Goal: Information Seeking & Learning: Learn about a topic

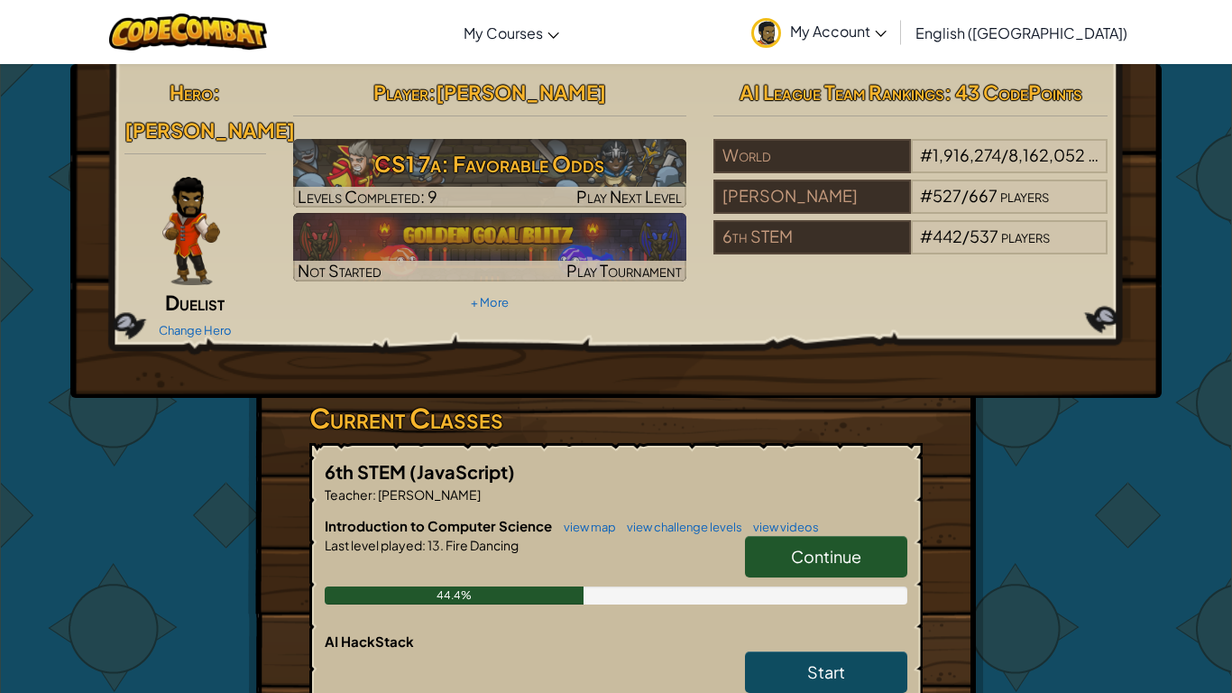
click at [776, 536] on link "Continue" at bounding box center [826, 556] width 162 height 41
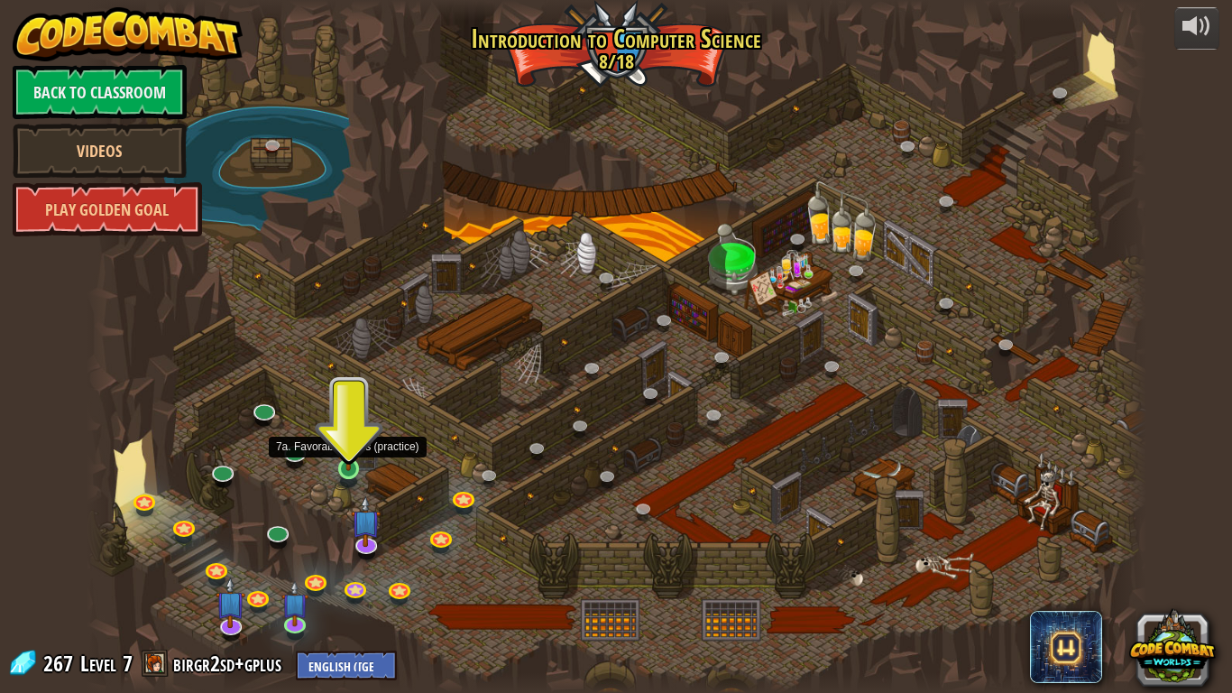
click at [345, 468] on img at bounding box center [349, 439] width 27 height 61
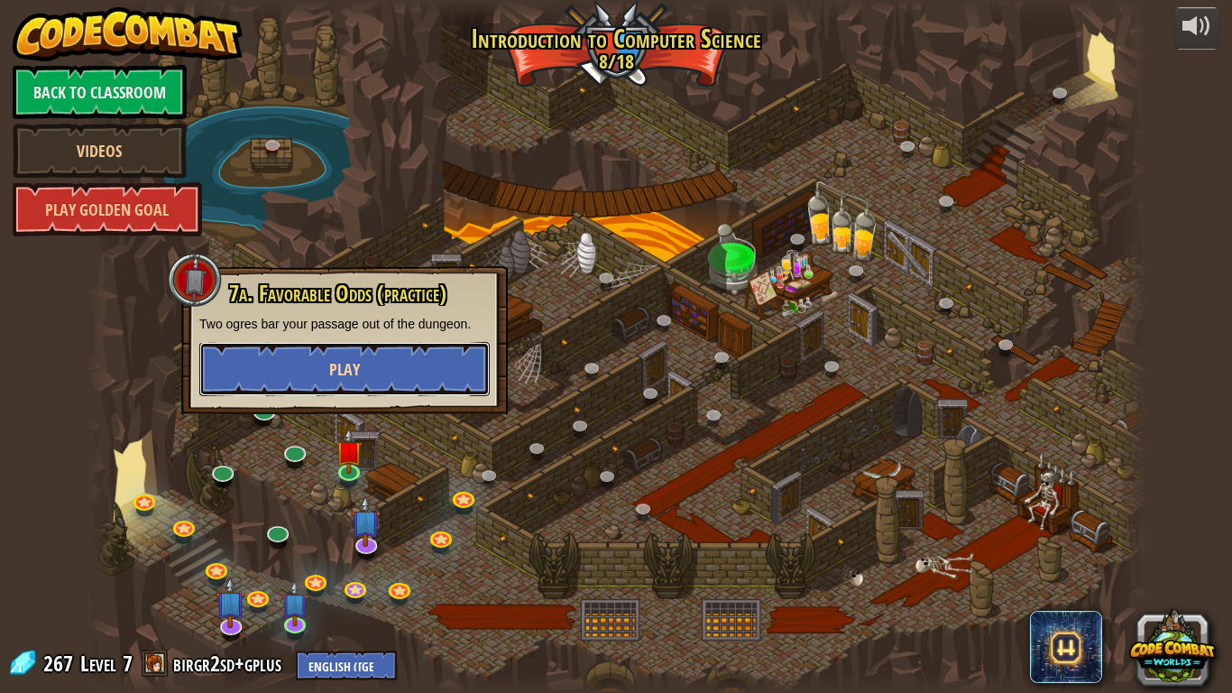
click at [309, 364] on button "Play" at bounding box center [344, 369] width 290 height 54
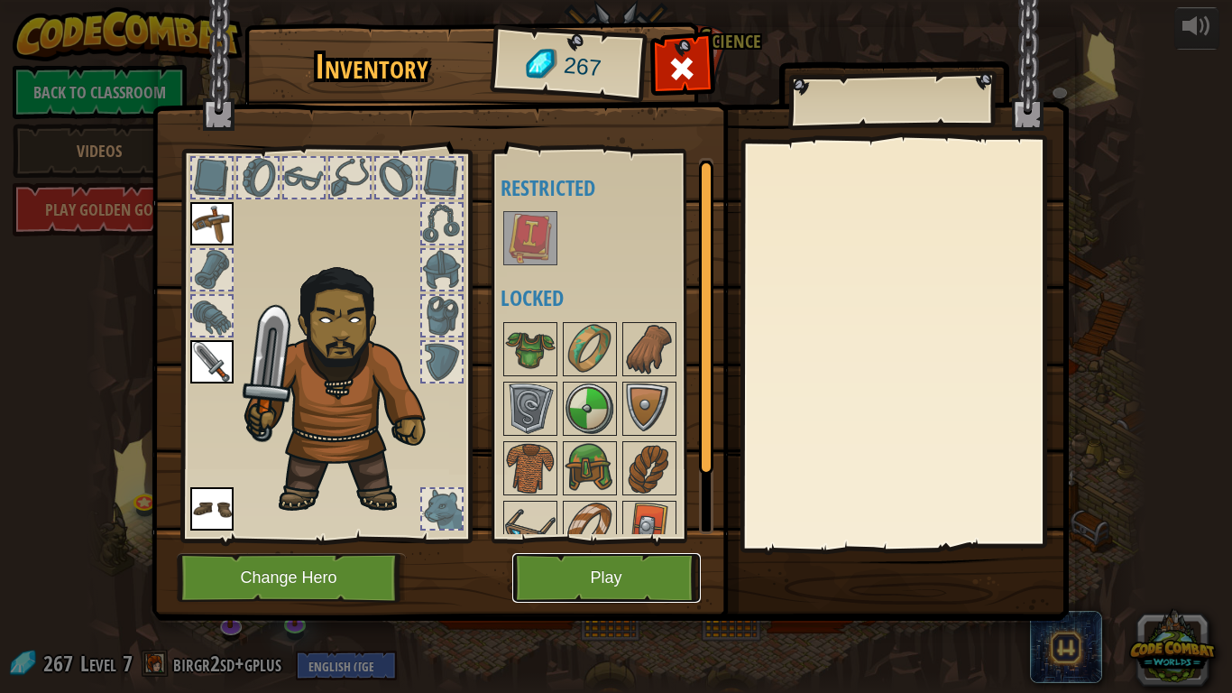
click at [569, 558] on button "Play" at bounding box center [606, 578] width 189 height 50
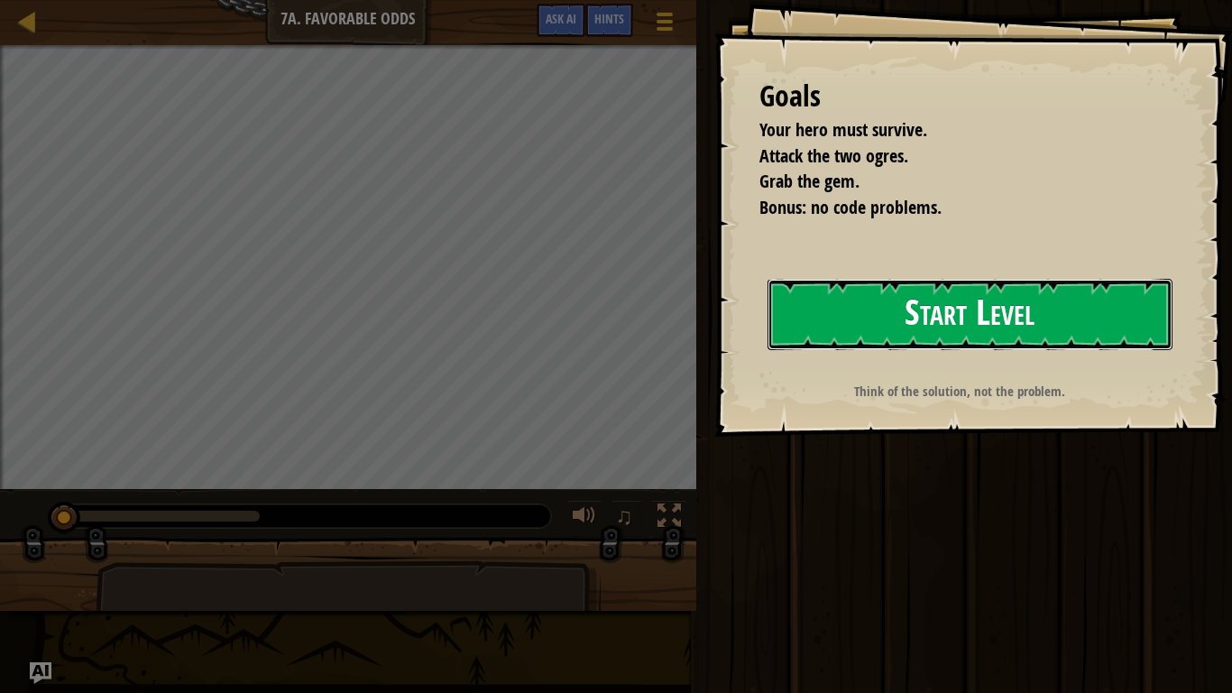
click at [835, 327] on button "Start Level" at bounding box center [970, 314] width 405 height 71
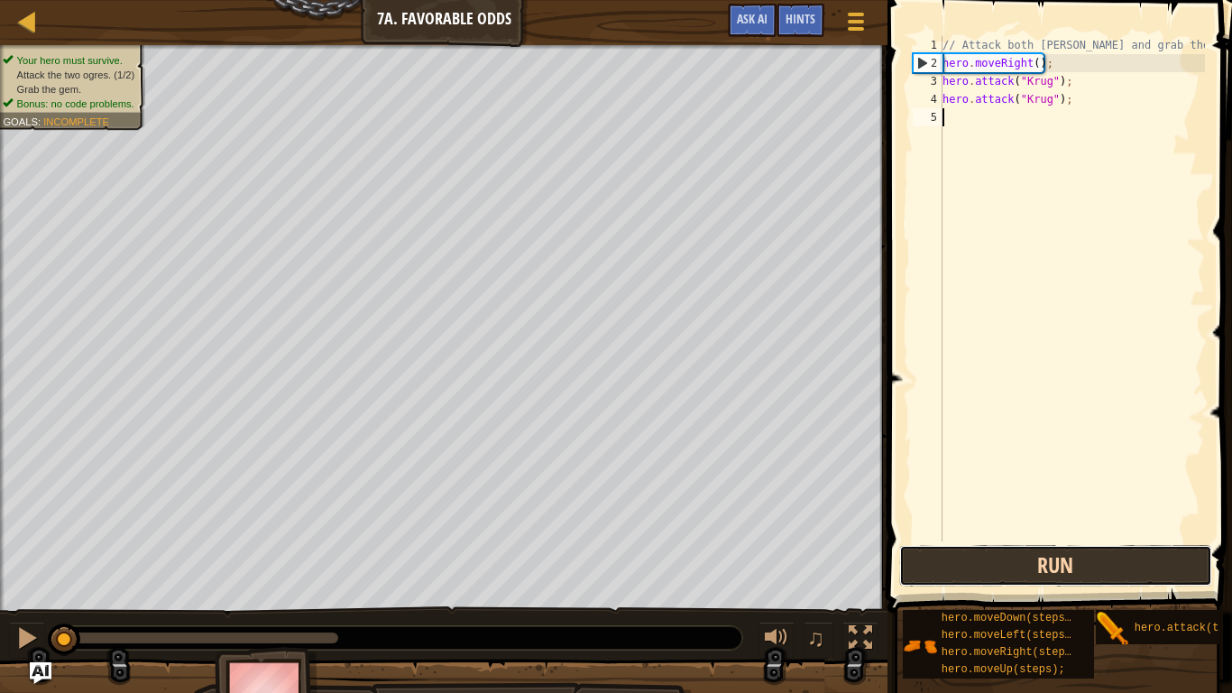
click at [1090, 563] on button "Run" at bounding box center [1055, 565] width 313 height 41
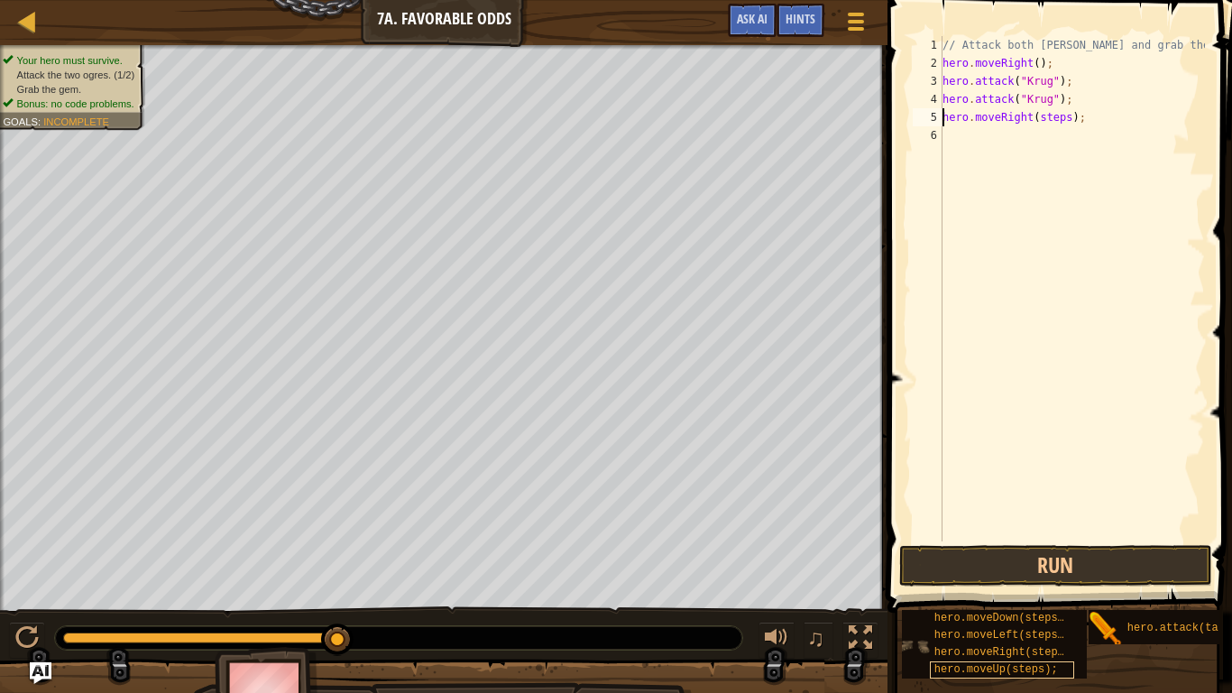
scroll to position [0, 5]
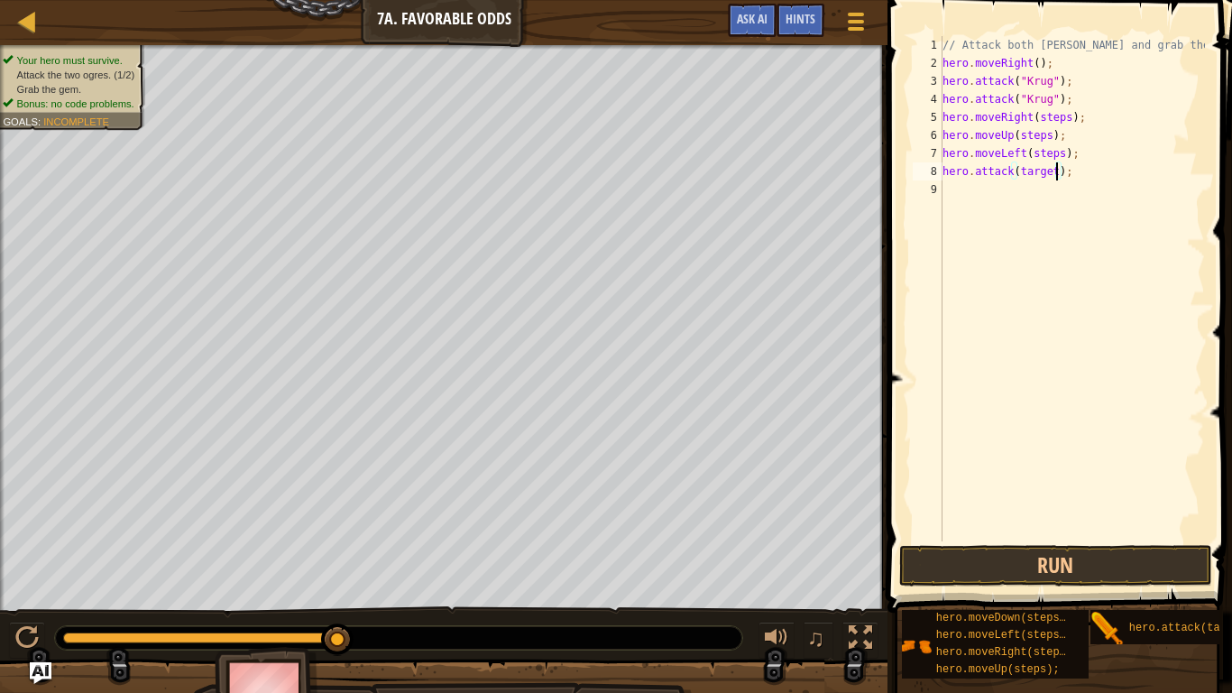
click at [1054, 177] on div "// Attack both [PERSON_NAME] and grab the gem. hero . moveRight ( ) ; hero . at…" at bounding box center [1072, 306] width 266 height 541
click at [1062, 152] on div "// Attack both [PERSON_NAME] and grab the gem. hero . moveRight ( ) ; hero . at…" at bounding box center [1072, 306] width 266 height 541
click at [1053, 134] on div "// Attack both [PERSON_NAME] and grab the gem. hero . moveRight ( ) ; hero . at…" at bounding box center [1072, 306] width 266 height 541
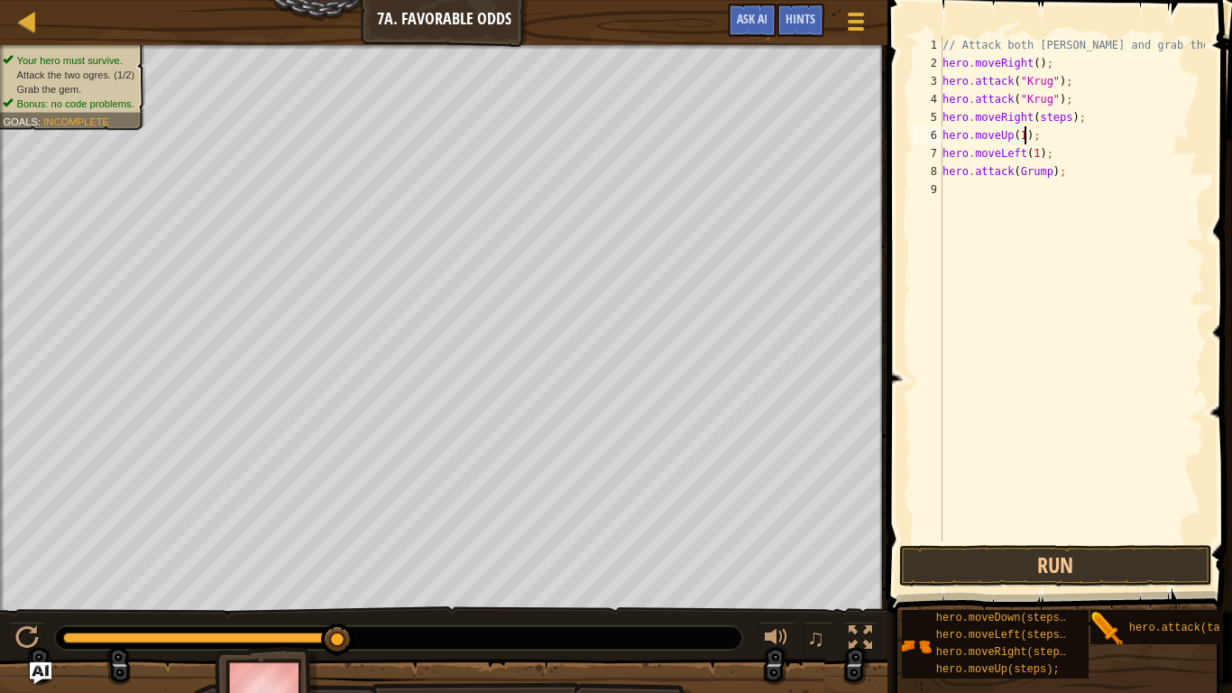
scroll to position [8, 13]
click at [1073, 119] on div "// Attack both [PERSON_NAME] and grab the gem. hero . moveRight ( ) ; hero . at…" at bounding box center [1072, 306] width 266 height 541
click at [1070, 119] on div "// Attack both [PERSON_NAME] and grab the gem. hero . moveRight ( ) ; hero . at…" at bounding box center [1072, 306] width 266 height 541
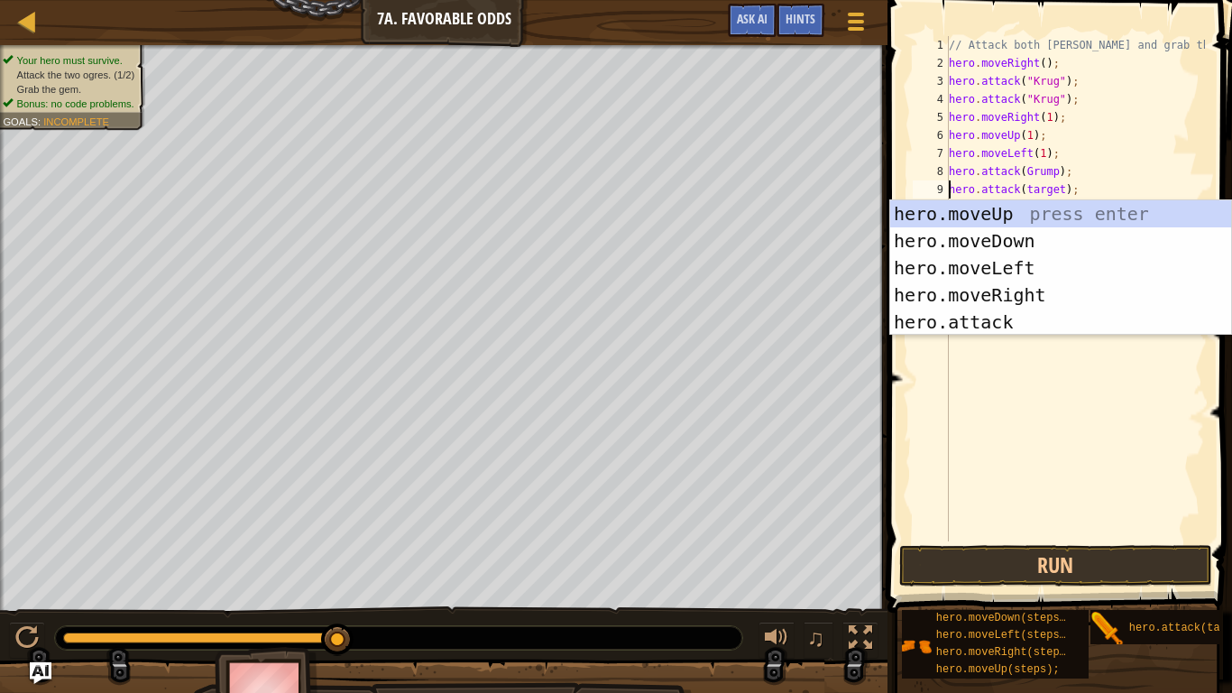
click at [1135, 122] on div "// Attack both [PERSON_NAME] and grab the gem. hero . moveRight ( ) ; hero . at…" at bounding box center [1075, 306] width 260 height 541
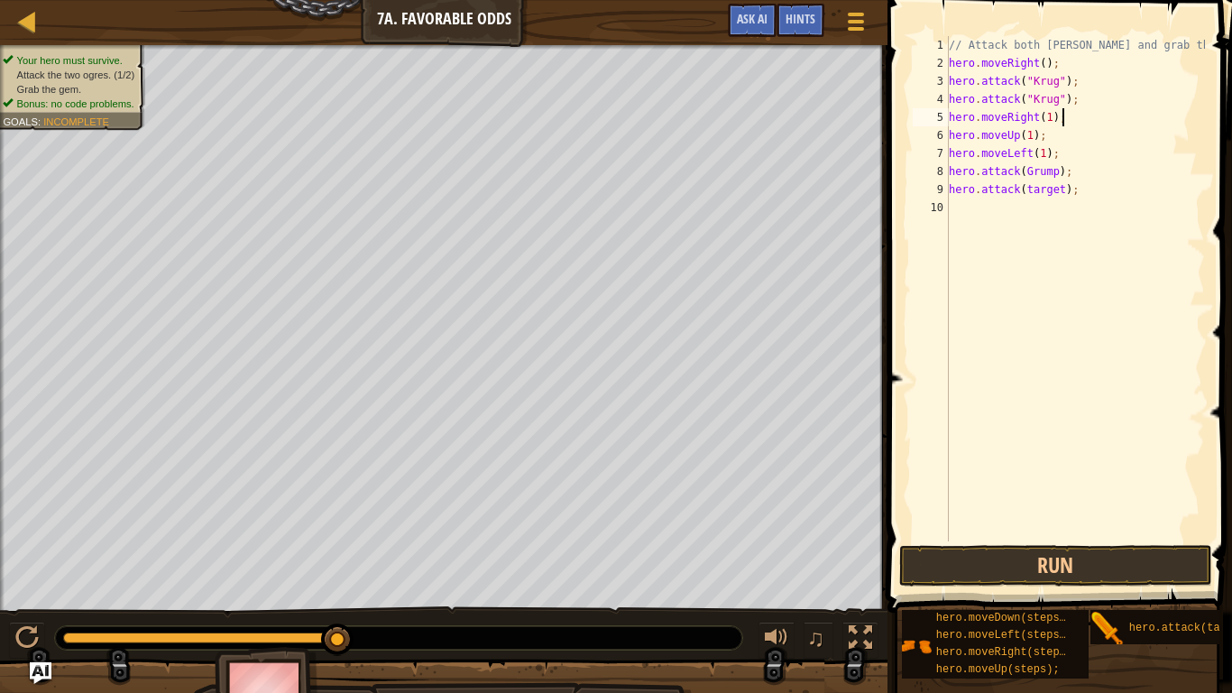
click at [1061, 188] on div "// Attack both [PERSON_NAME] and grab the gem. hero . moveRight ( ) ; hero . at…" at bounding box center [1075, 306] width 260 height 541
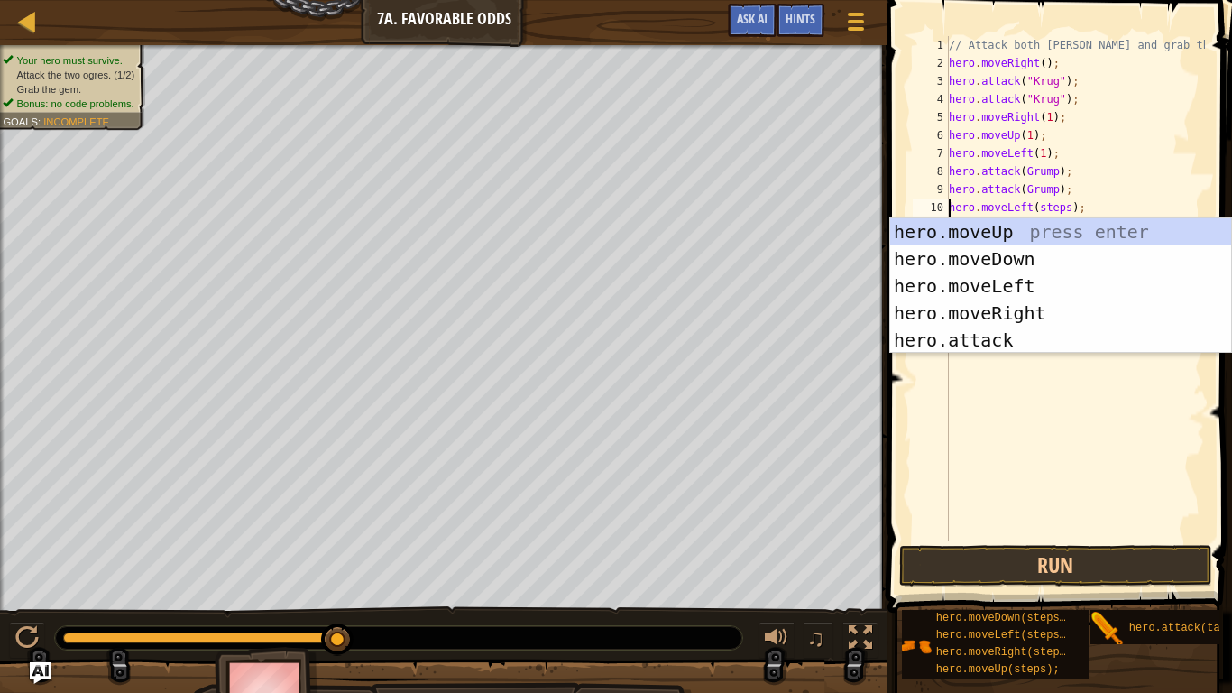
click at [1065, 211] on div "// Attack both [PERSON_NAME] and grab the gem. hero . moveRight ( ) ; hero . at…" at bounding box center [1075, 306] width 260 height 541
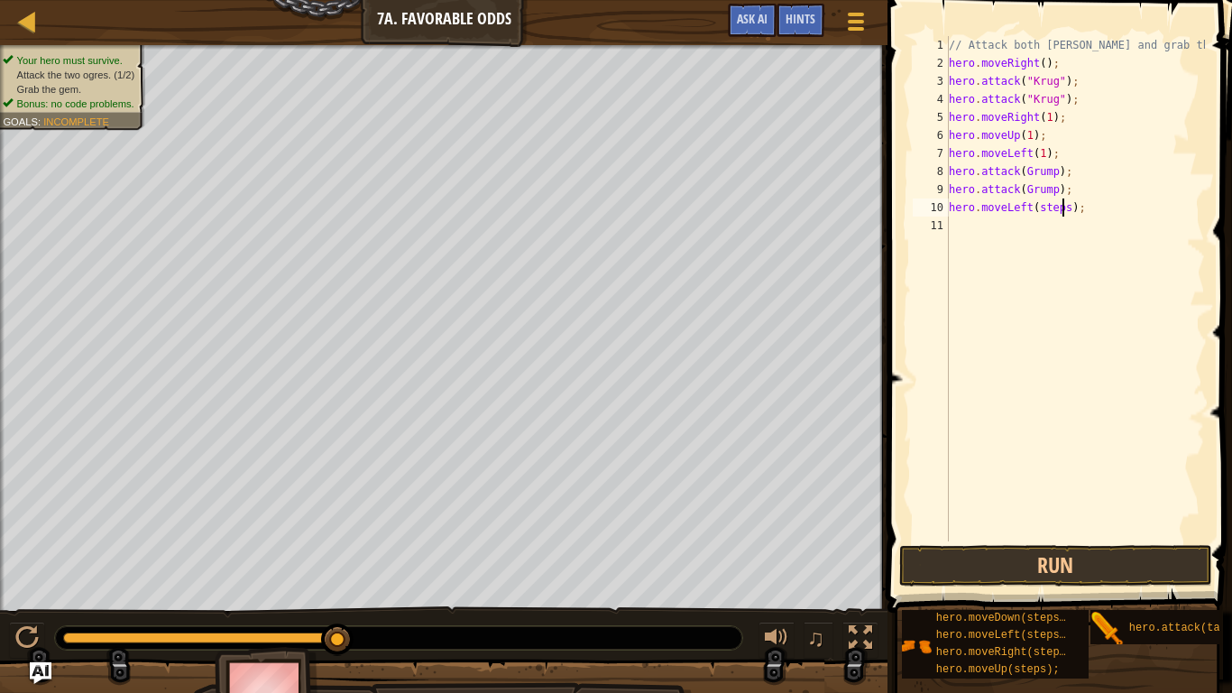
click at [1066, 213] on div "// Attack both [PERSON_NAME] and grab the gem. hero . moveRight ( ) ; hero . at…" at bounding box center [1075, 306] width 260 height 541
click at [1140, 570] on button "Run" at bounding box center [1055, 565] width 313 height 41
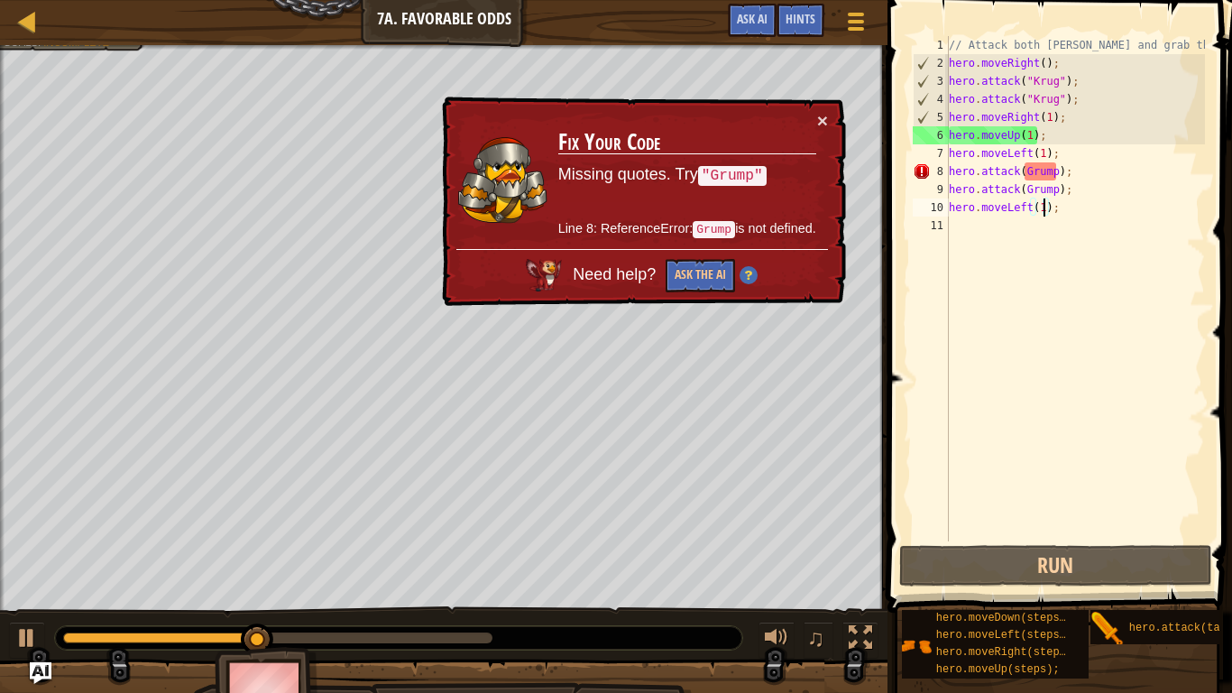
click at [1025, 173] on div "// Attack both [PERSON_NAME] and grab the gem. hero . moveRight ( ) ; hero . at…" at bounding box center [1075, 306] width 260 height 541
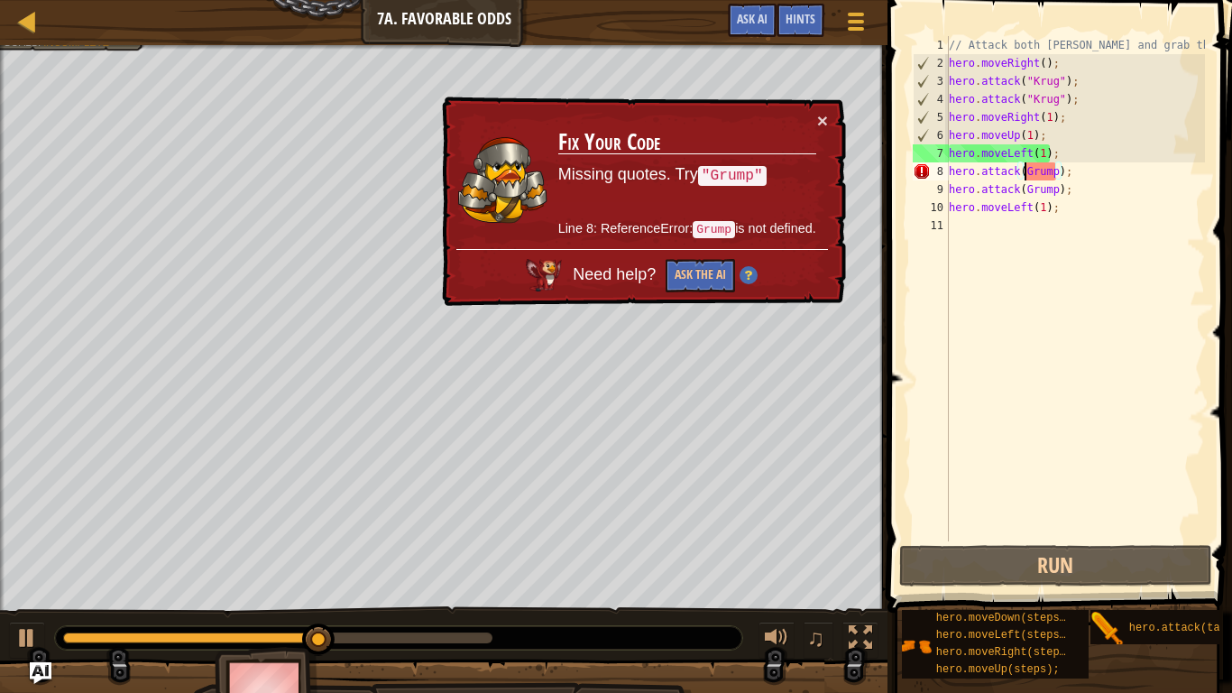
scroll to position [8, 13]
click at [1022, 189] on div "// Attack both [PERSON_NAME] and grab the gem. hero . moveRight ( ) ; hero . at…" at bounding box center [1075, 306] width 260 height 541
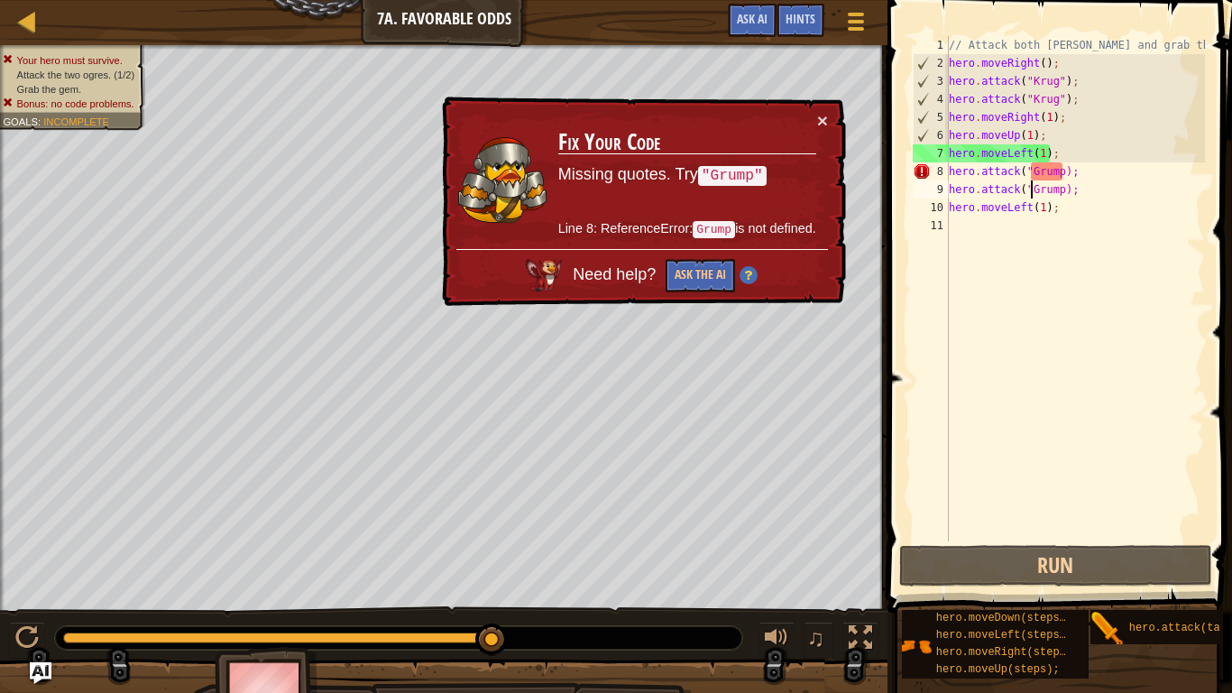
click at [1063, 193] on div "// Attack both [PERSON_NAME] and grab the gem. hero . moveRight ( ) ; hero . at…" at bounding box center [1075, 306] width 260 height 541
click at [1064, 170] on div "// Attack both [PERSON_NAME] and grab the gem. hero . moveRight ( ) ; hero . at…" at bounding box center [1075, 306] width 260 height 541
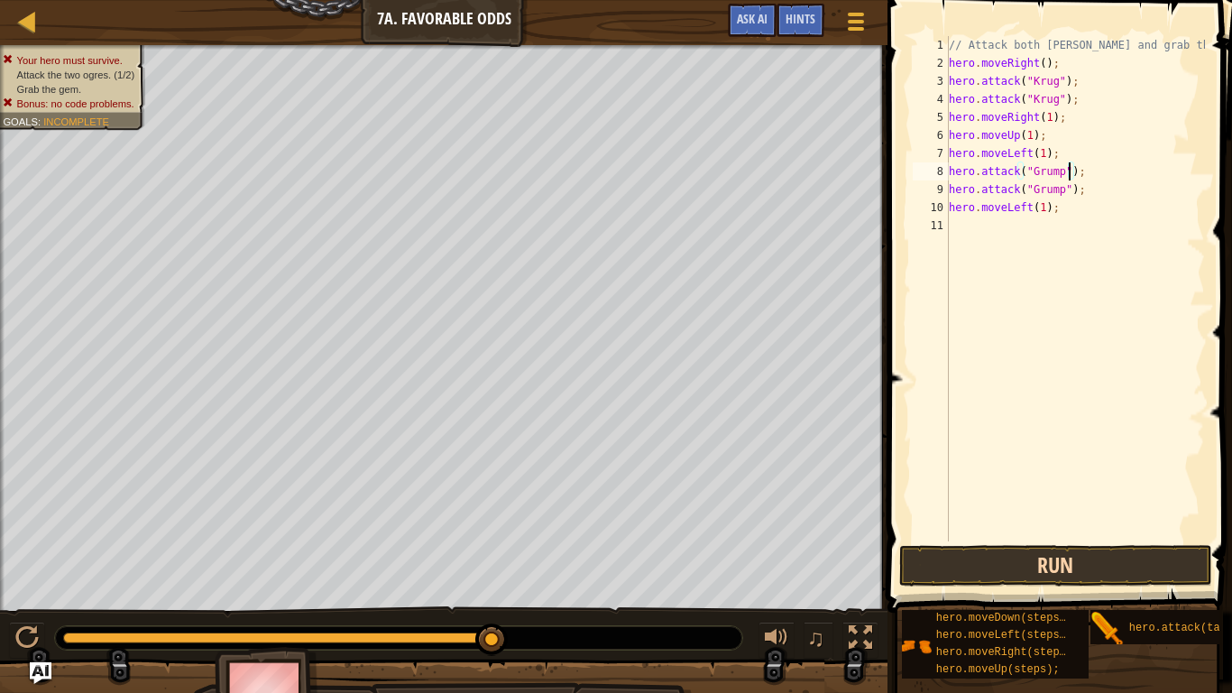
type textarea "hero.attack("Grump");"
click at [1101, 578] on button "Run" at bounding box center [1055, 565] width 313 height 41
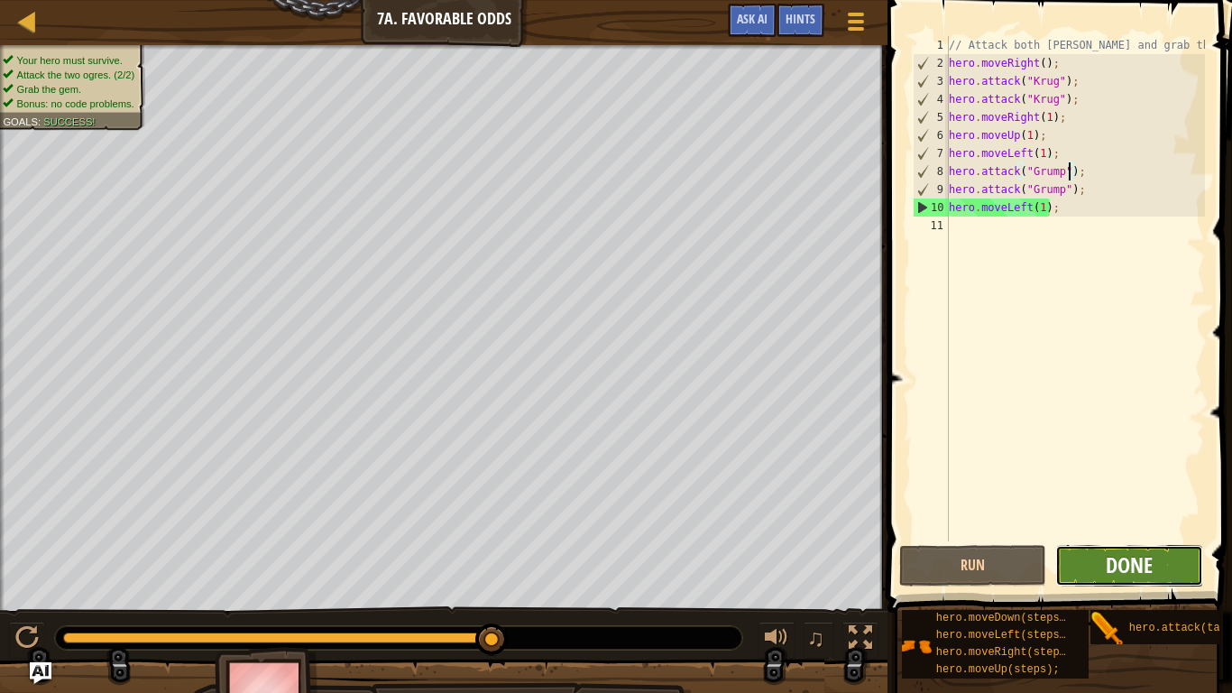
click at [1146, 569] on span "Done" at bounding box center [1129, 564] width 47 height 29
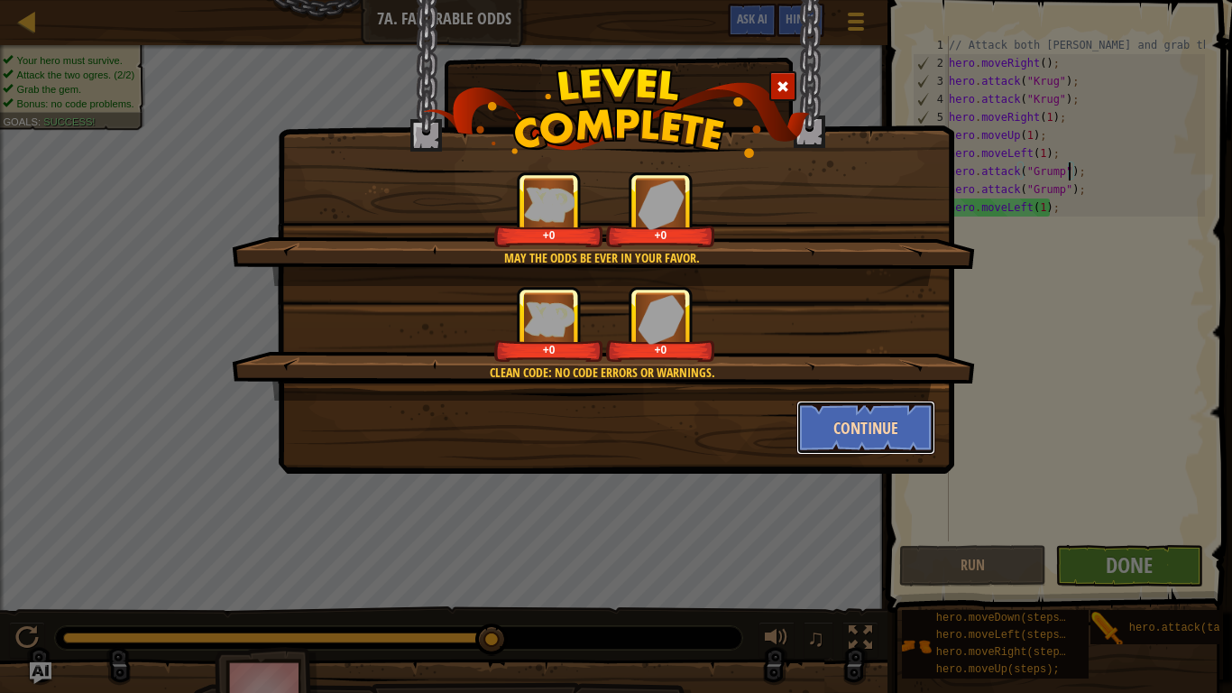
click at [897, 426] on button "Continue" at bounding box center [867, 428] width 140 height 54
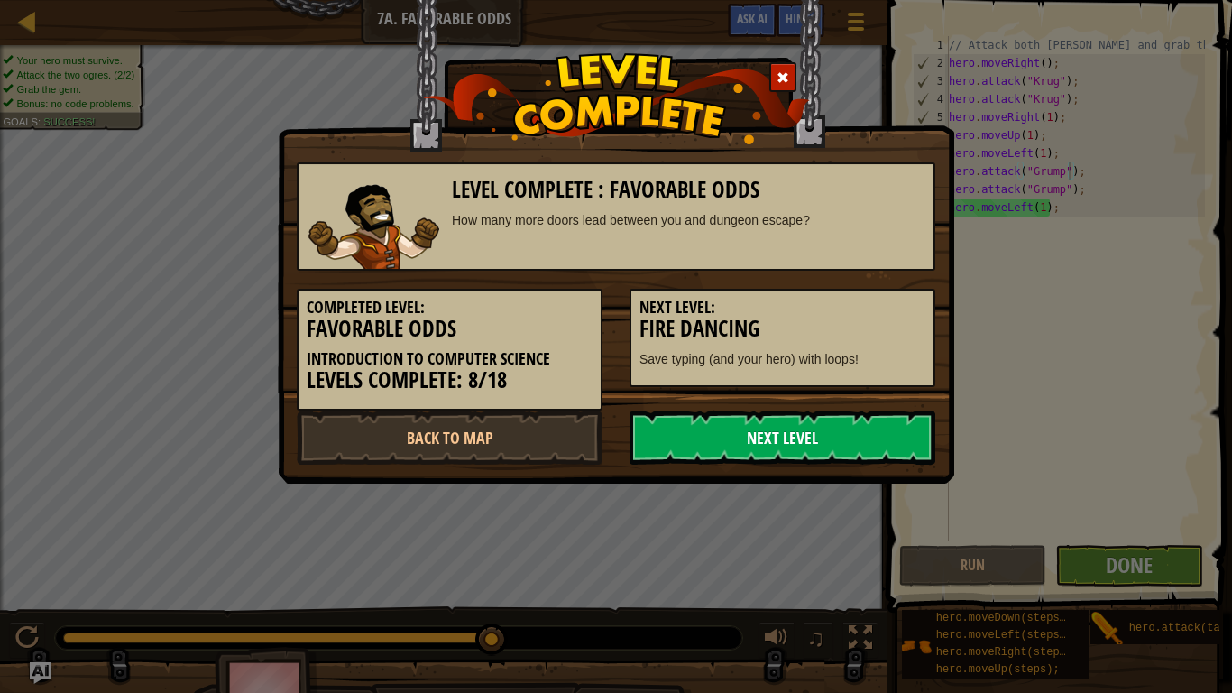
click at [916, 448] on link "Next Level" at bounding box center [783, 437] width 306 height 54
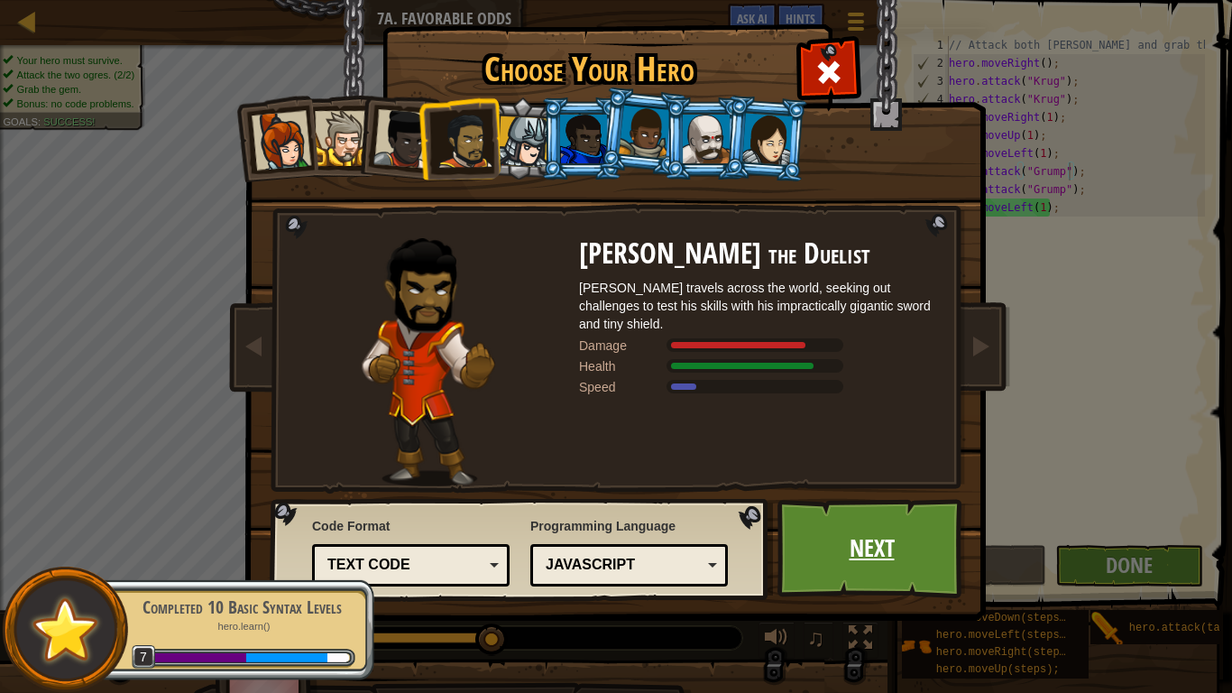
click at [927, 561] on link "Next" at bounding box center [872, 548] width 189 height 99
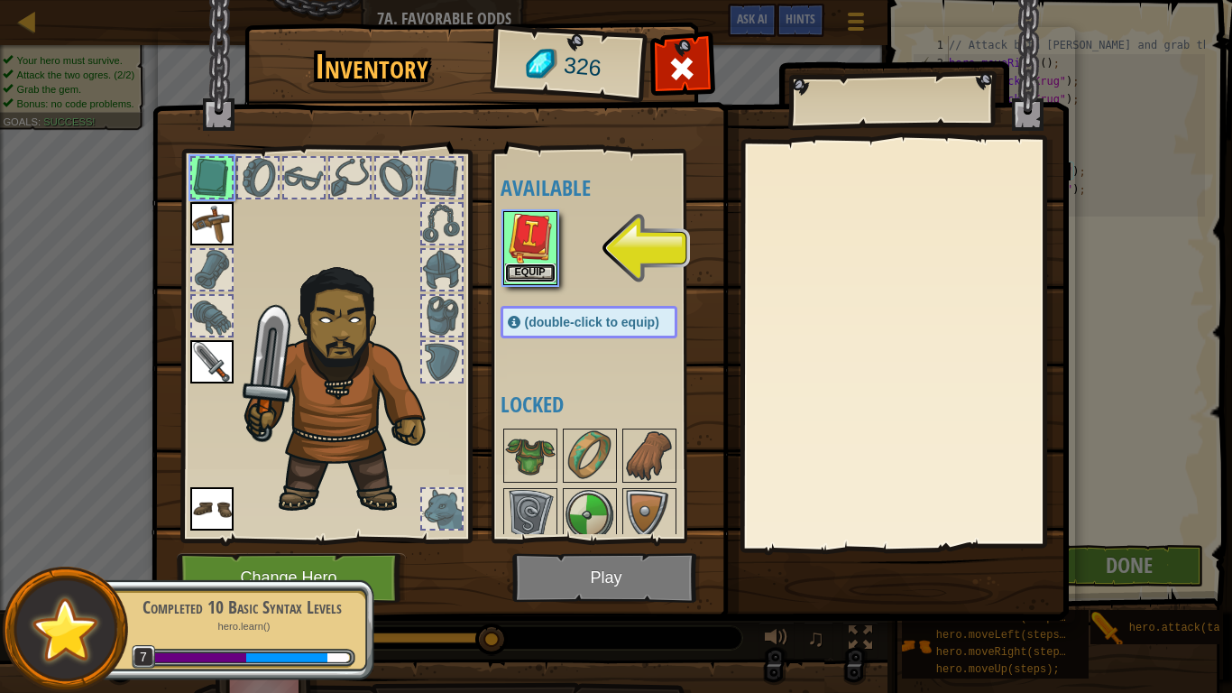
click at [521, 281] on button "Equip" at bounding box center [530, 272] width 51 height 19
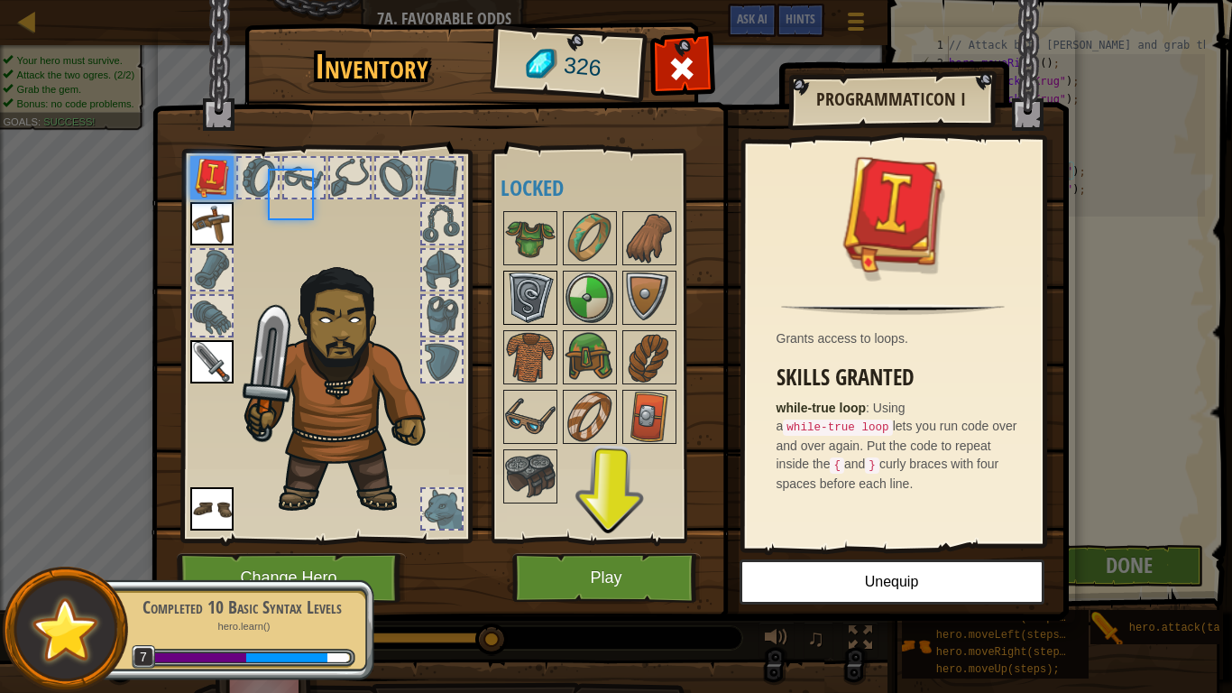
click at [545, 278] on img at bounding box center [530, 297] width 51 height 51
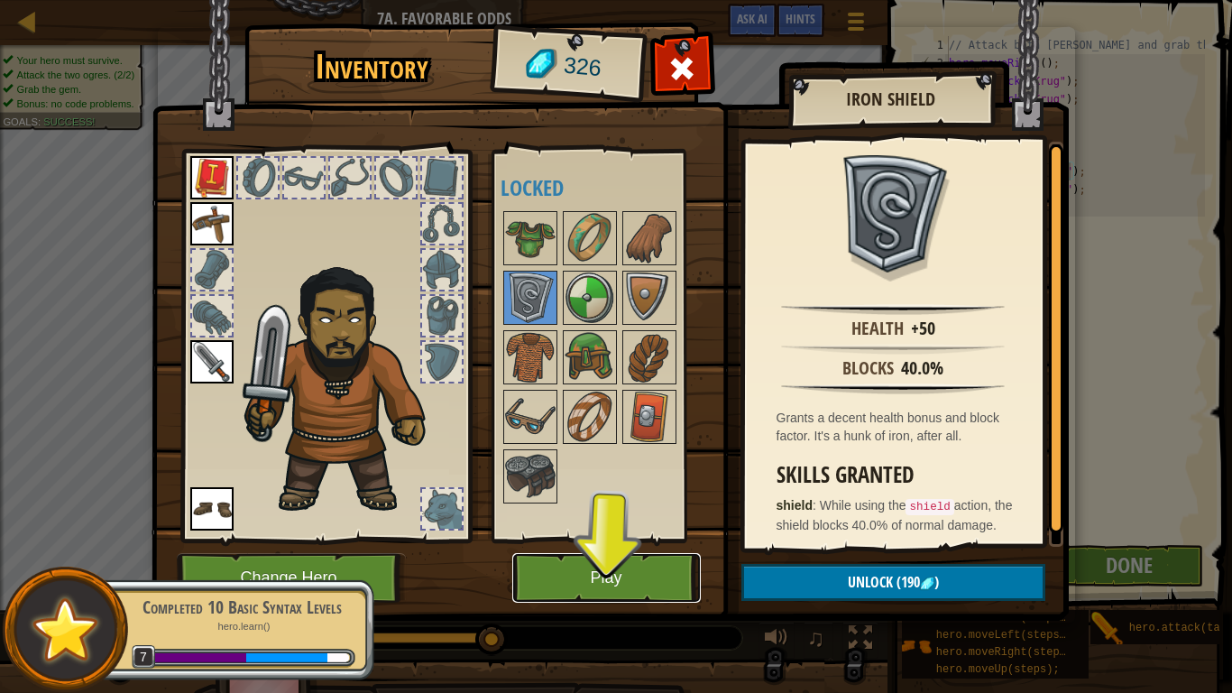
click at [639, 598] on button "Play" at bounding box center [606, 578] width 189 height 50
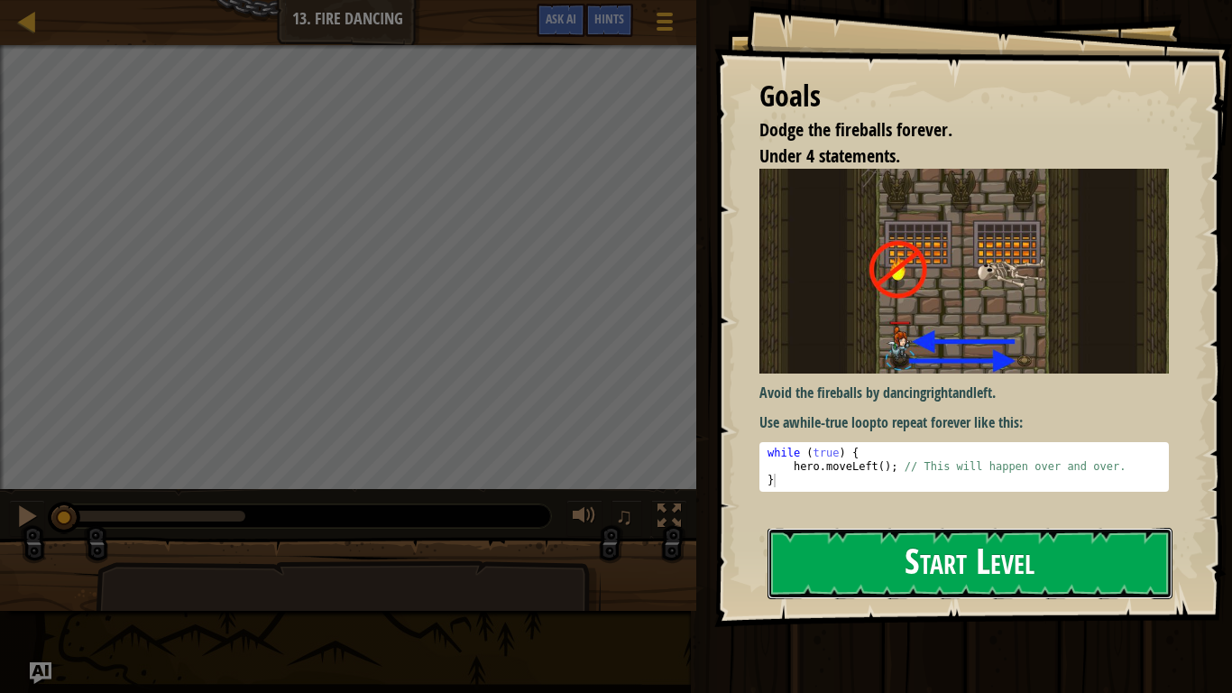
click at [1144, 567] on button "Start Level" at bounding box center [970, 563] width 405 height 71
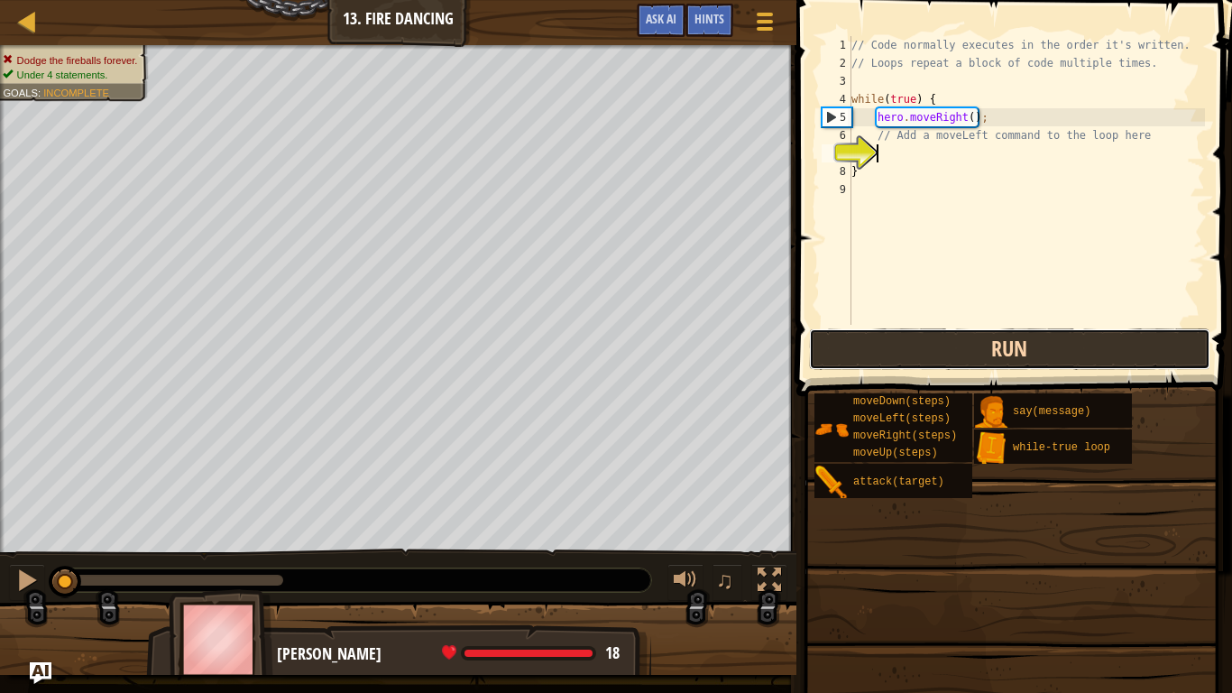
click at [1074, 346] on button "Run" at bounding box center [1009, 348] width 401 height 41
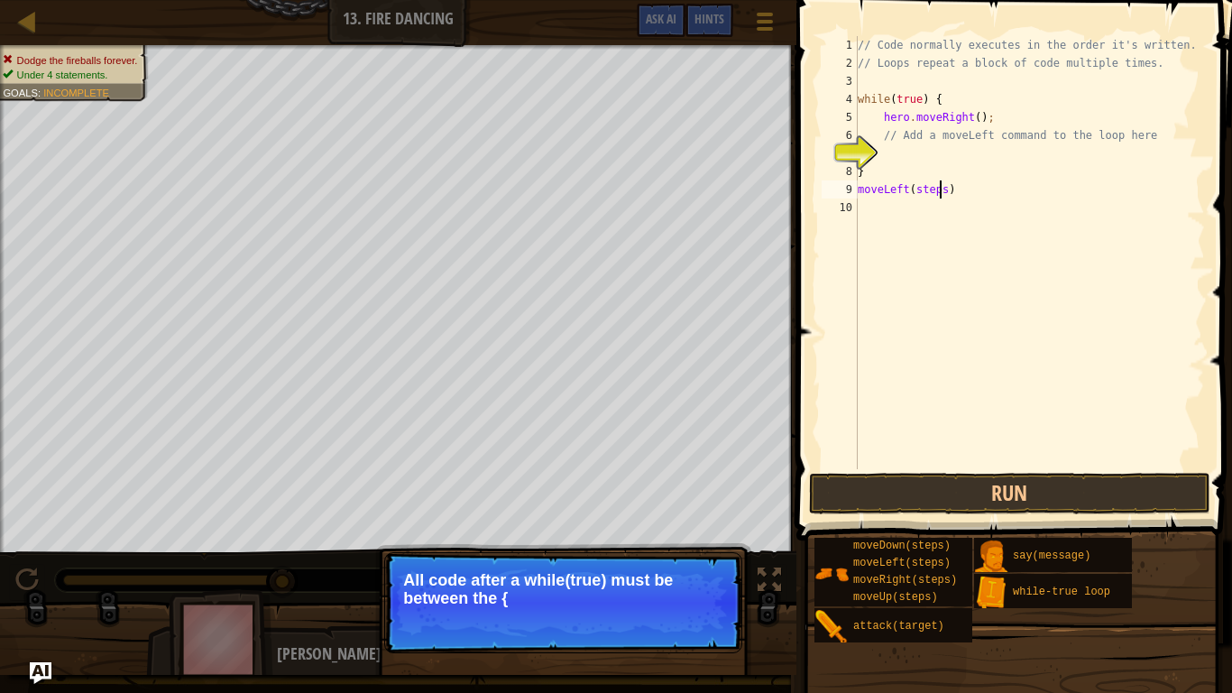
click at [943, 191] on div "// Code normally executes in the order it's written. // Loops repeat a block of…" at bounding box center [1029, 270] width 351 height 469
click at [931, 190] on div "// Code normally executes in the order it's written. // Loops repeat a block of…" at bounding box center [1029, 270] width 351 height 469
click at [928, 195] on div "// Code normally executes in the order it's written. // Loops repeat a block of…" at bounding box center [1029, 270] width 351 height 469
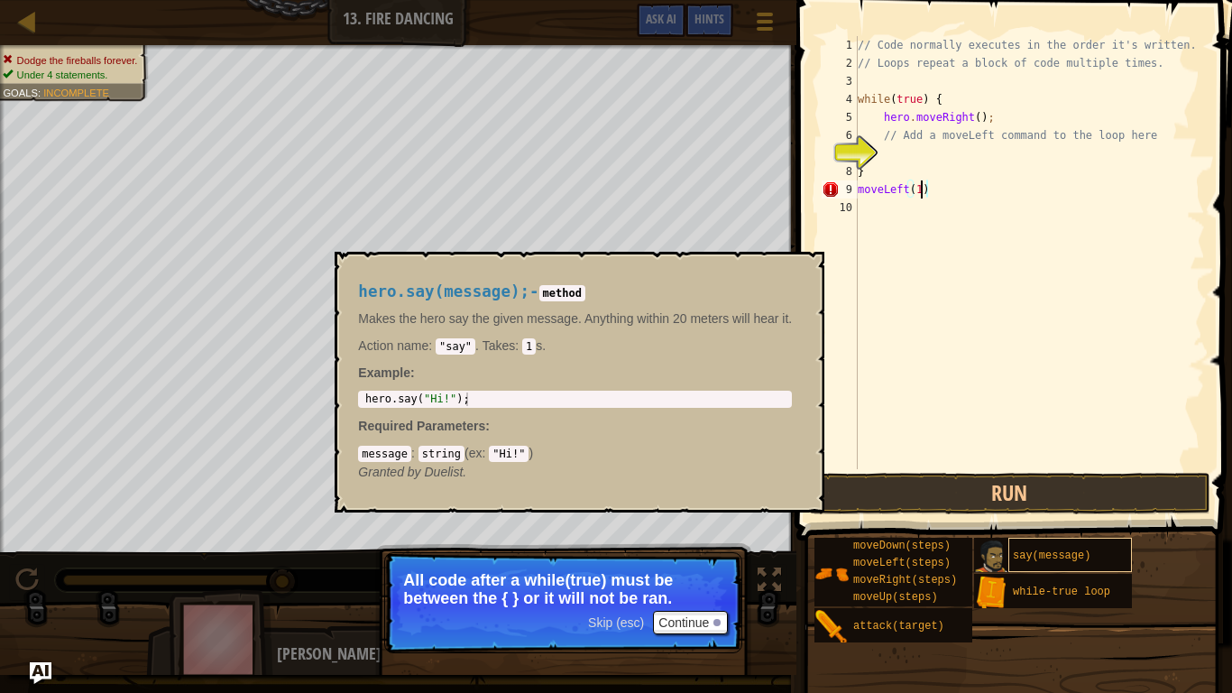
scroll to position [8, 9]
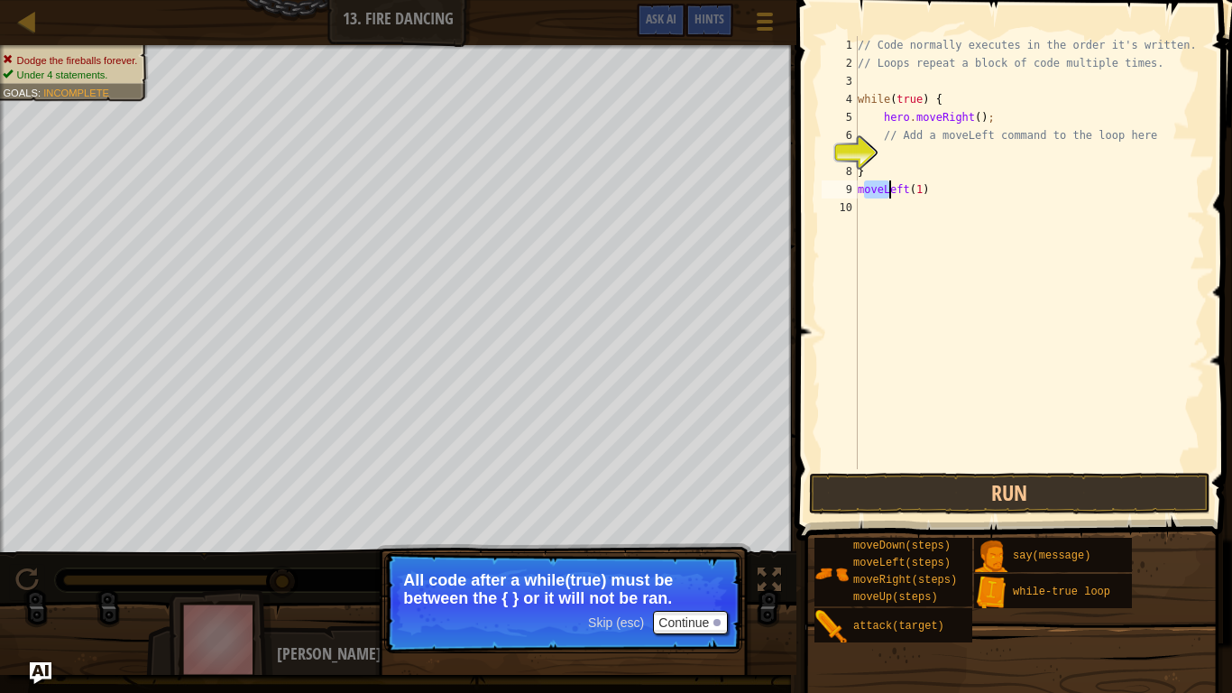
drag, startPoint x: 865, startPoint y: 189, endPoint x: 912, endPoint y: 197, distance: 47.5
click at [912, 197] on div "// Code normally executes in the order it's written. // Loops repeat a block of…" at bounding box center [1029, 270] width 351 height 469
click at [912, 197] on div "// Code normally executes in the order it's written. // Loops repeat a block of…" at bounding box center [1029, 252] width 351 height 433
drag, startPoint x: 858, startPoint y: 189, endPoint x: 926, endPoint y: 189, distance: 67.7
click at [926, 189] on div "// Code normally executes in the order it's written. // Loops repeat a block of…" at bounding box center [1029, 270] width 351 height 469
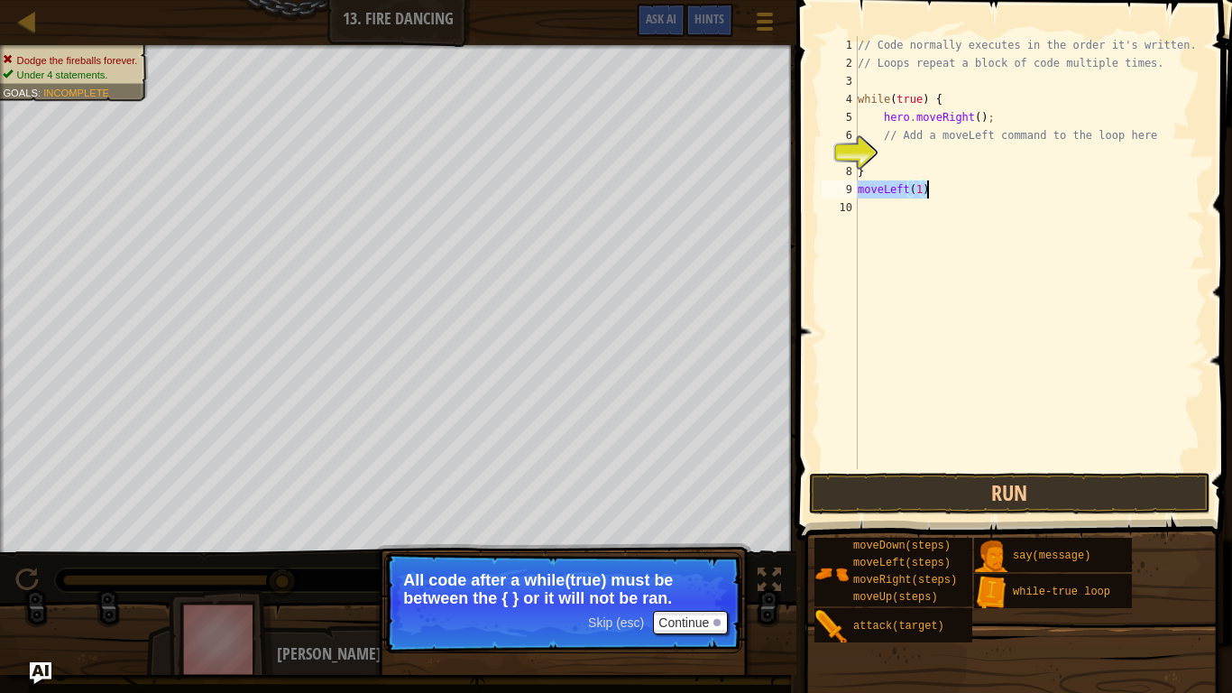
type textarea "}"
type textarea "// Add a moveLeft command to the loop here"
click at [889, 179] on div "// Code normally executes in the order it's written. // Loops repeat a block of…" at bounding box center [1029, 270] width 351 height 469
type textarea "}"
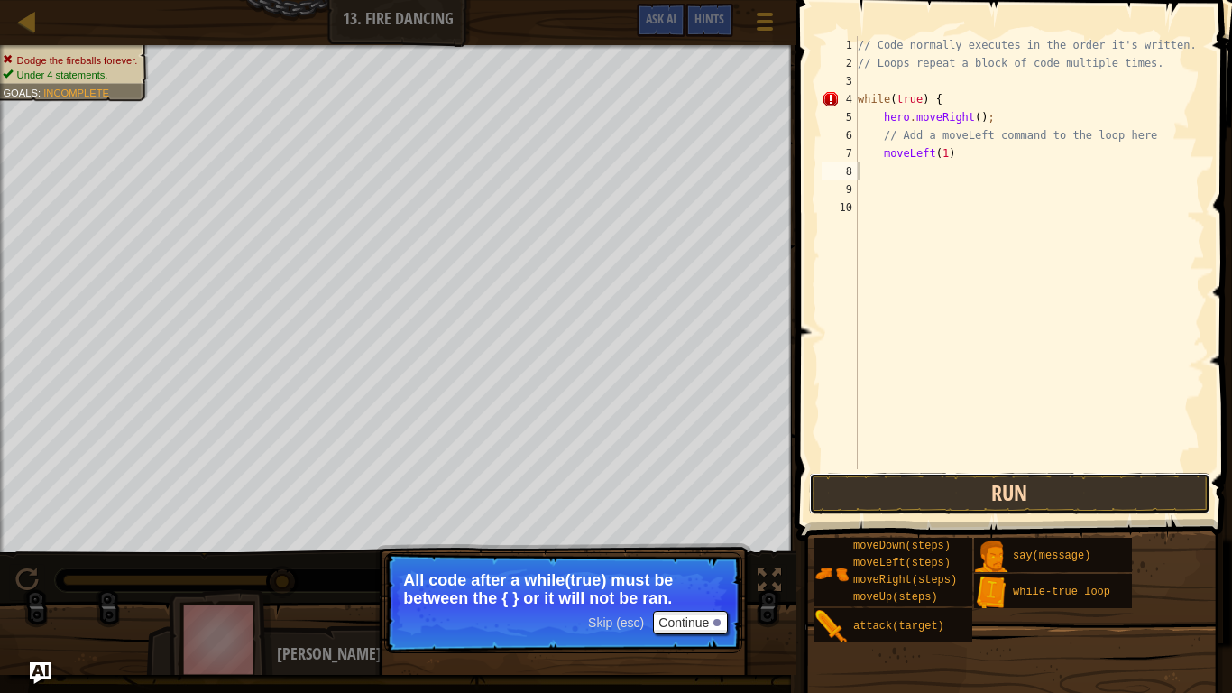
click at [938, 493] on button "Run" at bounding box center [1009, 493] width 401 height 41
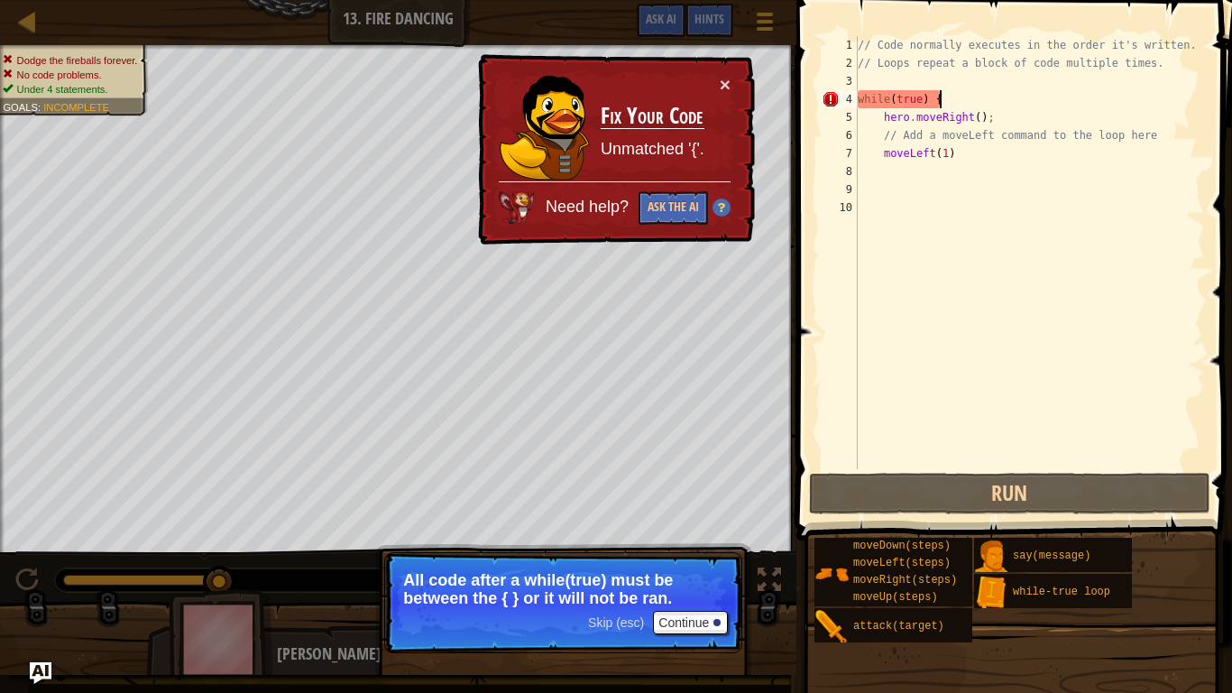
click at [942, 105] on div "// Code normally executes in the order it's written. // Loops repeat a block of…" at bounding box center [1029, 270] width 351 height 469
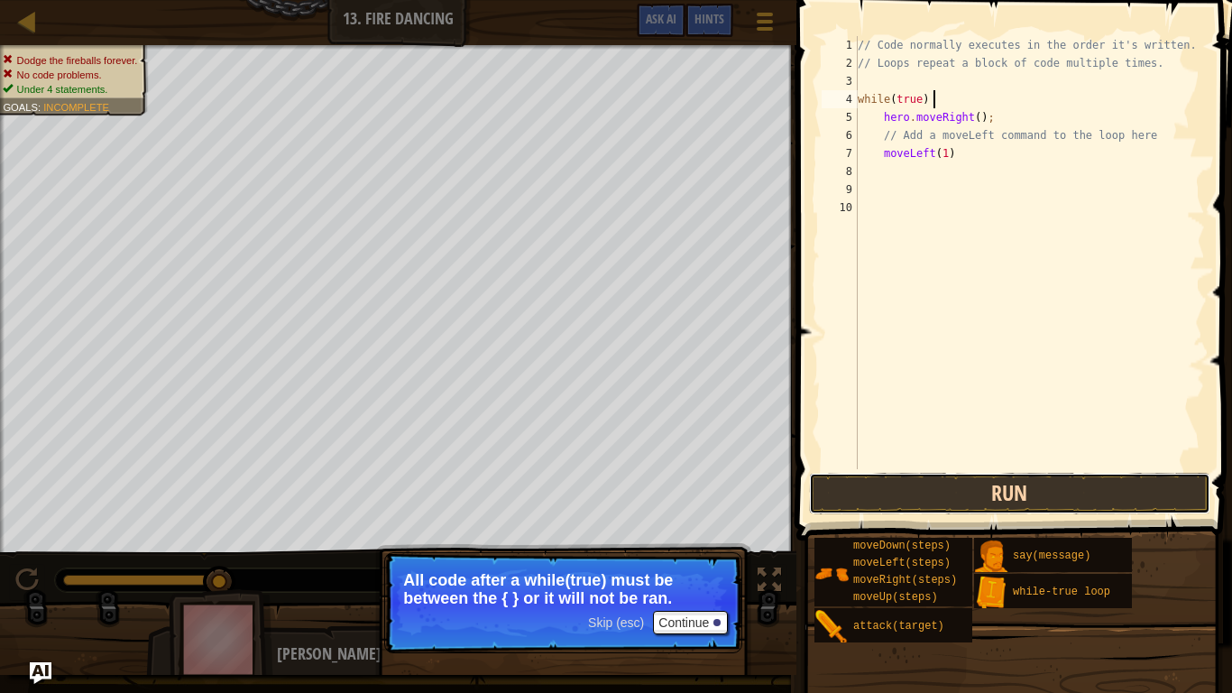
click at [1116, 498] on button "Run" at bounding box center [1009, 493] width 401 height 41
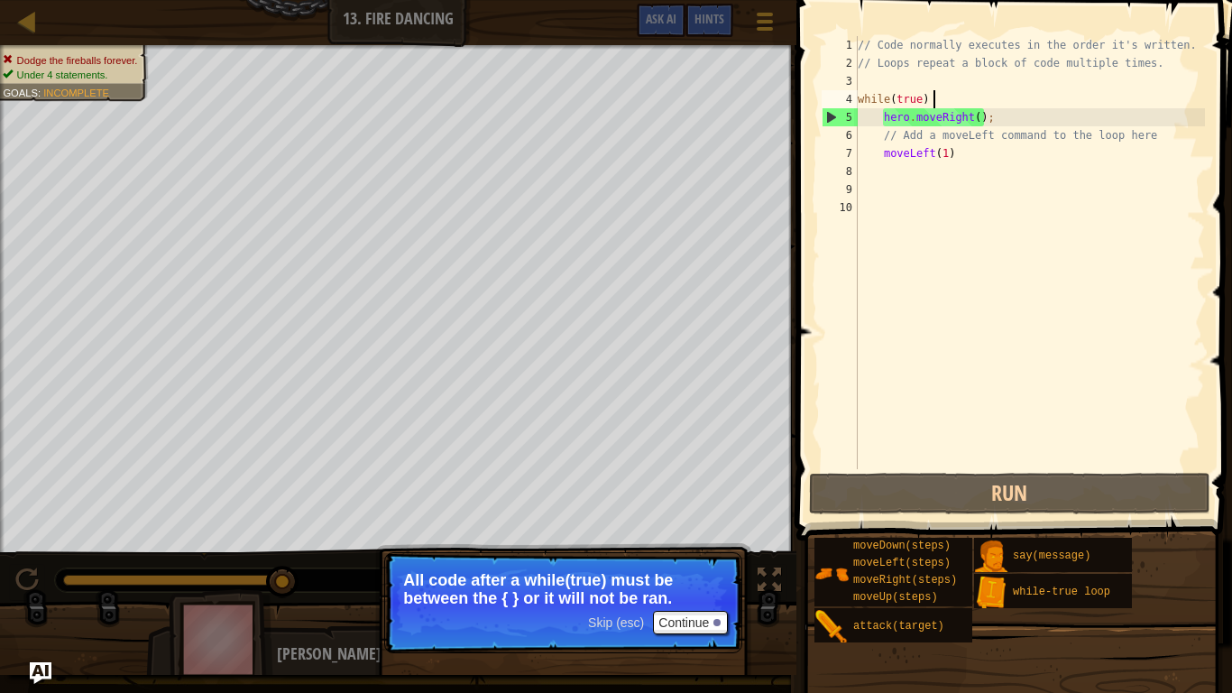
click at [893, 133] on div "// Code normally executes in the order it's written. // Loops repeat a block of…" at bounding box center [1029, 270] width 351 height 469
click at [885, 135] on div "// Code normally executes in the order it's written. // Loops repeat a block of…" at bounding box center [1029, 270] width 351 height 469
click at [1151, 137] on div "// Code normally executes in the order it's written. // Loops repeat a block of…" at bounding box center [1029, 270] width 351 height 469
type textarea "/"
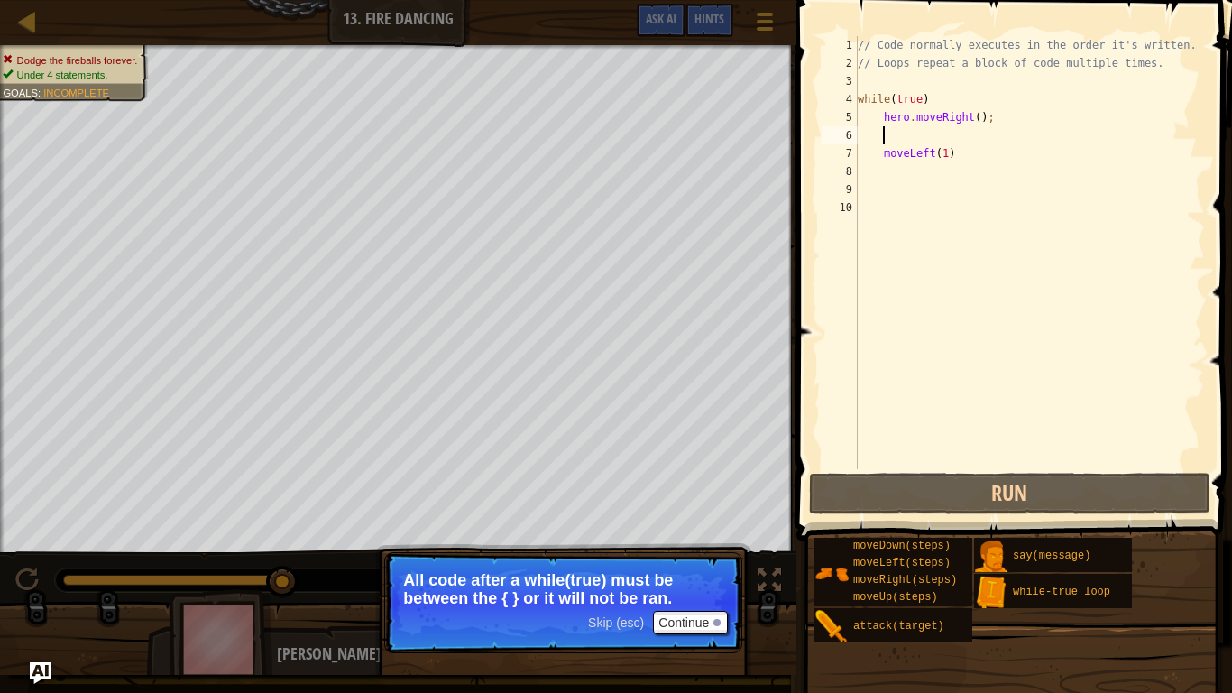
click at [875, 157] on div "// Code normally executes in the order it's written. // Loops repeat a block of…" at bounding box center [1029, 270] width 351 height 469
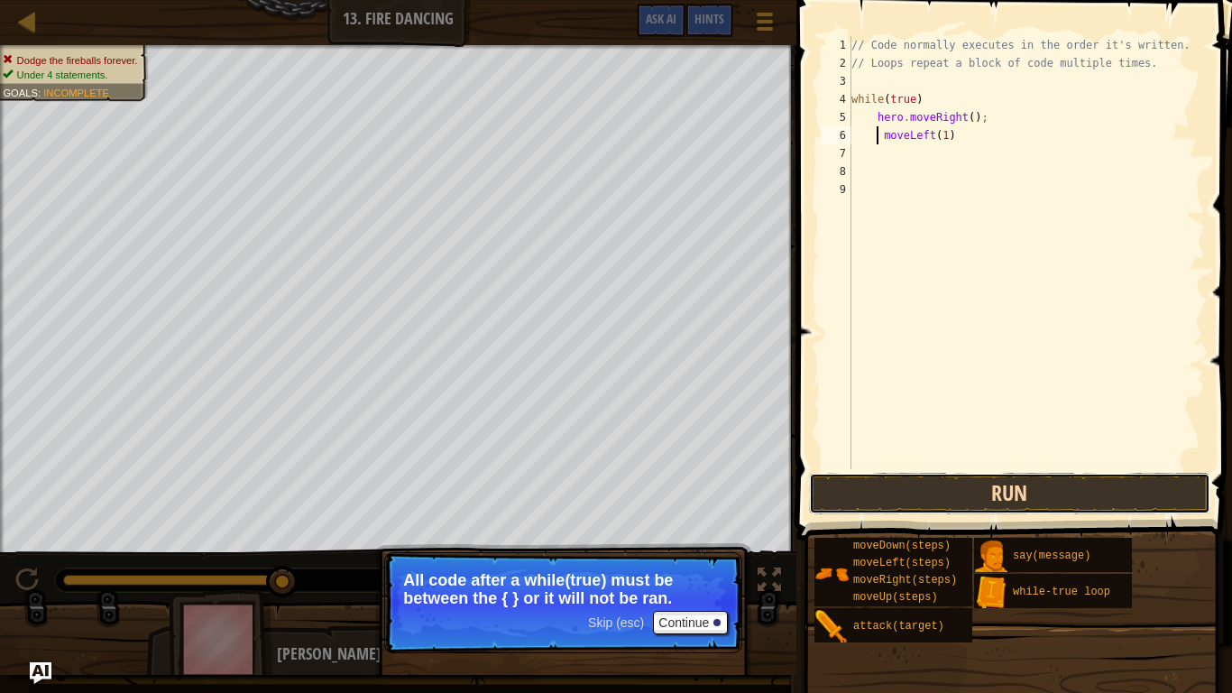
click at [1114, 499] on button "Run" at bounding box center [1009, 493] width 401 height 41
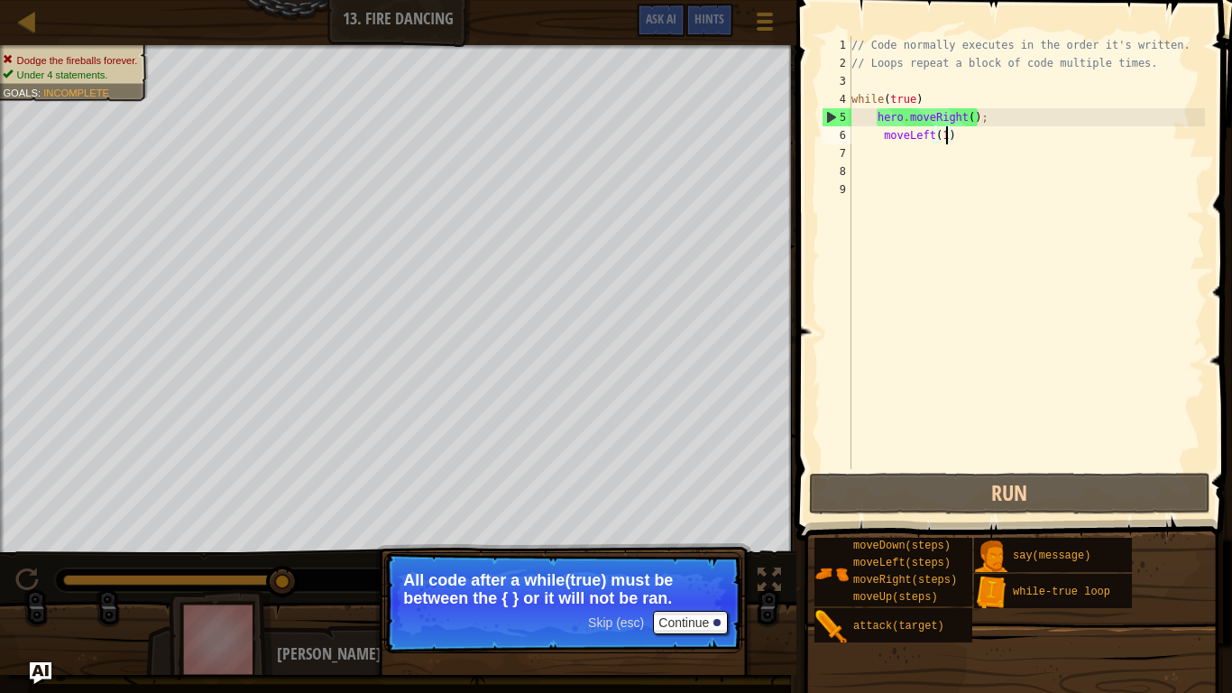
click at [947, 143] on div "// Code normally executes in the order it's written. // Loops repeat a block of…" at bounding box center [1026, 270] width 357 height 469
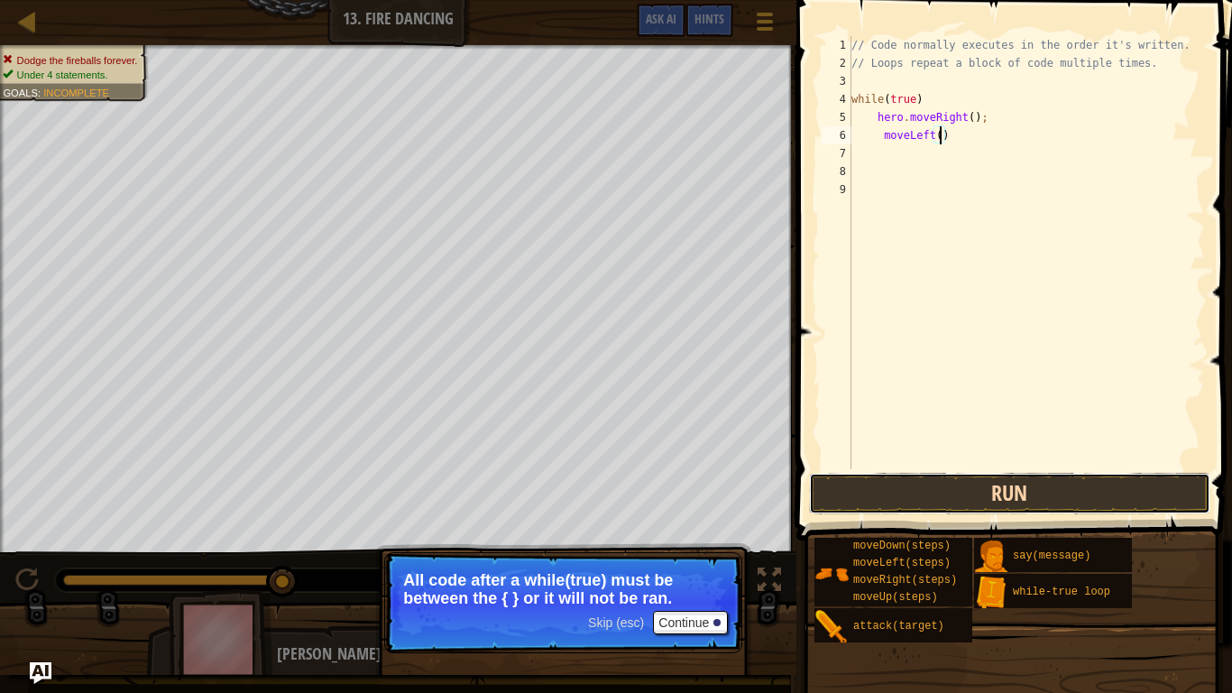
click at [1124, 500] on button "Run" at bounding box center [1009, 493] width 401 height 41
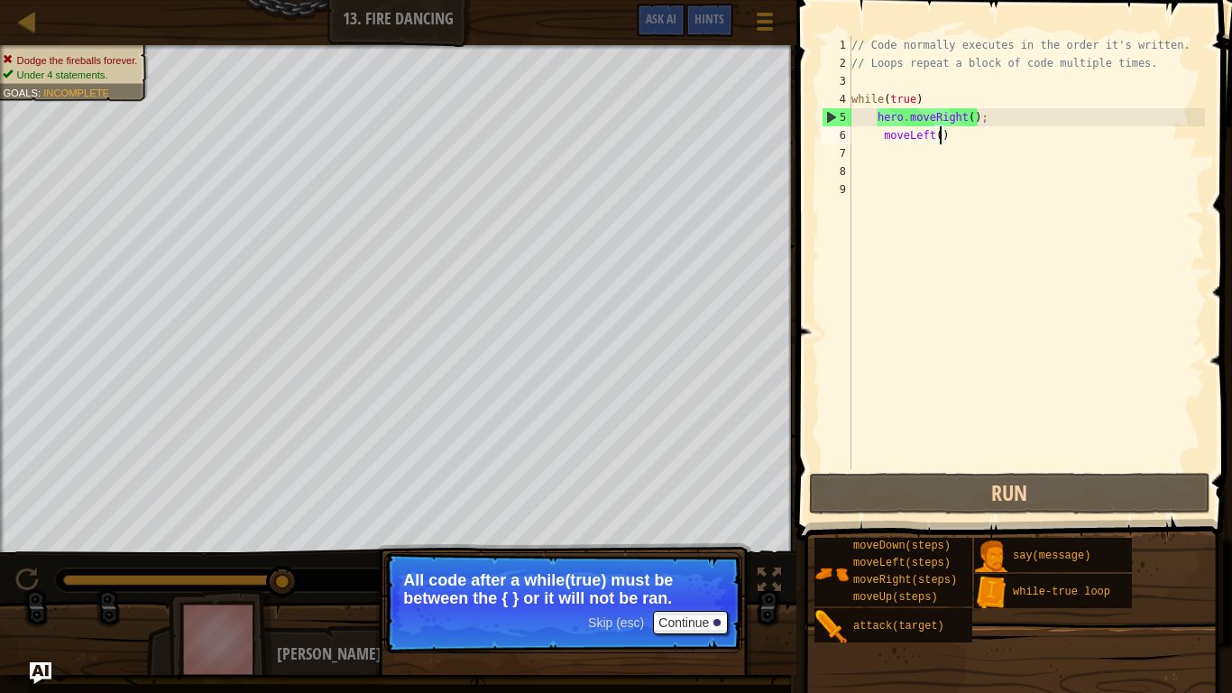
click at [878, 138] on div "// Code normally executes in the order it's written. // Loops repeat a block of…" at bounding box center [1026, 270] width 357 height 469
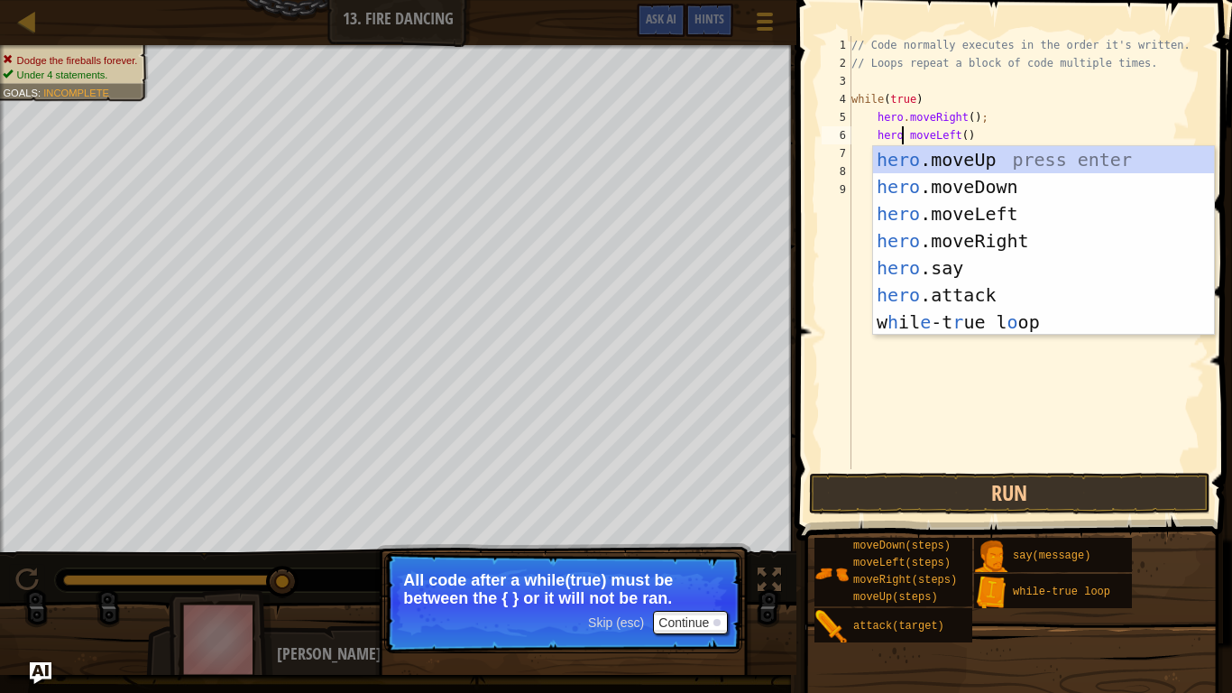
scroll to position [8, 9]
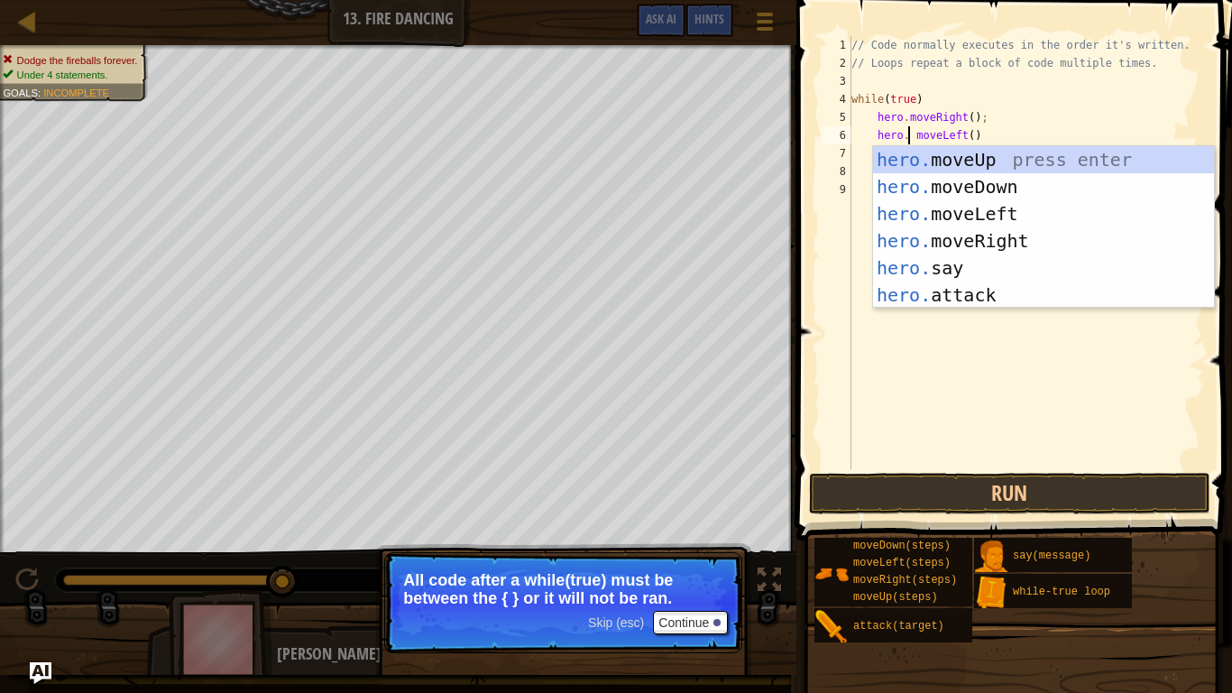
click at [914, 133] on div "// Code normally executes in the order it's written. // Loops repeat a block of…" at bounding box center [1026, 270] width 357 height 469
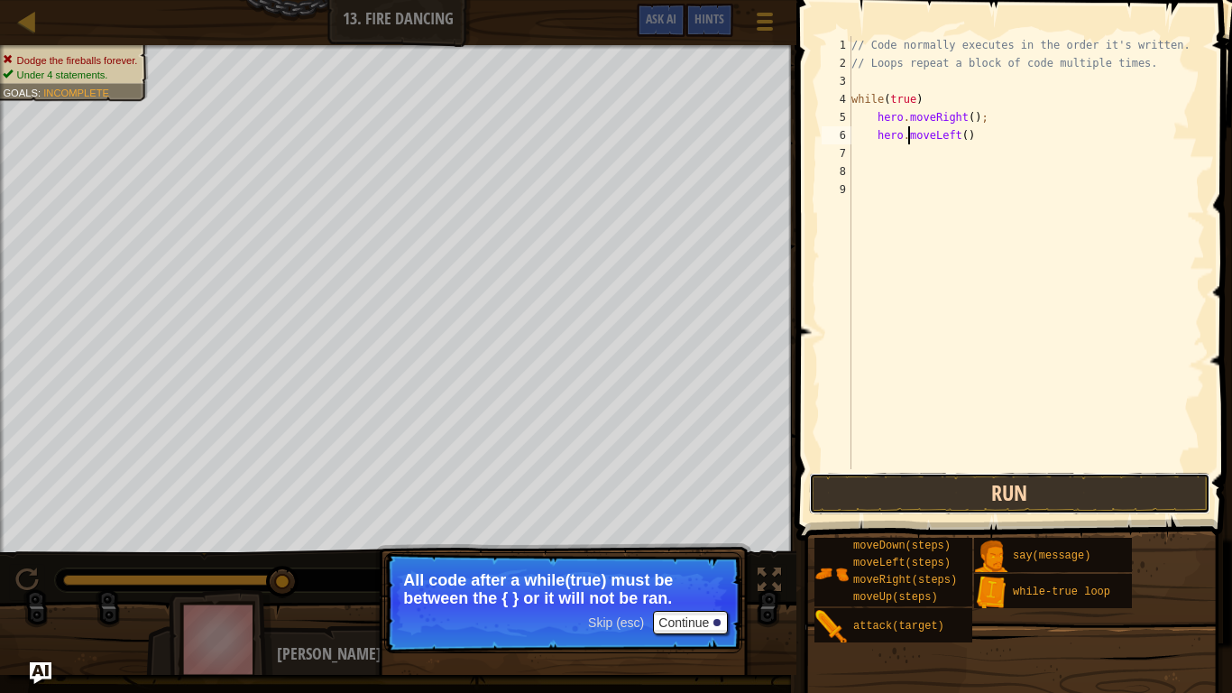
click at [1123, 502] on button "Run" at bounding box center [1009, 493] width 401 height 41
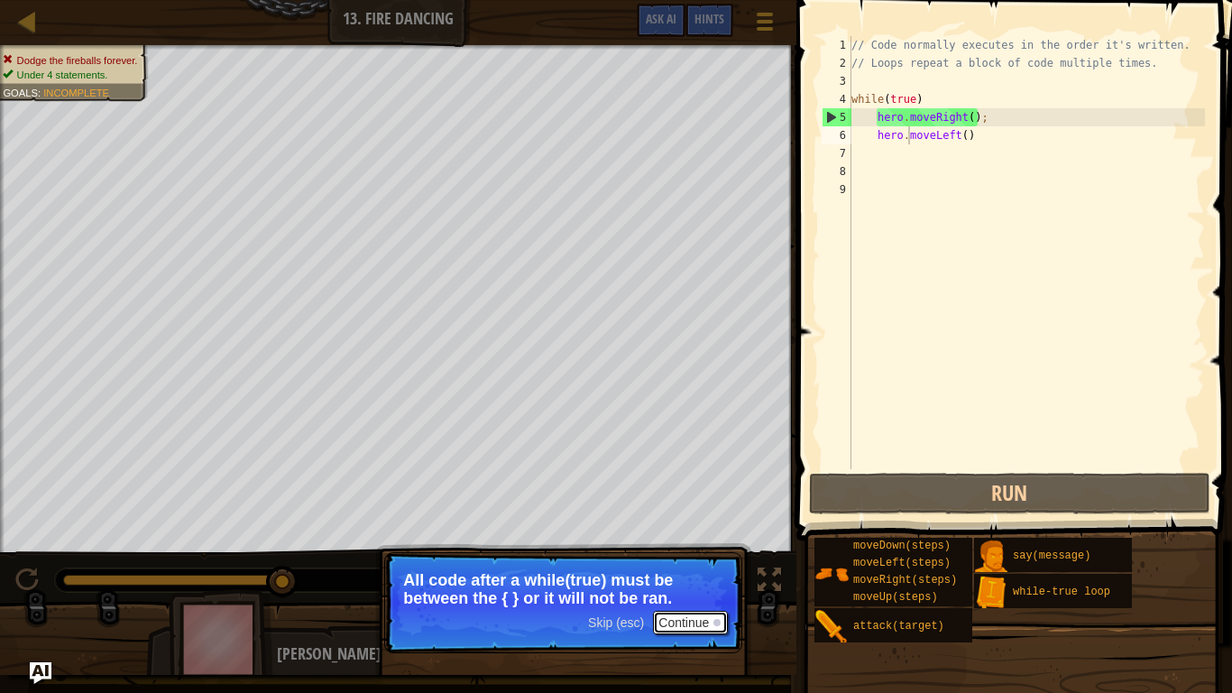
click at [681, 622] on button "Continue" at bounding box center [690, 622] width 75 height 23
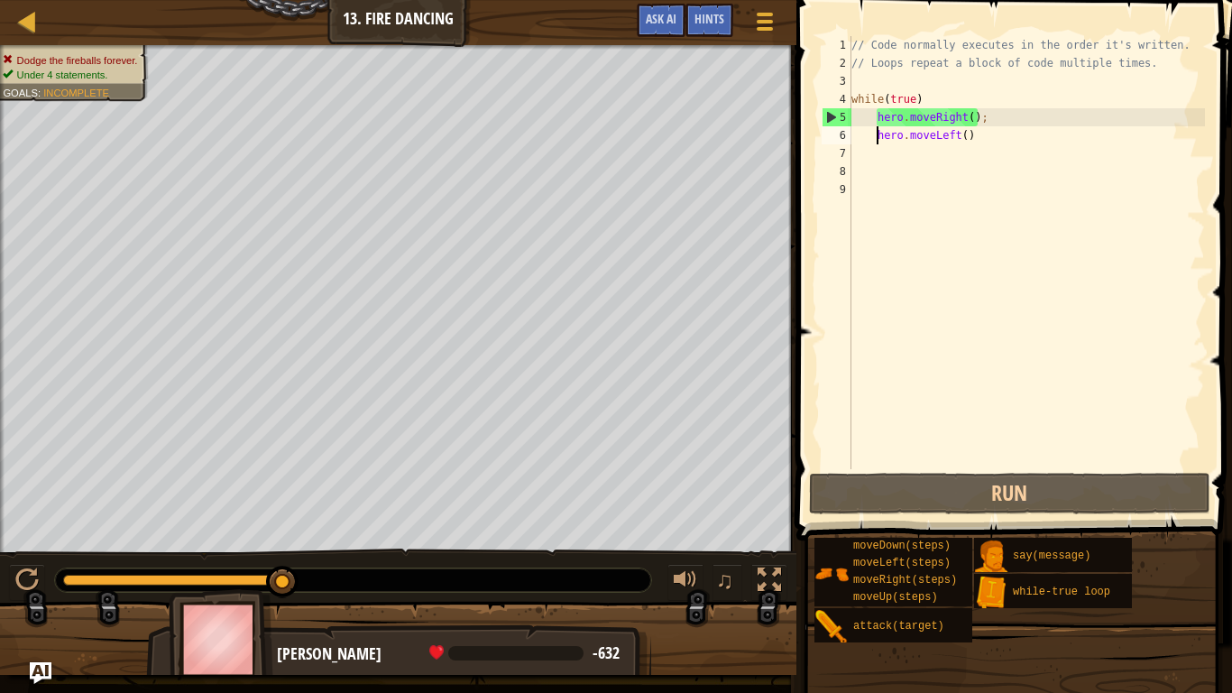
click at [876, 131] on div "// Code normally executes in the order it's written. // Loops repeat a block of…" at bounding box center [1026, 270] width 357 height 469
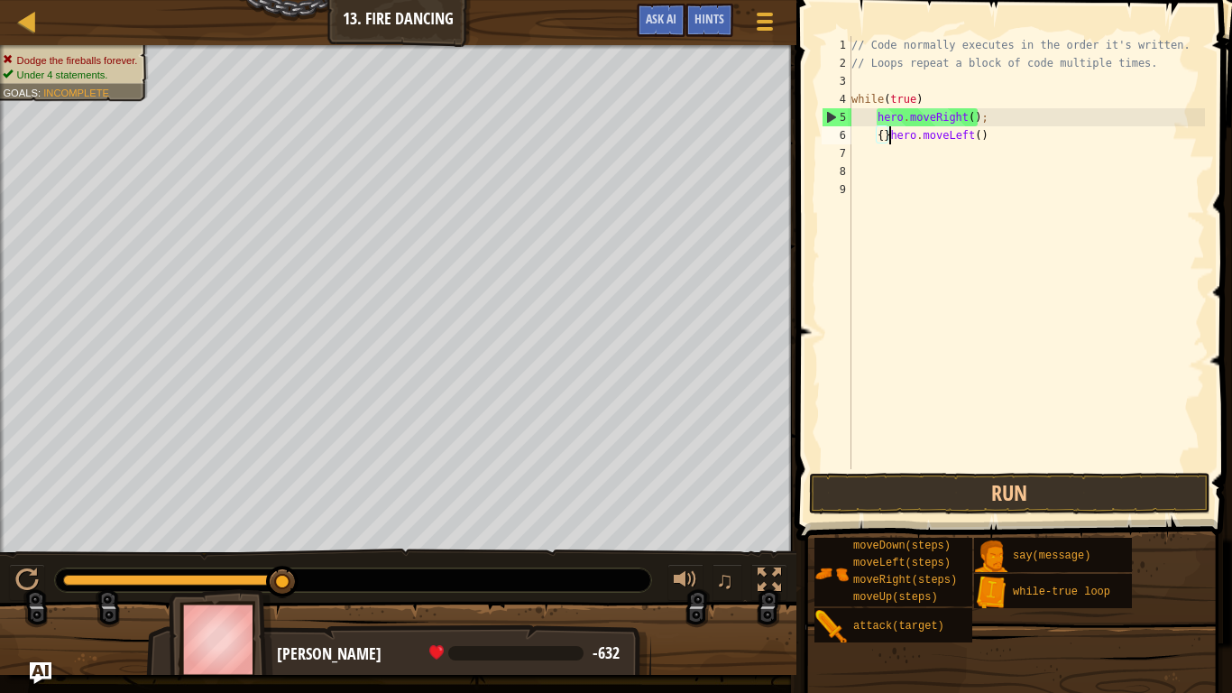
scroll to position [8, 6]
click at [1000, 138] on div "// Code normally executes in the order it's written. // Loops repeat a block of…" at bounding box center [1026, 270] width 357 height 469
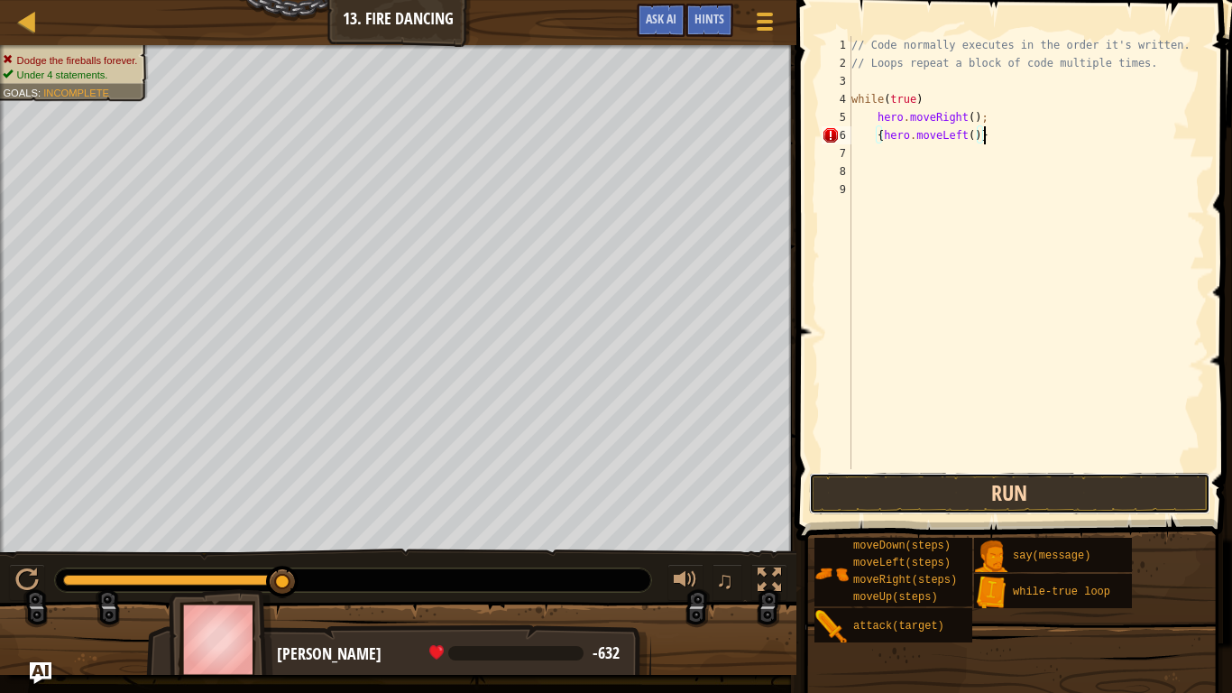
click at [1127, 493] on button "Run" at bounding box center [1009, 493] width 401 height 41
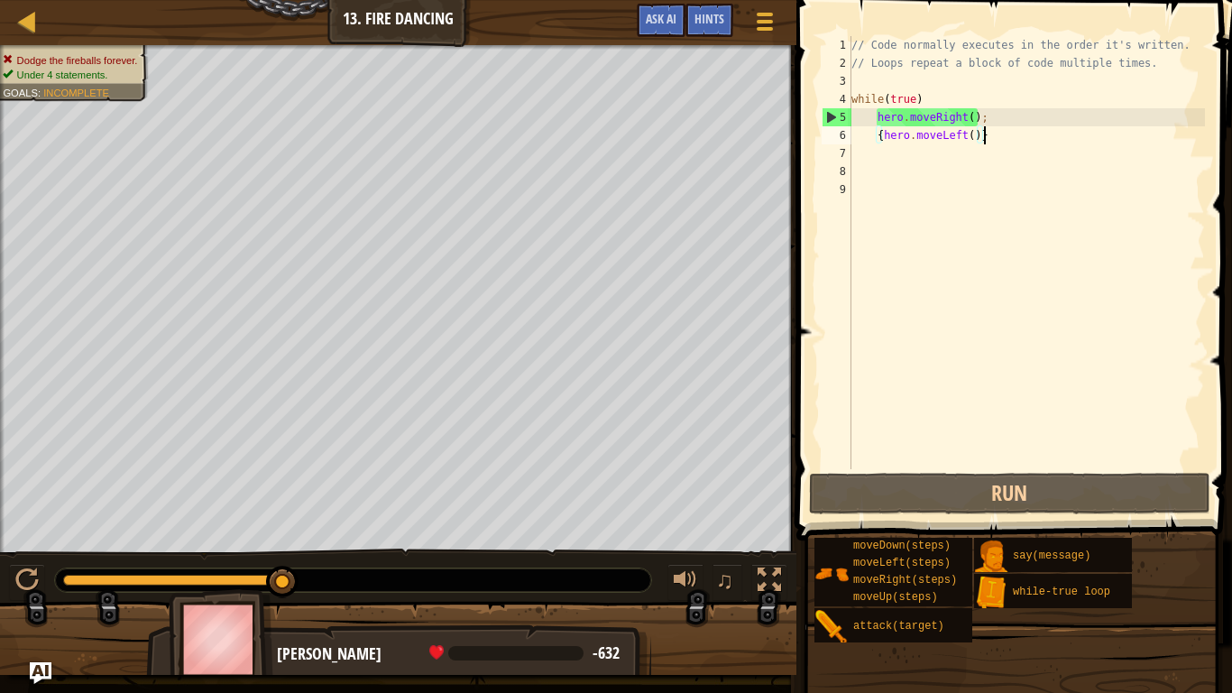
scroll to position [8, 17]
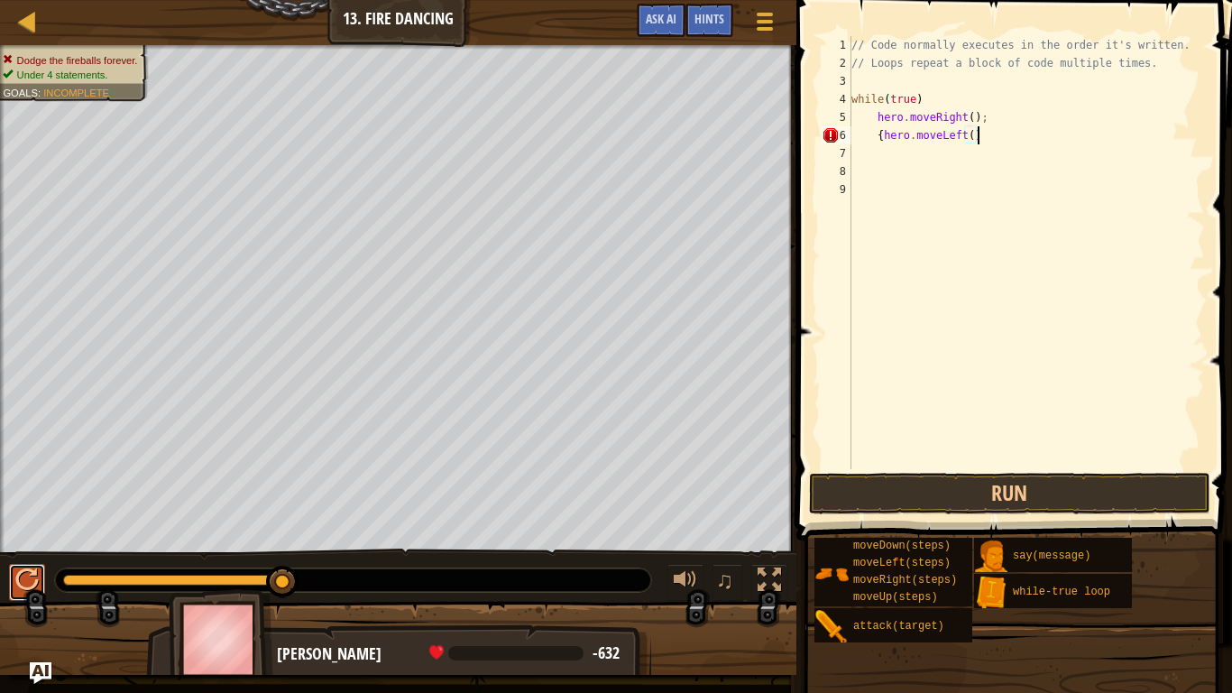
click at [35, 585] on div at bounding box center [26, 579] width 23 height 23
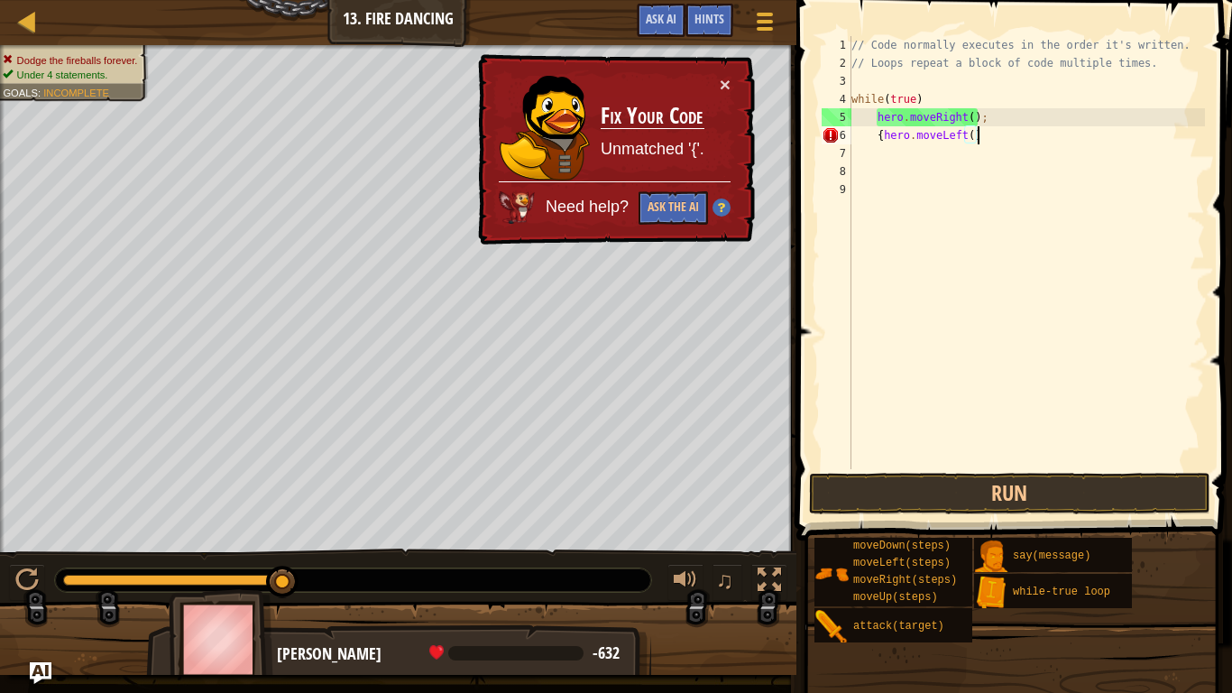
click at [885, 135] on div "// Code normally executes in the order it's written. // Loops repeat a block of…" at bounding box center [1026, 270] width 357 height 469
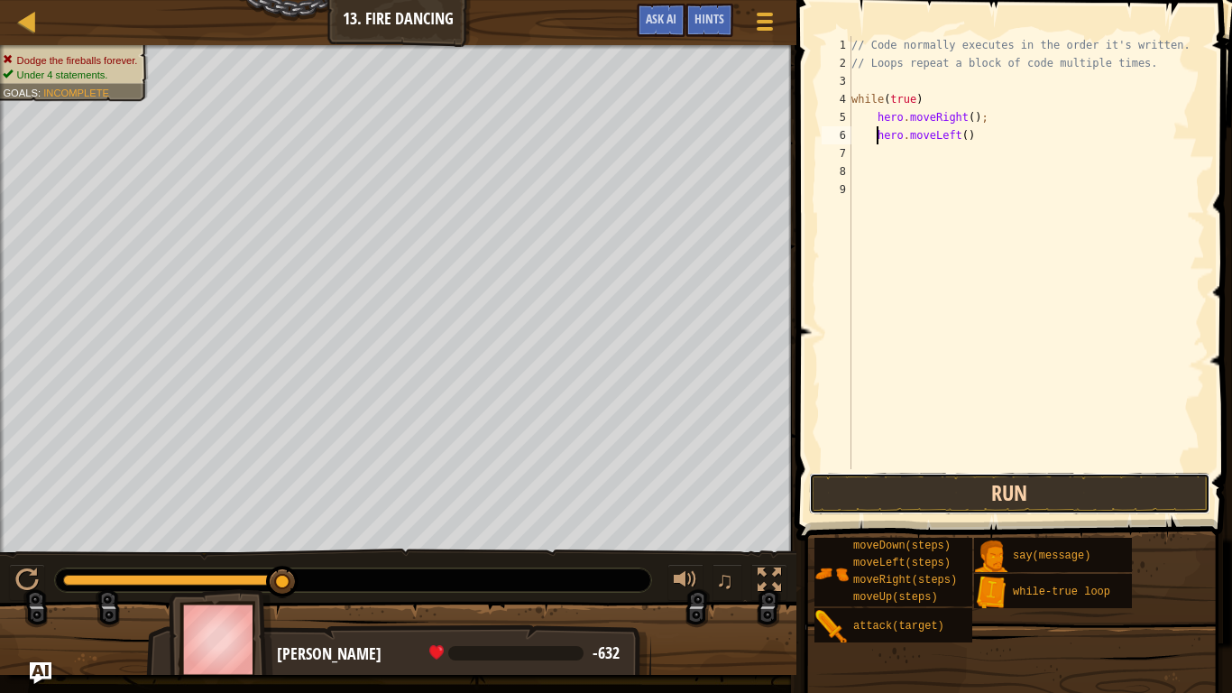
click at [1124, 501] on button "Run" at bounding box center [1009, 493] width 401 height 41
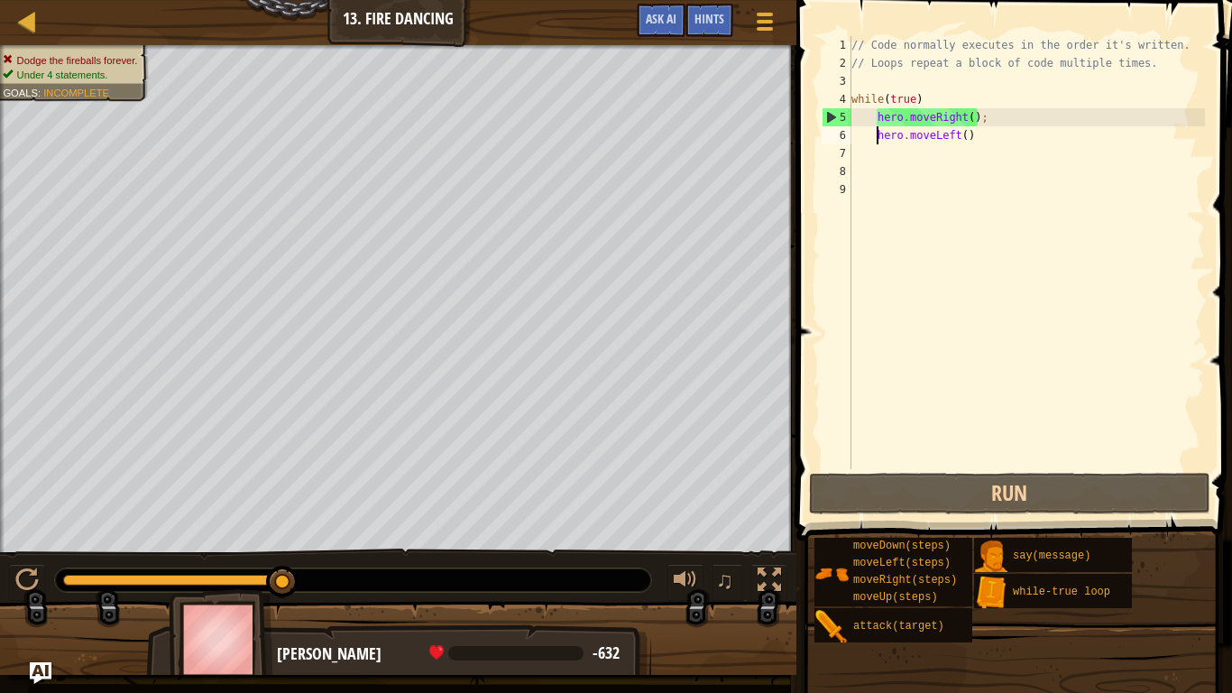
click at [978, 134] on div "// Code normally executes in the order it's written. // Loops repeat a block of…" at bounding box center [1026, 270] width 357 height 469
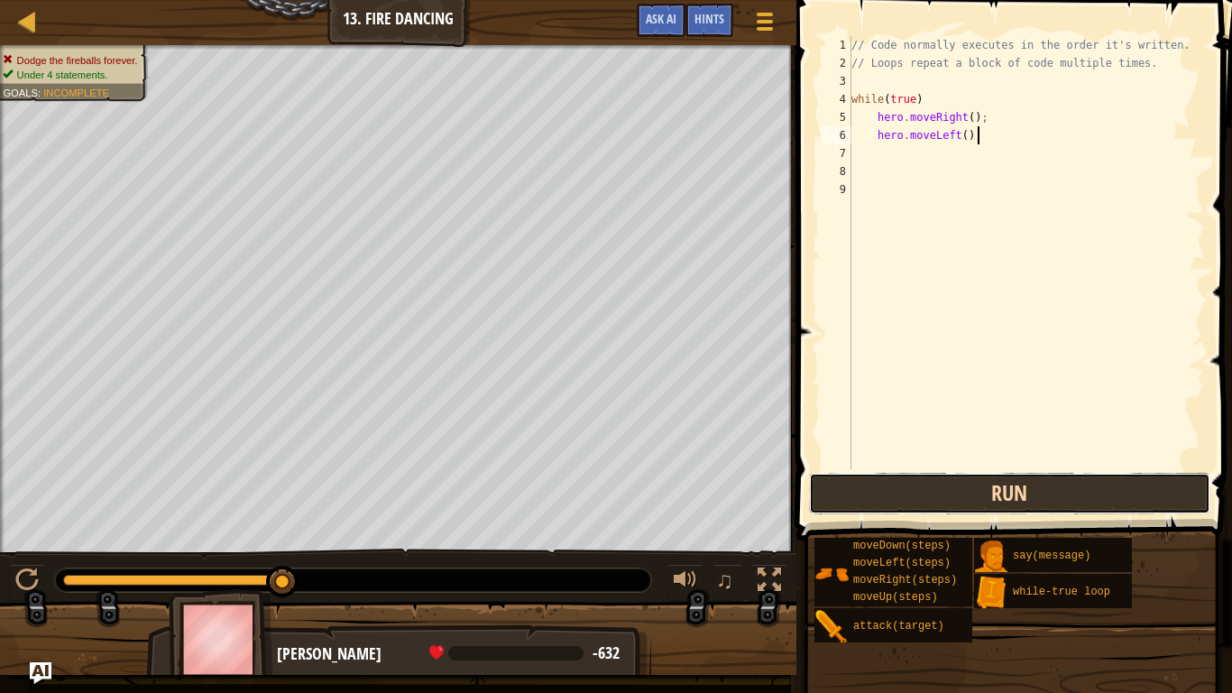
click at [1114, 507] on button "Run" at bounding box center [1009, 493] width 401 height 41
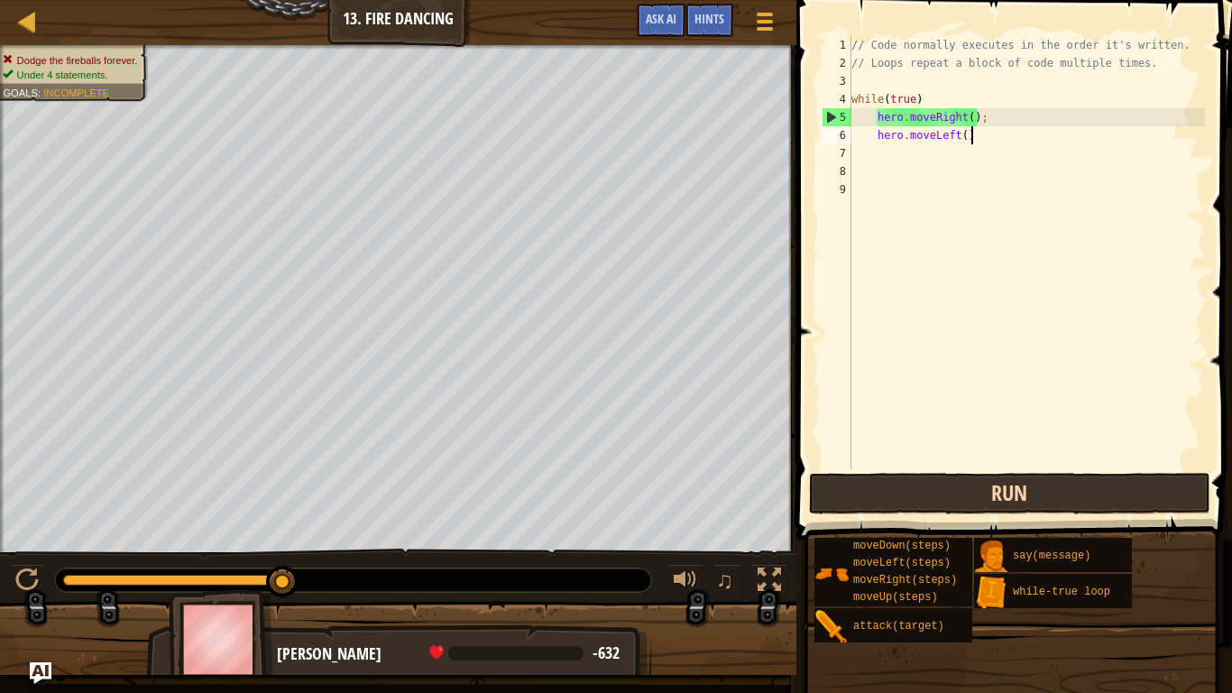
scroll to position [8, 16]
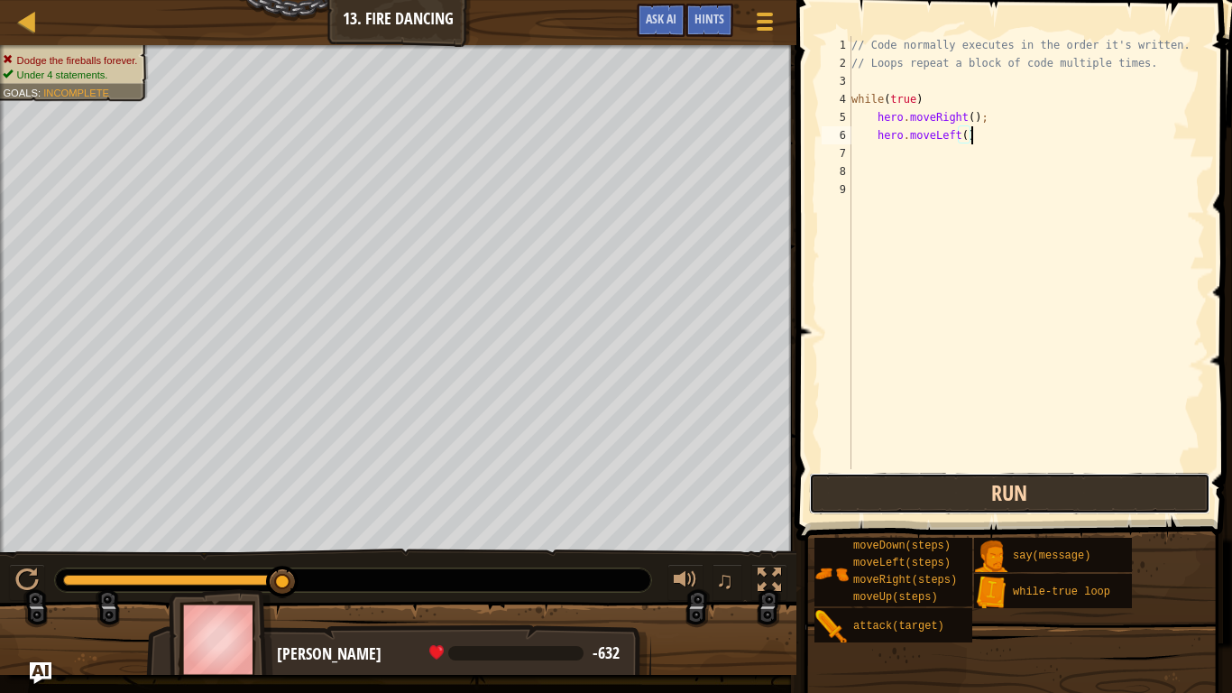
click at [1142, 481] on button "Run" at bounding box center [1009, 493] width 401 height 41
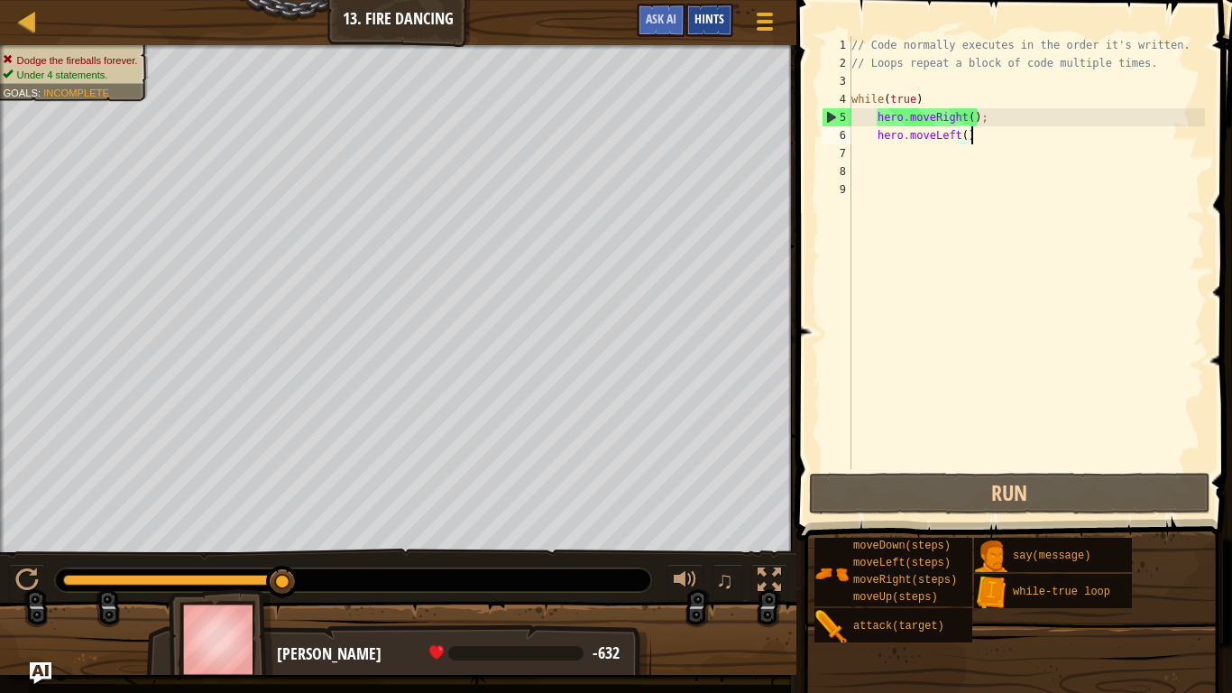
click at [710, 14] on span "Hints" at bounding box center [710, 18] width 30 height 17
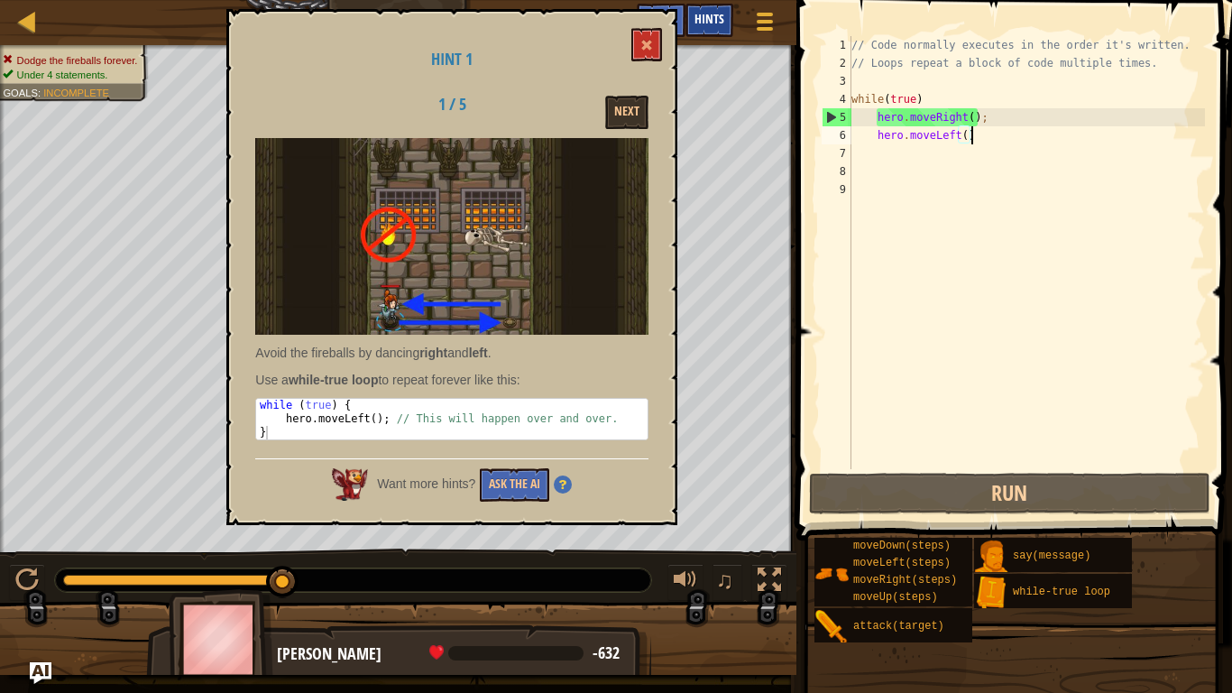
scroll to position [8, 17]
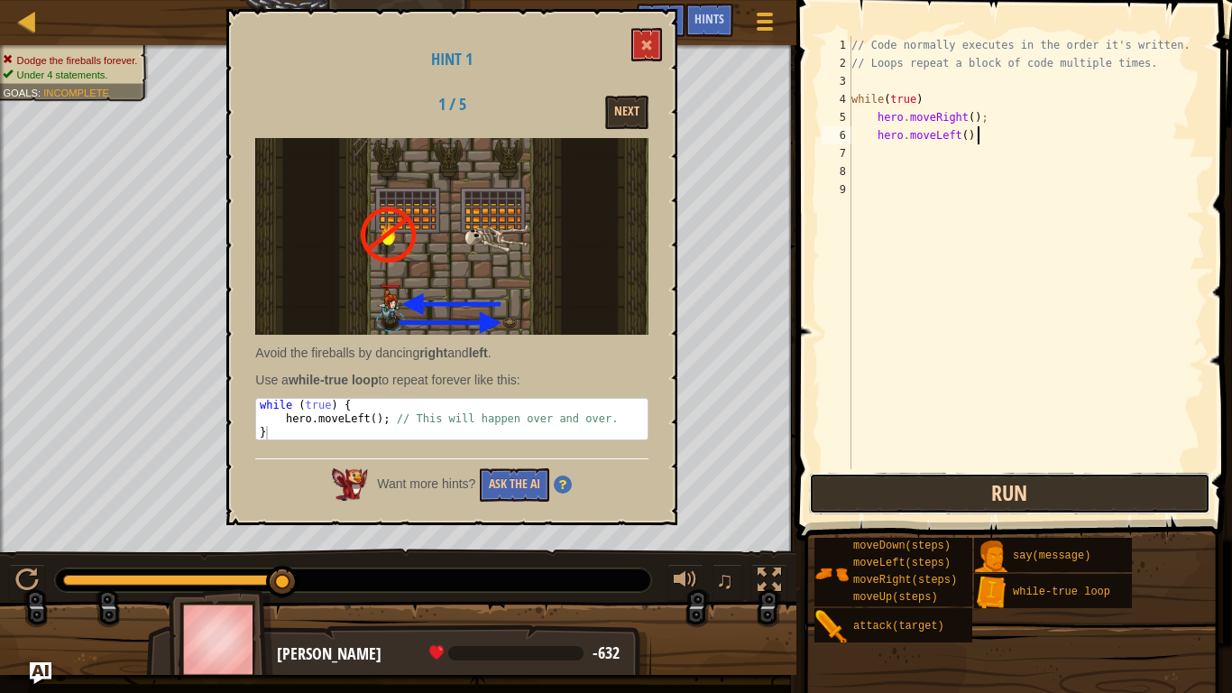
click at [1131, 502] on button "Run" at bounding box center [1009, 493] width 401 height 41
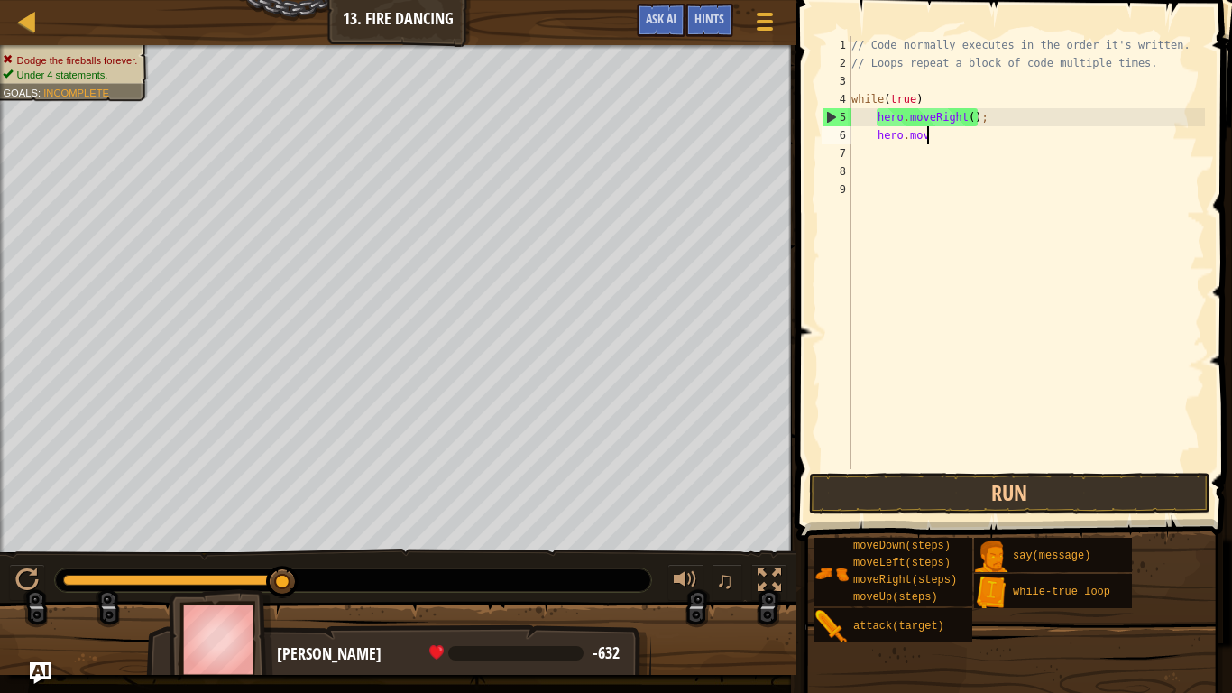
scroll to position [8, 9]
type textarea "h"
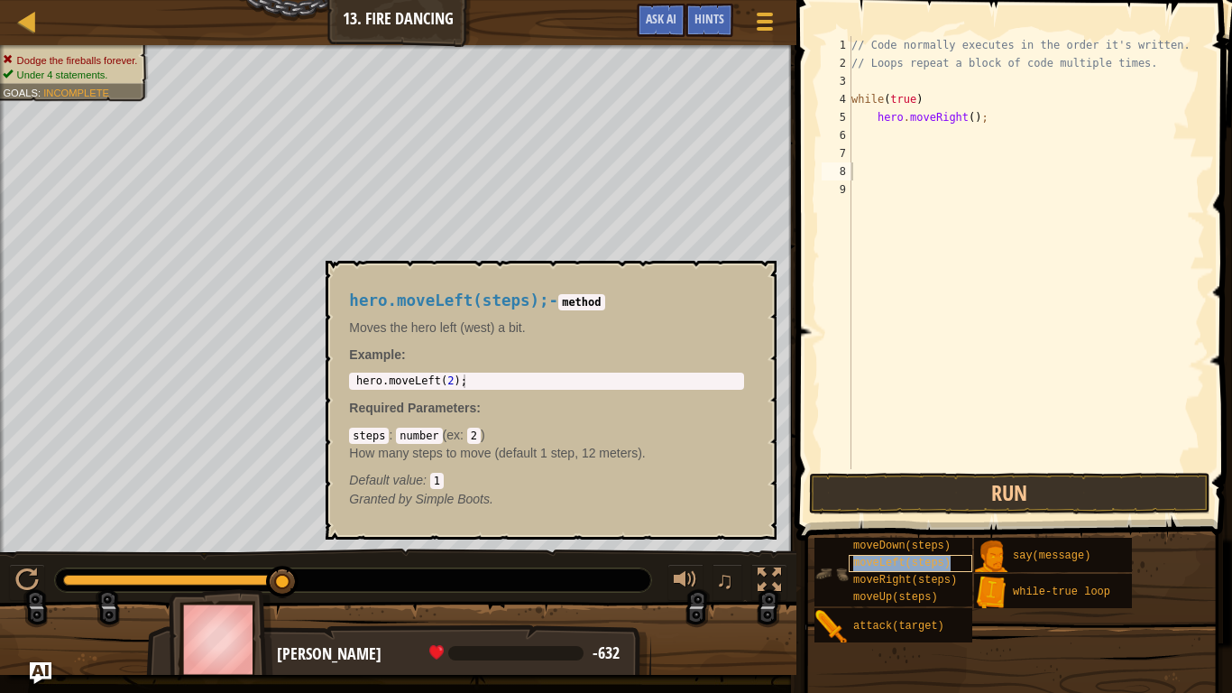
type textarea "moveLeft(steps)"
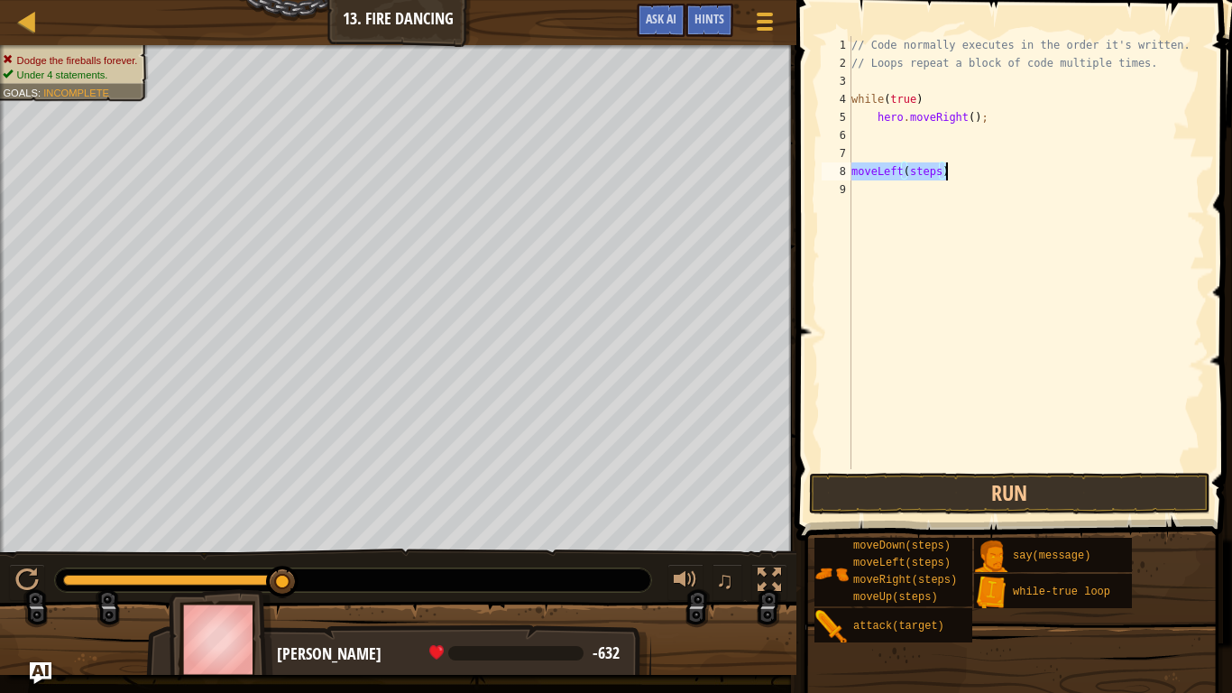
scroll to position [8, 0]
type textarea "hero.moveRight();"
click at [871, 136] on div "// Code normally executes in the order it's written. // Loops repeat a block of…" at bounding box center [1026, 270] width 357 height 469
click at [879, 139] on div "// Code normally executes in the order it's written. // Loops repeat a block of…" at bounding box center [1026, 270] width 357 height 469
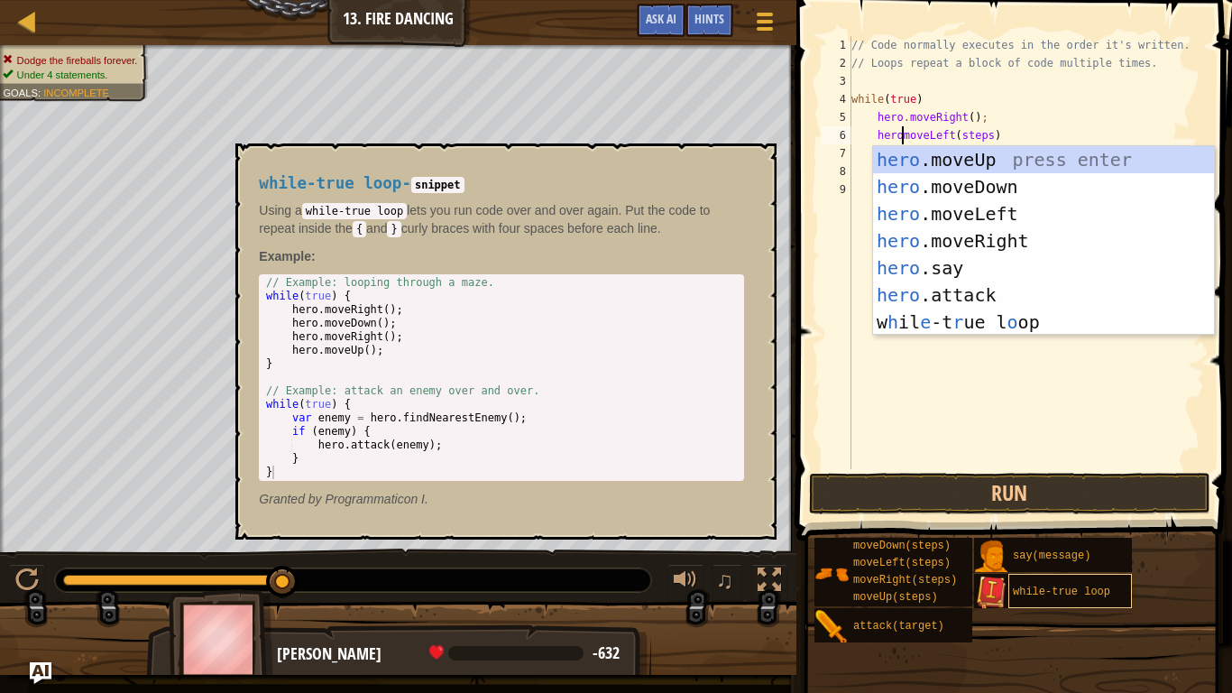
scroll to position [8, 9]
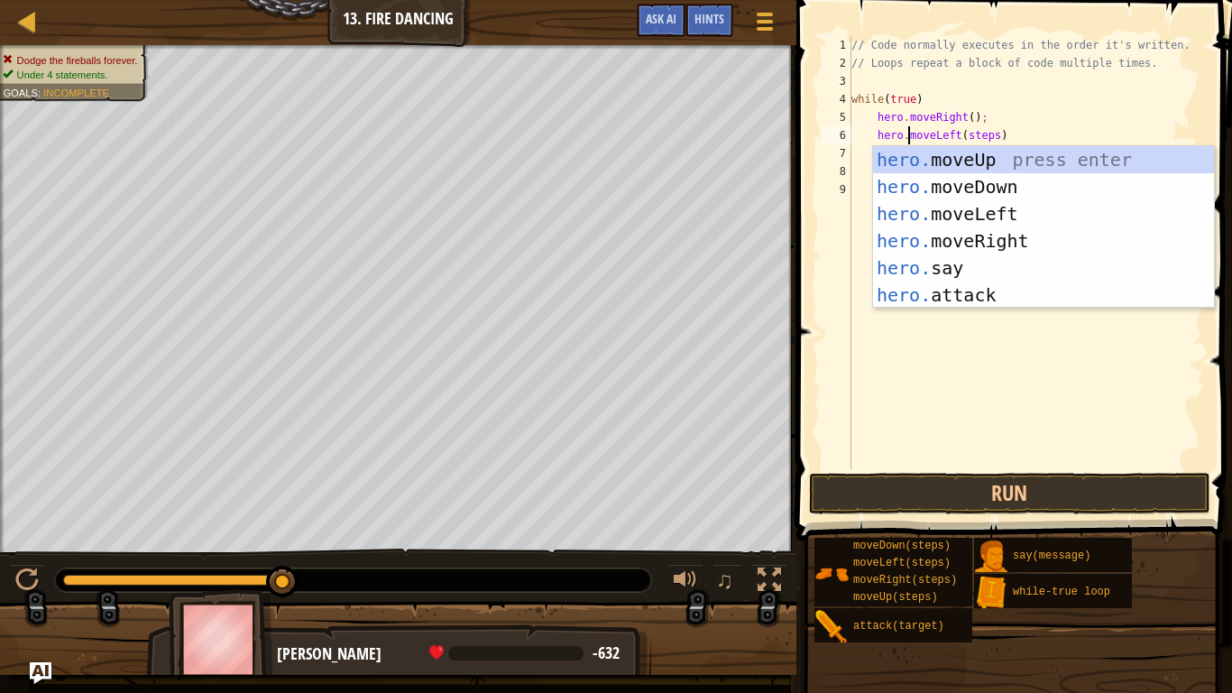
click at [997, 139] on div "// Code normally executes in the order it's written. // Loops repeat a block of…" at bounding box center [1026, 270] width 357 height 469
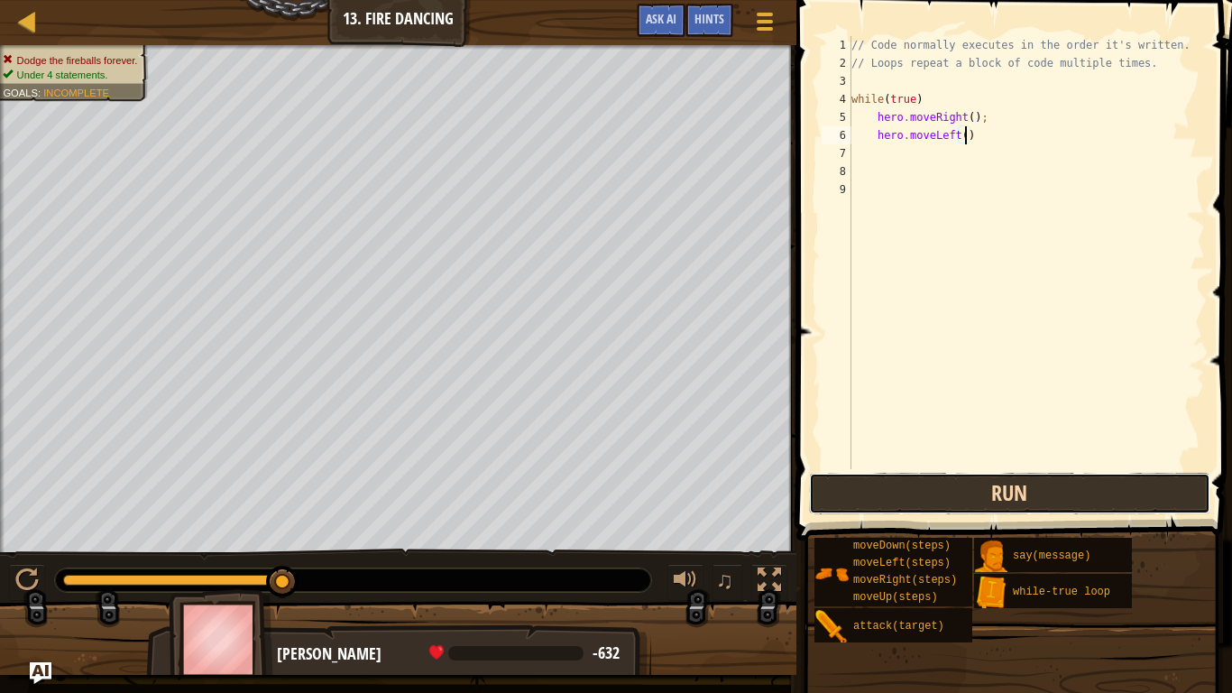
click at [1143, 486] on button "Run" at bounding box center [1009, 493] width 401 height 41
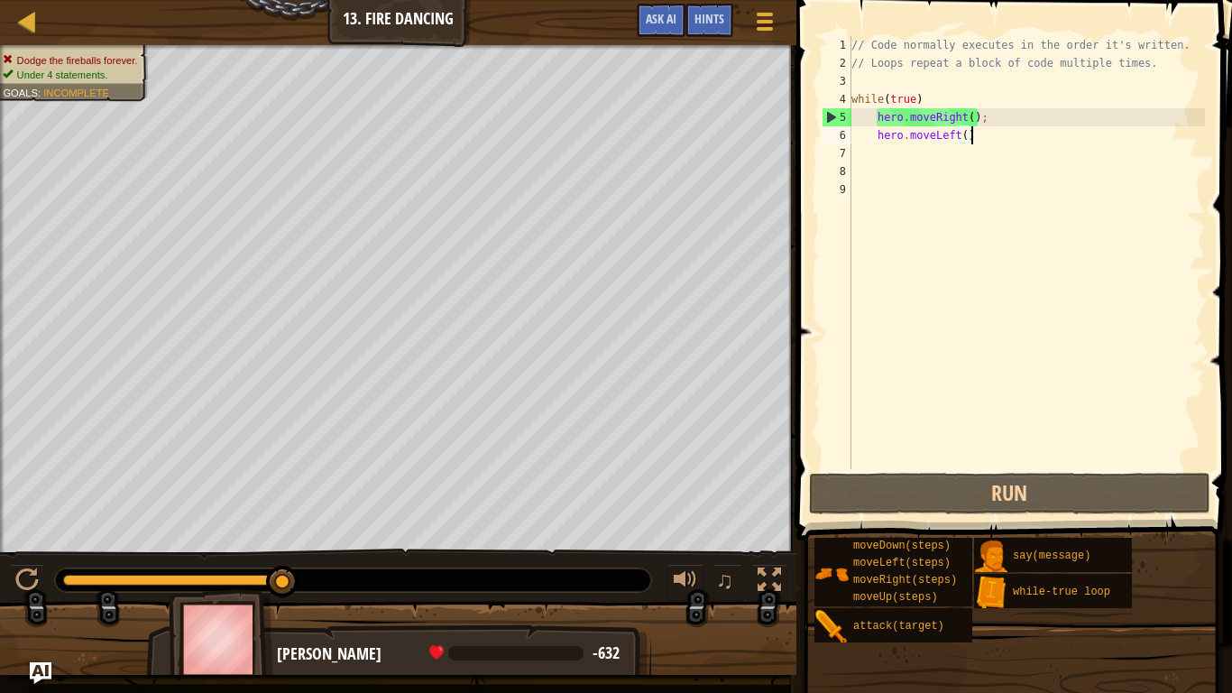
click at [983, 143] on div "// Code normally executes in the order it's written. // Loops repeat a block of…" at bounding box center [1026, 270] width 357 height 469
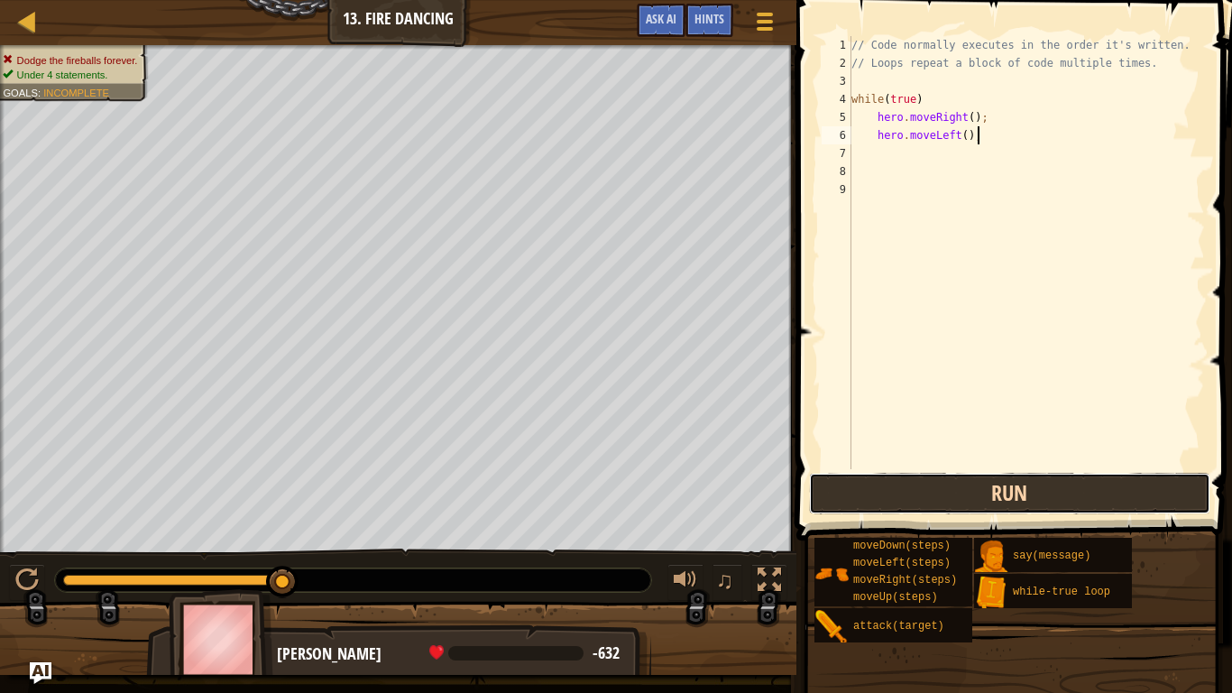
click at [1151, 505] on button "Run" at bounding box center [1009, 493] width 401 height 41
click at [1068, 474] on button "Run" at bounding box center [1009, 493] width 401 height 41
click at [1110, 507] on button "Run" at bounding box center [1009, 493] width 401 height 41
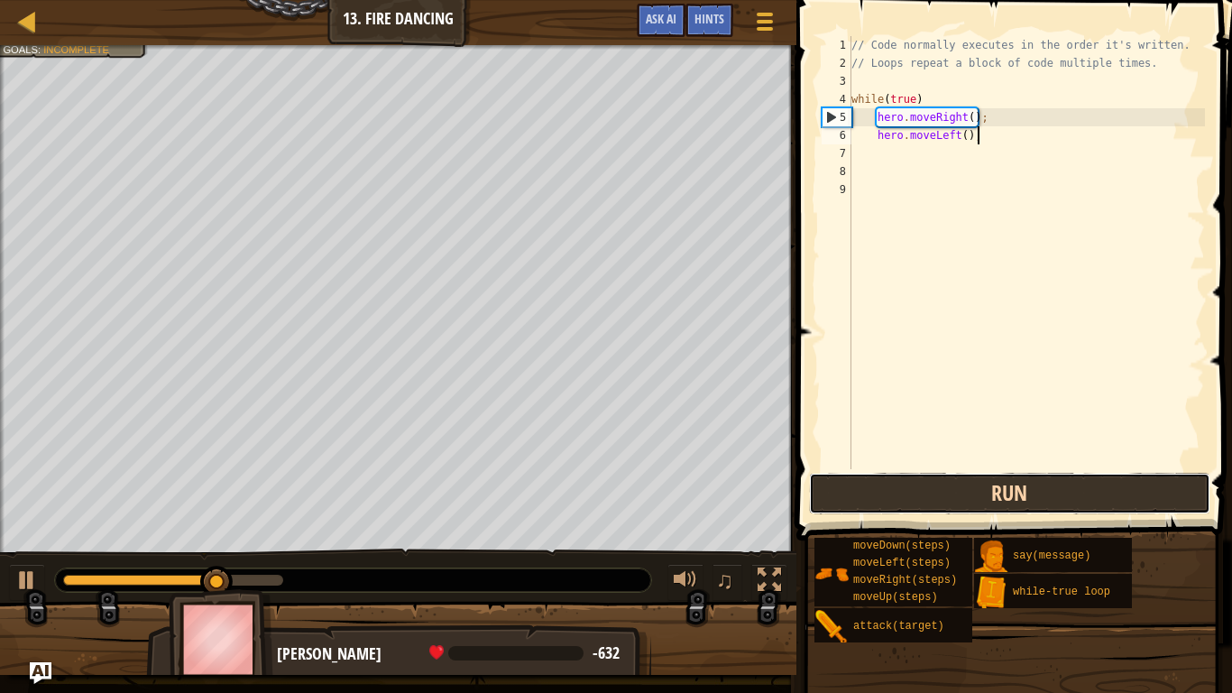
click at [1158, 503] on button "Run" at bounding box center [1009, 493] width 401 height 41
click at [1155, 493] on button "Run" at bounding box center [1009, 493] width 401 height 41
click at [1155, 494] on button "Run" at bounding box center [1009, 493] width 401 height 41
click at [1156, 495] on button "Run" at bounding box center [1009, 493] width 401 height 41
click at [1156, 494] on button "Run" at bounding box center [1009, 493] width 401 height 41
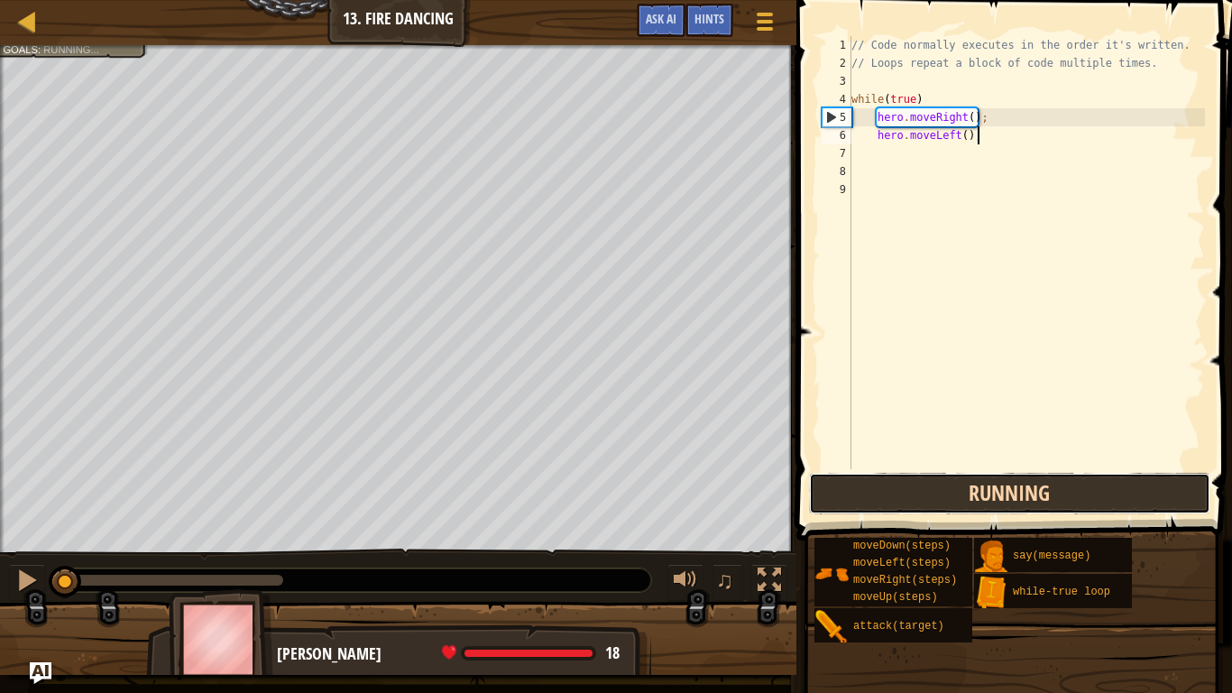
click at [1161, 495] on button "Running" at bounding box center [1009, 493] width 401 height 41
click at [1155, 490] on button "Running" at bounding box center [1009, 493] width 401 height 41
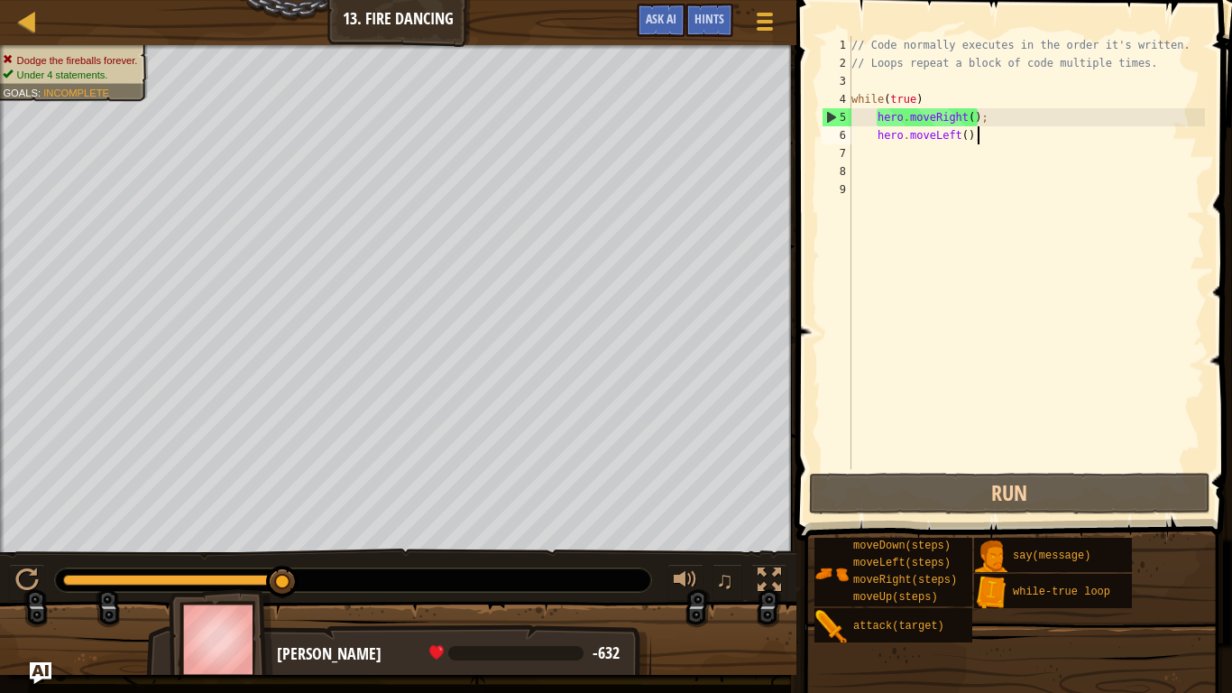
click at [922, 106] on div "// Code normally executes in the order it's written. // Loops repeat a block of…" at bounding box center [1026, 270] width 357 height 469
type textarea "while(true){"
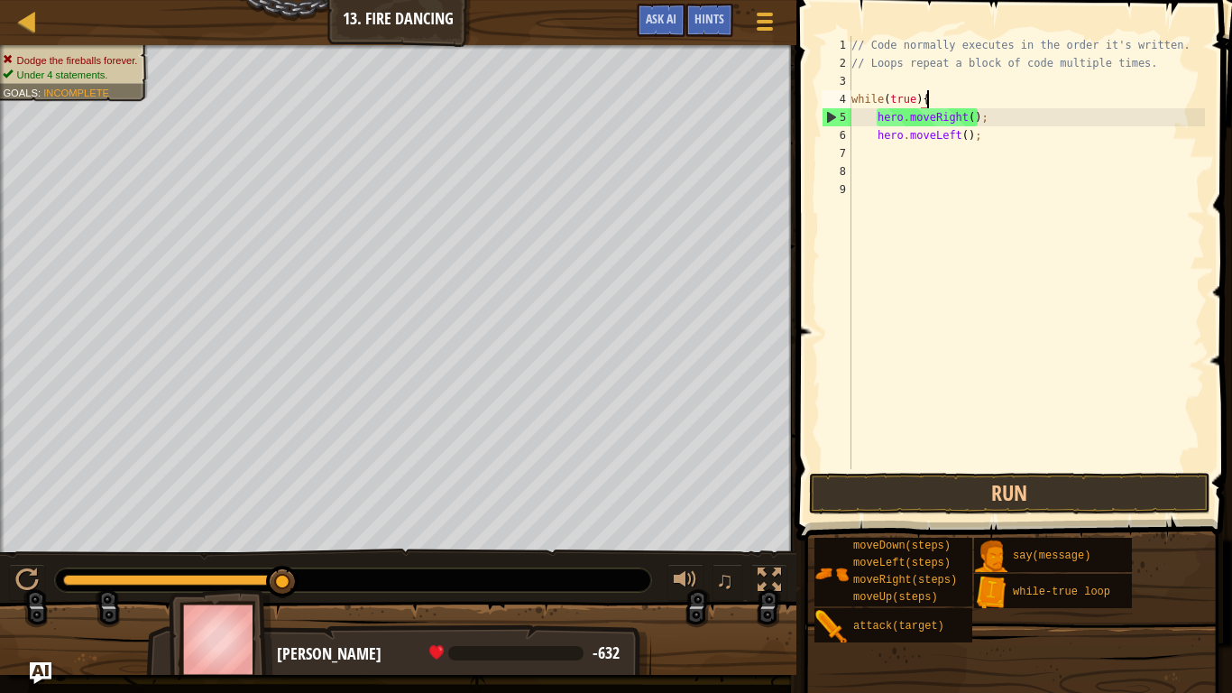
scroll to position [8, 11]
click at [885, 156] on div "// Code normally executes in the order it's written. // Loops repeat a block of…" at bounding box center [1026, 270] width 357 height 469
type textarea "}"
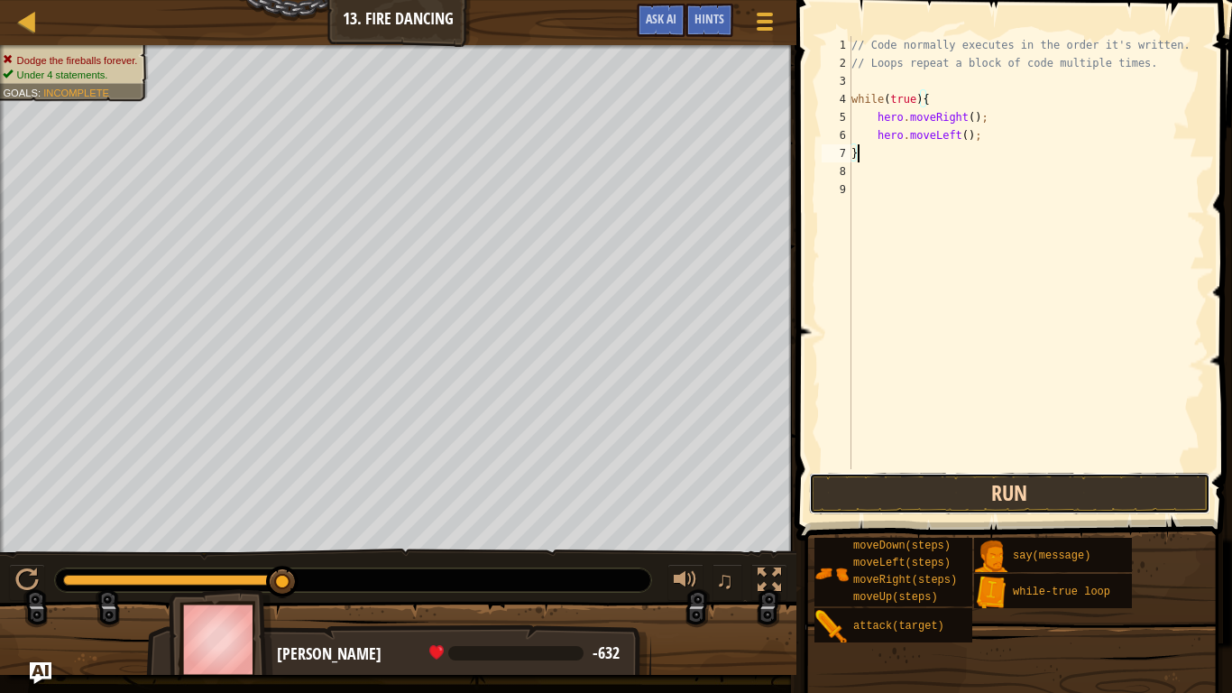
click at [1100, 509] on button "Run" at bounding box center [1009, 493] width 401 height 41
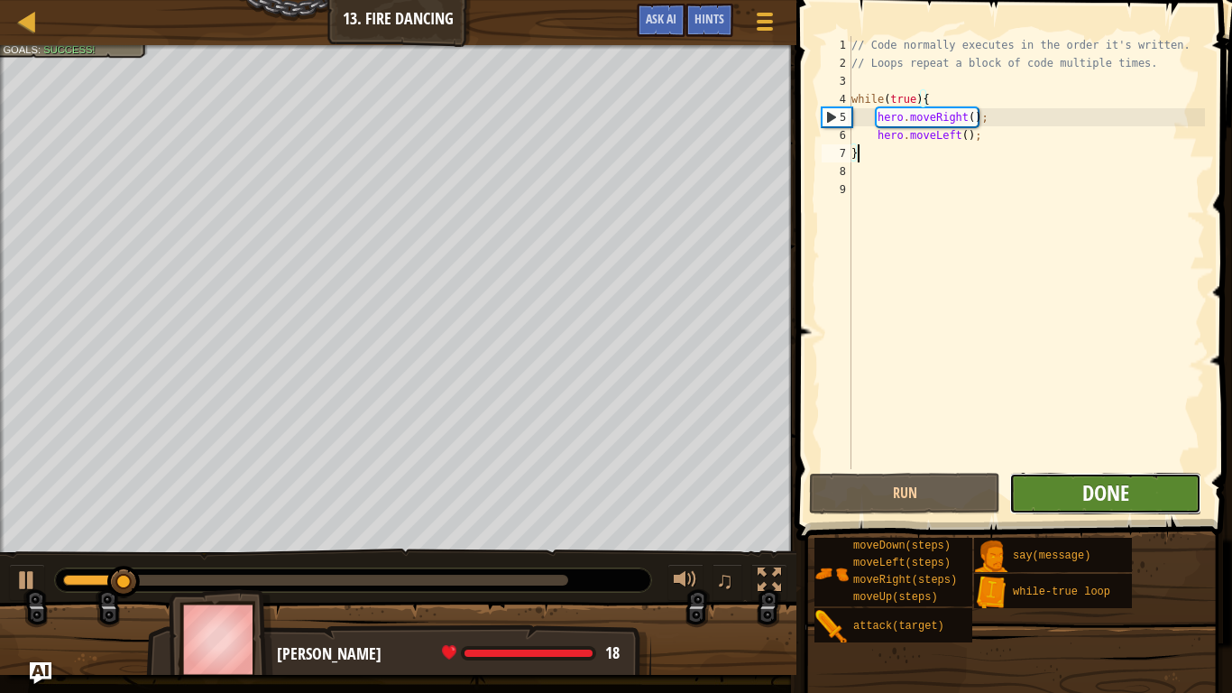
click at [1129, 488] on span "Done" at bounding box center [1105, 492] width 47 height 29
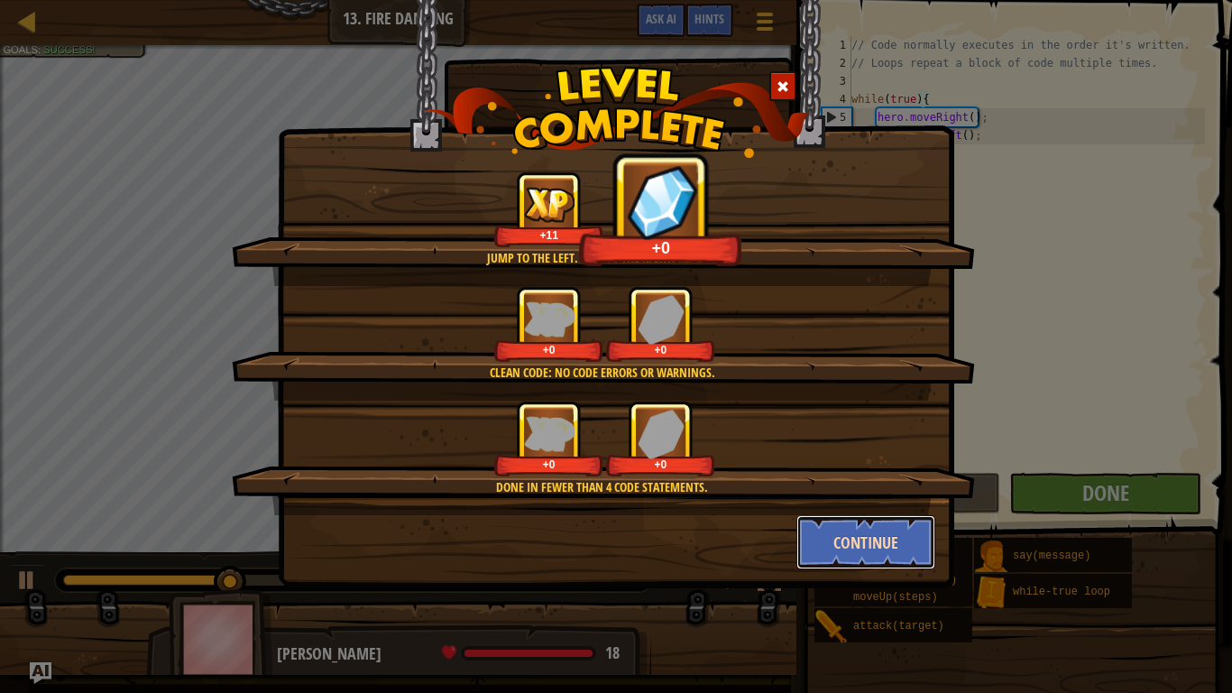
click at [865, 568] on button "Continue" at bounding box center [867, 542] width 140 height 54
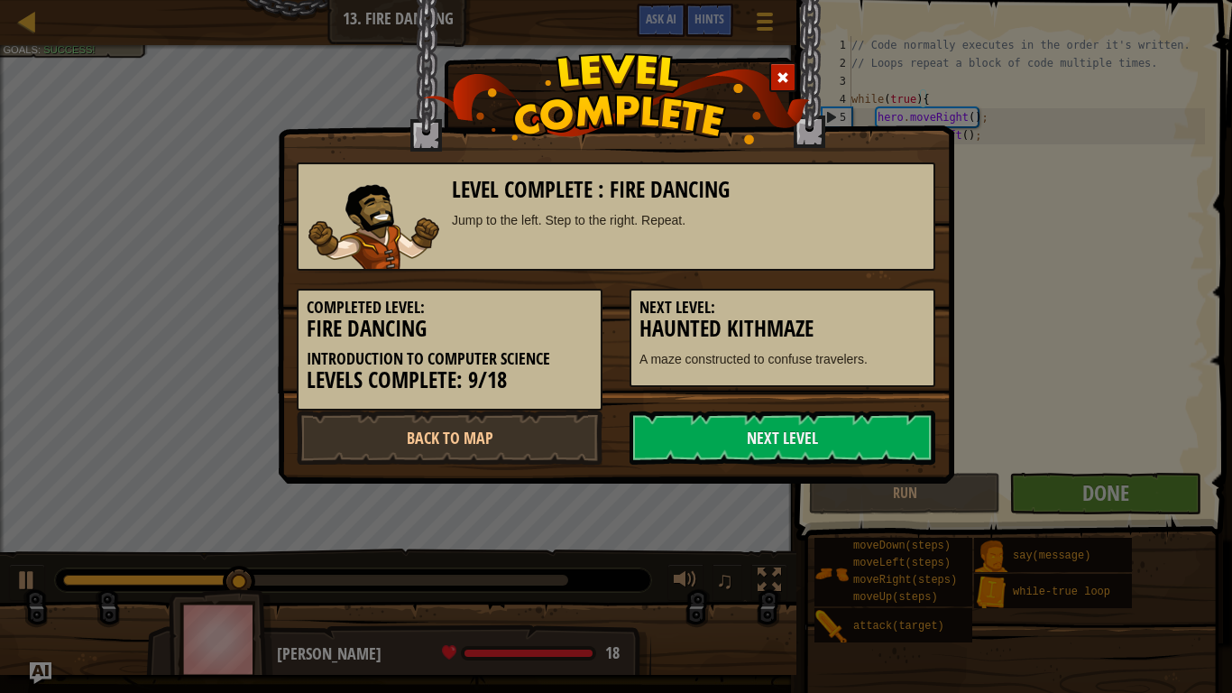
click at [867, 556] on div "Level Complete : Fire Dancing Jump to the left. Step to the right. Repeat. Comp…" at bounding box center [616, 346] width 1232 height 693
click at [884, 426] on link "Next Level" at bounding box center [783, 437] width 306 height 54
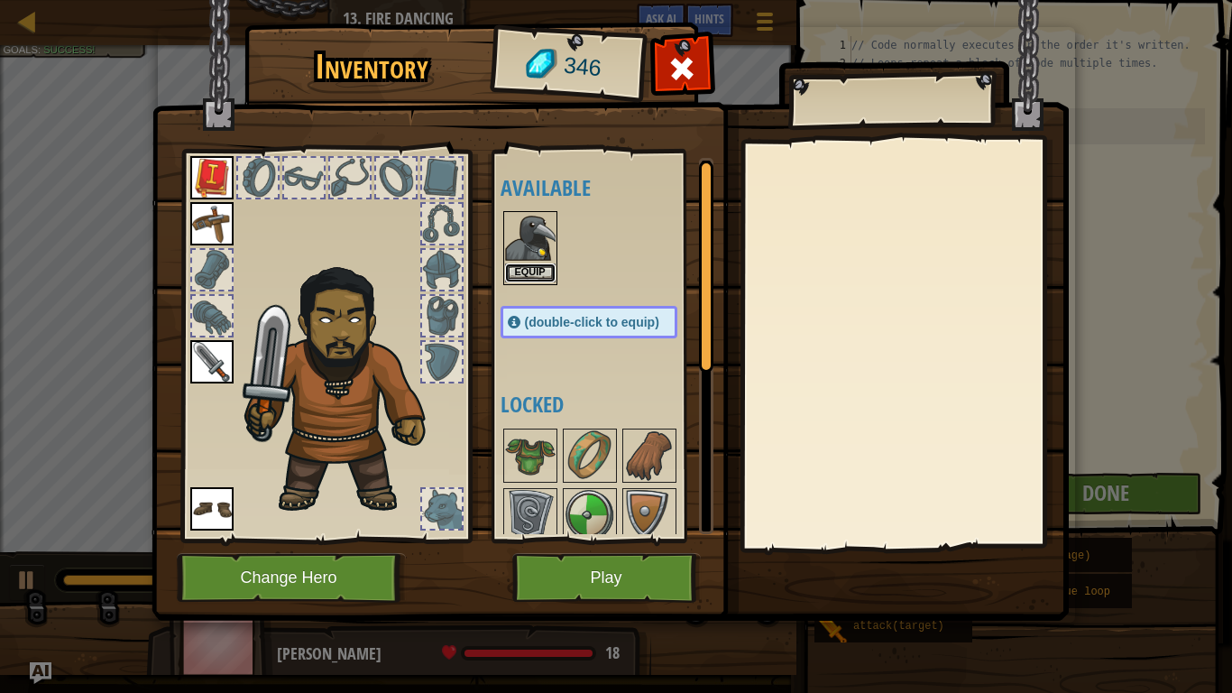
click at [555, 276] on button "Equip" at bounding box center [530, 272] width 51 height 19
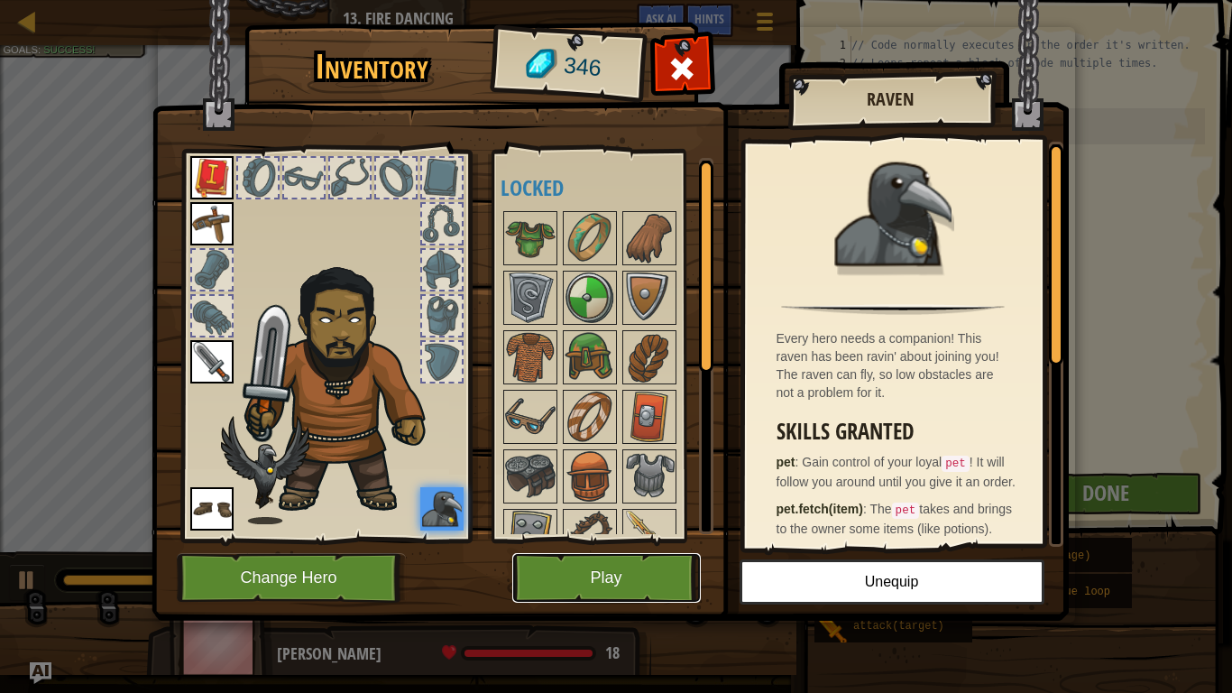
click at [664, 580] on button "Play" at bounding box center [606, 578] width 189 height 50
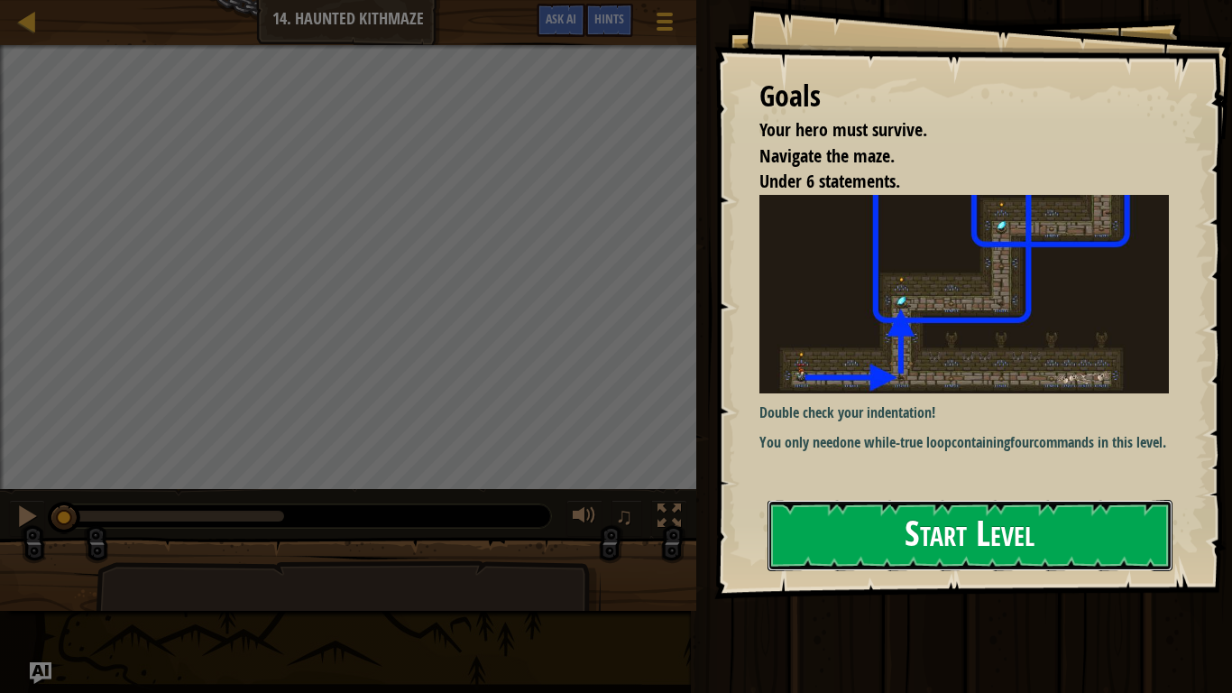
click at [1106, 540] on button "Start Level" at bounding box center [970, 535] width 405 height 71
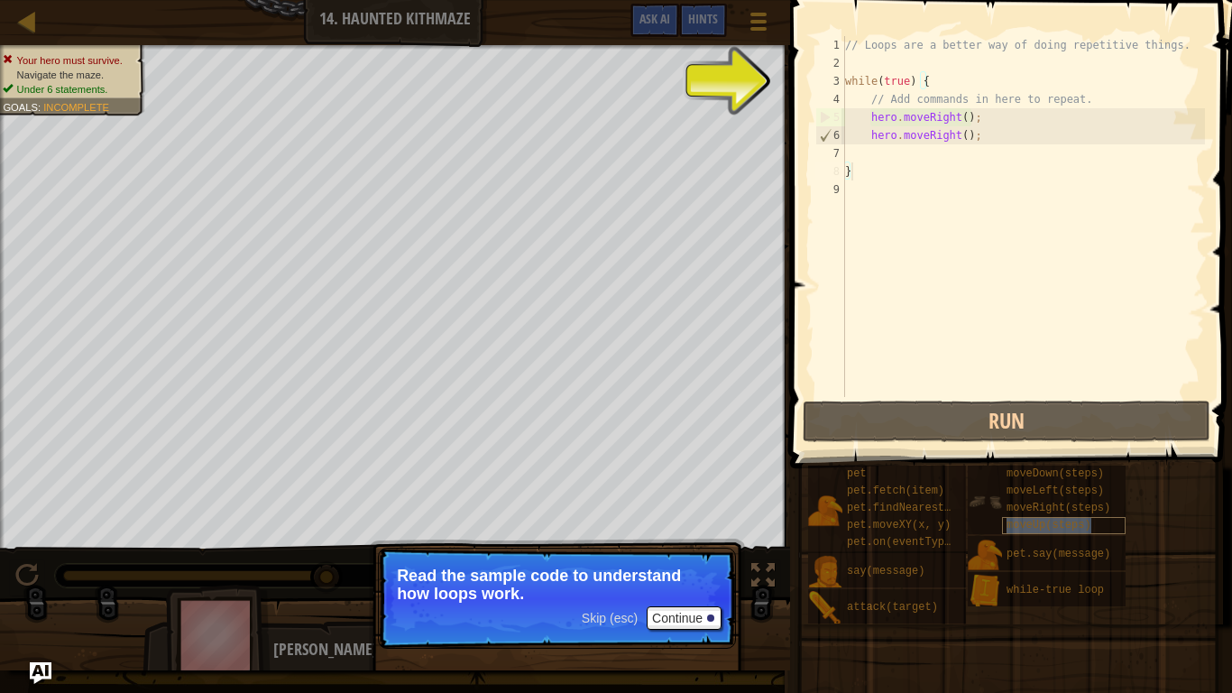
click at [1089, 533] on div "moveUp(steps)" at bounding box center [1064, 525] width 124 height 17
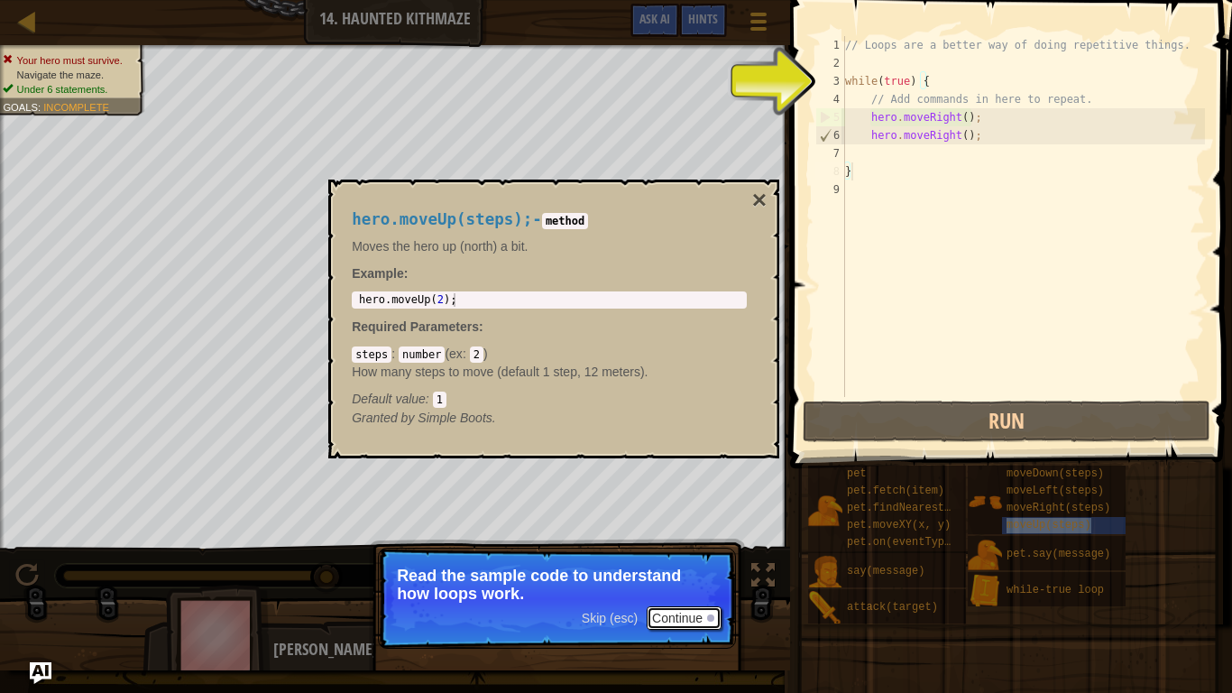
click at [695, 623] on button "Continue" at bounding box center [684, 617] width 75 height 23
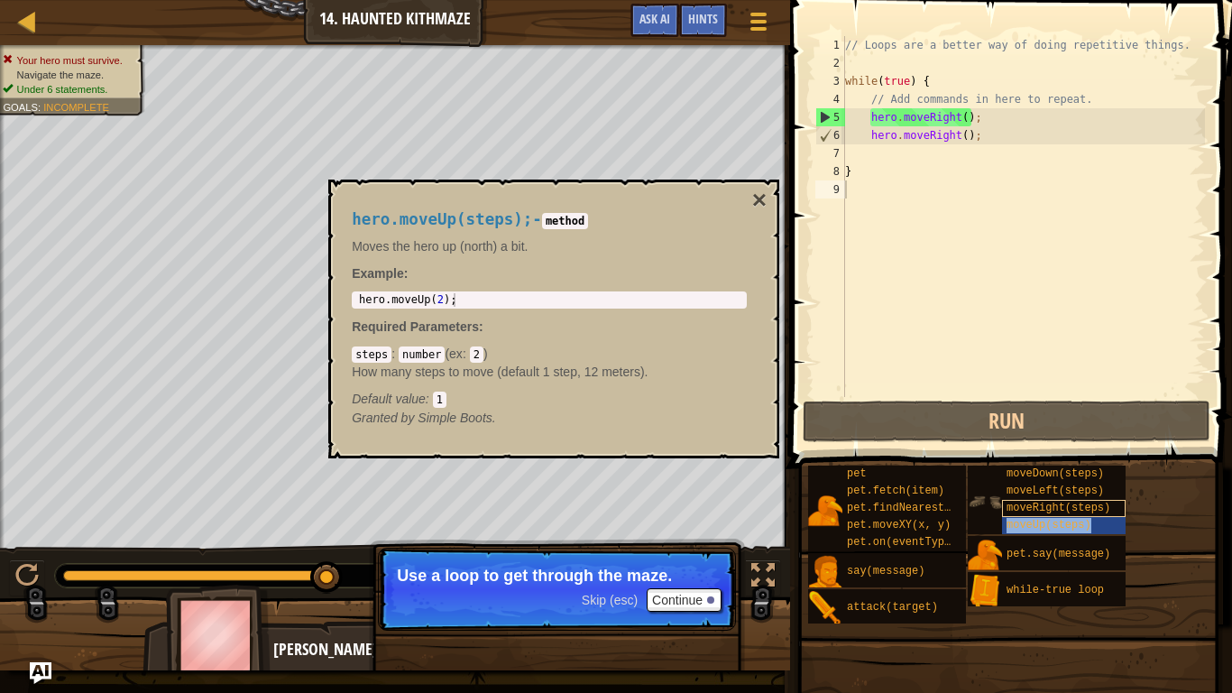
type textarea "}moveUp(steps)"
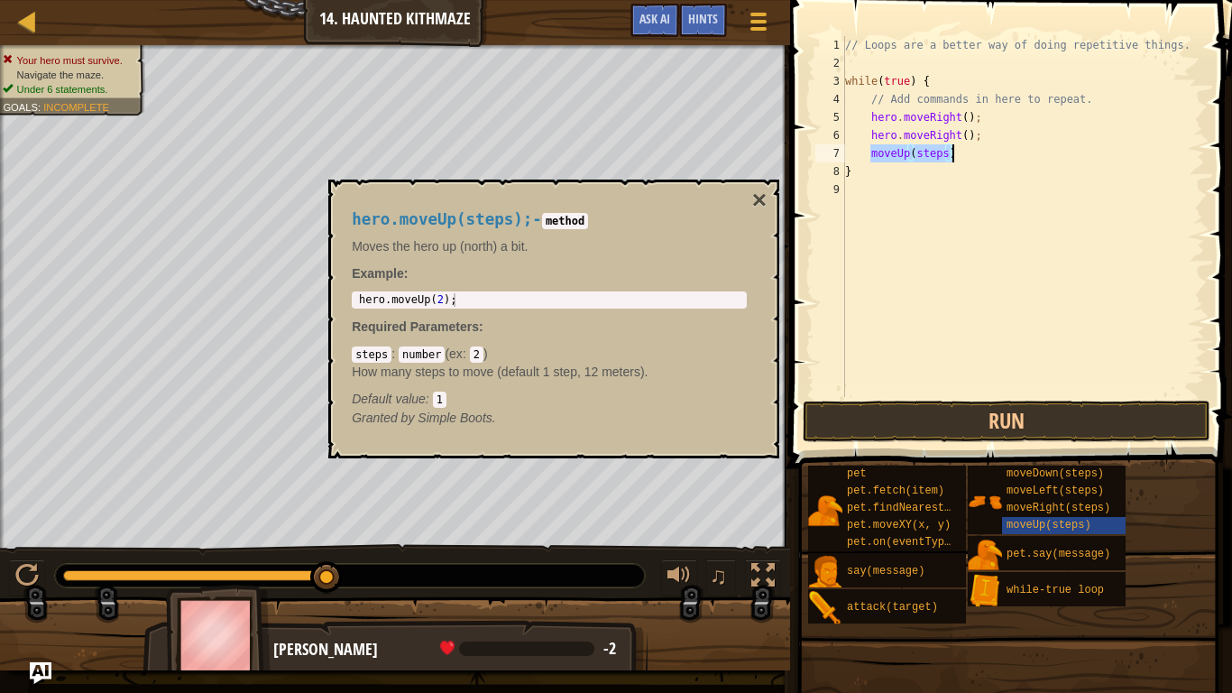
click at [935, 163] on div "// Loops are a better way of doing repetitive things. while ( true ) { // Add c…" at bounding box center [1024, 234] width 364 height 397
click at [945, 154] on div "// Loops are a better way of doing repetitive things. while ( true ) { // Add c…" at bounding box center [1024, 234] width 364 height 397
type textarea "moveUp()"
click at [990, 329] on div "// Loops are a better way of doing repetitive things. while ( true ) { // Add c…" at bounding box center [1024, 234] width 364 height 397
click at [858, 171] on div "// Loops are a better way of doing repetitive things. while ( true ) { // Add c…" at bounding box center [1026, 234] width 357 height 397
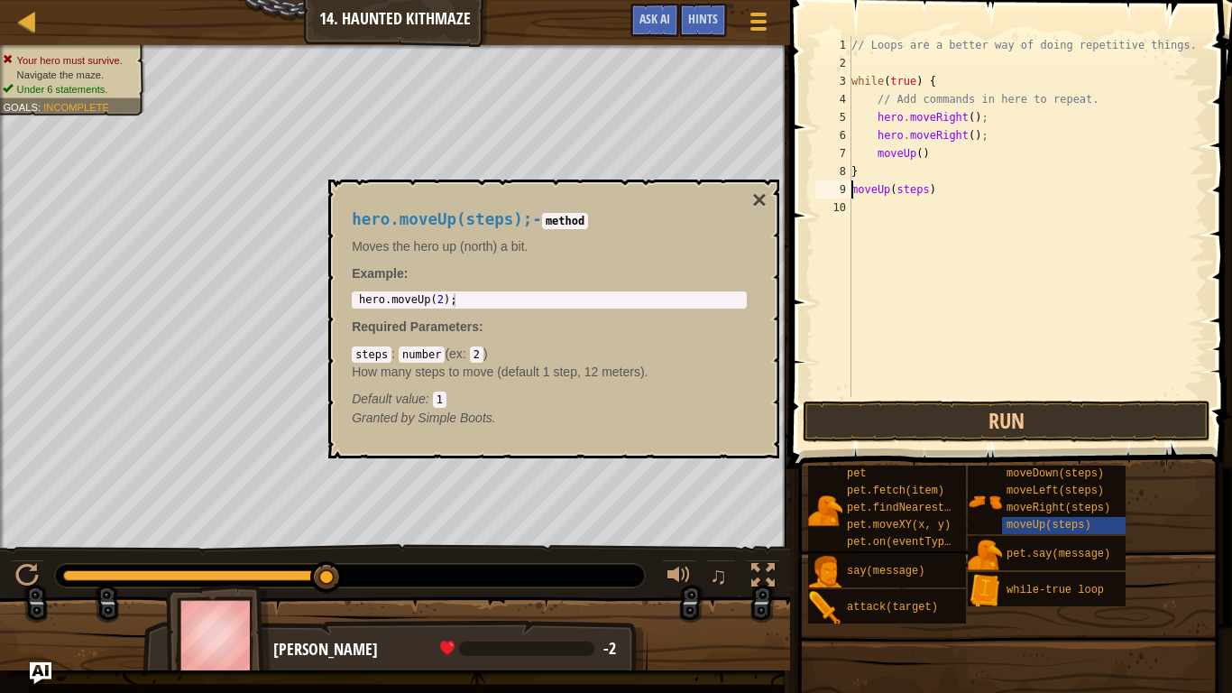
type textarea "}"
click at [852, 189] on div "// Loops are a better way of doing repetitive things. while ( true ) { // Add c…" at bounding box center [1026, 234] width 357 height 397
type textarea "moveUp(steps)"
click at [860, 187] on div "// Loops are a better way of doing repetitive things. while ( true ) { // Add c…" at bounding box center [1024, 234] width 364 height 397
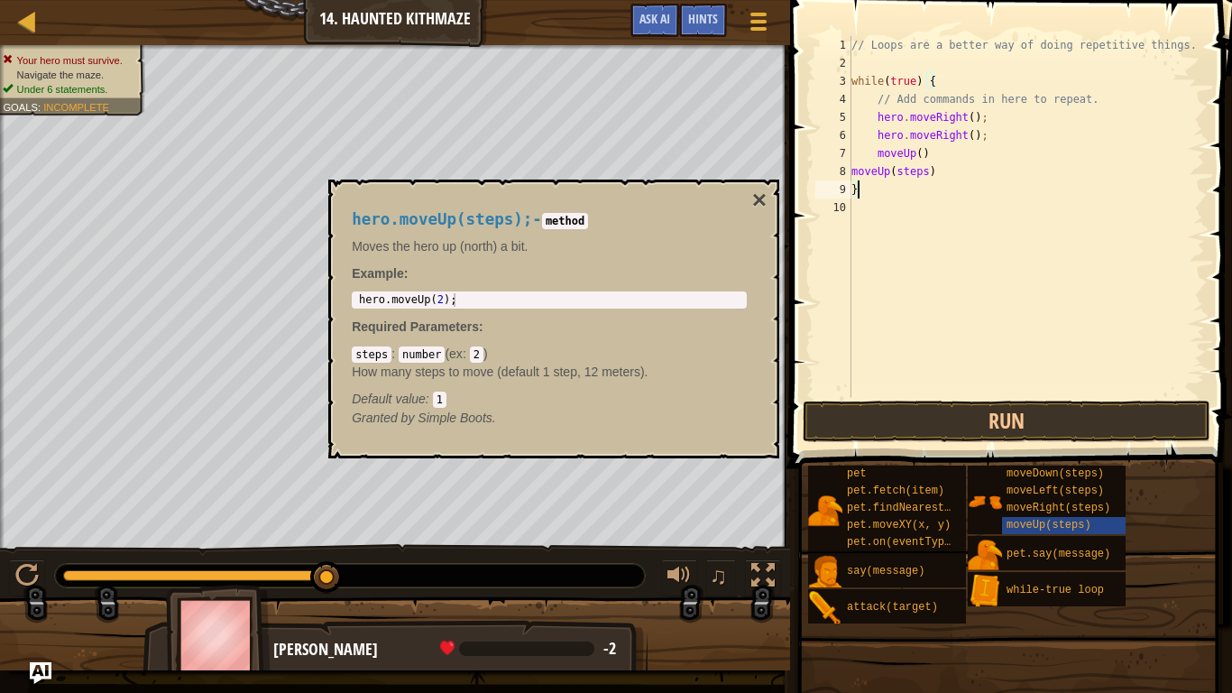
click at [926, 171] on div "// Loops are a better way of doing repetitive things. while ( true ) { // Add c…" at bounding box center [1026, 234] width 357 height 397
click at [1141, 428] on button "Run" at bounding box center [1007, 421] width 408 height 41
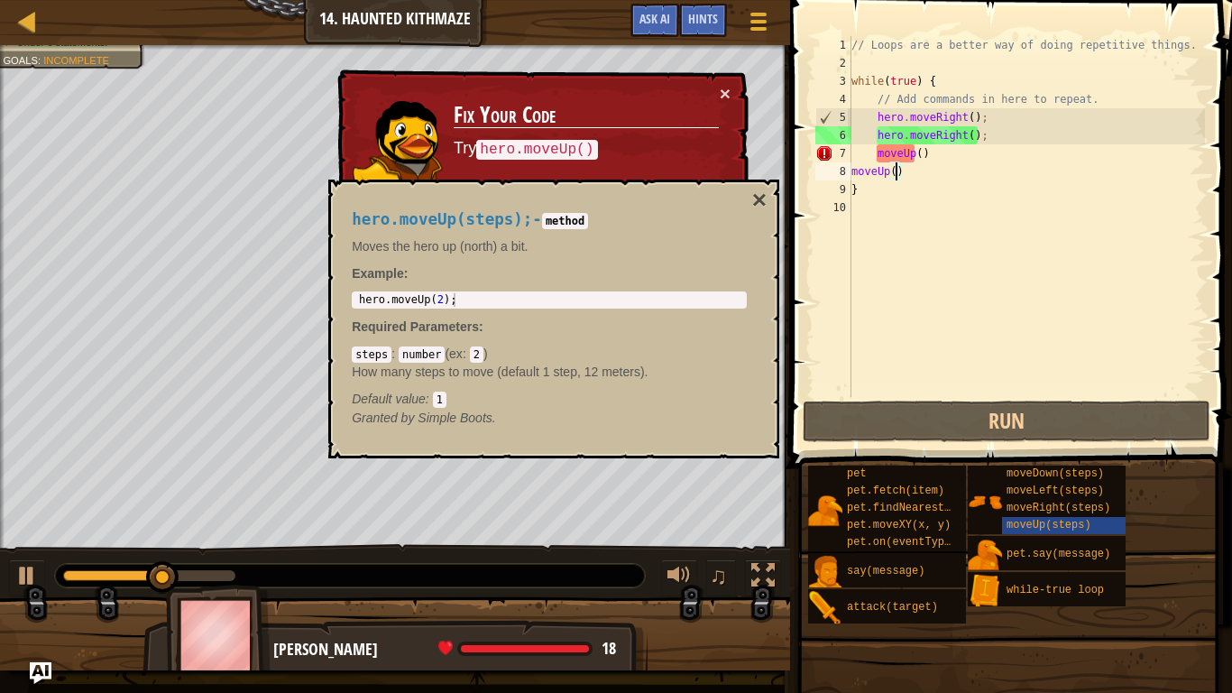
click at [876, 154] on div "// Loops are a better way of doing repetitive things. while ( true ) { // Add c…" at bounding box center [1026, 234] width 357 height 397
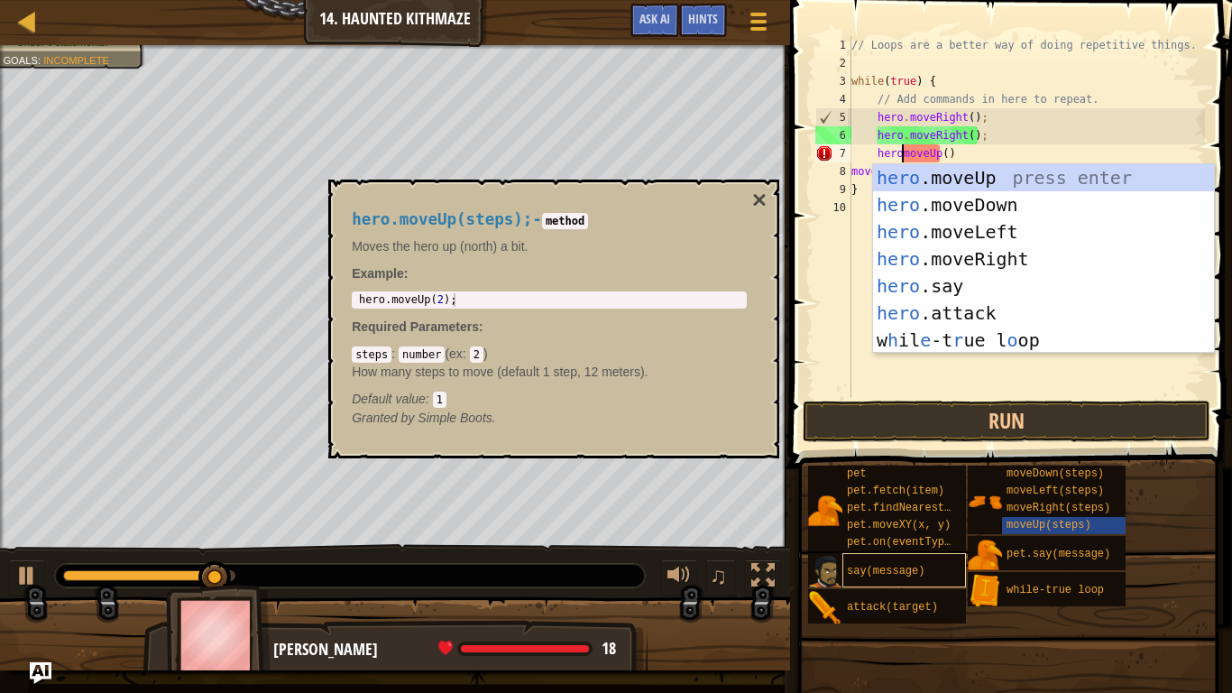
scroll to position [8, 9]
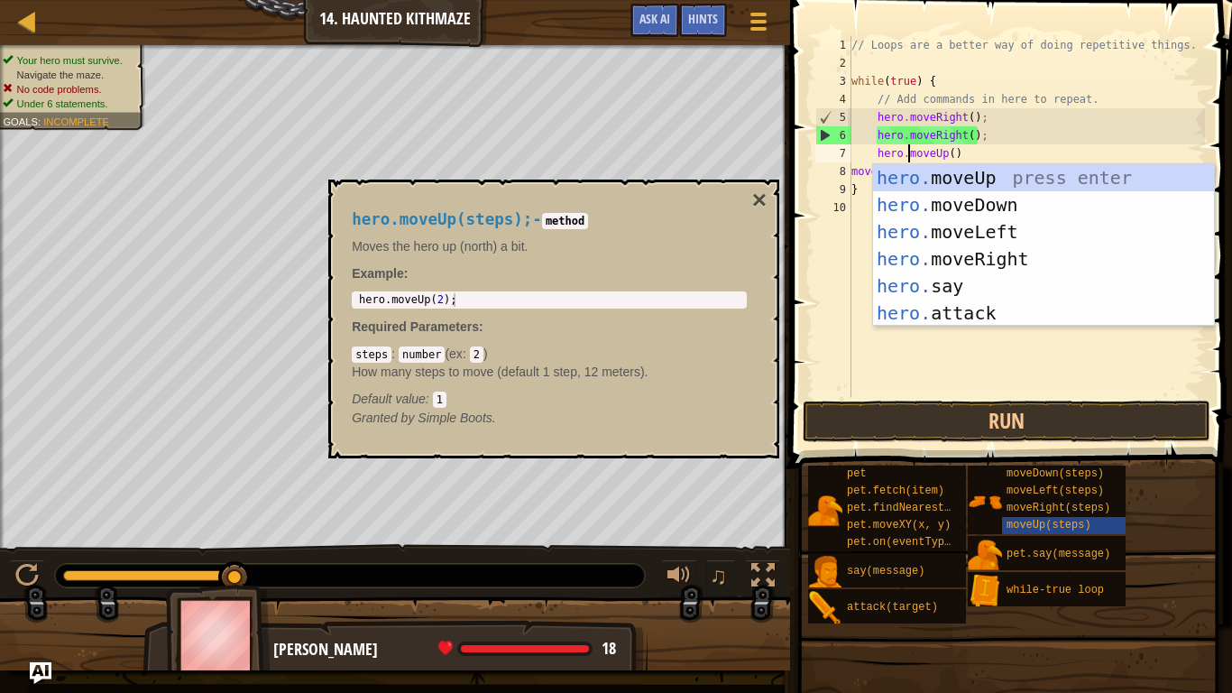
click at [849, 179] on div "8" at bounding box center [833, 171] width 36 height 18
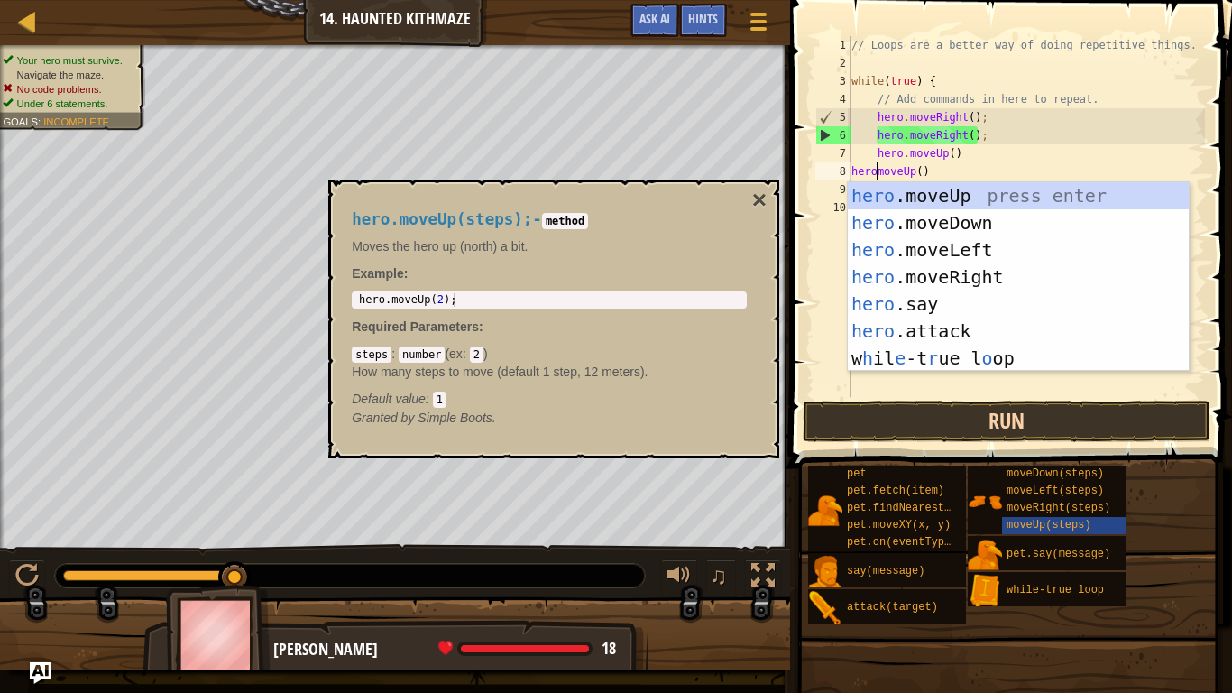
scroll to position [8, 5]
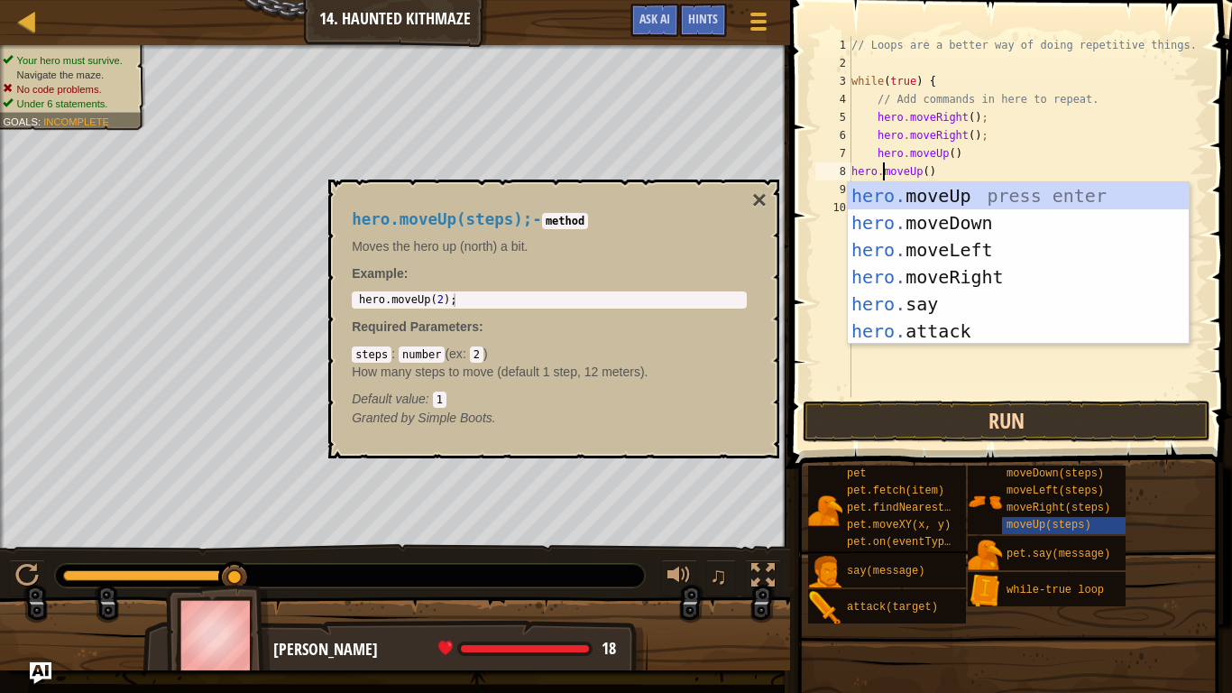
type textarea "hero.moveUp()"
click at [1116, 416] on button "Run" at bounding box center [1007, 421] width 408 height 41
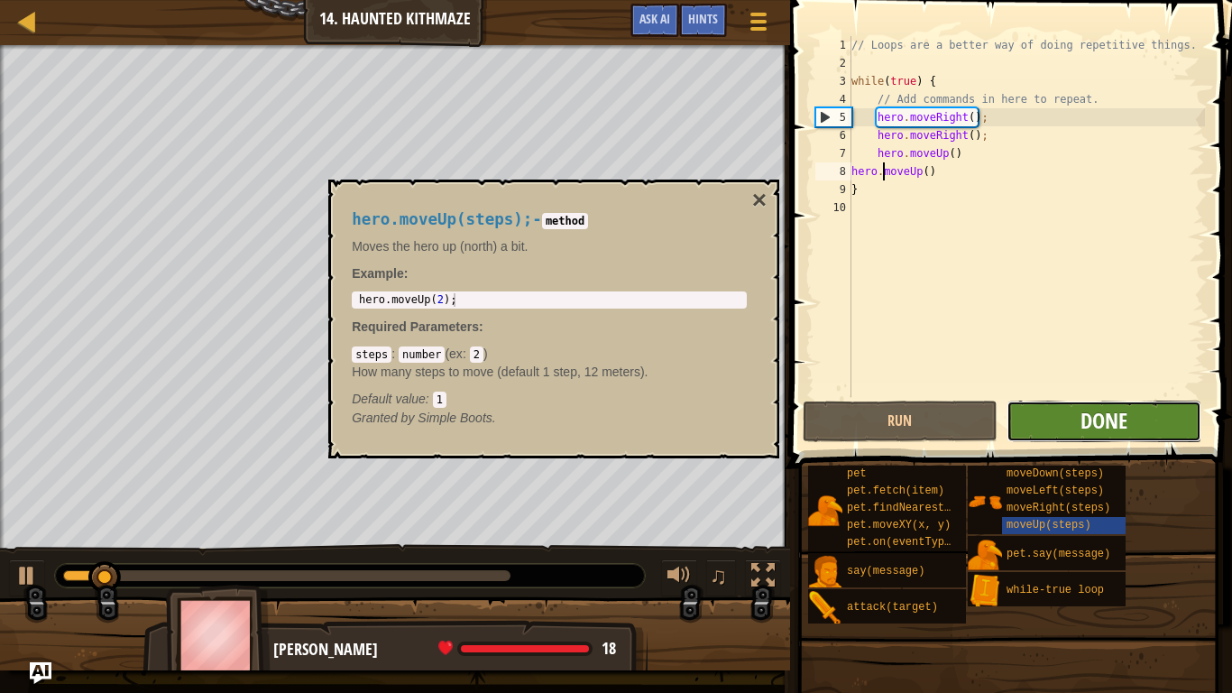
click at [1126, 419] on span "Done" at bounding box center [1104, 420] width 47 height 29
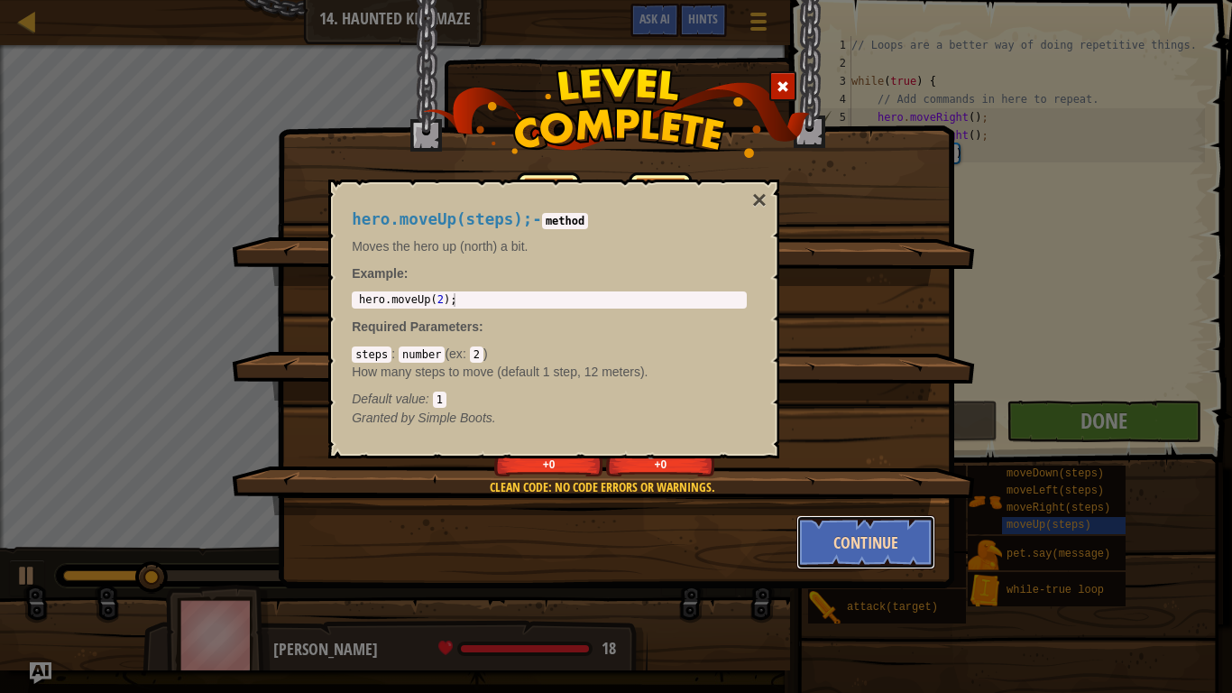
click at [890, 538] on button "Continue" at bounding box center [867, 542] width 140 height 54
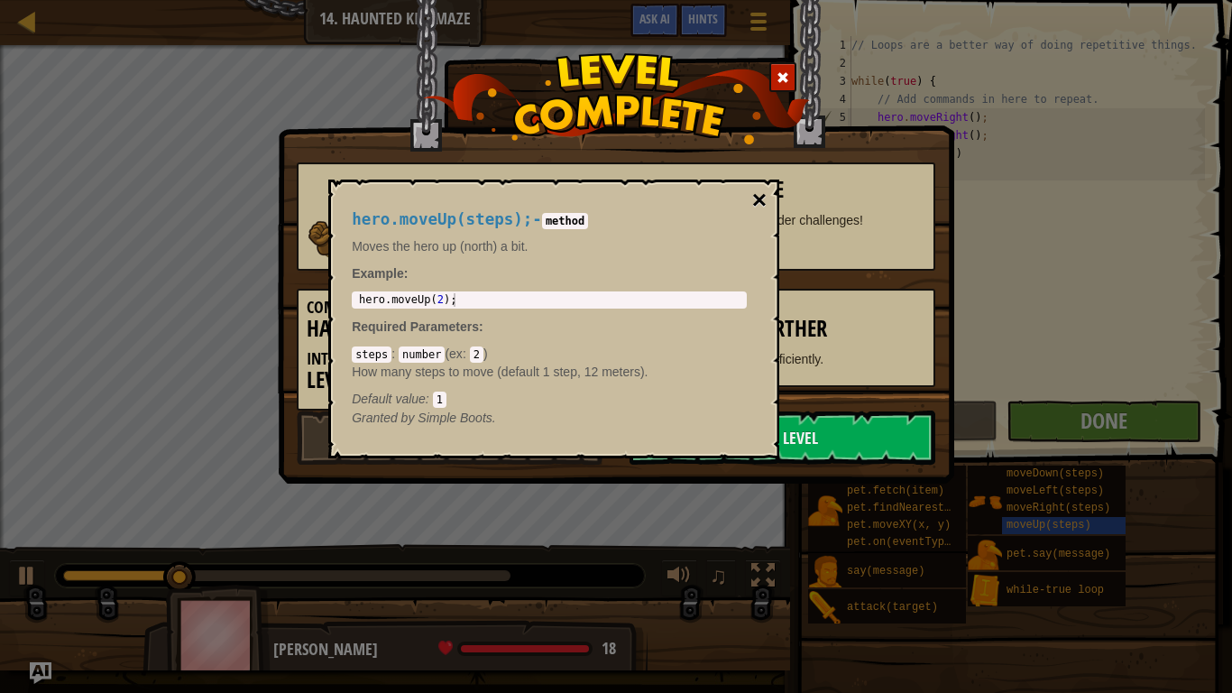
click at [758, 203] on button "×" at bounding box center [759, 200] width 14 height 25
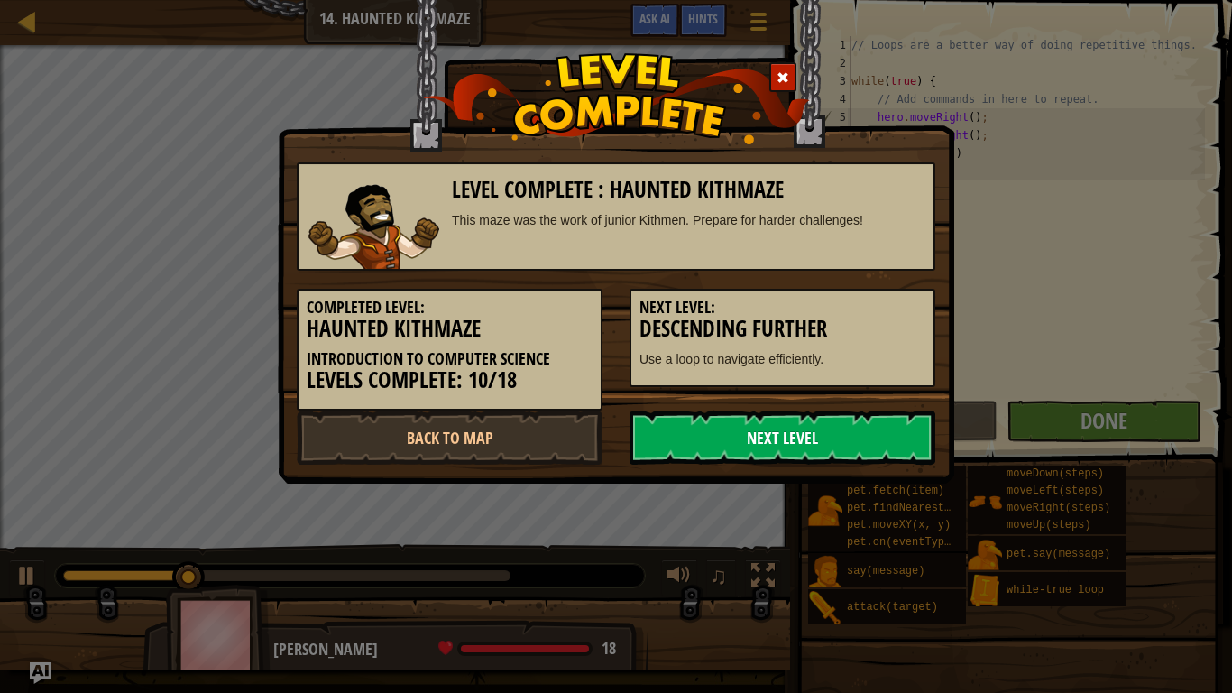
click at [870, 457] on link "Next Level" at bounding box center [783, 437] width 306 height 54
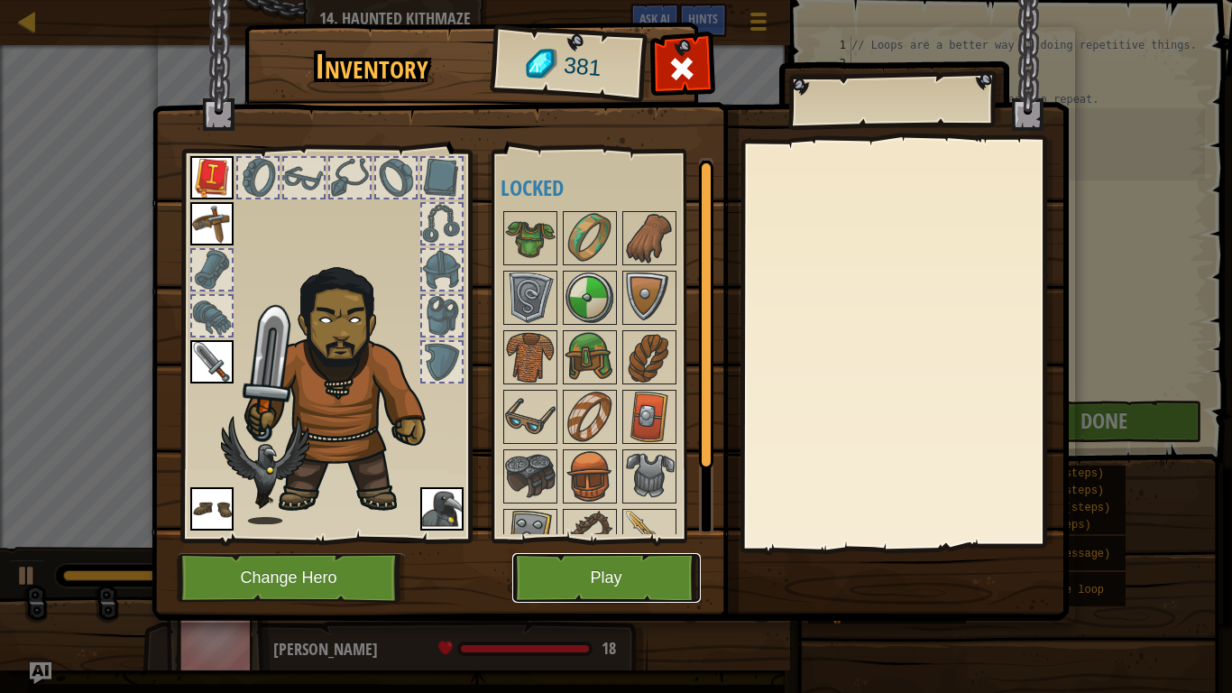
click at [668, 560] on button "Play" at bounding box center [606, 578] width 189 height 50
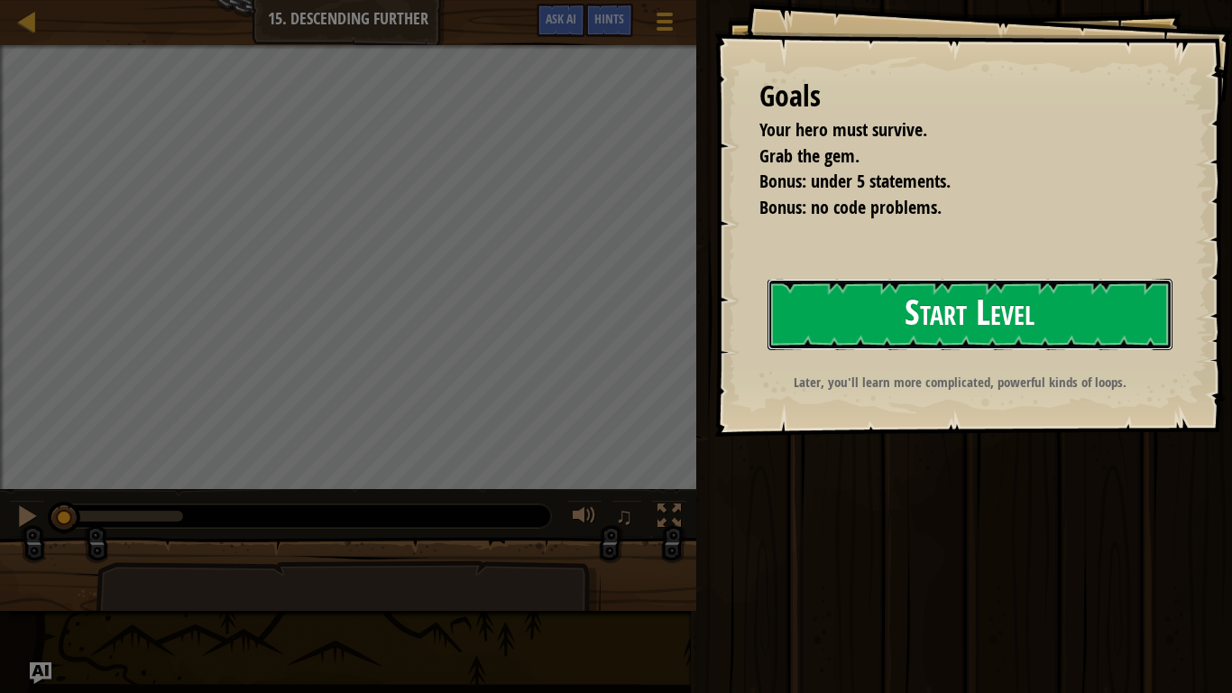
click at [1142, 318] on button "Start Level" at bounding box center [970, 314] width 405 height 71
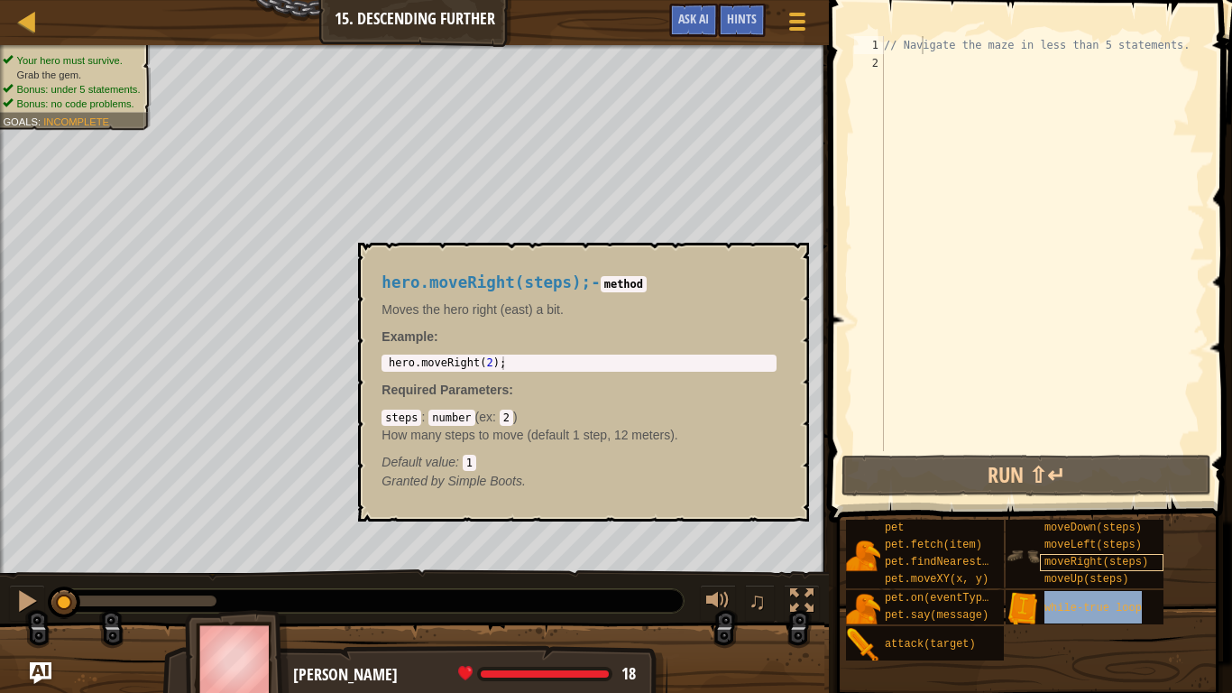
type textarea "// Navwhile-true loopigate the maze in less than 5 statements."
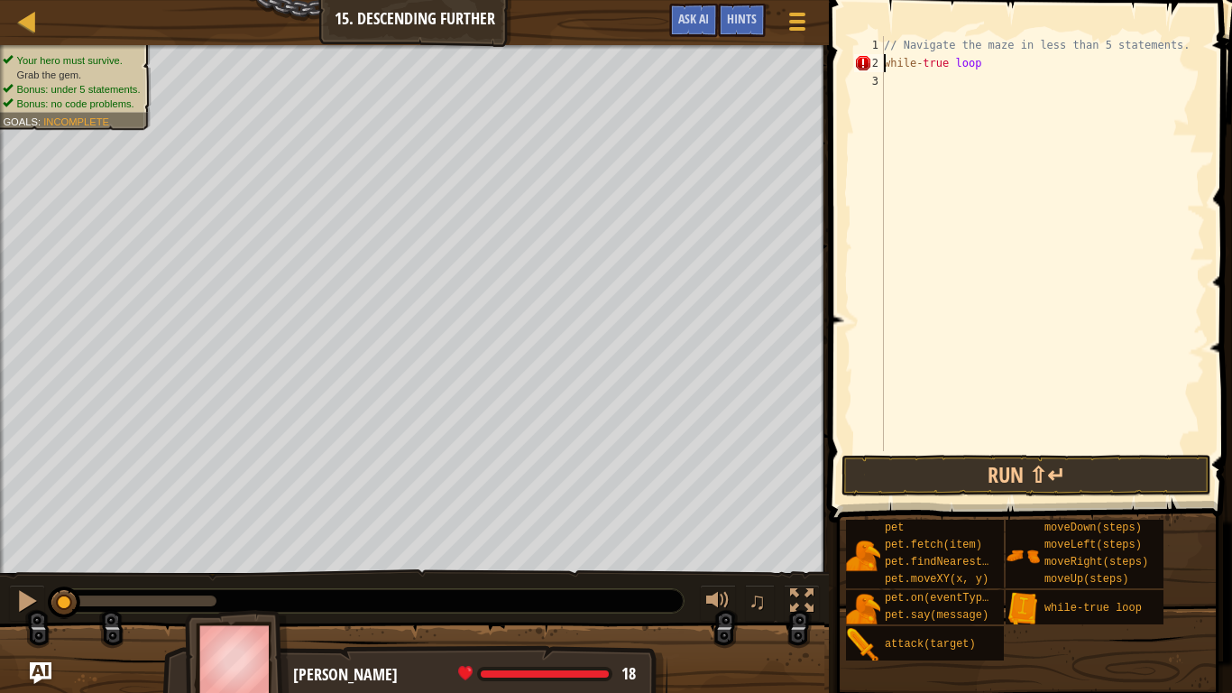
click at [981, 68] on div "// Navigate the maze in less than 5 statements. while - true loop" at bounding box center [1042, 261] width 325 height 451
type textarea "while-true"
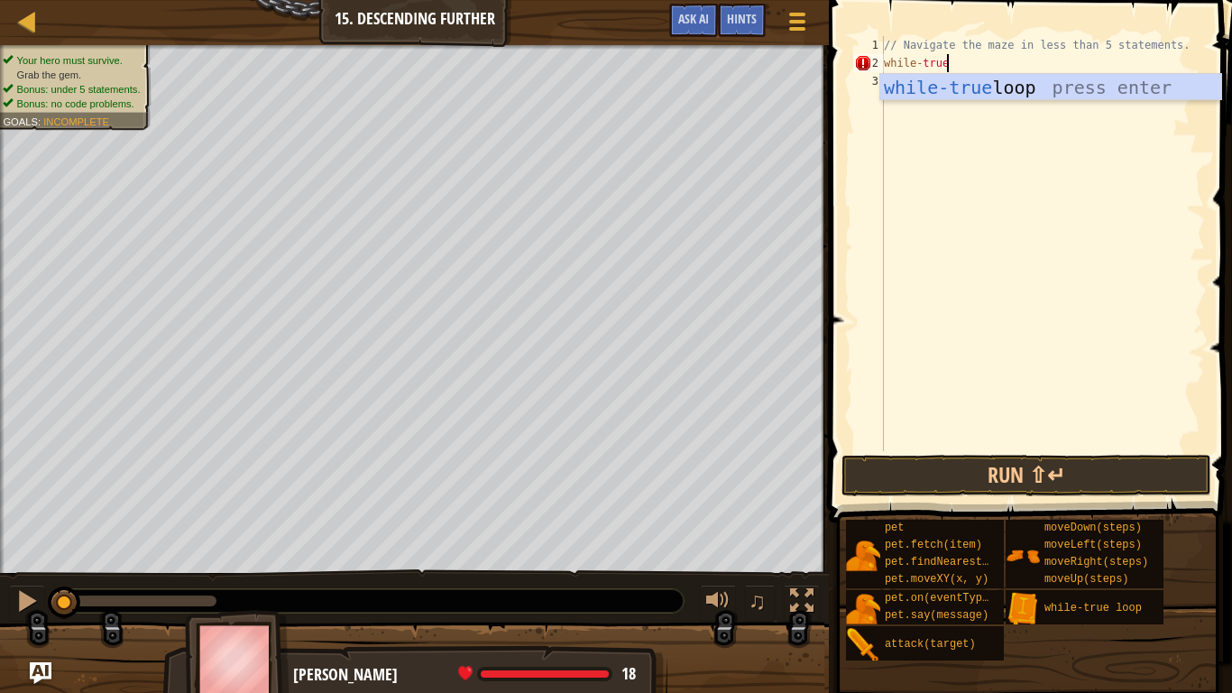
click at [1104, 276] on div "// Navigate the maze in less than 5 statements. while - true" at bounding box center [1042, 261] width 325 height 451
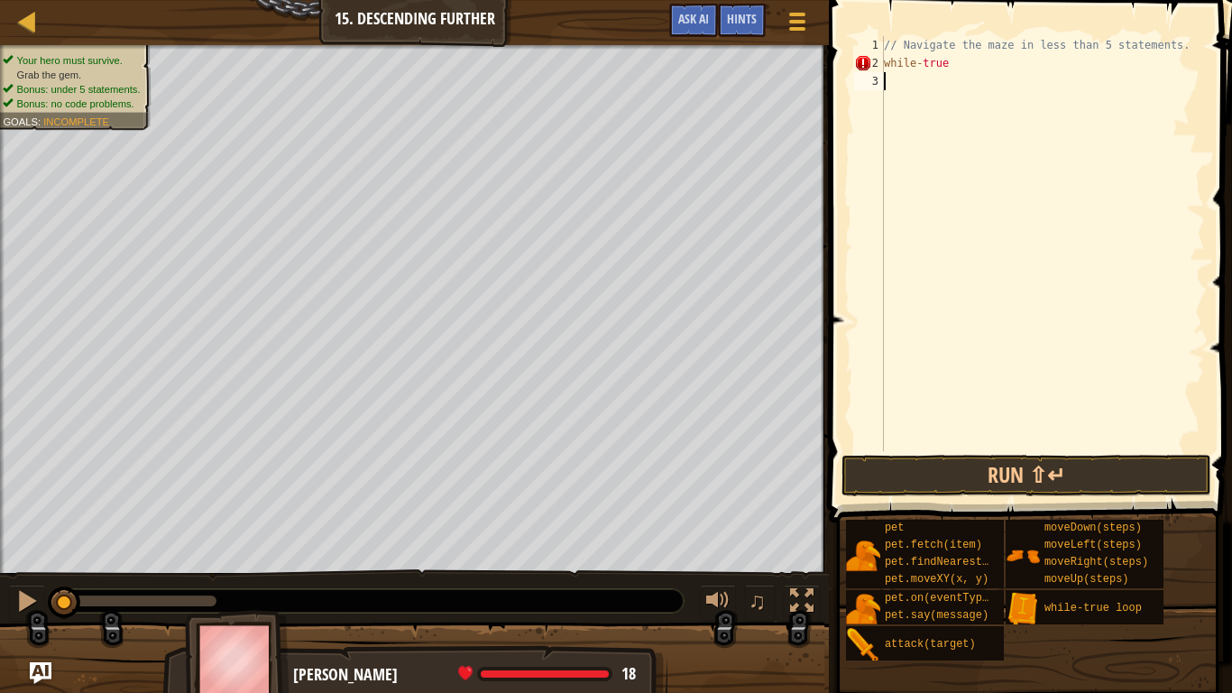
scroll to position [8, 0]
click at [947, 67] on div "// Navigate the maze in less than 5 statements. while - true" at bounding box center [1042, 261] width 325 height 451
click at [923, 63] on div "// Navigate the maze in less than 5 statements. while - true )" at bounding box center [1042, 261] width 325 height 451
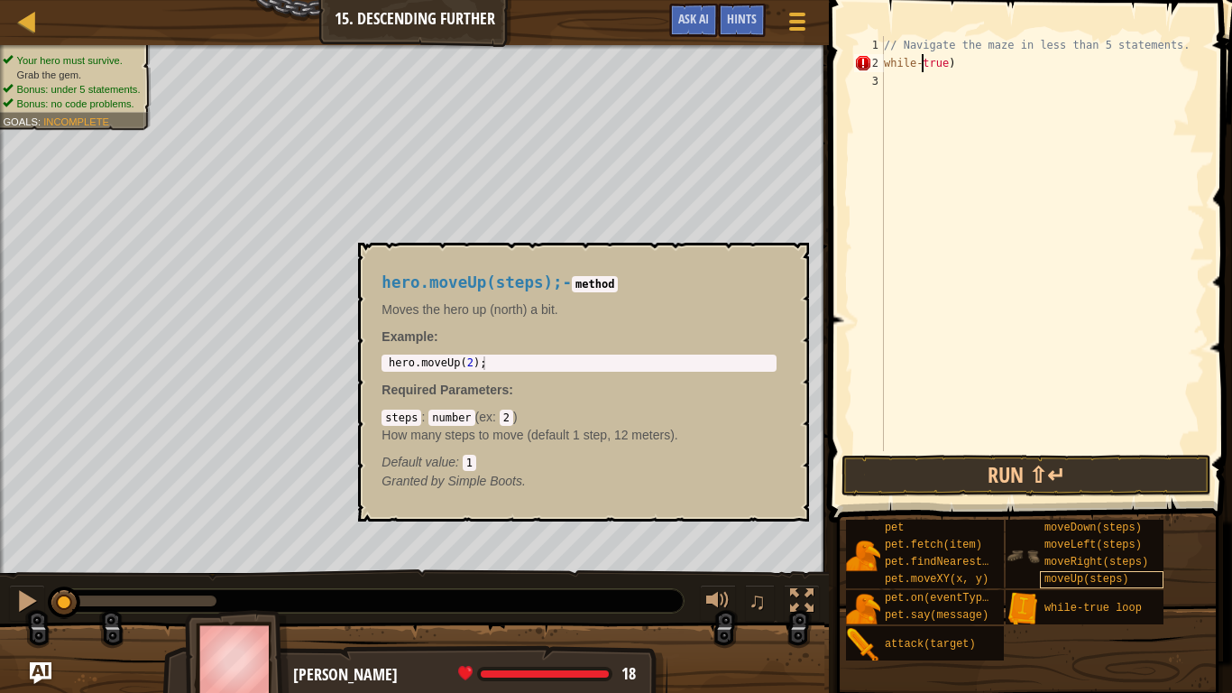
scroll to position [8, 7]
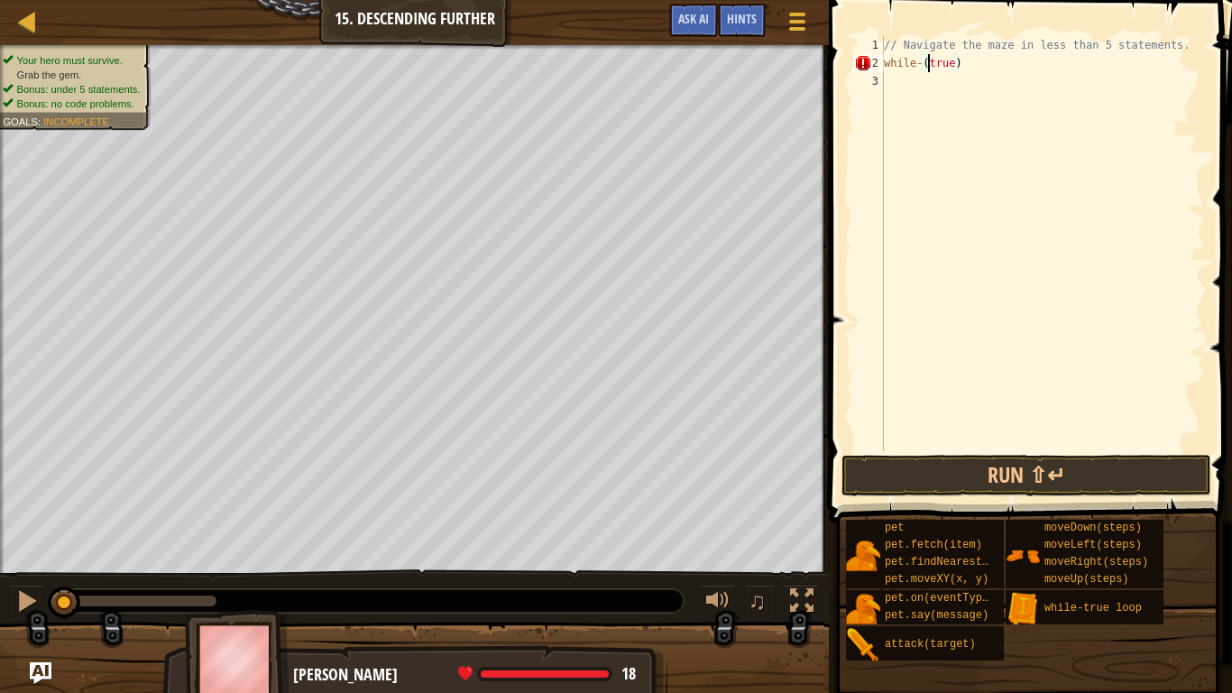
click at [885, 69] on div "// Navigate the maze in less than 5 statements. while - ( true )" at bounding box center [1042, 261] width 325 height 451
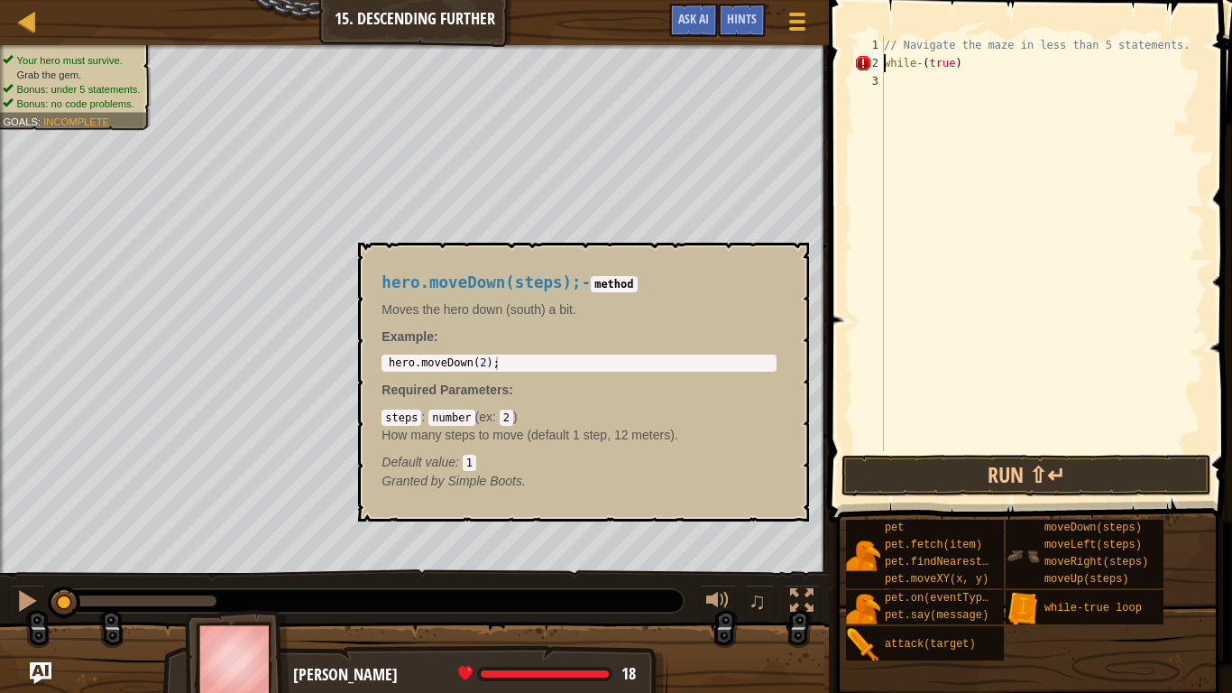
scroll to position [8, 2]
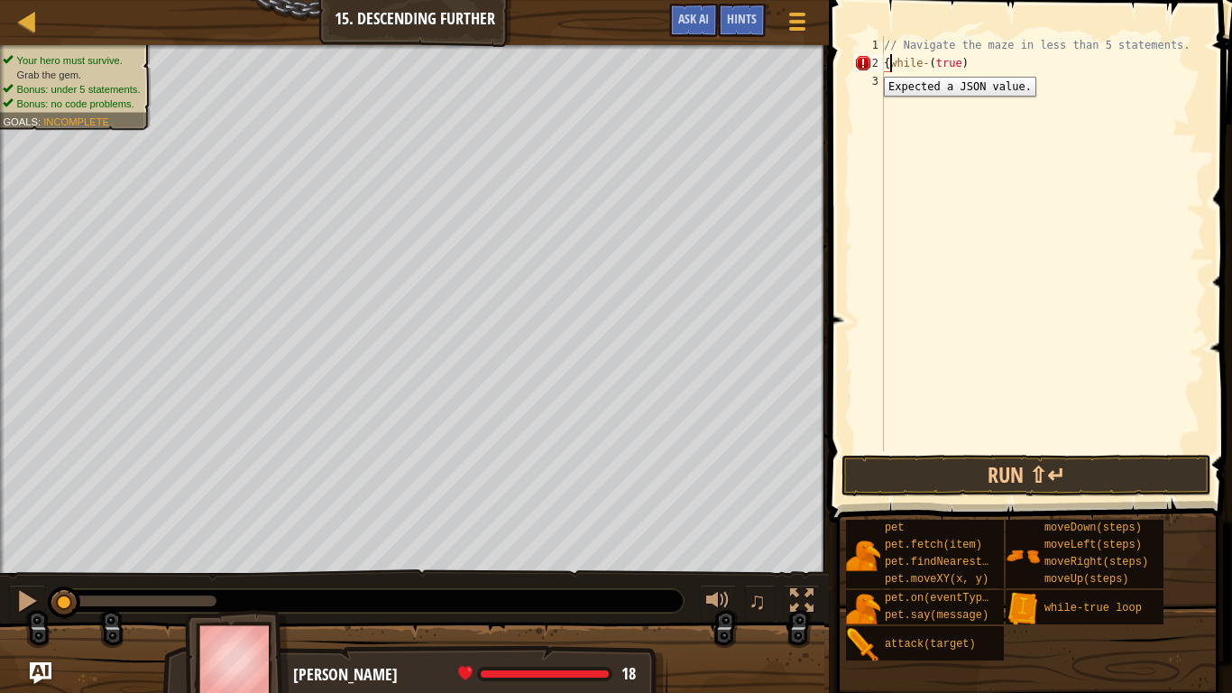
click at [870, 63] on div "2" at bounding box center [869, 63] width 30 height 18
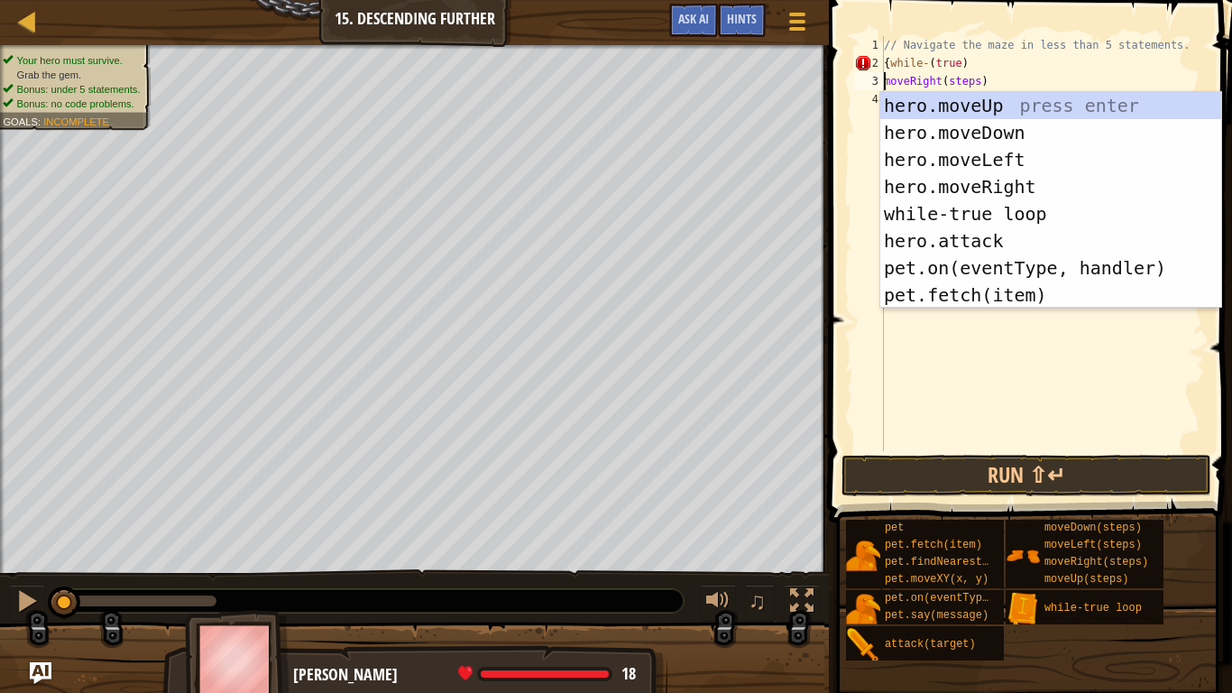
click at [982, 84] on div "// Navigate the maze in less than 5 statements. { while - ( true ) moveRight ( …" at bounding box center [1042, 261] width 325 height 451
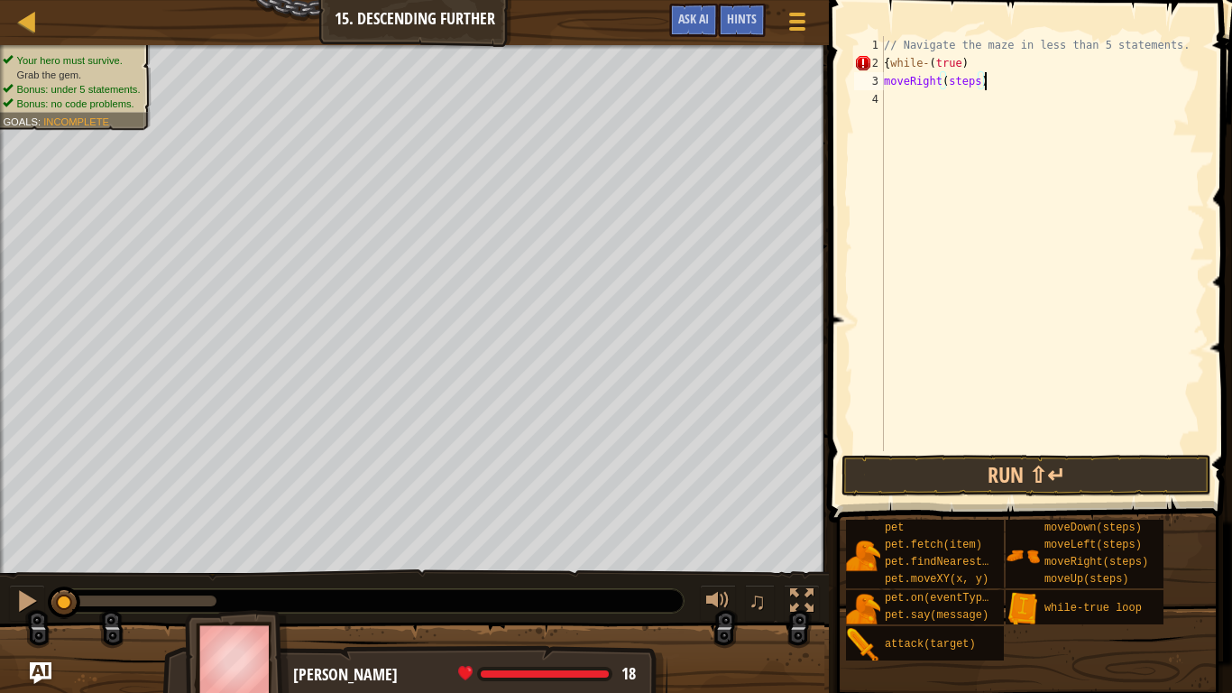
click at [981, 84] on div "// Navigate the maze in less than 5 statements. { while - ( true ) moveRight ( …" at bounding box center [1042, 261] width 325 height 451
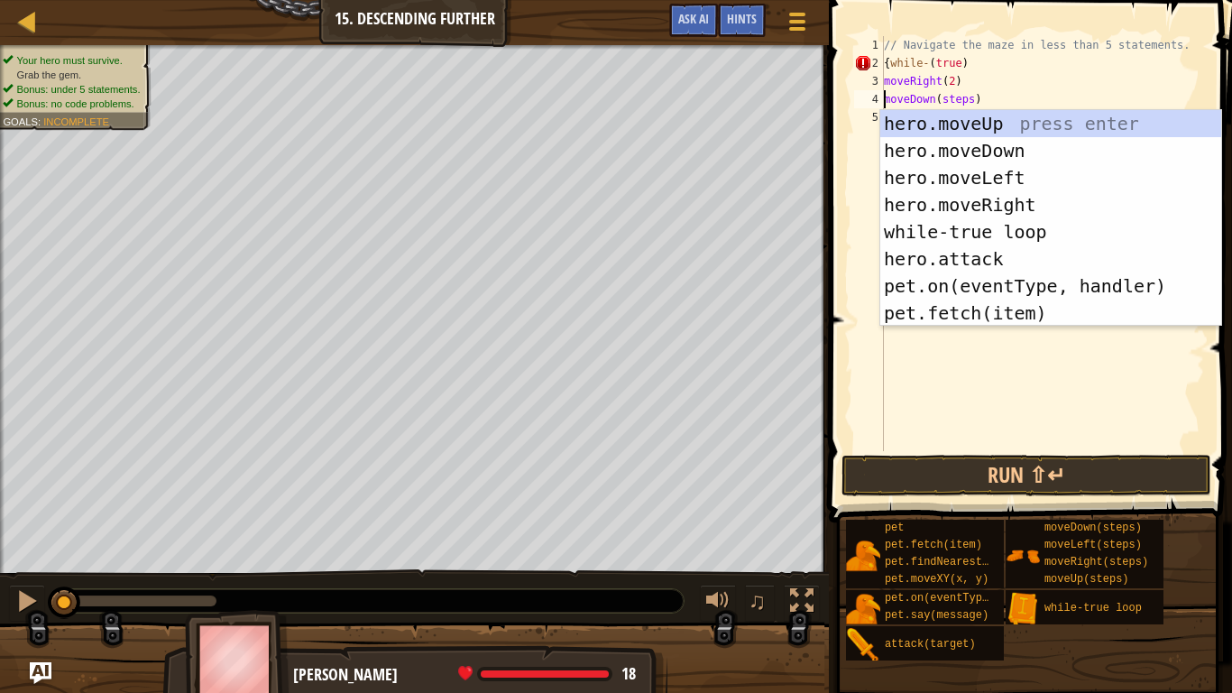
click at [976, 101] on div "// Navigate the maze in less than 5 statements. { while - ( true ) moveRight ( …" at bounding box center [1042, 261] width 325 height 451
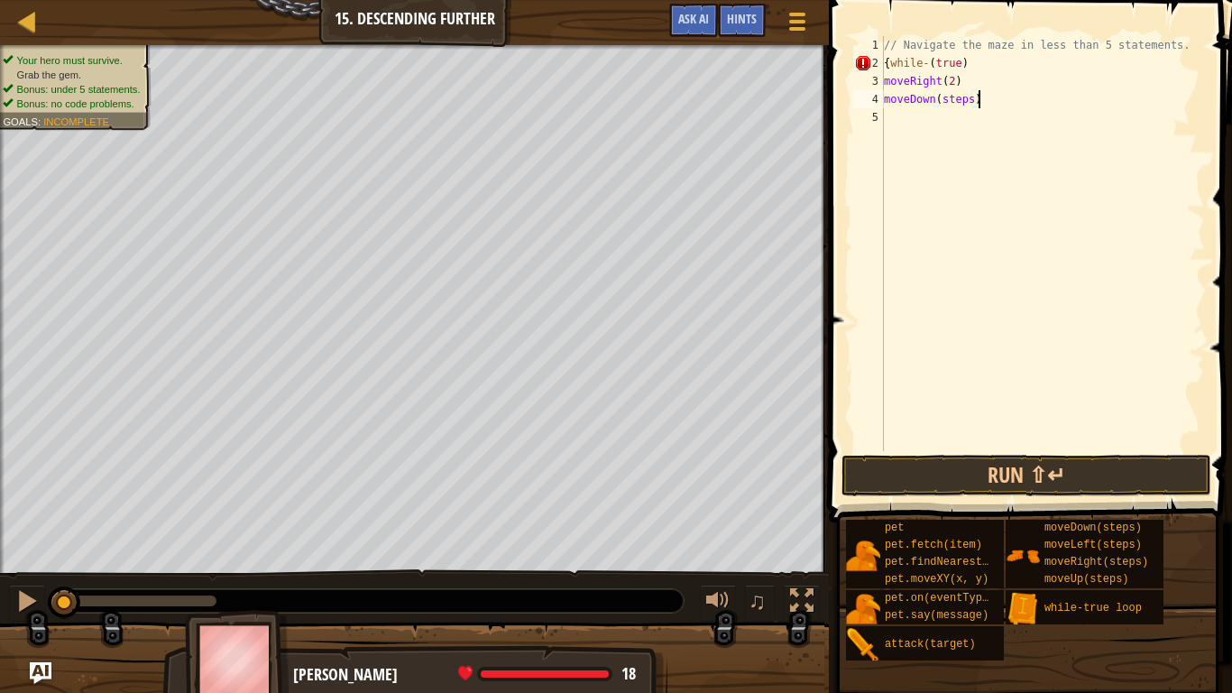
click at [975, 102] on div "// Navigate the maze in less than 5 statements. { while - ( true ) moveRight ( …" at bounding box center [1042, 261] width 325 height 451
click at [884, 97] on div "// Navigate the maze in less than 5 statements. { while - ( true ) moveRight ( …" at bounding box center [1042, 261] width 325 height 451
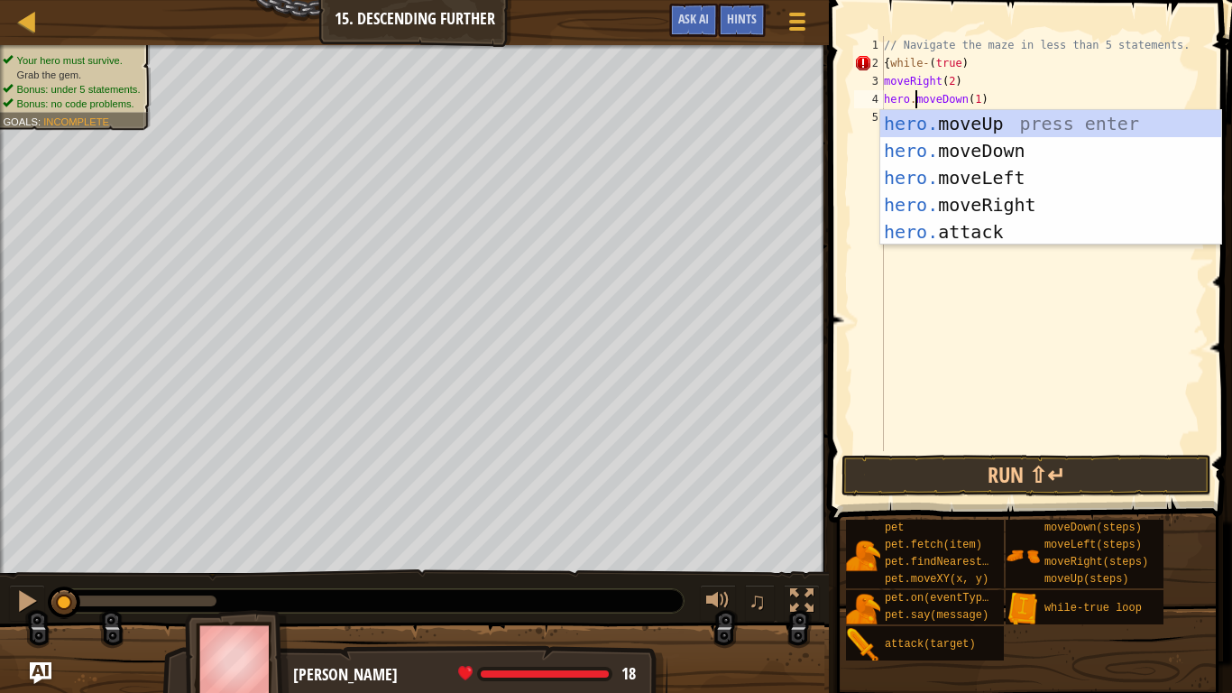
scroll to position [8, 5]
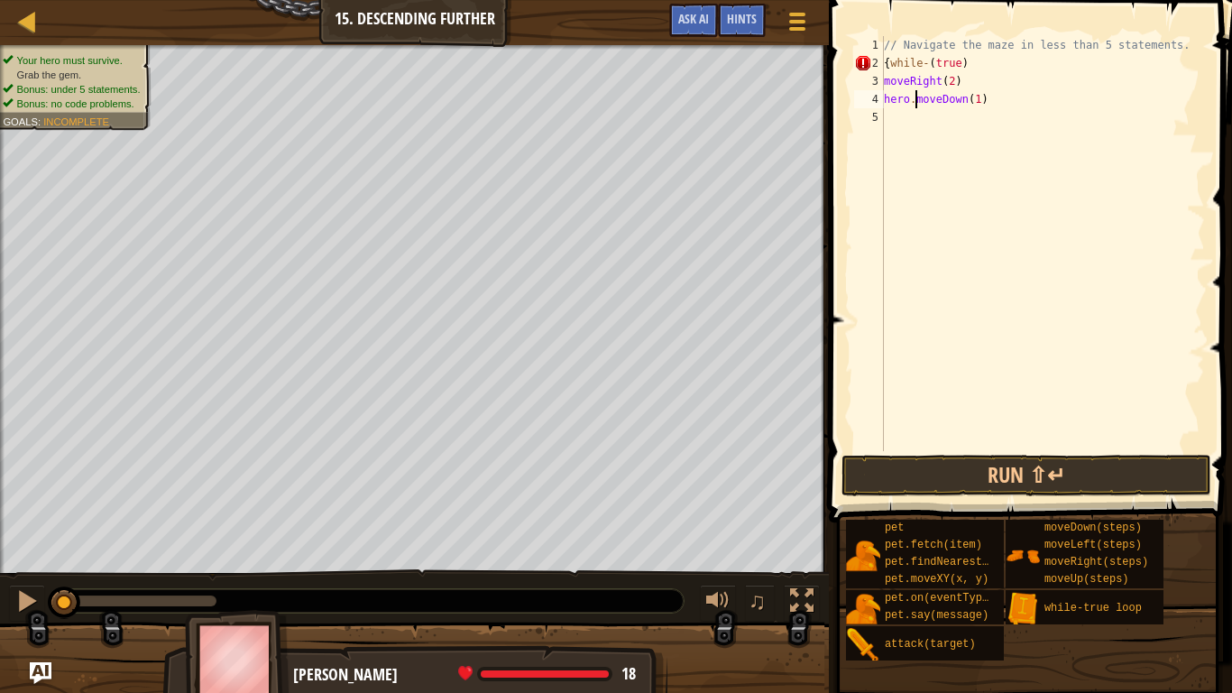
click at [882, 81] on div "3" at bounding box center [869, 81] width 30 height 18
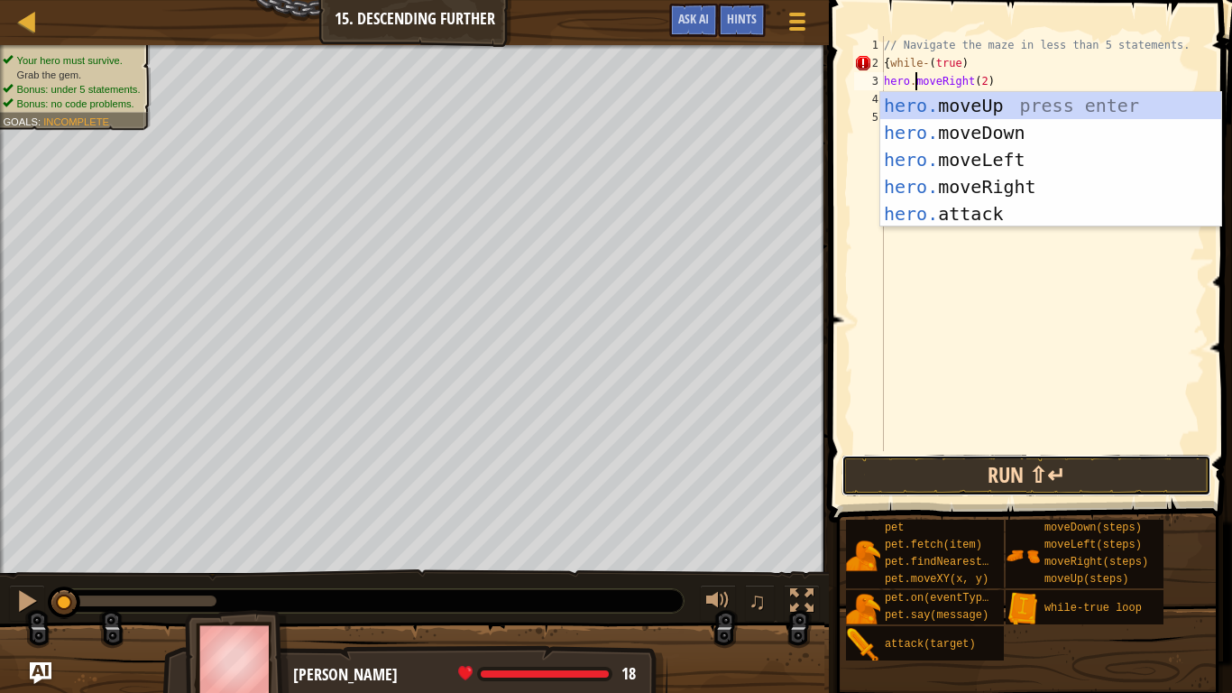
click at [1129, 479] on button "Run ⇧↵" at bounding box center [1027, 475] width 370 height 41
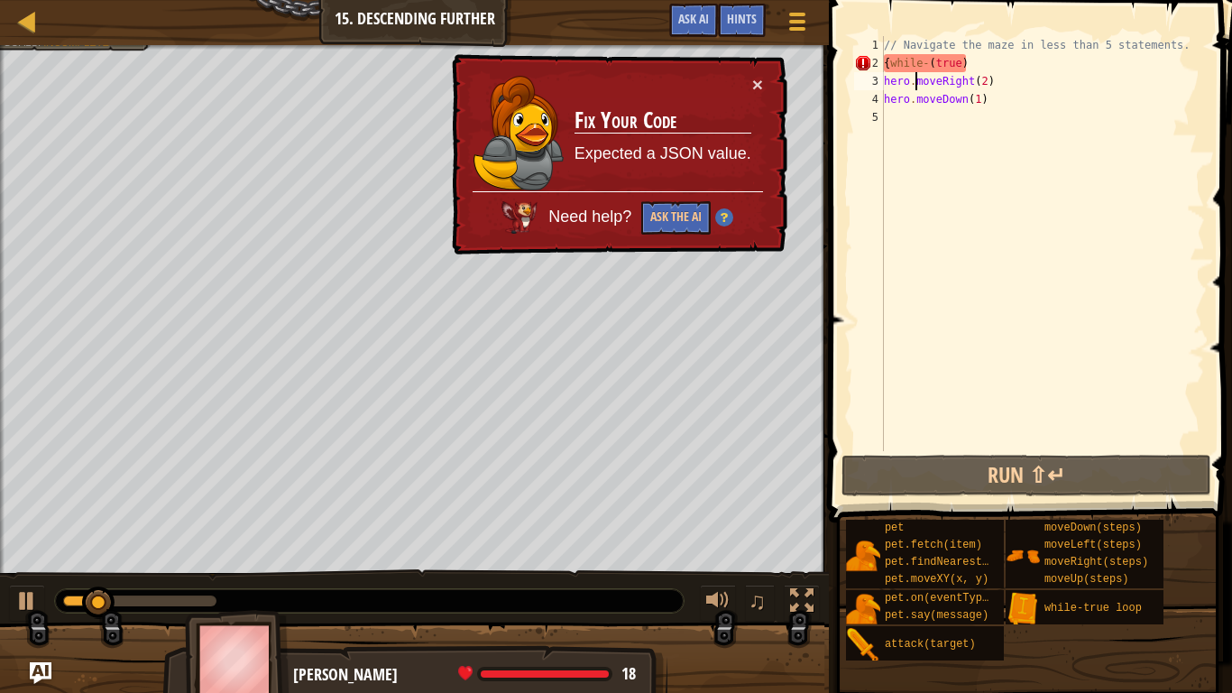
click at [996, 104] on div "// Navigate the maze in less than 5 statements. { while - ( true ) hero . moveR…" at bounding box center [1042, 261] width 325 height 451
type textarea "hero.moveDown(1)"
click at [758, 87] on button "×" at bounding box center [757, 84] width 11 height 19
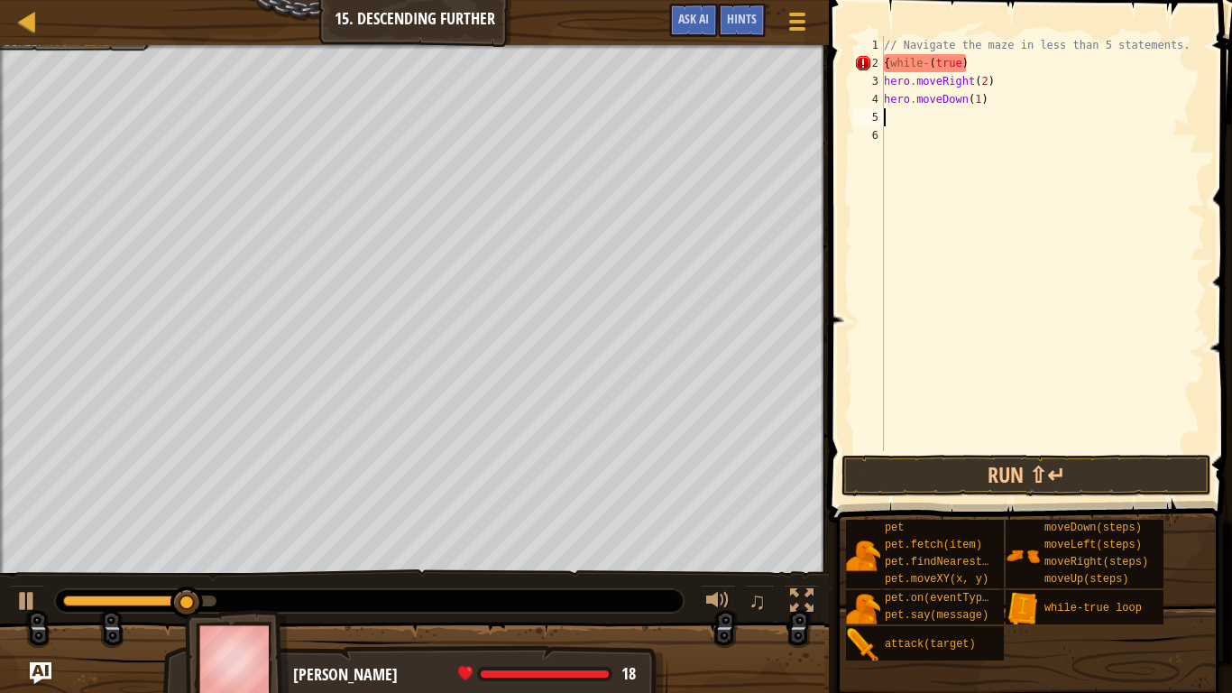
scroll to position [8, 0]
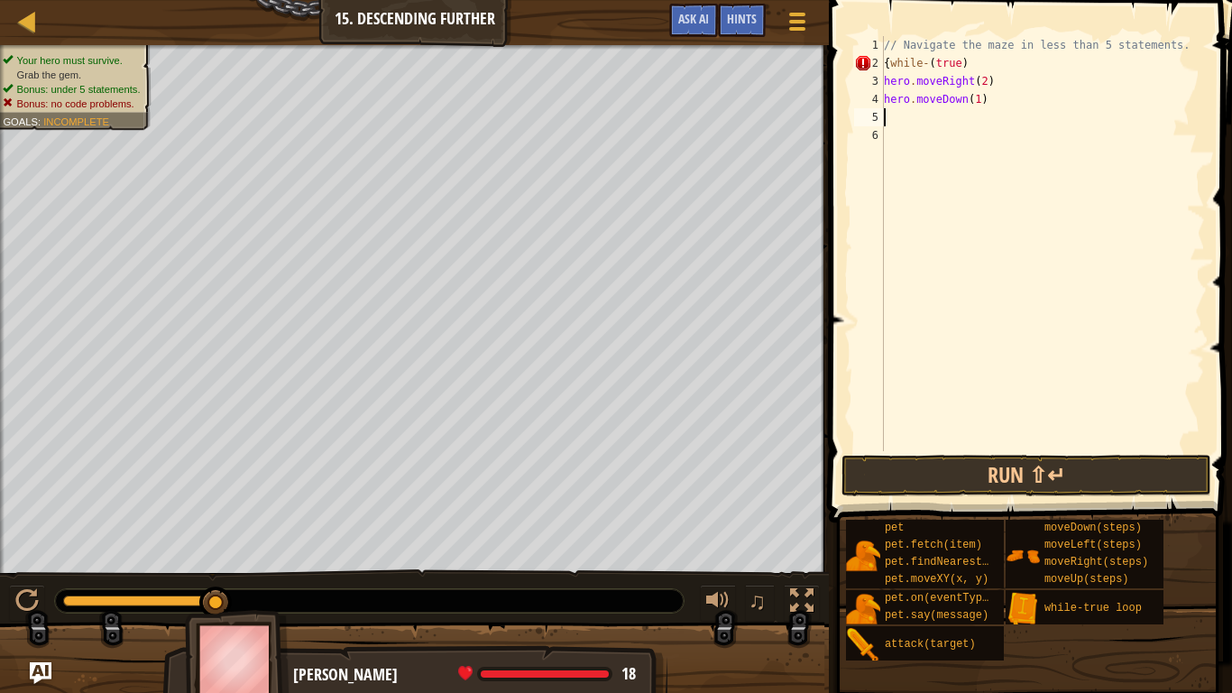
type textarea "}"
click at [1137, 466] on button "Run ⇧↵" at bounding box center [1027, 475] width 370 height 41
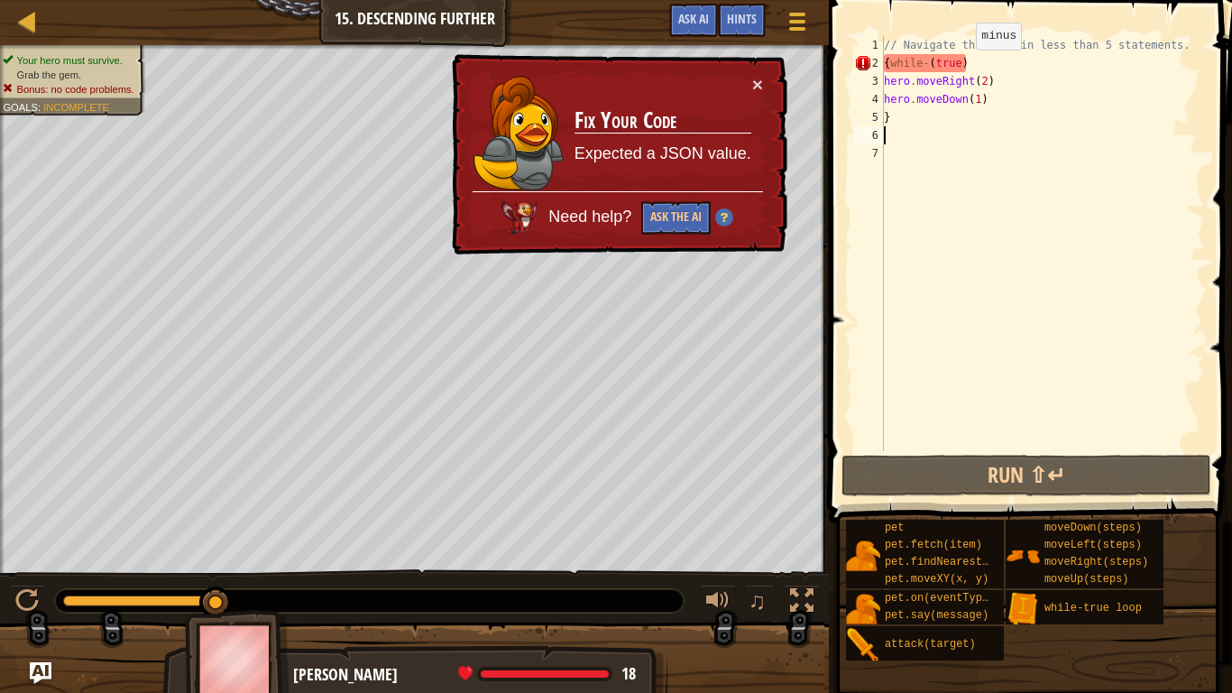
click at [961, 68] on div "// Navigate the maze in less than 5 statements. { while - ( true ) hero . moveR…" at bounding box center [1042, 261] width 325 height 451
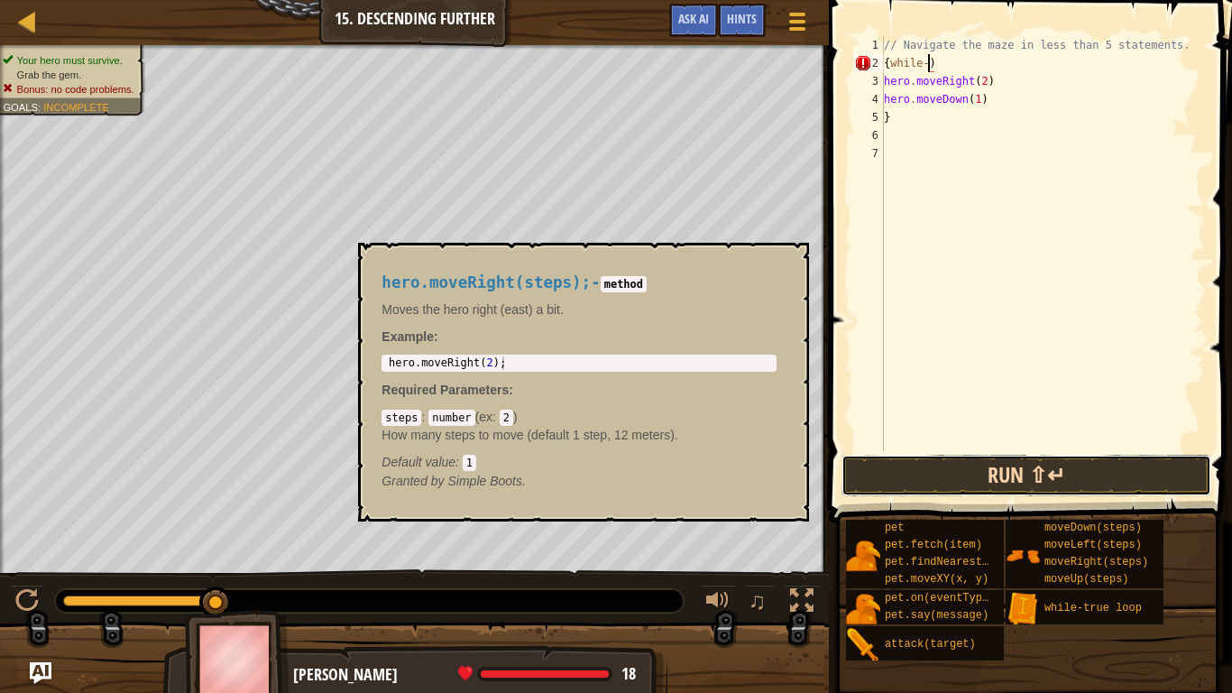
click at [1135, 461] on button "Run ⇧↵" at bounding box center [1027, 475] width 370 height 41
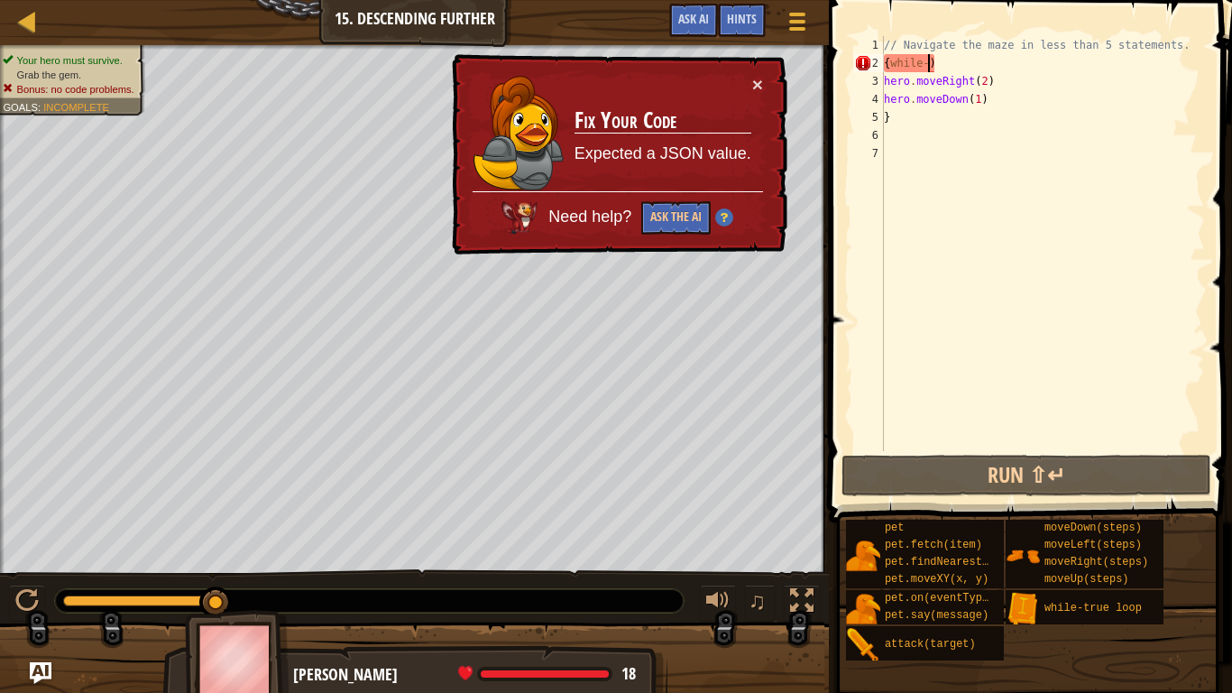
click at [940, 63] on div "// Navigate the maze in less than 5 statements. { while - ) hero . moveRight ( …" at bounding box center [1042, 261] width 325 height 451
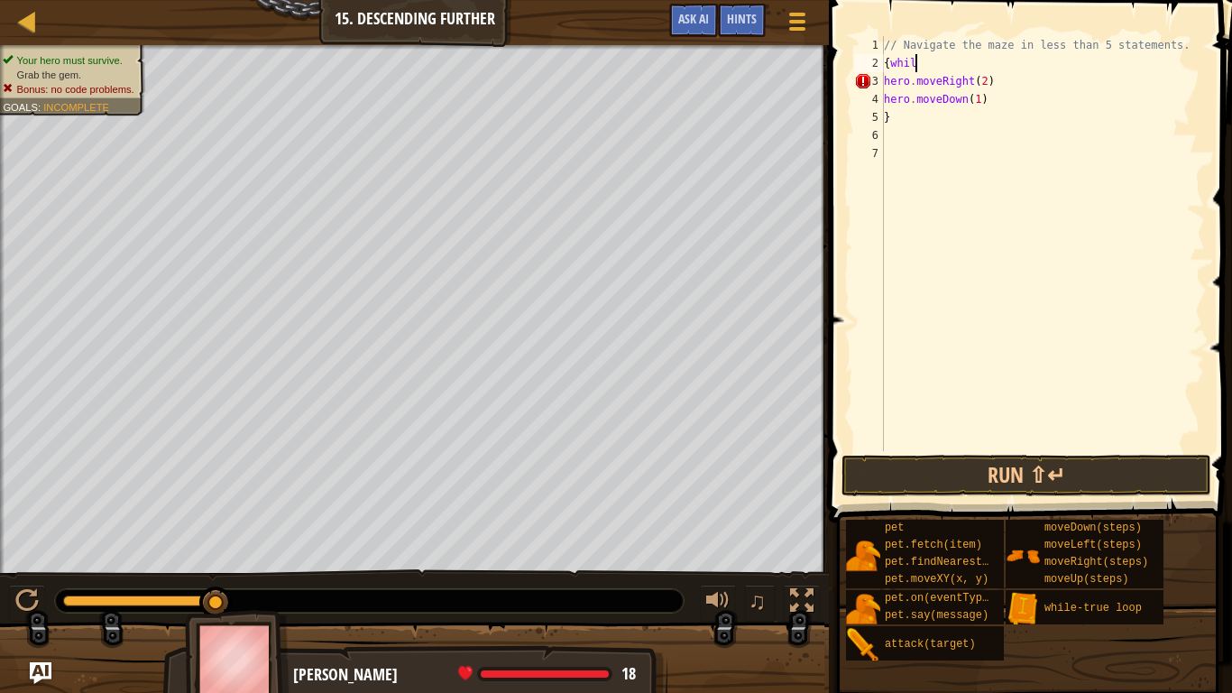
scroll to position [8, 5]
click at [1147, 483] on button "Run ⇧↵" at bounding box center [1027, 475] width 370 height 41
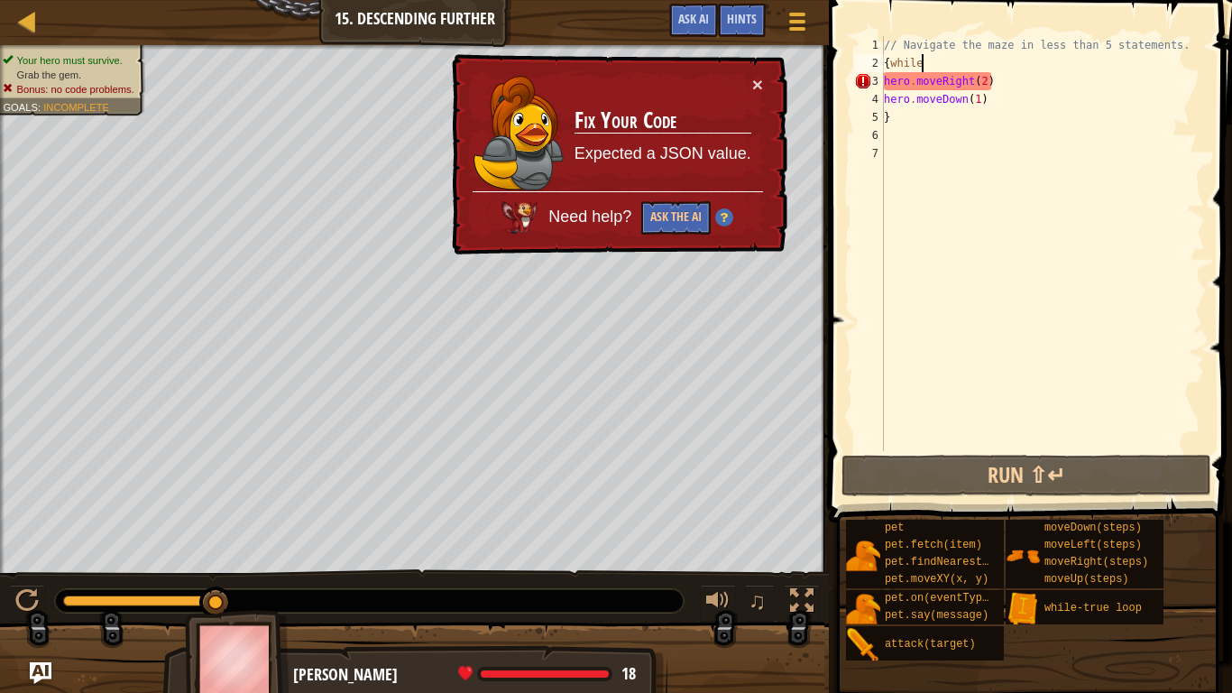
click at [981, 82] on div "// Navigate the maze in less than 5 statements. { while hero . moveRight ( 2 ) …" at bounding box center [1042, 261] width 325 height 451
click at [982, 85] on div "// Navigate the maze in less than 5 statements. { while hero . moveRight ( 2 ) …" at bounding box center [1042, 261] width 325 height 451
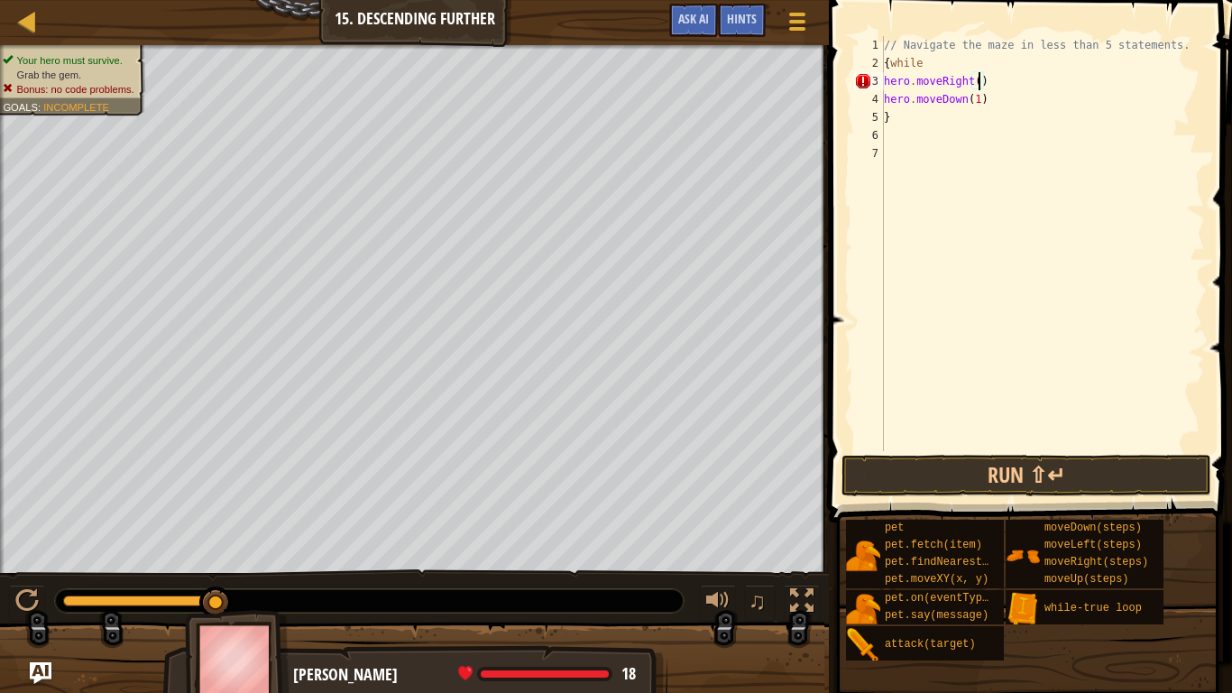
click at [977, 104] on div "// Navigate the maze in less than 5 statements. { while hero . moveRight ( ) he…" at bounding box center [1042, 261] width 325 height 451
click at [967, 100] on div "// Navigate the maze in less than 5 statements. { while hero . moveRight ( ) he…" at bounding box center [1042, 261] width 325 height 451
click at [889, 115] on div "// Navigate the maze in less than 5 statements. { while hero . moveRight ( ) he…" at bounding box center [1042, 243] width 325 height 415
type textarea "moveDown(steps)"
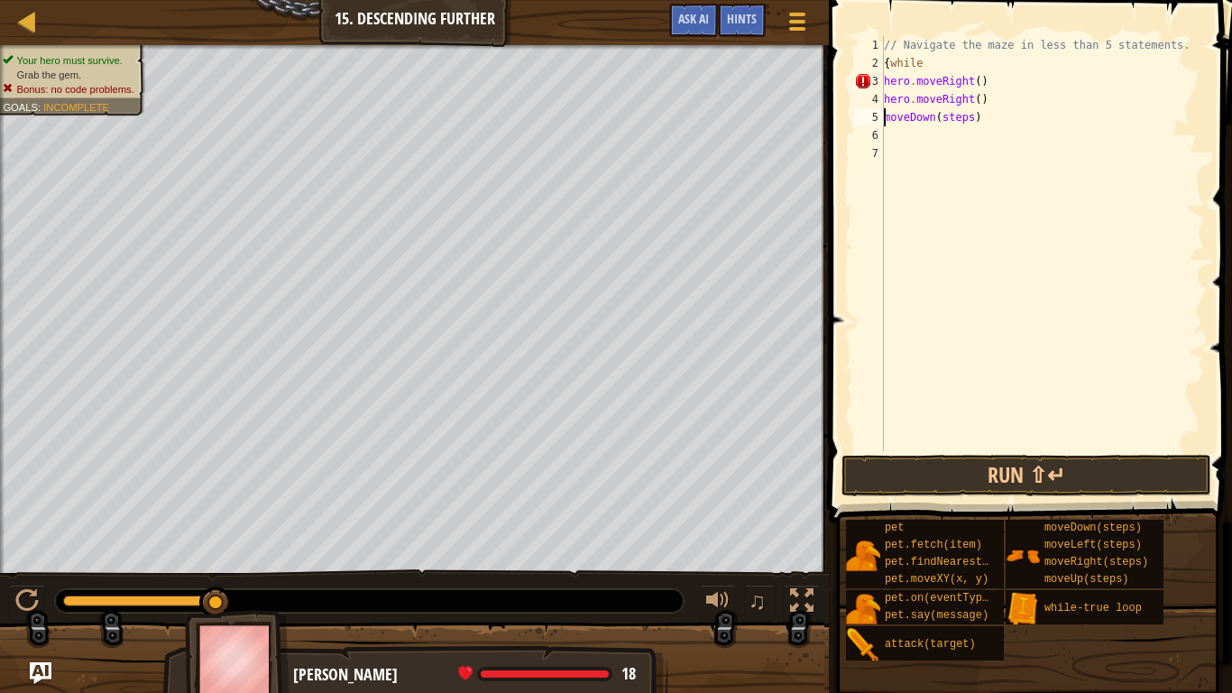
click at [898, 142] on div "// Navigate the maze in less than 5 statements. { while hero . moveRight ( ) he…" at bounding box center [1042, 261] width 325 height 451
click at [886, 119] on div "// Navigate the maze in less than 5 statements. { while hero . moveRight ( ) he…" at bounding box center [1042, 261] width 325 height 451
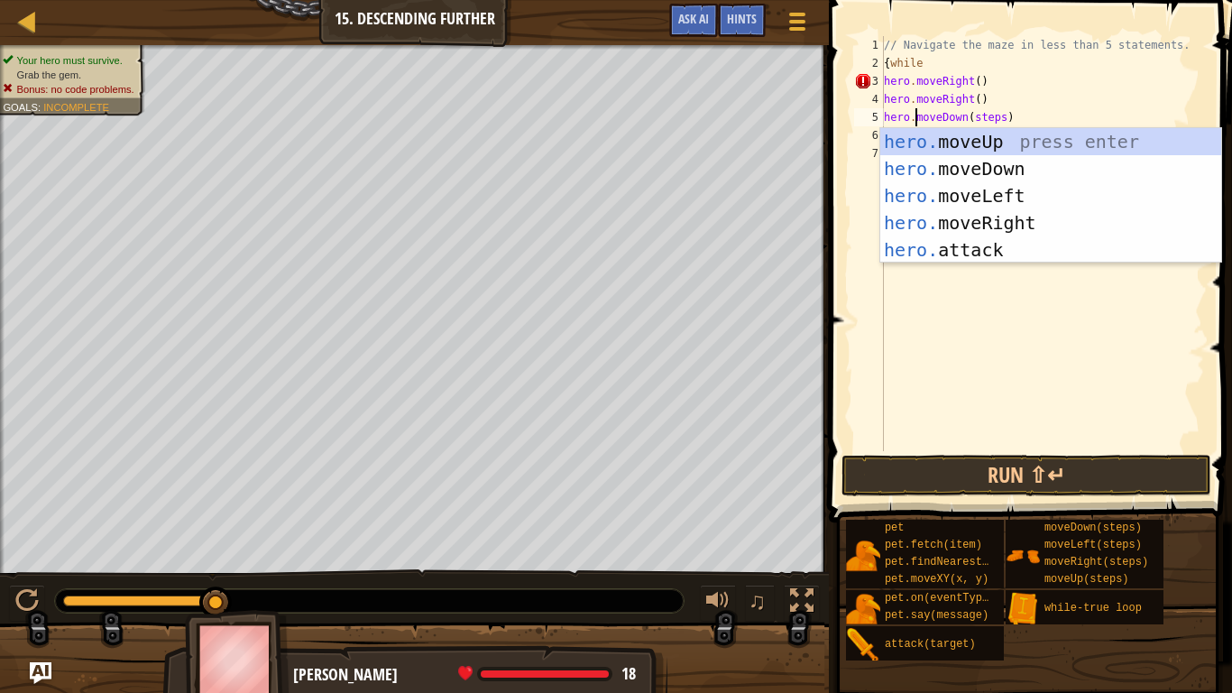
scroll to position [8, 5]
click at [991, 115] on div "// Navigate the maze in less than 5 statements. { while hero . moveRight ( ) he…" at bounding box center [1042, 261] width 325 height 451
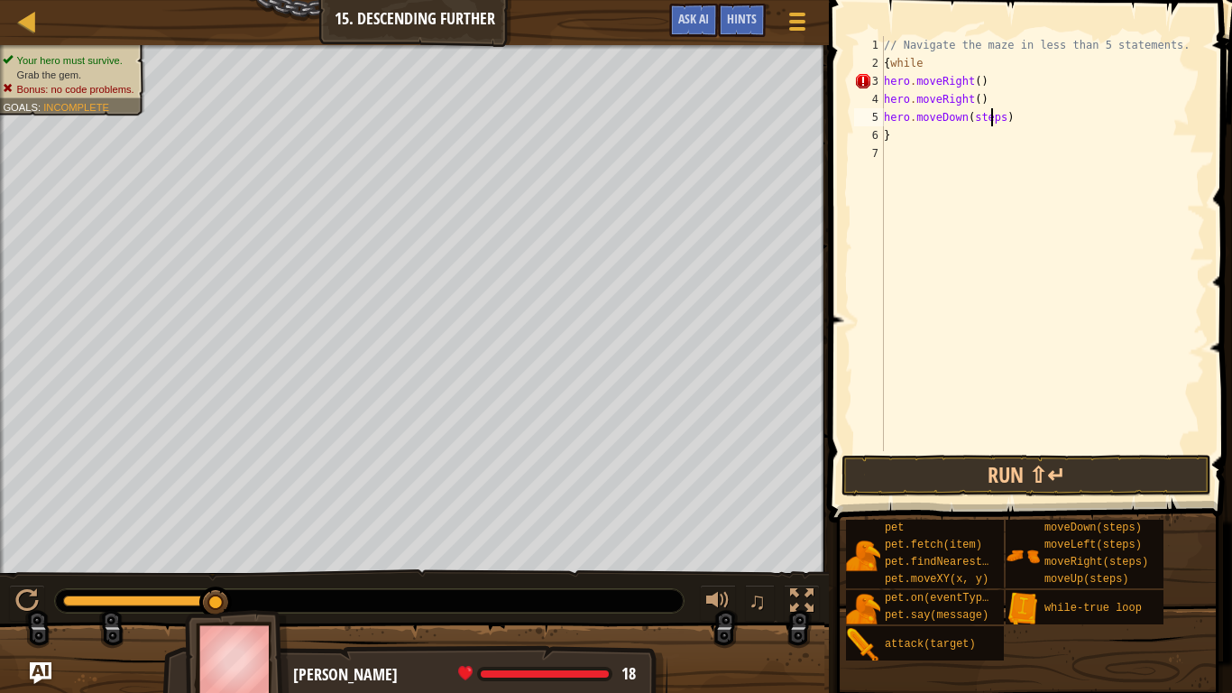
click at [1003, 116] on div "// Navigate the maze in less than 5 statements. { while hero . moveRight ( ) he…" at bounding box center [1042, 261] width 325 height 451
type textarea "hero.moveDown(steps\\\\\)"
click at [1137, 473] on button "Run ⇧↵" at bounding box center [1027, 475] width 370 height 41
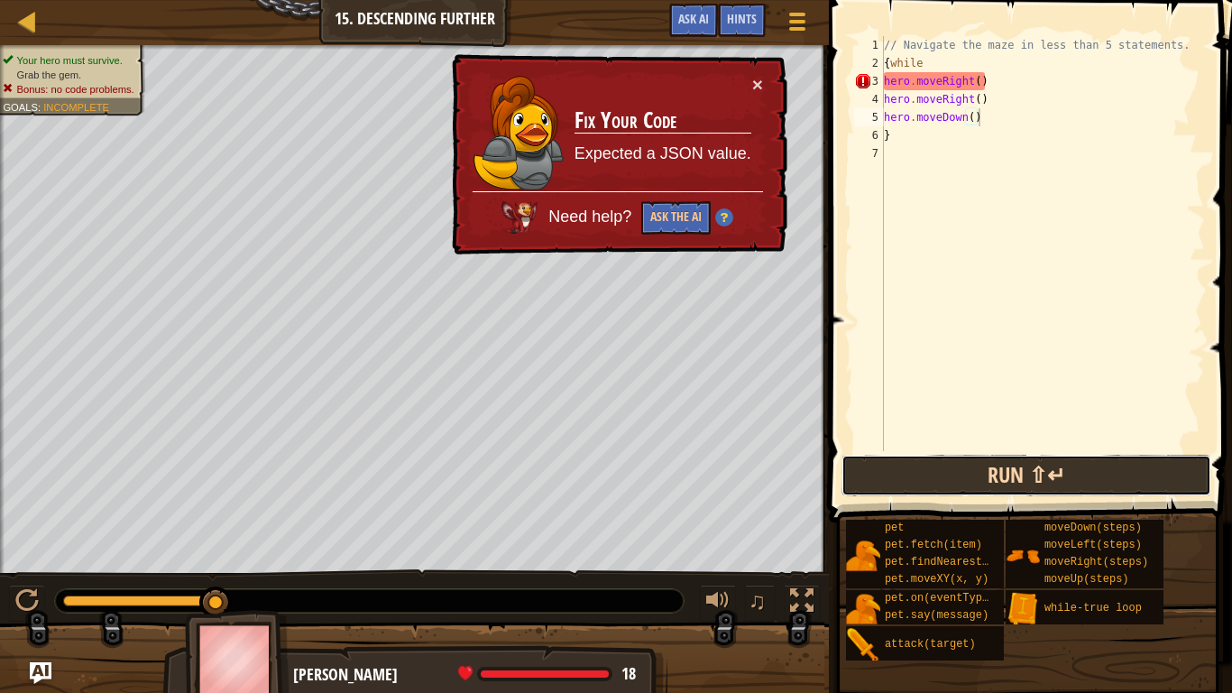
click at [976, 494] on button "Run ⇧↵" at bounding box center [1027, 475] width 370 height 41
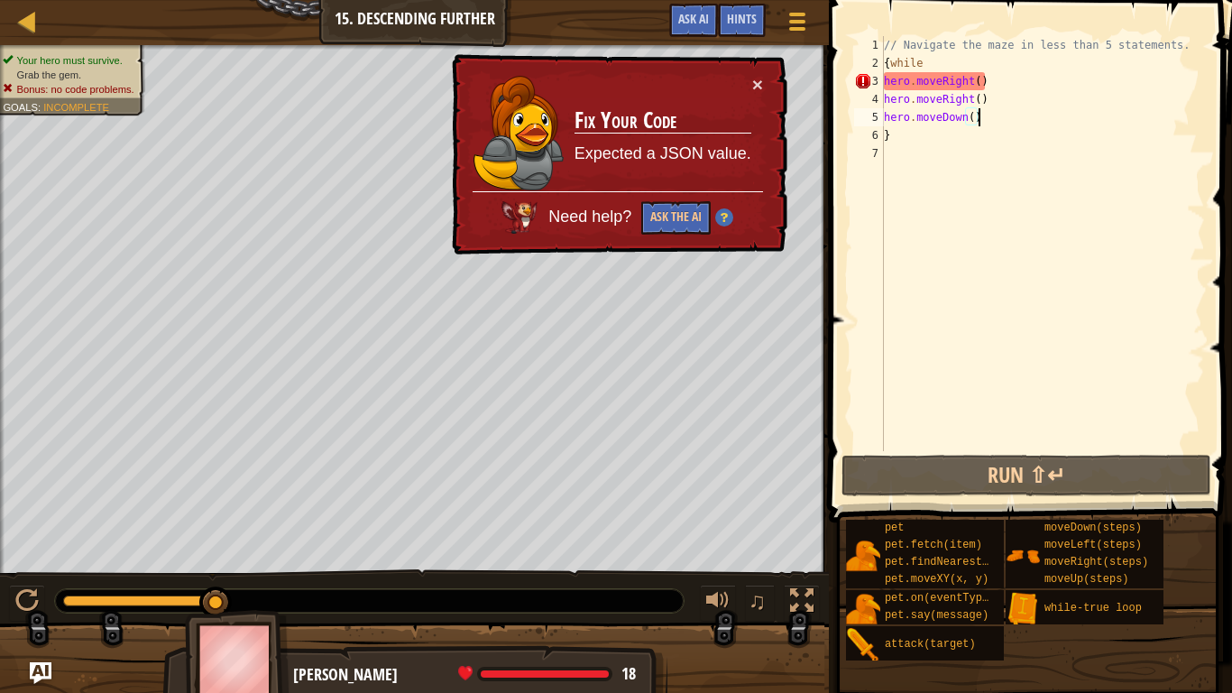
click at [980, 81] on div "// Navigate the maze in less than 5 statements. { while hero . moveRight ( ) he…" at bounding box center [1042, 261] width 325 height 451
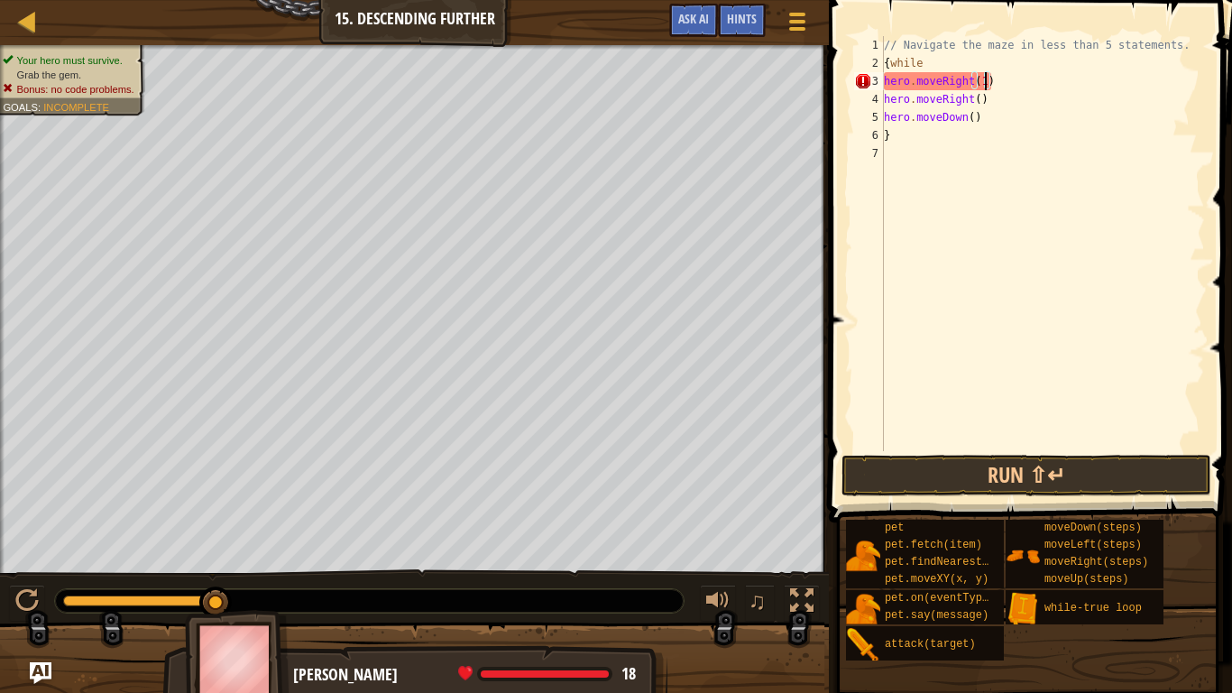
scroll to position [8, 14]
click at [976, 113] on div "// Navigate the maze in less than 5 statements. { while hero . moveRight ( 1 ) …" at bounding box center [1042, 261] width 325 height 451
click at [970, 103] on div "// Navigate the maze in less than 5 statements. { while hero . moveRight ( 1 ) …" at bounding box center [1042, 261] width 325 height 451
click at [975, 104] on div "// Navigate the maze in less than 5 statements. { while hero . moveRight ( 1 ) …" at bounding box center [1042, 261] width 325 height 451
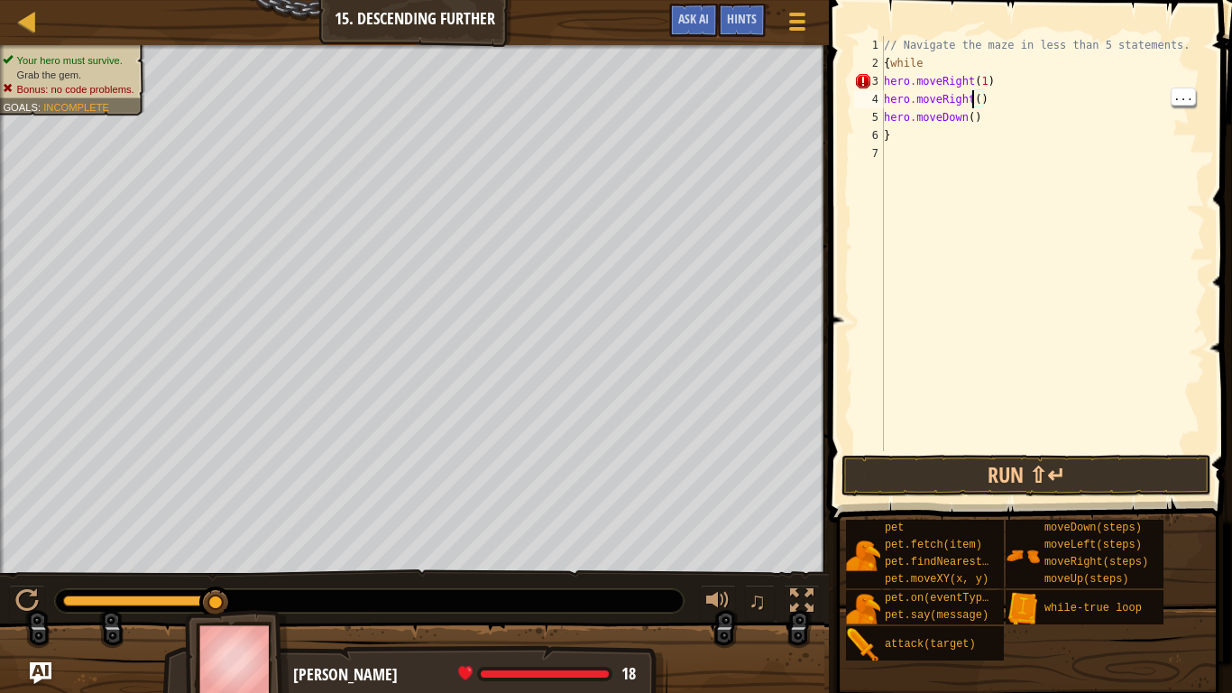
click at [972, 102] on div "// Navigate the maze in less than 5 statements. { while hero . moveRight ( 1 ) …" at bounding box center [1042, 261] width 325 height 451
click at [979, 107] on div "// Navigate the maze in less than 5 statements. { while hero . moveRight ( 1 ) …" at bounding box center [1042, 261] width 325 height 451
click at [1061, 461] on button "Run ⇧↵" at bounding box center [1027, 475] width 370 height 41
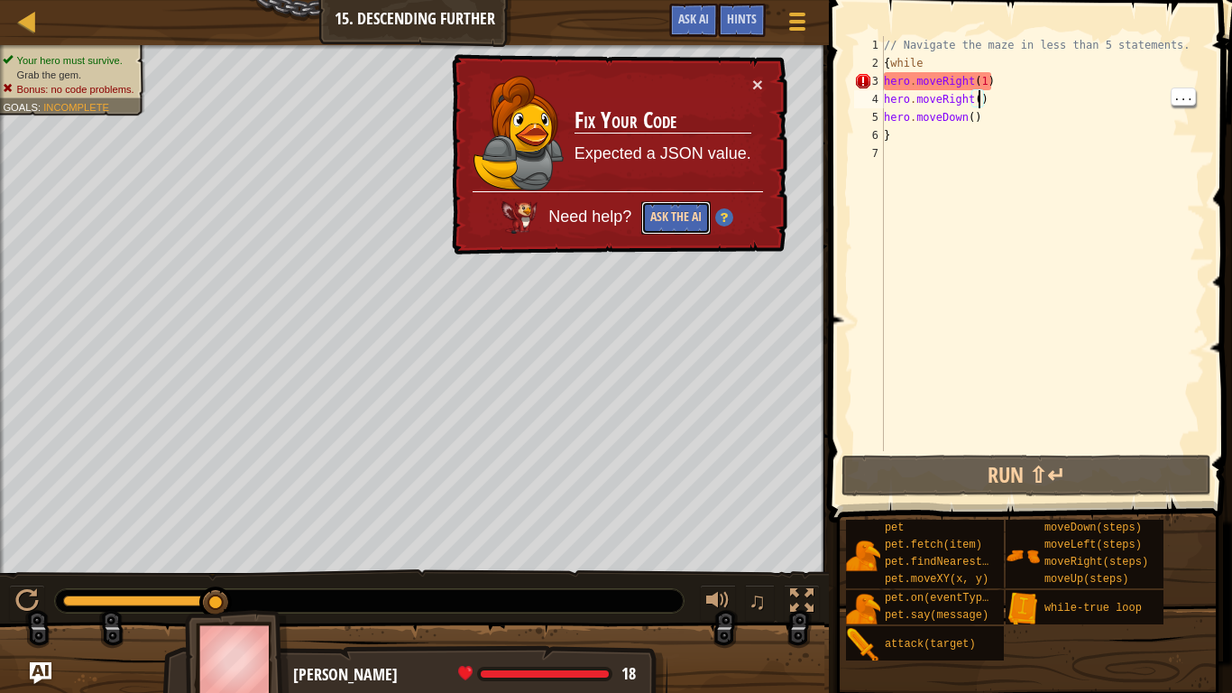
click at [676, 217] on button "Ask the AI" at bounding box center [675, 217] width 69 height 33
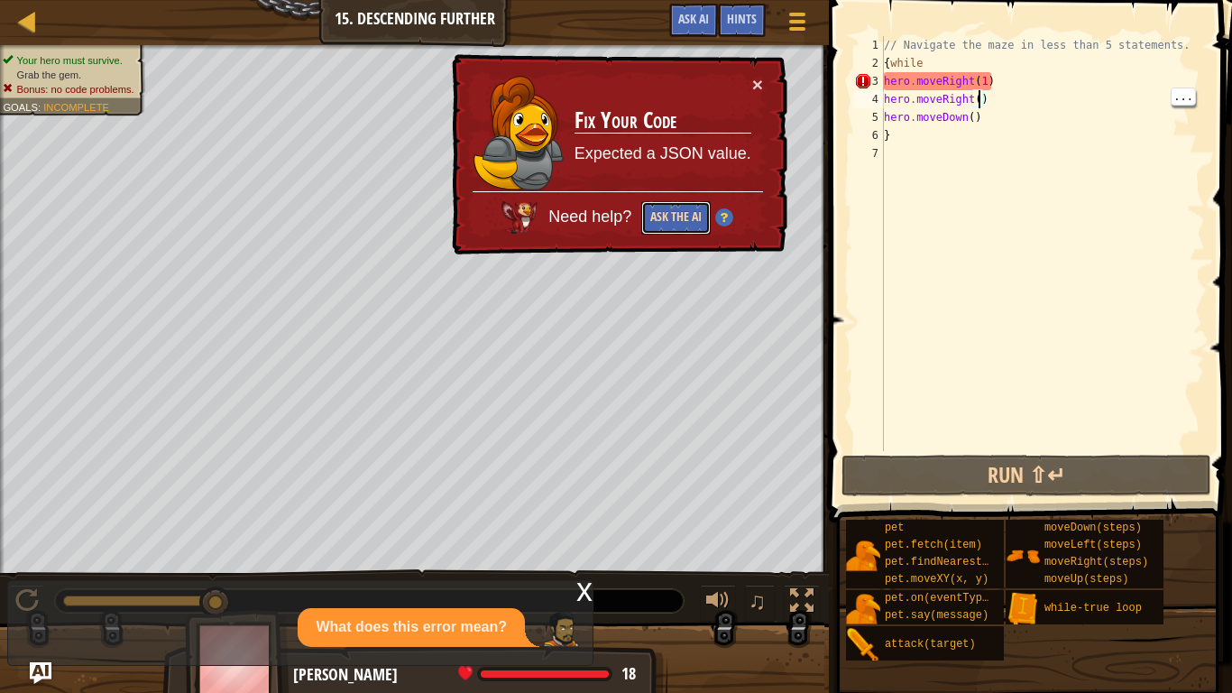
click at [676, 217] on button "Ask the AI" at bounding box center [675, 217] width 69 height 33
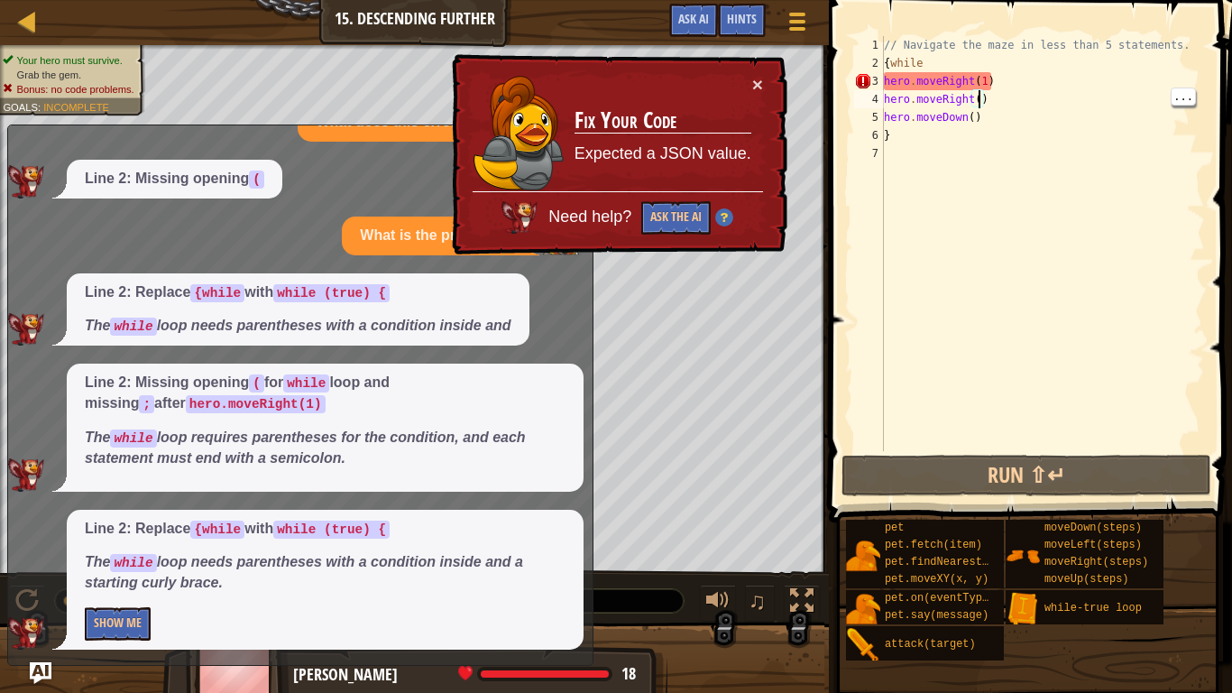
scroll to position [57, 0]
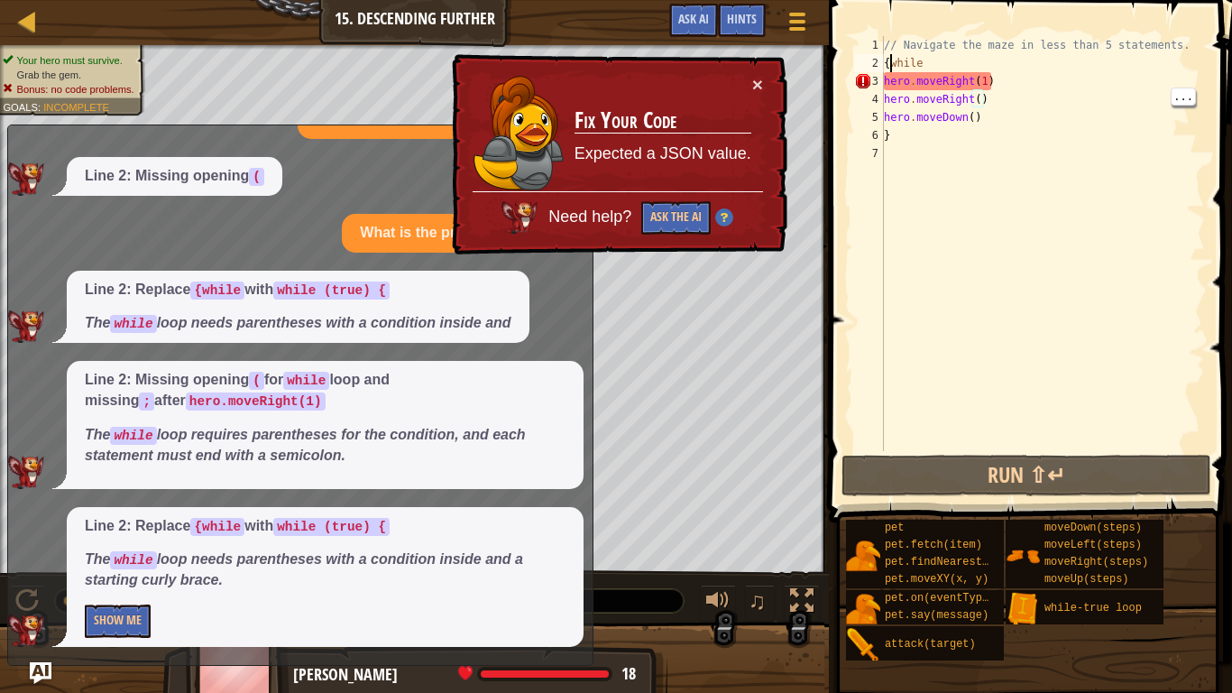
click at [888, 66] on div "// Navigate the maze in less than 5 statements. { while hero . moveRight ( 1 ) …" at bounding box center [1042, 261] width 325 height 451
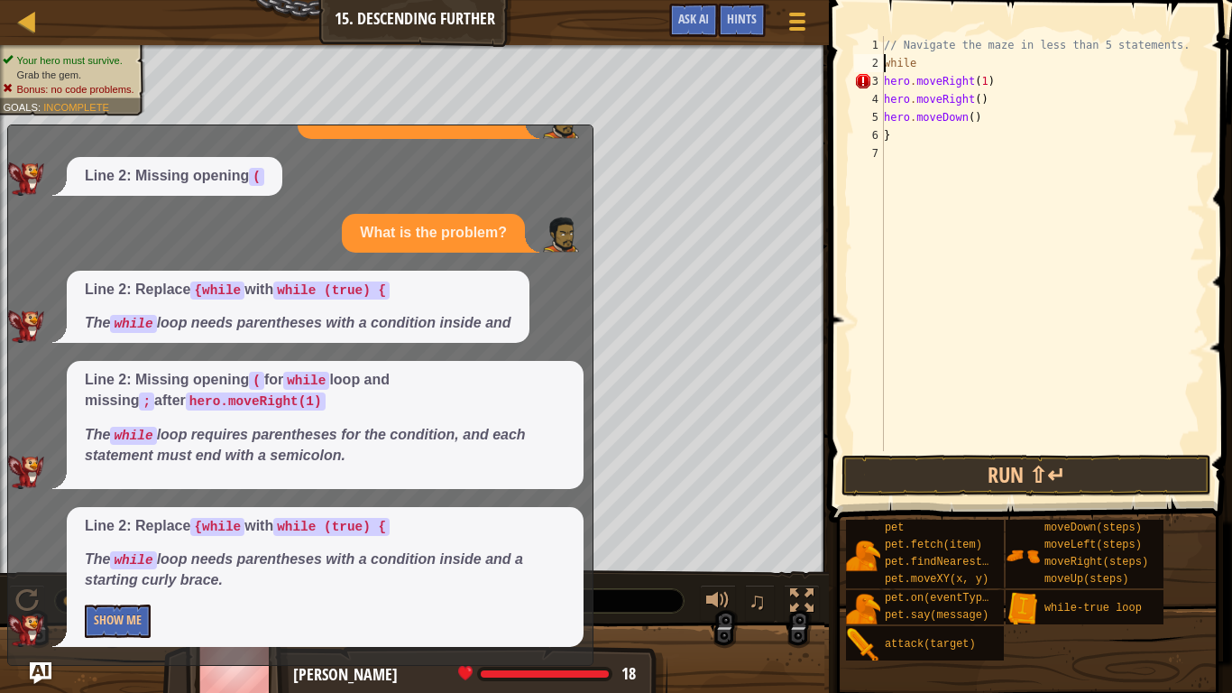
click at [939, 58] on div "// Navigate the maze in less than 5 statements. while hero . moveRight ( 1 ) he…" at bounding box center [1042, 261] width 325 height 451
type textarea "while (true) {"
click at [1151, 479] on button "Run ⇧↵" at bounding box center [1027, 475] width 370 height 41
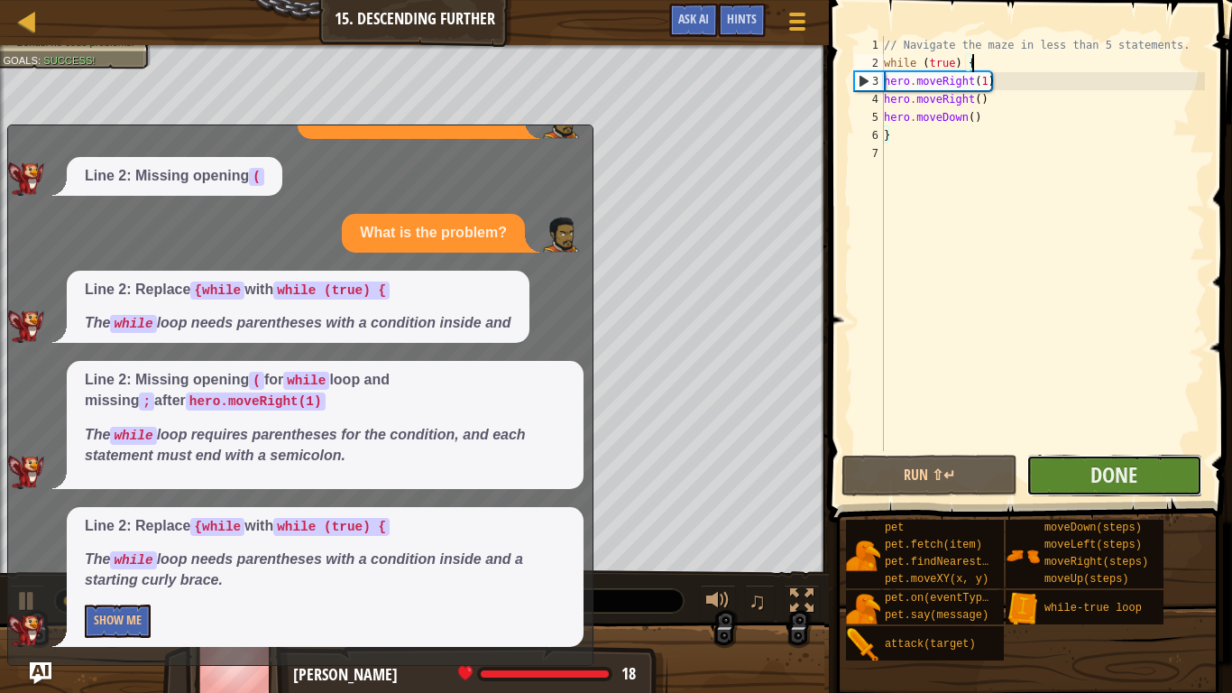
click at [1166, 477] on button "Done" at bounding box center [1115, 475] width 176 height 41
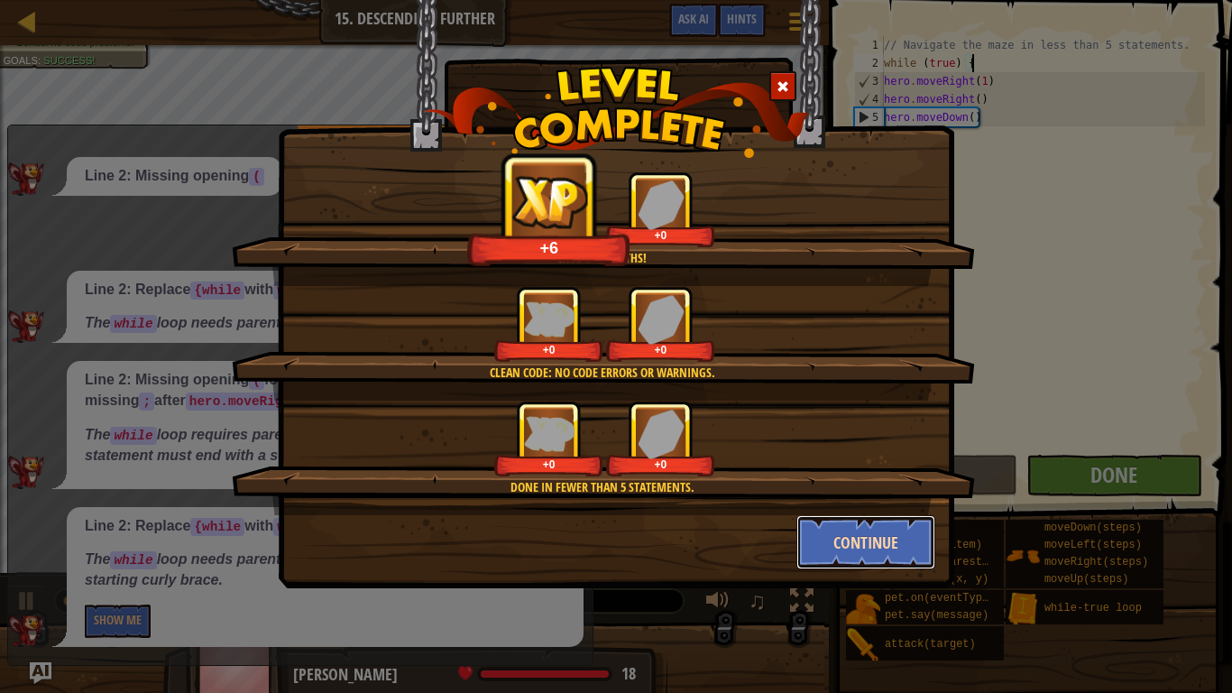
click at [907, 557] on button "Continue" at bounding box center [867, 542] width 140 height 54
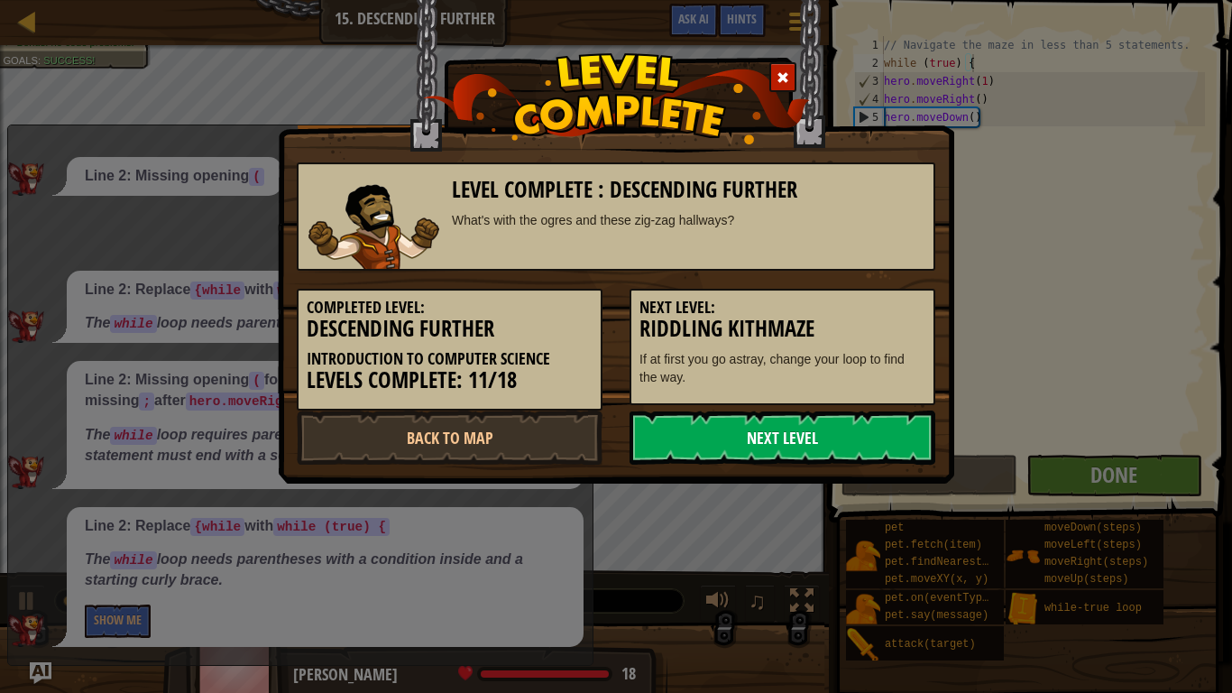
click at [885, 438] on link "Next Level" at bounding box center [783, 437] width 306 height 54
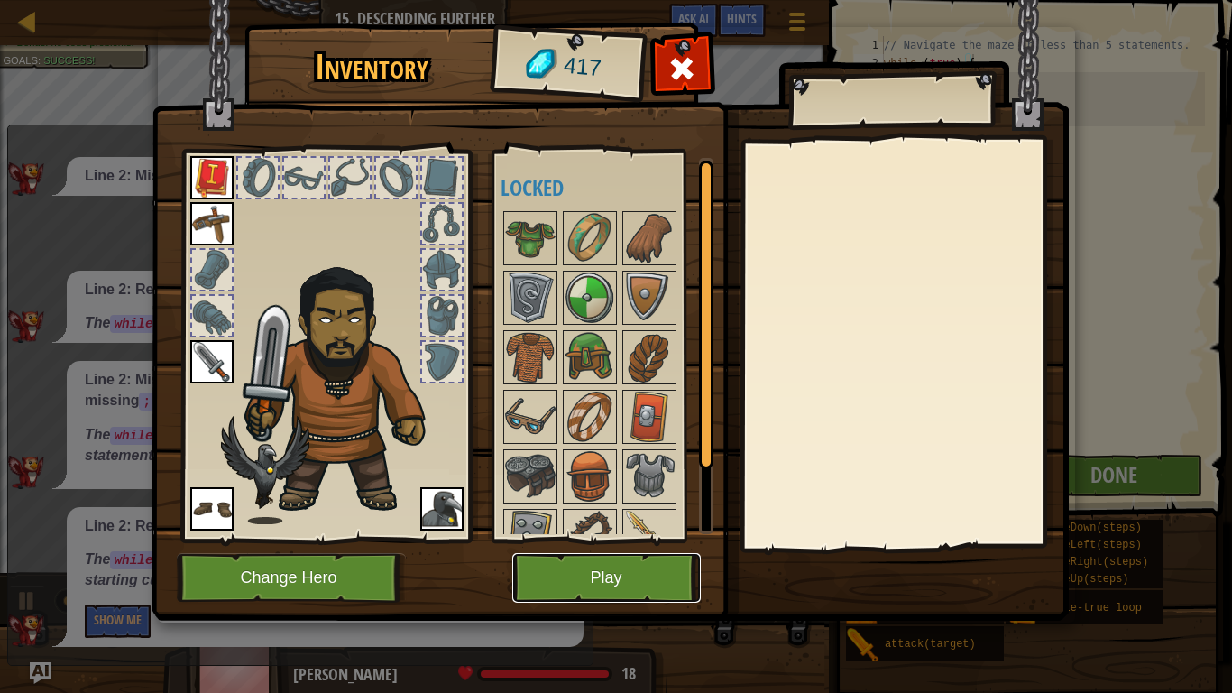
click at [673, 568] on button "Play" at bounding box center [606, 578] width 189 height 50
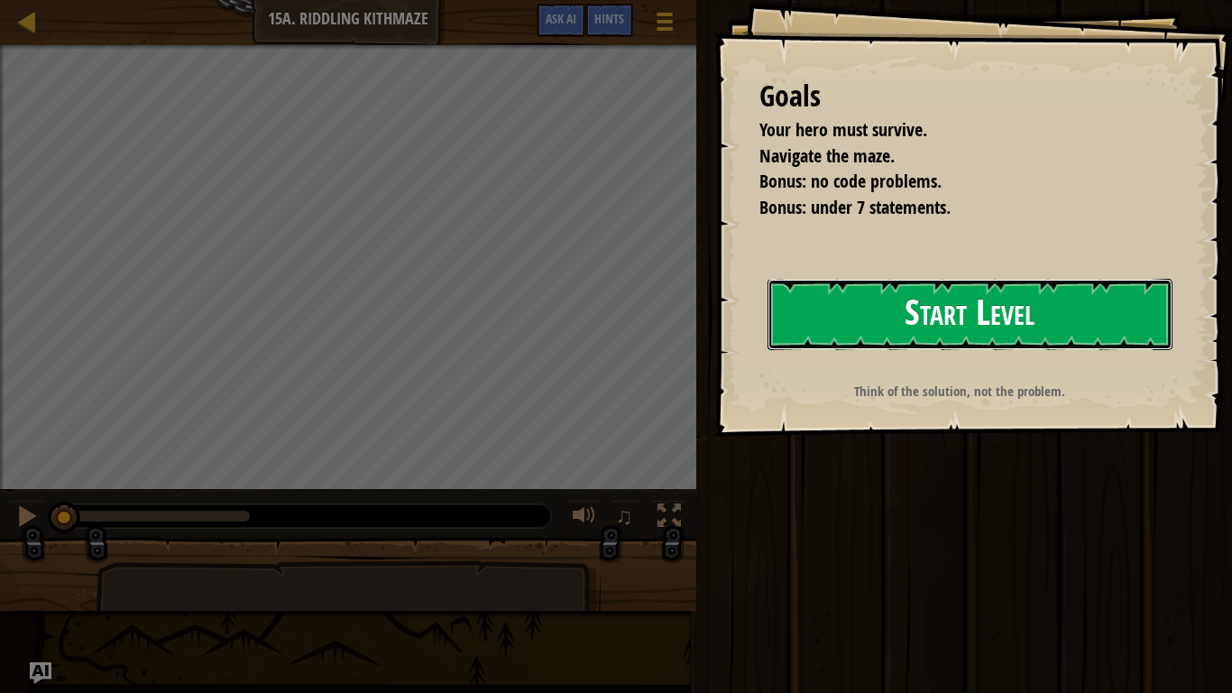
click at [883, 333] on button "Start Level" at bounding box center [970, 314] width 405 height 71
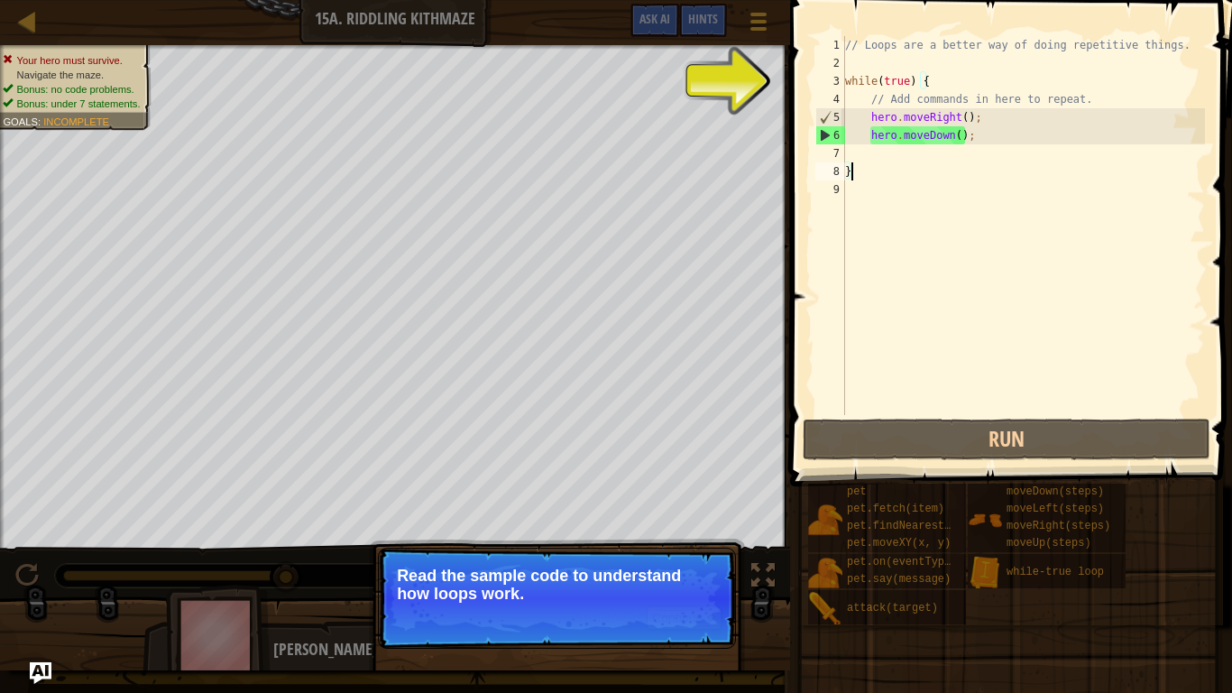
click at [897, 188] on div "// Loops are a better way of doing repetitive things. while ( true ) { // Add c…" at bounding box center [1024, 243] width 364 height 415
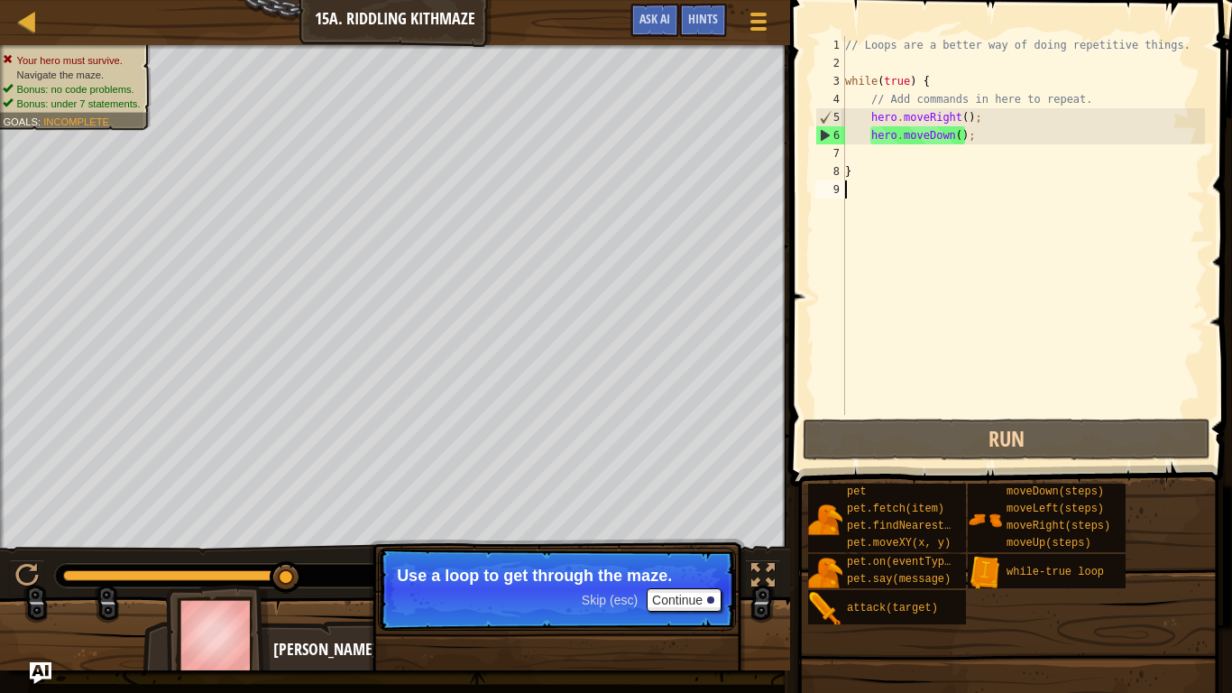
click at [930, 160] on div "// Loops are a better way of doing repetitive things. while ( true ) { // Add c…" at bounding box center [1024, 243] width 364 height 415
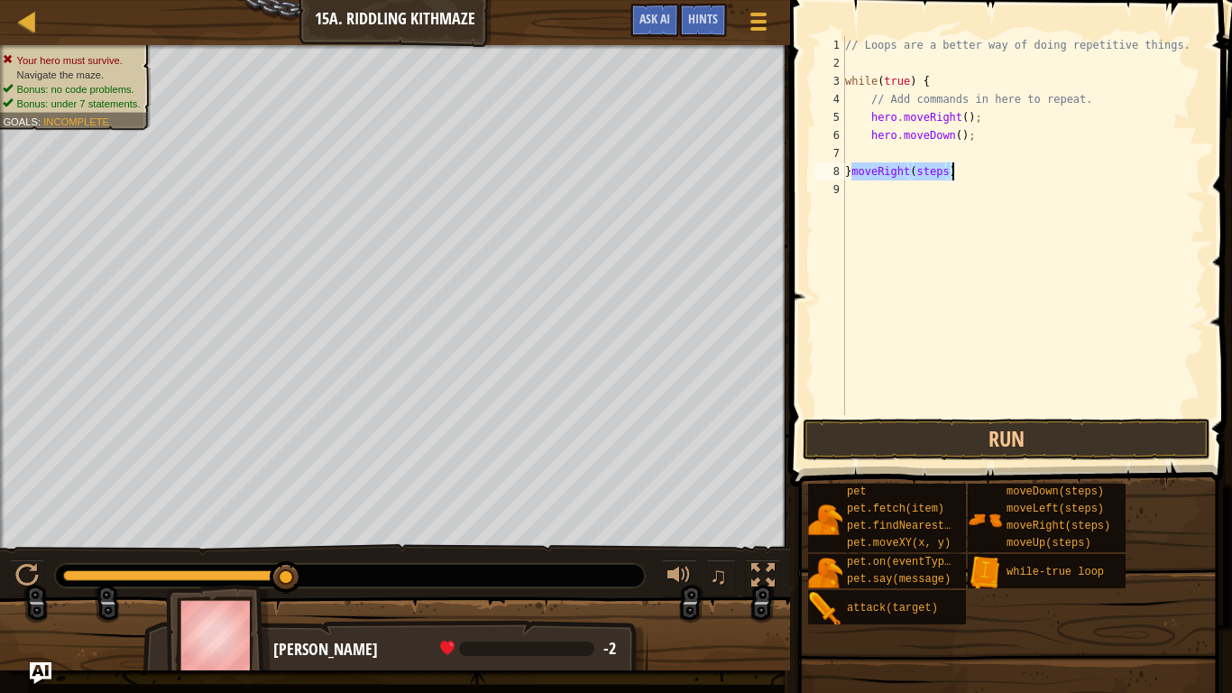
click at [852, 168] on div "// Loops are a better way of doing repetitive things. while ( true ) { // Add c…" at bounding box center [1024, 225] width 364 height 379
drag, startPoint x: 852, startPoint y: 170, endPoint x: 981, endPoint y: 166, distance: 128.1
click at [981, 166] on div "// Loops are a better way of doing repetitive things. while ( true ) { // Add c…" at bounding box center [1024, 243] width 364 height 415
type textarea "}hero.moveRight(steps)"
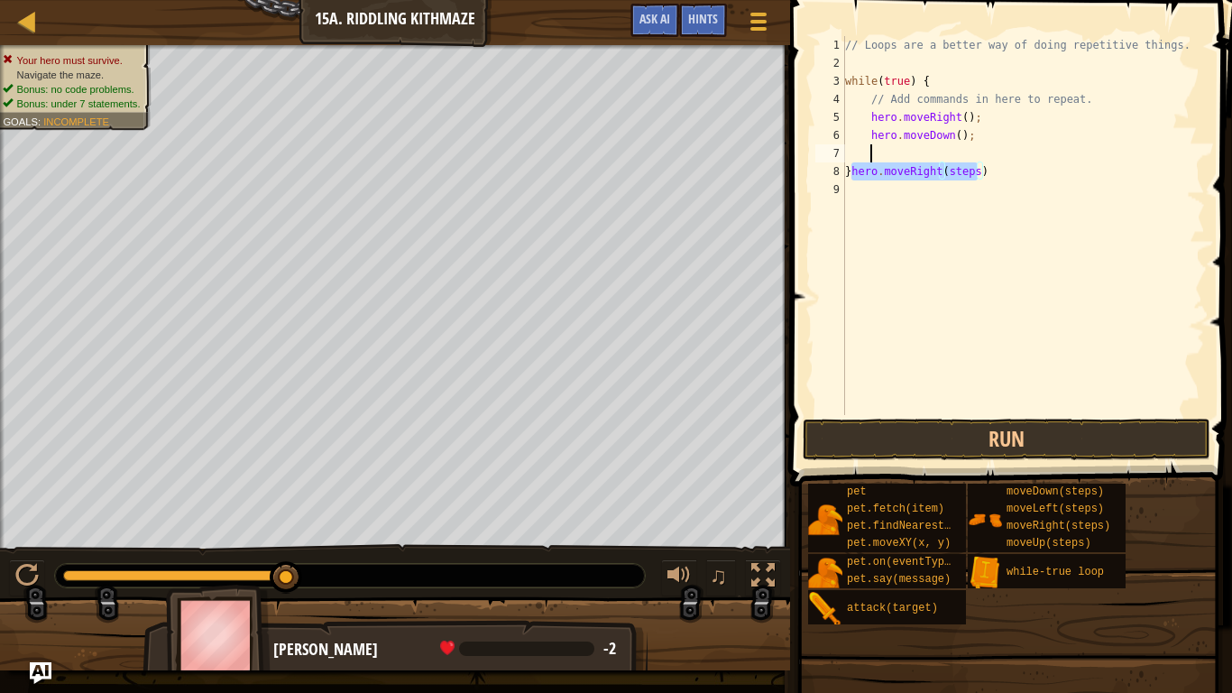
scroll to position [8, 3]
type textarea "hero.moveRight(steps"
click at [867, 171] on div "// Loops are a better way of doing repetitive things. while ( true ) { // Add c…" at bounding box center [1024, 243] width 364 height 415
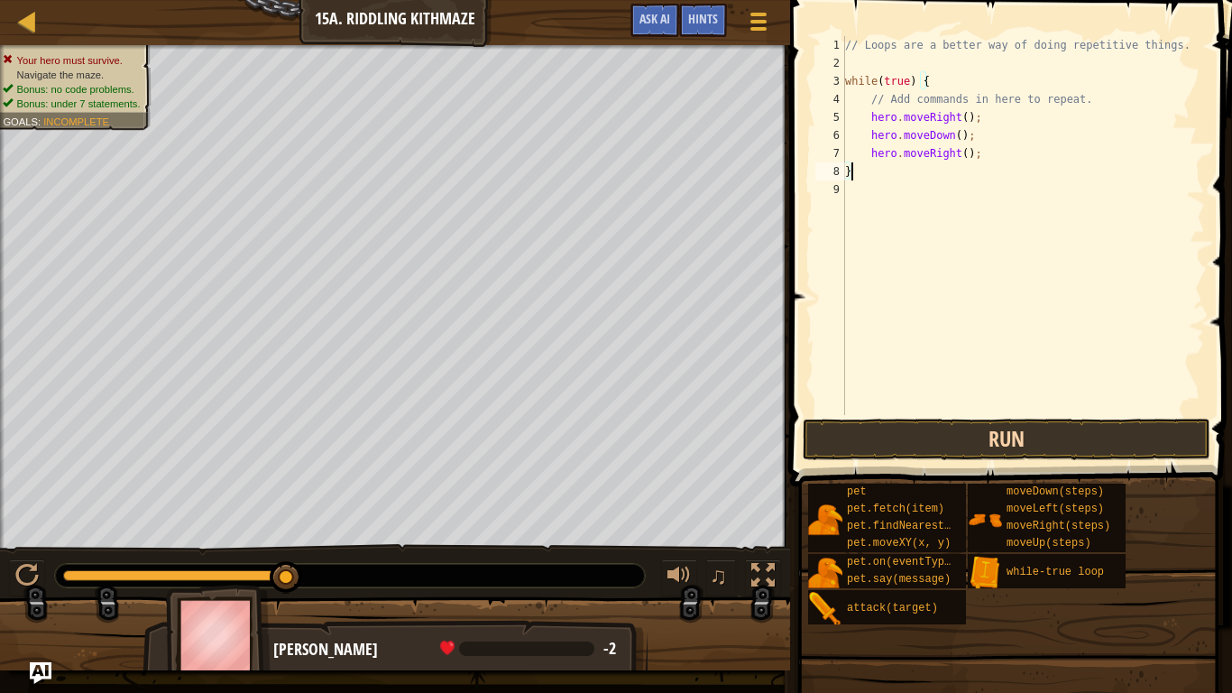
type textarea "}"
click at [1073, 420] on button "Run" at bounding box center [1007, 439] width 408 height 41
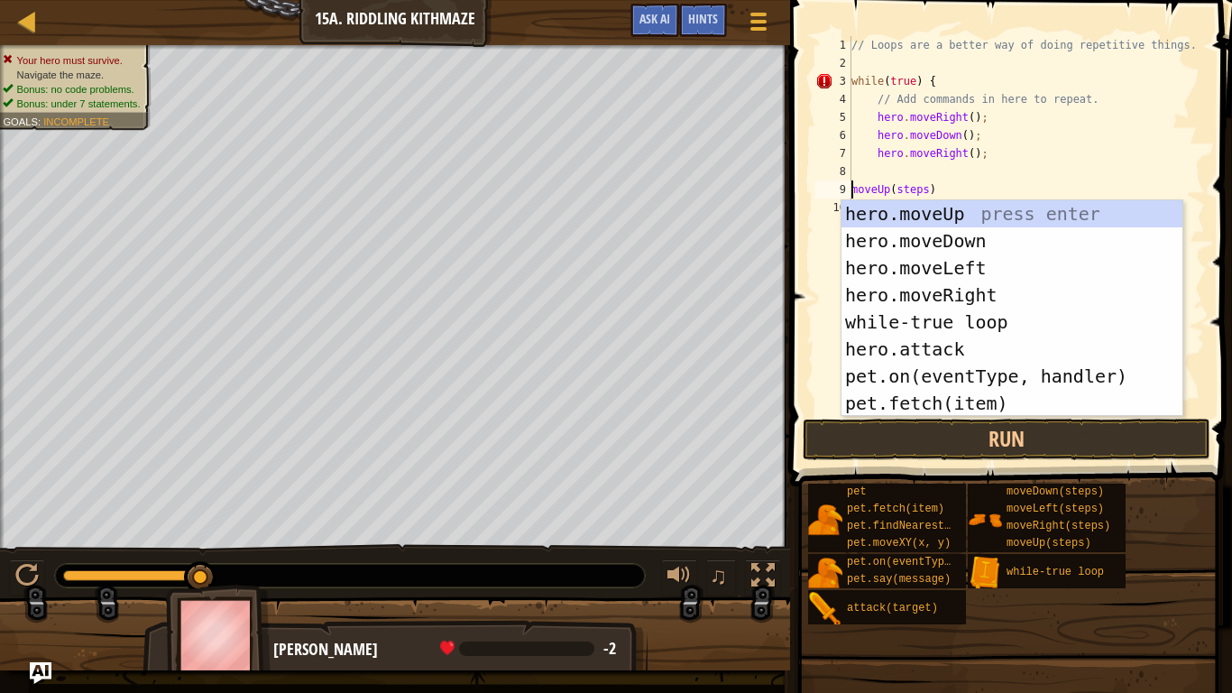
click at [929, 189] on div "// Loops are a better way of doing repetitive things. while ( true ) { // Add c…" at bounding box center [1026, 243] width 357 height 415
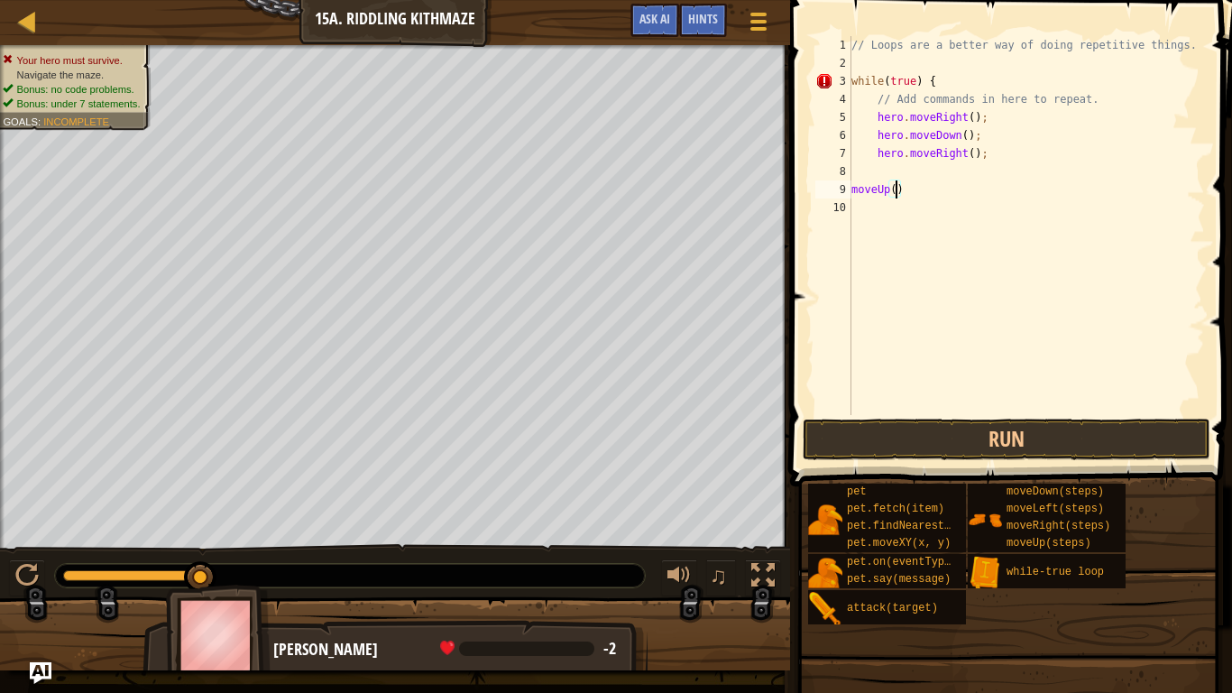
click at [908, 193] on div "// Loops are a better way of doing repetitive things. while ( true ) { // Add c…" at bounding box center [1026, 243] width 357 height 415
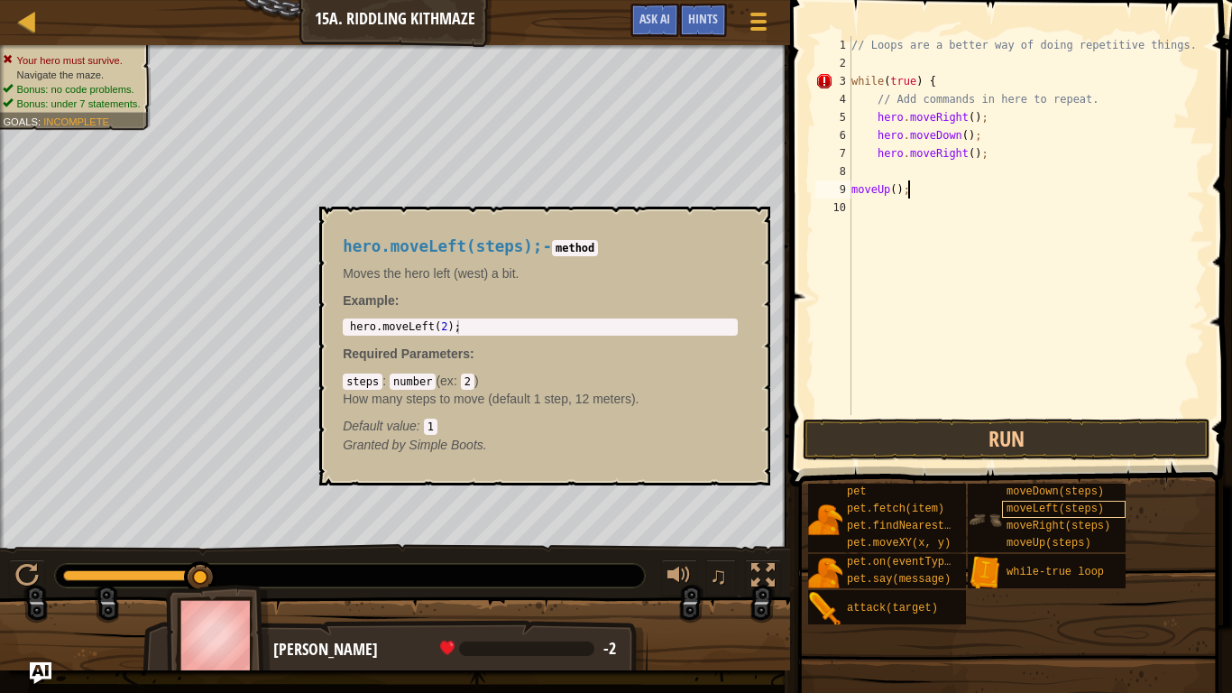
scroll to position [8, 7]
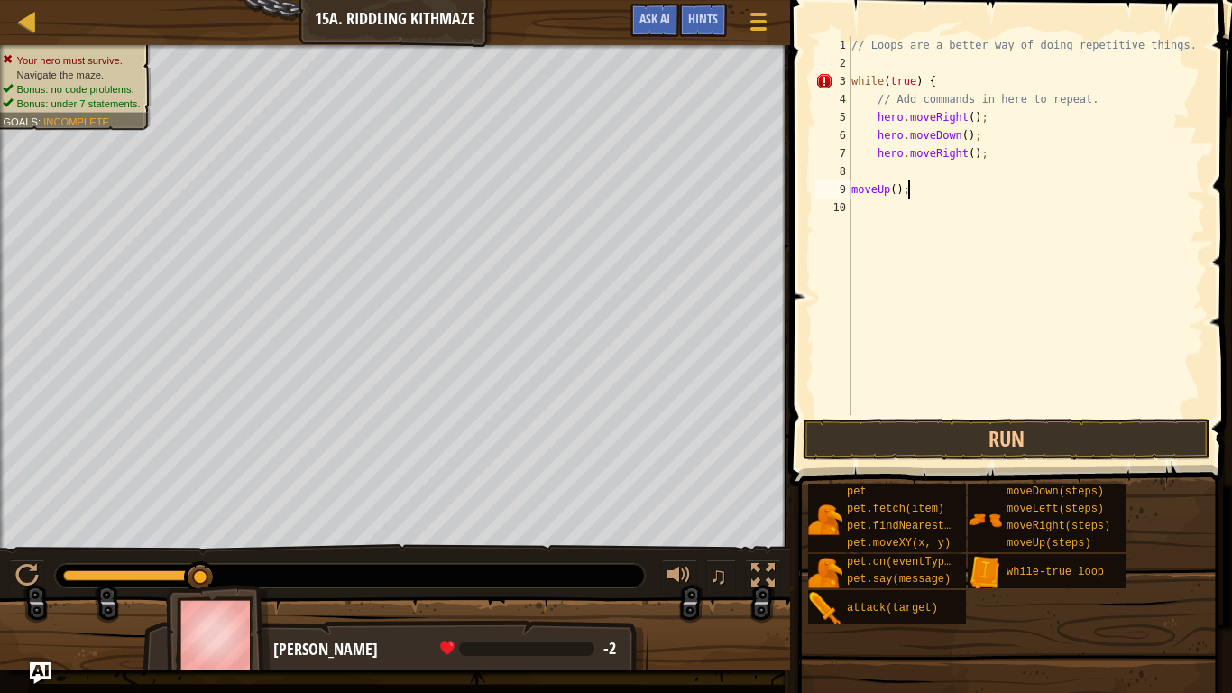
click at [852, 190] on div "// Loops are a better way of doing repetitive things. while ( true ) { // Add c…" at bounding box center [1026, 243] width 357 height 415
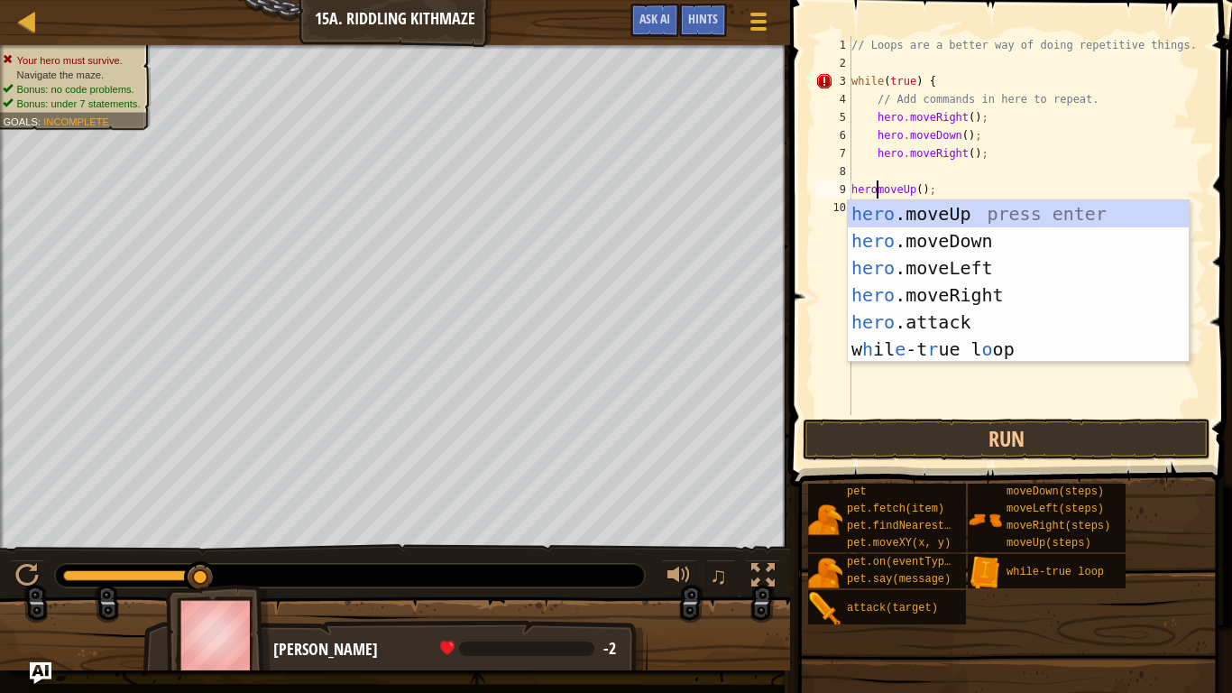
scroll to position [8, 5]
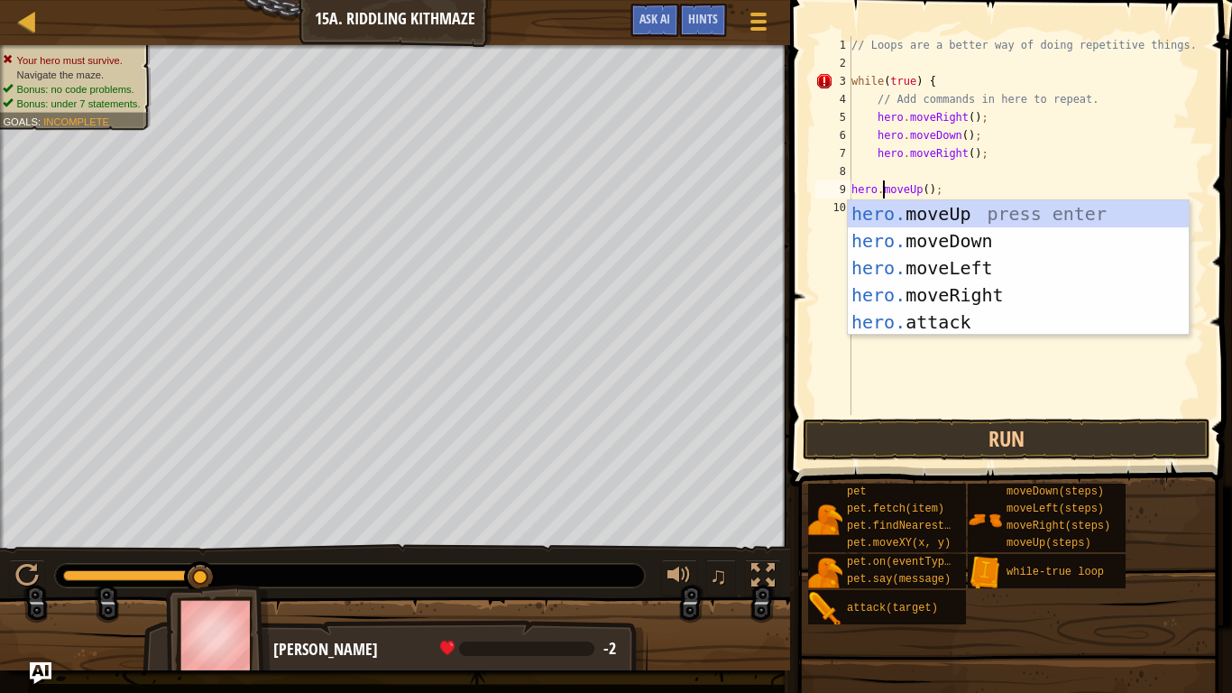
click at [1050, 184] on div "// Loops are a better way of doing repetitive things. while ( true ) { // Add c…" at bounding box center [1026, 243] width 357 height 415
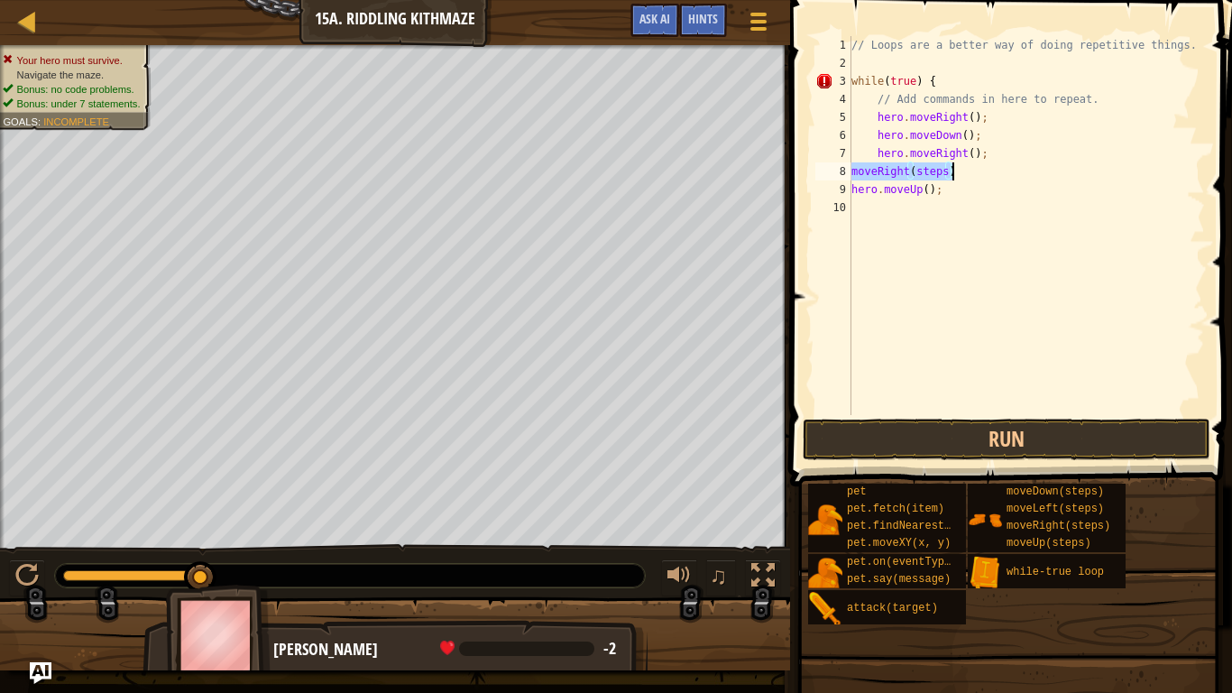
click at [944, 172] on div "// Loops are a better way of doing repetitive things. while ( true ) { // Add c…" at bounding box center [1026, 225] width 357 height 379
click at [850, 166] on div "8" at bounding box center [833, 171] width 36 height 18
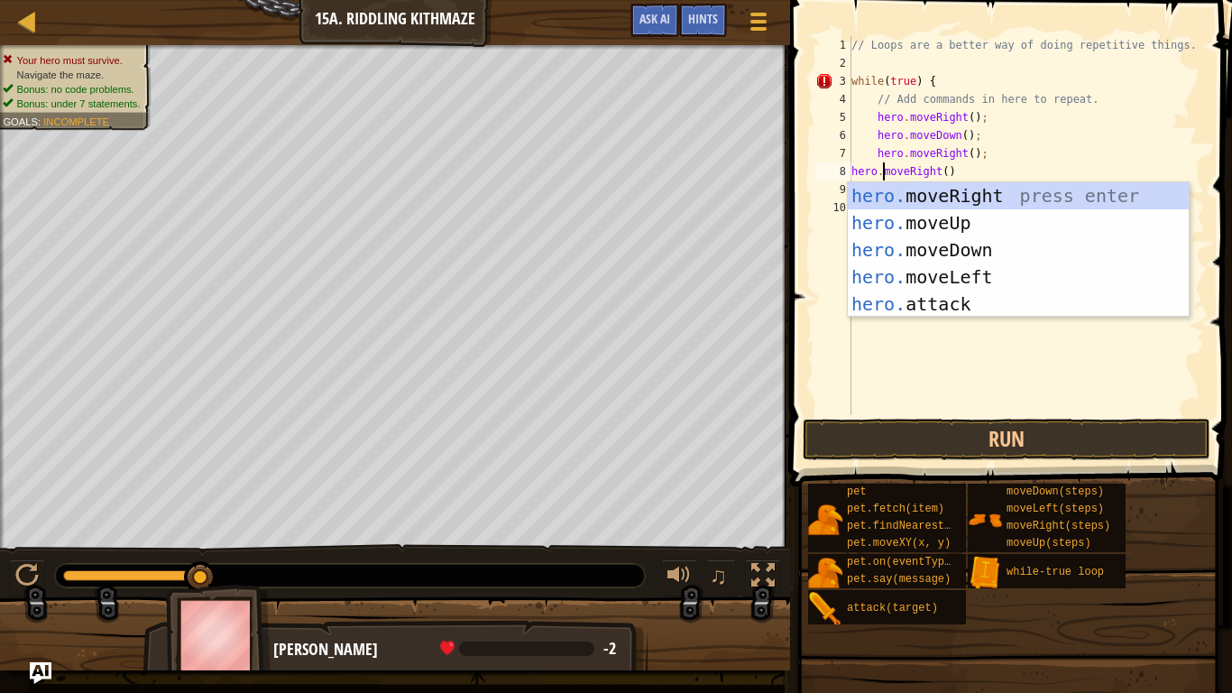
click at [957, 170] on div "// Loops are a better way of doing repetitive things. while ( true ) { // Add c…" at bounding box center [1026, 243] width 357 height 415
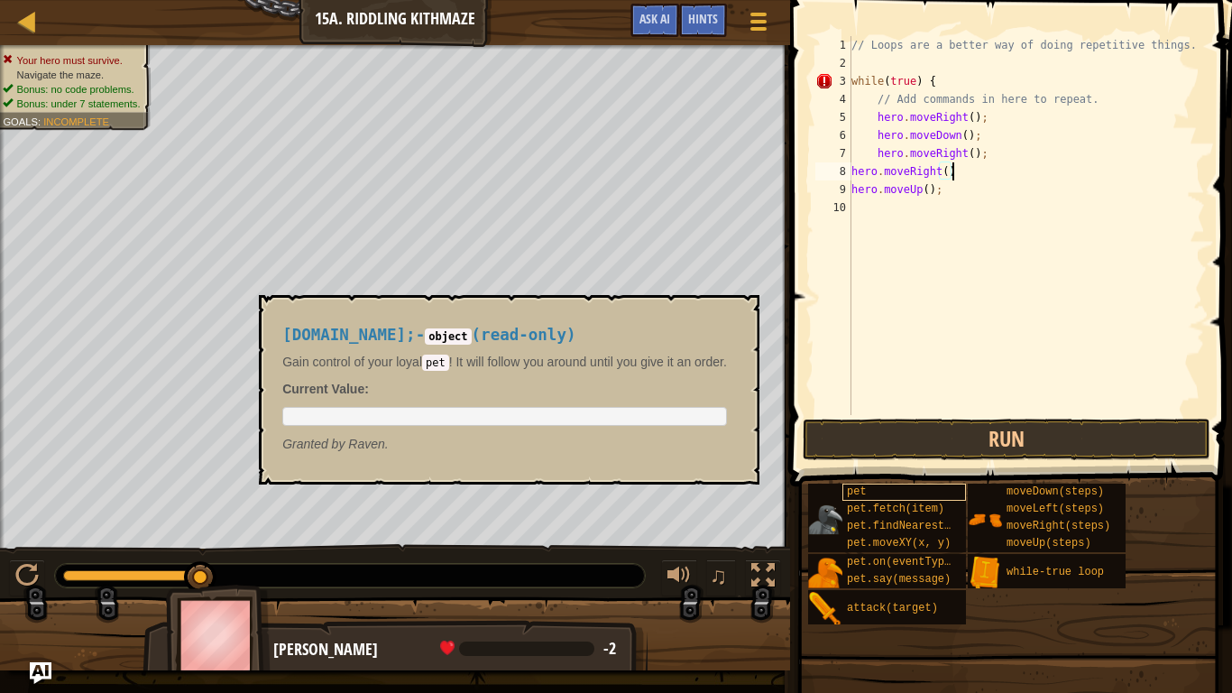
scroll to position [8, 14]
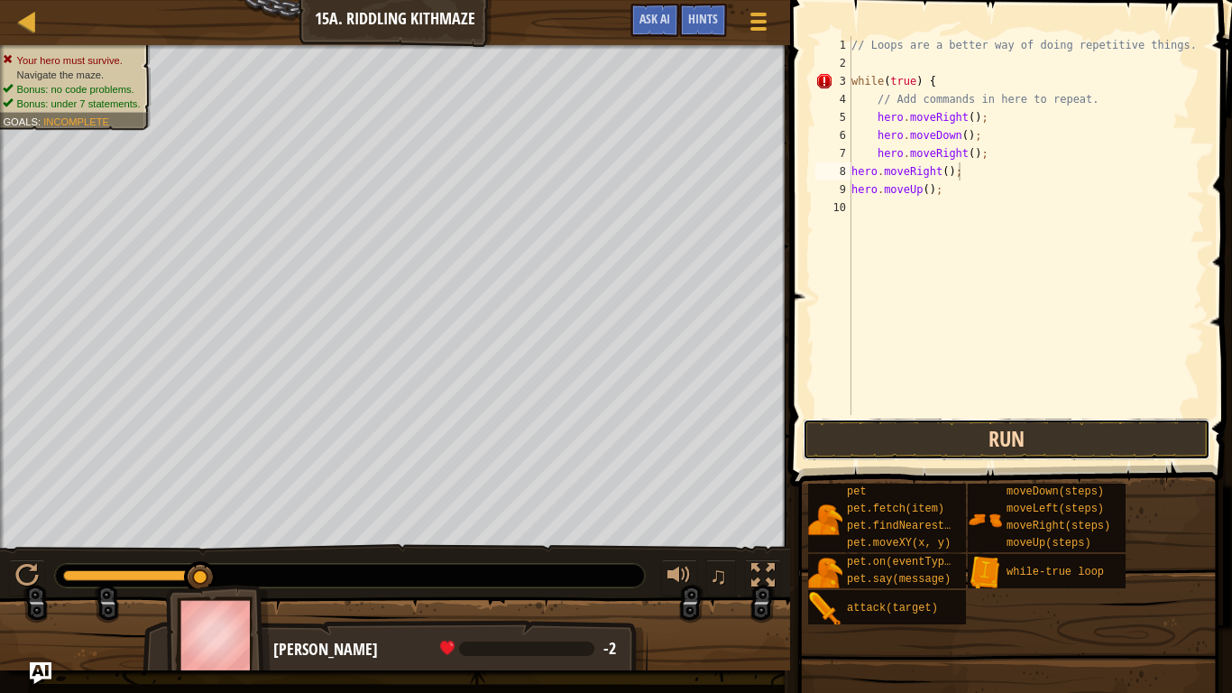
click at [1022, 447] on button "Run" at bounding box center [1007, 439] width 408 height 41
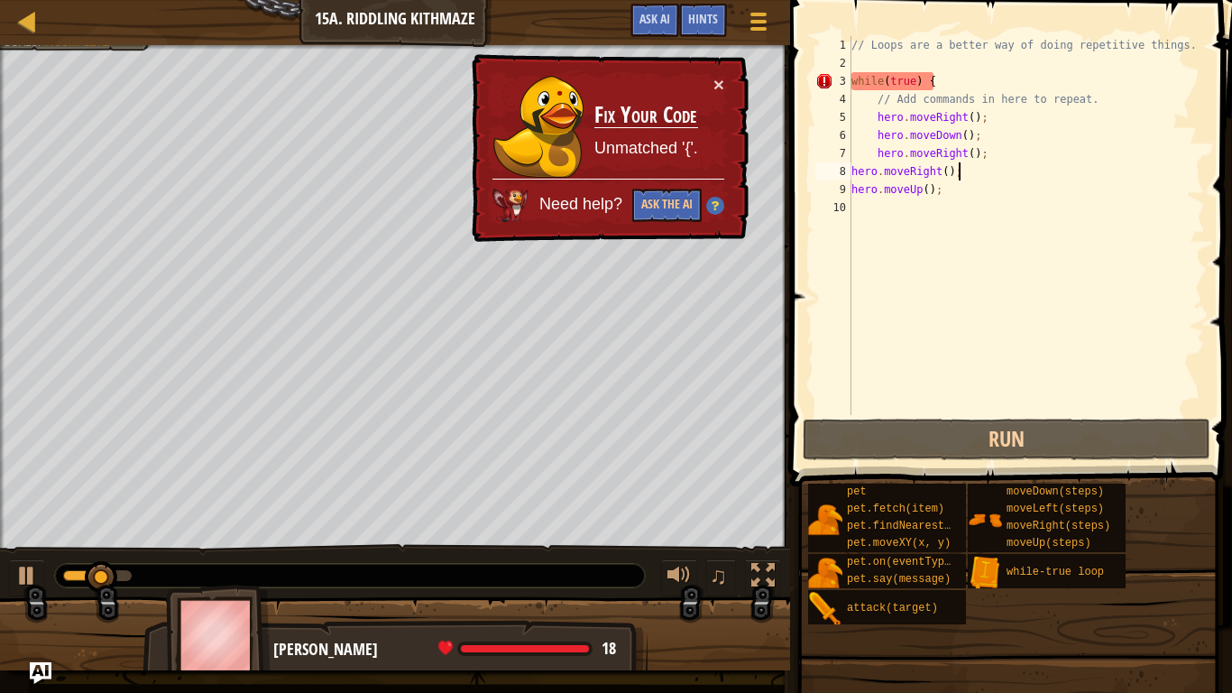
click at [950, 194] on div "// Loops are a better way of doing repetitive things. while ( true ) { // Add c…" at bounding box center [1026, 243] width 357 height 415
type textarea "hero.moveUp();"
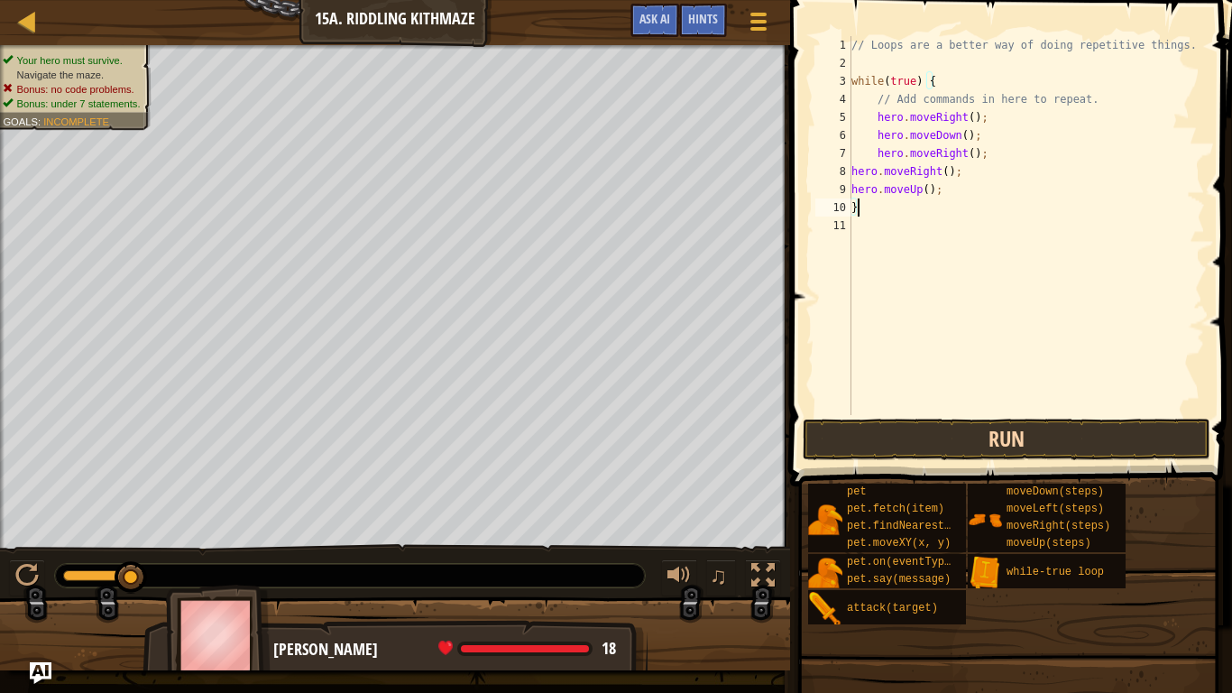
type textarea "}"
click at [1124, 447] on button "Run" at bounding box center [1007, 439] width 408 height 41
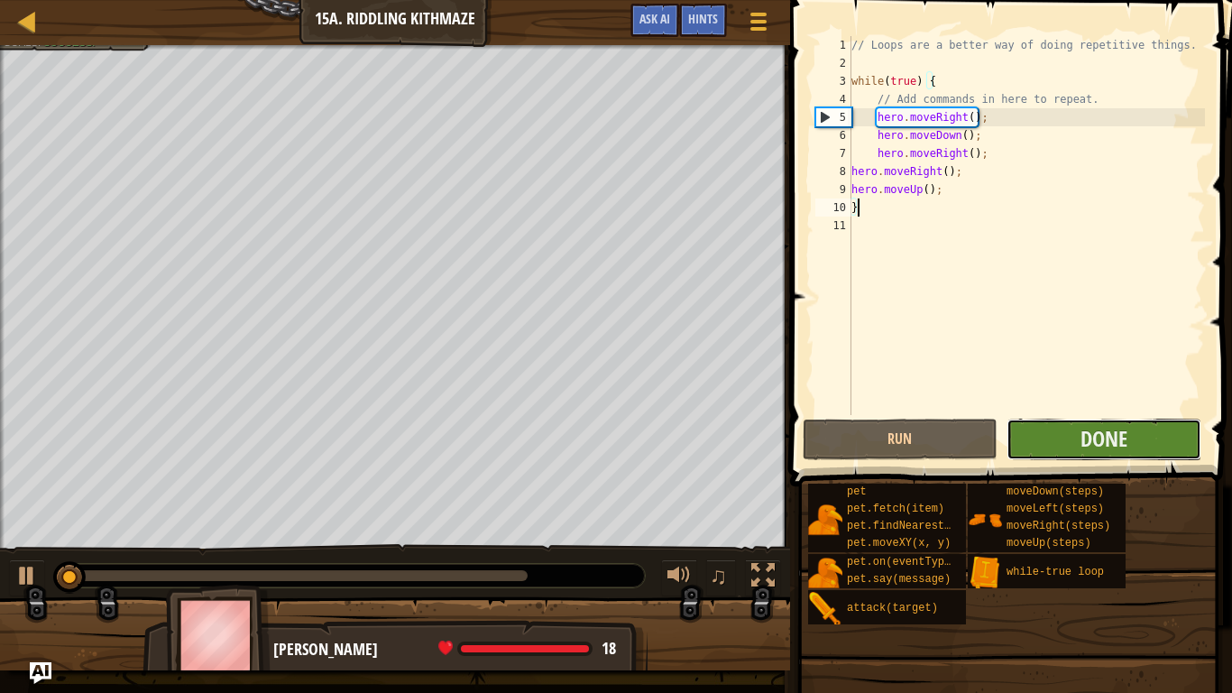
click at [1133, 423] on button "Done" at bounding box center [1104, 439] width 195 height 41
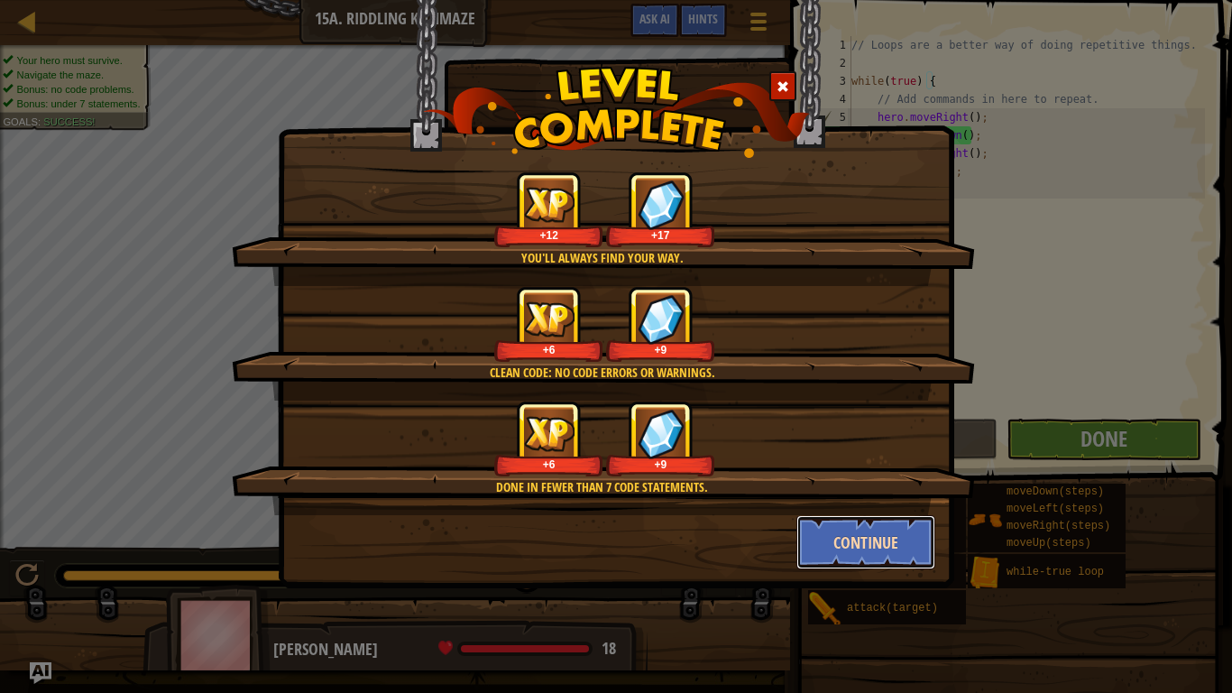
click at [907, 533] on button "Continue" at bounding box center [867, 542] width 140 height 54
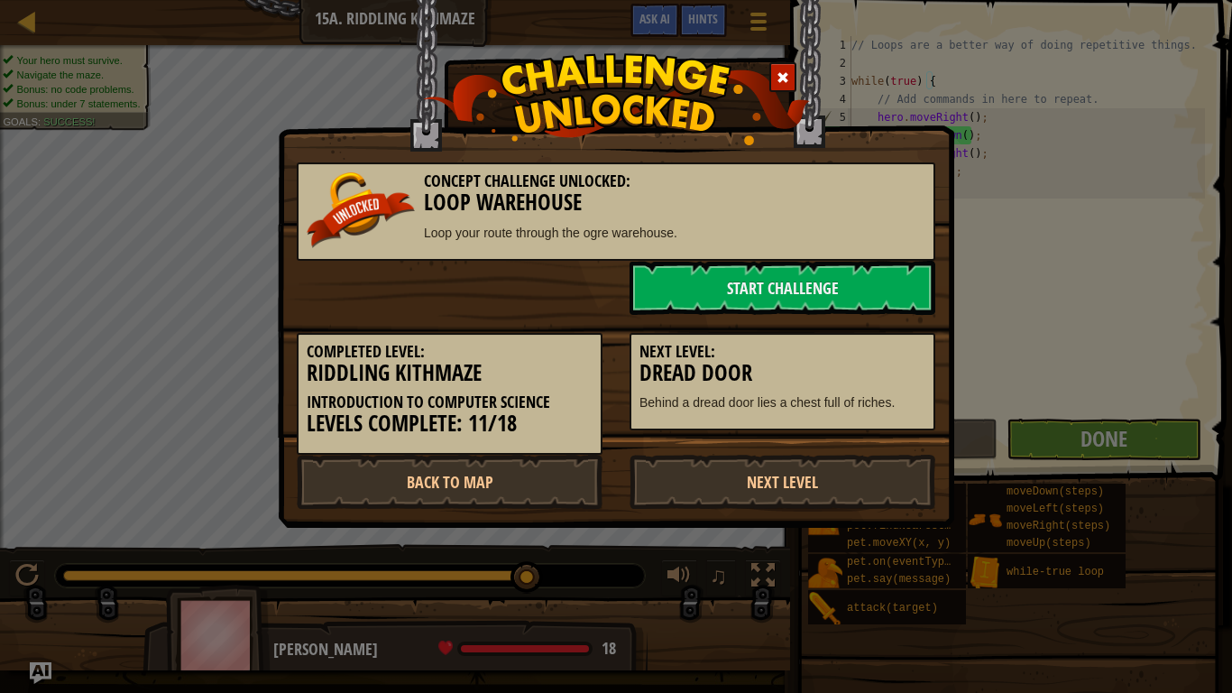
click at [907, 544] on div "Concept Challenge Unlocked: Loop Warehouse Loop your route through the ogre war…" at bounding box center [616, 346] width 1232 height 693
click at [783, 78] on span at bounding box center [783, 77] width 13 height 13
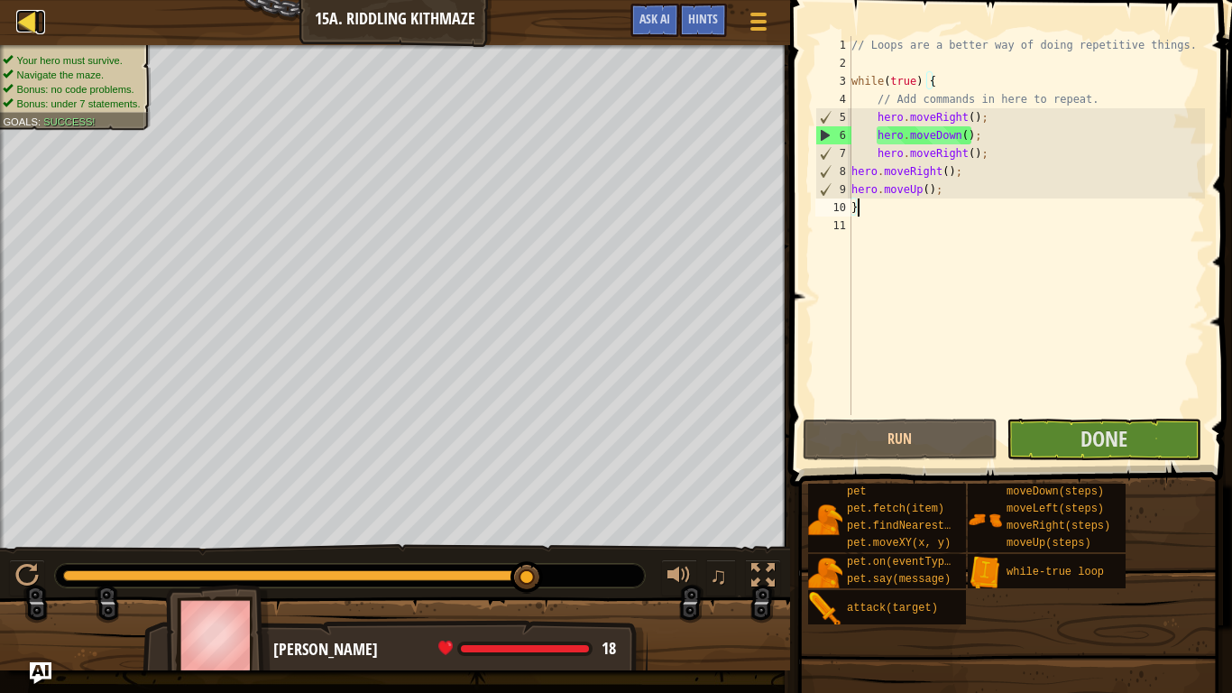
click at [29, 15] on div at bounding box center [27, 21] width 23 height 23
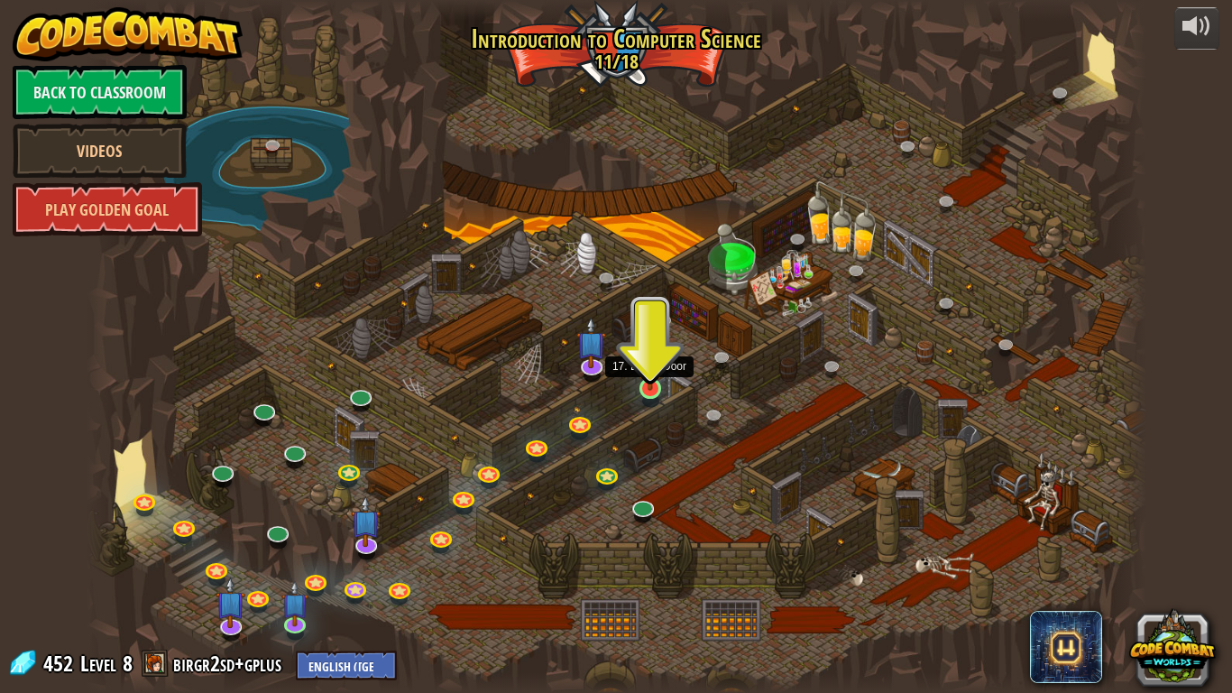
click at [649, 386] on img at bounding box center [650, 358] width 27 height 61
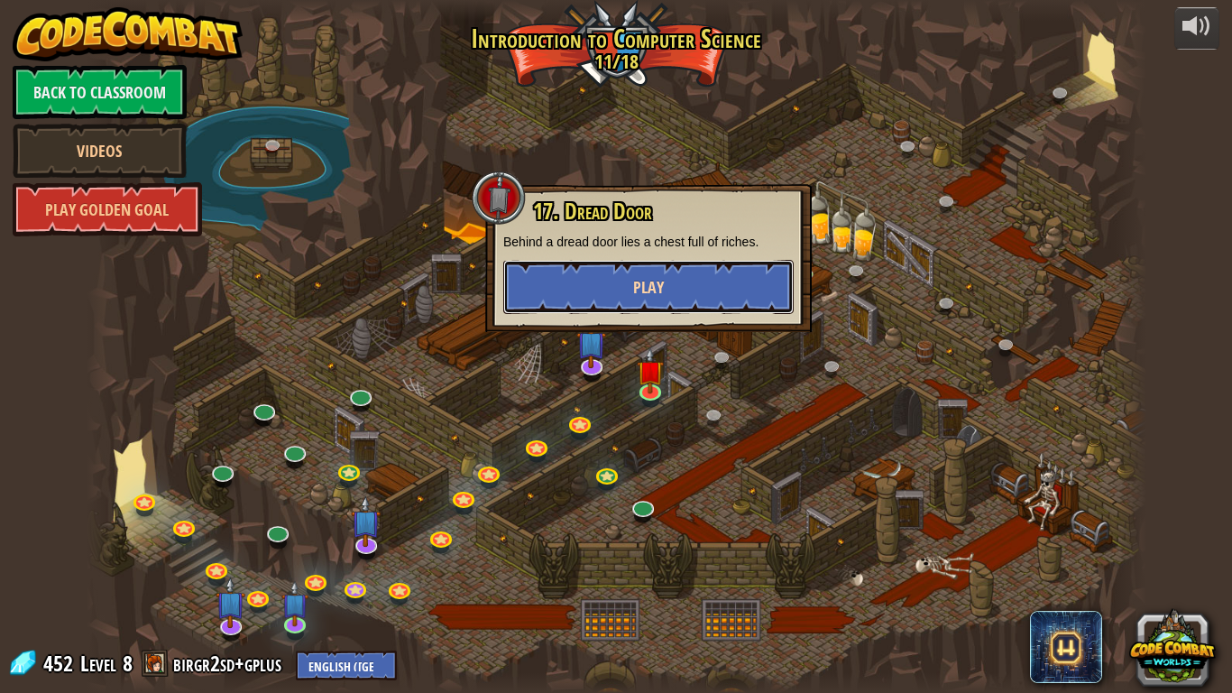
click at [611, 301] on button "Play" at bounding box center [648, 287] width 290 height 54
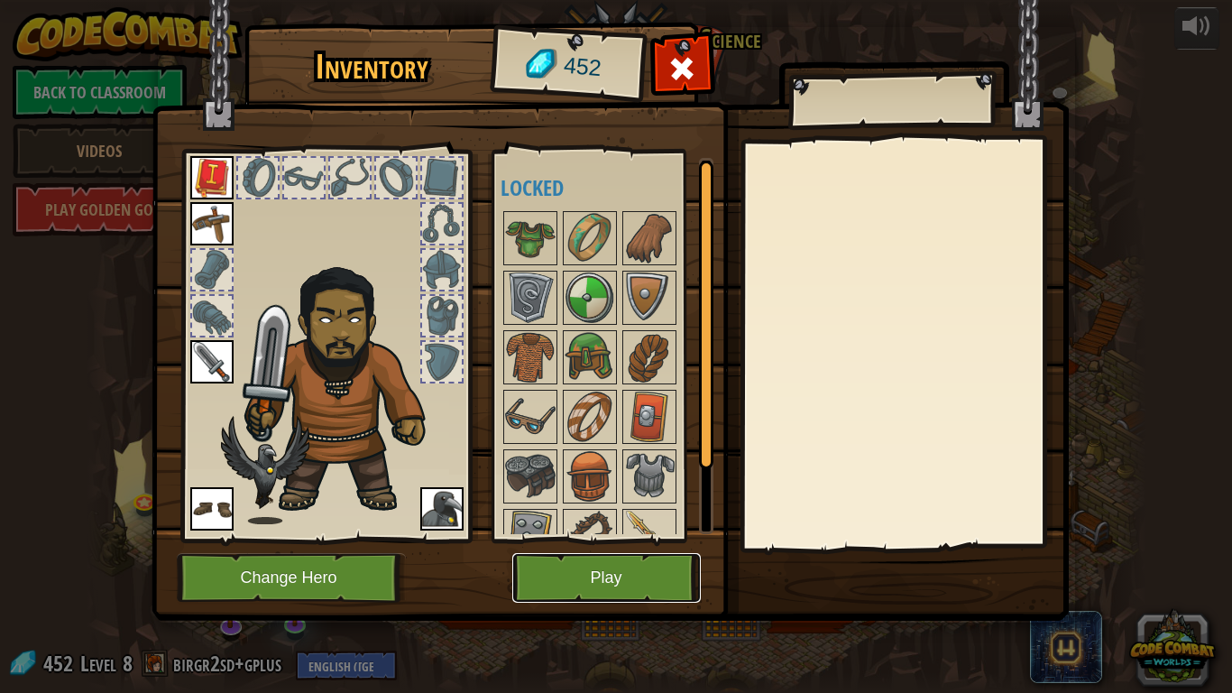
click at [631, 570] on button "Play" at bounding box center [606, 578] width 189 height 50
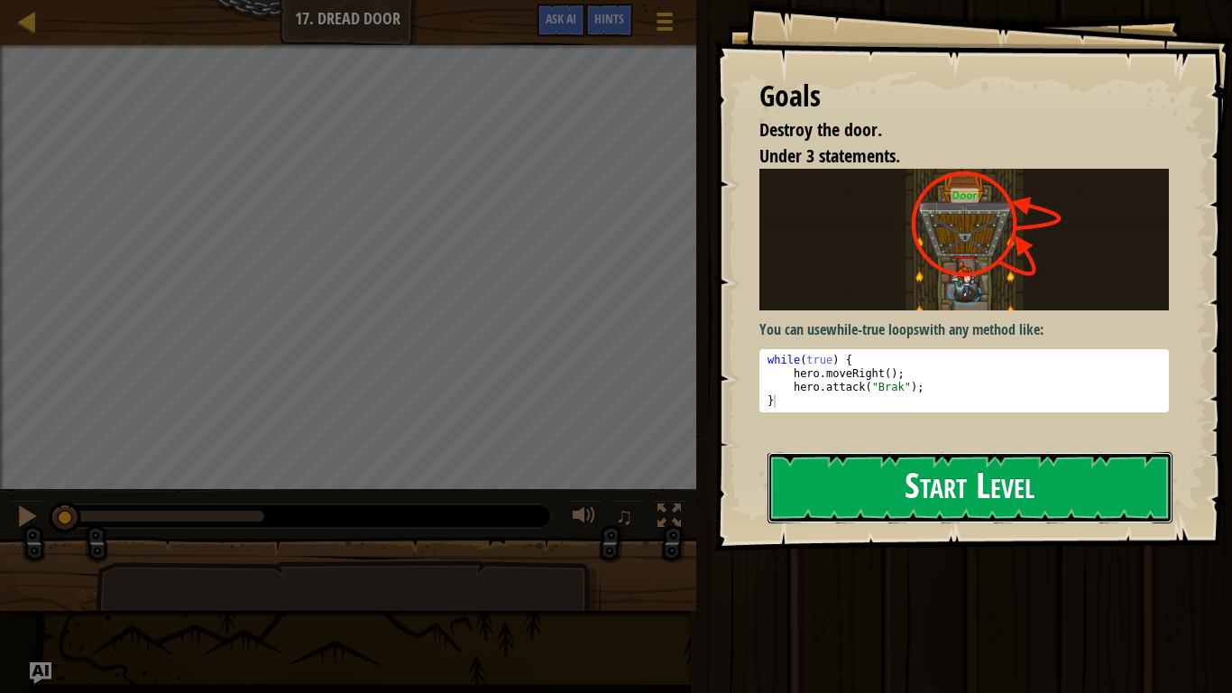
click at [847, 465] on button "Start Level" at bounding box center [970, 487] width 405 height 71
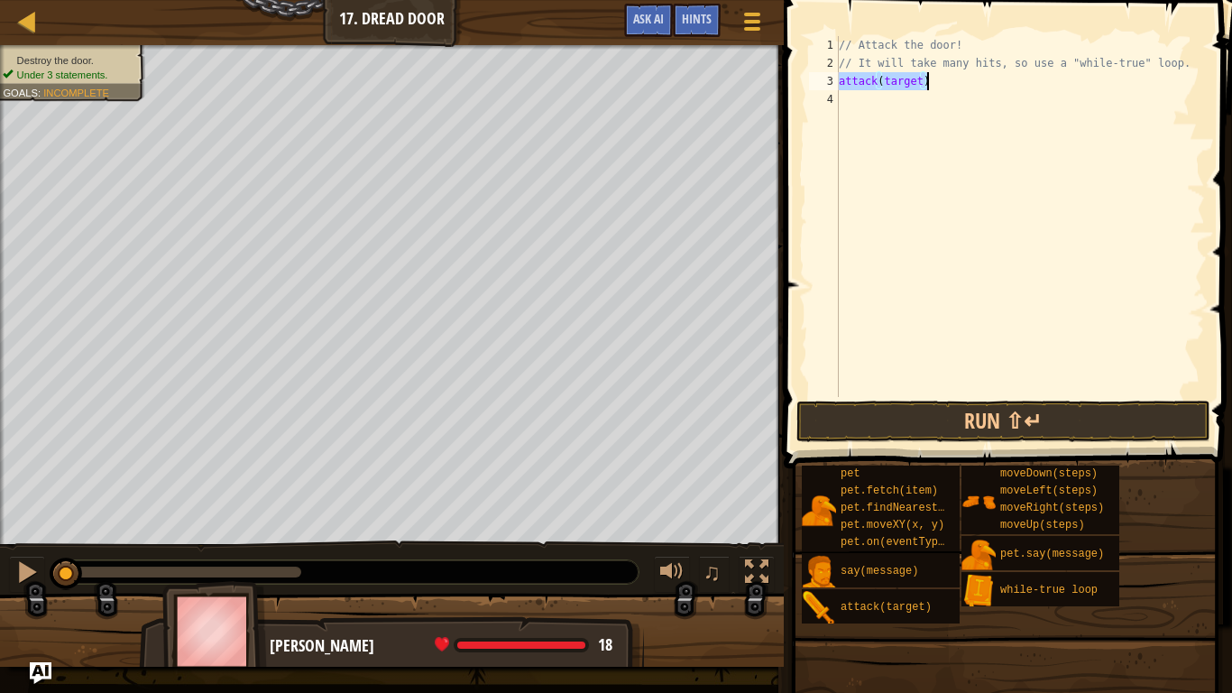
click at [917, 82] on div "// Attack the door! // It will take many hits, so use a "while-true" loop. atta…" at bounding box center [1020, 216] width 370 height 361
click at [921, 83] on div "// Attack the door! // It will take many hits, so use a "while-true" loop. atta…" at bounding box center [1020, 234] width 370 height 397
click at [883, 79] on div "// Attack the door! // It will take many hits, so use a "while-true" loop. atta…" at bounding box center [1020, 234] width 370 height 397
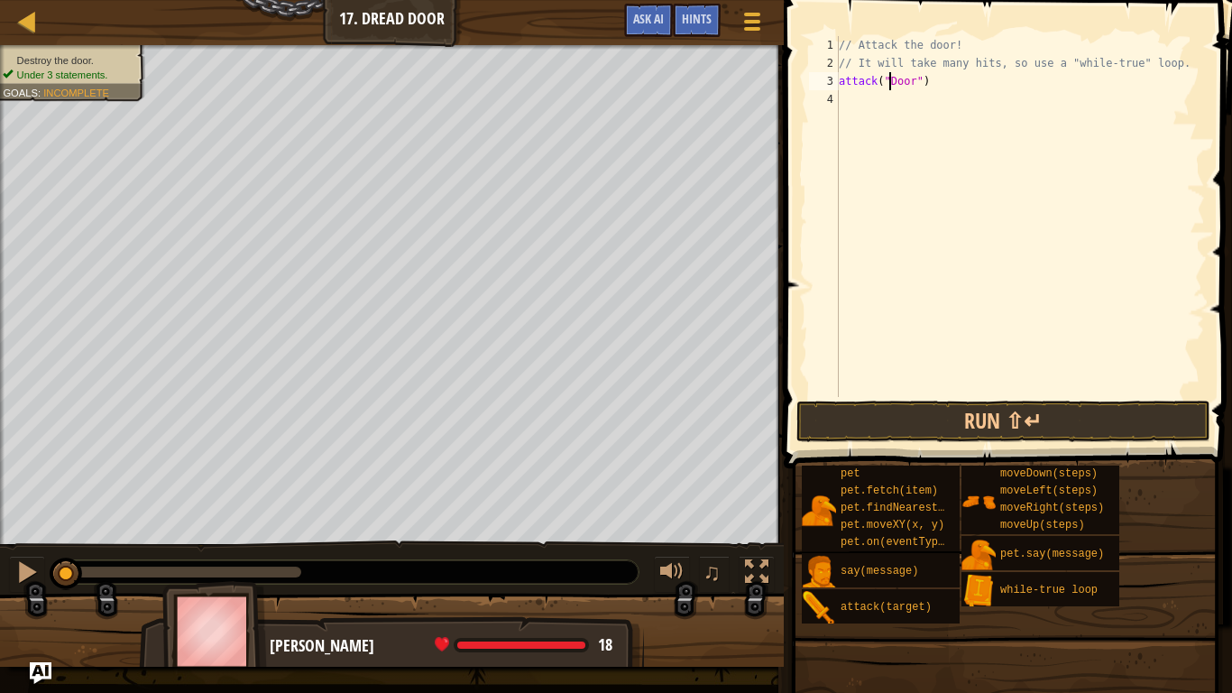
click at [931, 83] on div "// Attack the door! // It will take many hits, so use a "while-true" loop. atta…" at bounding box center [1020, 234] width 370 height 397
click at [1119, 419] on button "Run ⇧↵" at bounding box center [1004, 421] width 414 height 41
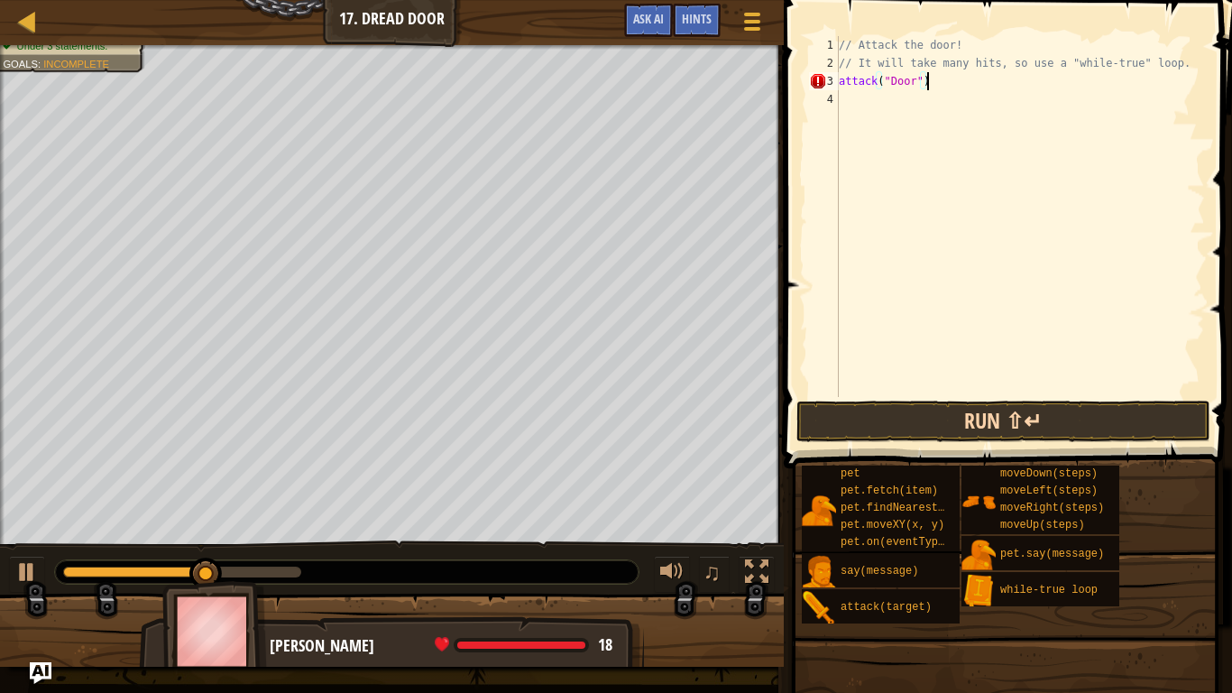
scroll to position [8, 12]
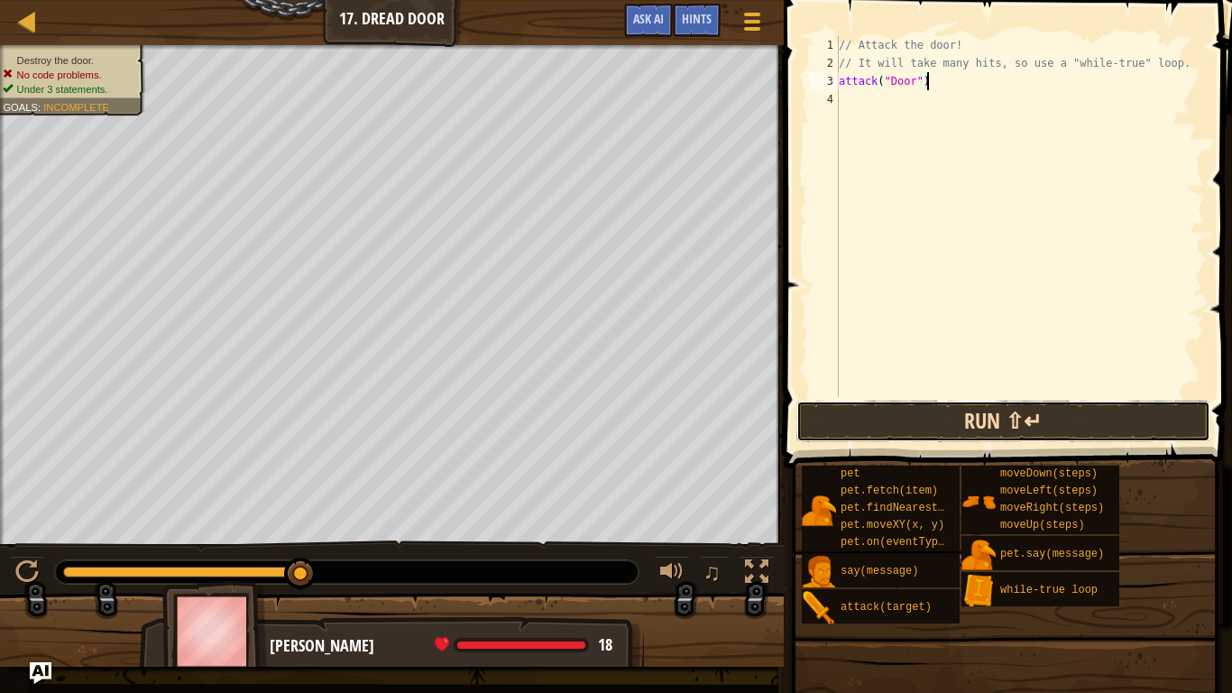
click at [1158, 435] on button "Run ⇧↵" at bounding box center [1004, 421] width 414 height 41
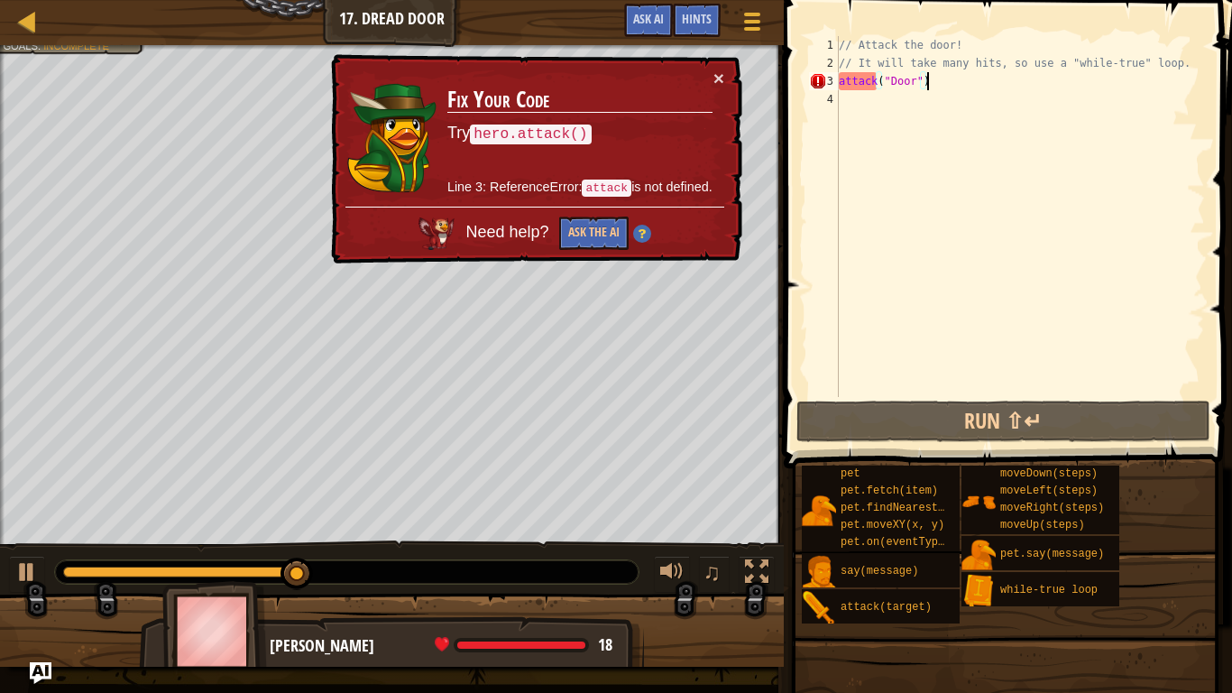
click at [830, 62] on div "2" at bounding box center [824, 63] width 30 height 18
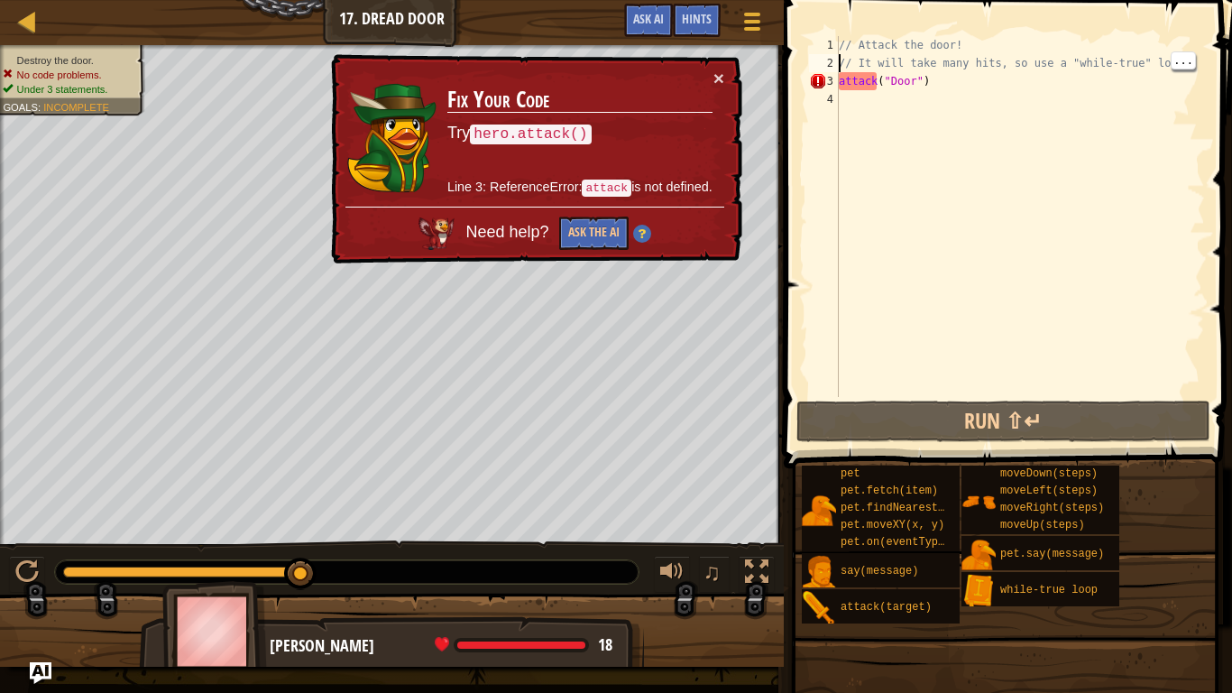
click at [830, 80] on div "3" at bounding box center [824, 81] width 30 height 18
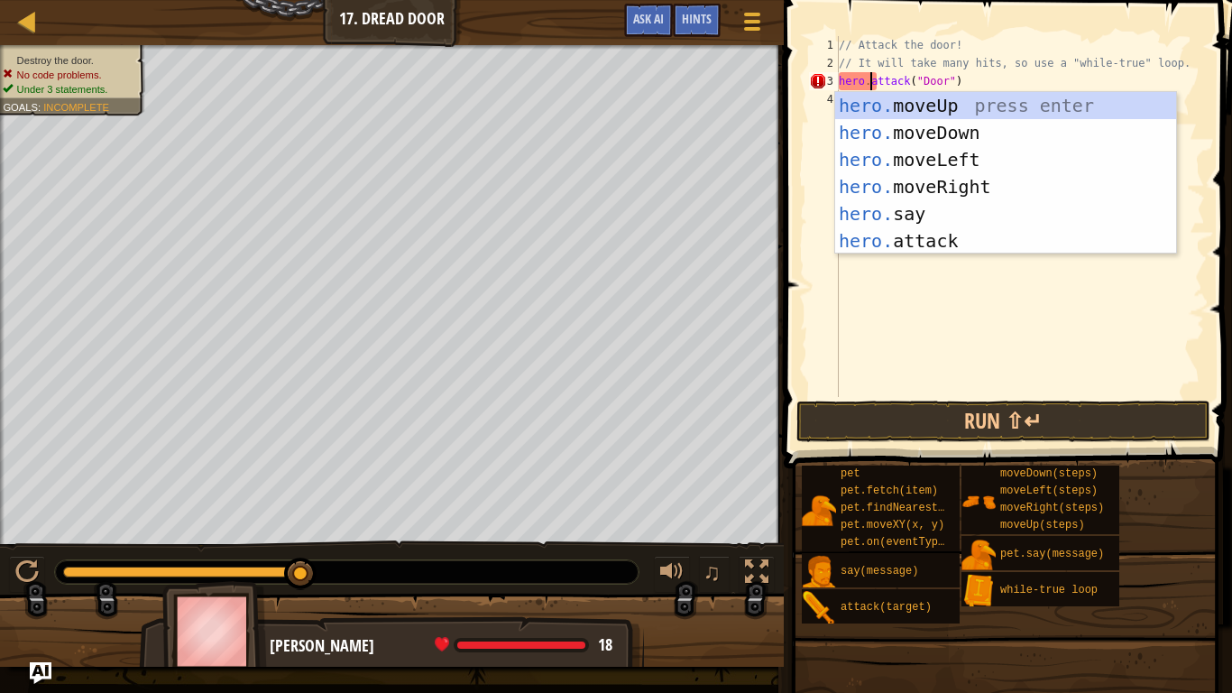
scroll to position [8, 5]
type textarea "hero.attack("Door")"
click at [1135, 405] on button "Run ⇧↵" at bounding box center [1004, 421] width 414 height 41
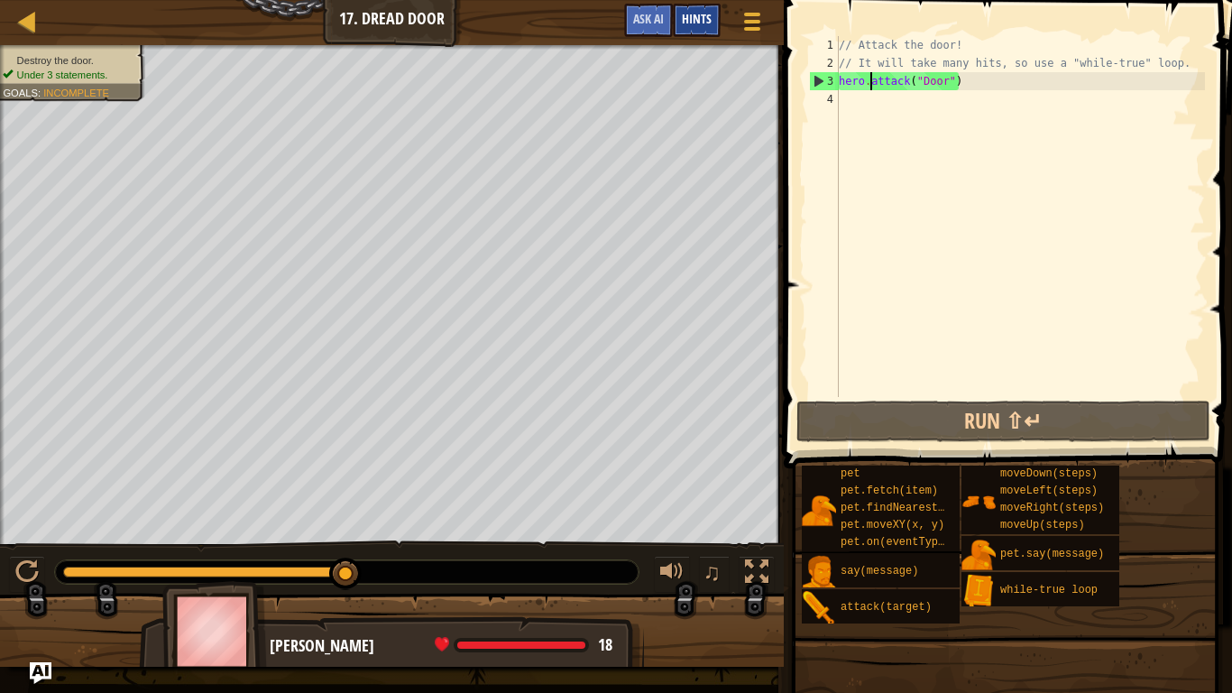
click at [695, 23] on span "Hints" at bounding box center [697, 18] width 30 height 17
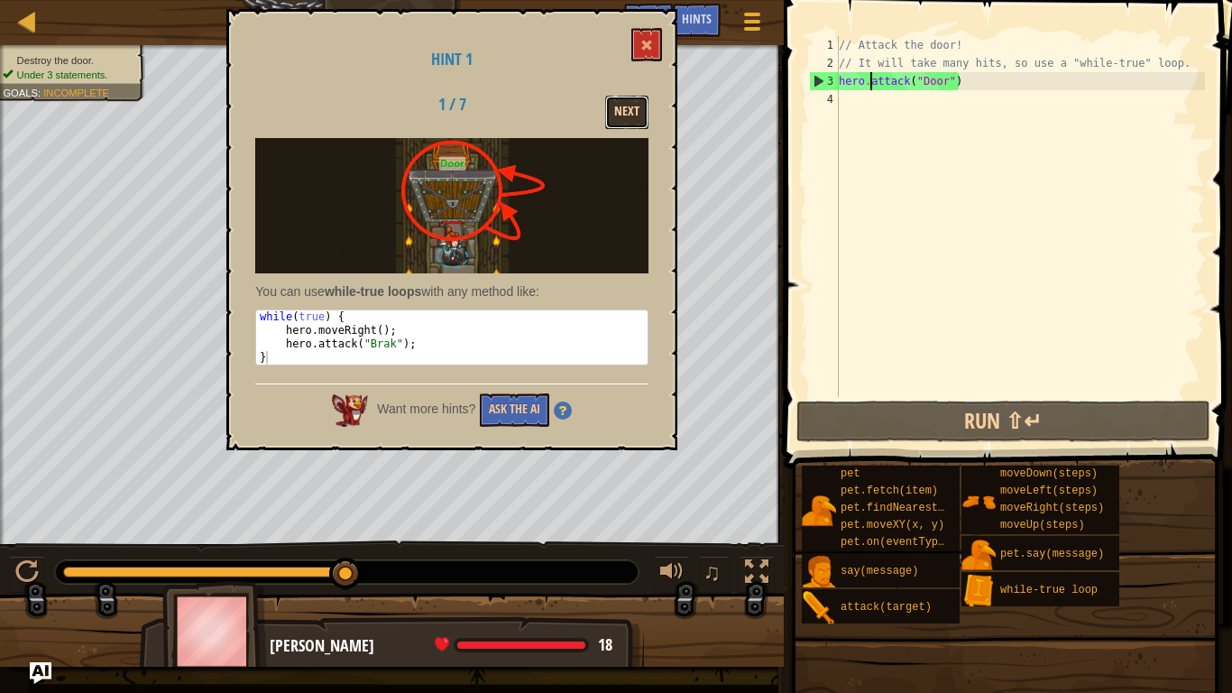
click at [615, 126] on button "Next" at bounding box center [626, 112] width 43 height 33
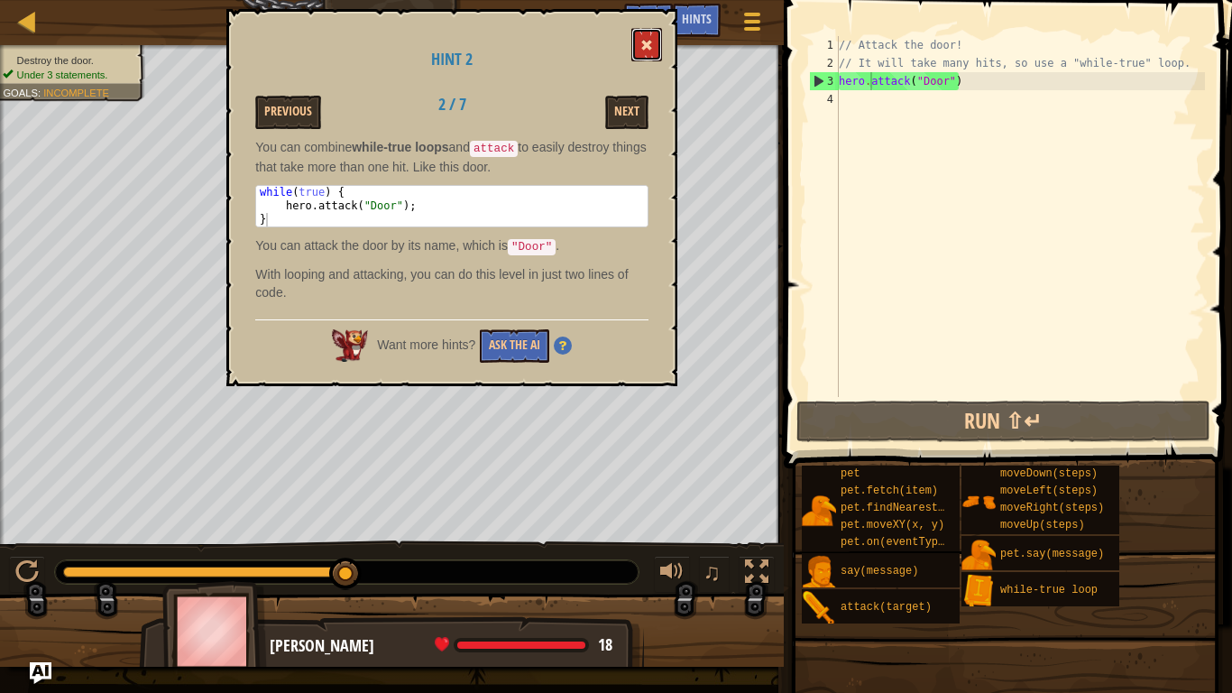
click at [646, 51] on span at bounding box center [646, 45] width 13 height 13
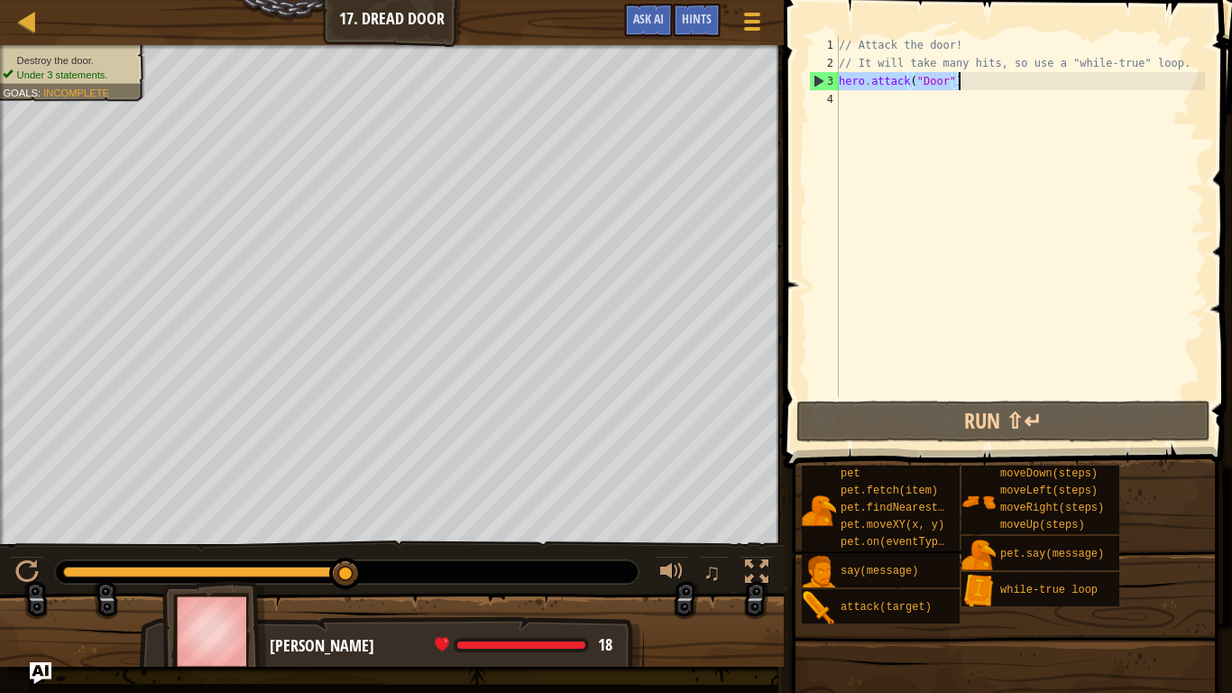
drag, startPoint x: 842, startPoint y: 82, endPoint x: 962, endPoint y: 83, distance: 120.0
click at [962, 83] on div "// Attack the door! // It will take many hits, so use a "while-true" loop. hero…" at bounding box center [1020, 234] width 370 height 397
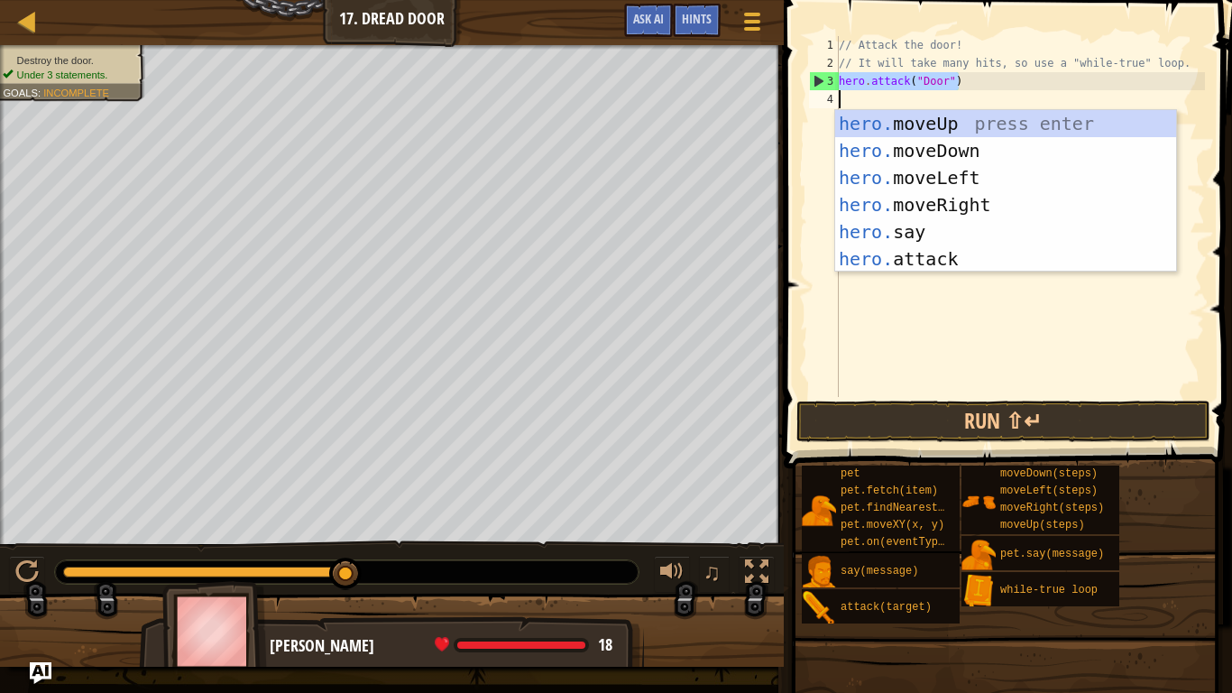
type textarea "hero.attack("Door")"
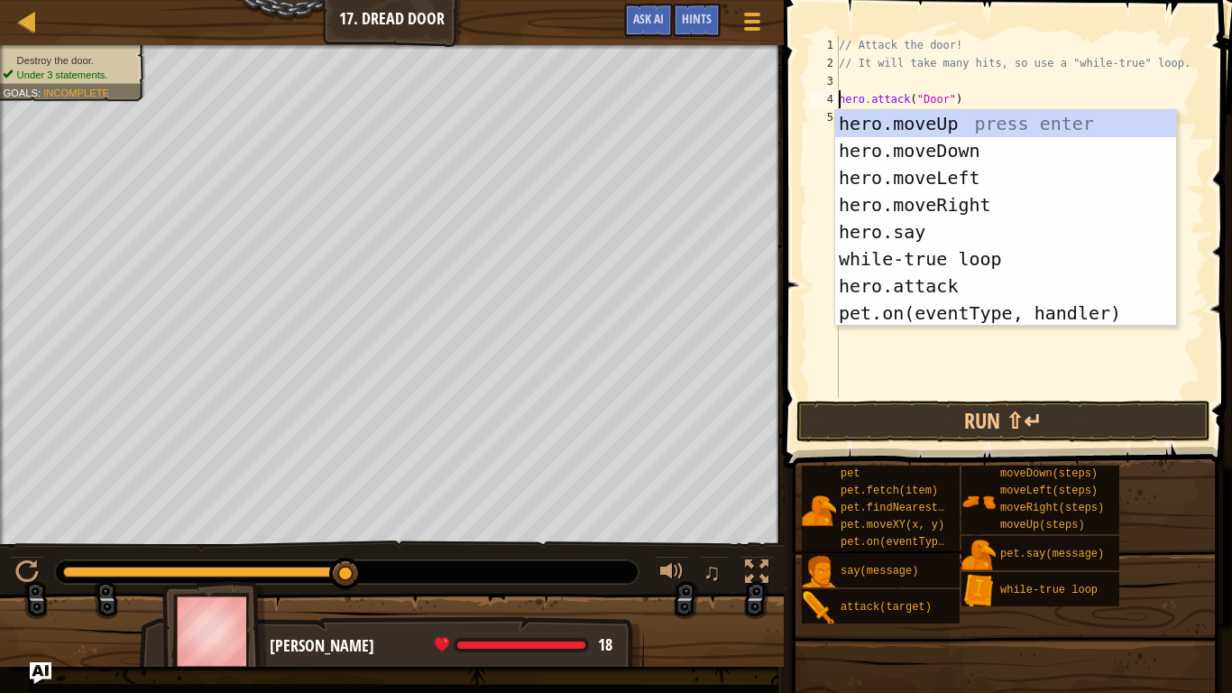
click at [861, 80] on div "// Attack the door! // It will take many hits, so use a "while-true" loop. hero…" at bounding box center [1020, 234] width 370 height 397
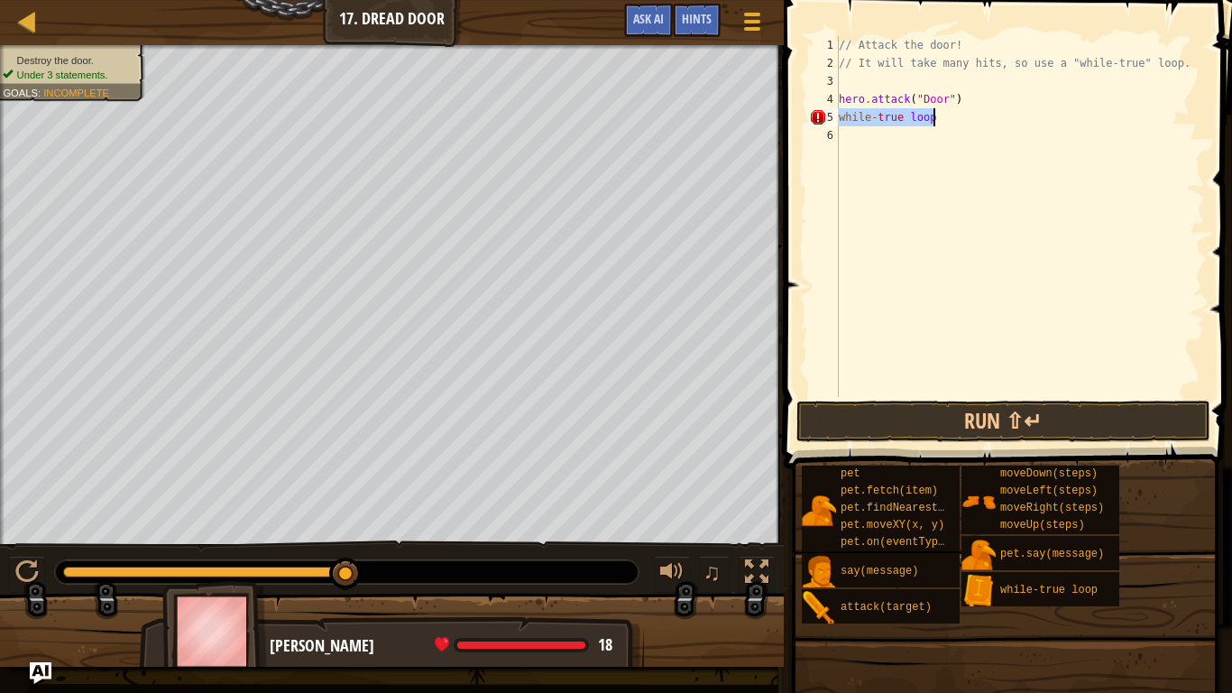
drag, startPoint x: 842, startPoint y: 115, endPoint x: 934, endPoint y: 115, distance: 92.0
click at [934, 115] on div "// Attack the door! // It will take many hits, so use a "while-true" loop. hero…" at bounding box center [1020, 234] width 370 height 397
type textarea "hero.attack("Door")"
type textarea "// It will take many hits, so use a "while-true" loop."
type textarea "while-true loop"
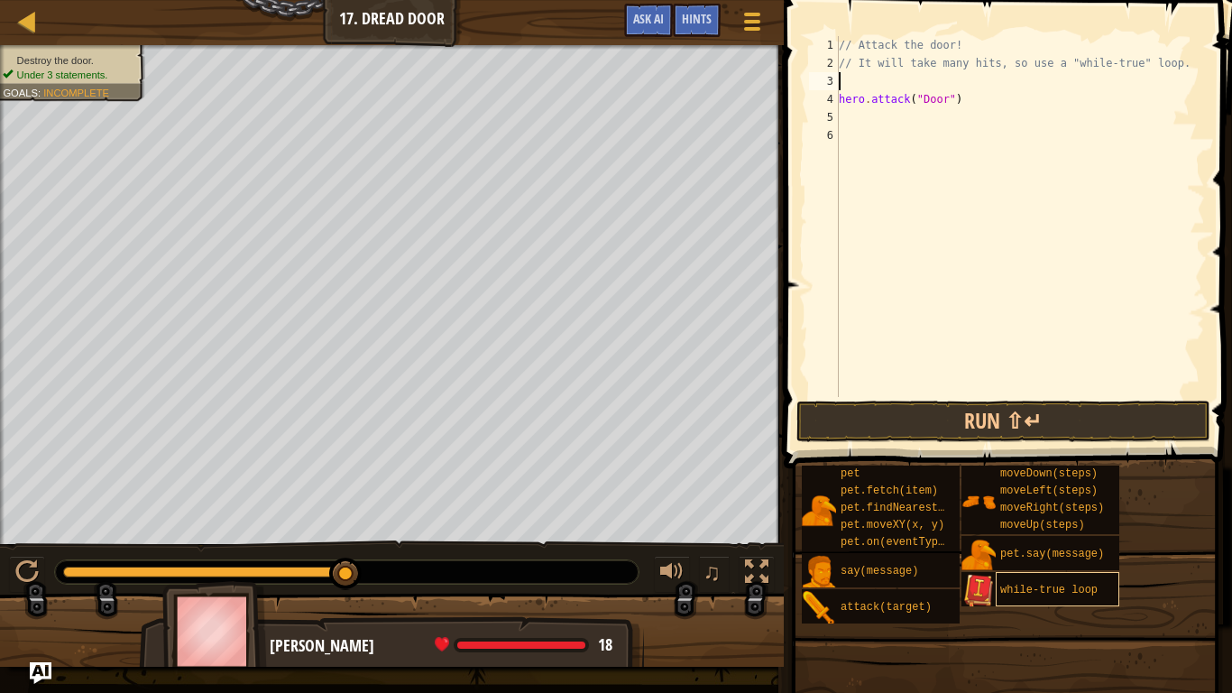
click at [1055, 591] on span "while-true loop" at bounding box center [1048, 590] width 97 height 13
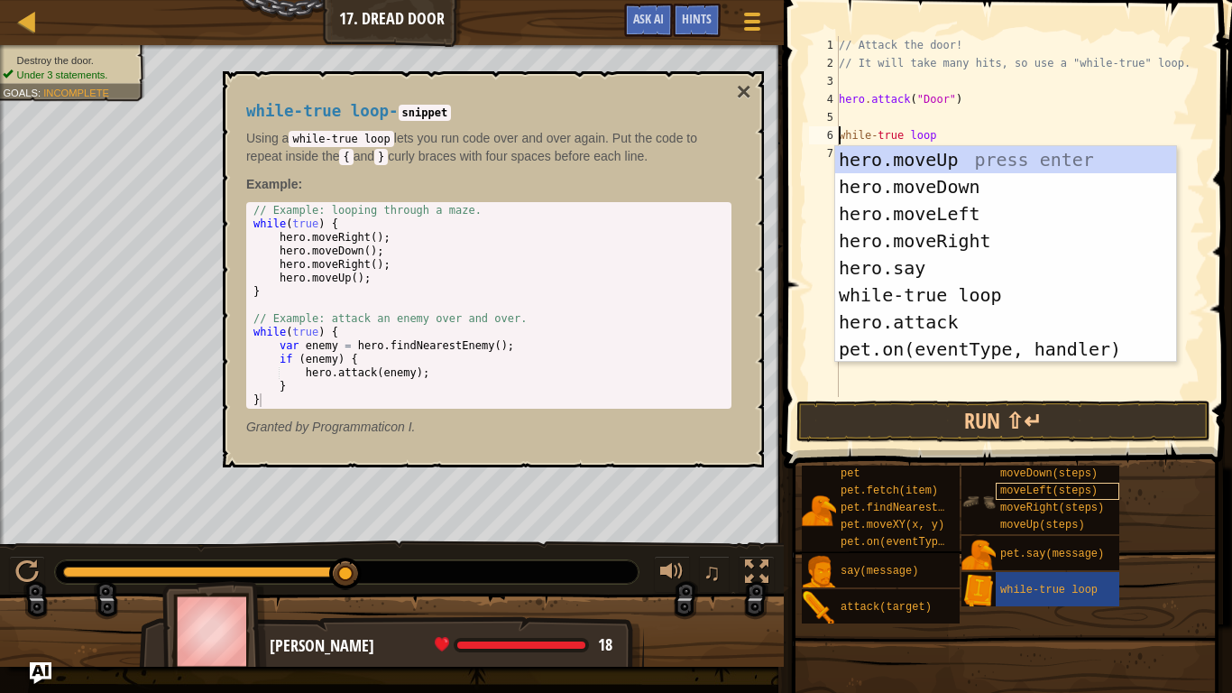
click at [987, 257] on div "hero.moveUp press enter hero.moveDown press enter hero.moveLeft press enter her…" at bounding box center [1005, 281] width 341 height 271
type textarea "hero.say("message")-true loop"
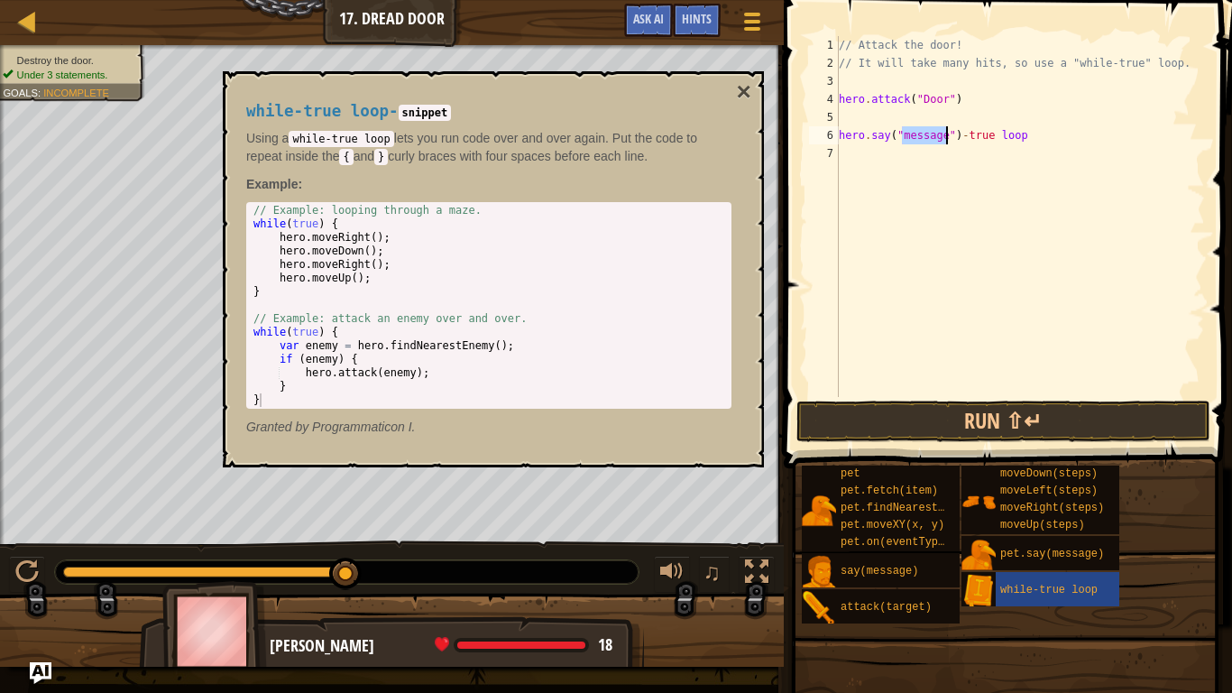
click at [942, 174] on div "// Attack the door! // It will take many hits, so use a "while-true" loop. hero…" at bounding box center [1020, 234] width 370 height 397
click at [955, 137] on div "// Attack the door! // It will take many hits, so use a "while-true" loop. hero…" at bounding box center [1020, 234] width 370 height 397
drag, startPoint x: 1031, startPoint y: 138, endPoint x: 797, endPoint y: 145, distance: 233.7
click at [797, 145] on div "hero.say("message")-true loop 1 2 3 4 5 6 7 // Attack the door! // It will take…" at bounding box center [1005, 269] width 454 height 521
type textarea "h"
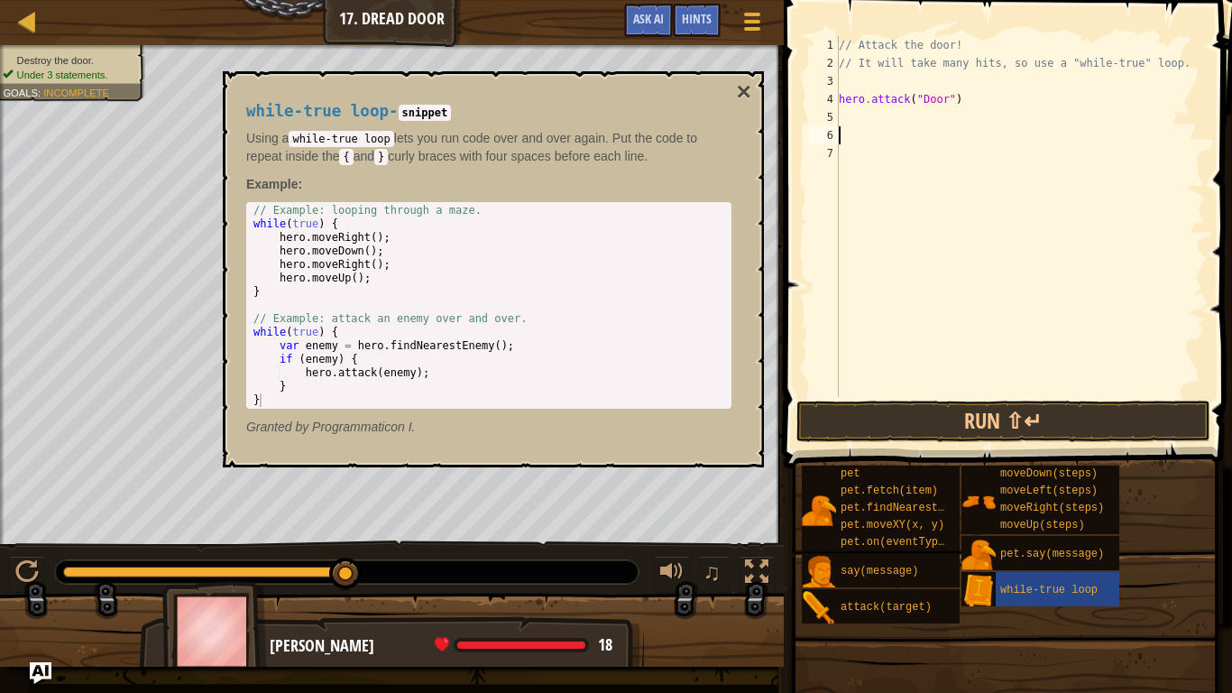
click at [864, 75] on div "// Attack the door! // It will take many hits, so use a "while-true" loop. hero…" at bounding box center [1020, 234] width 370 height 397
type textarea "while-true loop"
click at [0, 0] on div "whi l e-true loop press enter hero.move L eft press enter pet.on(eventType, han…" at bounding box center [0, 0] width 0 height 0
click at [927, 308] on div "// Attack the door! // It will take many hits, so use a "while-true" loop. hero…" at bounding box center [1024, 234] width 364 height 397
type textarea "}"
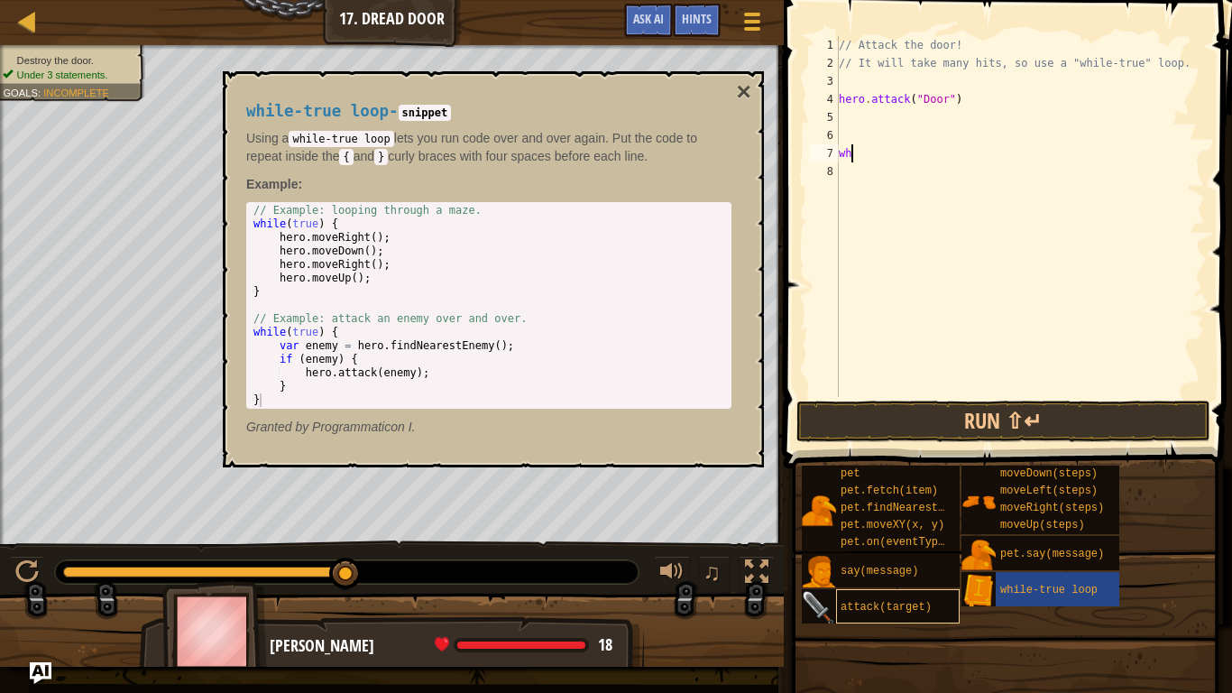
type textarea "w"
click at [967, 85] on div "// Attack the door! // It will take many hits, so use a "while-true" loop. whil…" at bounding box center [1020, 216] width 370 height 361
click at [875, 80] on div "// Attack the door! // It will take many hits, so use a "while-true" loop. whil…" at bounding box center [1020, 234] width 370 height 397
type textarea "while-true)"
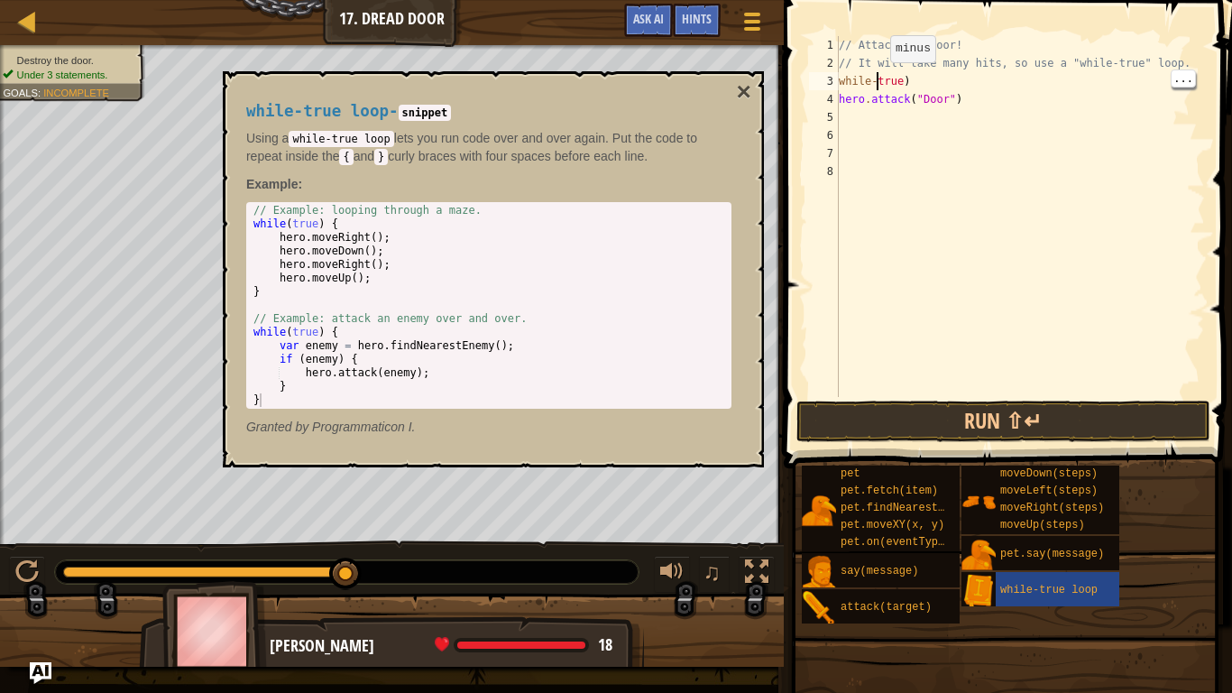
click at [1012, 272] on div "// Attack the door! // It will take many hits, so use a "while-true" loop. whil…" at bounding box center [1020, 234] width 370 height 397
click at [874, 81] on div "// Attack the door! // It will take many hits, so use a "while-true" loop. whil…" at bounding box center [1020, 234] width 370 height 397
click at [927, 77] on div "// Attack the door! // It will take many hits, so use a "while-true" loop. whil…" at bounding box center [1020, 234] width 370 height 397
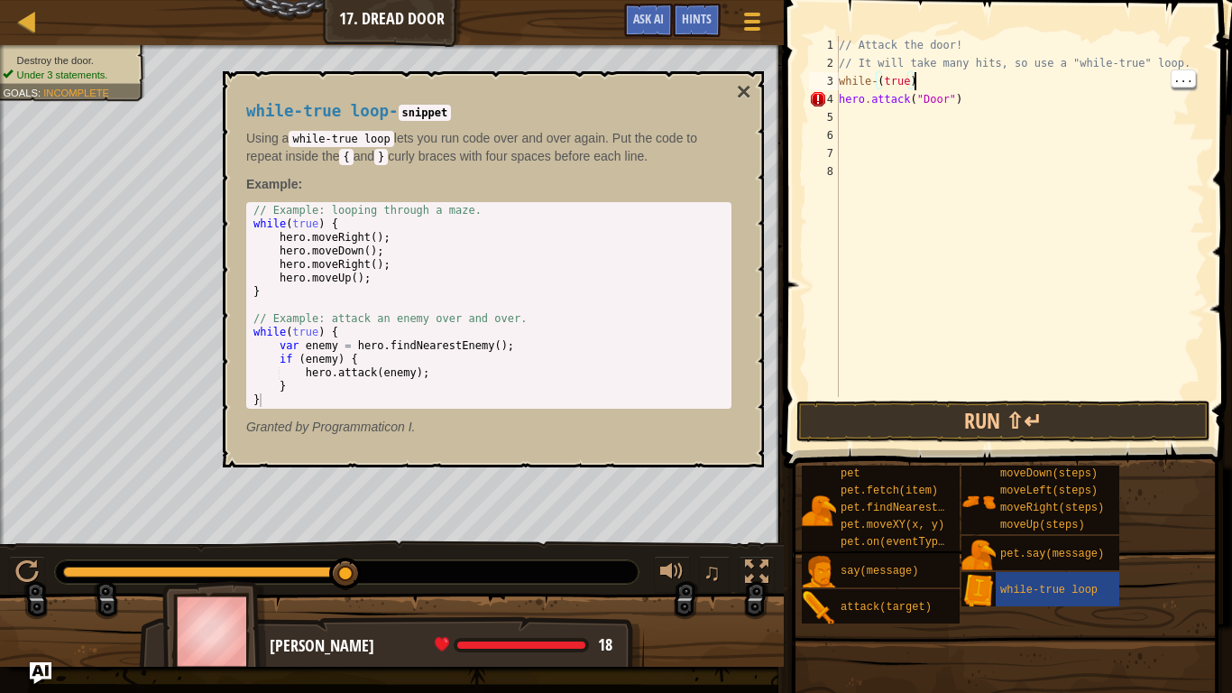
type textarea "while-(true){"
click at [852, 109] on div "// Attack the door! // It will take many hits, so use a "while-true" loop. whil…" at bounding box center [1020, 234] width 370 height 397
type textarea "}"
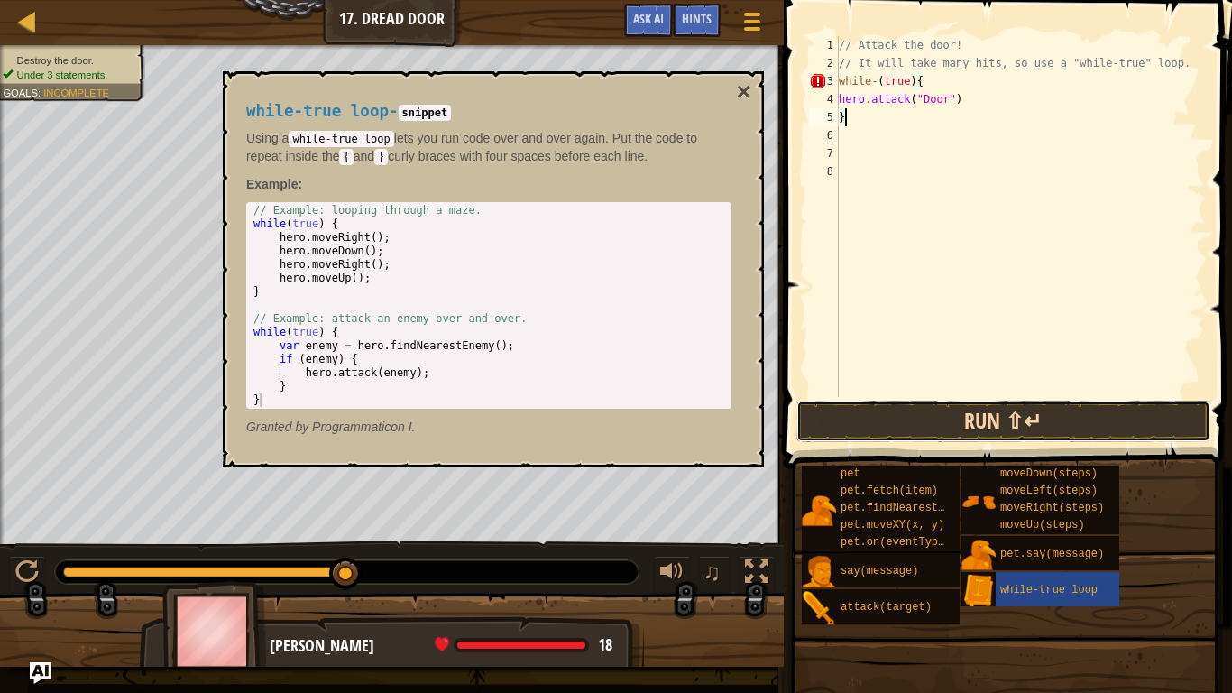
click at [1098, 426] on button "Run ⇧↵" at bounding box center [1004, 421] width 414 height 41
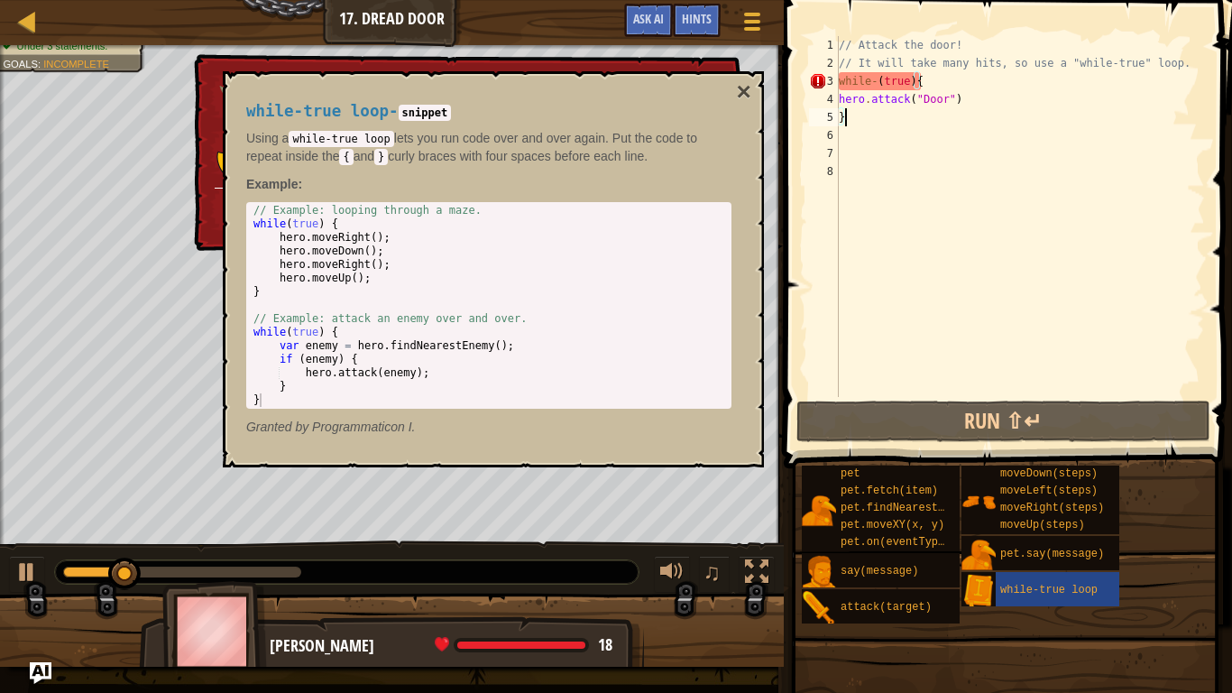
click at [1193, 333] on div "// Attack the door! // It will take many hits, so use a "while-true" loop. whil…" at bounding box center [1020, 234] width 370 height 397
click at [741, 96] on button "×" at bounding box center [744, 91] width 14 height 25
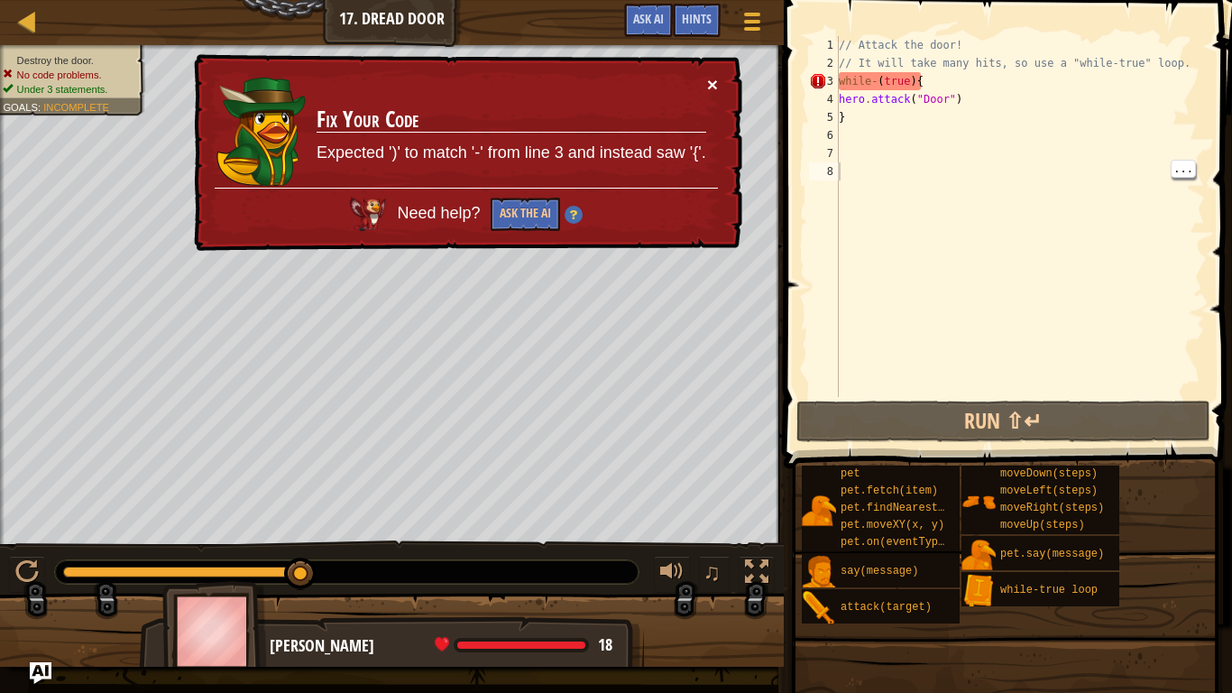
click at [712, 87] on button "×" at bounding box center [712, 84] width 11 height 19
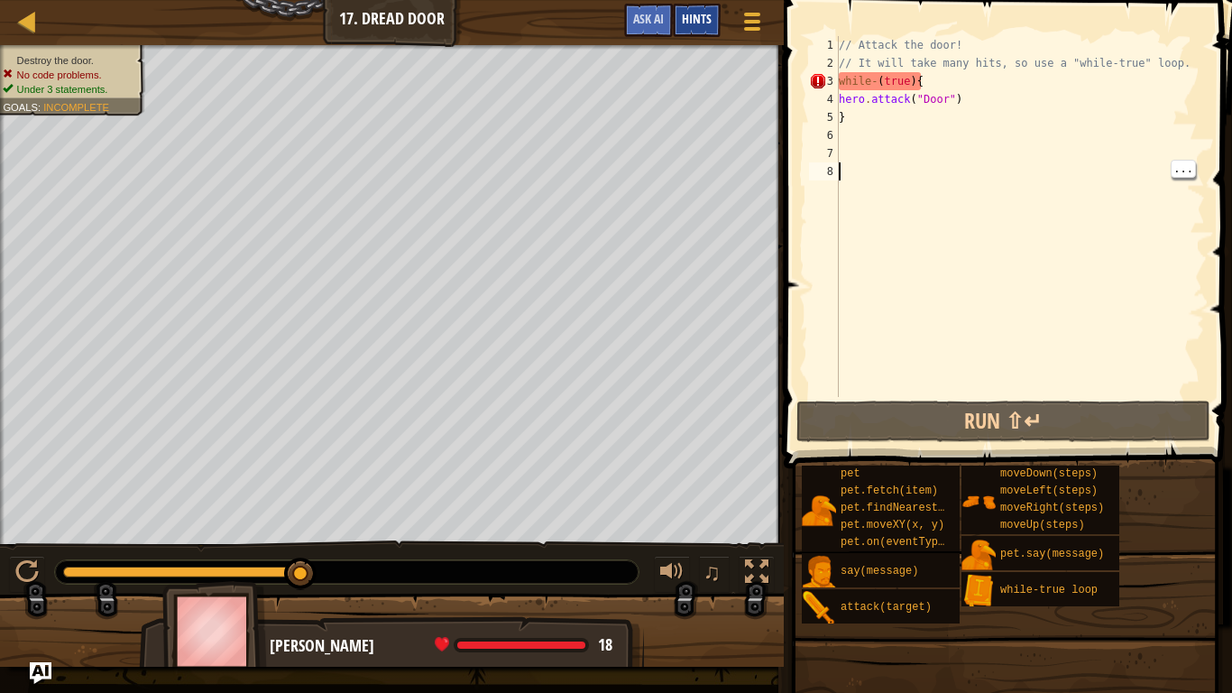
click at [690, 23] on span "Hints" at bounding box center [697, 18] width 30 height 17
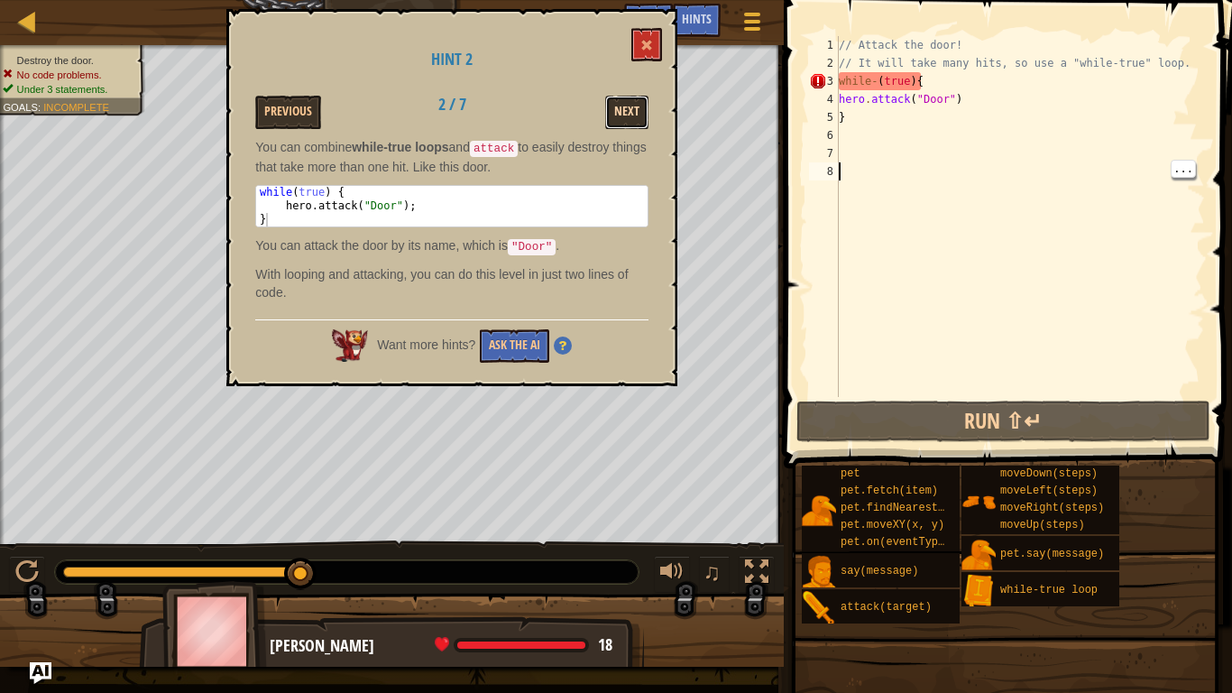
click at [631, 106] on button "Next" at bounding box center [626, 112] width 43 height 33
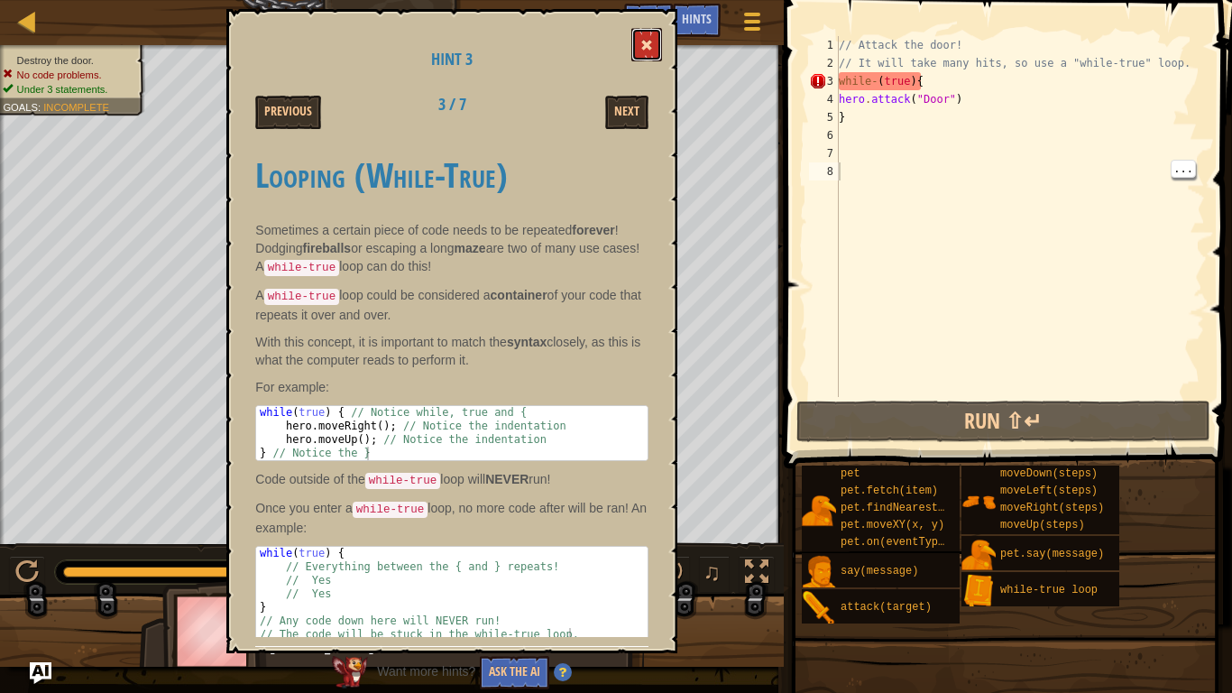
click at [643, 47] on span at bounding box center [646, 45] width 13 height 13
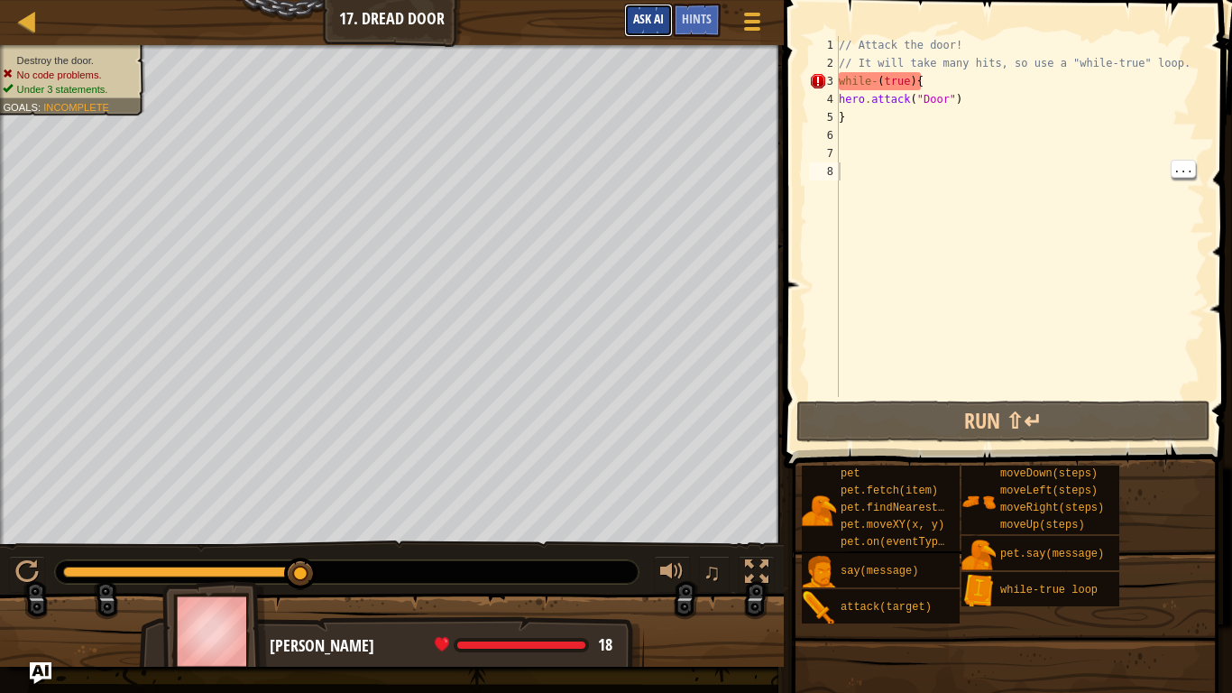
click at [645, 22] on span "Ask AI" at bounding box center [648, 18] width 31 height 17
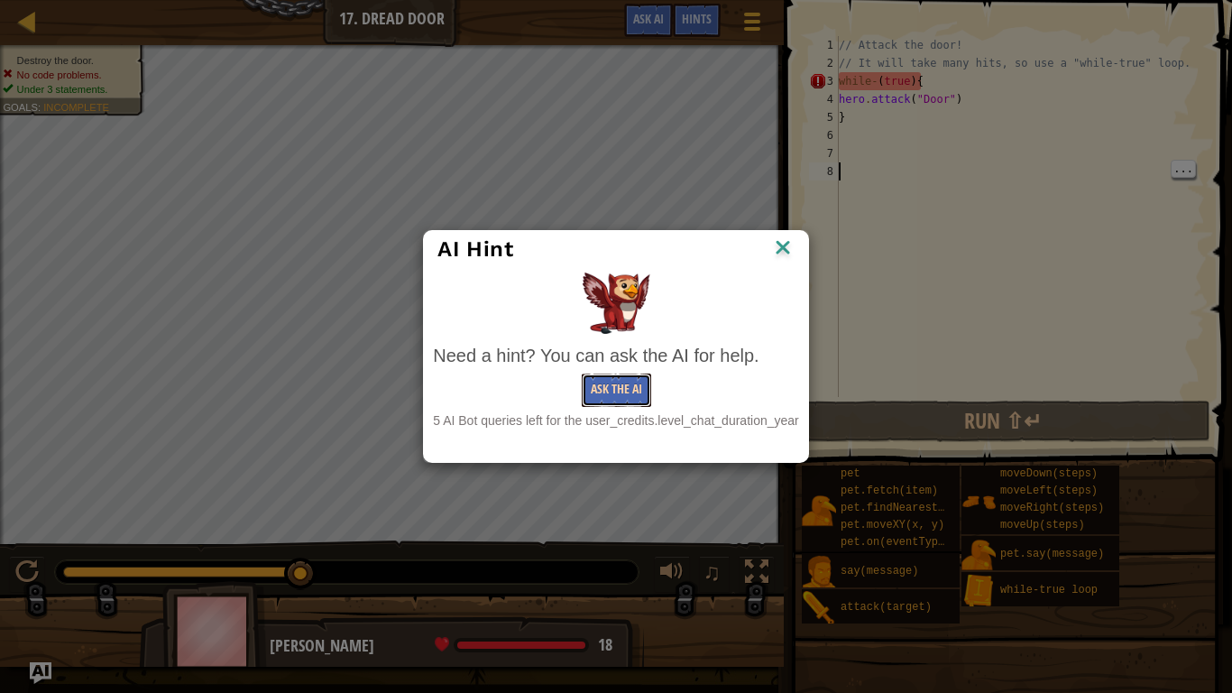
click at [616, 382] on button "Ask the AI" at bounding box center [616, 389] width 69 height 33
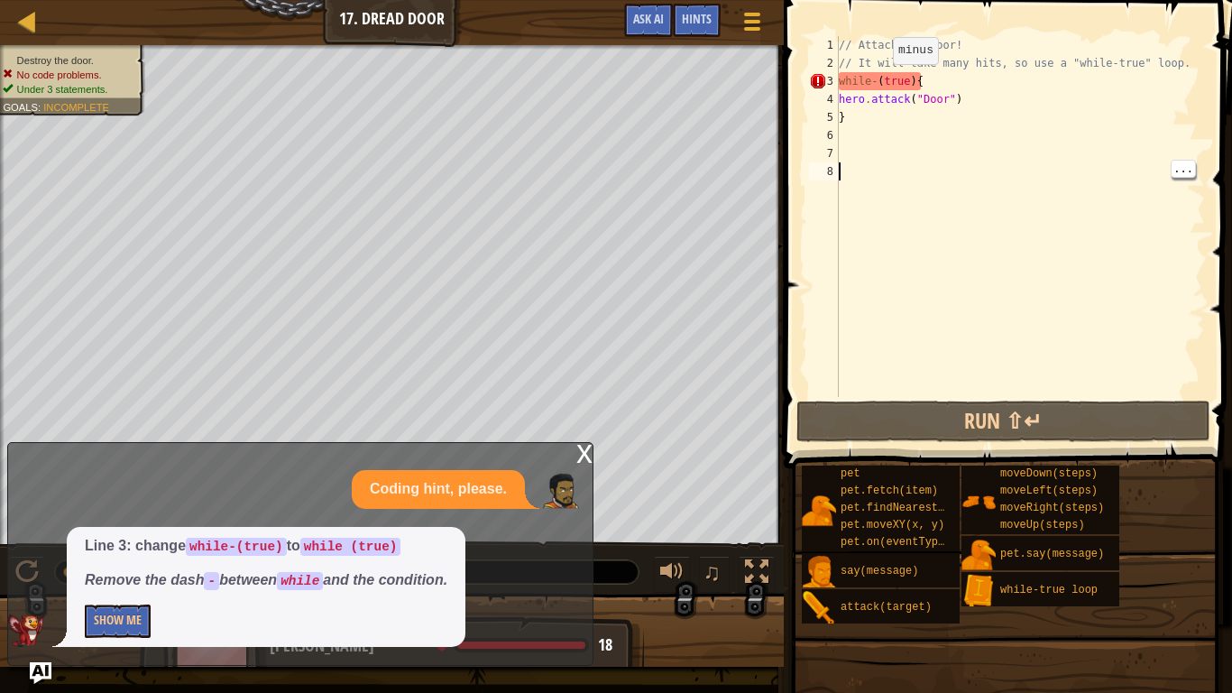
click at [878, 81] on div "// Attack the door! // It will take many hits, so use a "while-true" loop. whil…" at bounding box center [1020, 234] width 370 height 397
type textarea "while(true){"
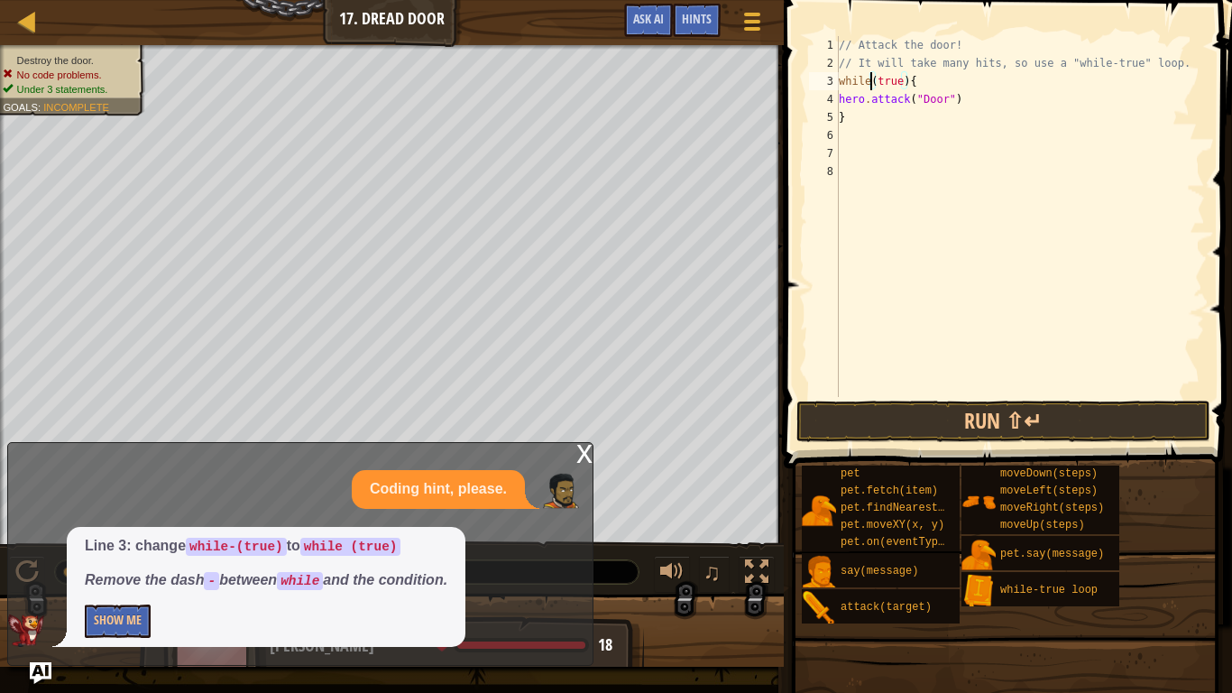
click at [1089, 377] on div "// Attack the door! // It will take many hits, so use a "while-true" loop. whil…" at bounding box center [1020, 234] width 370 height 397
click at [1111, 410] on button "Run ⇧↵" at bounding box center [1004, 421] width 414 height 41
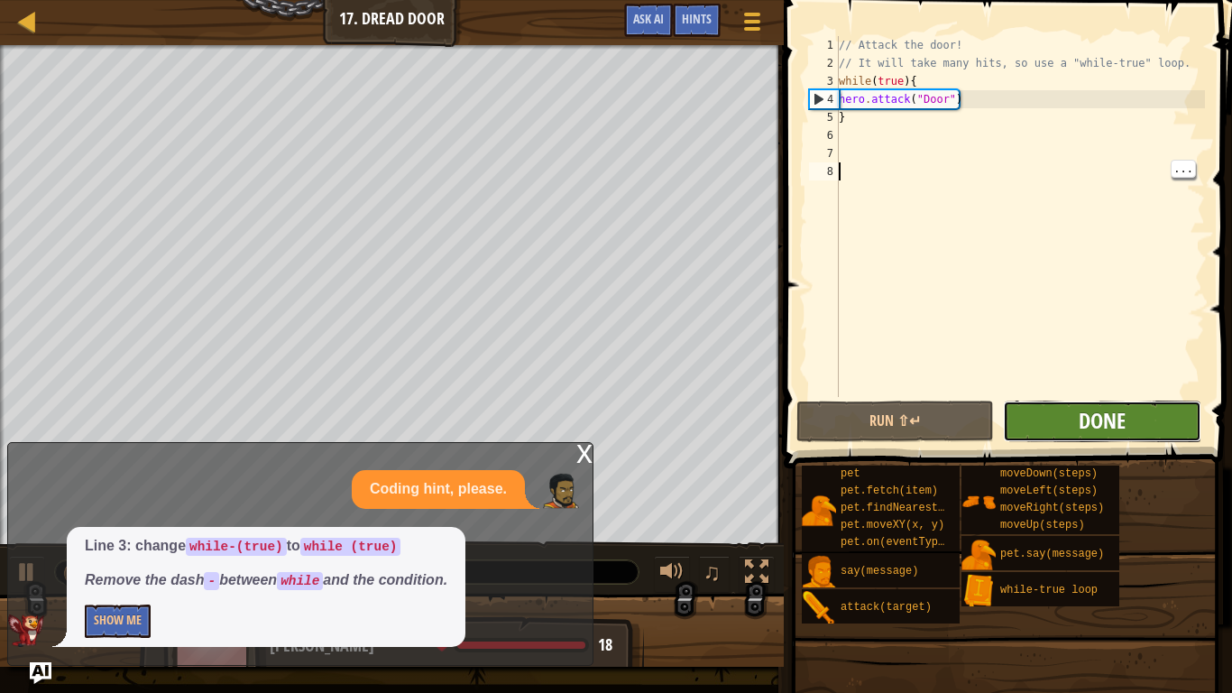
click at [1125, 433] on span "Done" at bounding box center [1102, 420] width 47 height 29
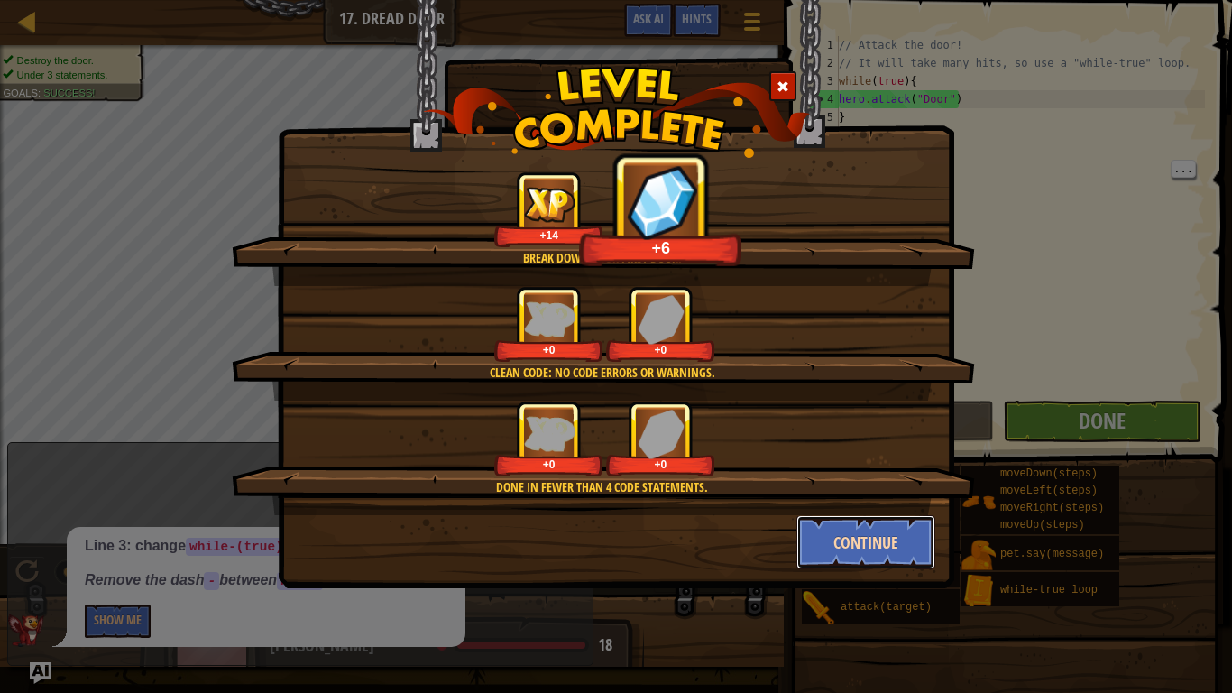
click at [884, 542] on button "Continue" at bounding box center [867, 542] width 140 height 54
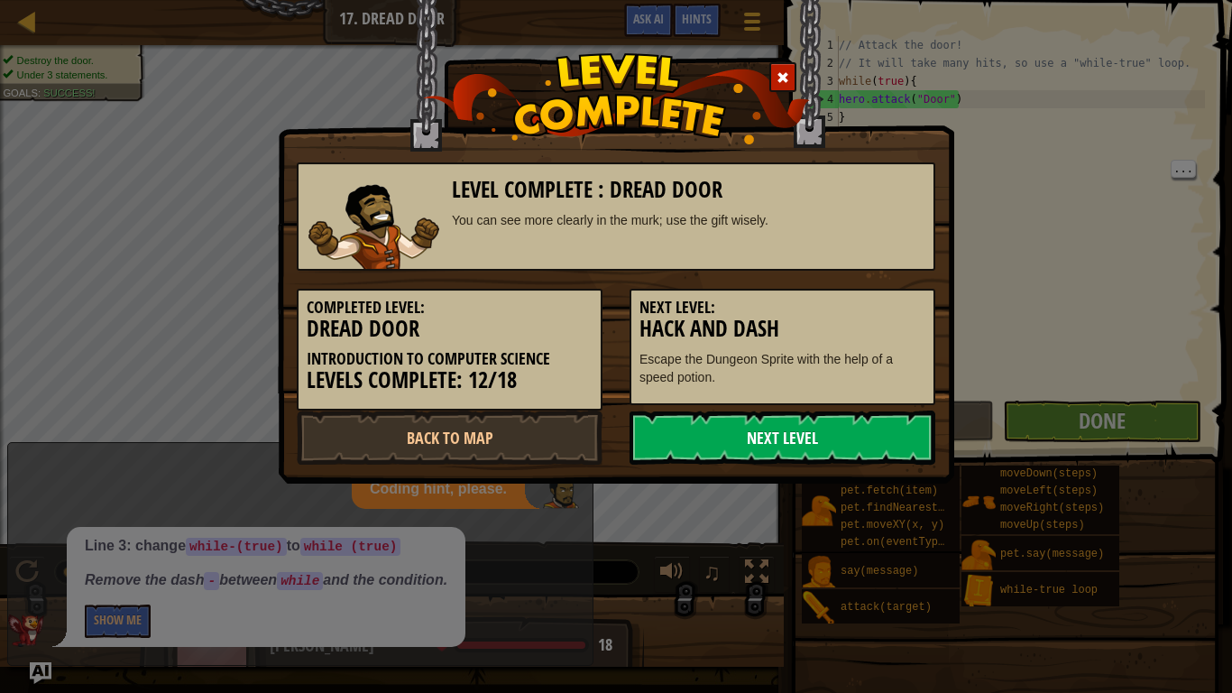
click at [885, 448] on link "Next Level" at bounding box center [783, 437] width 306 height 54
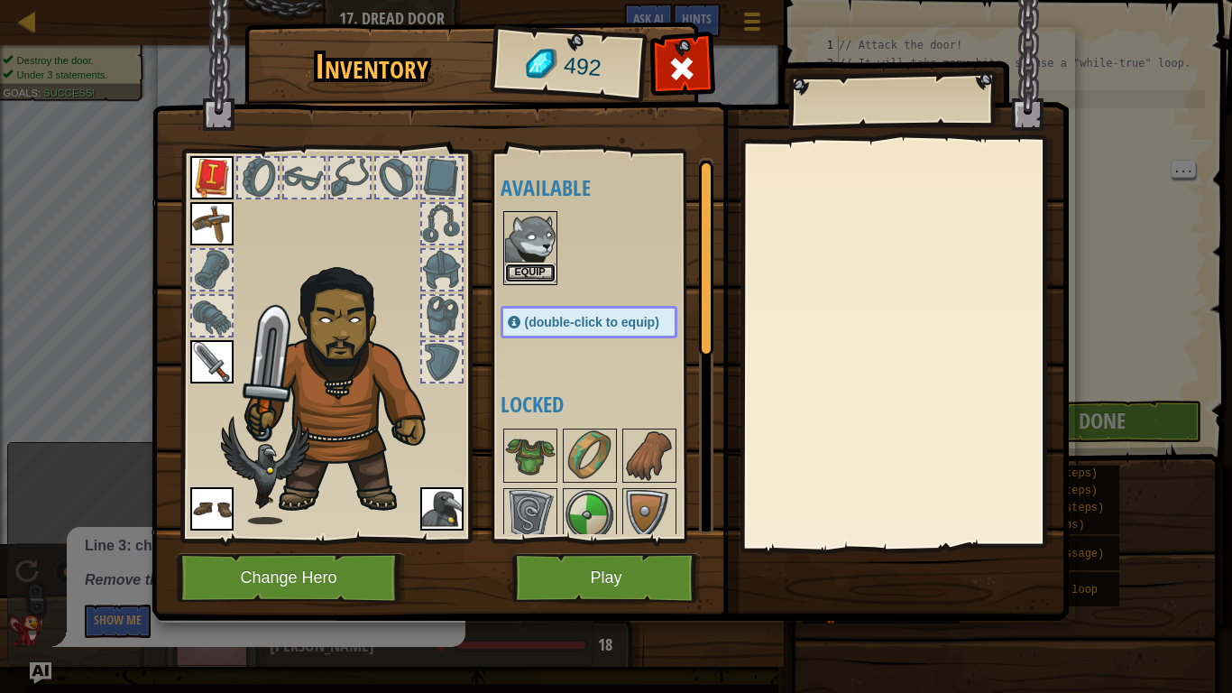
click at [525, 276] on button "Equip" at bounding box center [530, 272] width 51 height 19
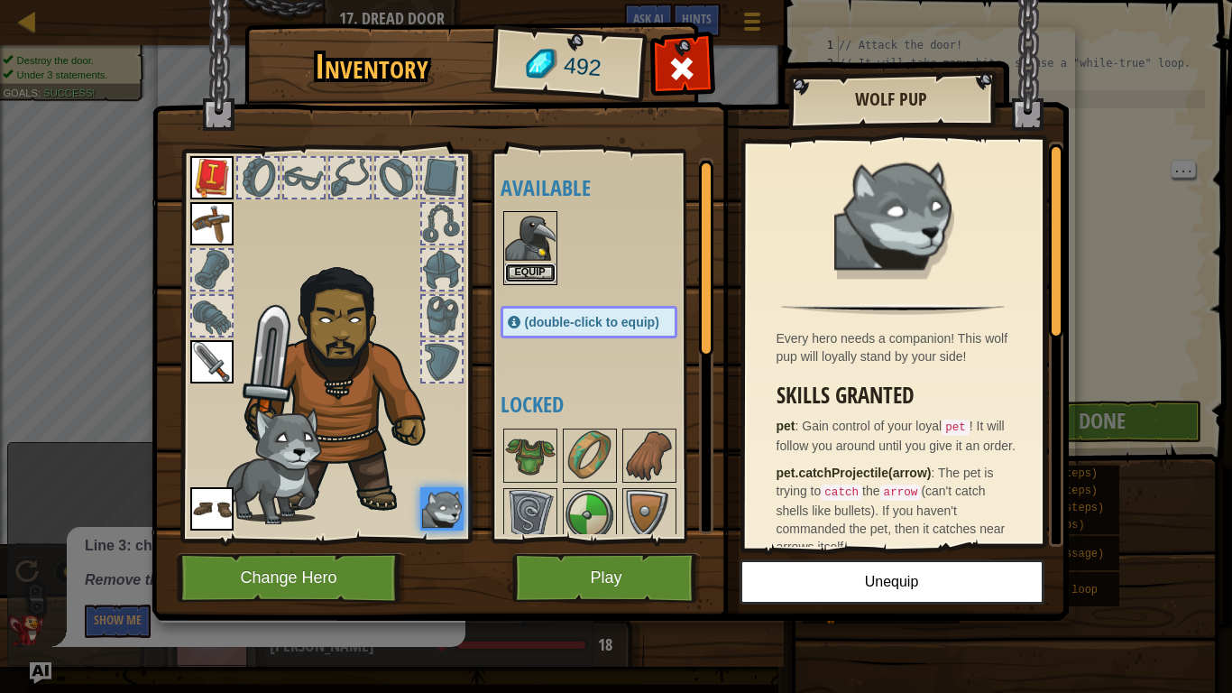
click at [532, 270] on button "Equip" at bounding box center [530, 272] width 51 height 19
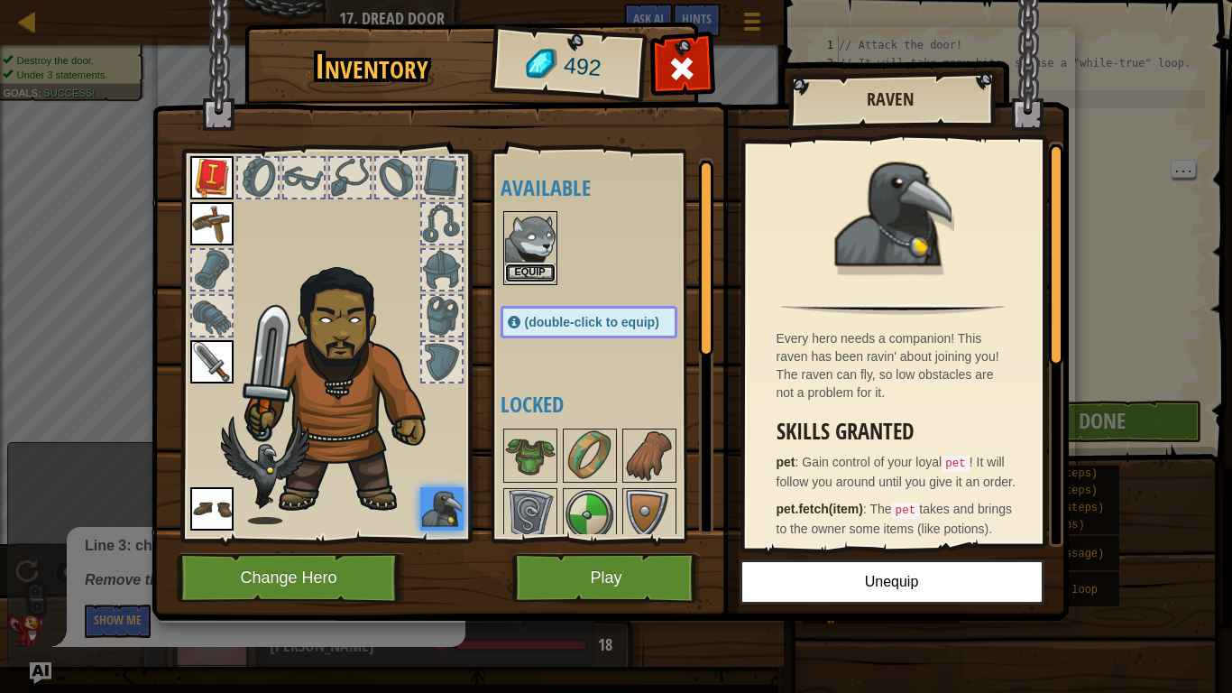
click at [539, 274] on button "Equip" at bounding box center [530, 272] width 51 height 19
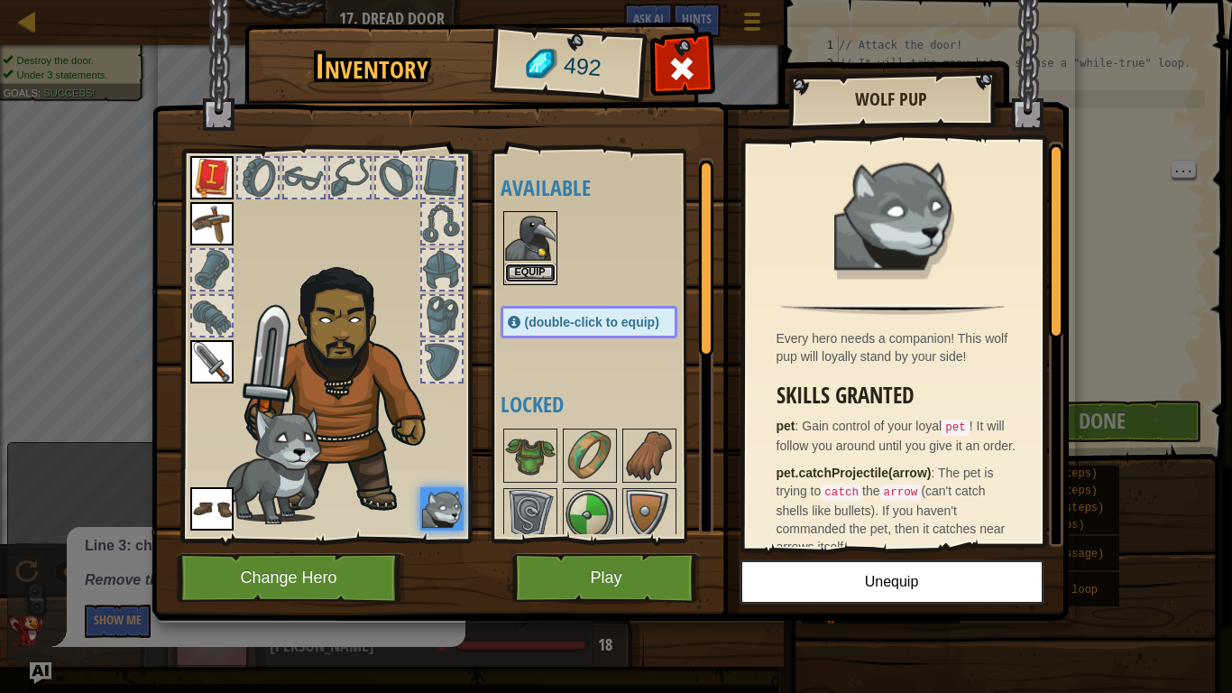
click at [541, 277] on button "Equip" at bounding box center [530, 272] width 51 height 19
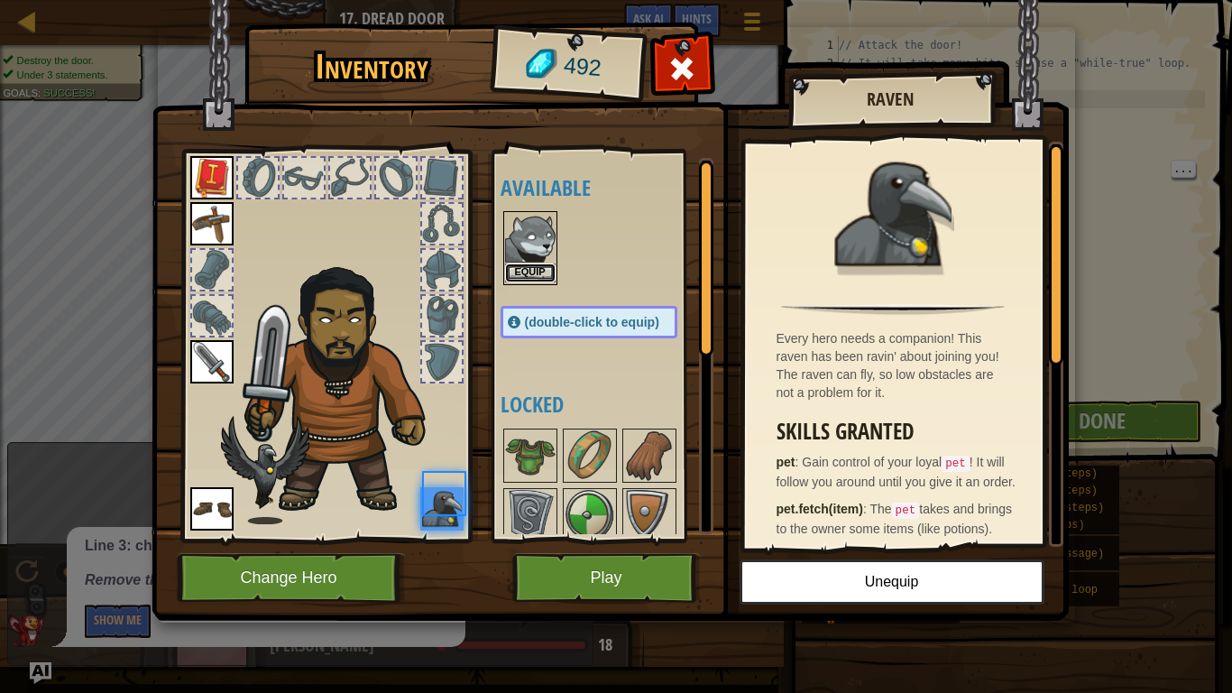
click at [541, 280] on button "Equip" at bounding box center [530, 272] width 51 height 19
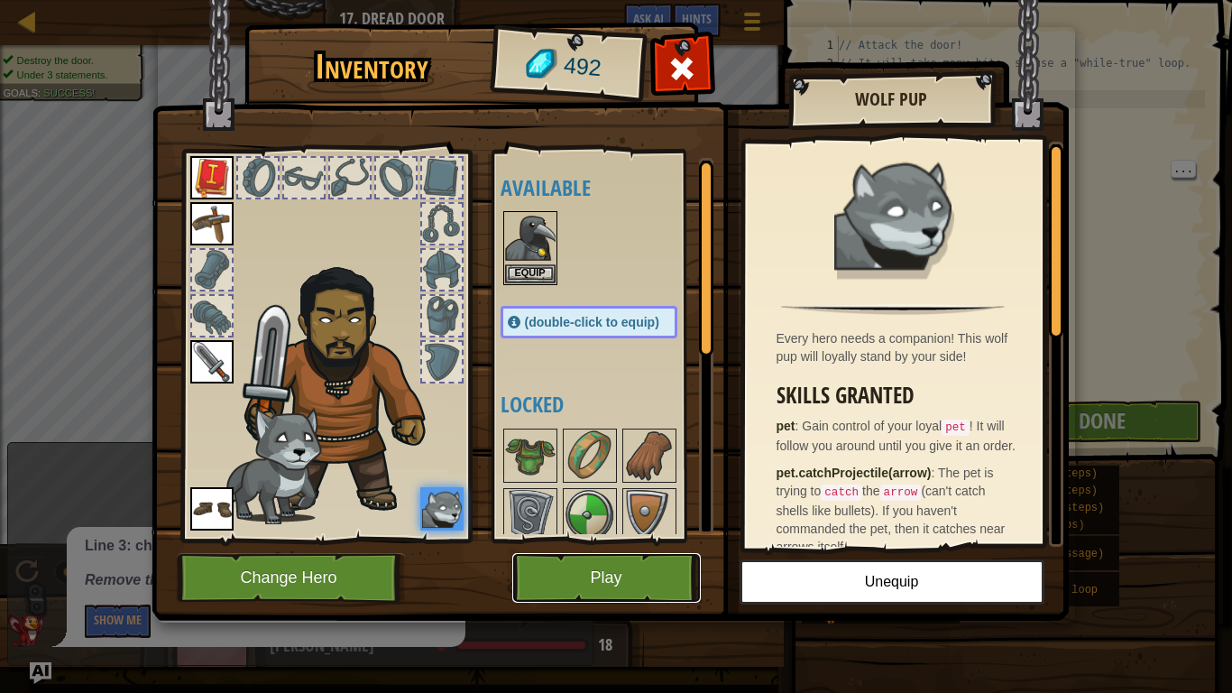
click at [642, 587] on button "Play" at bounding box center [606, 578] width 189 height 50
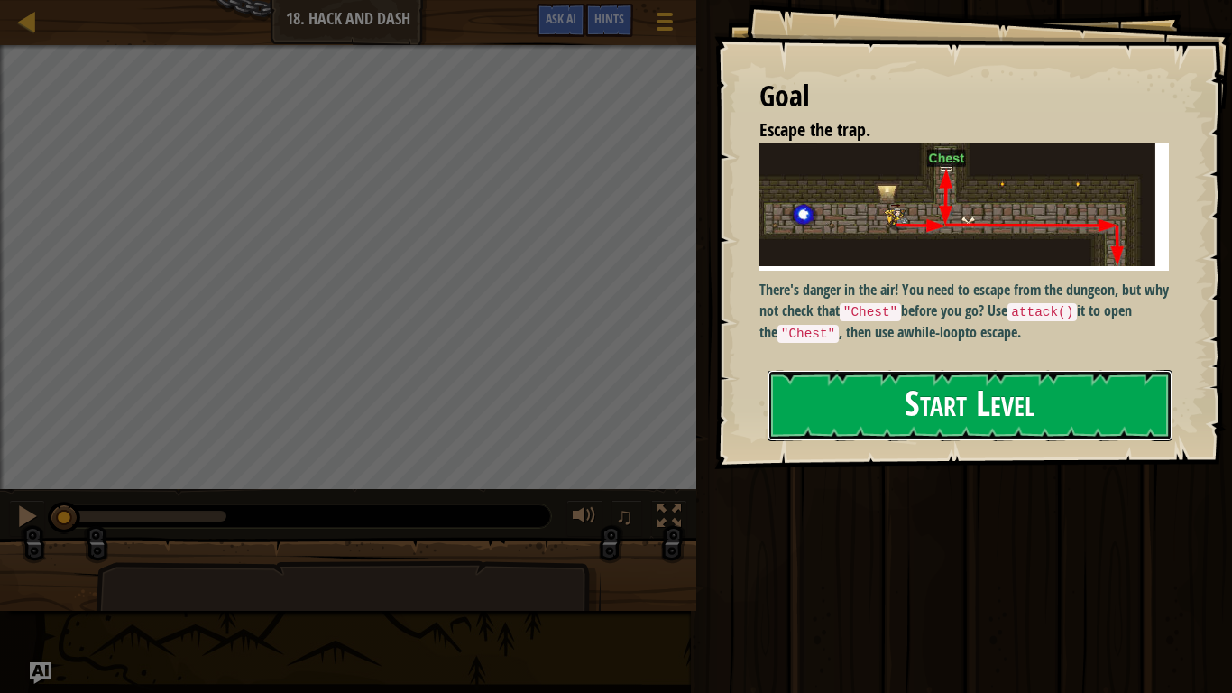
click at [1076, 370] on button "Start Level" at bounding box center [970, 405] width 405 height 71
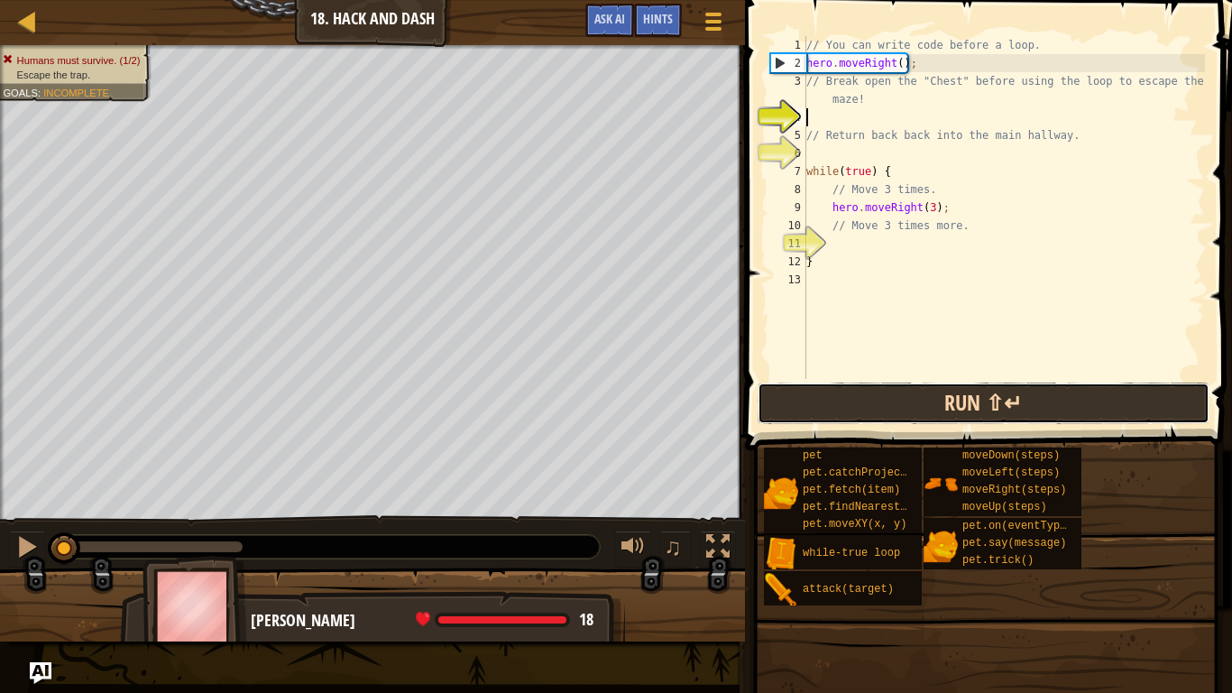
click at [1091, 404] on button "Run ⇧↵" at bounding box center [984, 402] width 452 height 41
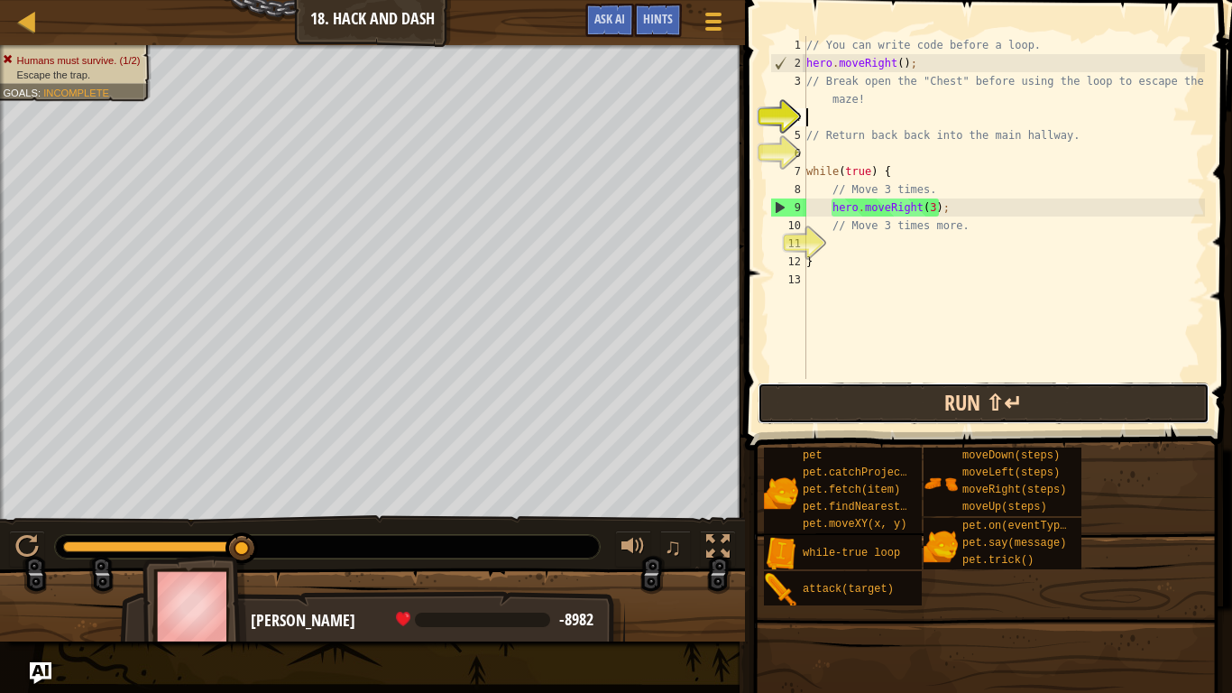
click at [941, 414] on button "Run ⇧↵" at bounding box center [984, 402] width 452 height 41
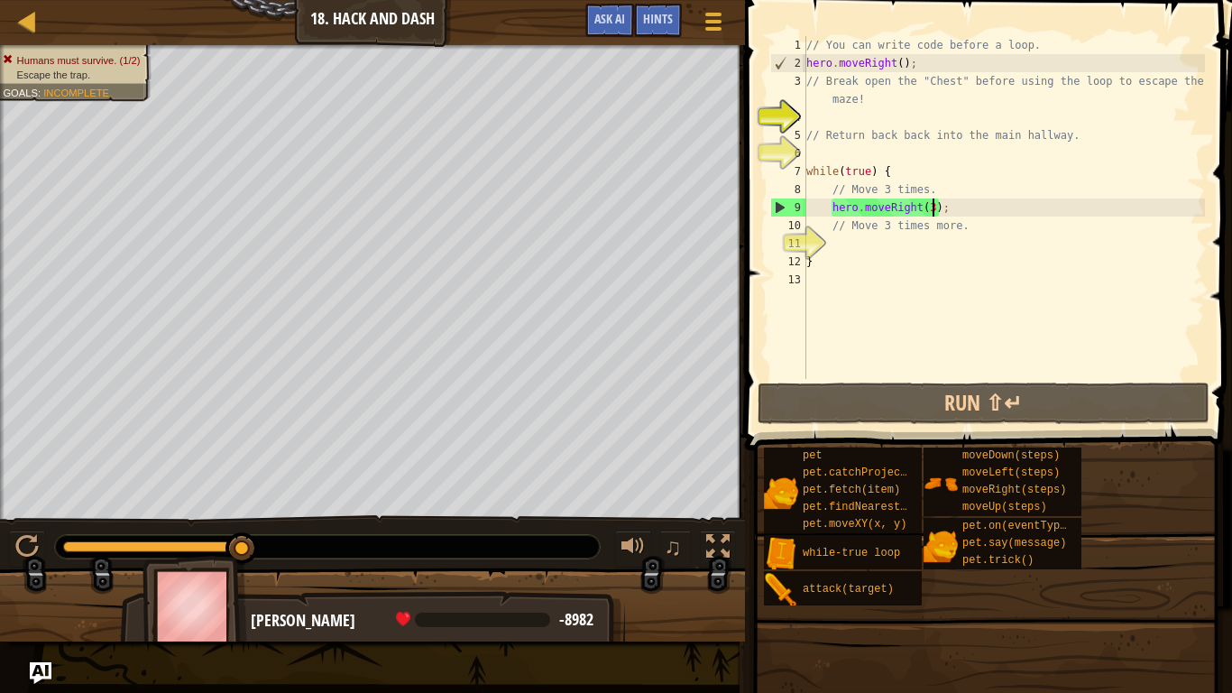
click at [934, 205] on div "// You can write code before a loop. hero . moveRight ( ) ; // Break open the "…" at bounding box center [1004, 225] width 402 height 379
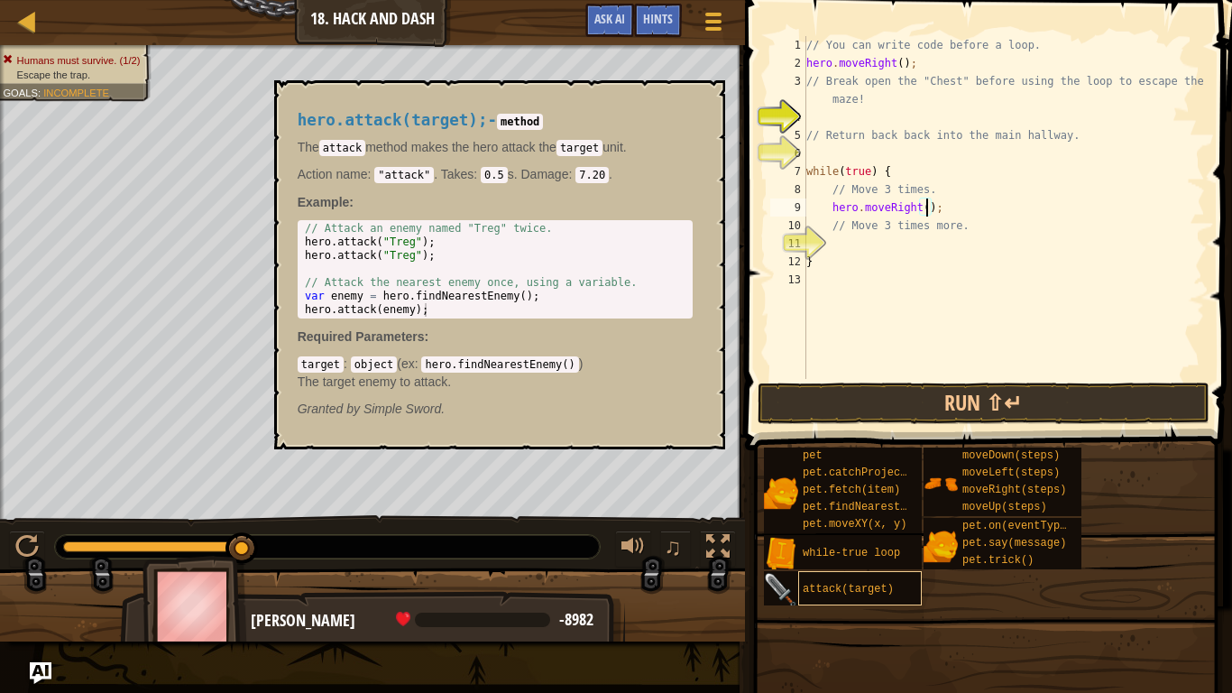
scroll to position [8, 18]
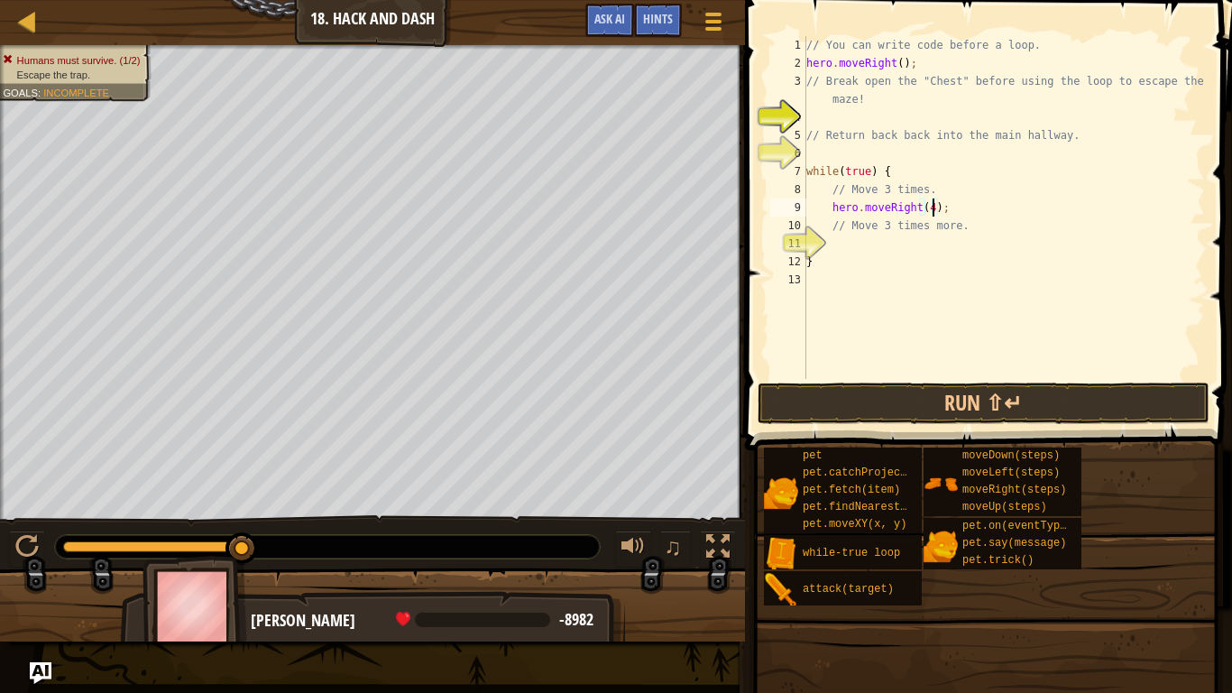
click at [1056, 229] on div "// You can write code before a loop. hero . moveRight ( ) ; // Break open the "…" at bounding box center [1004, 225] width 402 height 379
type textarea "/"
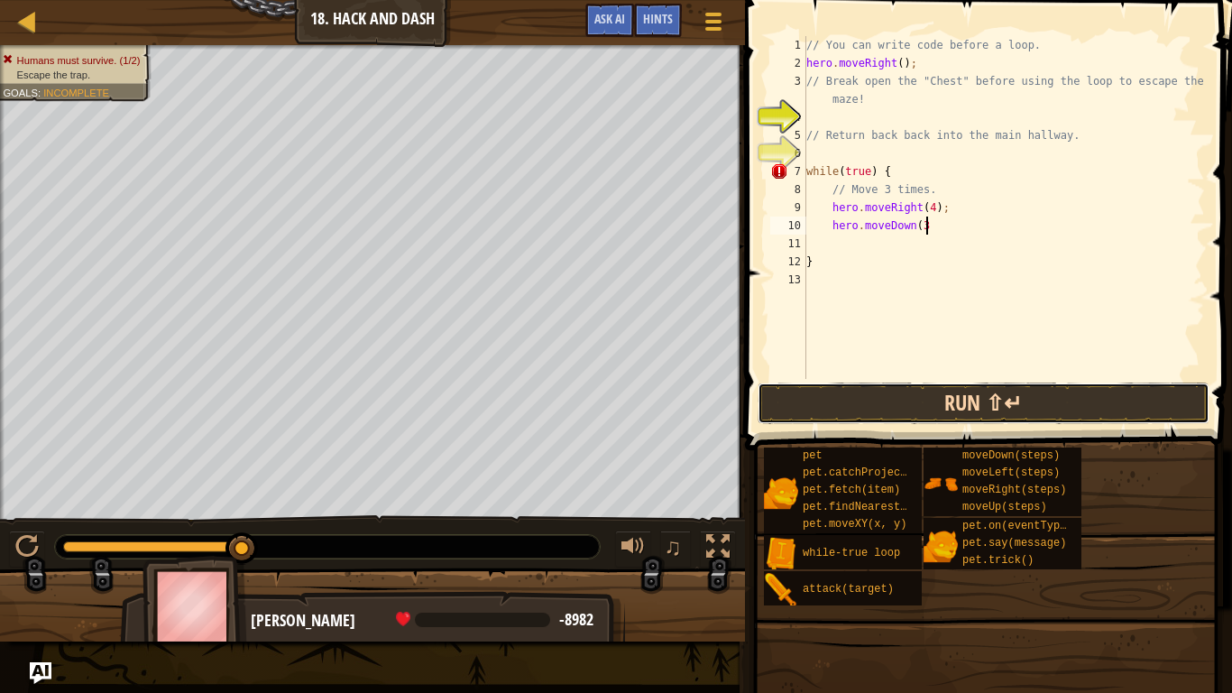
click at [1114, 409] on button "Run ⇧↵" at bounding box center [984, 402] width 452 height 41
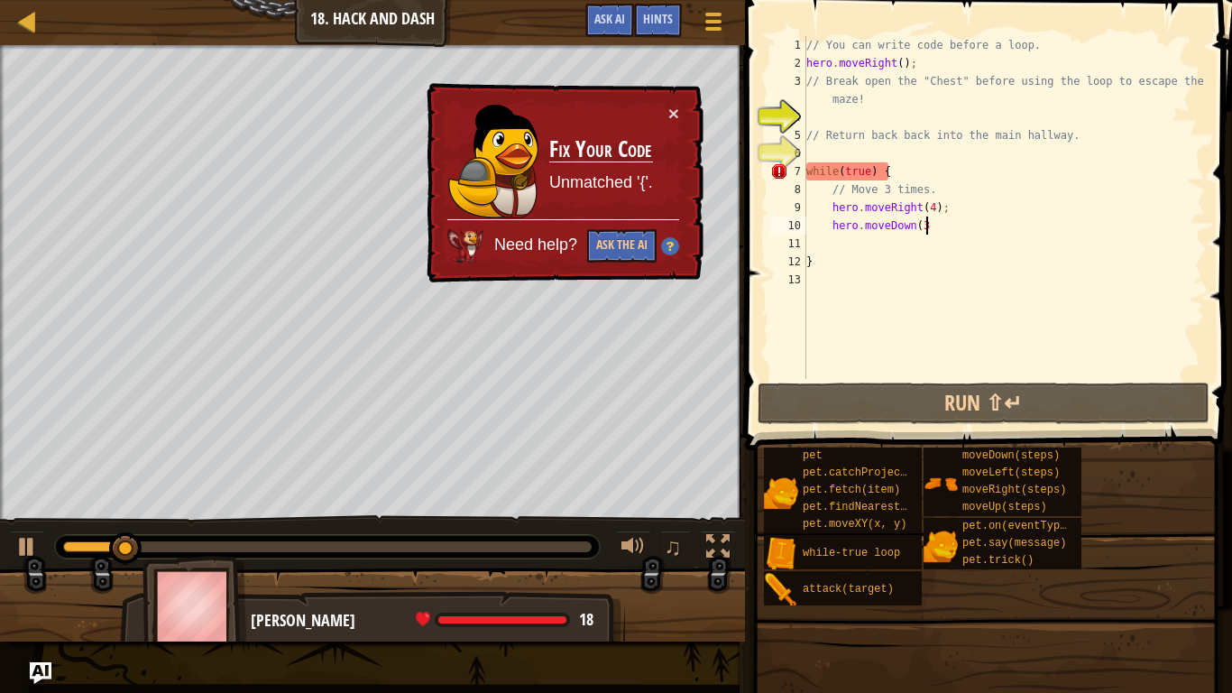
click at [806, 262] on div "// You can write code before a loop. hero . moveRight ( ) ; // Break open the "…" at bounding box center [1004, 225] width 402 height 379
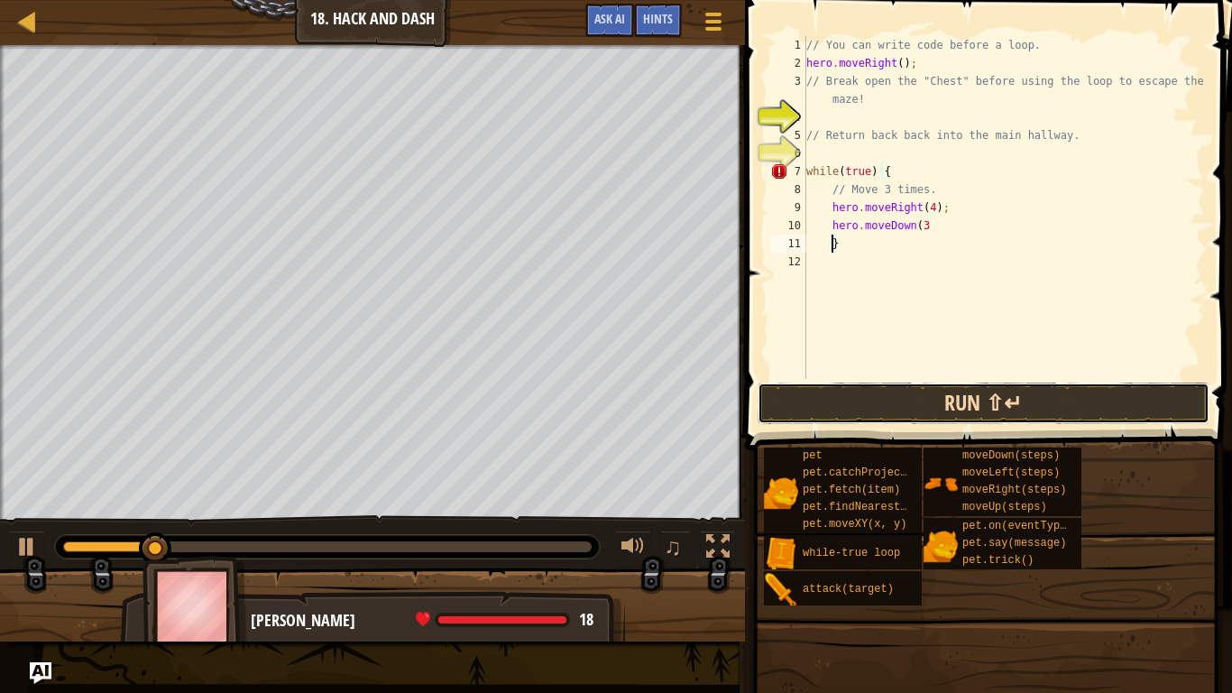
click at [1097, 406] on button "Run ⇧↵" at bounding box center [984, 402] width 452 height 41
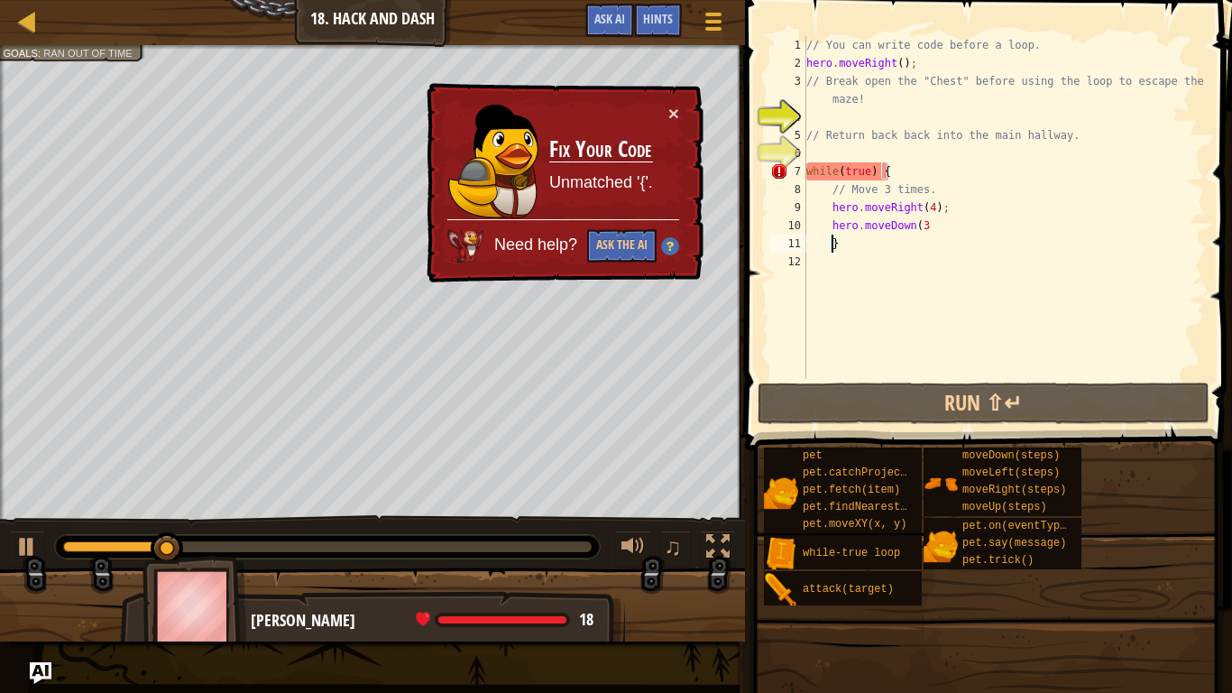
click at [876, 174] on div "// You can write code before a loop. hero . moveRight ( ) ; // Break open the "…" at bounding box center [1004, 225] width 402 height 379
click at [880, 175] on div "// You can write code before a loop. hero . moveRight ( ) ; // Break open the "…" at bounding box center [1004, 225] width 402 height 379
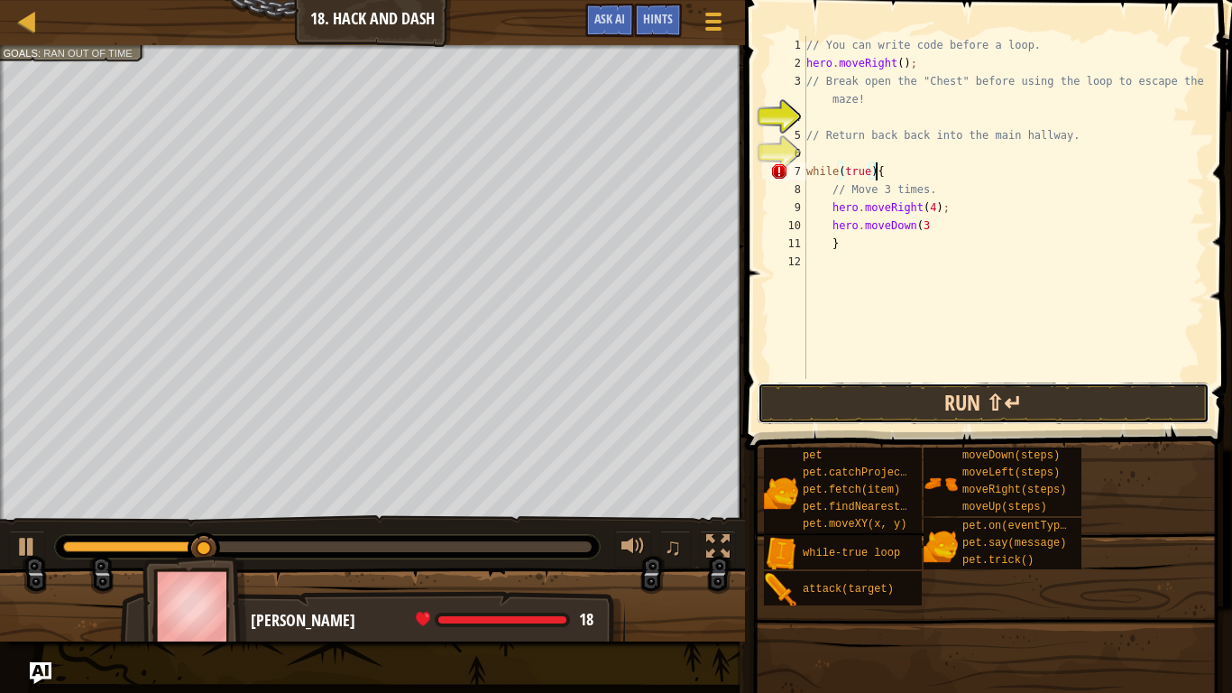
click at [1140, 405] on button "Run ⇧↵" at bounding box center [984, 402] width 452 height 41
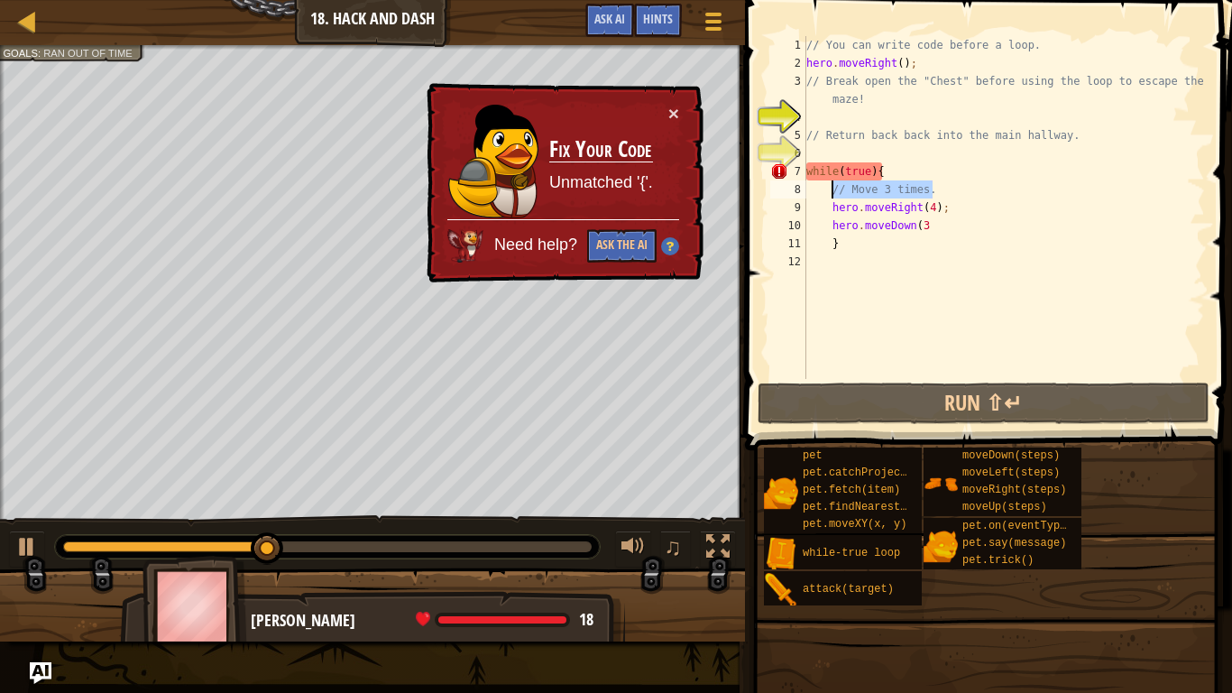
drag, startPoint x: 932, startPoint y: 190, endPoint x: 823, endPoint y: 191, distance: 109.2
click at [823, 191] on div "// You can write code before a loop. hero . moveRight ( ) ; // Break open the "…" at bounding box center [1004, 225] width 402 height 379
type textarea "// Move 3 times."
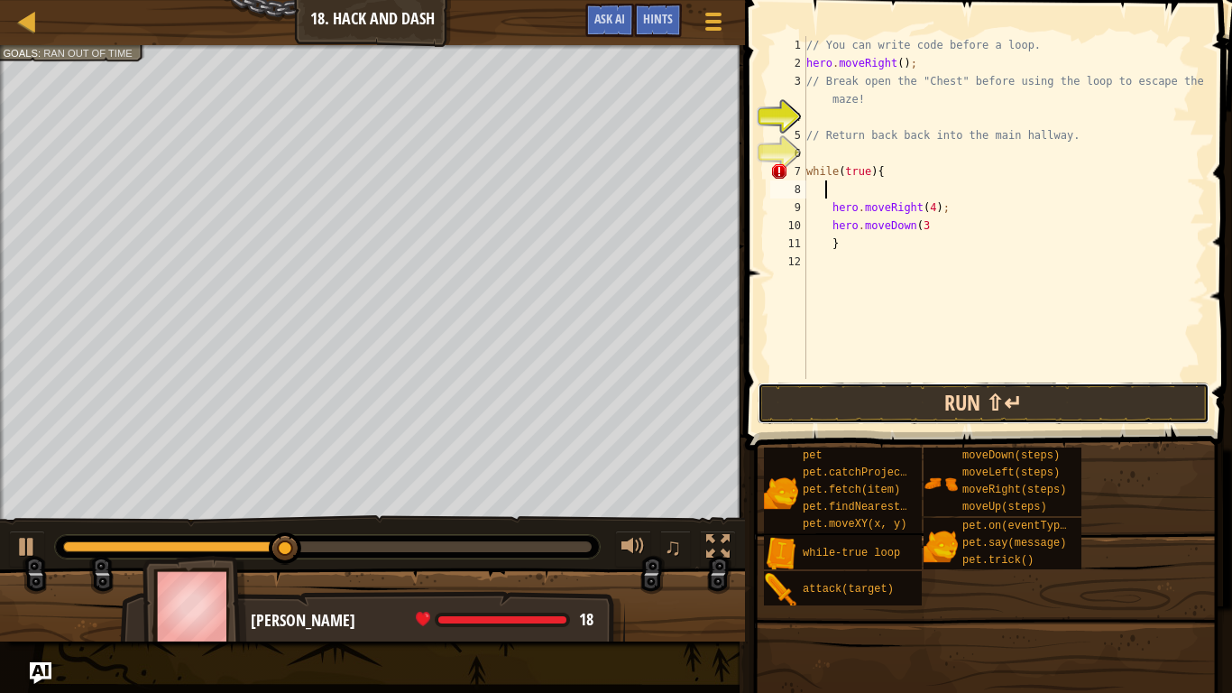
click at [1127, 399] on button "Run ⇧↵" at bounding box center [984, 402] width 452 height 41
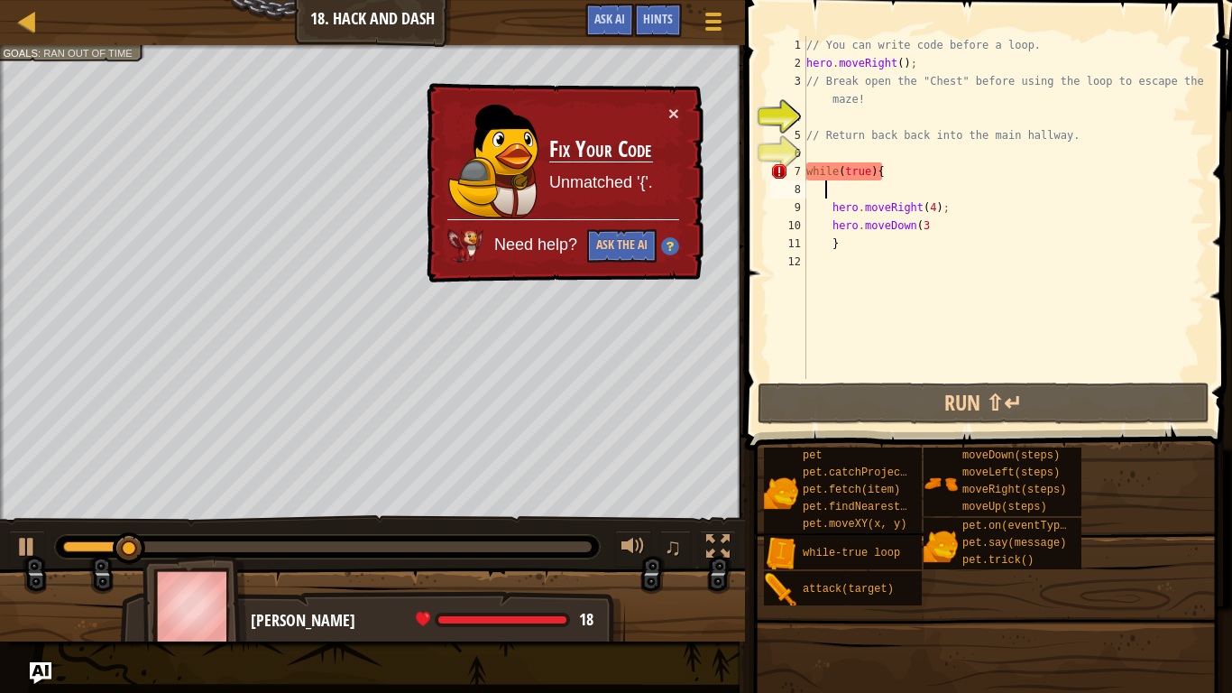
click at [837, 209] on div "// You can write code before a loop. hero . moveRight ( ) ; // Break open the "…" at bounding box center [1004, 225] width 402 height 379
click at [821, 211] on div "// You can write code before a loop. hero . moveRight ( ) ; // Break open the "…" at bounding box center [1004, 225] width 402 height 379
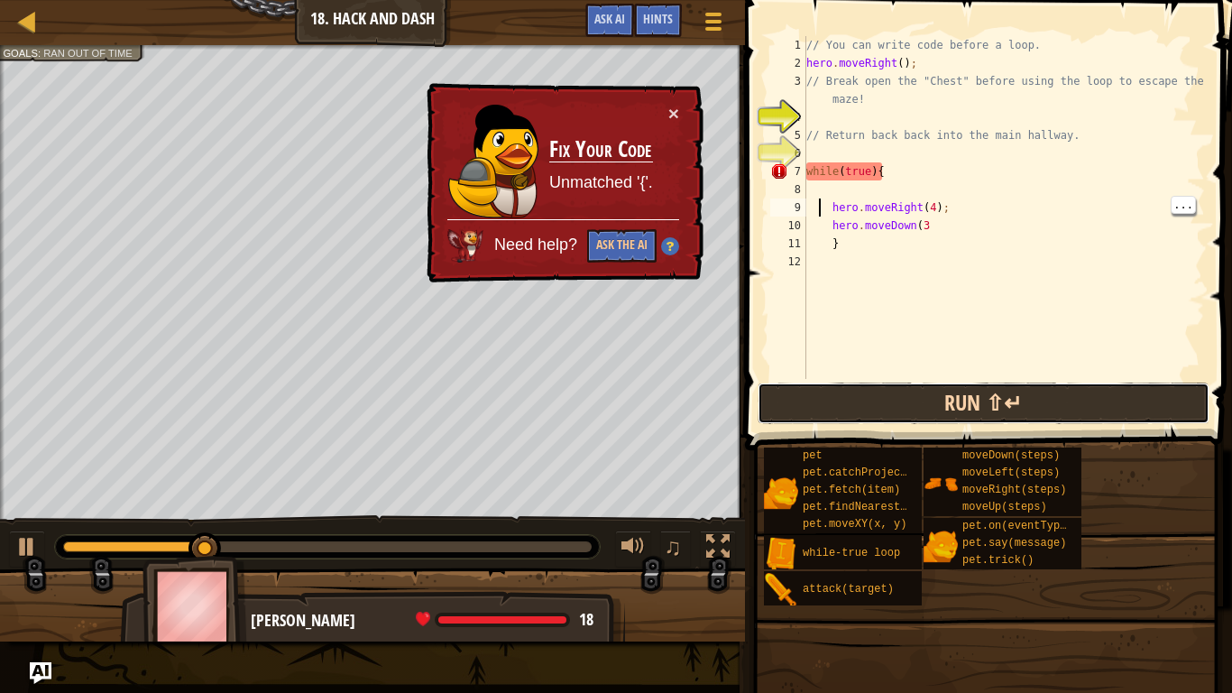
click at [1149, 406] on button "Run ⇧↵" at bounding box center [984, 402] width 452 height 41
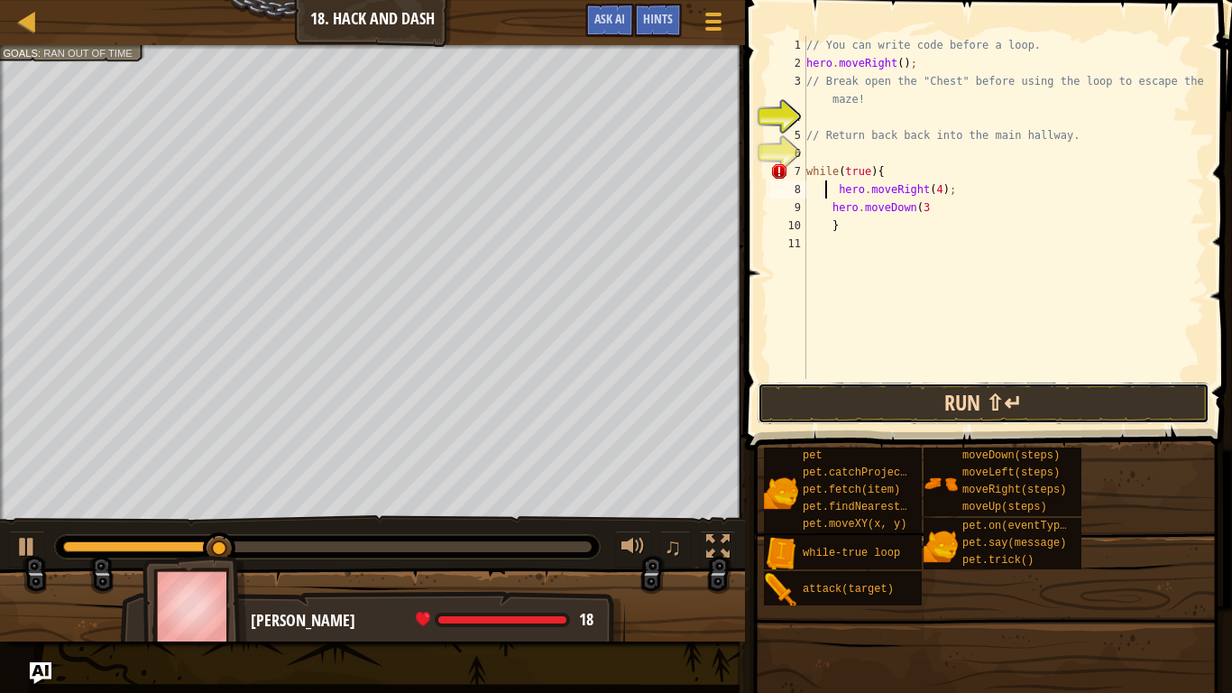
click at [1104, 406] on button "Run ⇧↵" at bounding box center [984, 402] width 452 height 41
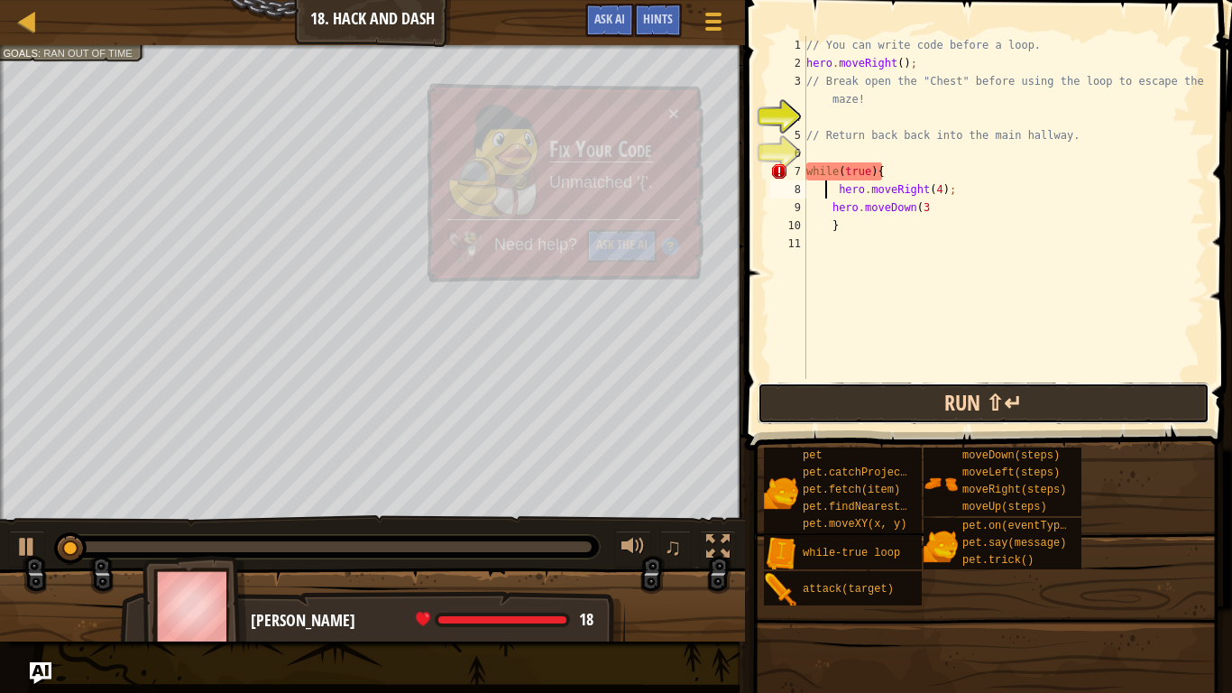
click at [1132, 399] on button "Run ⇧↵" at bounding box center [984, 402] width 452 height 41
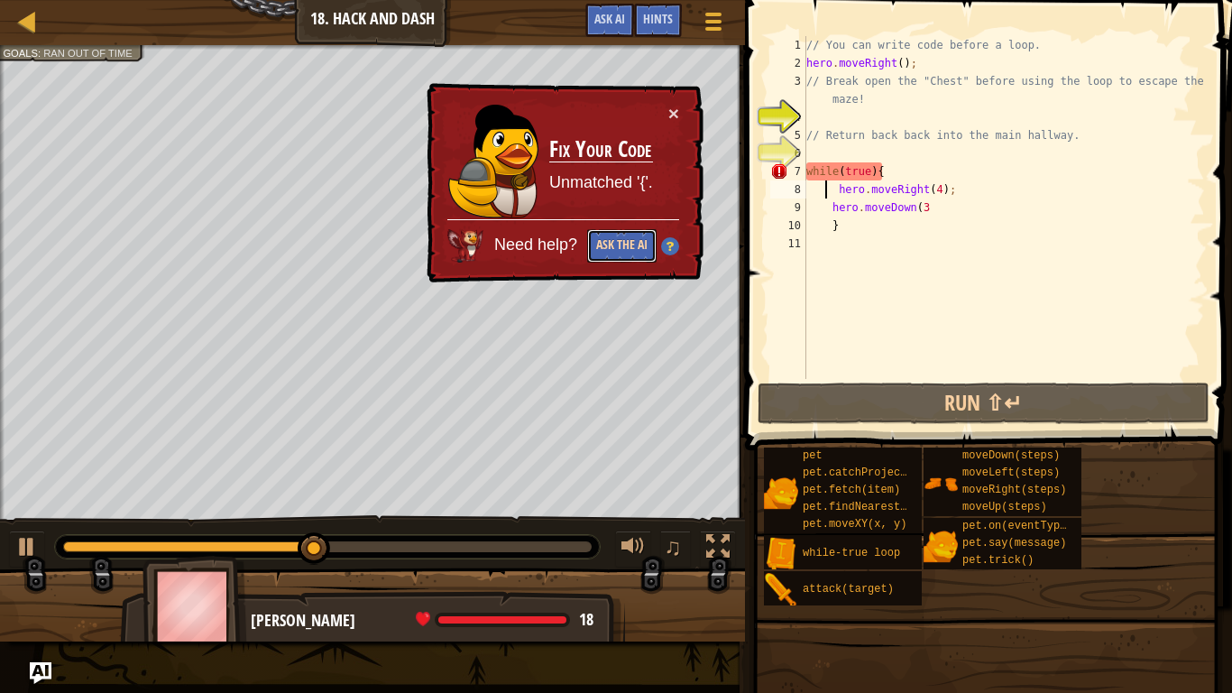
click at [640, 237] on button "Ask the AI" at bounding box center [620, 246] width 69 height 34
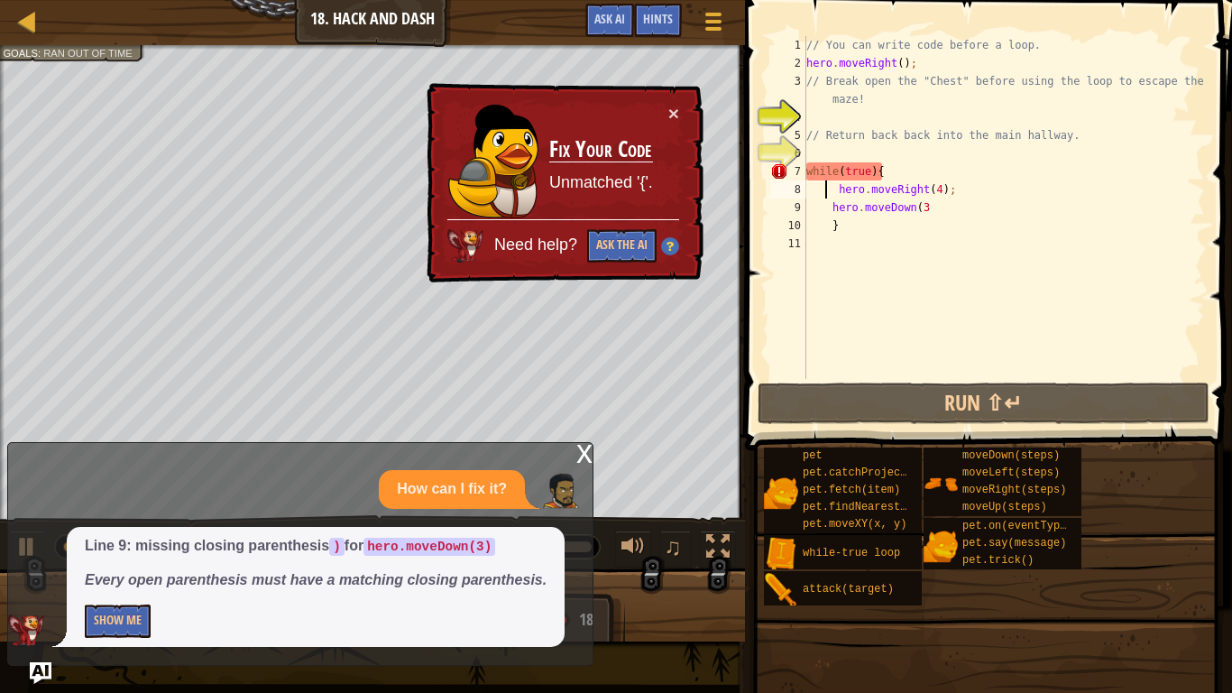
click at [930, 208] on div "// You can write code before a loop. hero . moveRight ( ) ; // Break open the "…" at bounding box center [1004, 225] width 402 height 379
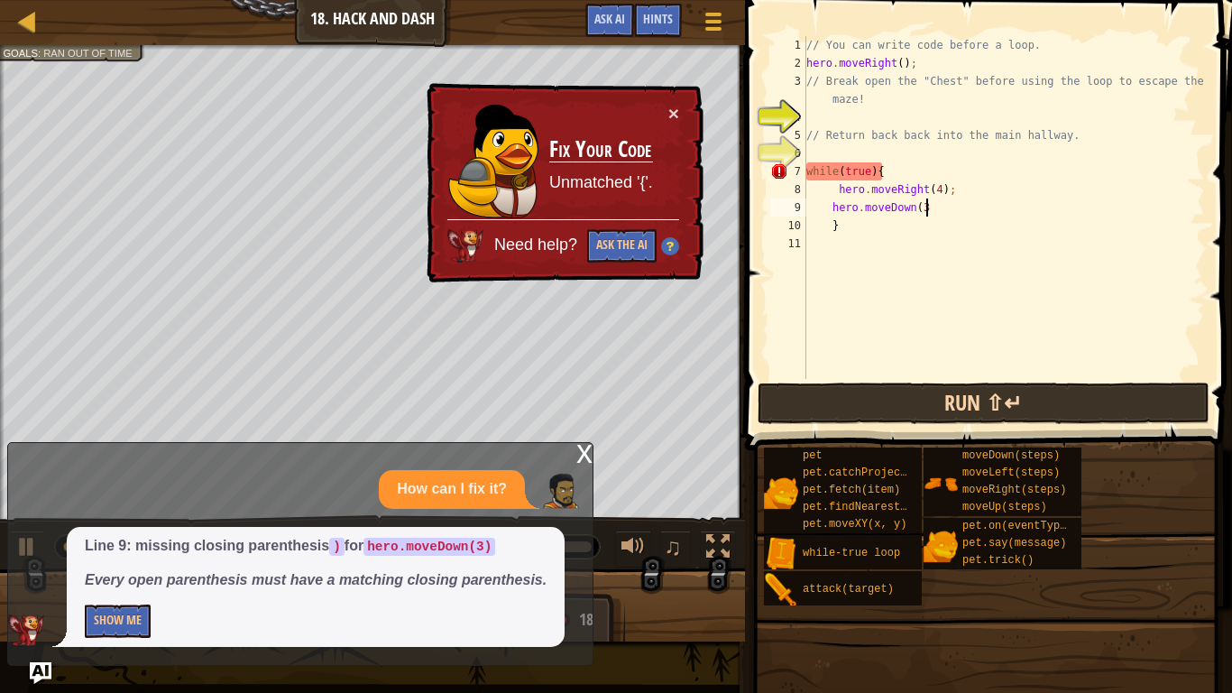
scroll to position [8, 17]
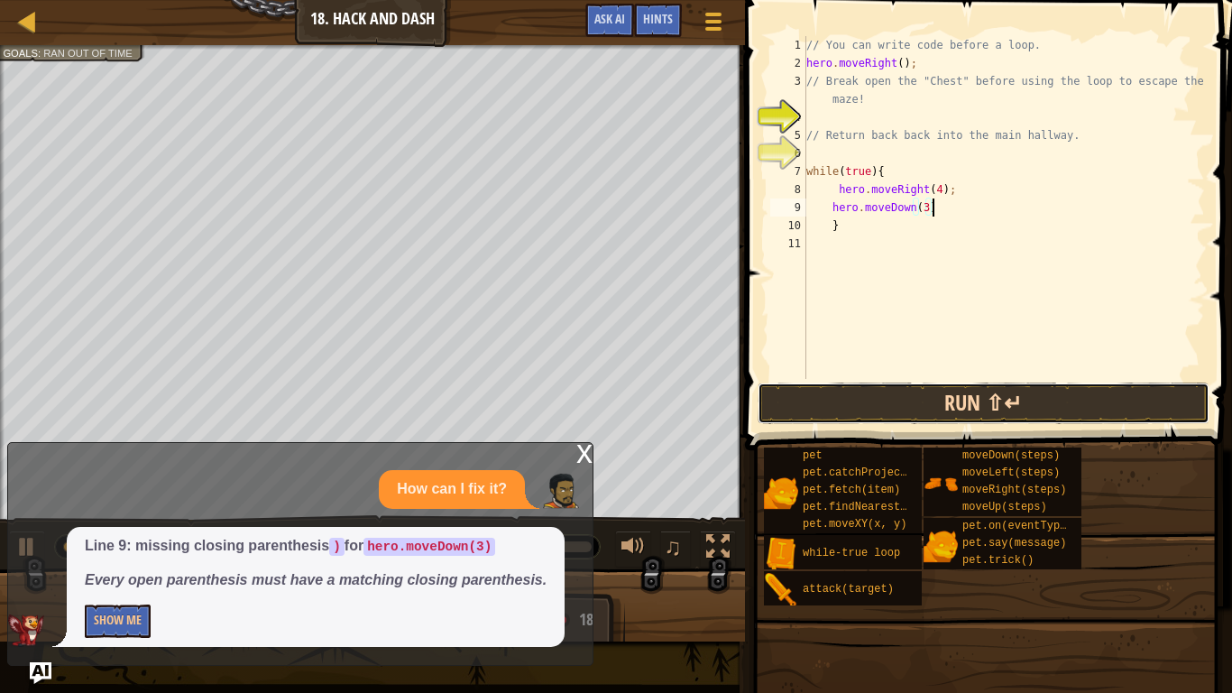
click at [1147, 403] on button "Run ⇧↵" at bounding box center [984, 402] width 452 height 41
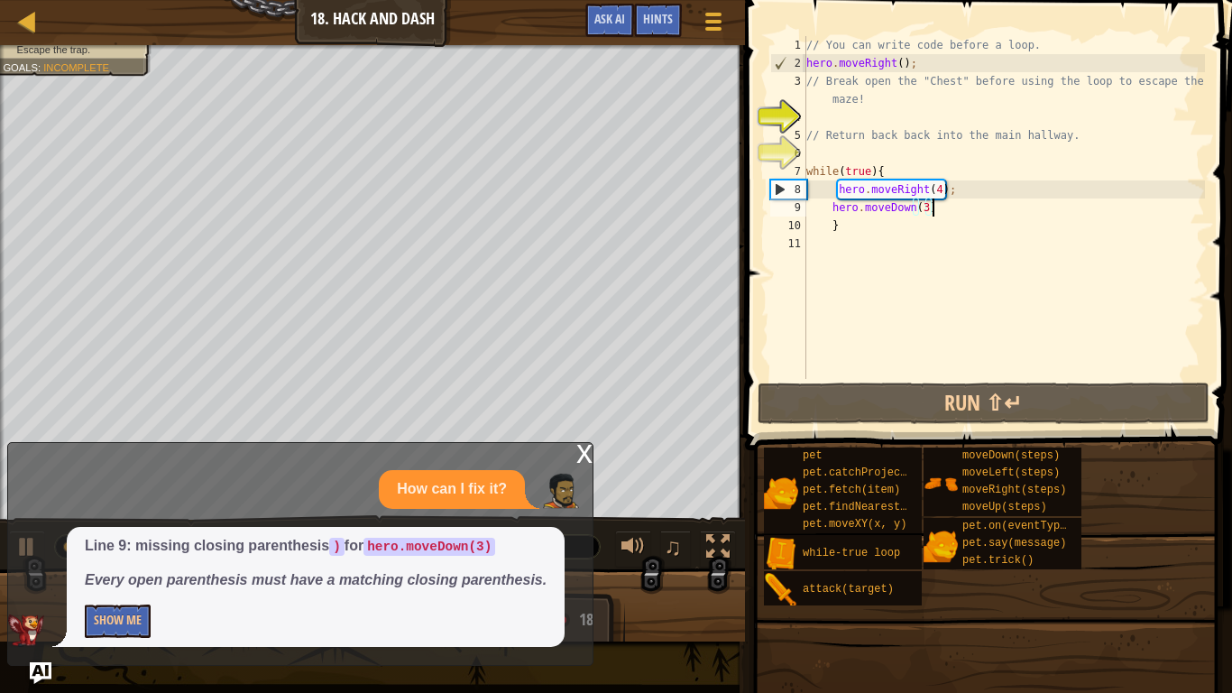
click at [586, 461] on div "x" at bounding box center [584, 452] width 16 height 18
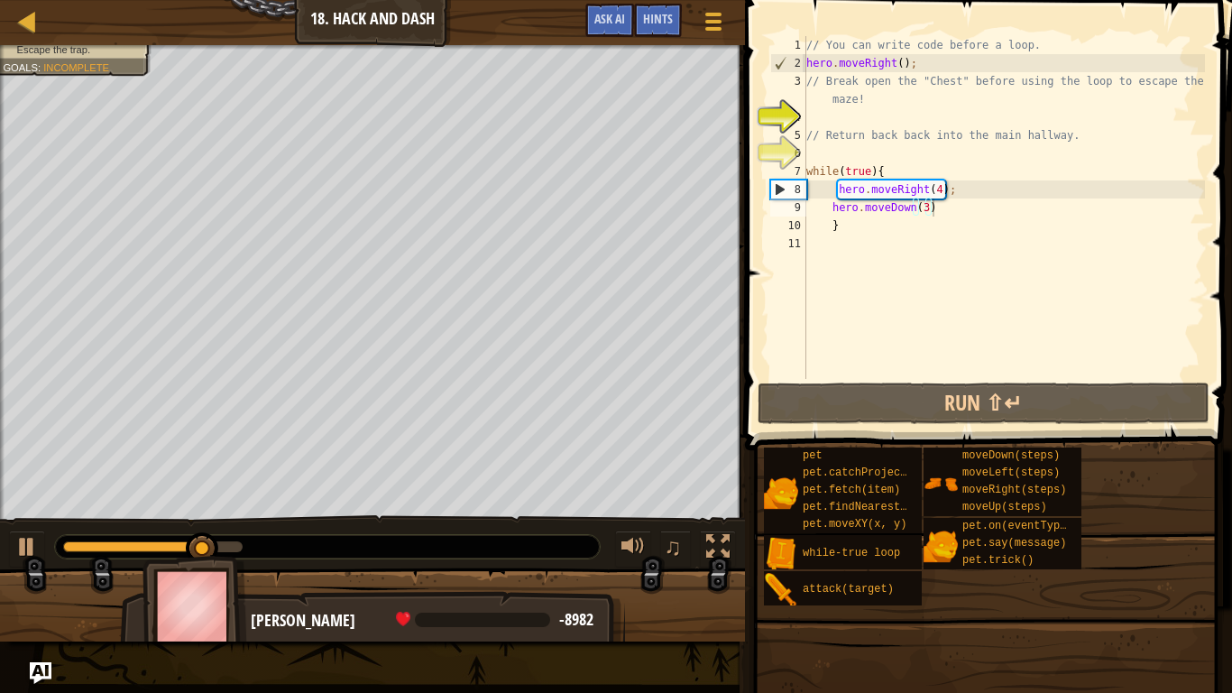
click at [954, 207] on div "// You can write code before a loop. hero . moveRight ( ) ; // Break open the "…" at bounding box center [1004, 225] width 402 height 379
click at [971, 192] on div "// You can write code before a loop. hero . moveRight ( ) ; // Break open the "…" at bounding box center [1004, 225] width 402 height 379
click at [940, 223] on div "// You can write code before a loop. hero . moveRight ( ) ; // Break open the "…" at bounding box center [1004, 225] width 402 height 379
click at [952, 200] on div "// You can write code before a loop. hero . moveRight ( ) ; // Break open the "…" at bounding box center [1004, 225] width 402 height 379
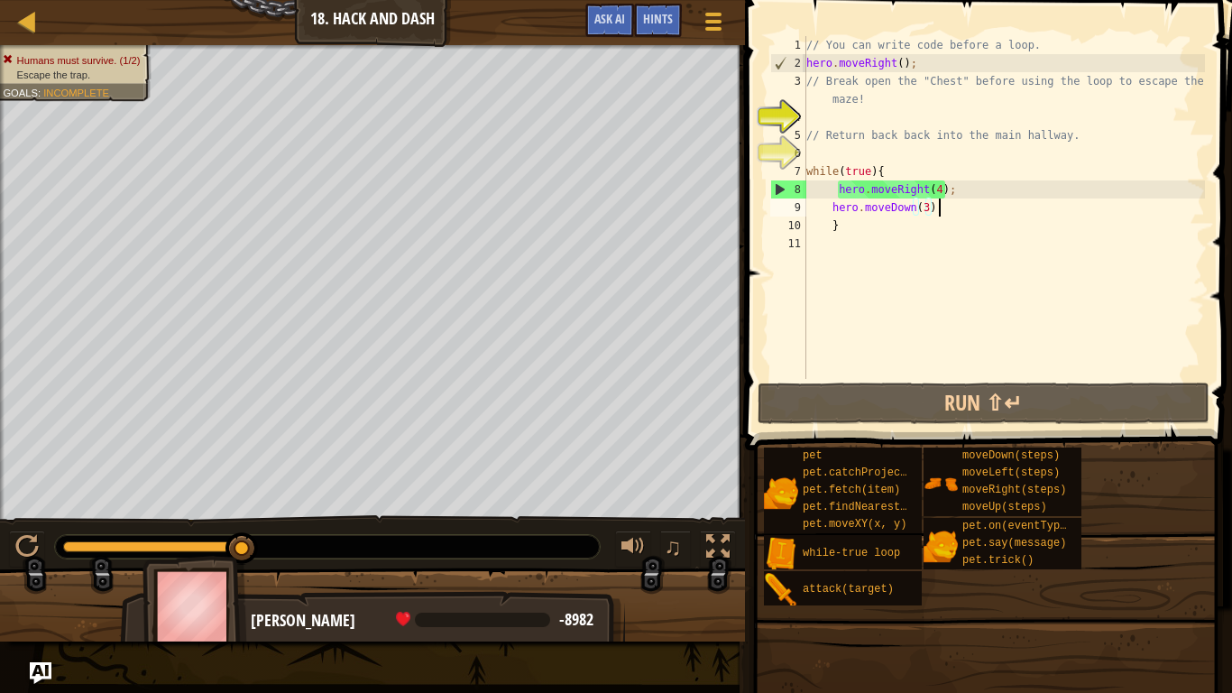
scroll to position [8, 18]
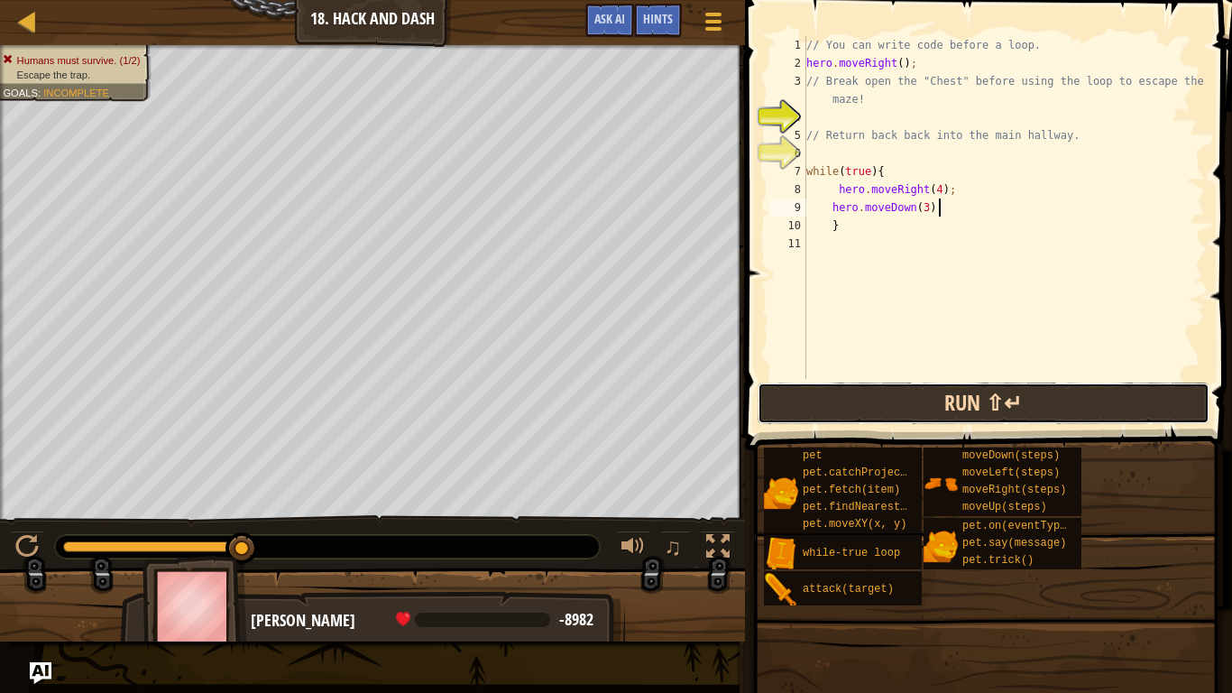
click at [1120, 383] on button "Run ⇧↵" at bounding box center [984, 402] width 452 height 41
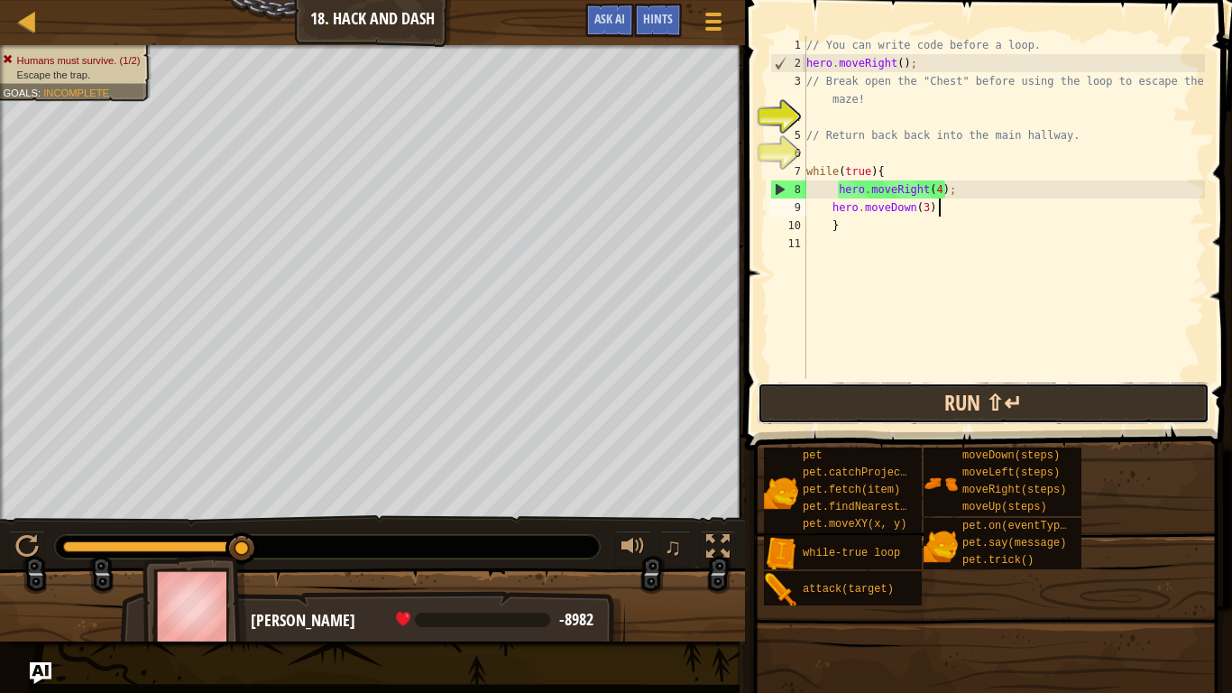
click at [1120, 406] on button "Run ⇧↵" at bounding box center [984, 402] width 452 height 41
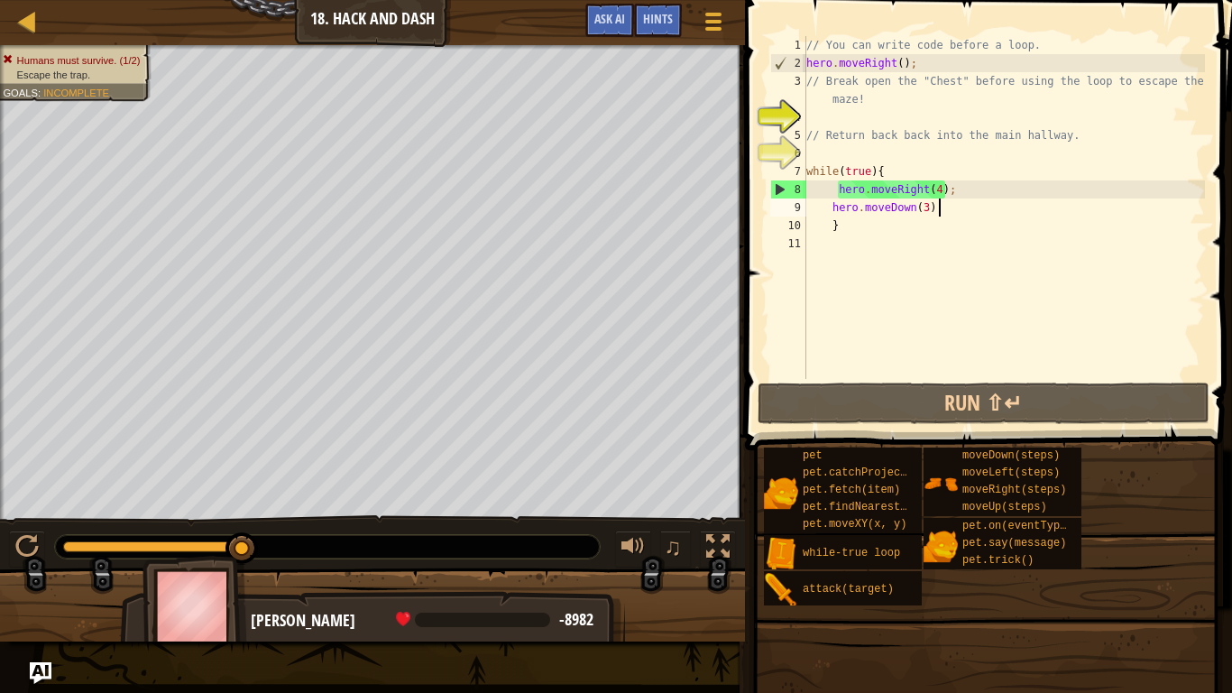
click at [783, 180] on div "8" at bounding box center [788, 189] width 35 height 18
click at [785, 185] on div "8" at bounding box center [788, 189] width 35 height 18
click at [785, 184] on div "8" at bounding box center [788, 189] width 35 height 18
type textarea "hero.moveRight(4);"
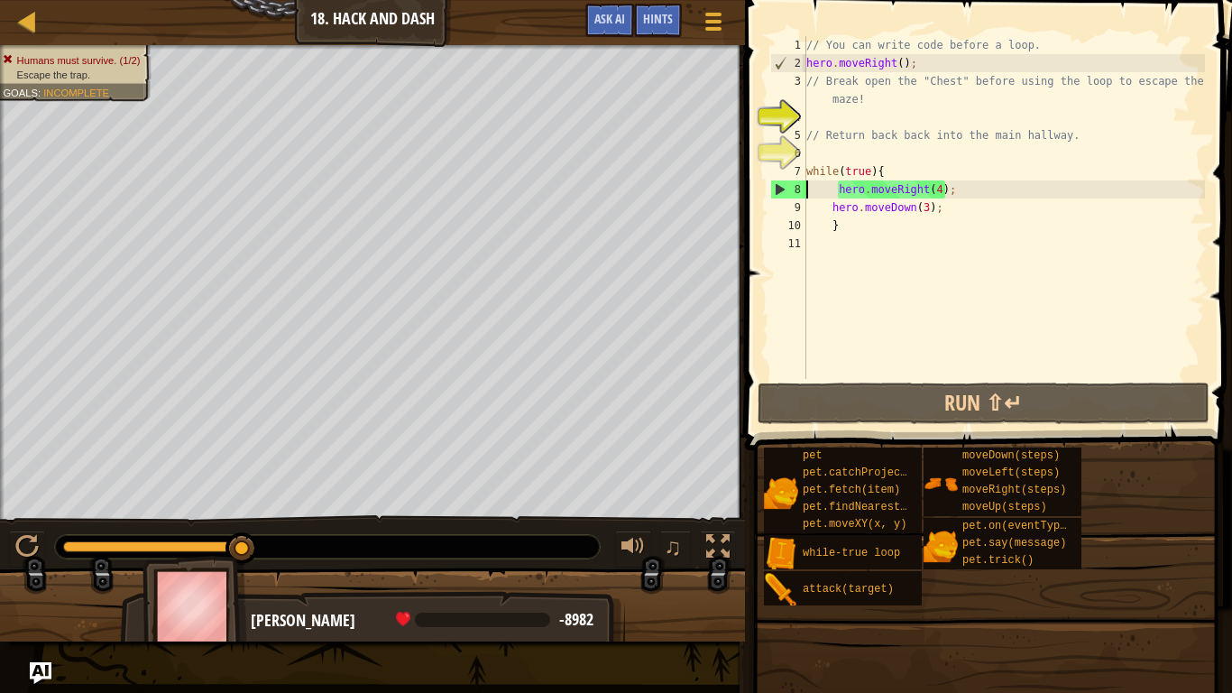
click at [833, 366] on div "// You can write code before a loop. hero . moveRight ( ) ; // Break open the "…" at bounding box center [1004, 225] width 402 height 379
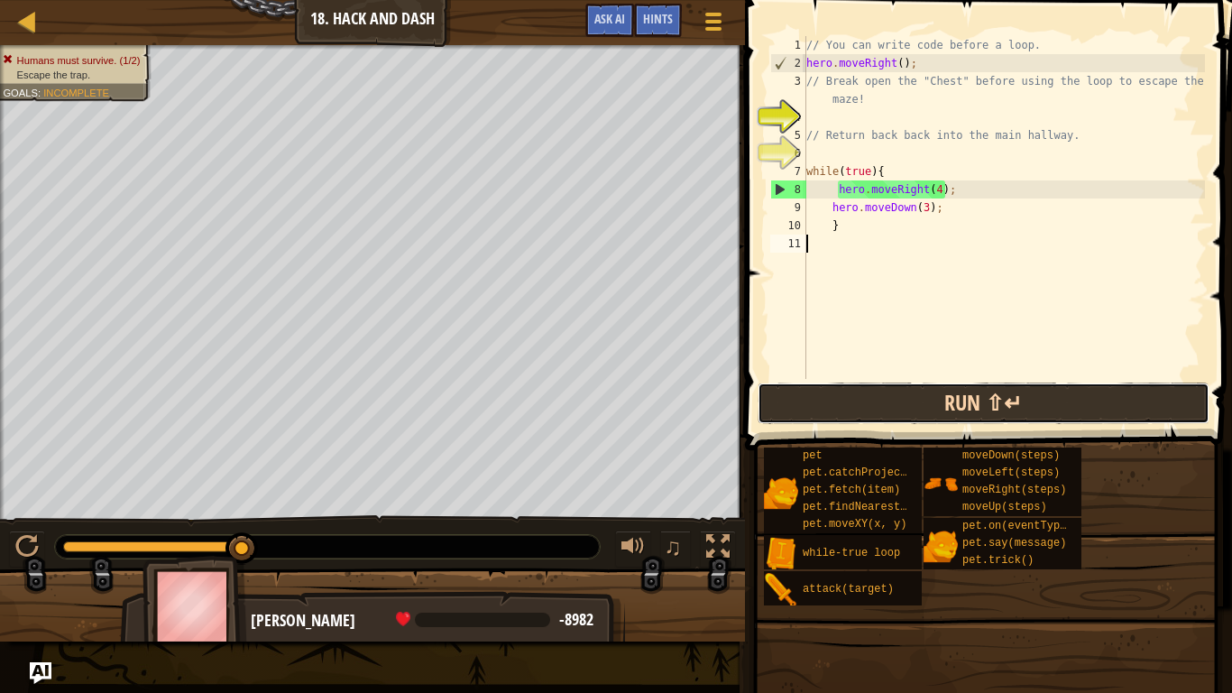
click at [838, 386] on button "Run ⇧↵" at bounding box center [984, 402] width 452 height 41
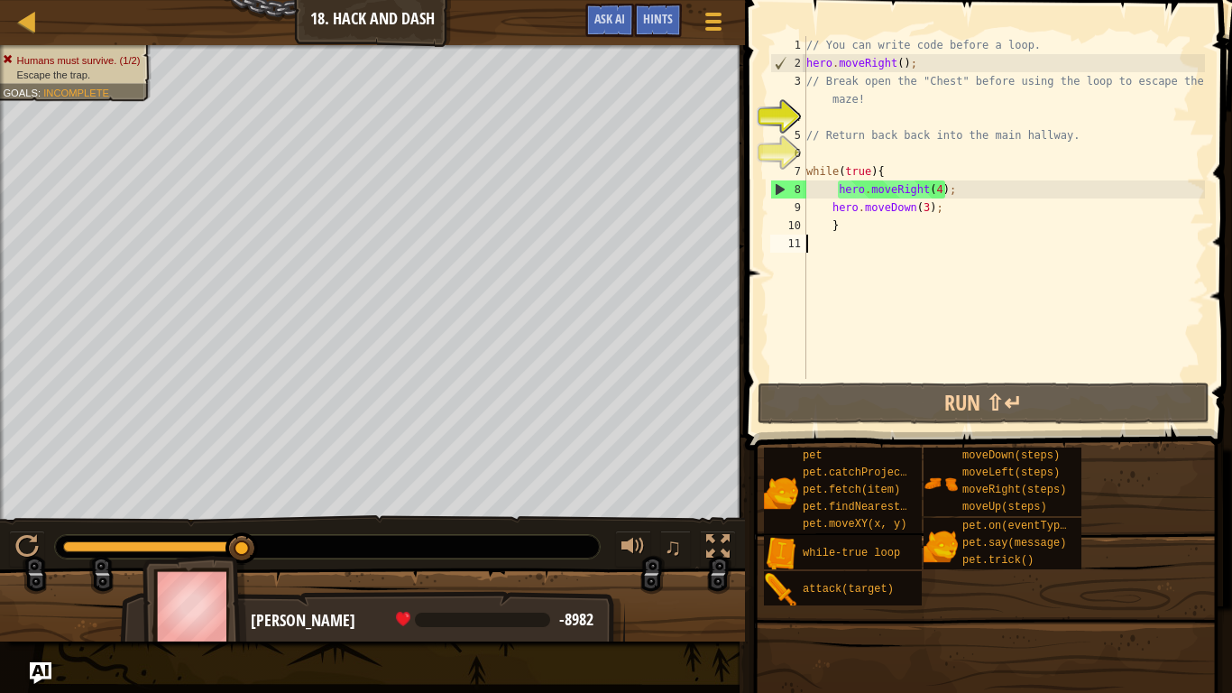
click at [939, 193] on div "// You can write code before a loop. hero . moveRight ( ) ; // Break open the "…" at bounding box center [1004, 225] width 402 height 379
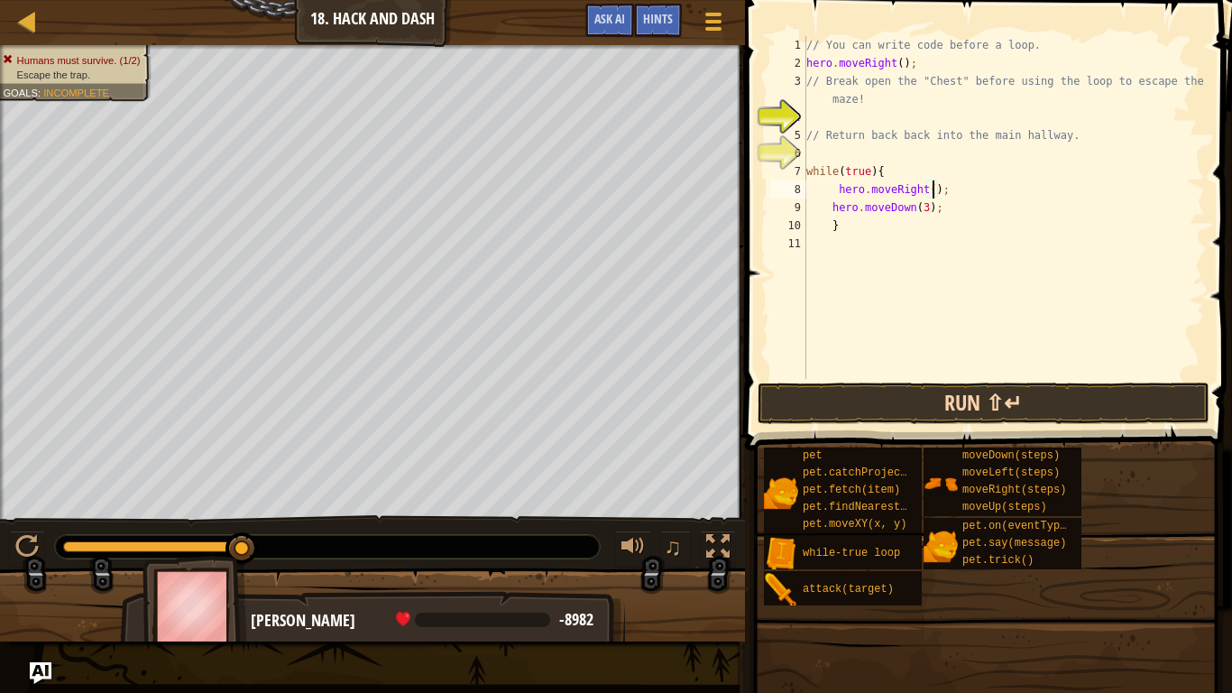
scroll to position [8, 19]
type textarea "hero.moveRight(3);"
click at [1124, 400] on button "Run ⇧↵" at bounding box center [984, 402] width 452 height 41
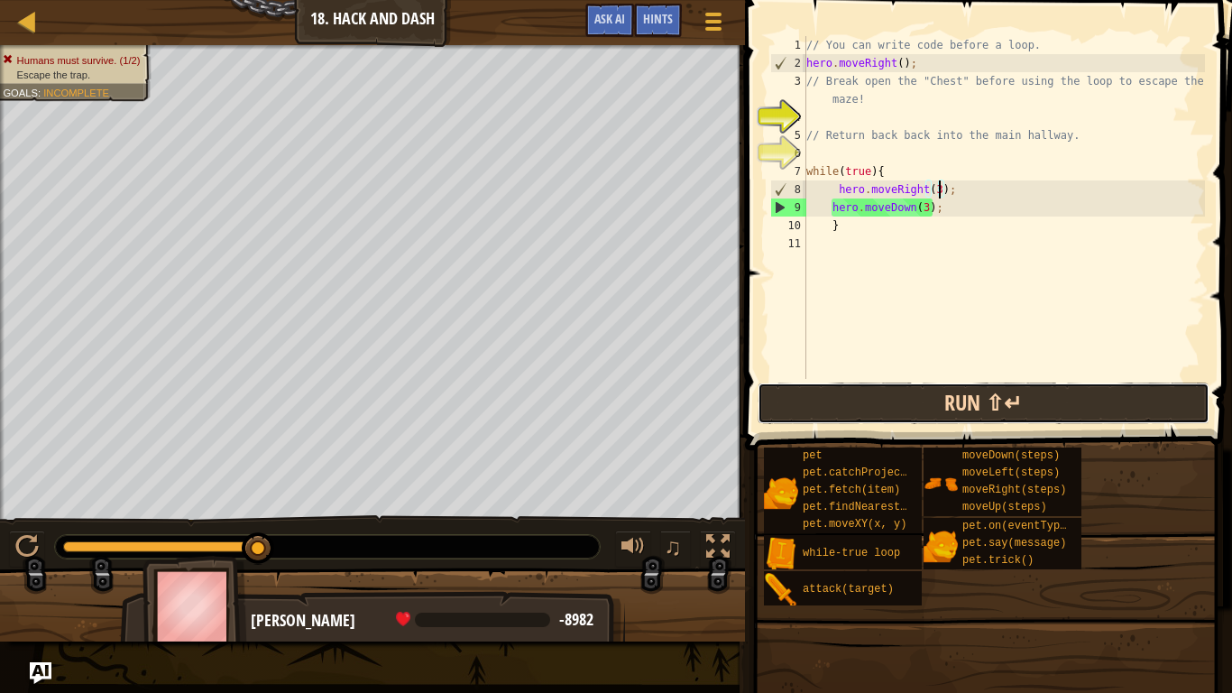
click at [1066, 419] on button "Run ⇧↵" at bounding box center [984, 402] width 452 height 41
click at [1107, 410] on button "Run ⇧↵" at bounding box center [984, 402] width 452 height 41
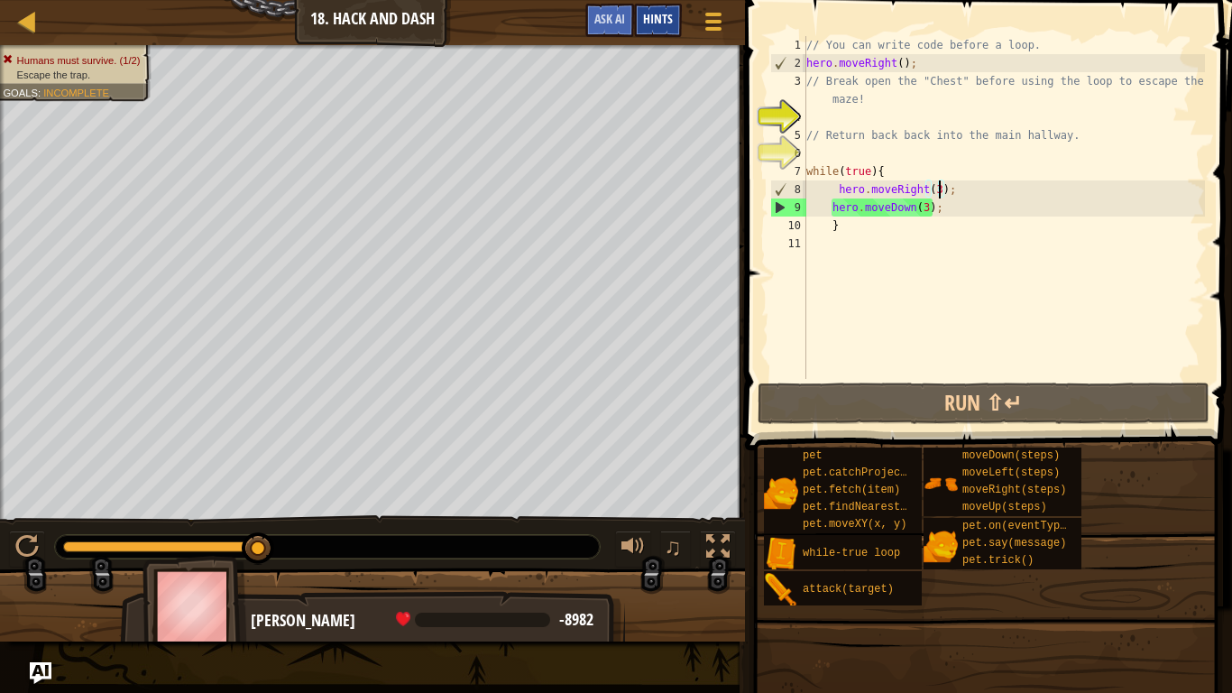
click at [665, 20] on span "Hints" at bounding box center [658, 18] width 30 height 17
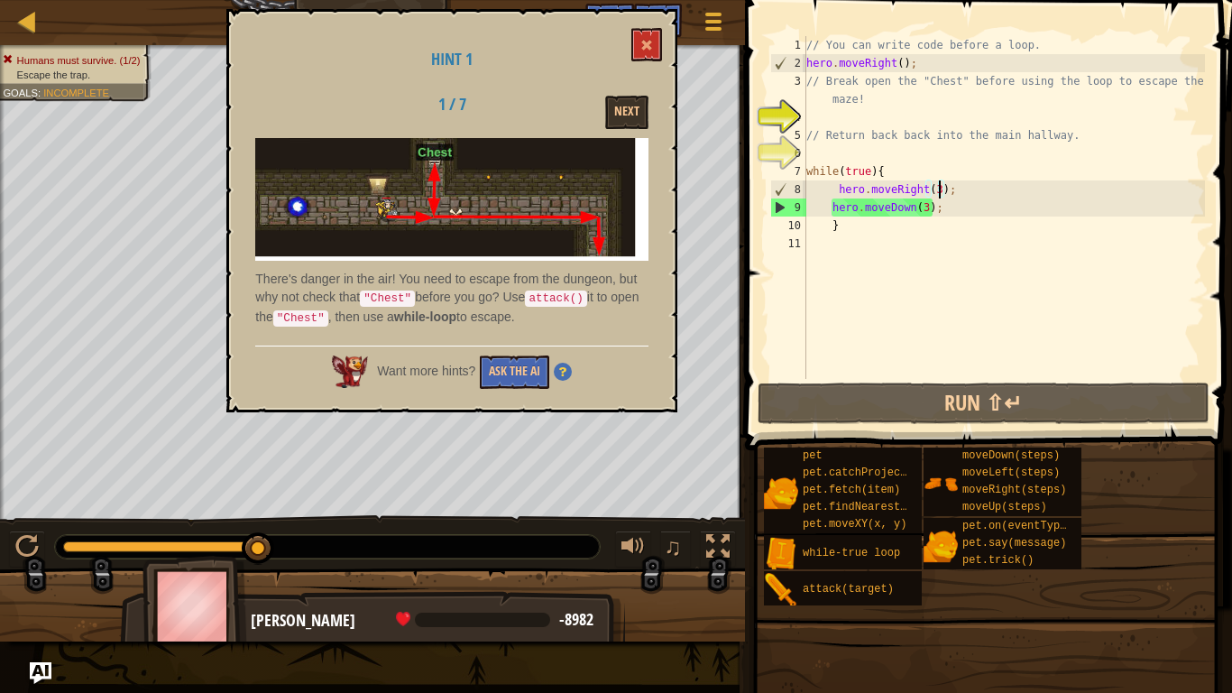
click at [819, 152] on div "// You can write code before a loop. hero . moveRight ( ) ; // Break open the "…" at bounding box center [1004, 225] width 402 height 379
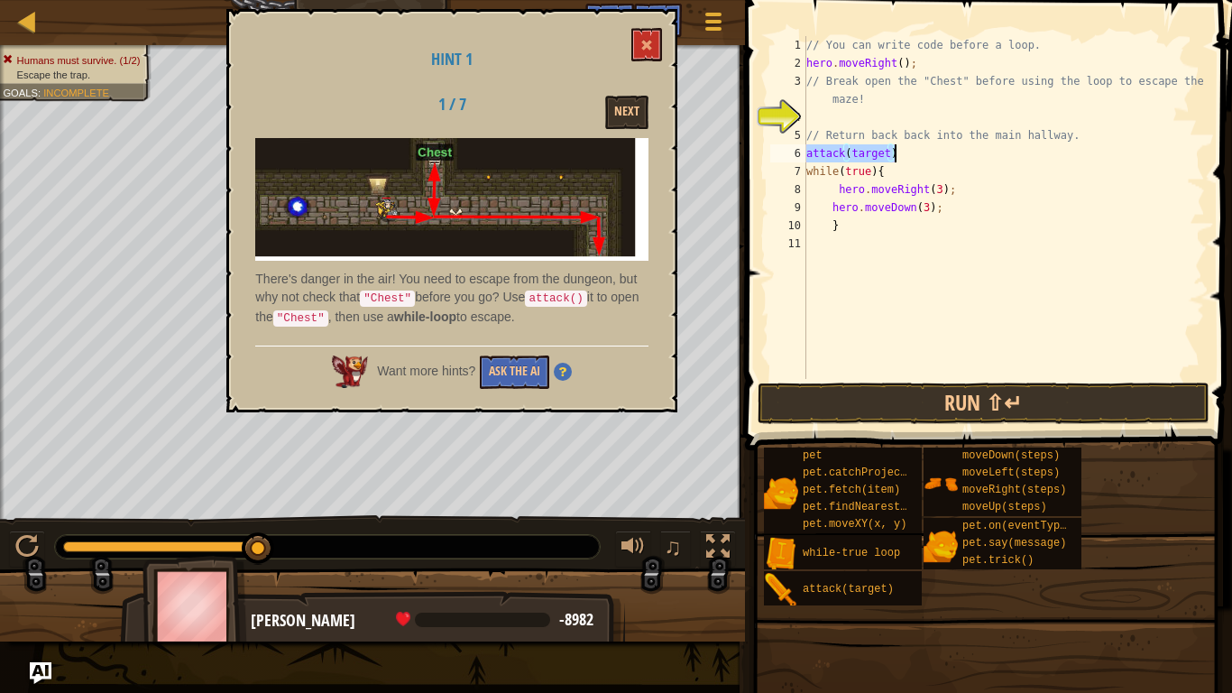
click at [888, 156] on div "// You can write code before a loop. hero . moveRight ( ) ; // Break open the "…" at bounding box center [1004, 207] width 402 height 343
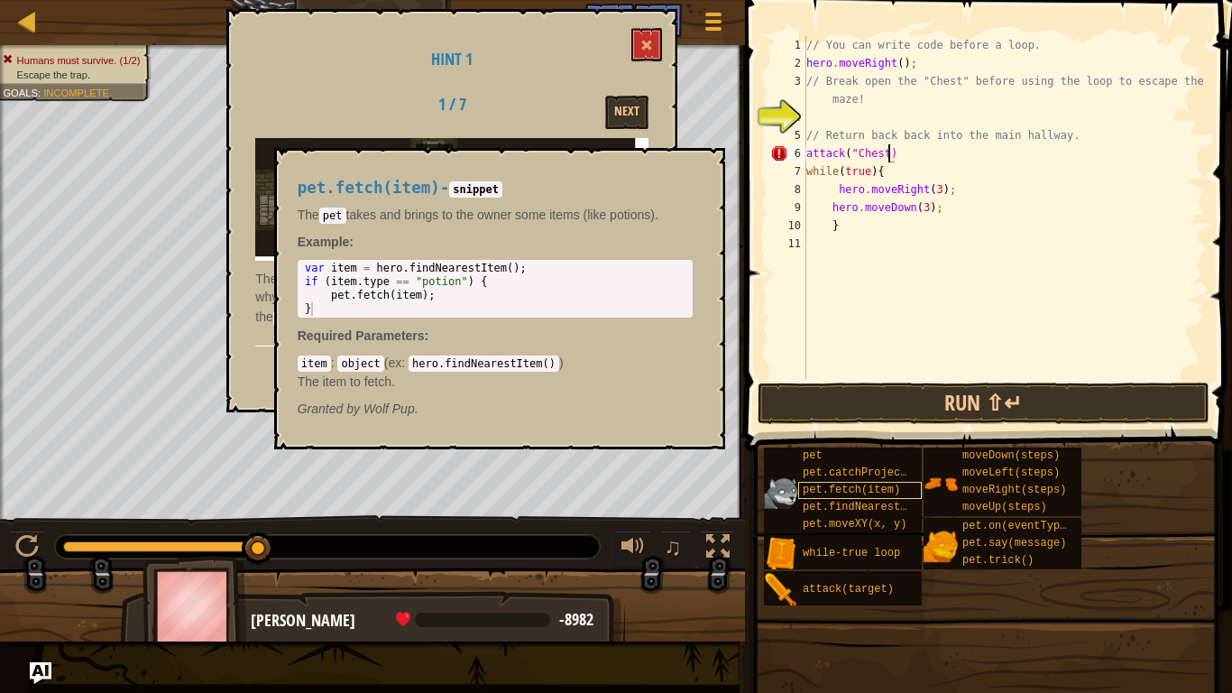
scroll to position [8, 13]
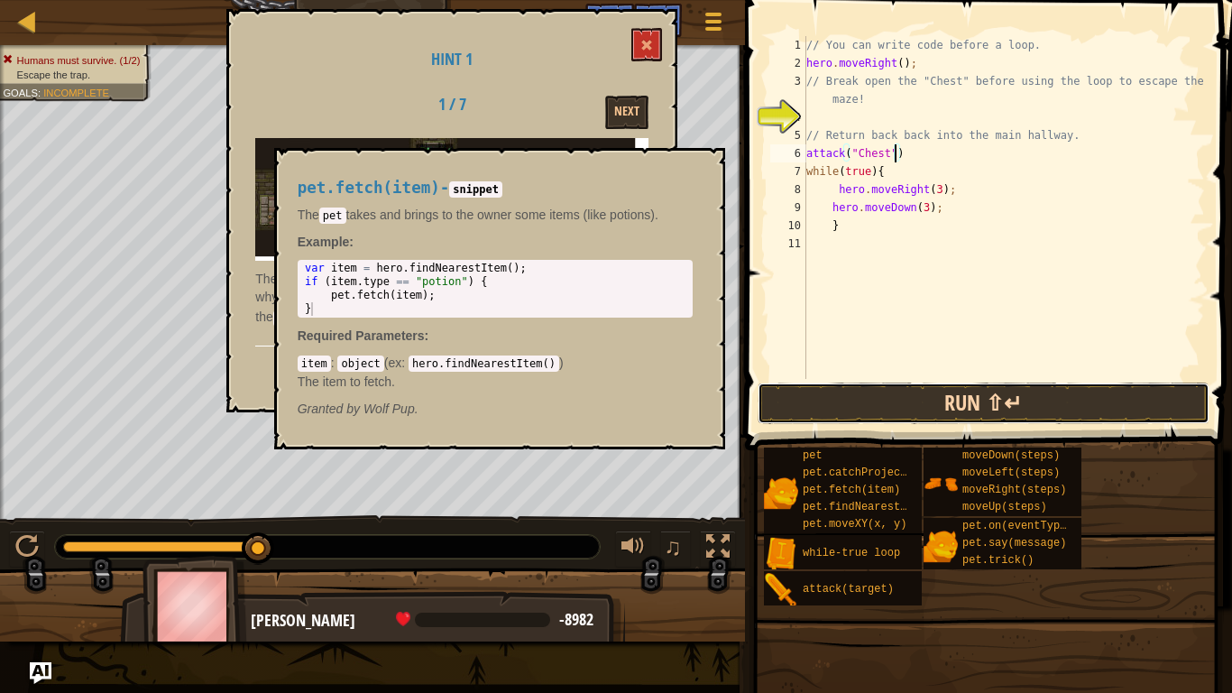
click at [1142, 404] on button "Run ⇧↵" at bounding box center [984, 402] width 452 height 41
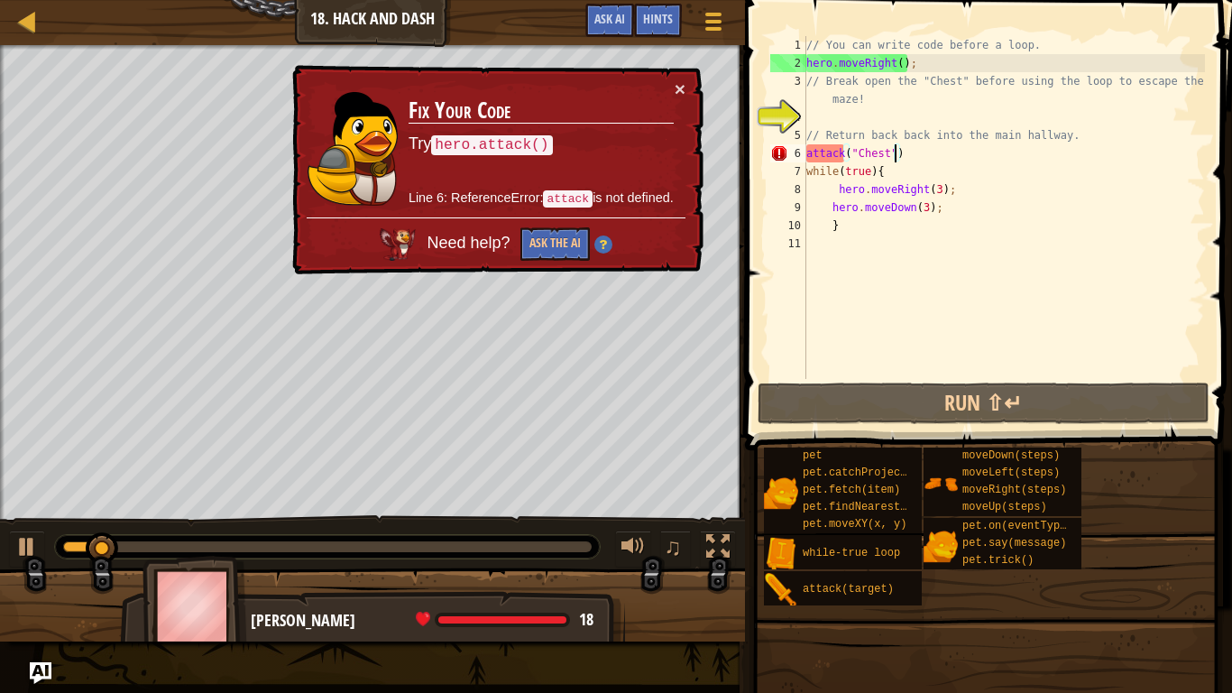
click at [813, 143] on div "// You can write code before a loop. hero . moveRight ( ) ; // Break open the "…" at bounding box center [1004, 225] width 402 height 379
click at [797, 152] on div "6" at bounding box center [788, 153] width 36 height 18
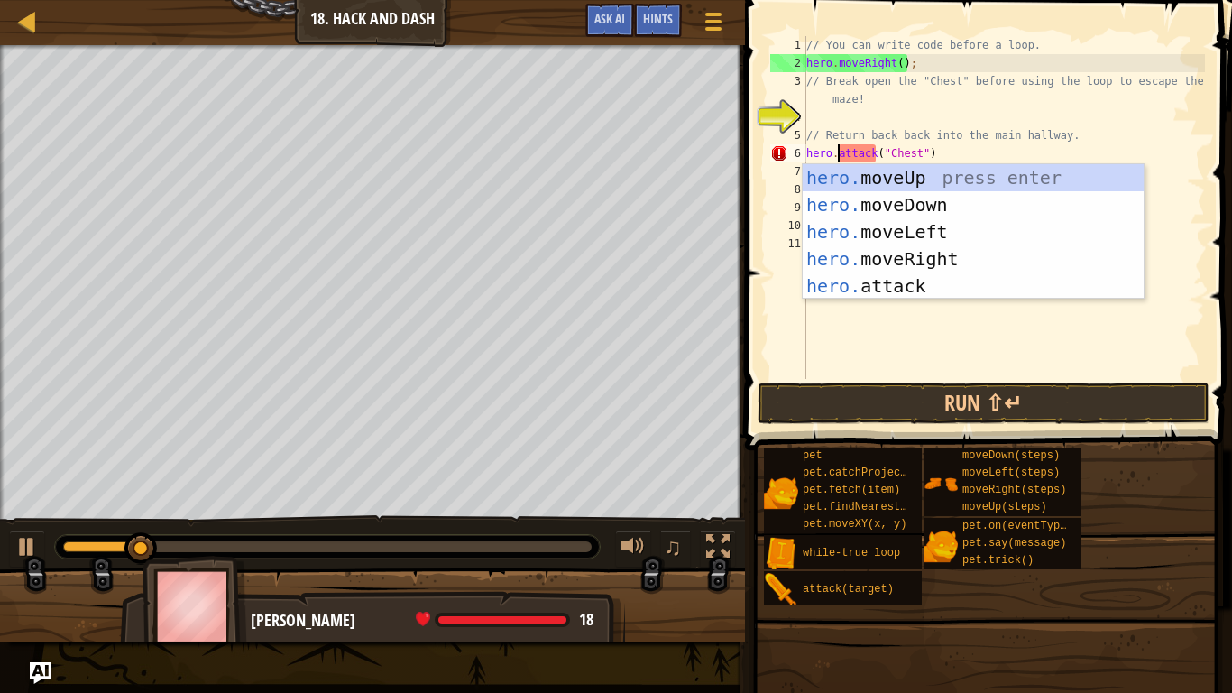
scroll to position [8, 5]
click at [1117, 389] on button "Run ⇧↵" at bounding box center [984, 402] width 452 height 41
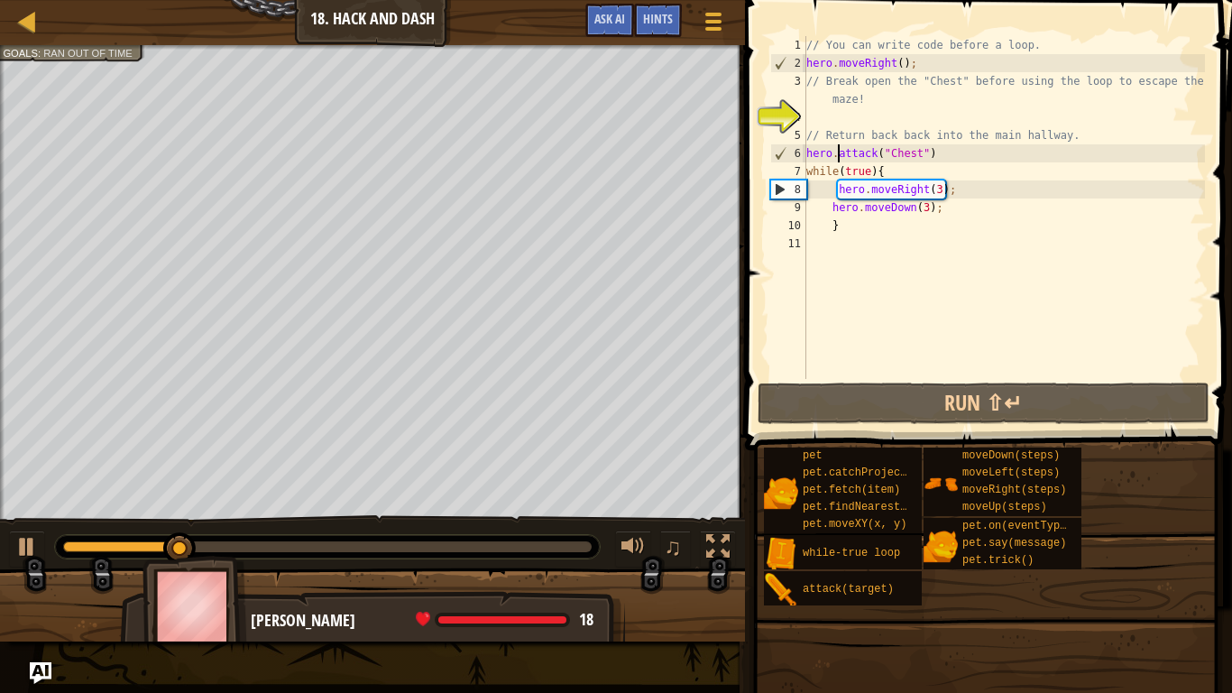
click at [810, 170] on div "// You can write code before a loop. hero . moveRight ( ) ; // Break open the "…" at bounding box center [1004, 225] width 402 height 379
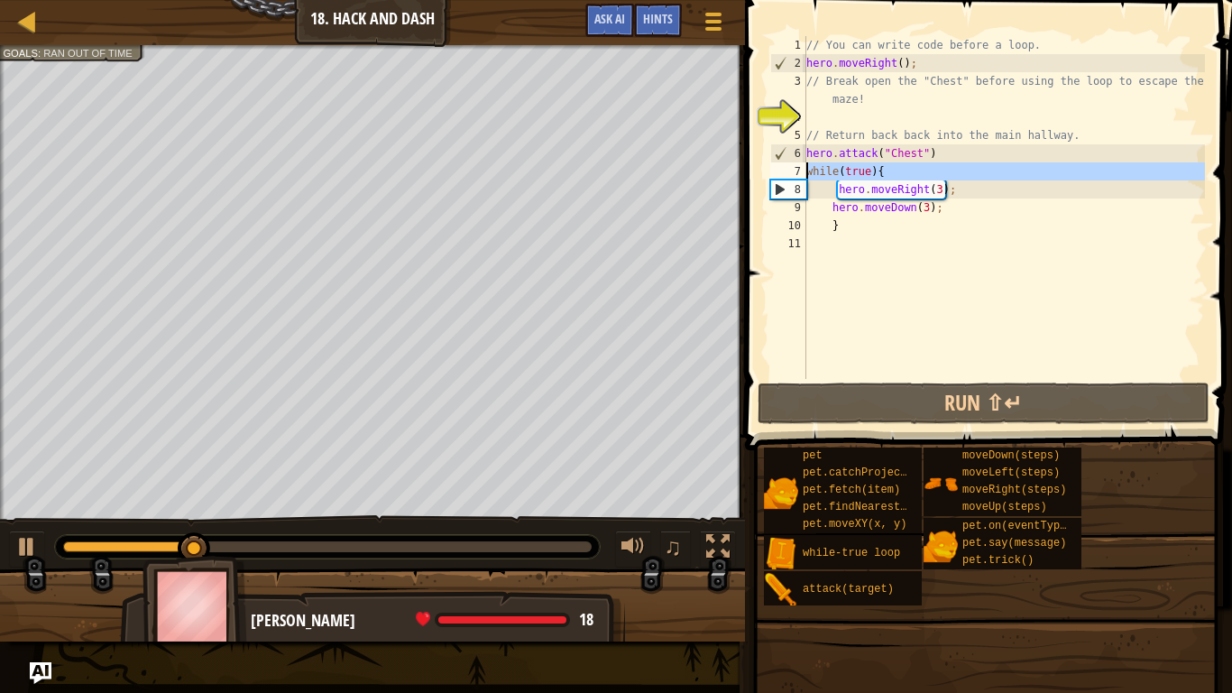
click at [806, 170] on div "7" at bounding box center [788, 171] width 36 height 18
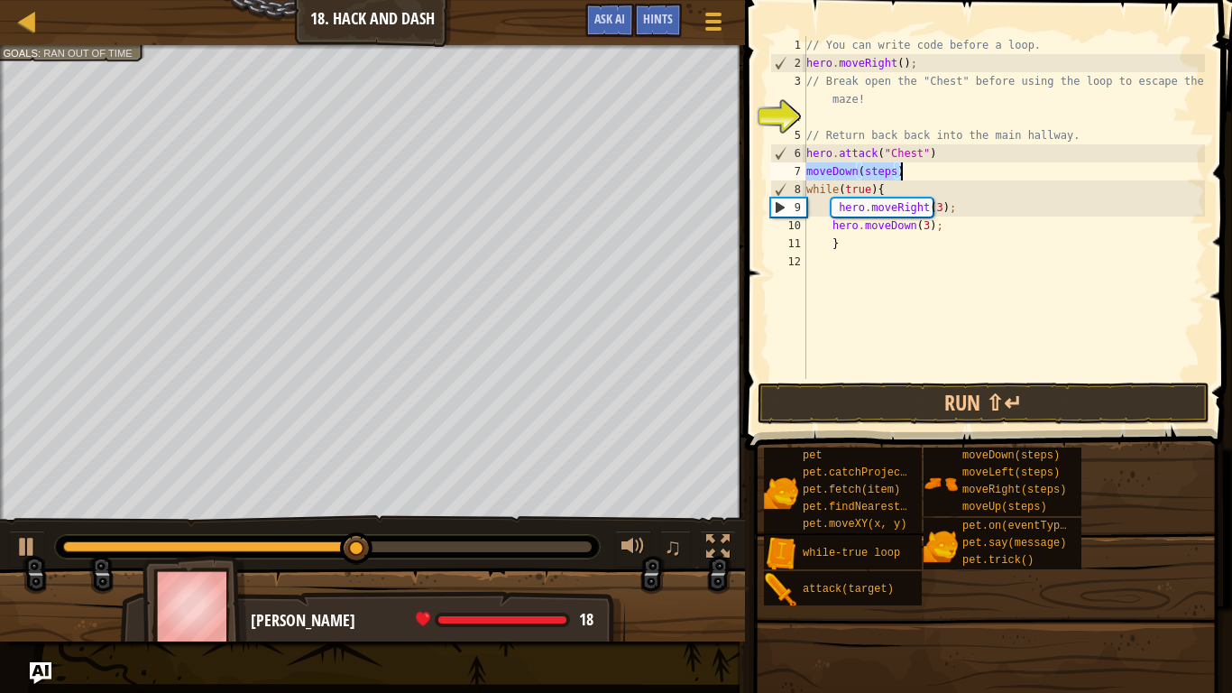
click at [810, 170] on div "// You can write code before a loop. hero . moveRight ( ) ; // Break open the "…" at bounding box center [1004, 207] width 402 height 343
click at [806, 172] on div "// You can write code before a loop. hero . moveRight ( ) ; // Break open the "…" at bounding box center [1004, 225] width 402 height 379
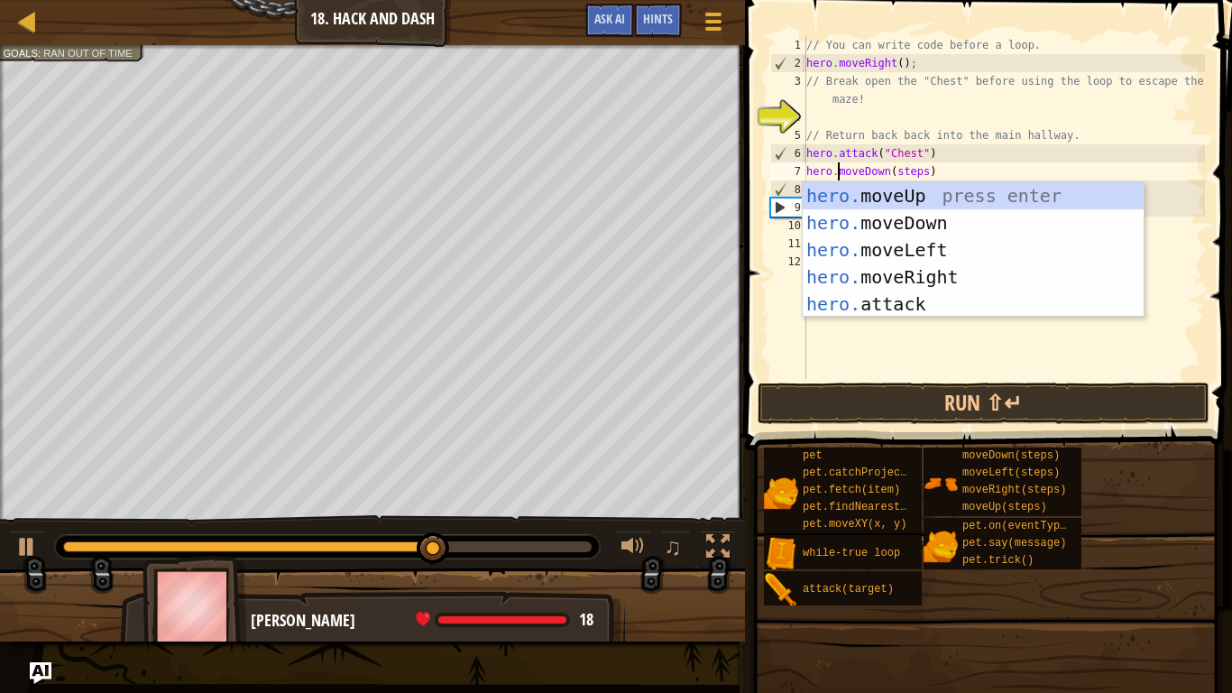
click at [924, 171] on div "// You can write code before a loop. hero . moveRight ( ) ; // Break open the "…" at bounding box center [1004, 225] width 402 height 379
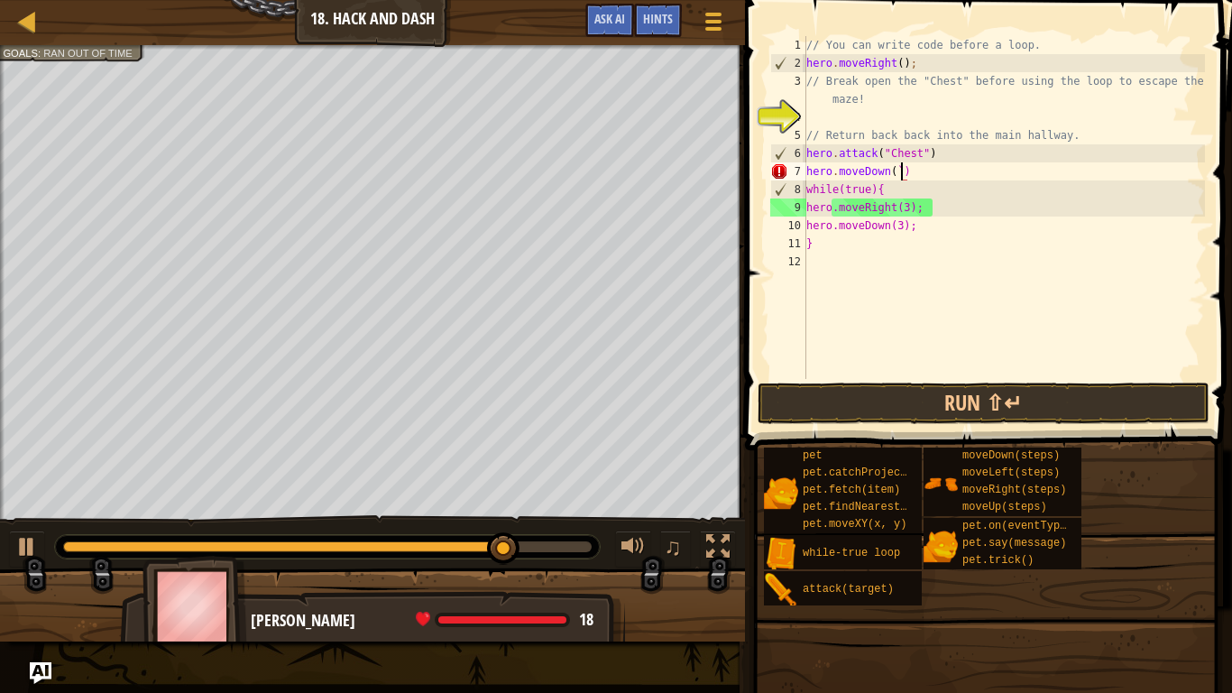
scroll to position [8, 14]
type textarea "hero.moveDown(1)"
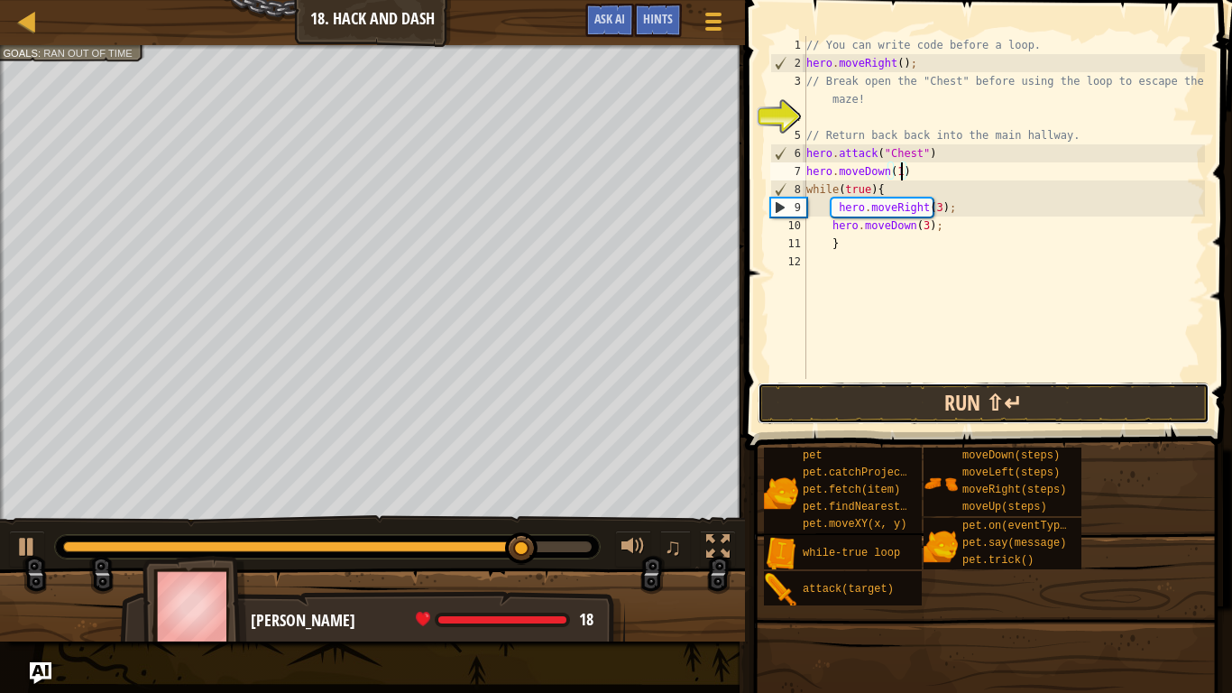
click at [1117, 396] on button "Run ⇧↵" at bounding box center [984, 402] width 452 height 41
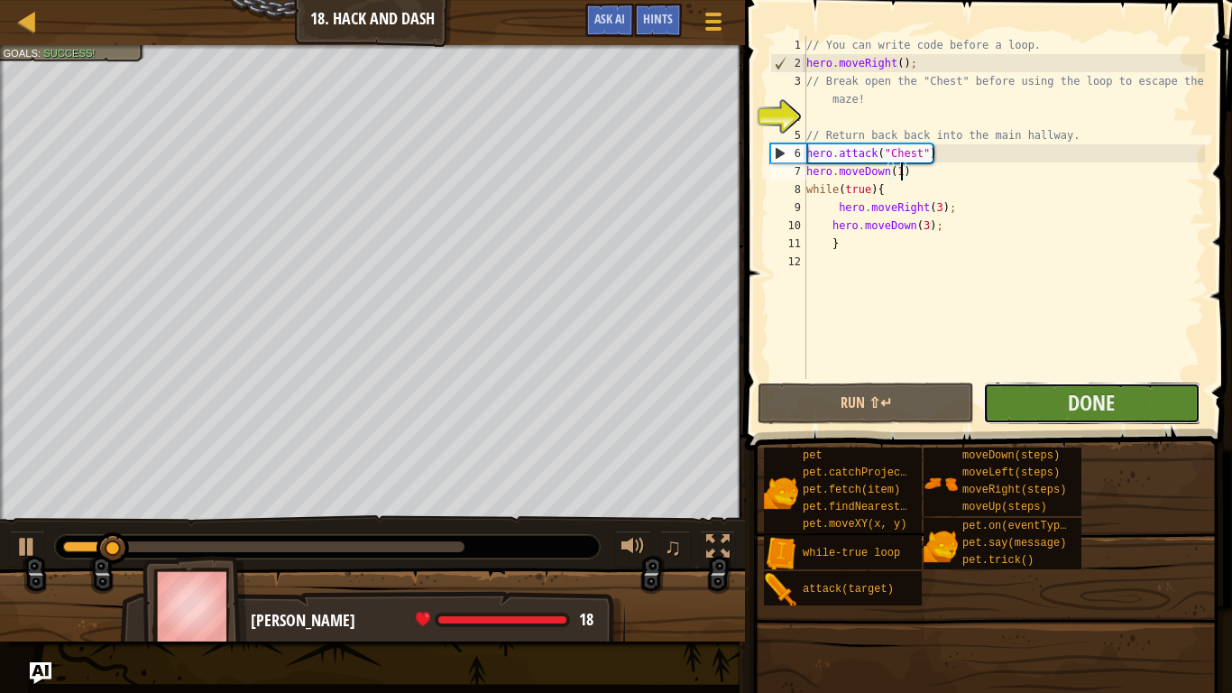
click at [1142, 400] on button "Done" at bounding box center [1091, 402] width 216 height 41
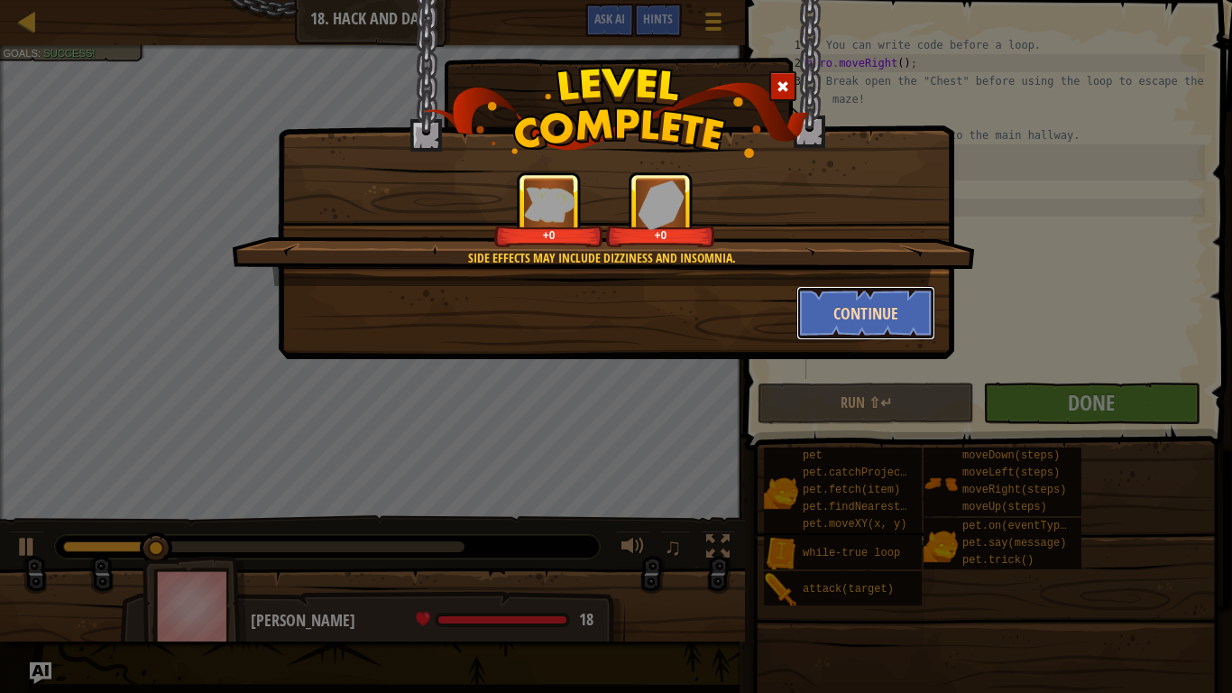
click at [933, 300] on button "Continue" at bounding box center [867, 313] width 140 height 54
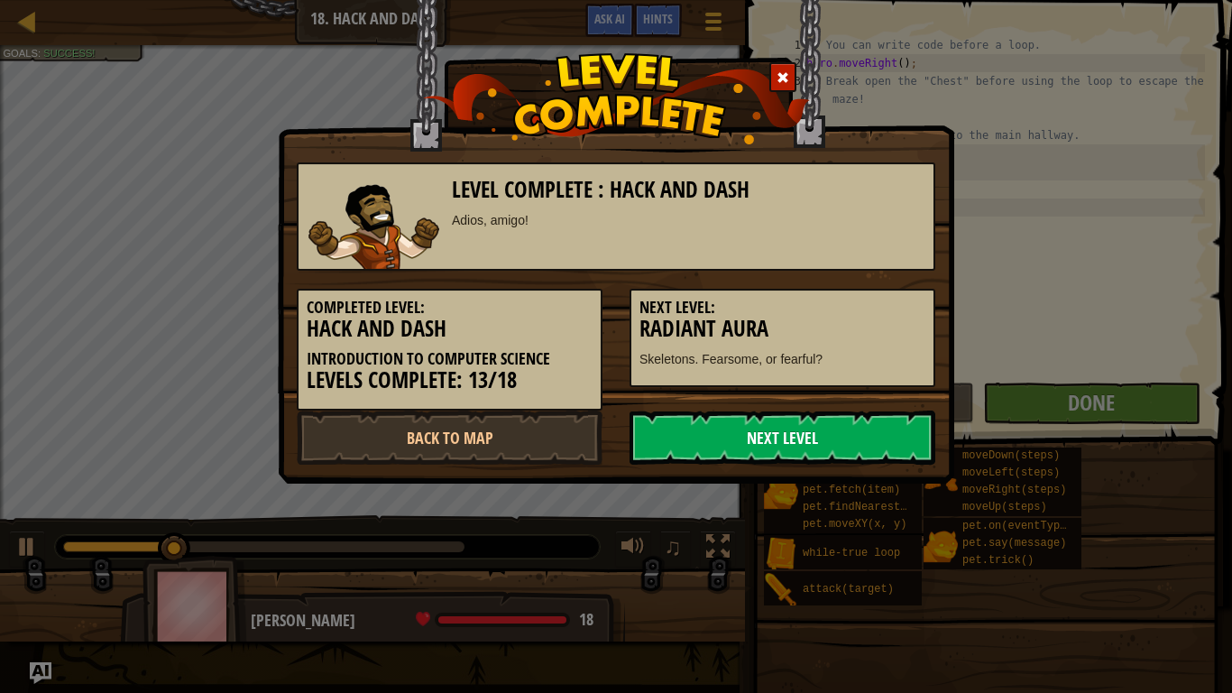
click at [865, 440] on link "Next Level" at bounding box center [783, 437] width 306 height 54
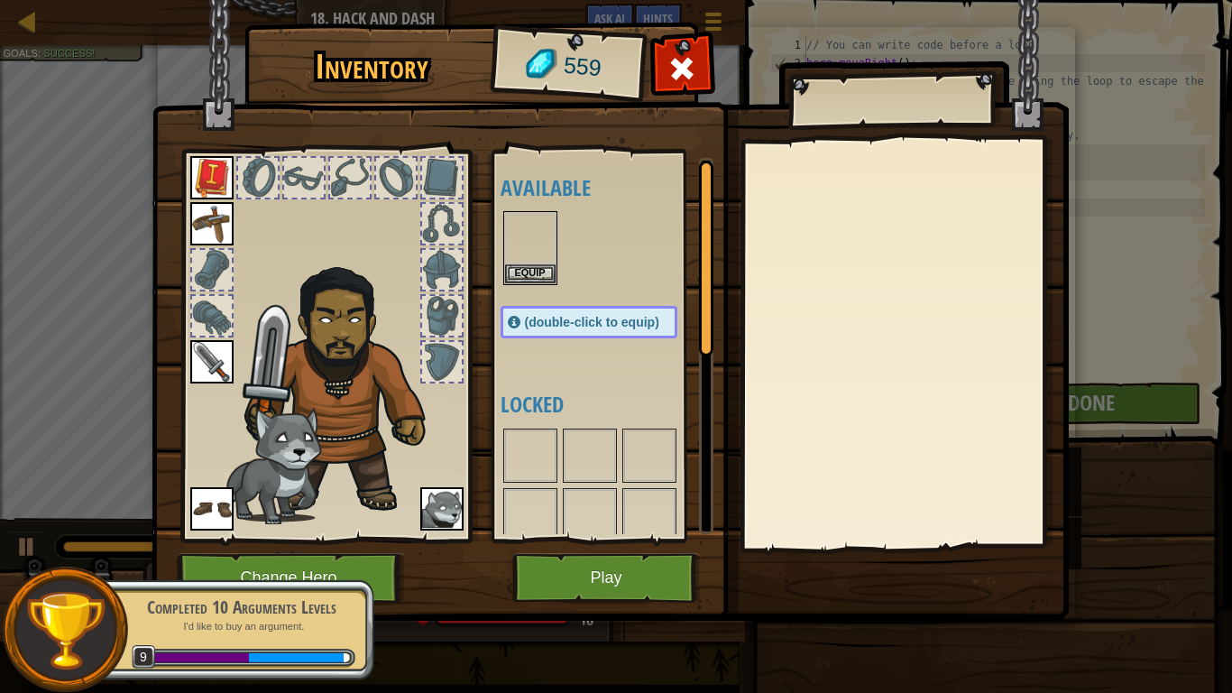
click at [25, 28] on div "Inventory 559 Available Equip Equip Equip Equip Equip Equip (double-click to eq…" at bounding box center [616, 346] width 1232 height 693
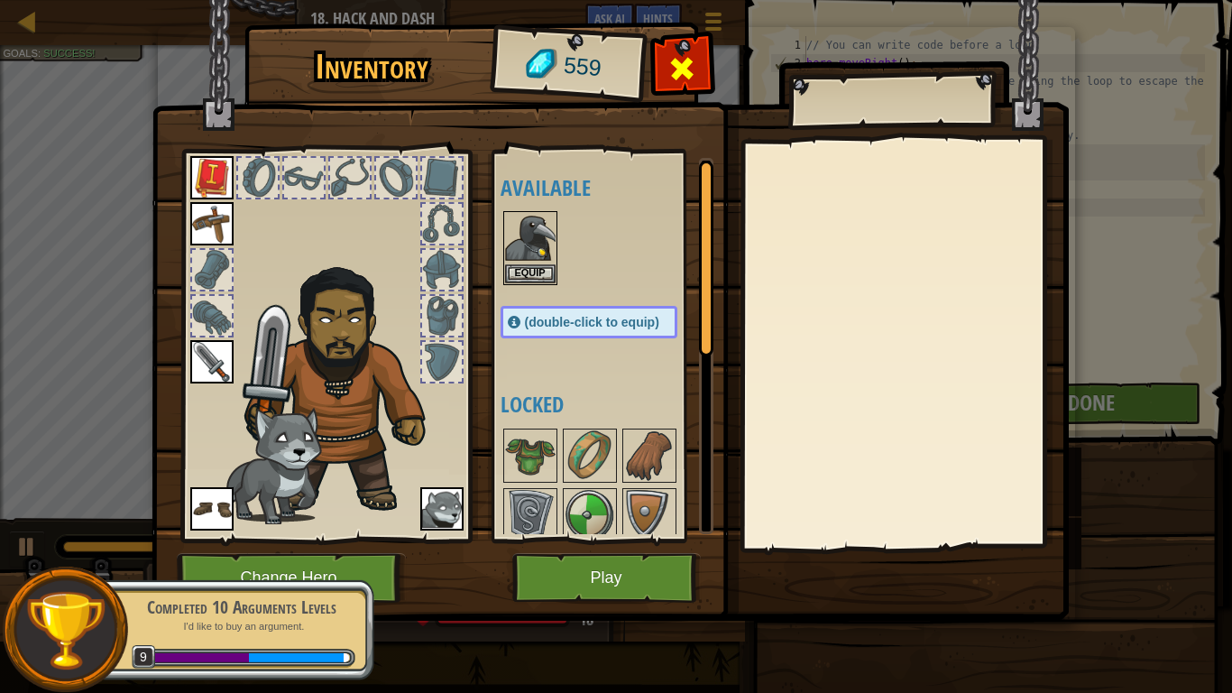
click at [682, 63] on span at bounding box center [682, 68] width 29 height 29
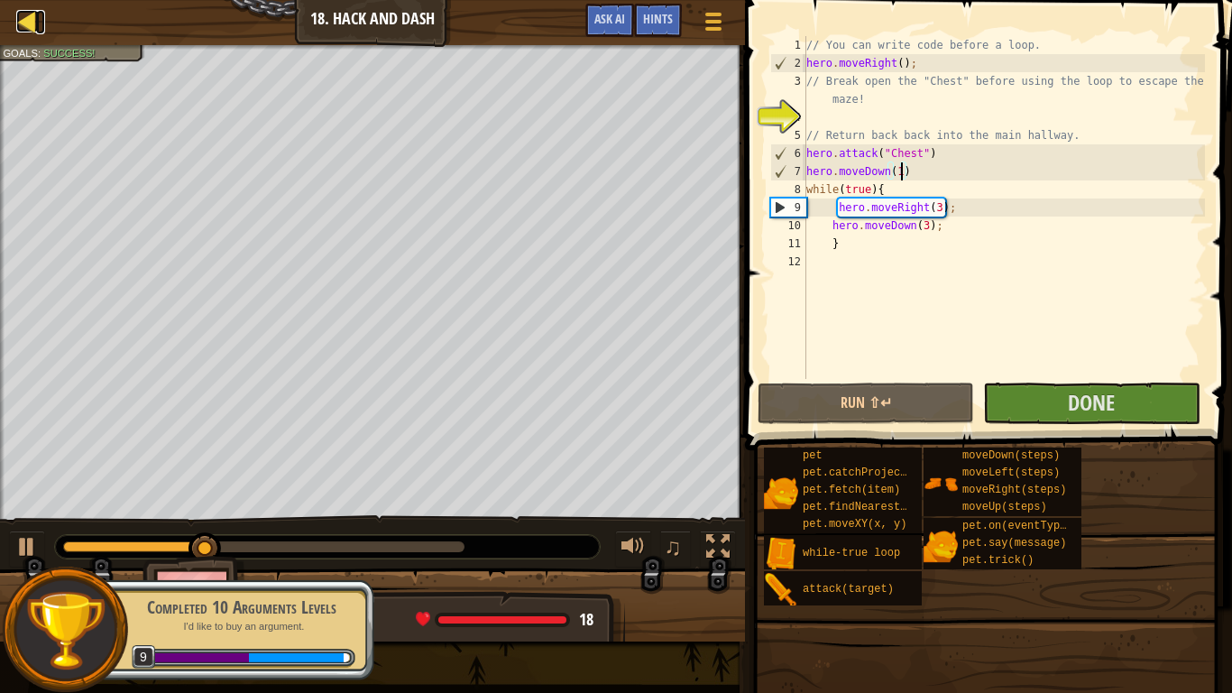
click at [42, 10] on link "Map" at bounding box center [40, 22] width 9 height 24
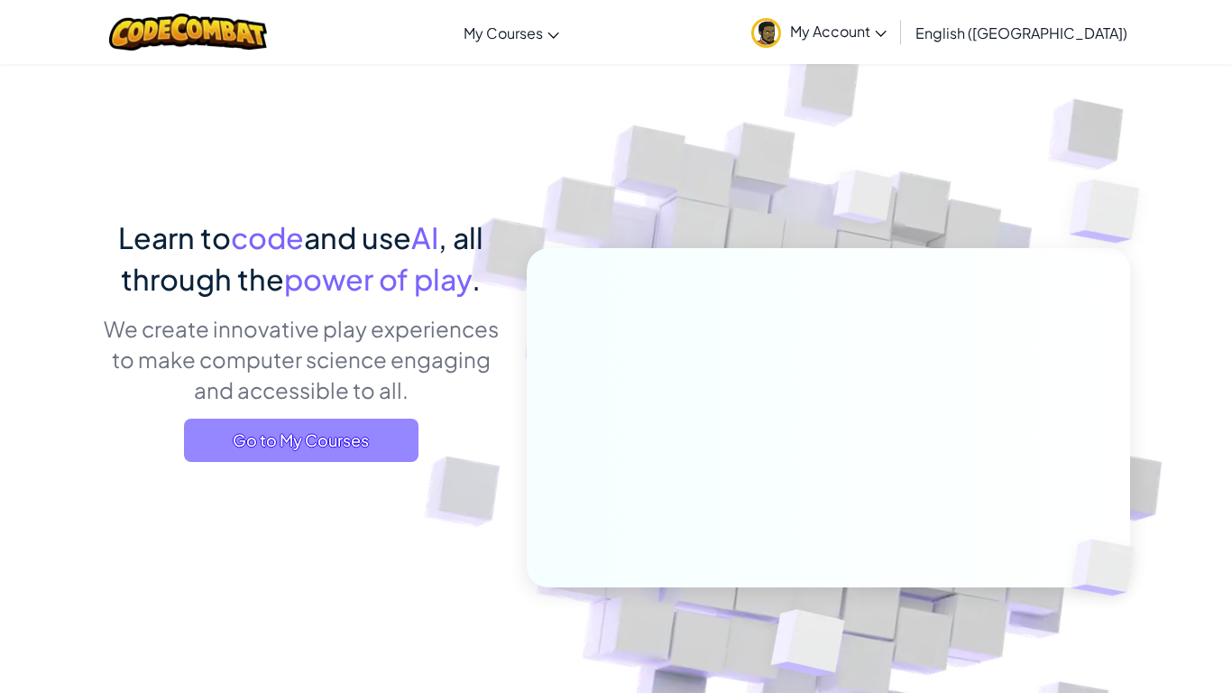
click at [346, 454] on span "Go to My Courses" at bounding box center [301, 440] width 235 height 43
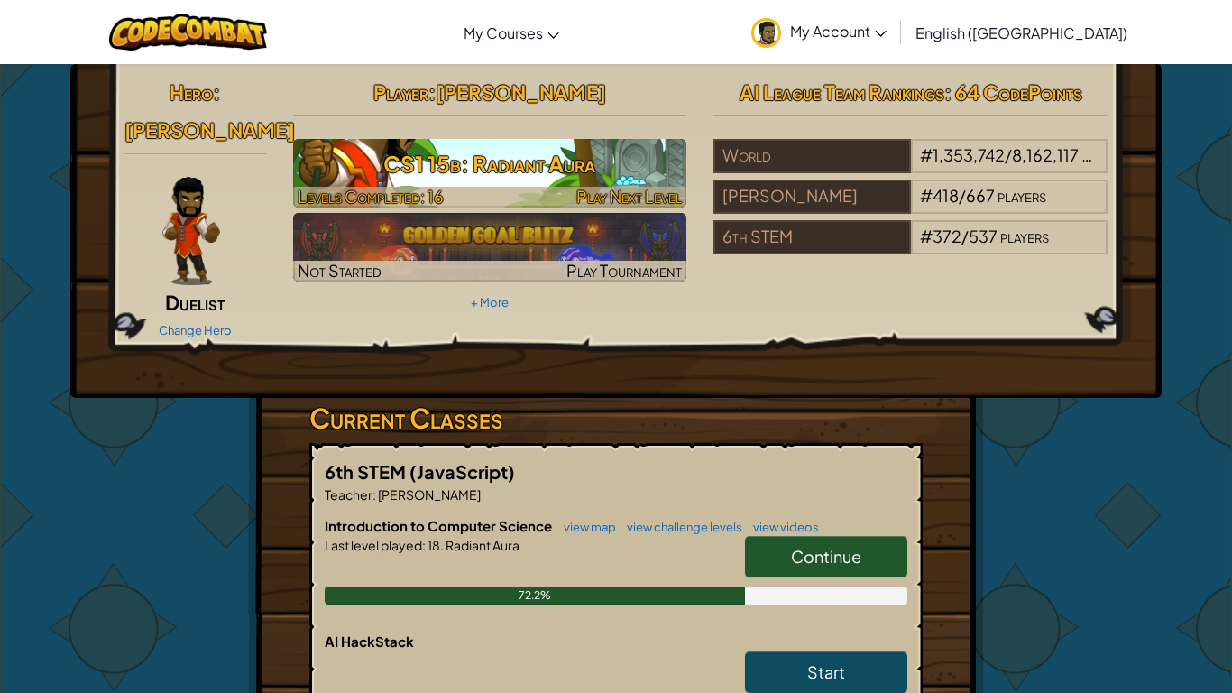
click at [462, 149] on h3 "CS1 15b: Radiant Aura" at bounding box center [490, 163] width 394 height 41
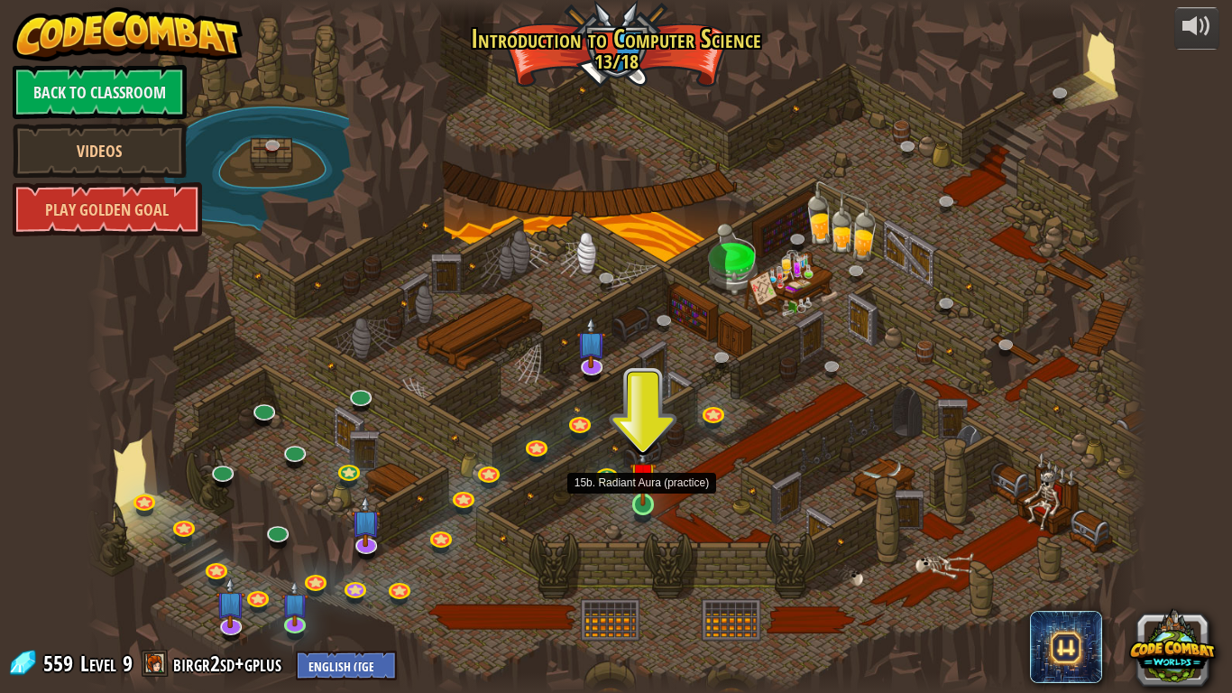
click at [649, 493] on img at bounding box center [643, 475] width 27 height 61
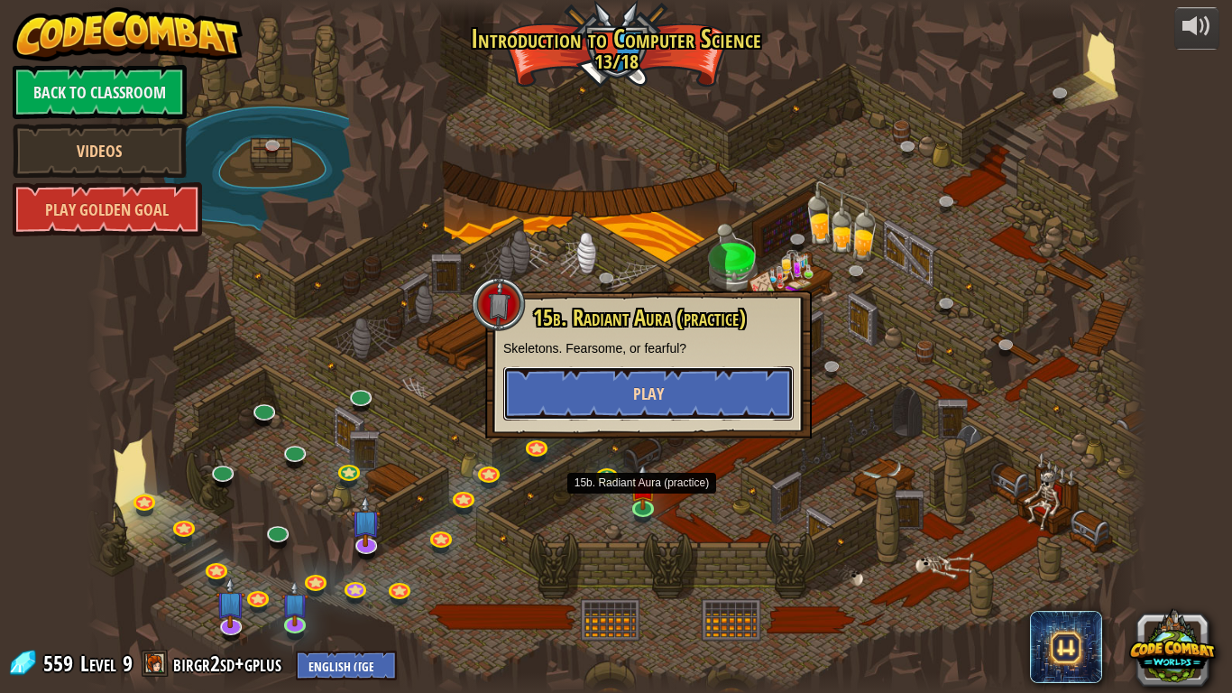
click at [686, 387] on button "Play" at bounding box center [648, 393] width 290 height 54
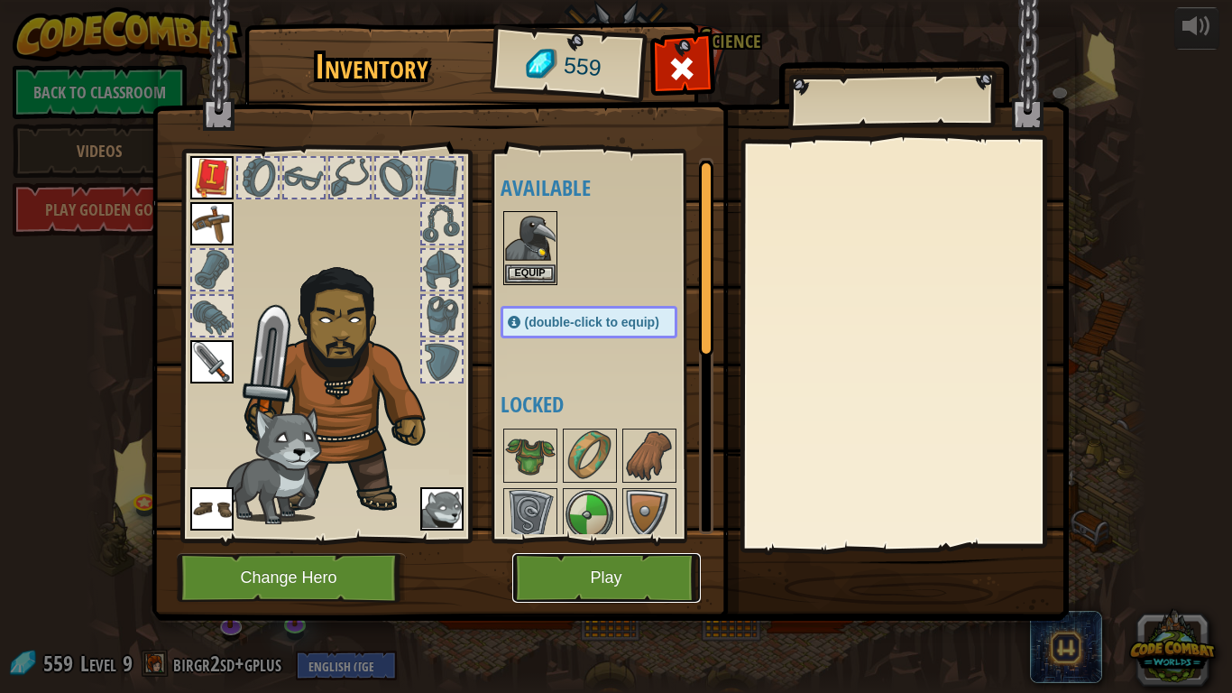
click at [652, 583] on button "Play" at bounding box center [606, 578] width 189 height 50
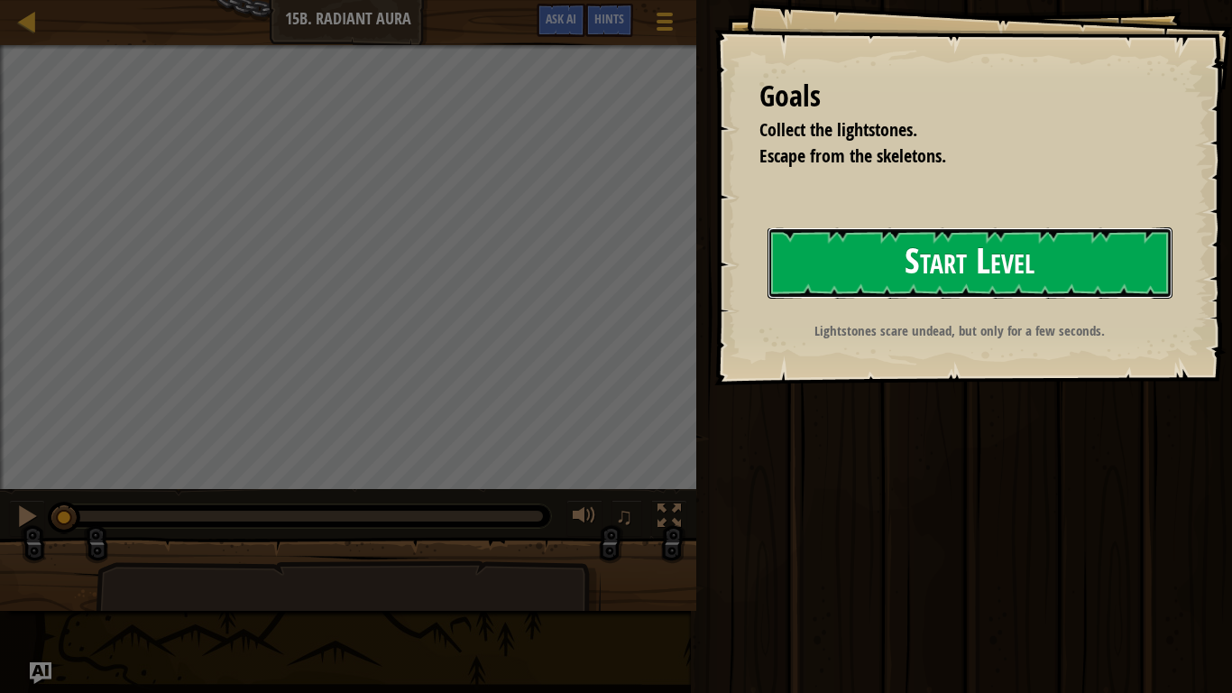
click at [955, 274] on button "Start Level" at bounding box center [970, 262] width 405 height 71
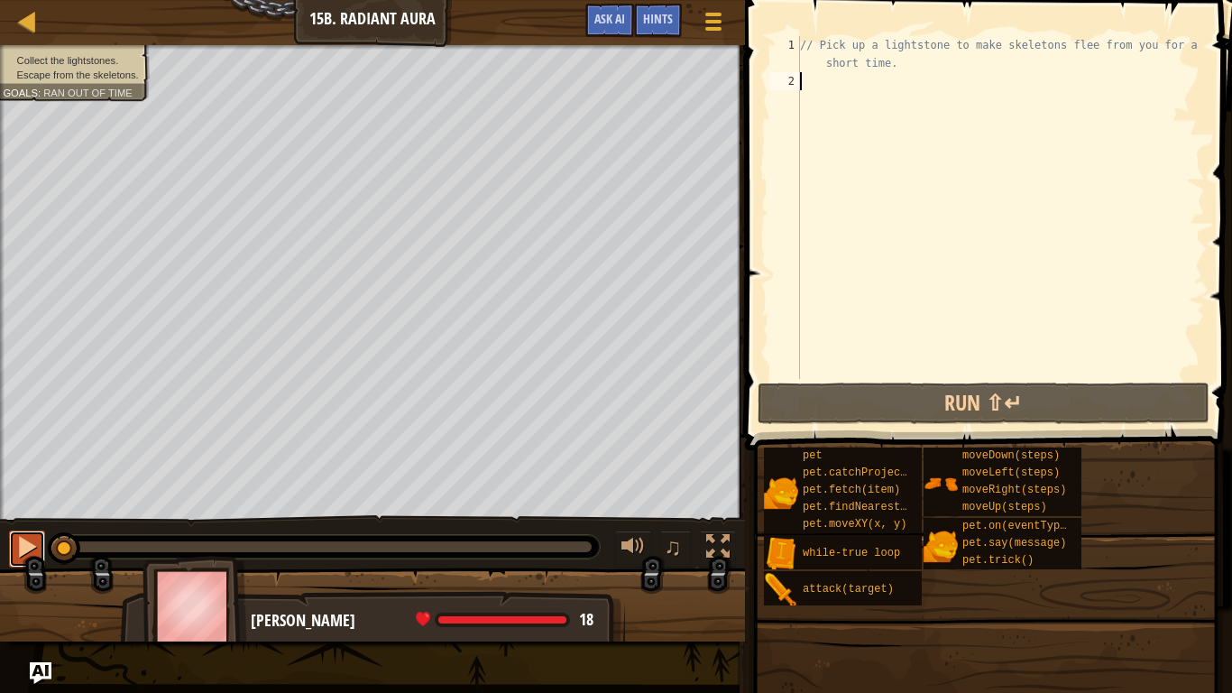
click at [26, 558] on div at bounding box center [26, 546] width 23 height 23
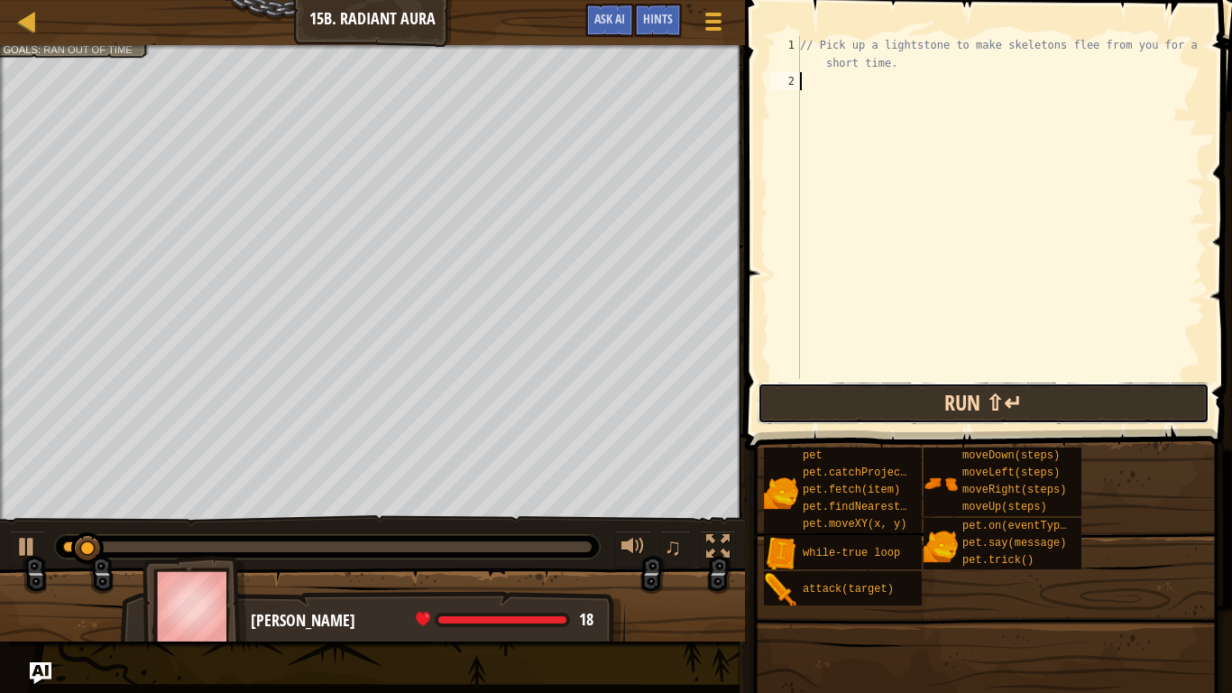
click at [1105, 394] on button "Run ⇧↵" at bounding box center [984, 402] width 452 height 41
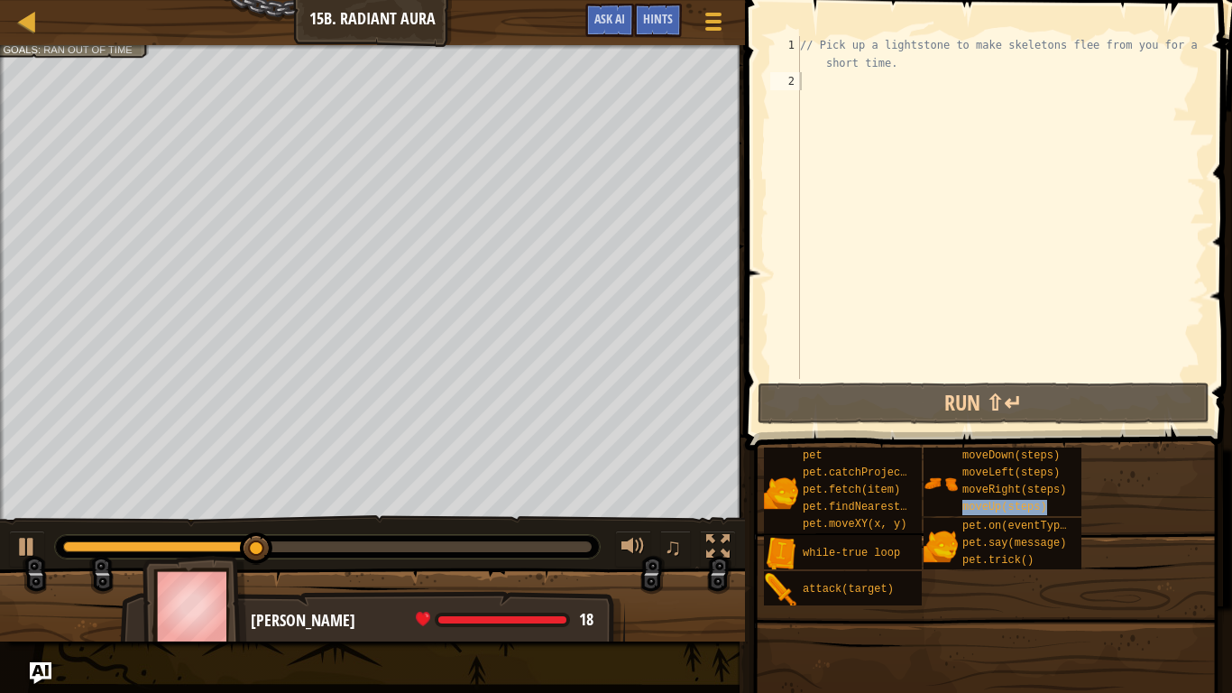
click at [837, 10] on span at bounding box center [991, 199] width 502 height 503
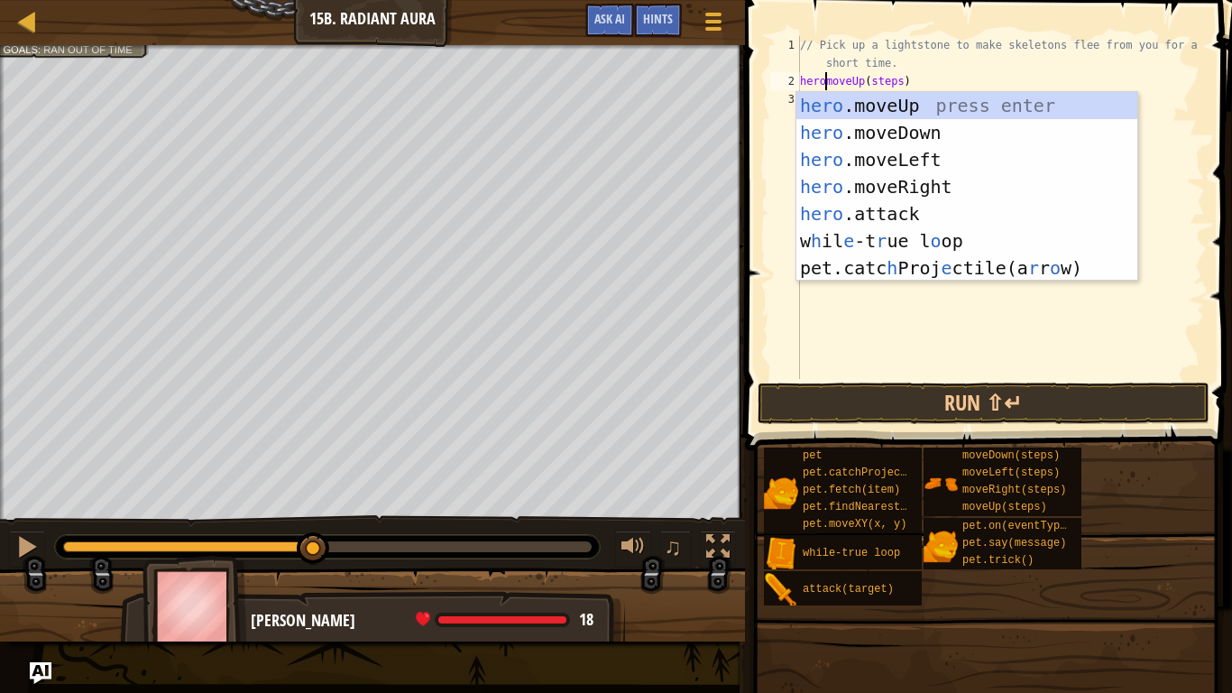
scroll to position [8, 5]
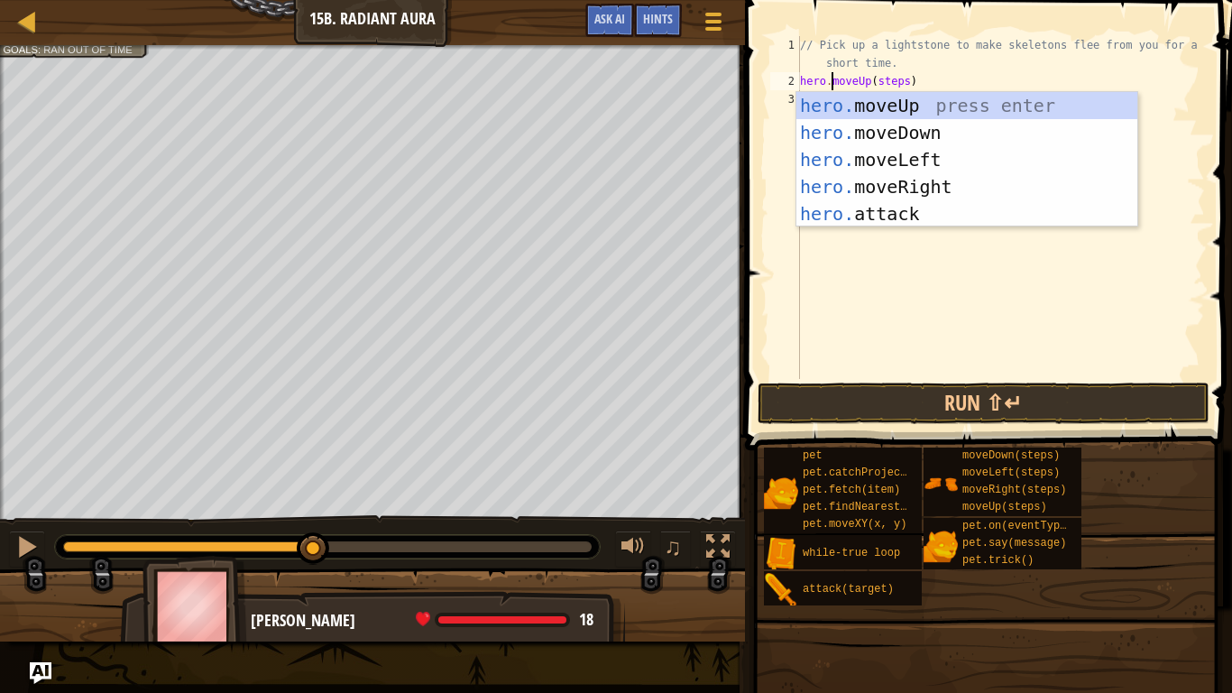
click at [904, 74] on div "// Pick up a lightstone to make skeletons flee from you for a short time. hero …" at bounding box center [1001, 234] width 409 height 397
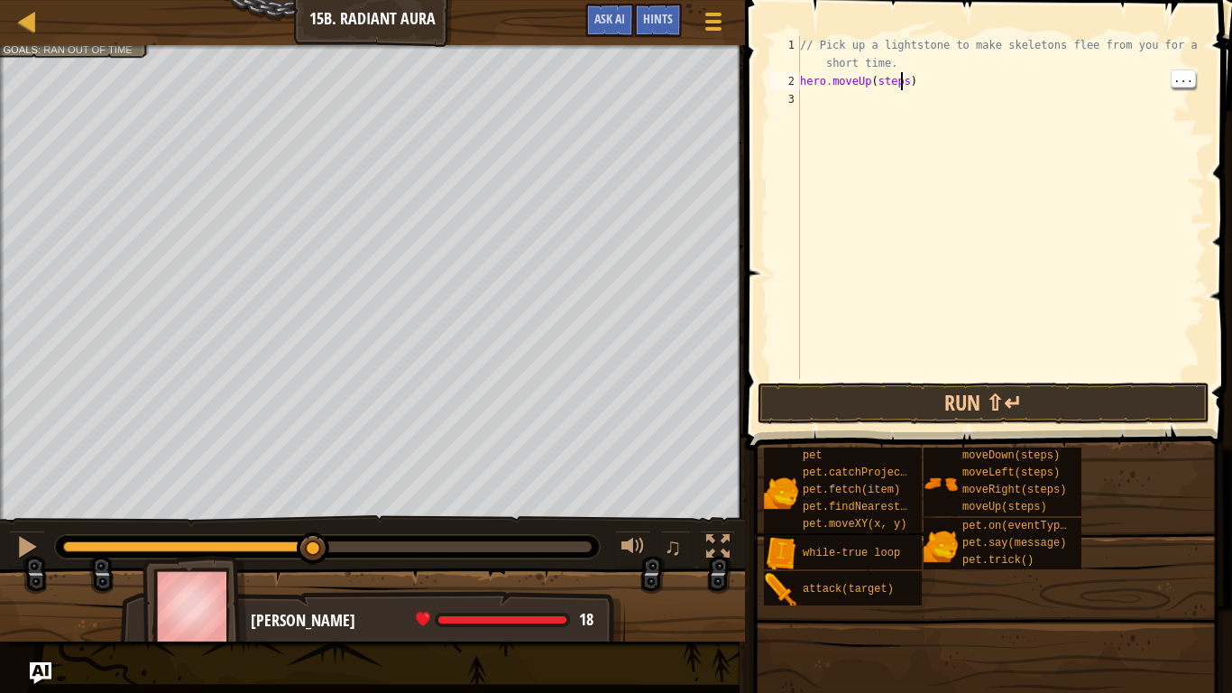
click at [905, 81] on div "// Pick up a lightstone to make skeletons flee from you for a short time. hero …" at bounding box center [1001, 234] width 409 height 397
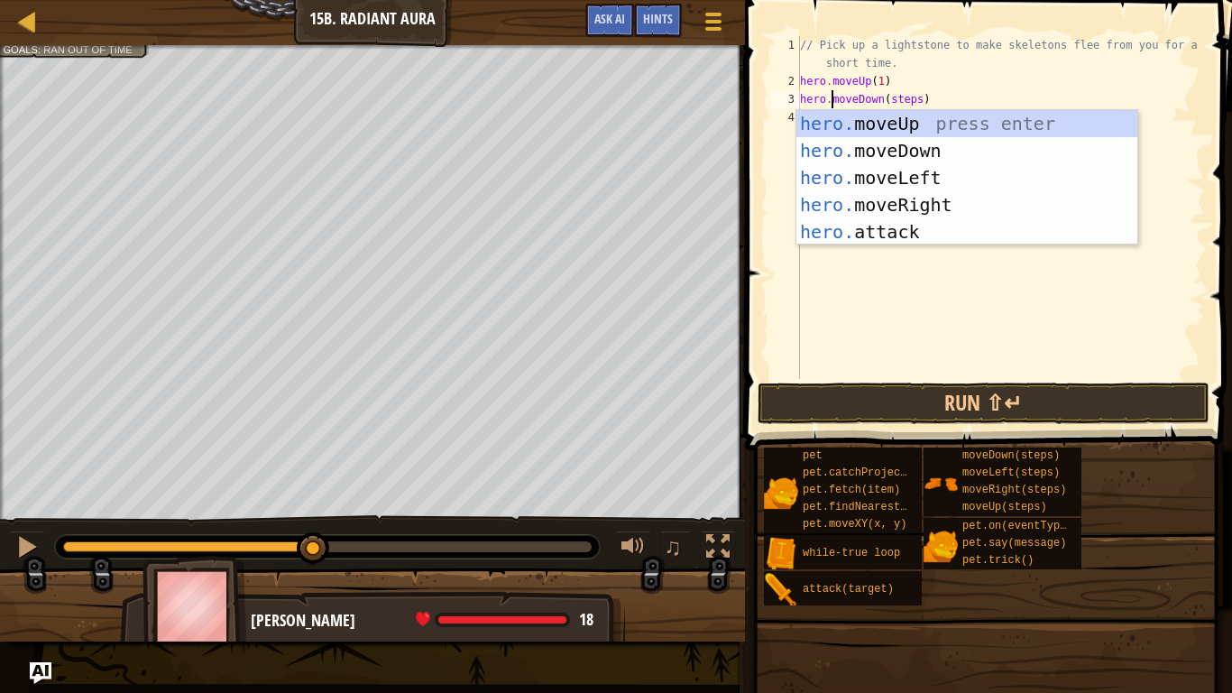
click at [921, 103] on div "// Pick up a lightstone to make skeletons flee from you for a short time. hero …" at bounding box center [1001, 234] width 409 height 397
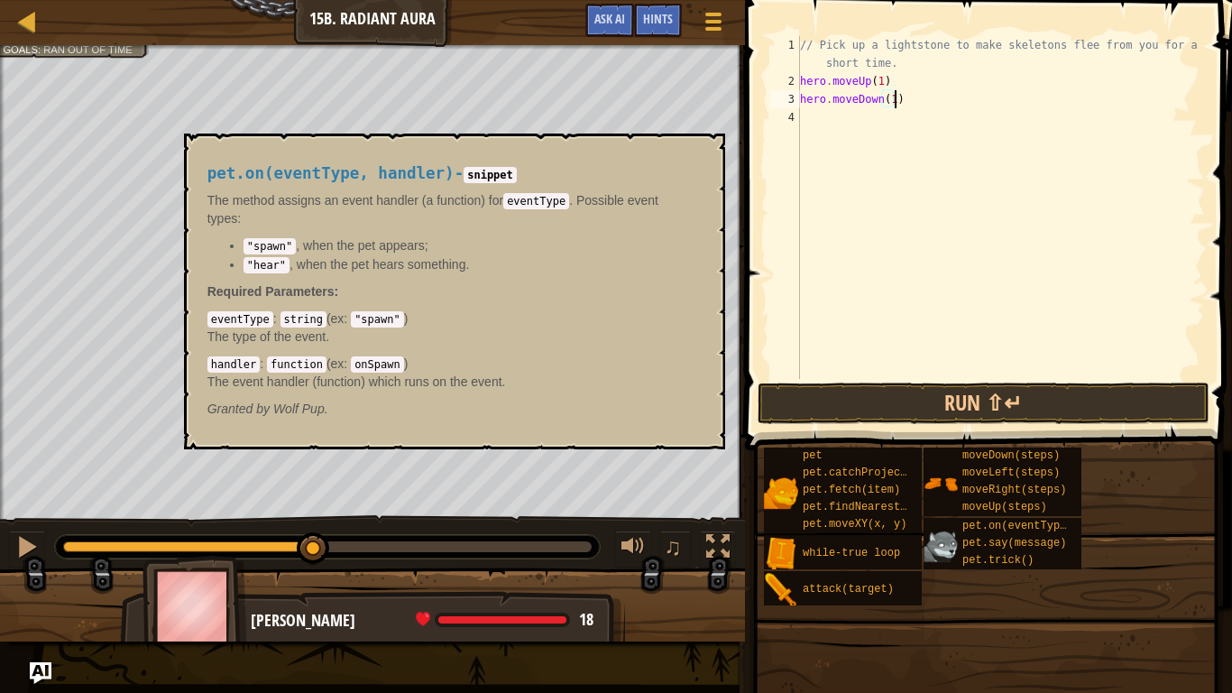
scroll to position [8, 14]
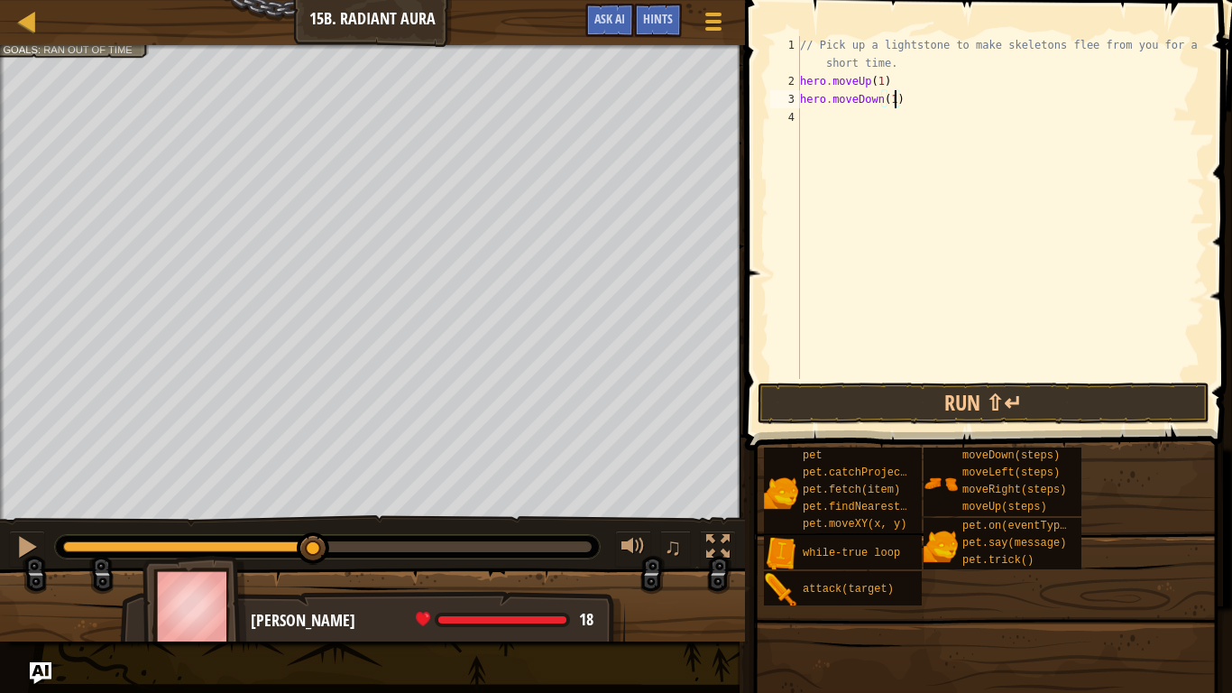
click at [806, 69] on div "// Pick up a lightstone to make skeletons flee from you for a short time. hero …" at bounding box center [1001, 234] width 409 height 397
click at [799, 82] on div "2" at bounding box center [785, 81] width 30 height 18
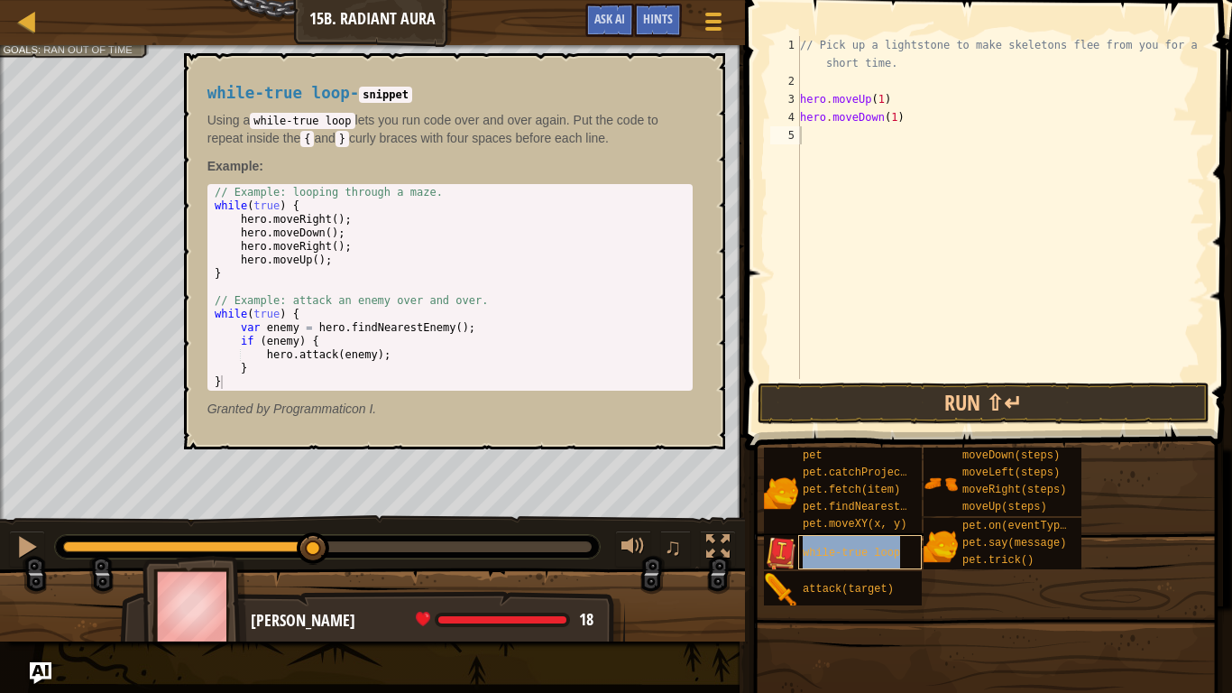
type textarea "hero.moveUp(1)while-true loop"
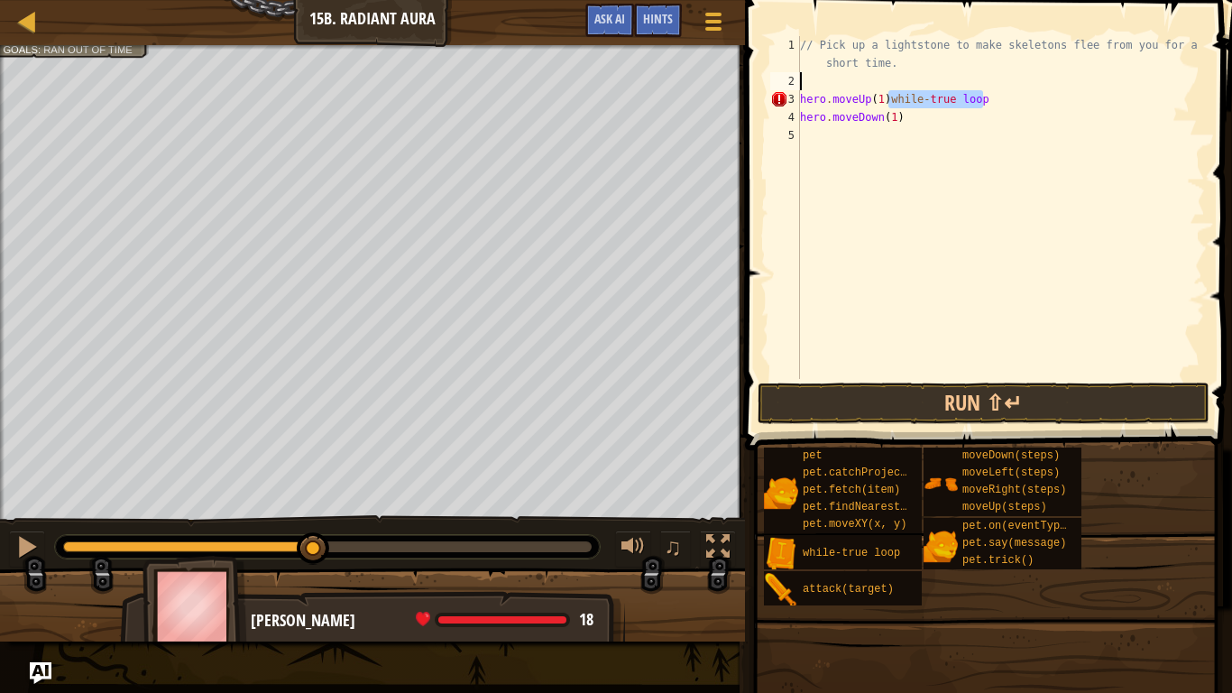
scroll to position [8, 0]
click at [898, 102] on div "// Pick up a lightstone to make skeletons flee from you for a short time. while…" at bounding box center [1001, 234] width 409 height 397
click at [897, 90] on div "// Pick up a lightstone to make skeletons flee from you for a short time. while…" at bounding box center [1001, 234] width 409 height 397
click at [896, 86] on div "// Pick up a lightstone to make skeletons flee from you for a short time. while…" at bounding box center [1001, 234] width 409 height 397
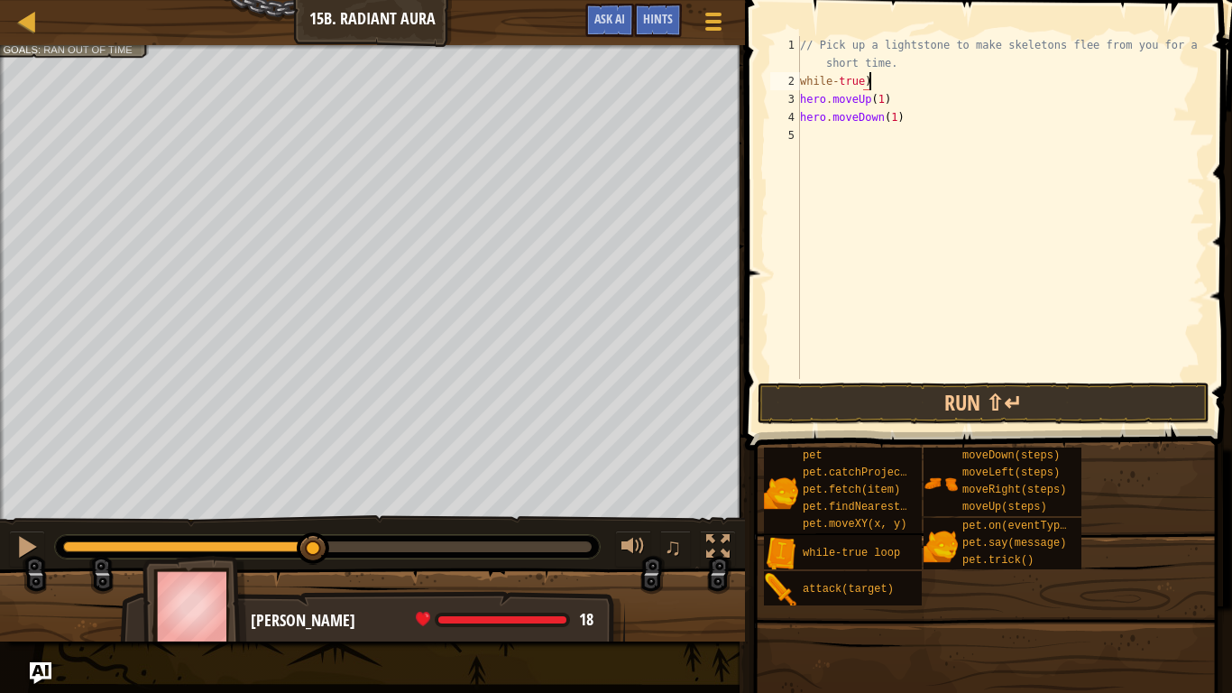
click at [828, 80] on div "// Pick up a lightstone to make skeletons flee from you for a short time. while…" at bounding box center [1001, 234] width 409 height 397
click at [831, 87] on div "// Pick up a lightstone to make skeletons flee from you for a short time. while…" at bounding box center [1001, 234] width 409 height 397
click at [845, 83] on div "// Pick up a lightstone to make skeletons flee from you for a short time. while…" at bounding box center [1001, 234] width 409 height 397
click at [872, 86] on div "// Pick up a lightstone to make skeletons flee from you for a short time. while…" at bounding box center [1001, 234] width 409 height 397
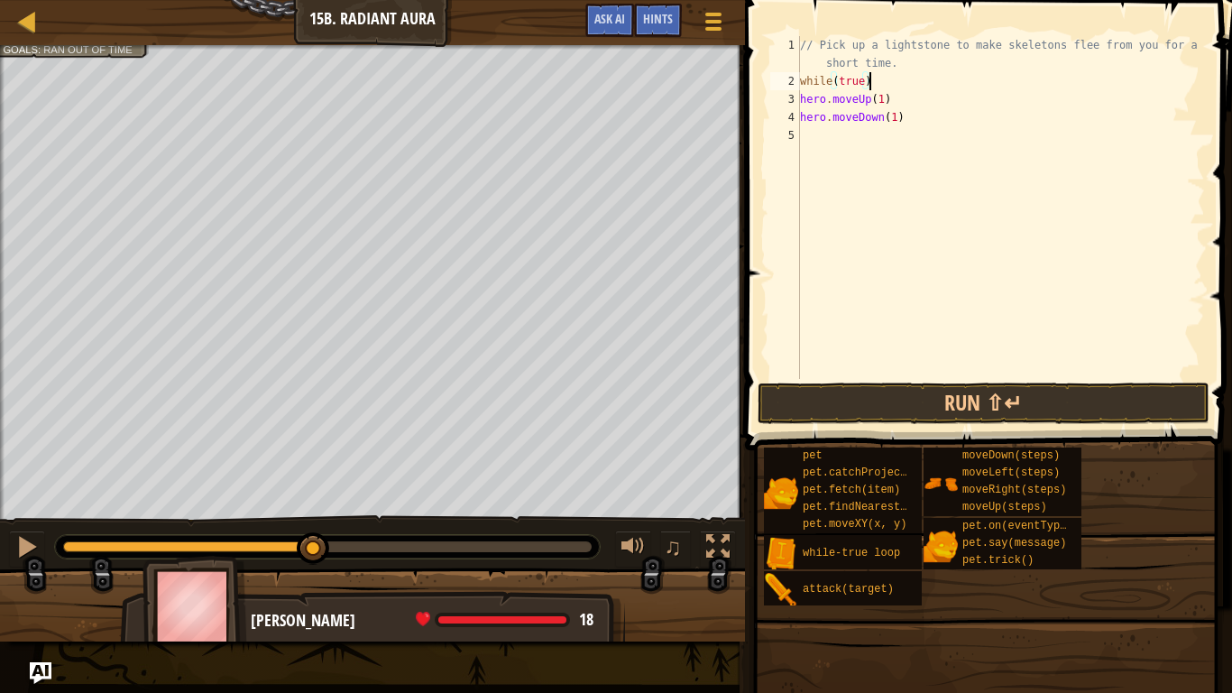
type textarea "while(true){"
click at [814, 143] on div "// Pick up a lightstone to make skeletons flee from you for a short time. while…" at bounding box center [1001, 234] width 409 height 397
type textarea "}"
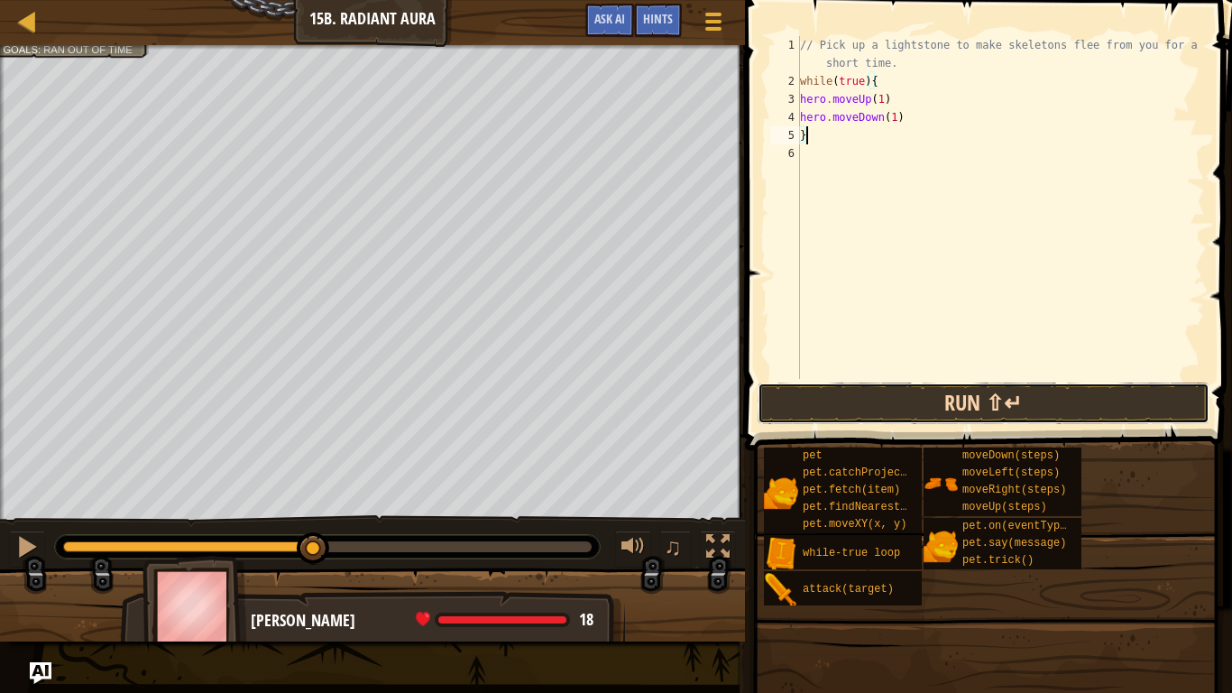
click at [1112, 389] on button "Run ⇧↵" at bounding box center [984, 402] width 452 height 41
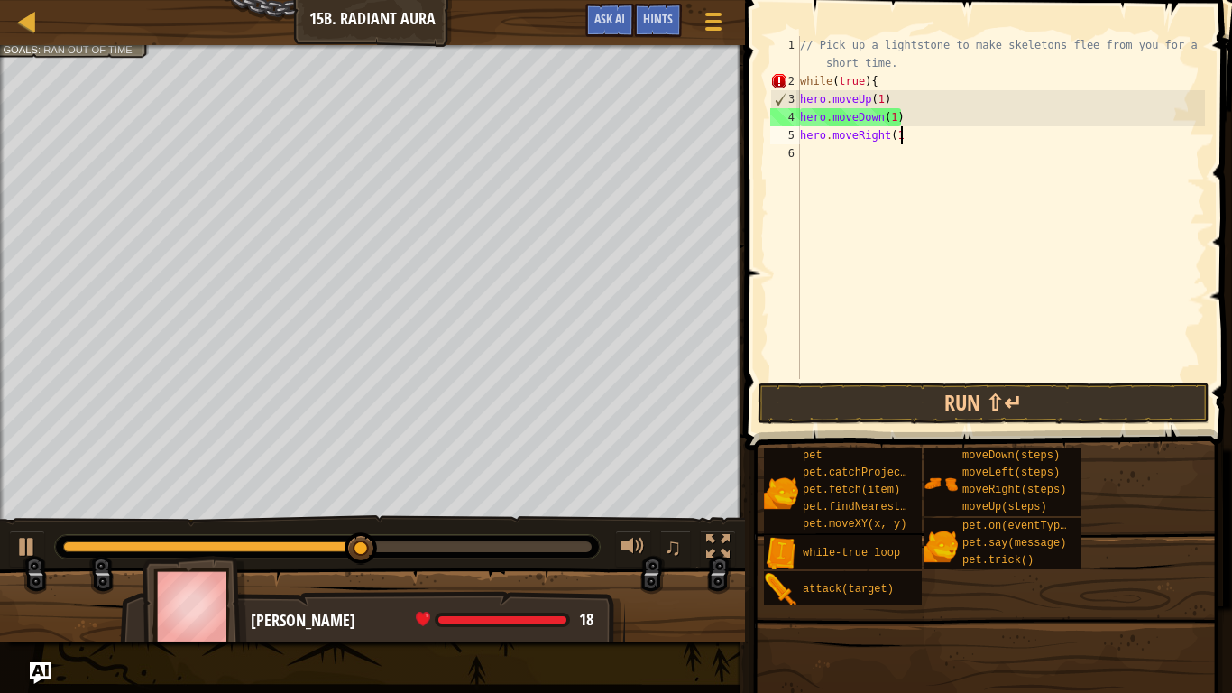
scroll to position [8, 14]
type textarea "hero.moveRight(1)"
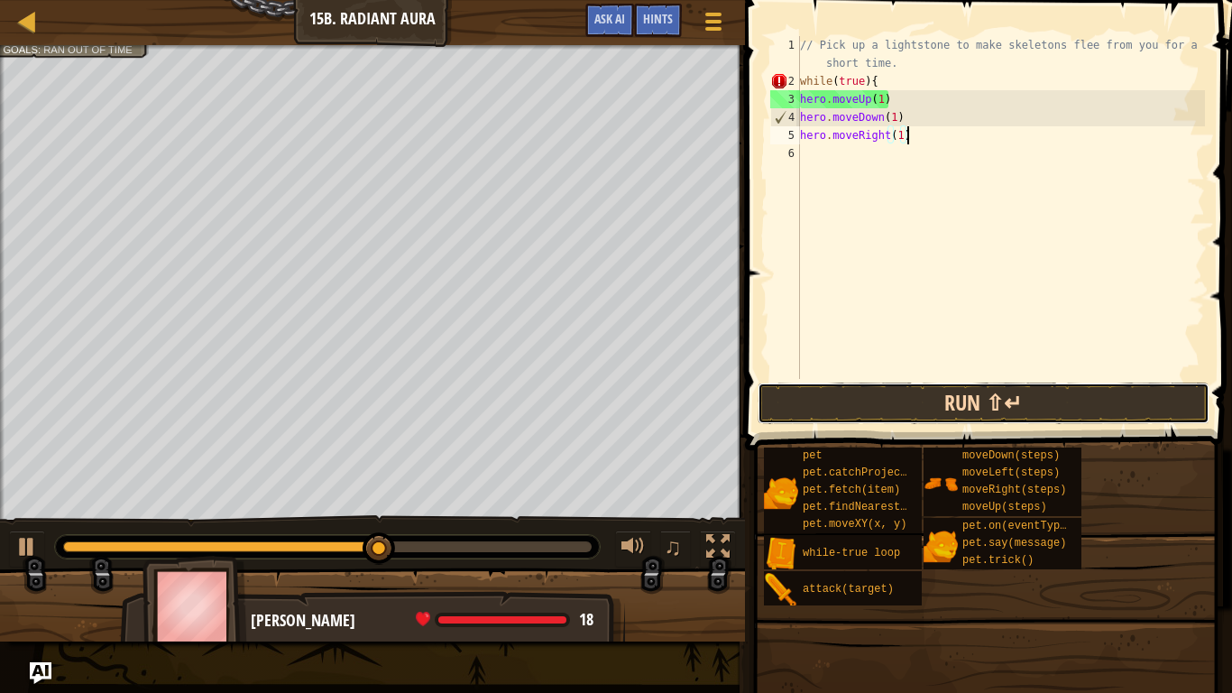
click at [1131, 403] on button "Run ⇧↵" at bounding box center [984, 402] width 452 height 41
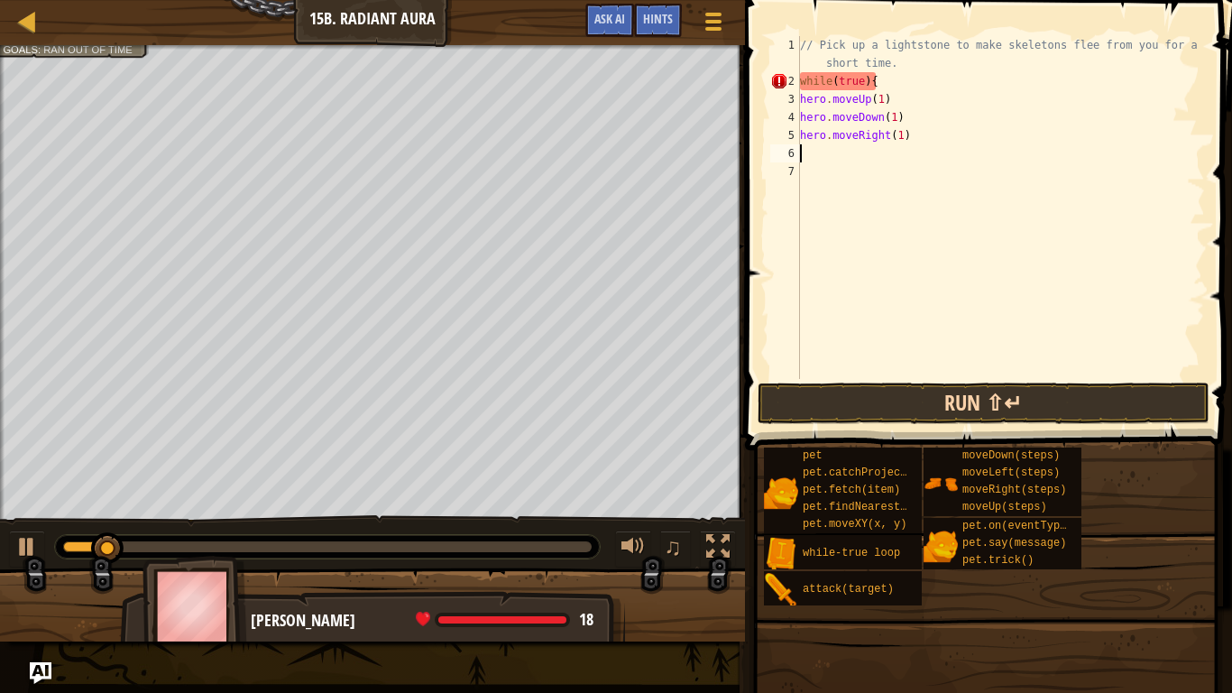
scroll to position [8, 0]
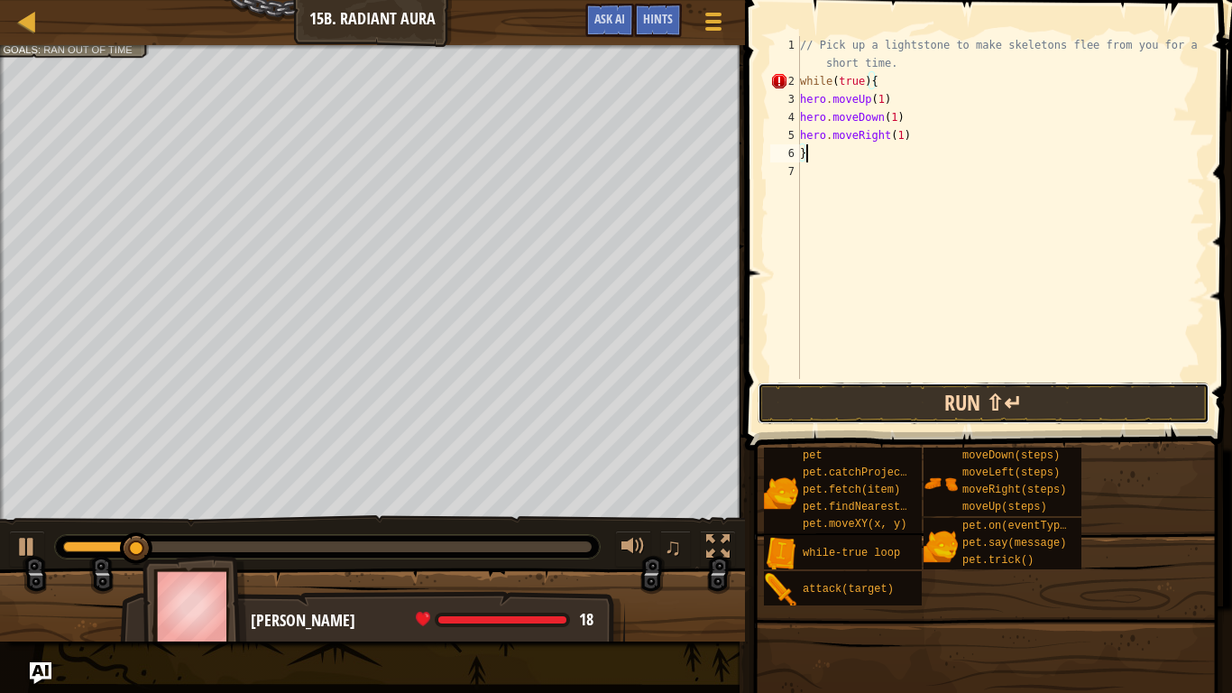
click at [1130, 389] on button "Run ⇧↵" at bounding box center [984, 402] width 452 height 41
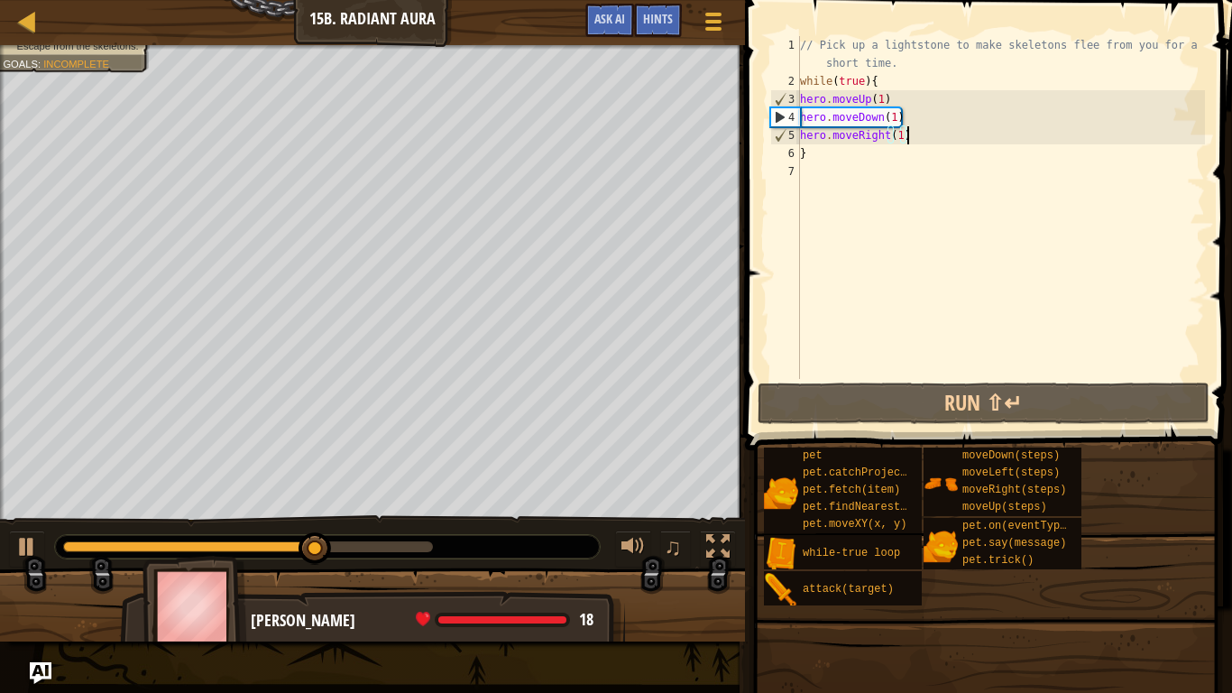
click at [907, 137] on div "// Pick up a lightstone to make skeletons flee from you for a short time. while…" at bounding box center [1001, 234] width 409 height 397
click at [904, 137] on div "// Pick up a lightstone to make skeletons flee from you for a short time. while…" at bounding box center [1001, 234] width 409 height 397
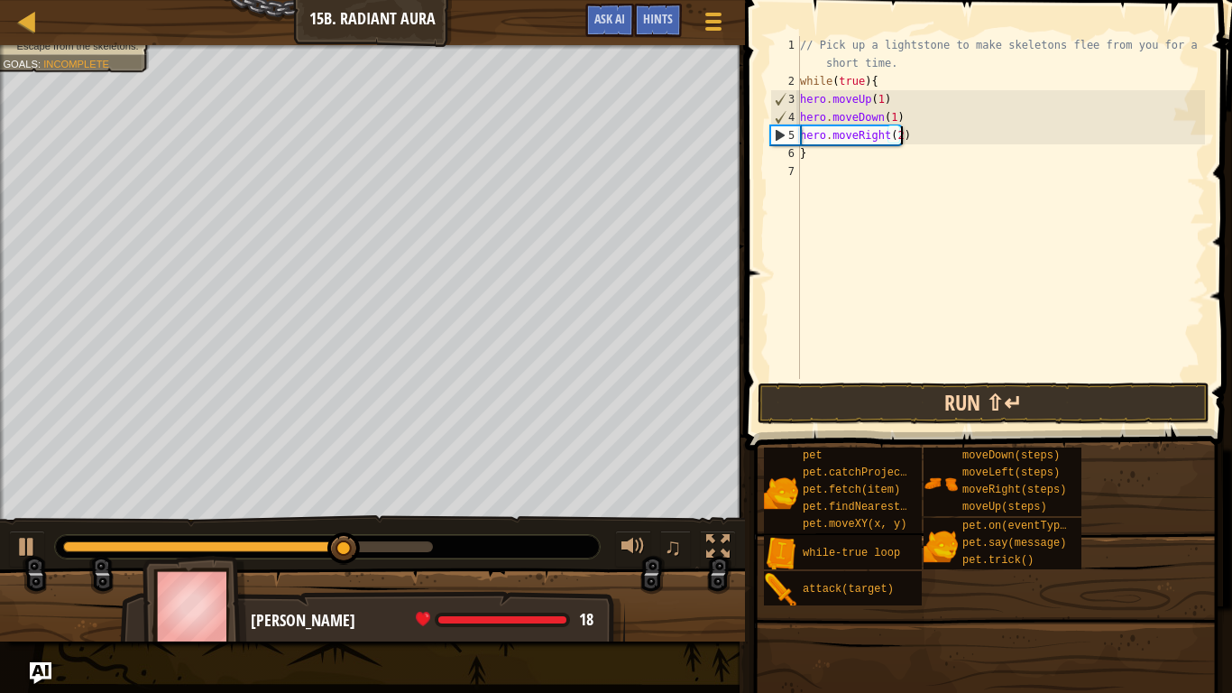
scroll to position [8, 14]
type textarea "hero.moveRight(2)"
click at [1137, 385] on button "Run ⇧↵" at bounding box center [984, 402] width 452 height 41
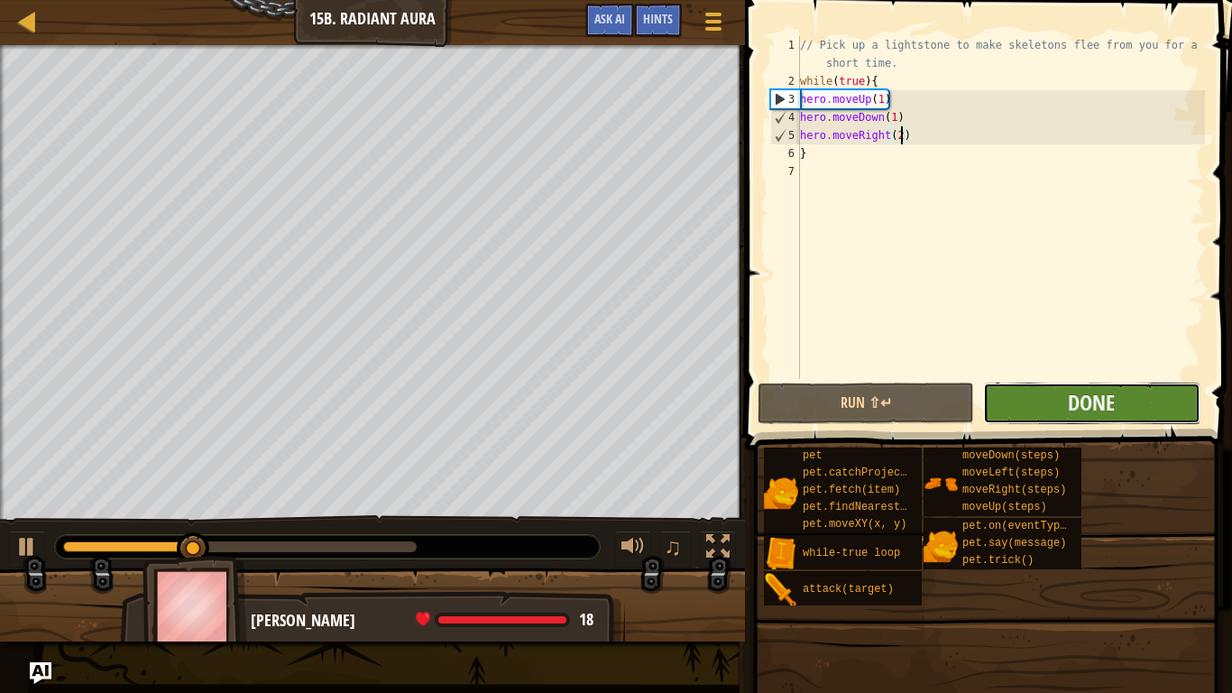
click at [1142, 406] on button "Done" at bounding box center [1091, 402] width 216 height 41
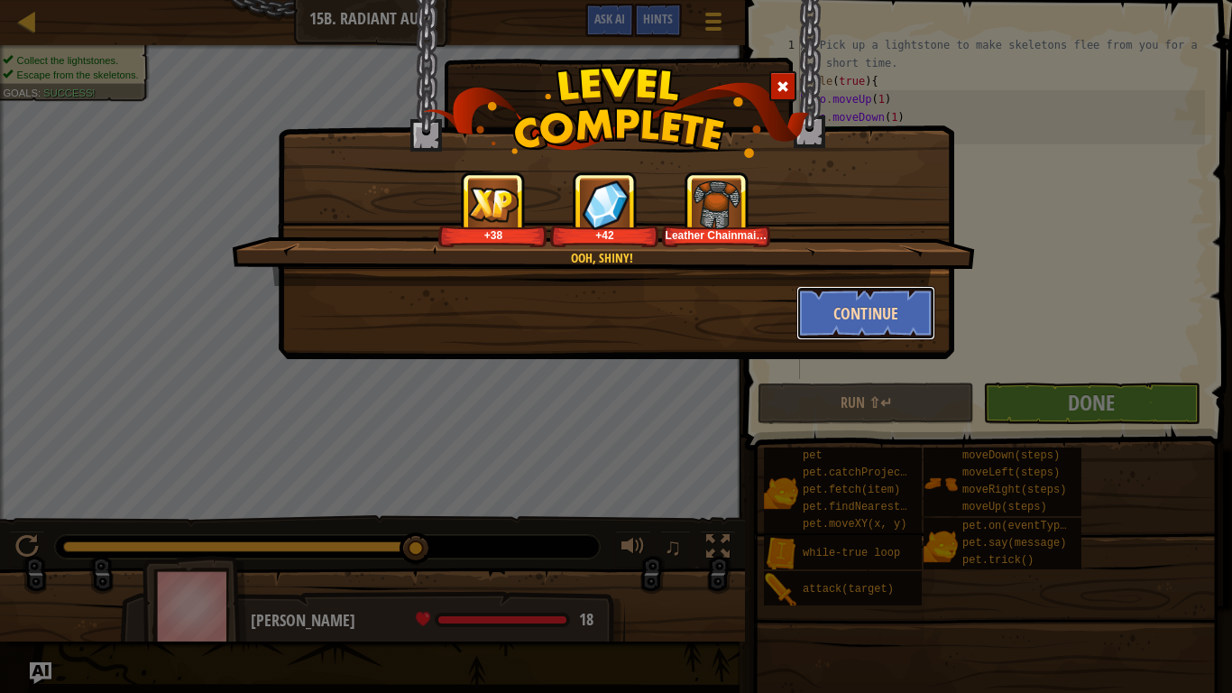
click at [914, 313] on button "Continue" at bounding box center [867, 313] width 140 height 54
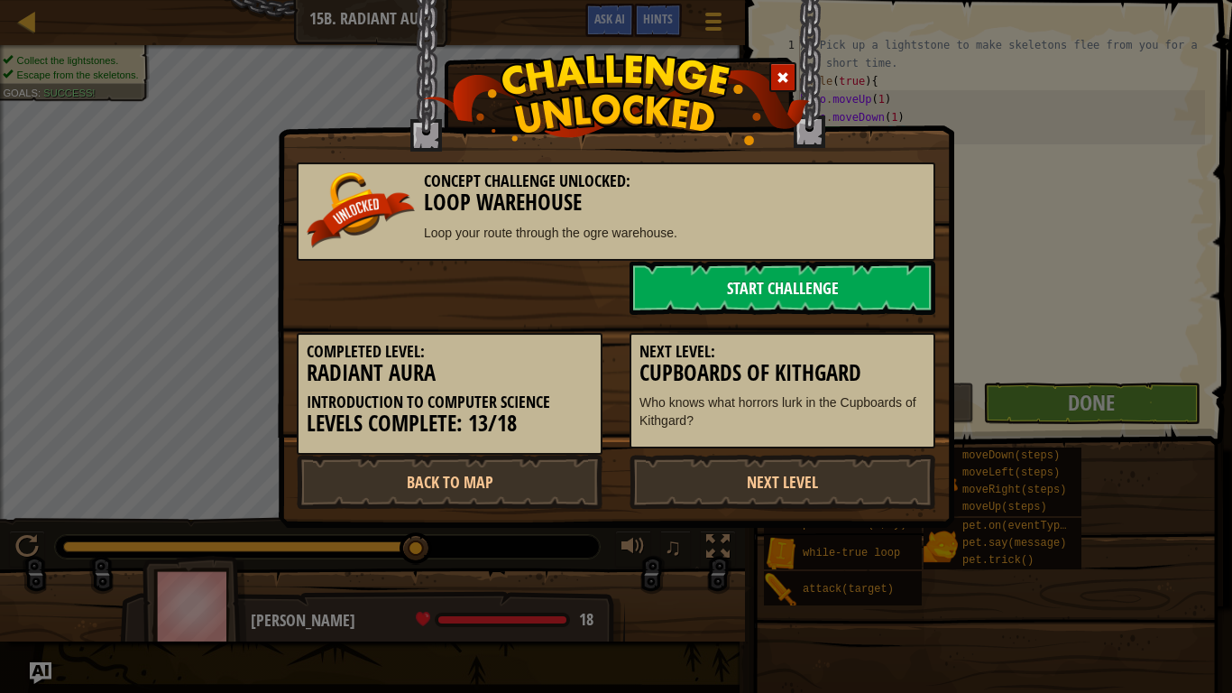
click at [887, 337] on div "Next Level: Cupboards of Kithgard Who knows what horrors lurk in the Cupboards …" at bounding box center [783, 391] width 306 height 116
click at [881, 309] on link "Start Challenge" at bounding box center [783, 288] width 306 height 54
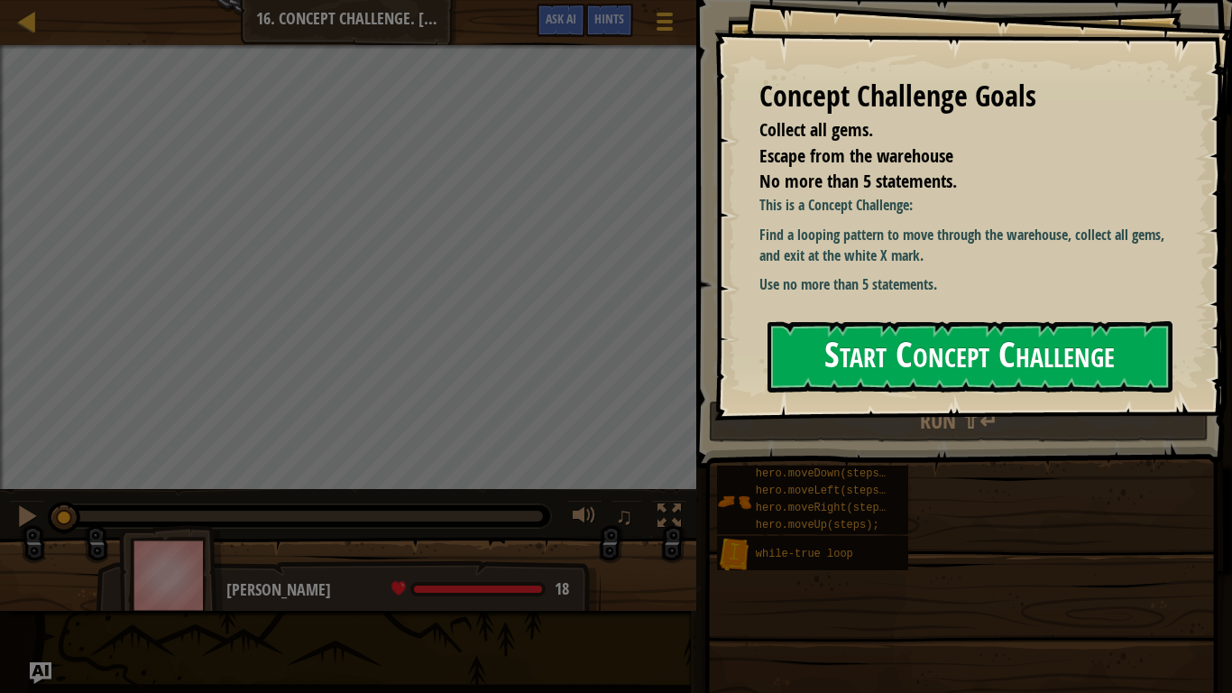
click at [972, 388] on button "Start Concept Challenge" at bounding box center [970, 356] width 405 height 71
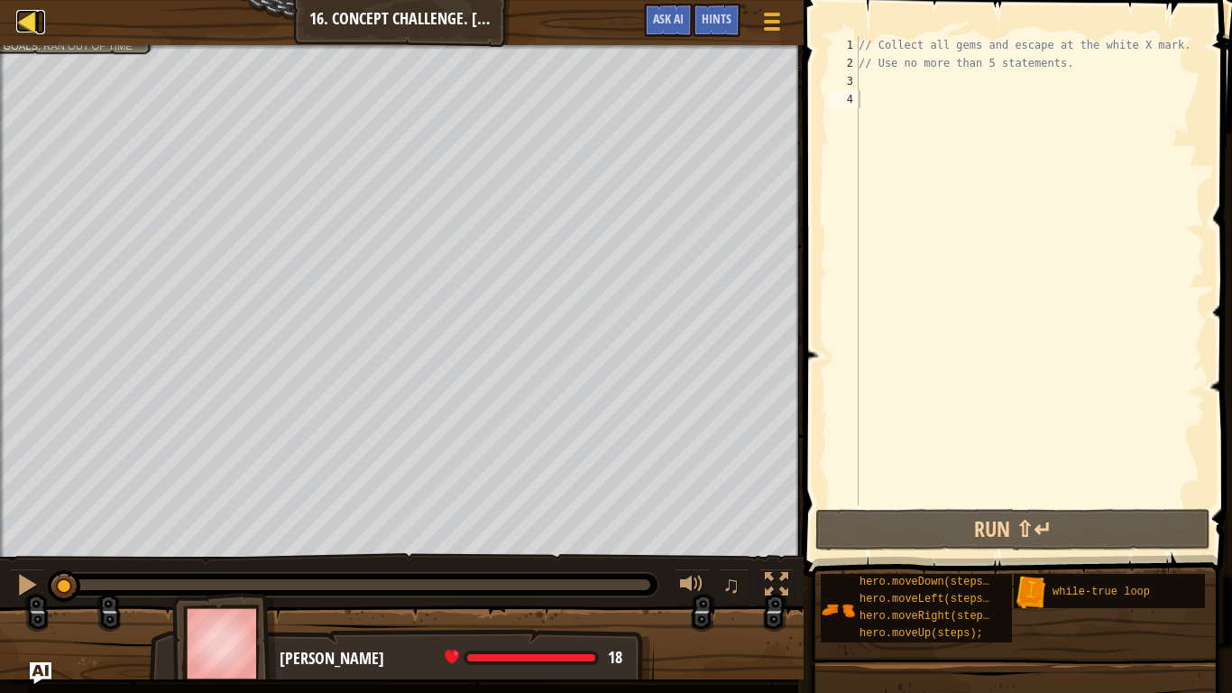
click at [31, 32] on div at bounding box center [27, 21] width 23 height 23
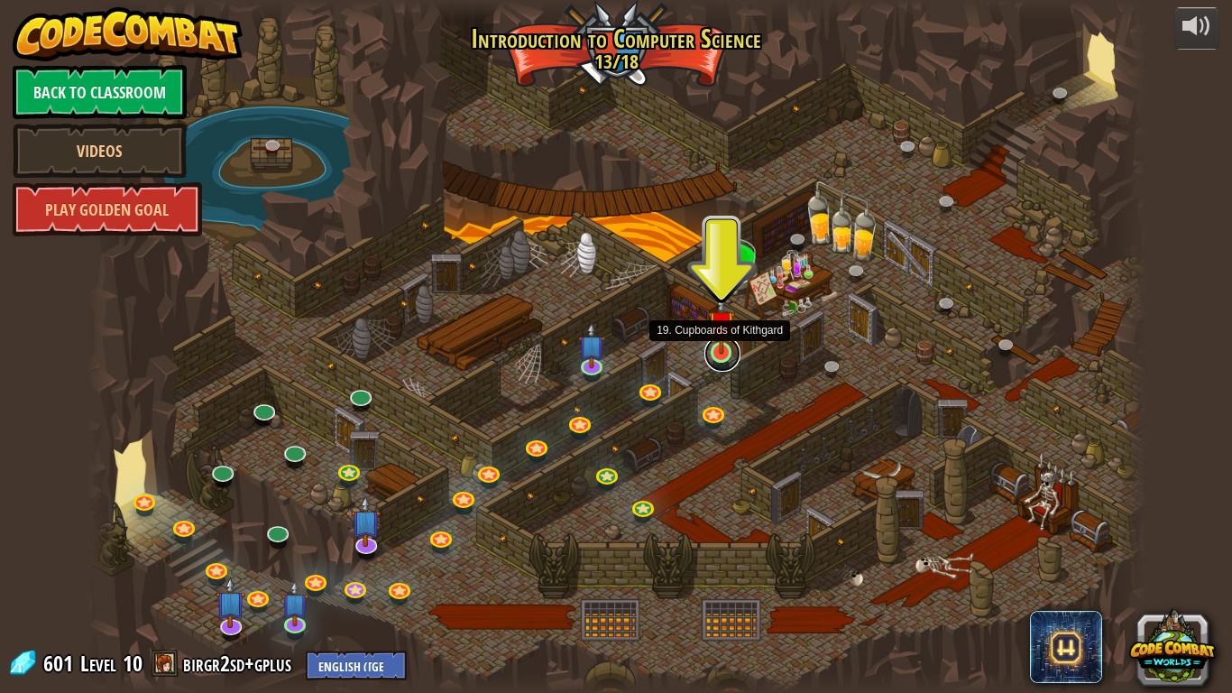
click at [721, 358] on link at bounding box center [723, 354] width 36 height 36
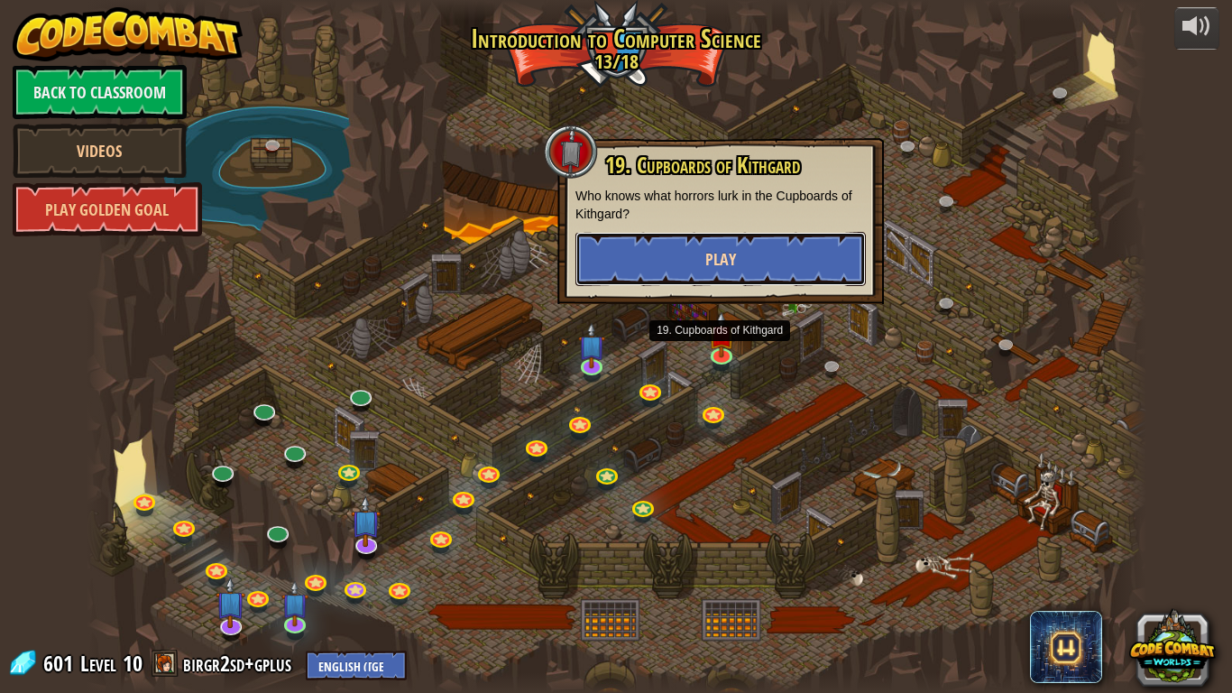
click at [669, 263] on button "Play" at bounding box center [721, 259] width 290 height 54
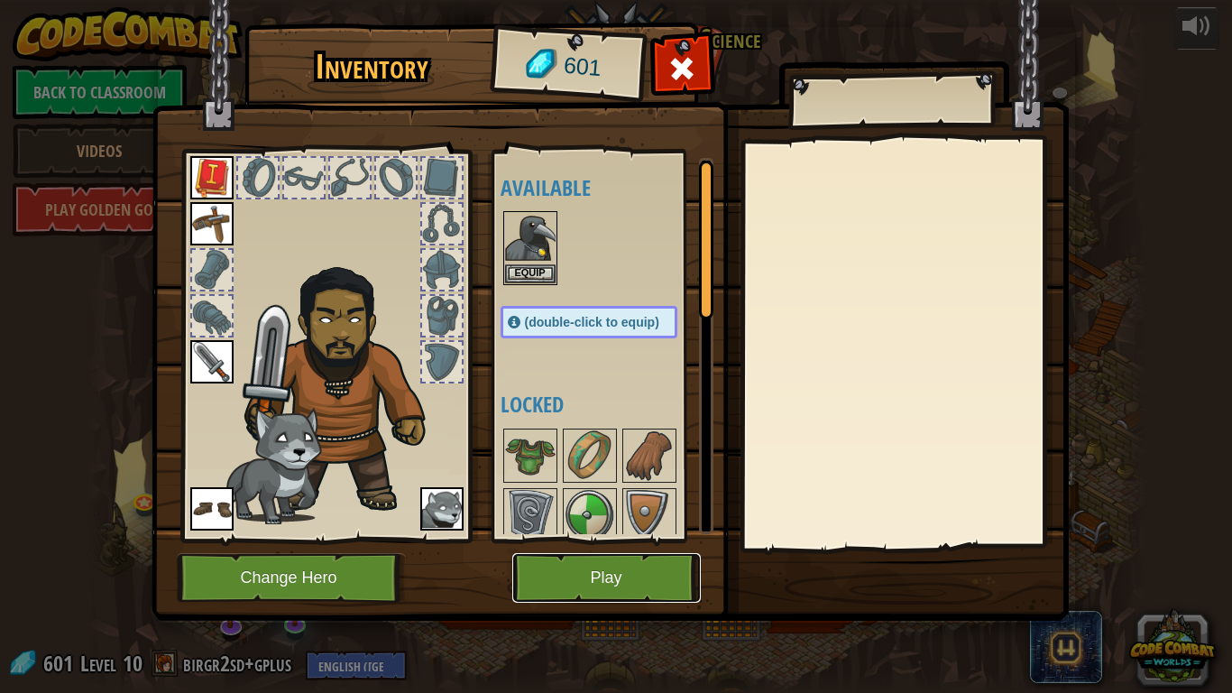
click at [636, 562] on button "Play" at bounding box center [606, 578] width 189 height 50
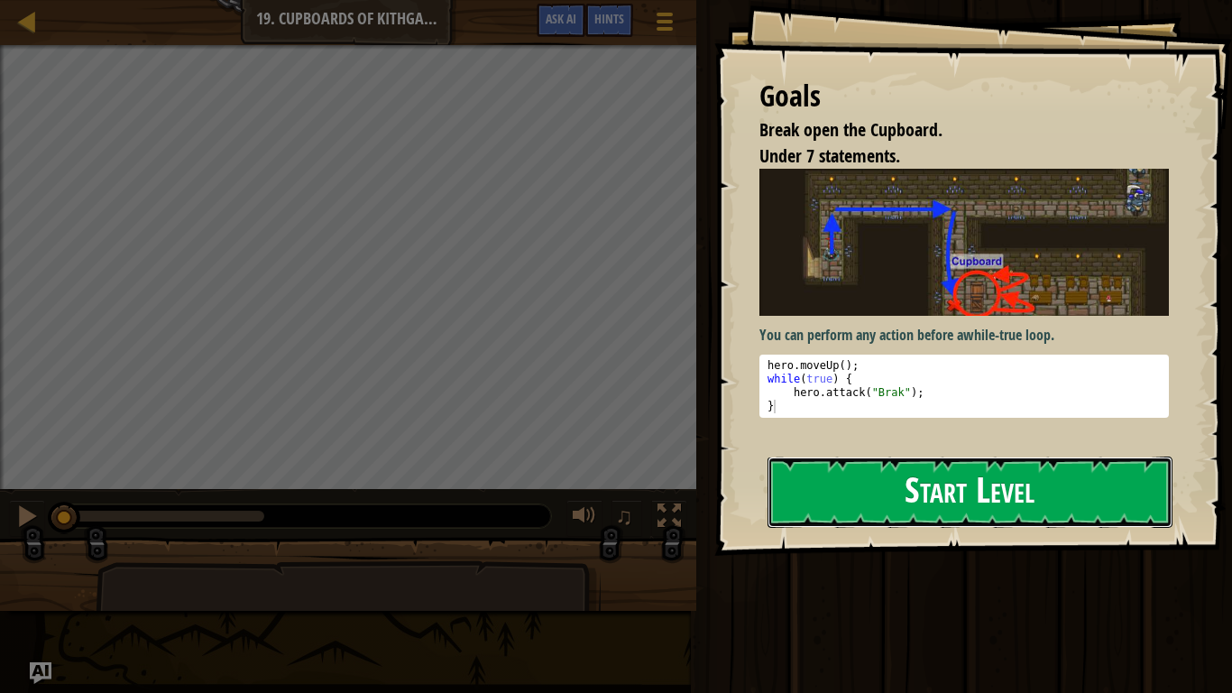
click at [887, 484] on button "Start Level" at bounding box center [970, 491] width 405 height 71
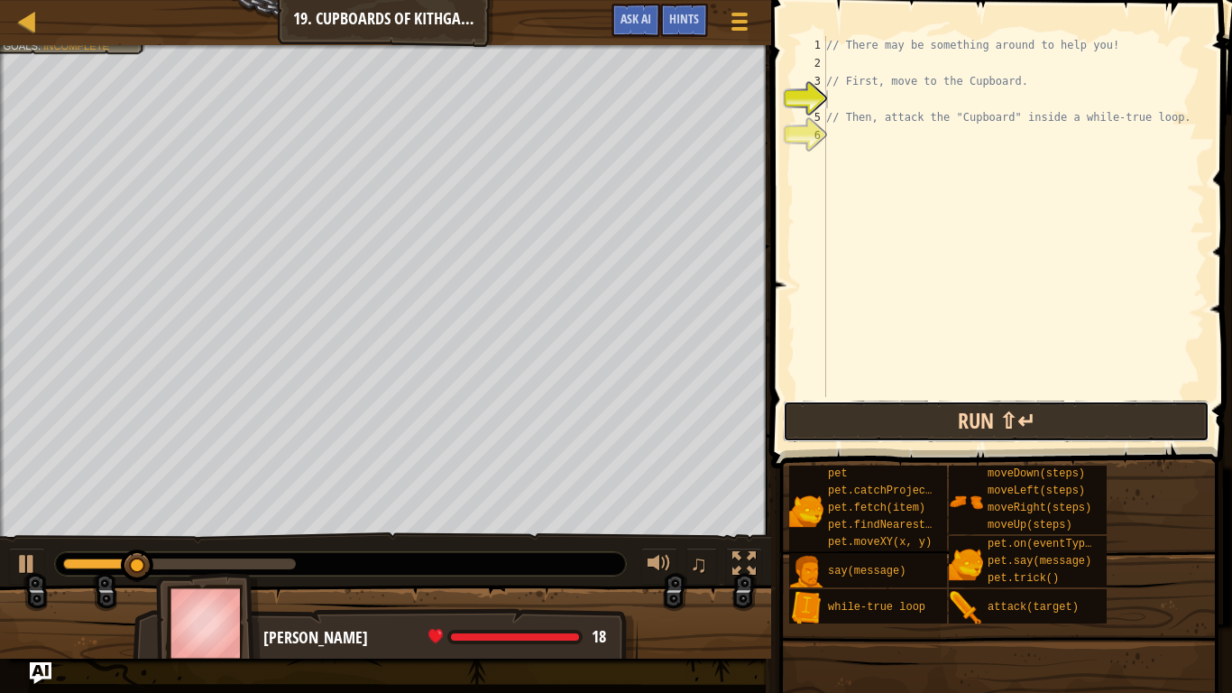
click at [833, 416] on button "Run ⇧↵" at bounding box center [996, 421] width 427 height 41
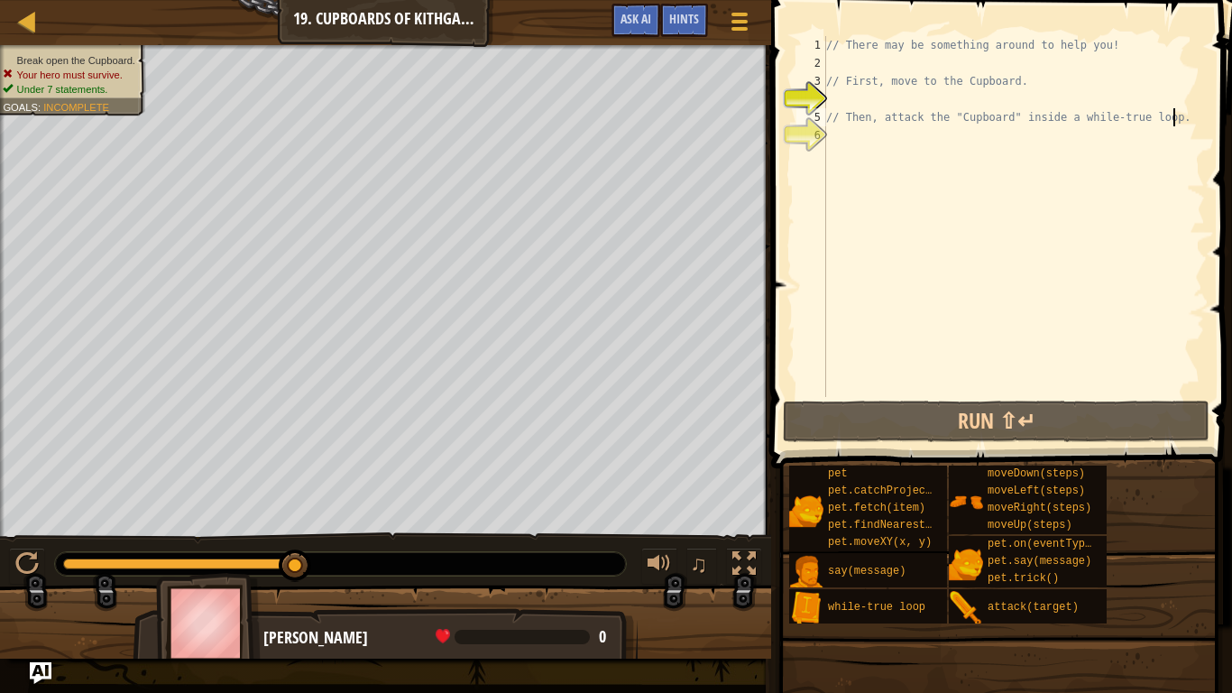
click at [1176, 118] on div "// There may be something around to help you! // First, move to the Cupboard. /…" at bounding box center [1014, 234] width 382 height 397
type textarea "// Then, attack the "Cupboard" inside a while-true loop."
click at [838, 97] on div "// There may be something around to help you! // First, move to the Cupboard. /…" at bounding box center [1014, 234] width 382 height 397
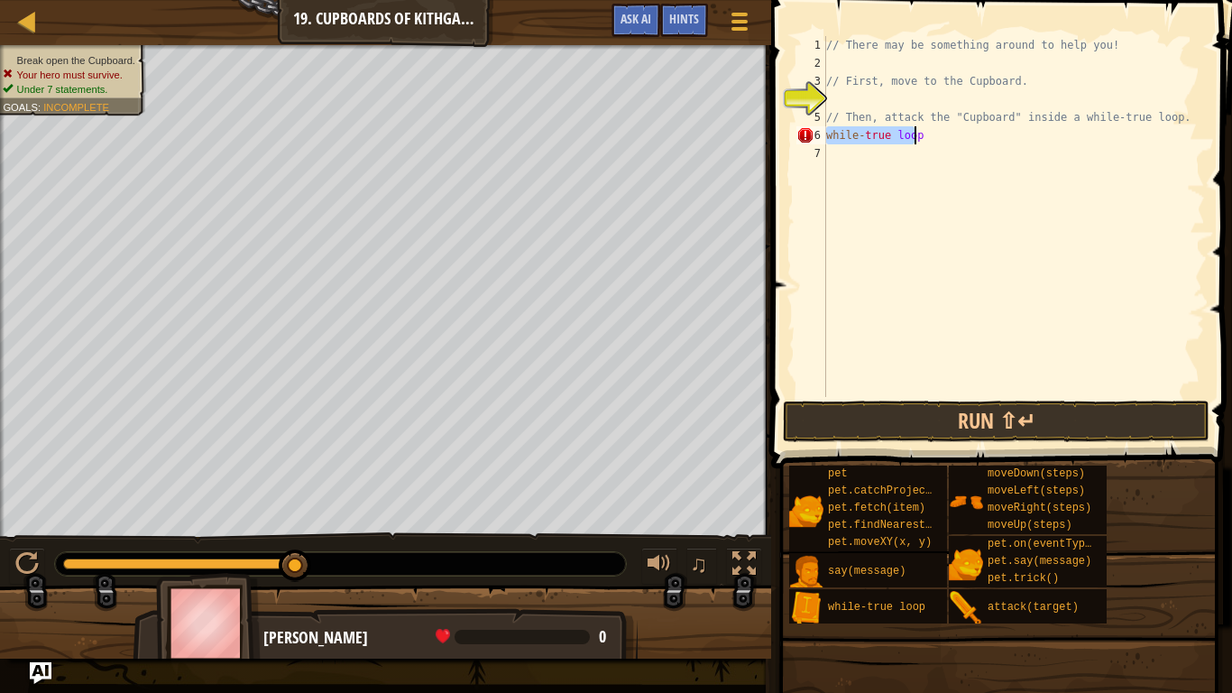
drag, startPoint x: 827, startPoint y: 137, endPoint x: 917, endPoint y: 136, distance: 90.2
click at [917, 136] on div "// There may be something around to help you! // First, move to the Cupboard. /…" at bounding box center [1014, 234] width 382 height 397
type textarea "// Then, attack the "Cupboard" inside a while-true loop."
type textarea "p"
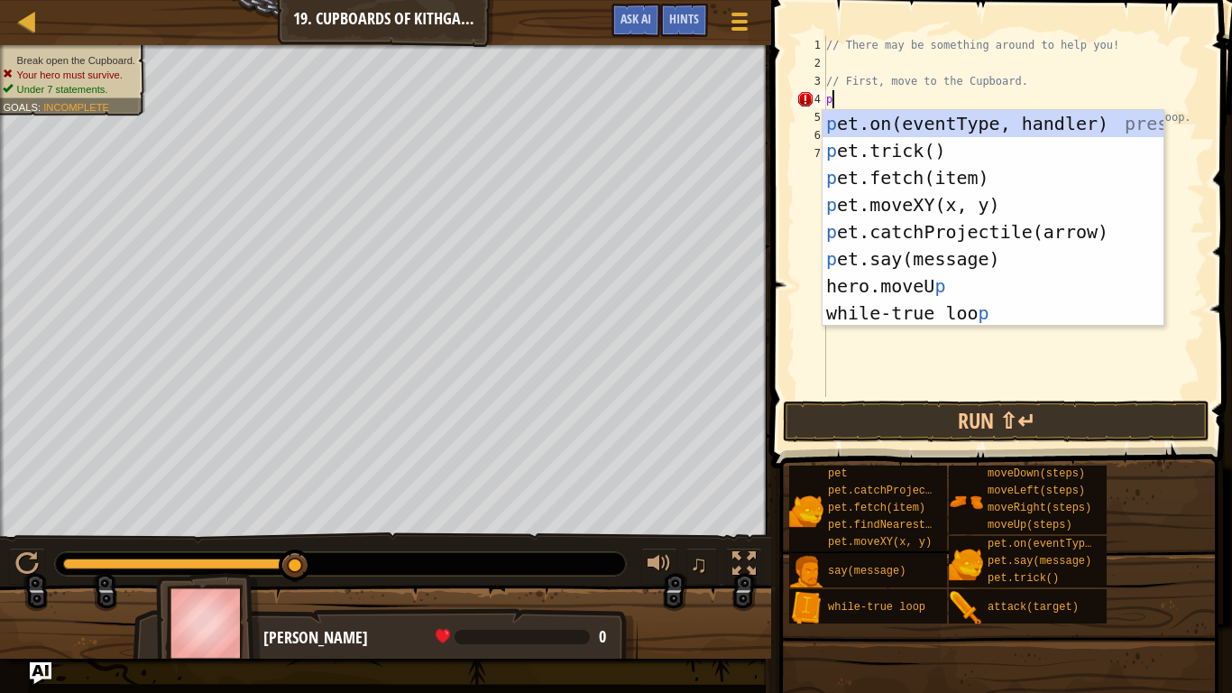
scroll to position [8, 0]
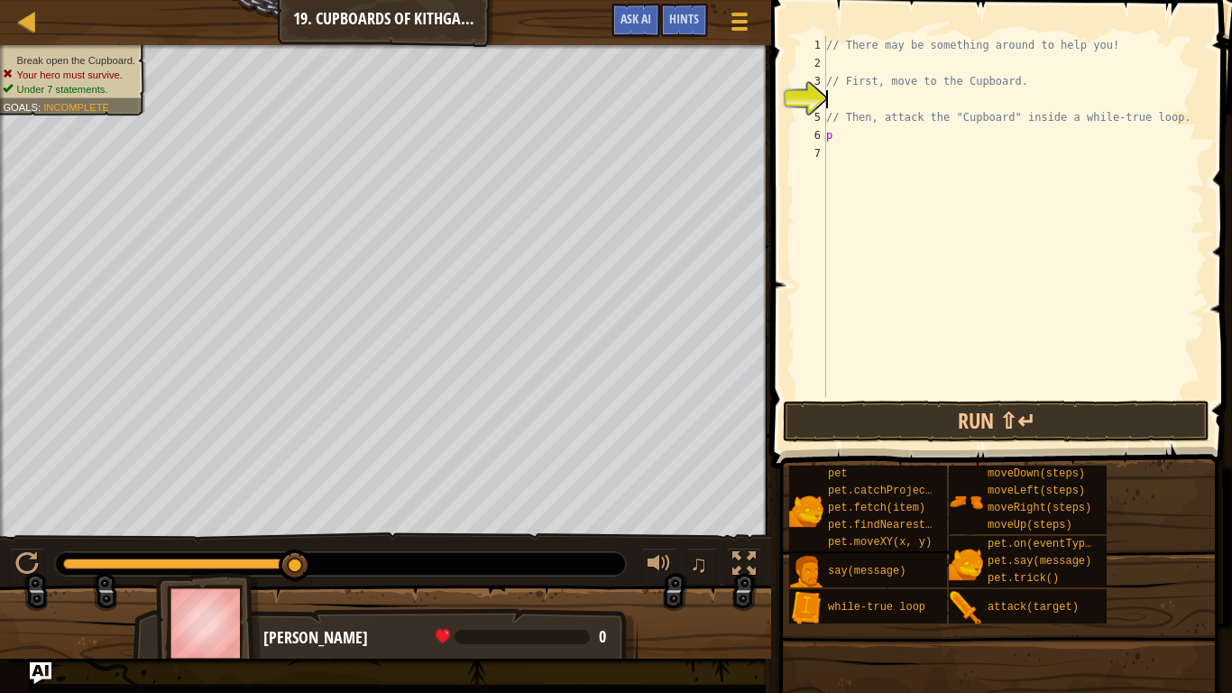
click at [846, 136] on div "// There may be something around to help you! // First, move to the Cupboard. /…" at bounding box center [1014, 234] width 382 height 397
type textarea "p"
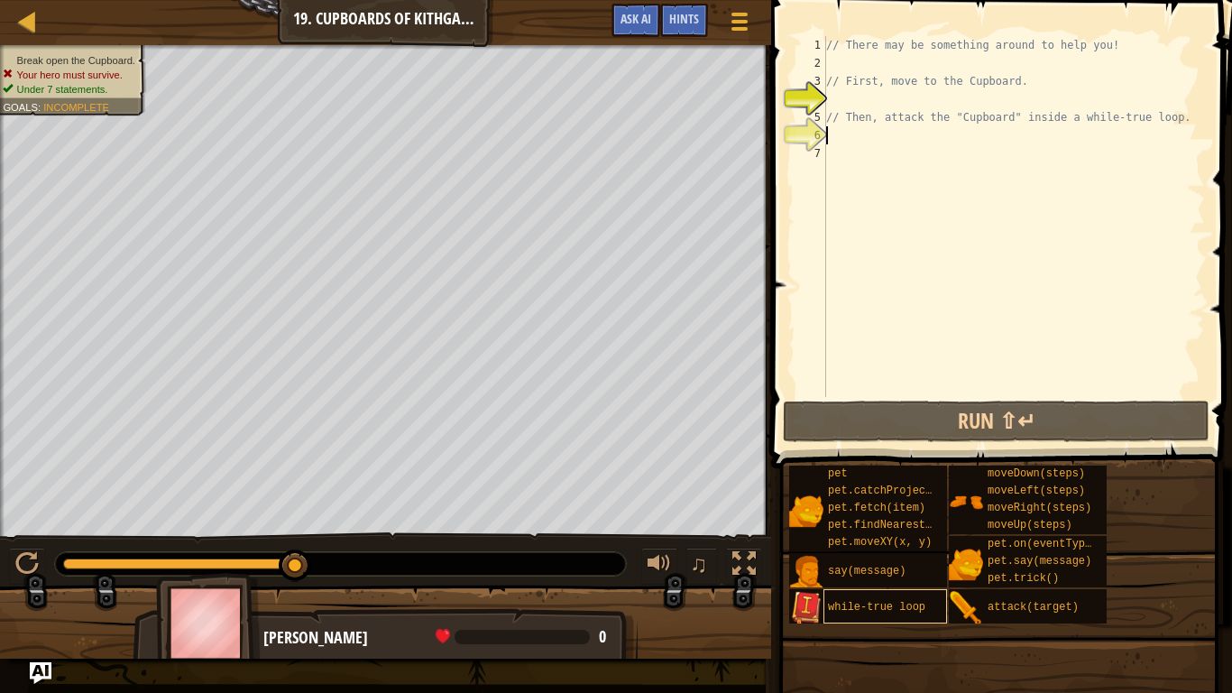
click at [900, 606] on span "while-true loop" at bounding box center [876, 607] width 97 height 13
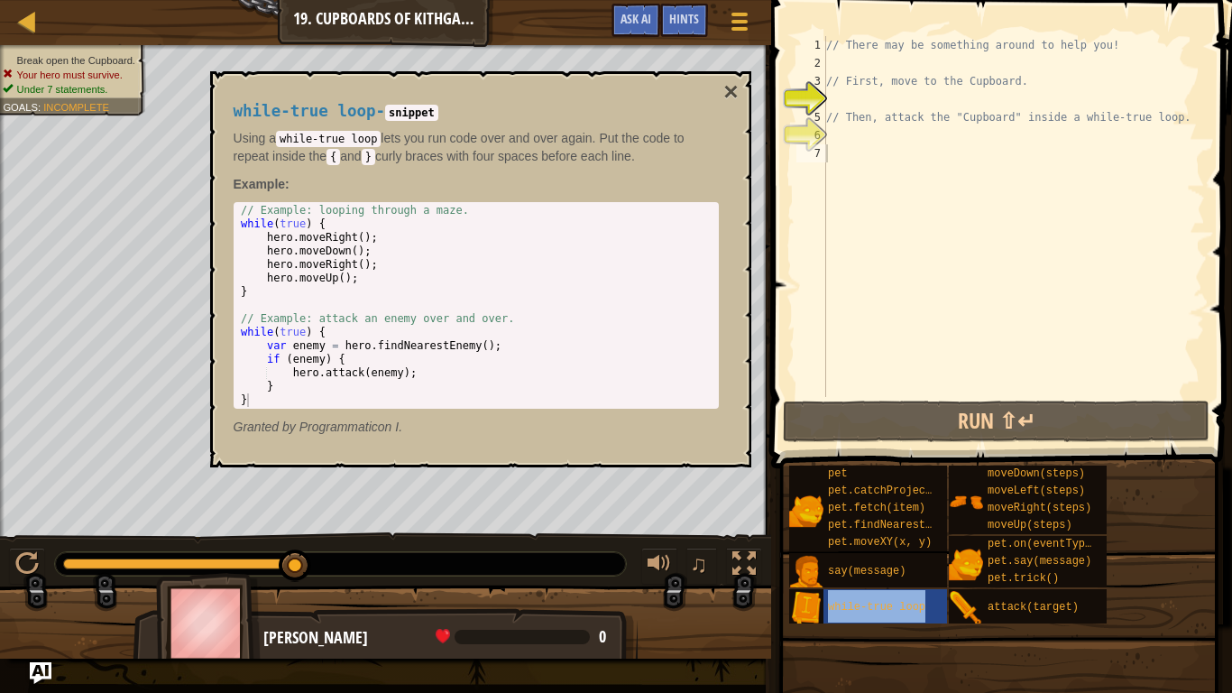
type textarea "while-true loop"
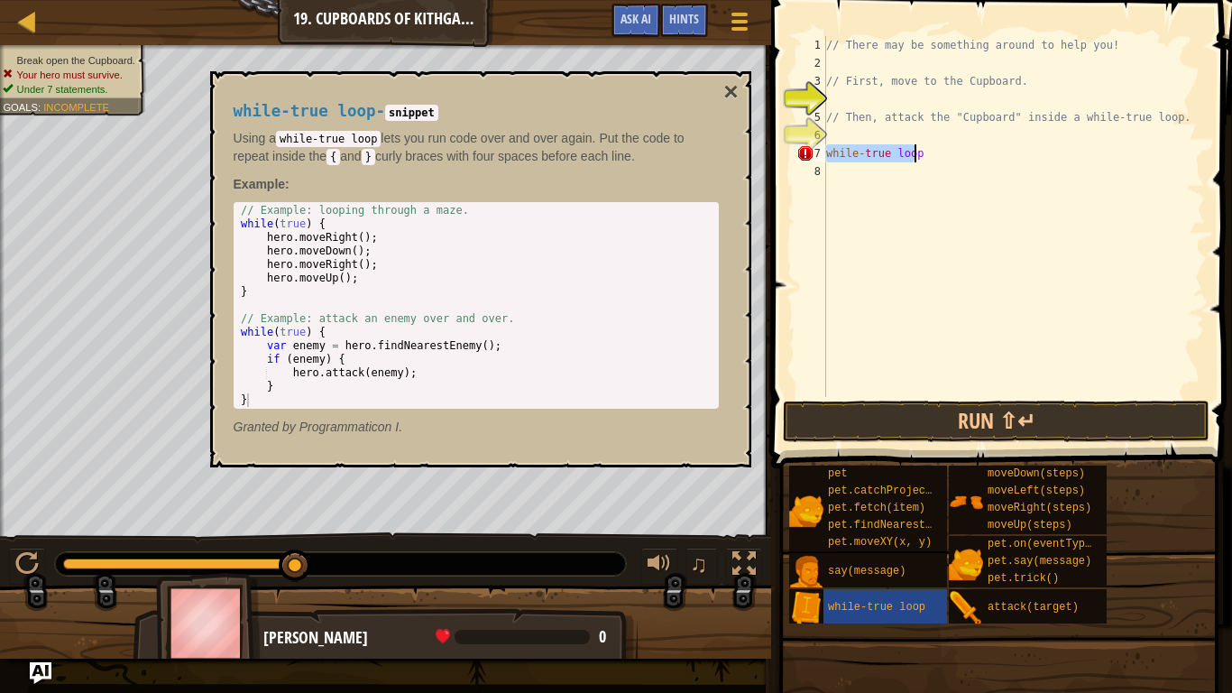
drag, startPoint x: 828, startPoint y: 157, endPoint x: 916, endPoint y: 158, distance: 88.4
click at [916, 158] on div "// There may be something around to help you! // First, move to the Cupboard. /…" at bounding box center [1014, 234] width 382 height 397
type textarea "while-true loop"
click at [937, 164] on div "// There may be something around to help you! // First, move to the Cupboard. /…" at bounding box center [1014, 234] width 382 height 397
drag, startPoint x: 923, startPoint y: 154, endPoint x: 811, endPoint y: 152, distance: 111.9
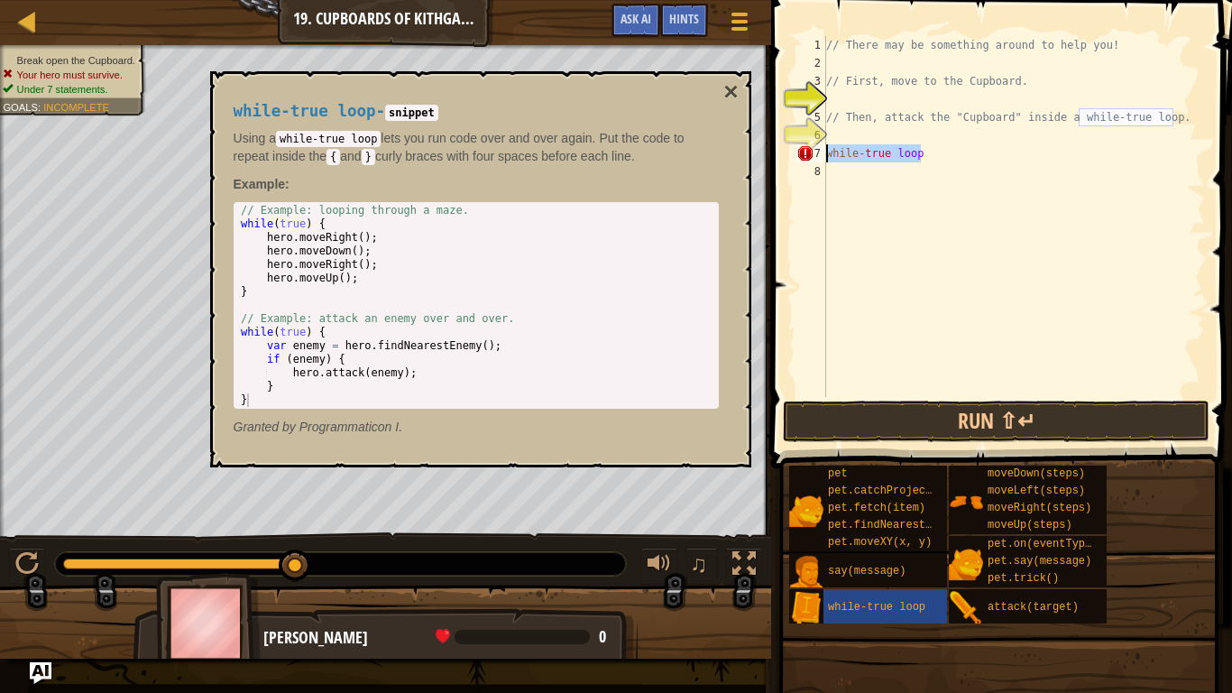
click at [811, 152] on div "1 2 3 4 5 6 7 8 // There may be something around to help you! // First, move to…" at bounding box center [999, 216] width 412 height 361
type textarea "while-true loop"
type textarea "// Then, attack the "Cupboard" inside a while-true loop."
type textarea "// First, move to the Cupboard."
click at [987, 92] on div "// There may be something around to help you! // First, move to the Cupboard. w…" at bounding box center [1014, 216] width 382 height 361
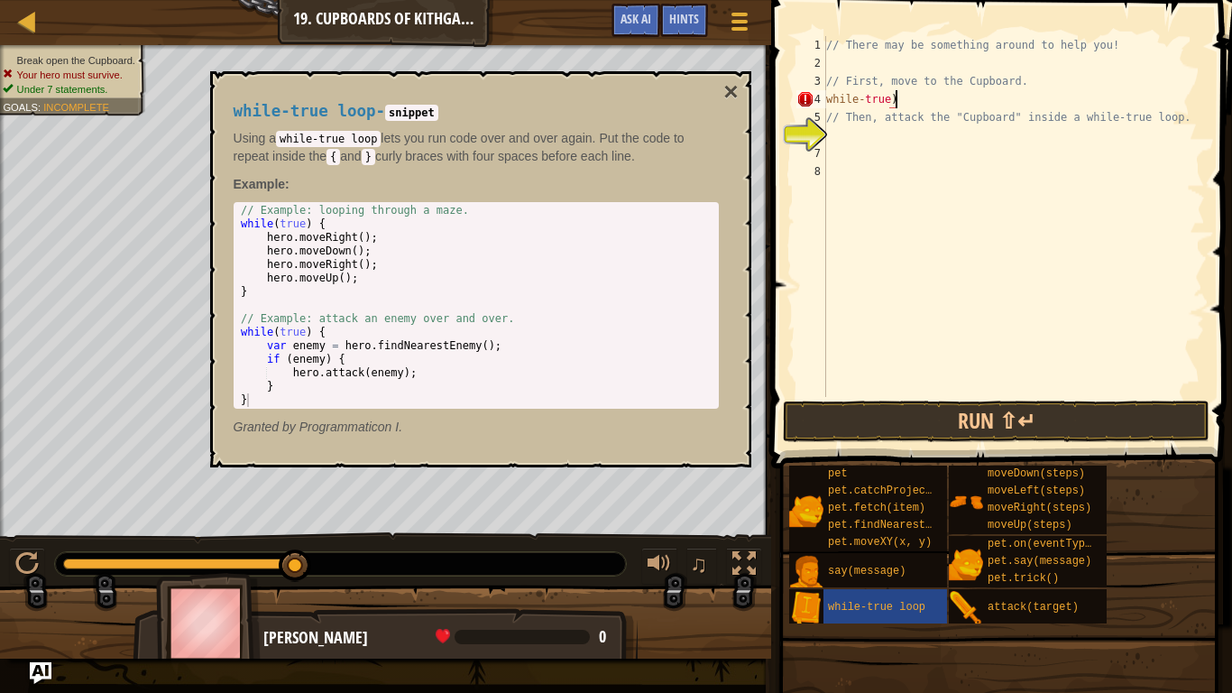
scroll to position [8, 9]
click at [855, 96] on div "// There may be something around to help you! // First, move to the Cupboard. w…" at bounding box center [1014, 234] width 382 height 397
click at [856, 101] on div "// There may be something around to help you! // First, move to the Cupboard. w…" at bounding box center [1014, 234] width 382 height 397
click at [860, 106] on div "// There may be something around to help you! // First, move to the Cupboard. w…" at bounding box center [1014, 234] width 382 height 397
click at [856, 97] on div "// There may be something around to help you! // First, move to the Cupboard. w…" at bounding box center [1014, 234] width 382 height 397
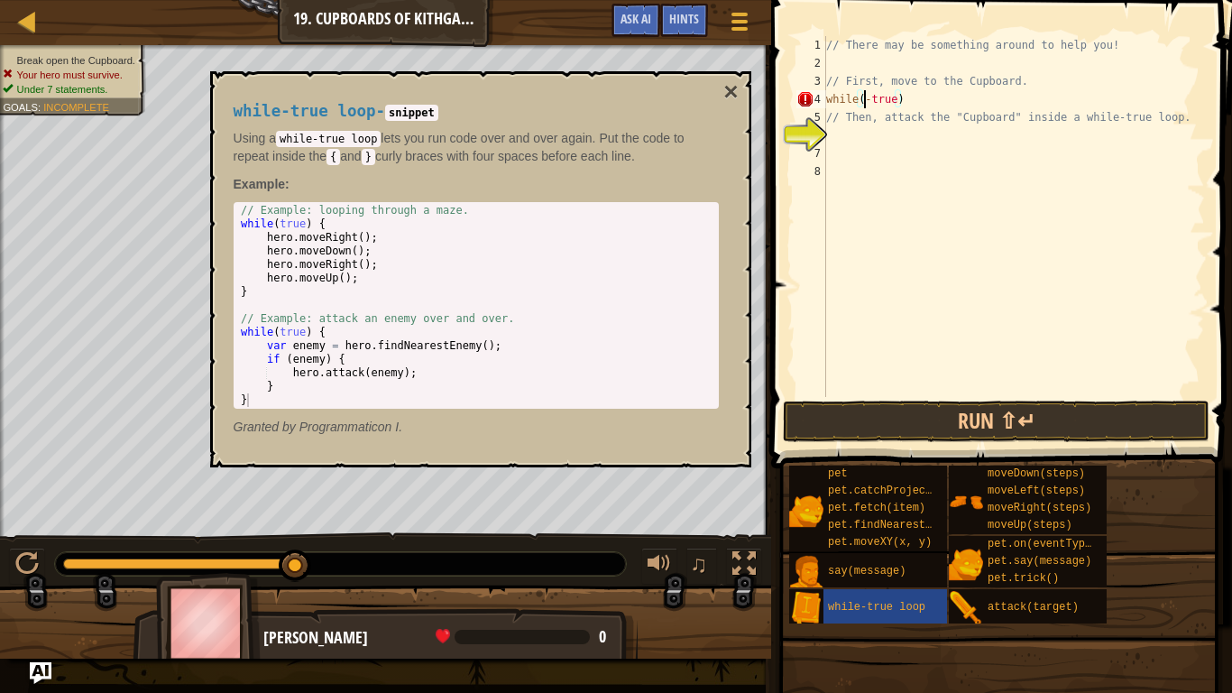
scroll to position [8, 5]
click at [868, 101] on div "// There may be something around to help you! // First, move to the Cupboard. w…" at bounding box center [1014, 234] width 382 height 397
type textarea "while(true)"
click at [868, 322] on div "// There may be something around to help you! // First, move to the Cupboard. w…" at bounding box center [1014, 234] width 382 height 397
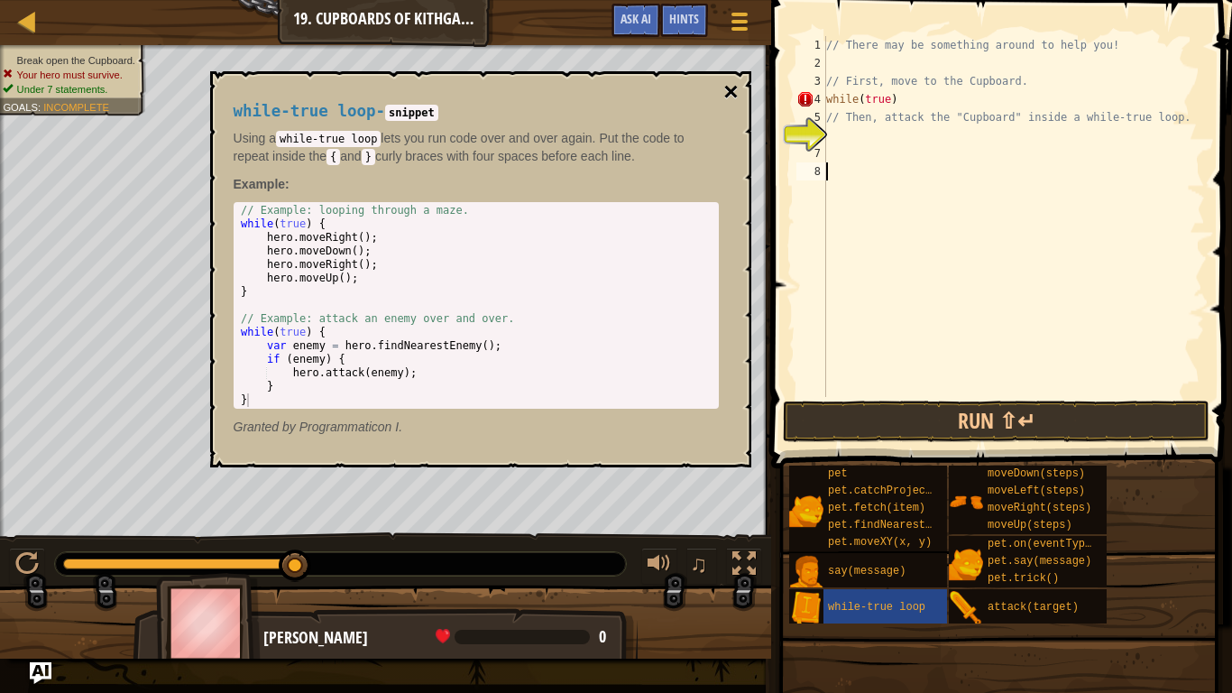
click at [729, 89] on button "×" at bounding box center [730, 91] width 14 height 25
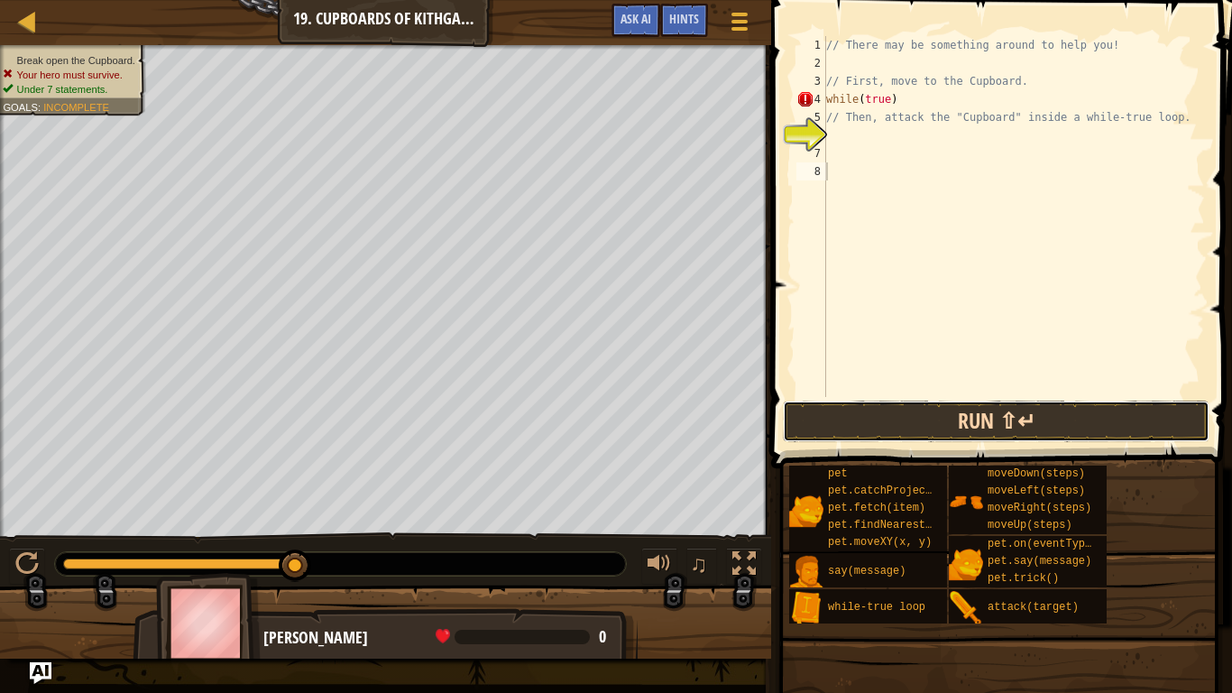
click at [1129, 437] on button "Run ⇧↵" at bounding box center [996, 421] width 427 height 41
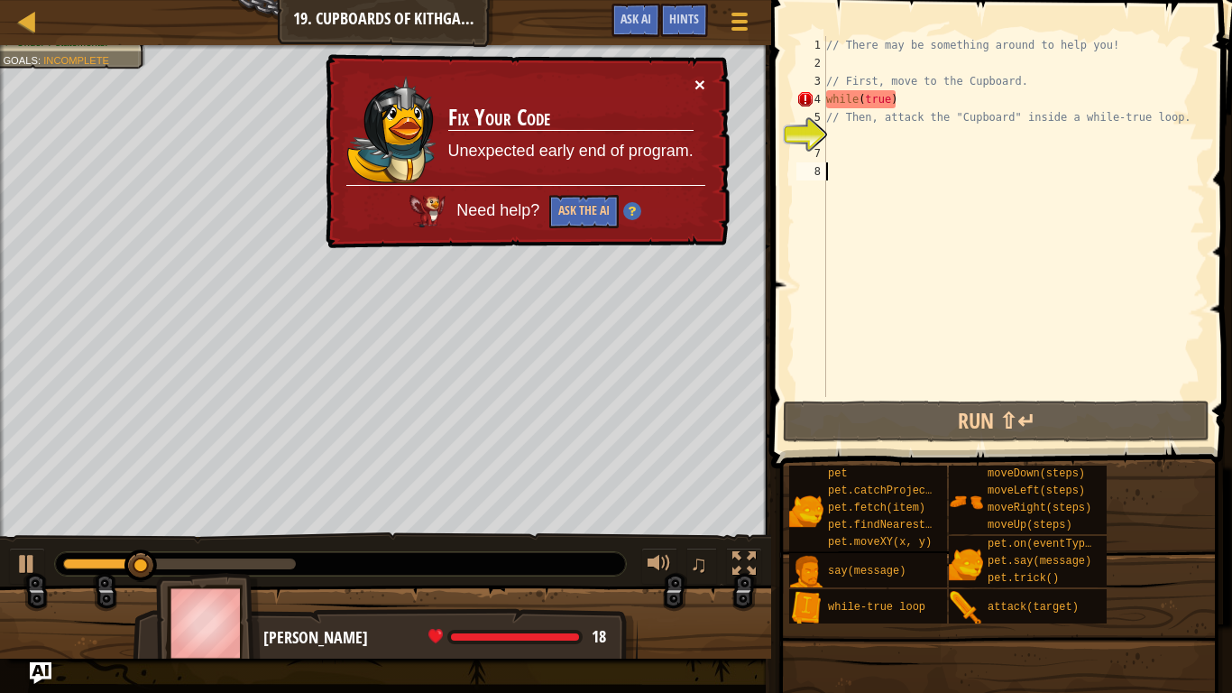
click at [698, 84] on button "×" at bounding box center [700, 84] width 11 height 19
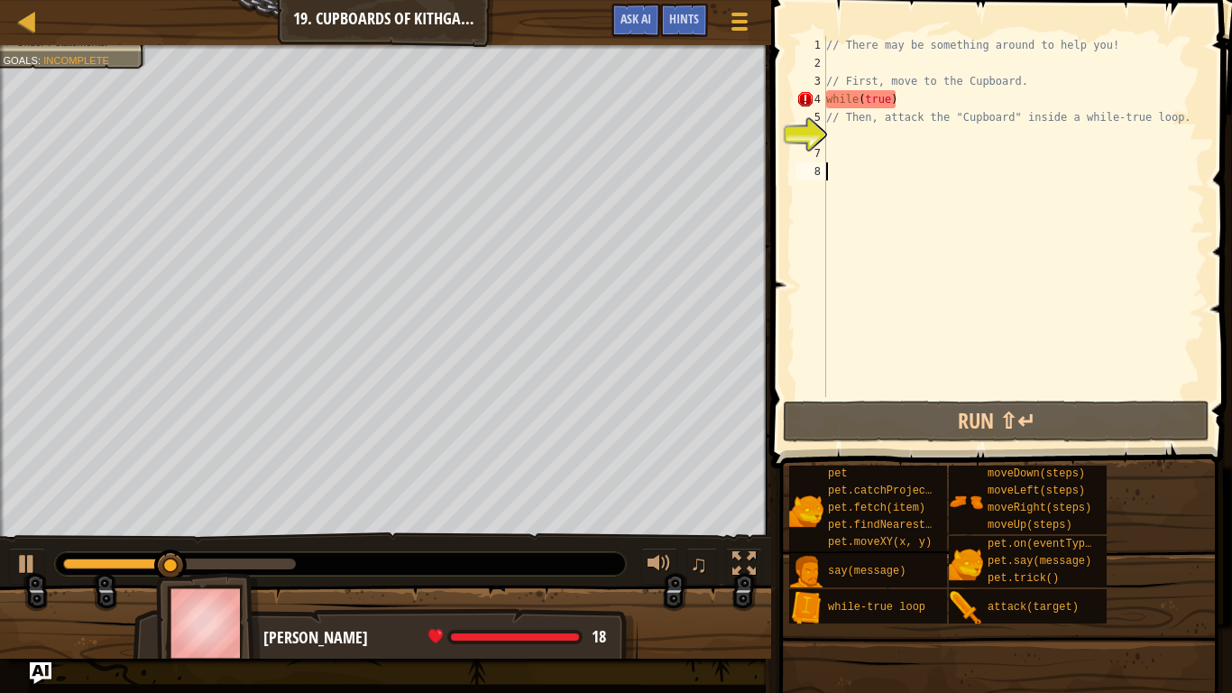
click at [916, 106] on div "// There may be something around to help you! // First, move to the Cupboard. w…" at bounding box center [1014, 234] width 382 height 397
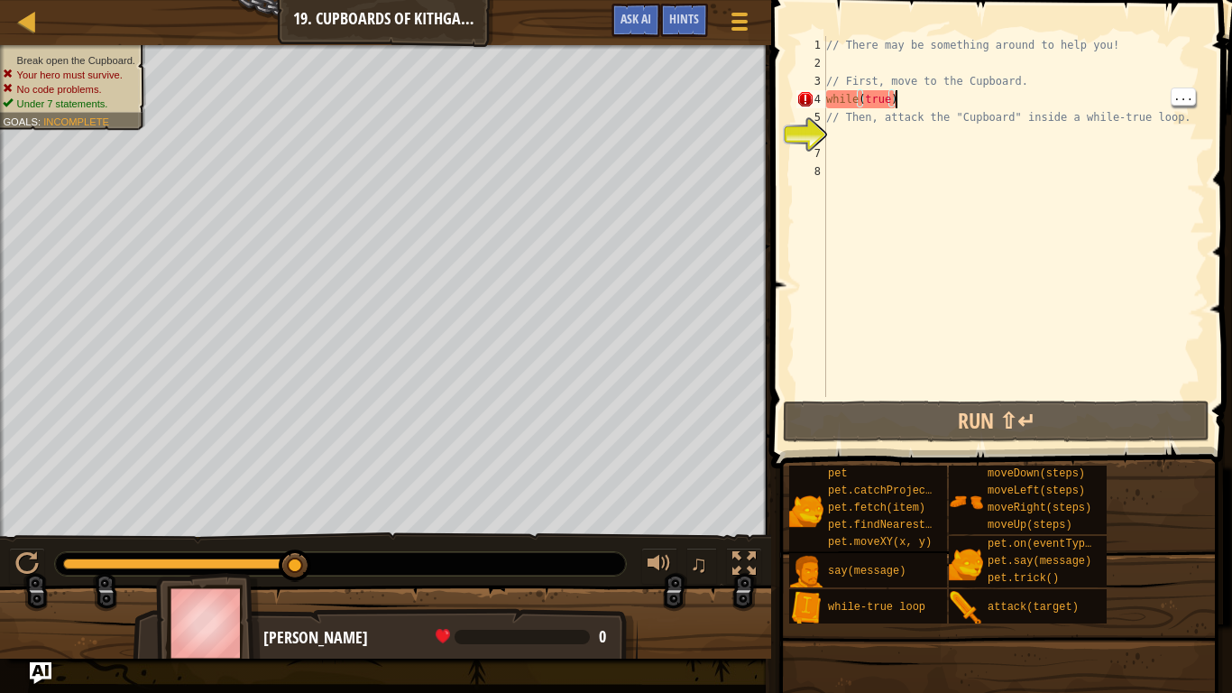
click at [920, 103] on div "// There may be something around to help you! // First, move to the Cupboard. w…" at bounding box center [1014, 234] width 382 height 397
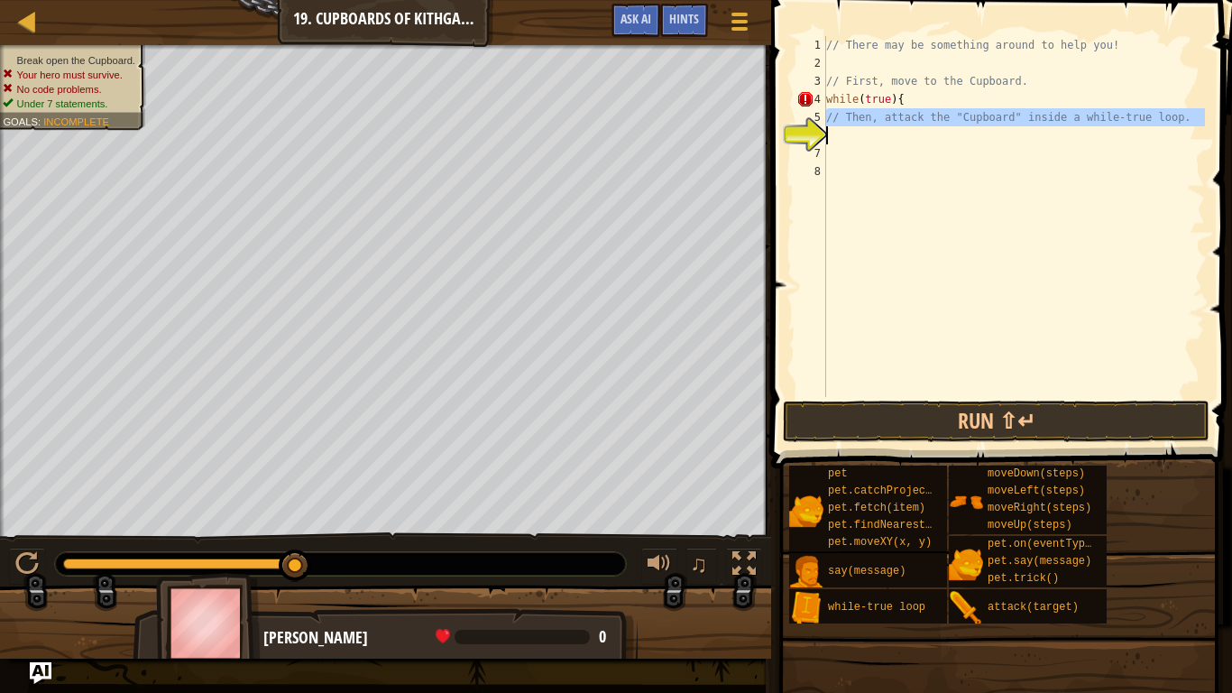
drag, startPoint x: 824, startPoint y: 119, endPoint x: 1141, endPoint y: 130, distance: 316.8
click at [1141, 130] on div "while(true){ 1 2 3 4 5 6 7 8 // There may be something around to help you! // F…" at bounding box center [999, 216] width 412 height 361
type textarea "// Then, attack the "Cupboard" inside a while-true loop."
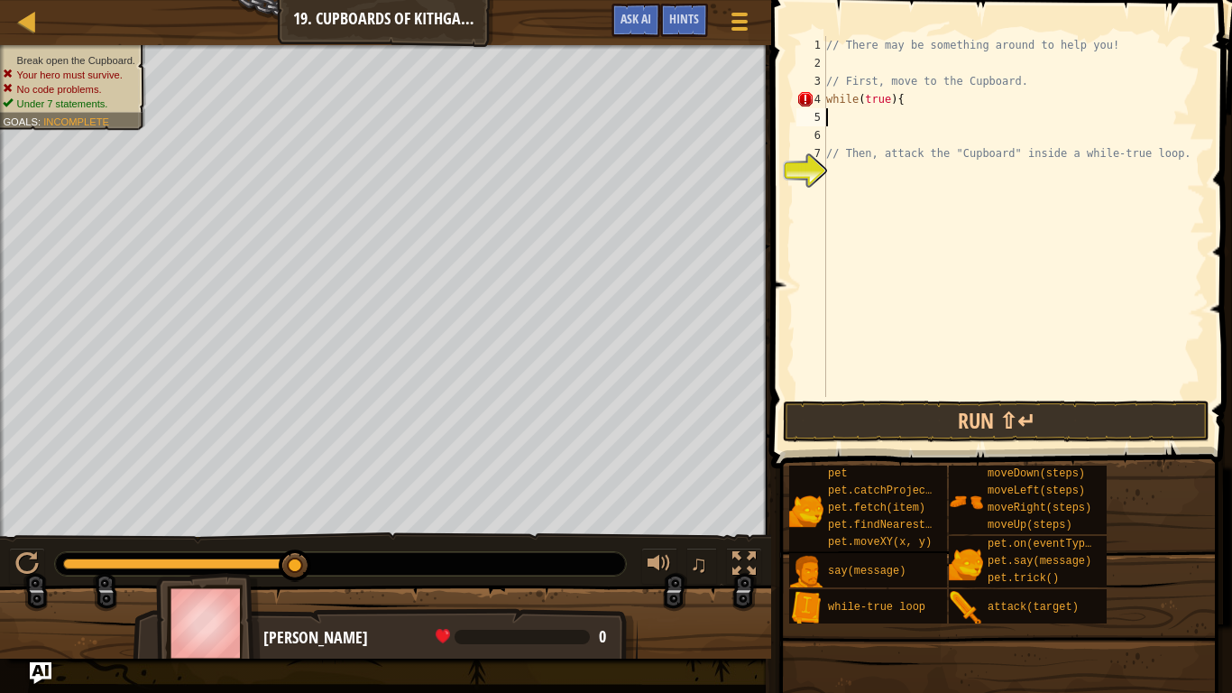
click at [843, 116] on div "// There may be something around to help you! // First, move to the Cupboard. w…" at bounding box center [1014, 234] width 382 height 397
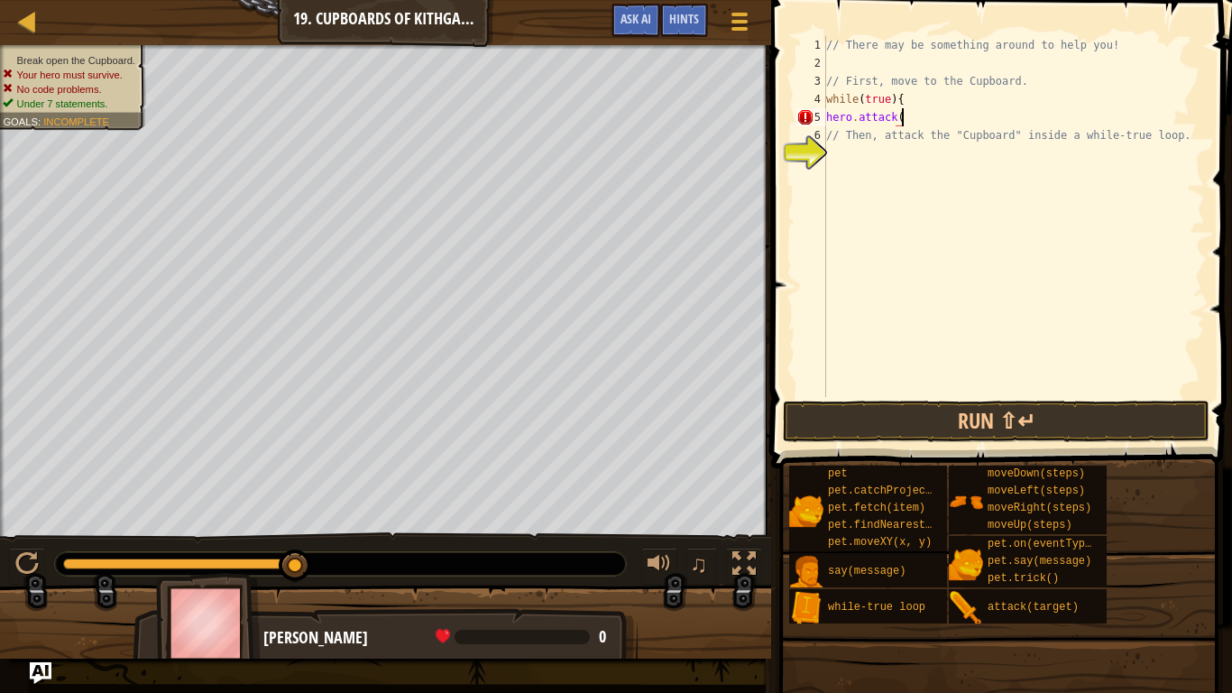
click at [907, 121] on div "// There may be something around to help you! // First, move to the Cupboard. w…" at bounding box center [1014, 234] width 382 height 397
type textarea "hero.attack()"
click at [1100, 421] on button "Run ⇧↵" at bounding box center [996, 421] width 427 height 41
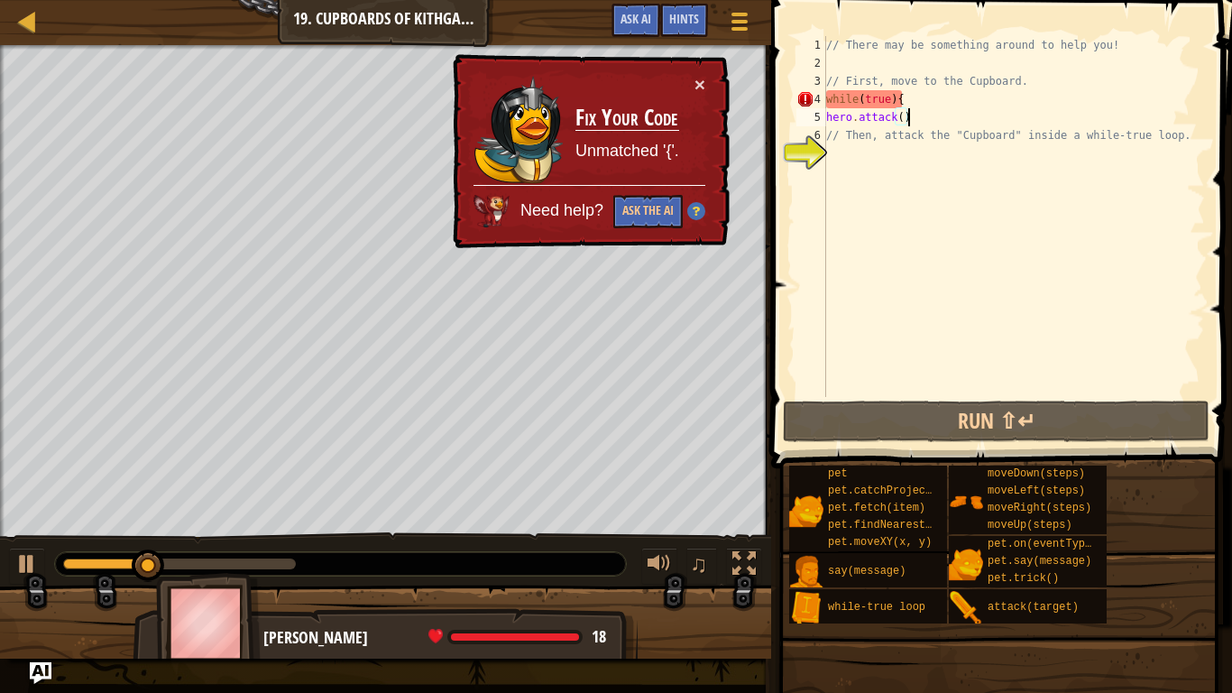
click at [927, 172] on div "// There may be something around to help you! // First, move to the Cupboard. w…" at bounding box center [1014, 234] width 382 height 397
click at [912, 140] on div "// There may be something around to help you! // First, move to the Cupboard. w…" at bounding box center [1014, 234] width 382 height 397
type textarea "// Then, attack the "Cupboard" inside a while-true loop."
click at [827, 144] on div "// There may be something around to help you! // First, move to the Cupboard. w…" at bounding box center [1014, 234] width 382 height 397
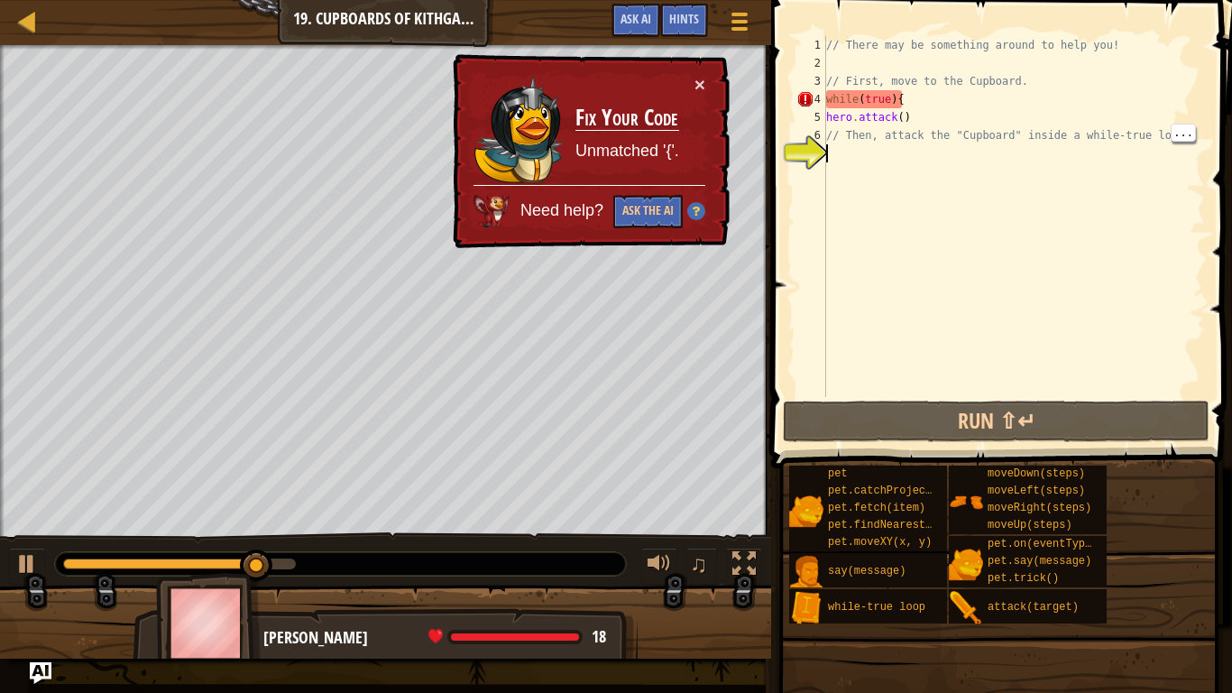
click at [817, 134] on div "6" at bounding box center [812, 135] width 30 height 18
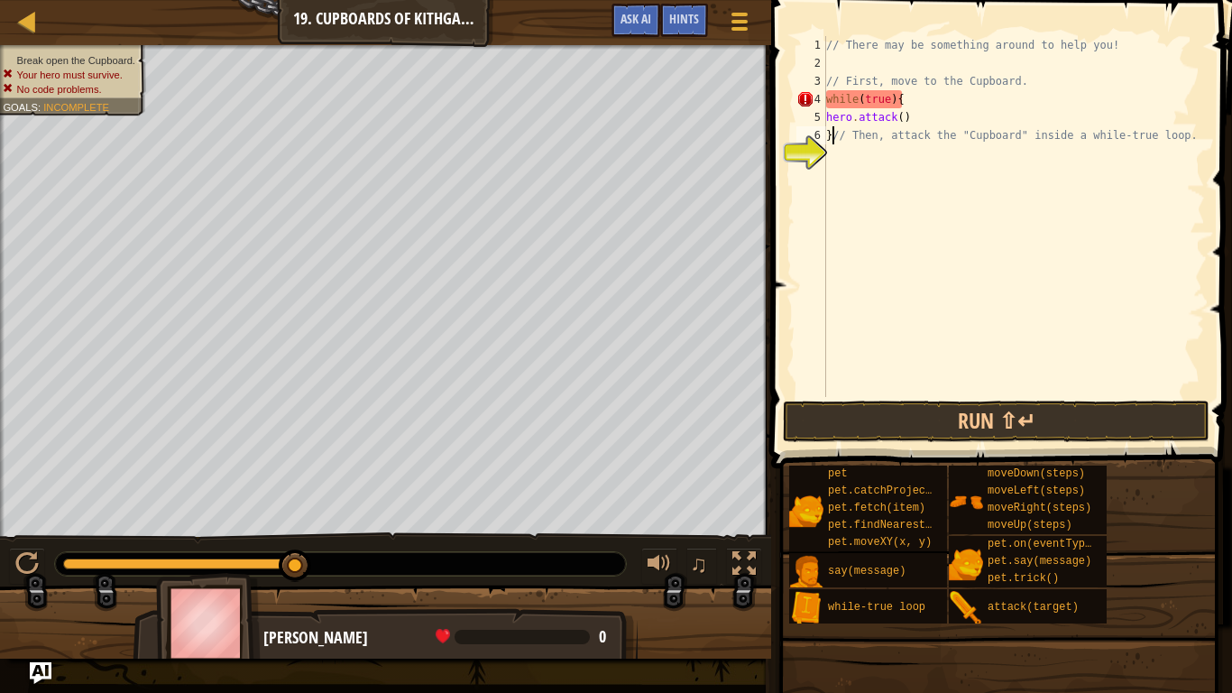
scroll to position [8, 1]
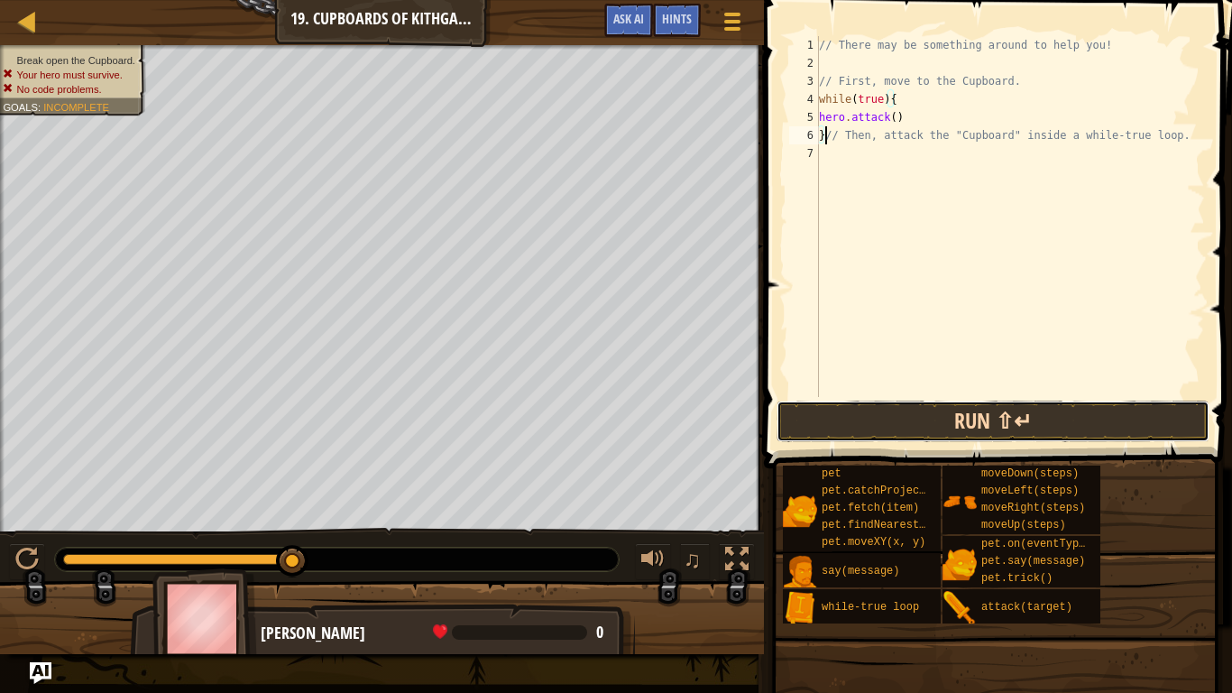
click at [1090, 409] on button "Run ⇧↵" at bounding box center [993, 421] width 433 height 41
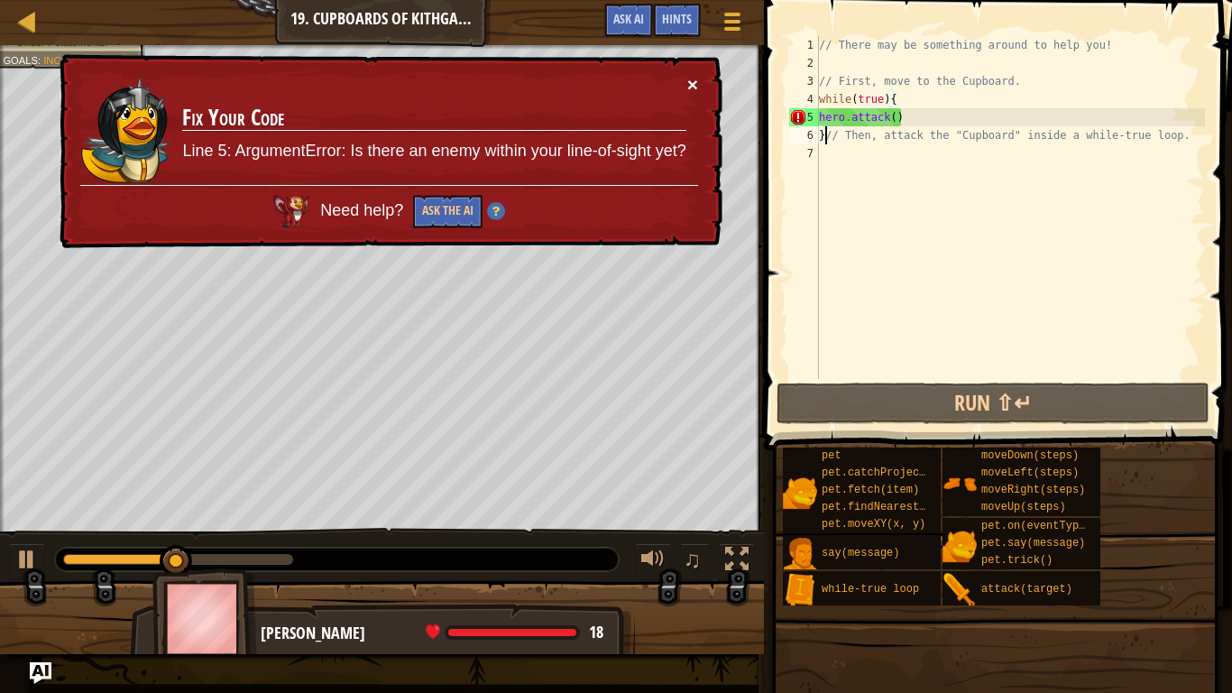
click at [695, 92] on button "×" at bounding box center [692, 84] width 11 height 19
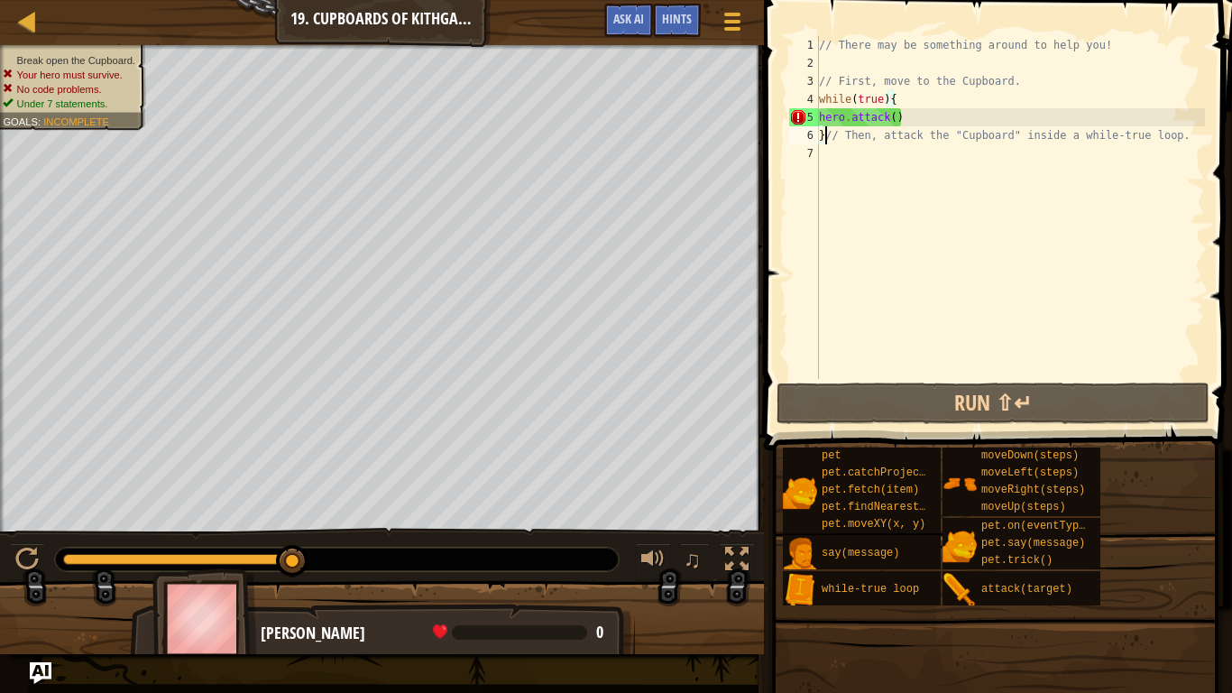
click at [909, 112] on div "// There may be something around to help you! // First, move to the Cupboard. w…" at bounding box center [1010, 225] width 390 height 379
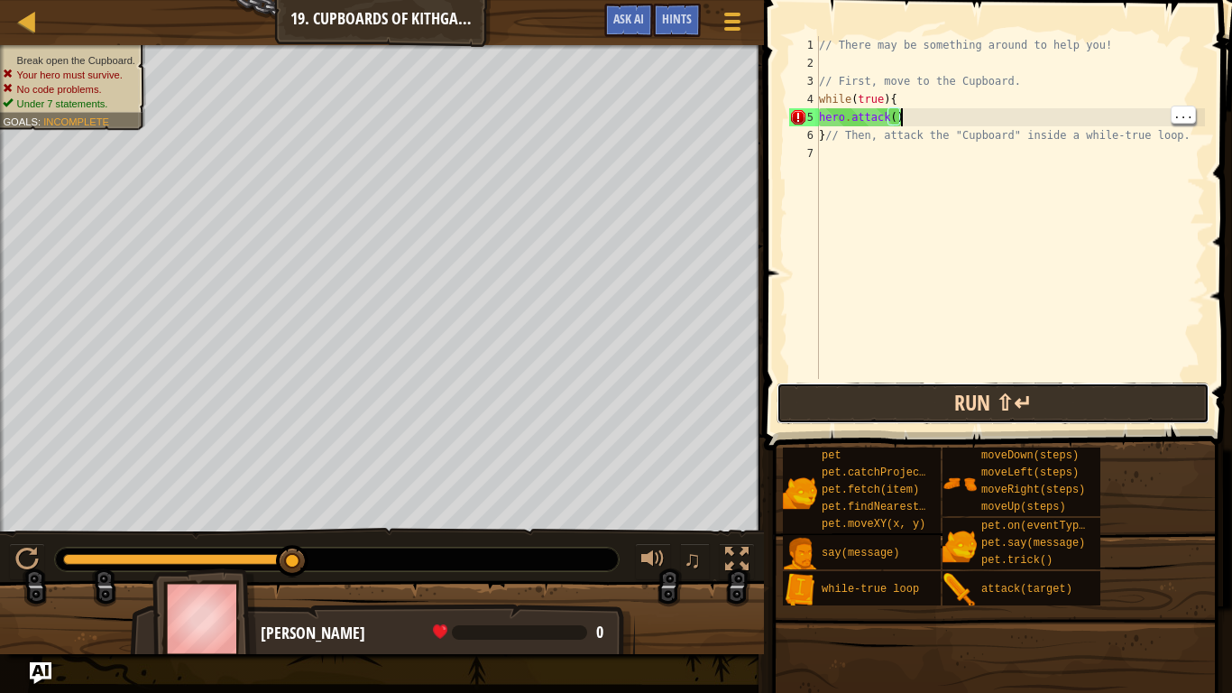
click at [1114, 412] on button "Run ⇧↵" at bounding box center [993, 402] width 433 height 41
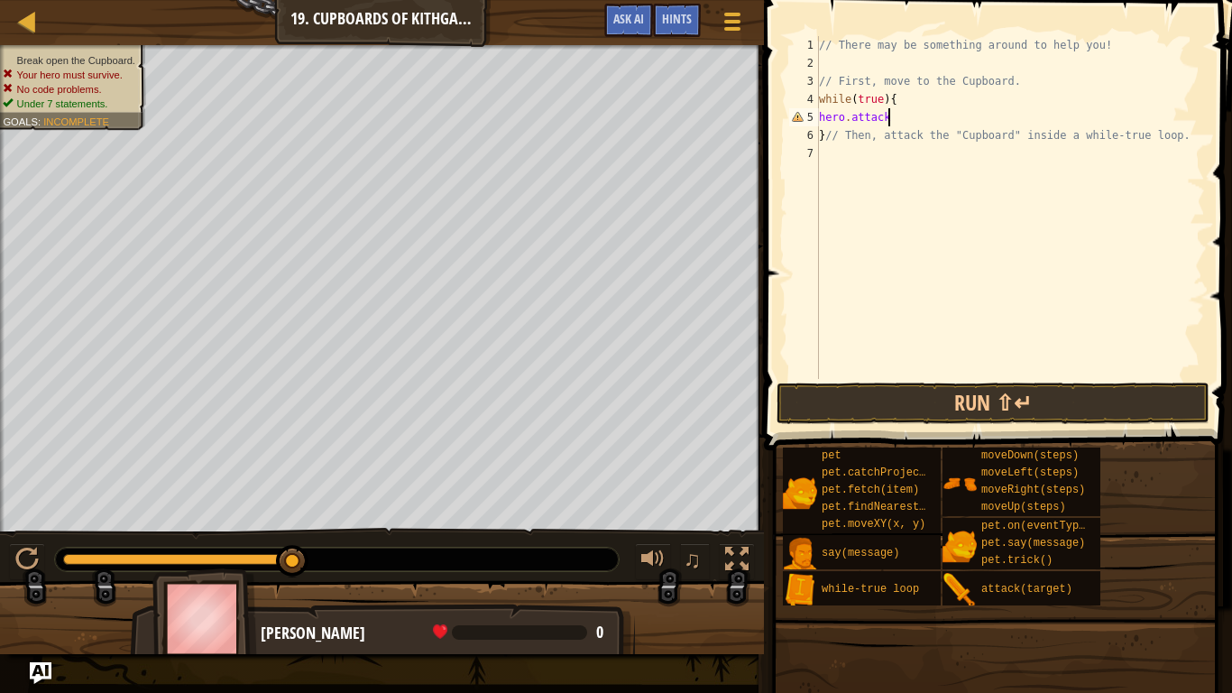
click at [1136, 381] on span at bounding box center [1000, 199] width 483 height 503
click at [1141, 397] on button "Run ⇧↵" at bounding box center [993, 402] width 433 height 41
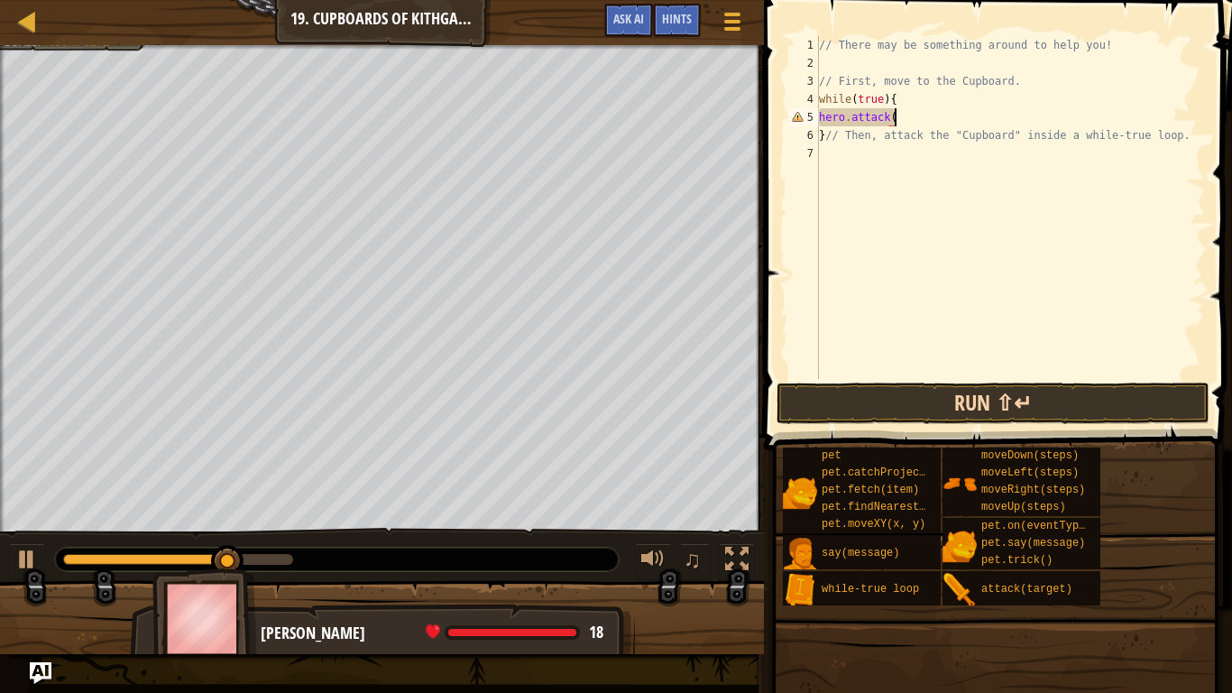
scroll to position [8, 11]
click at [1123, 410] on button "Run ⇧↵" at bounding box center [993, 402] width 433 height 41
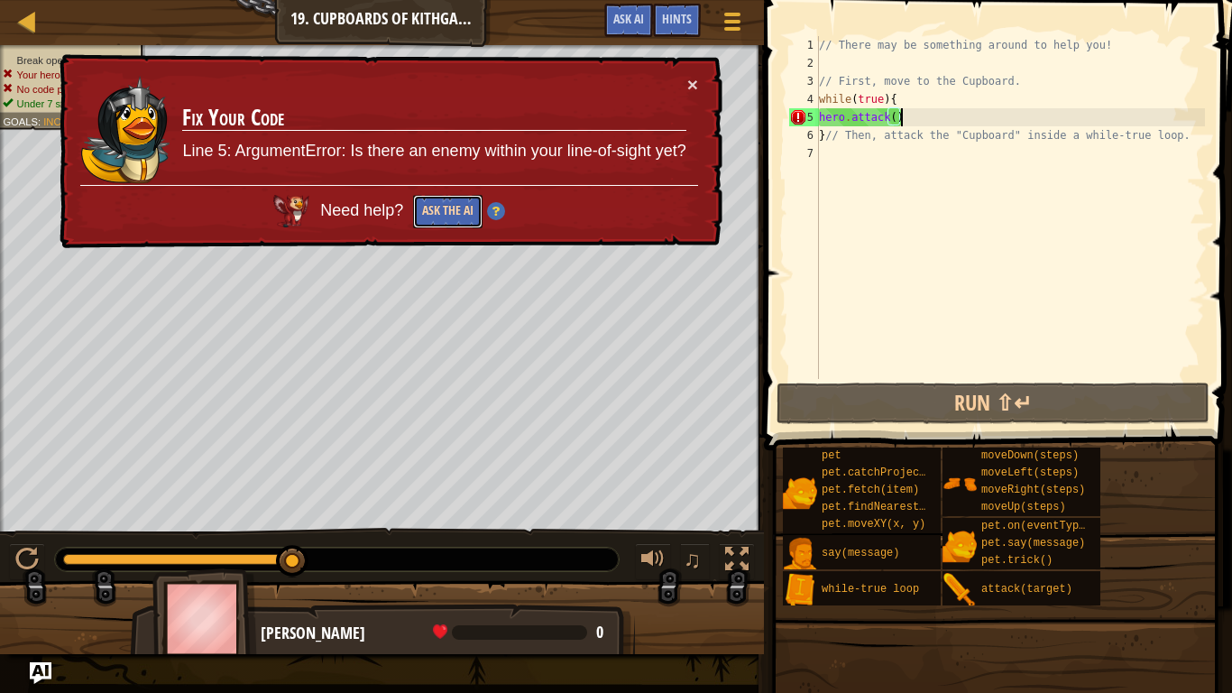
click at [472, 210] on button "Ask the AI" at bounding box center [447, 211] width 69 height 33
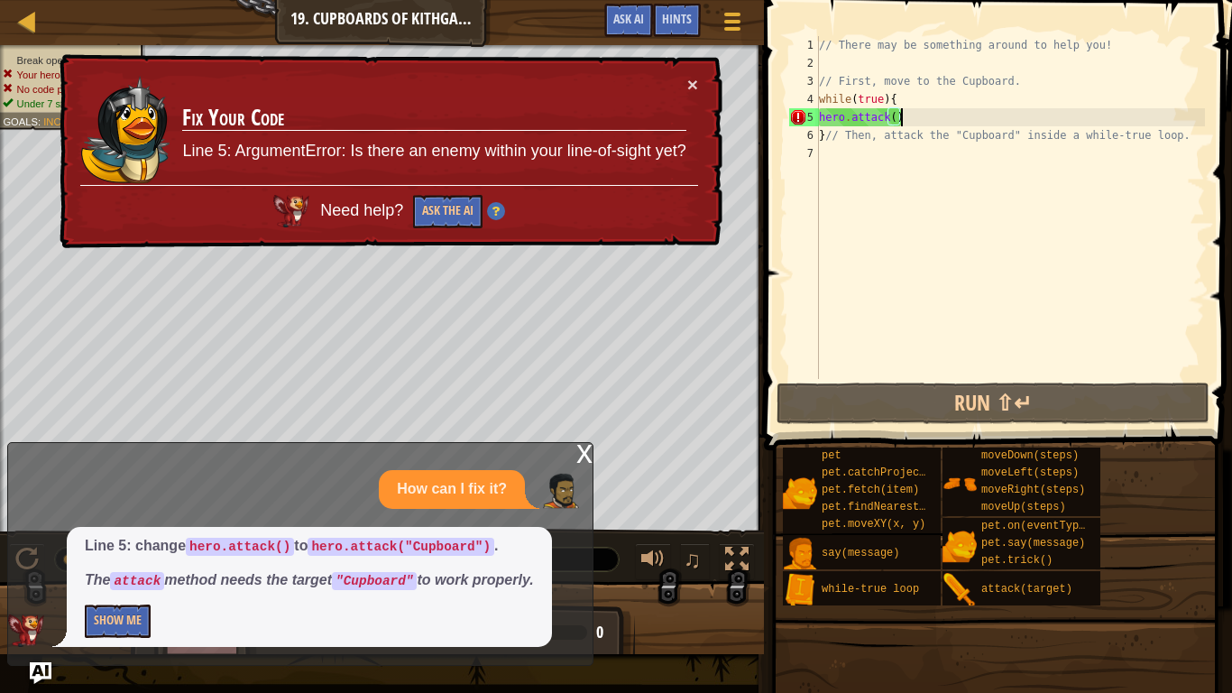
click at [896, 119] on div "// There may be something around to help you! // First, move to the Cupboard. w…" at bounding box center [1010, 225] width 390 height 379
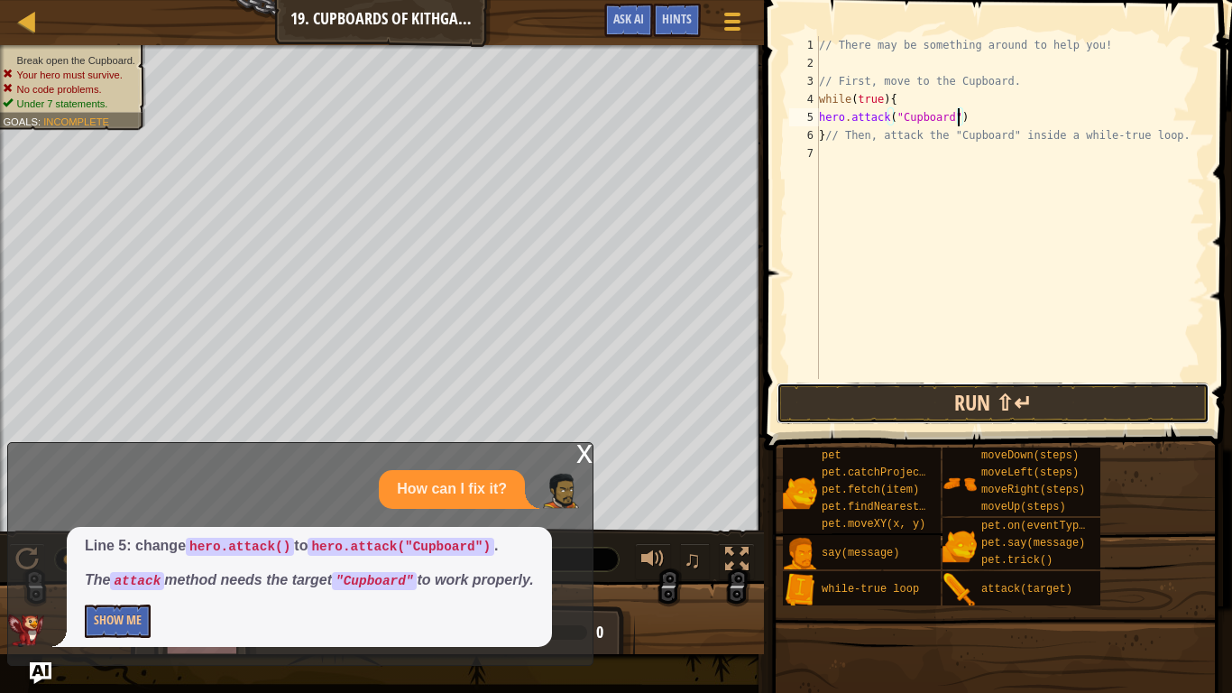
click at [1132, 402] on button "Run ⇧↵" at bounding box center [993, 402] width 433 height 41
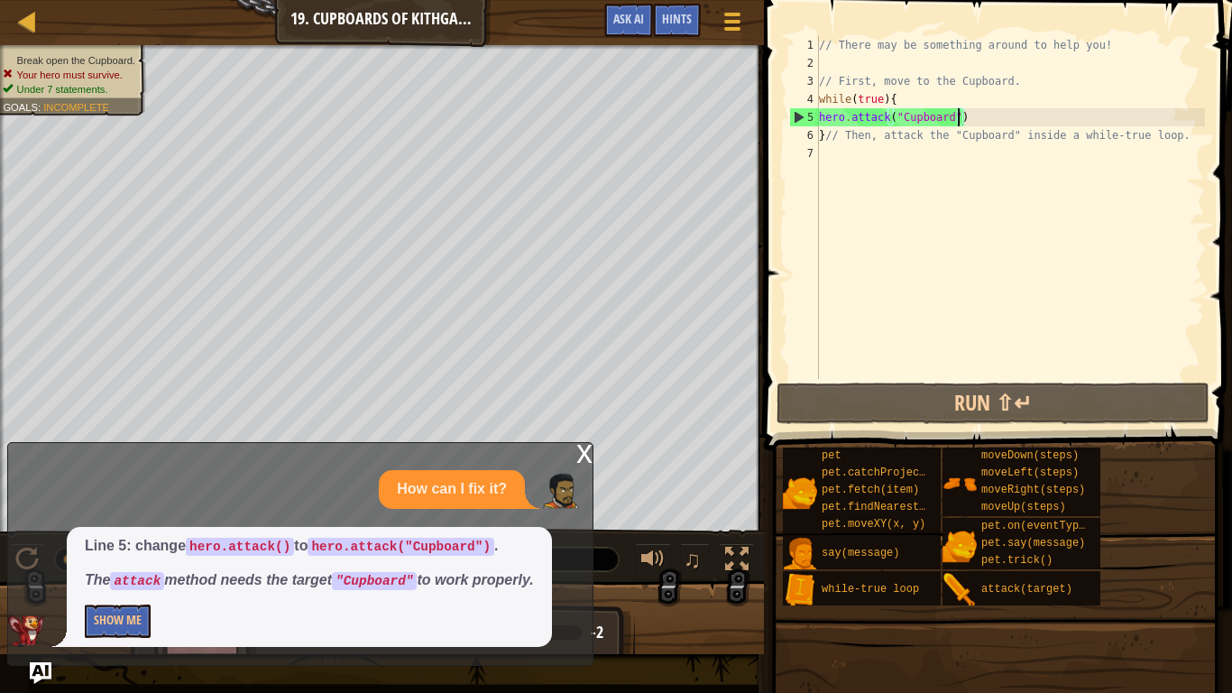
click at [842, 85] on div "// There may be something around to help you! // First, move to the Cupboard. w…" at bounding box center [1010, 225] width 390 height 379
click at [811, 80] on div "3" at bounding box center [804, 81] width 30 height 18
click at [1021, 78] on div "// There may be something around to help you! // First, move to the Cupboard. w…" at bounding box center [1010, 225] width 390 height 379
type textarea "/"
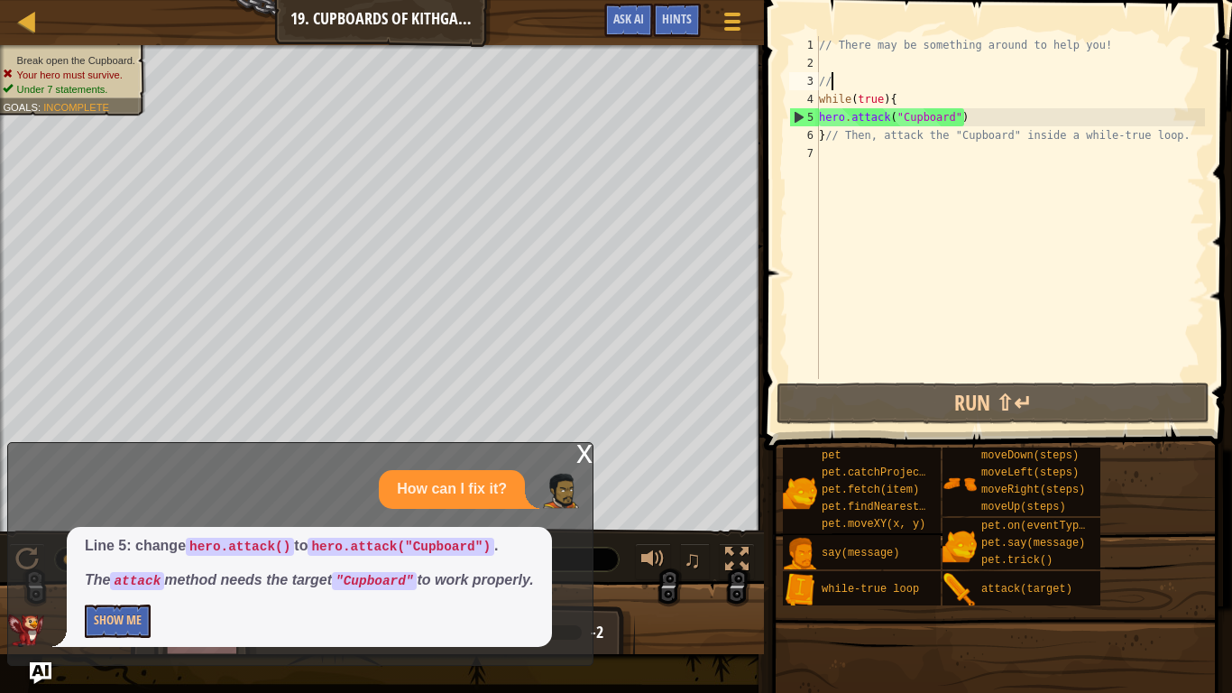
scroll to position [8, 0]
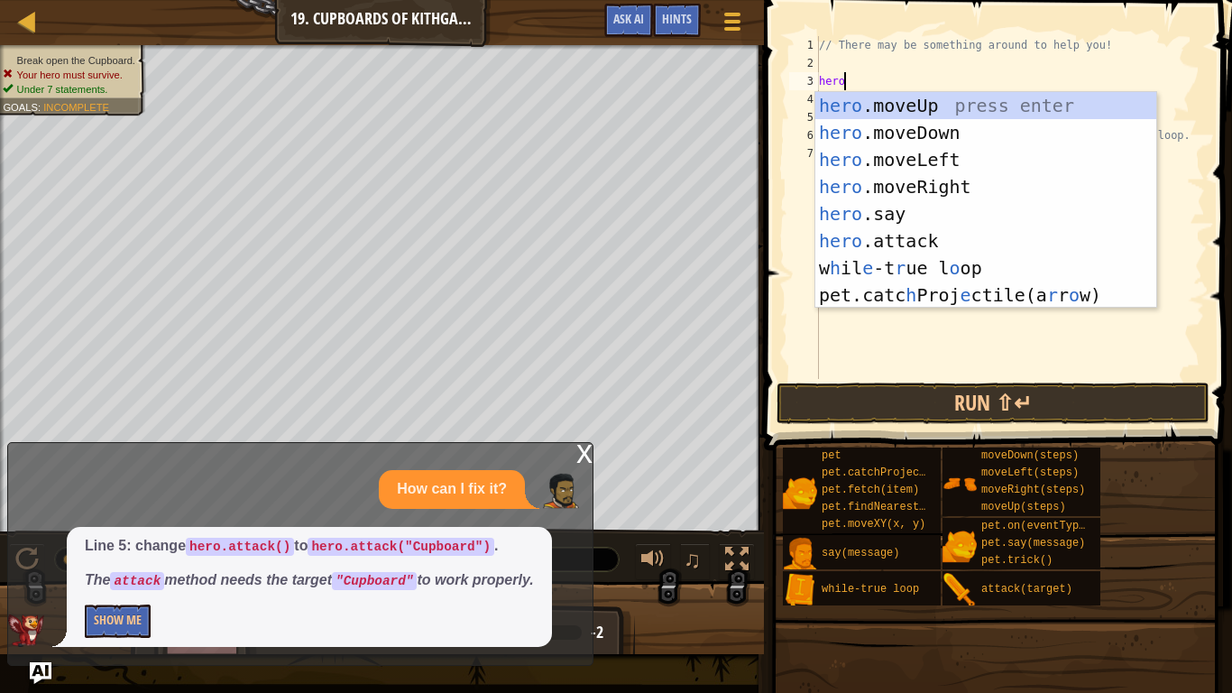
type textarea "hero."
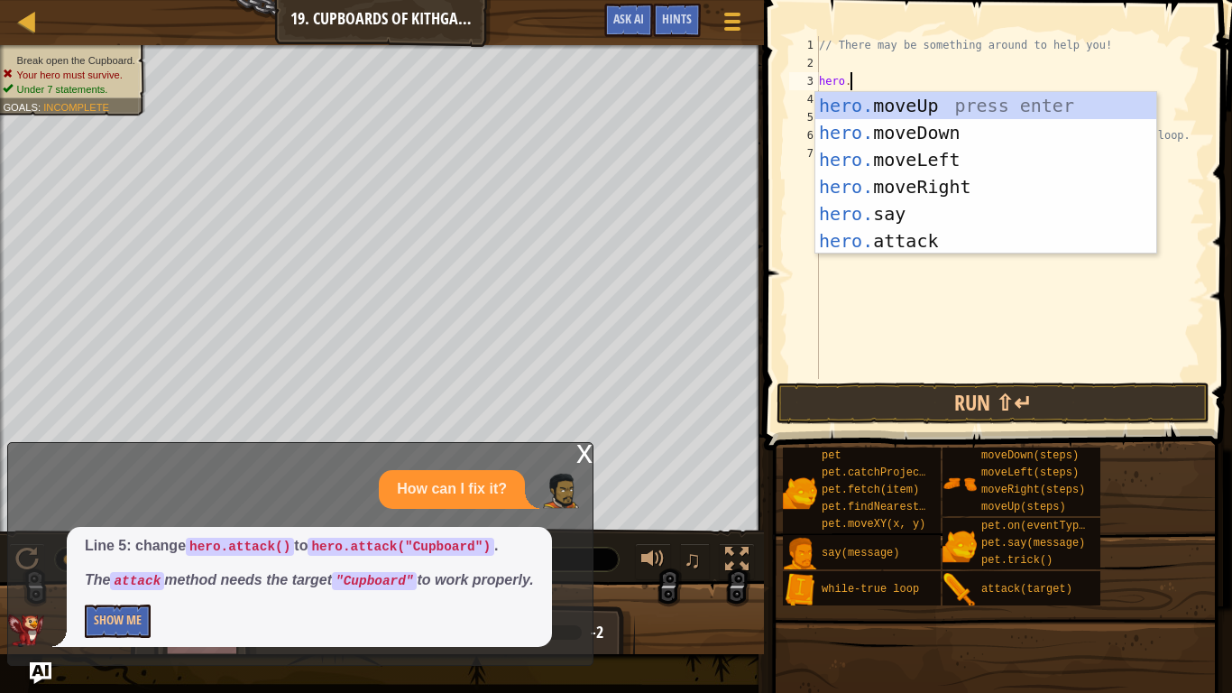
scroll to position [8, 4]
click at [1047, 106] on div "hero. moveUp press enter hero. moveDown press enter hero. moveLeft press enter …" at bounding box center [985, 200] width 341 height 216
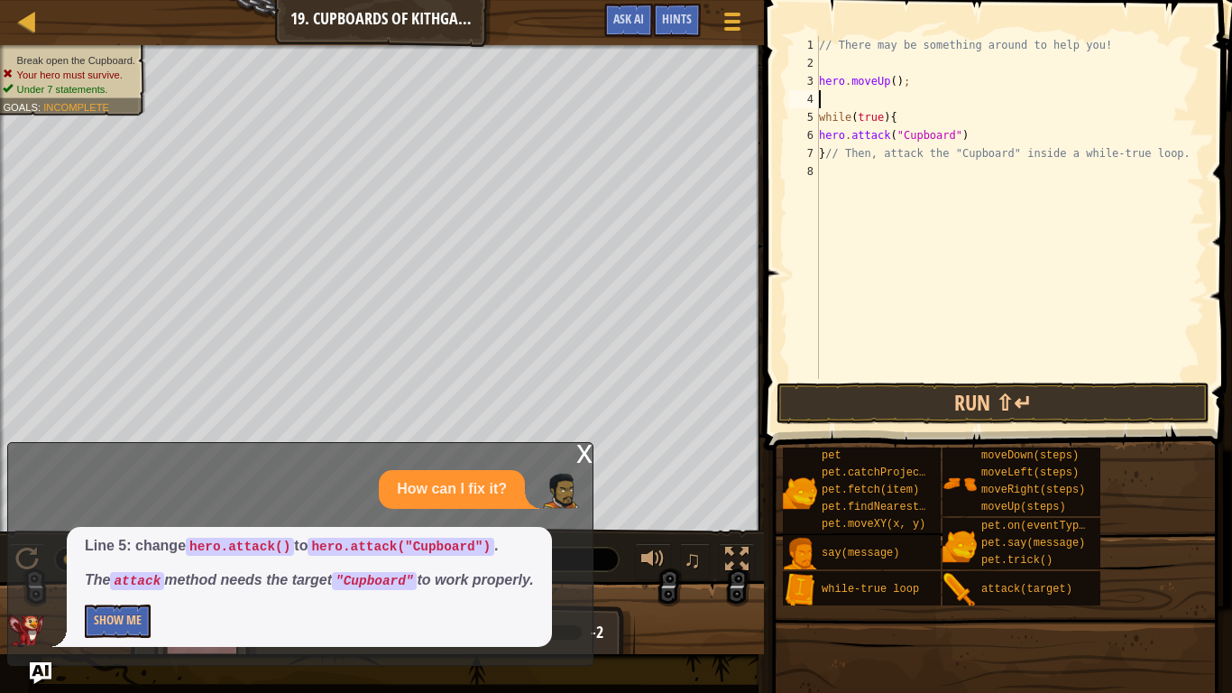
click at [912, 80] on div "// There may be something around to help you! hero . moveUp ( ) ; while ( true …" at bounding box center [1010, 225] width 390 height 379
click at [897, 82] on div "// There may be something around to help you! hero . moveUp ( ) ; while ( true …" at bounding box center [1010, 225] width 390 height 379
type textarea "hero.moveUp(1);"
click at [829, 96] on div "// There may be something around to help you! hero . moveUp ( 1 ) ; while ( tru…" at bounding box center [1010, 225] width 390 height 379
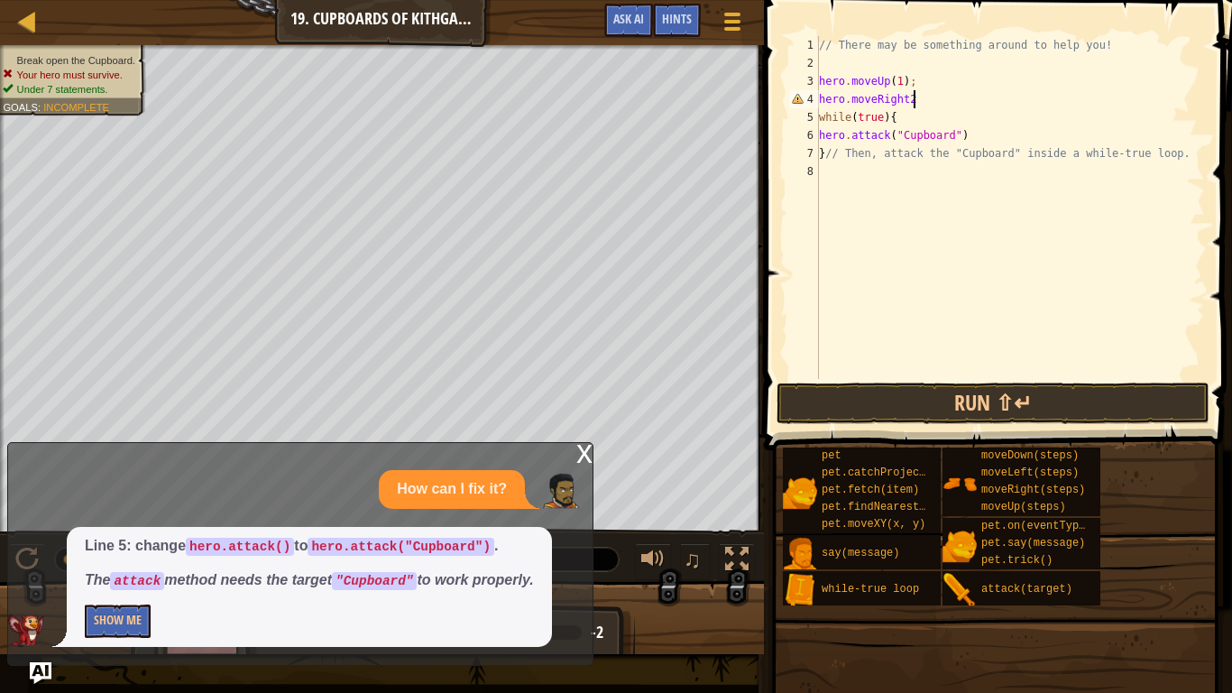
scroll to position [8, 14]
click at [908, 107] on div "// There may be something around to help you! hero . moveUp ( 1 ) ; hero . move…" at bounding box center [1010, 225] width 390 height 379
click at [952, 87] on div "// There may be something around to help you! hero . moveUp ( 1 ) ; hero . move…" at bounding box center [1010, 225] width 390 height 379
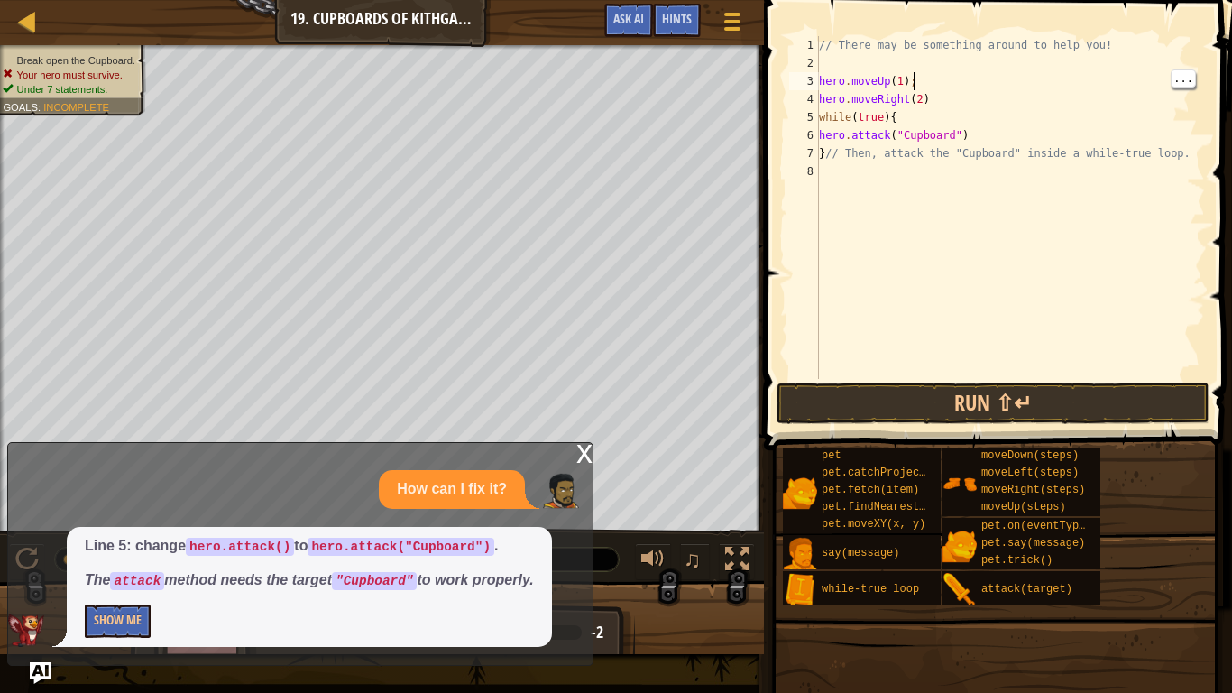
click at [951, 95] on div "// There may be something around to help you! hero . moveUp ( 1 ) ; hero . move…" at bounding box center [1010, 225] width 390 height 379
click at [821, 119] on div "// There may be something around to help you! hero . moveUp ( 1 ) ; hero . move…" at bounding box center [1010, 225] width 390 height 379
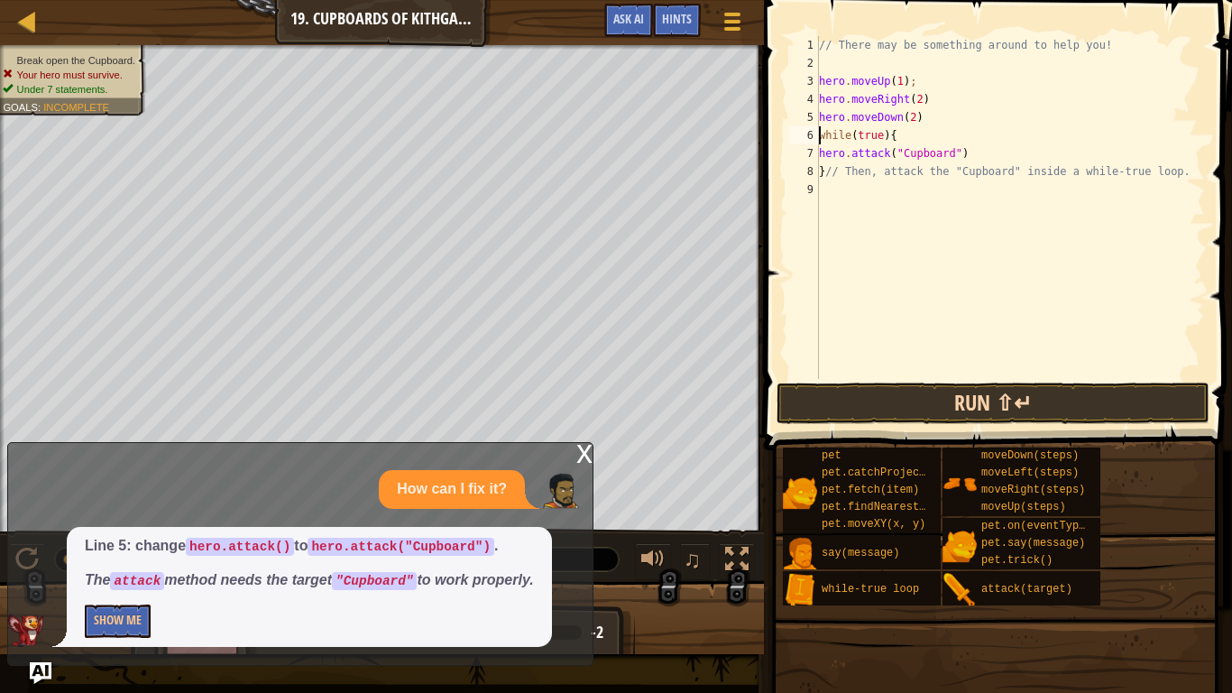
type textarea "while(true){"
click at [1003, 410] on button "Run ⇧↵" at bounding box center [993, 402] width 433 height 41
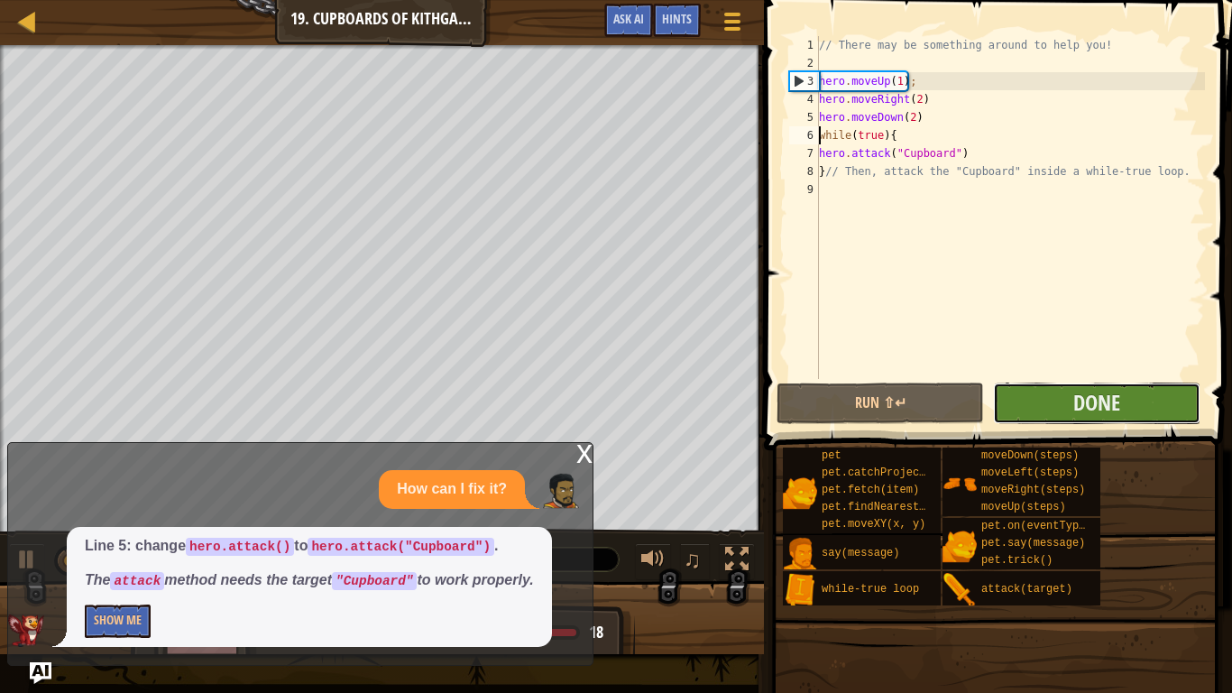
click at [1045, 402] on button "Done" at bounding box center [1096, 402] width 207 height 41
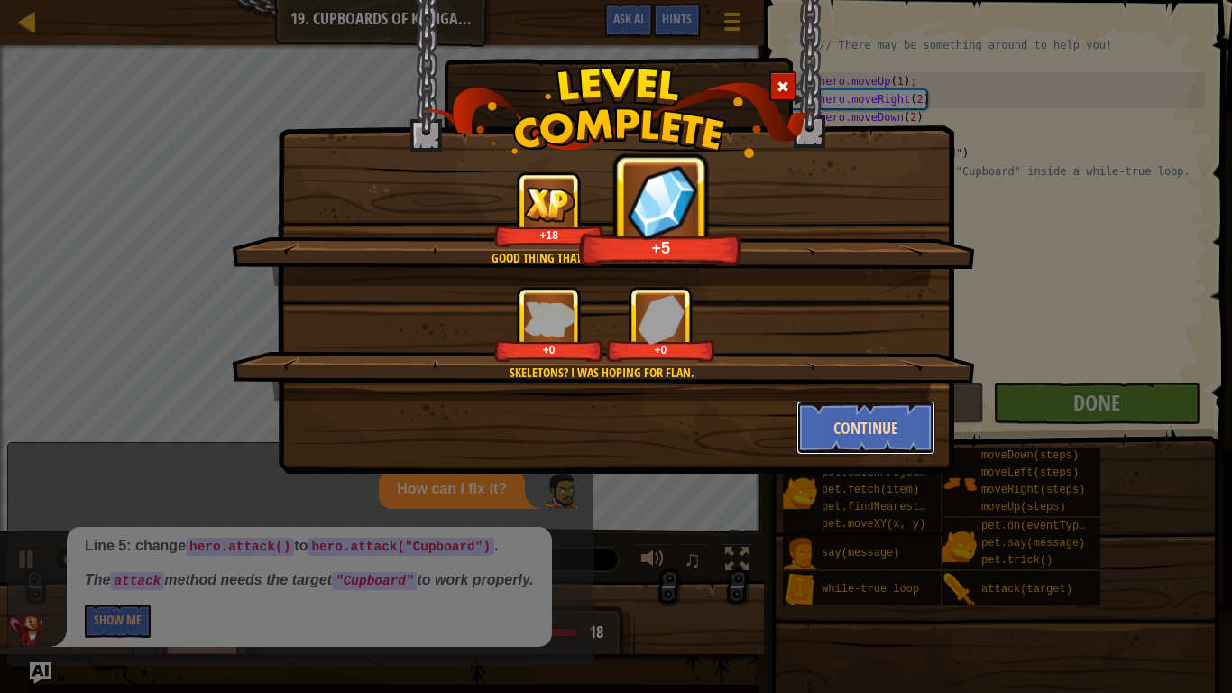
click at [859, 418] on button "Continue" at bounding box center [867, 428] width 140 height 54
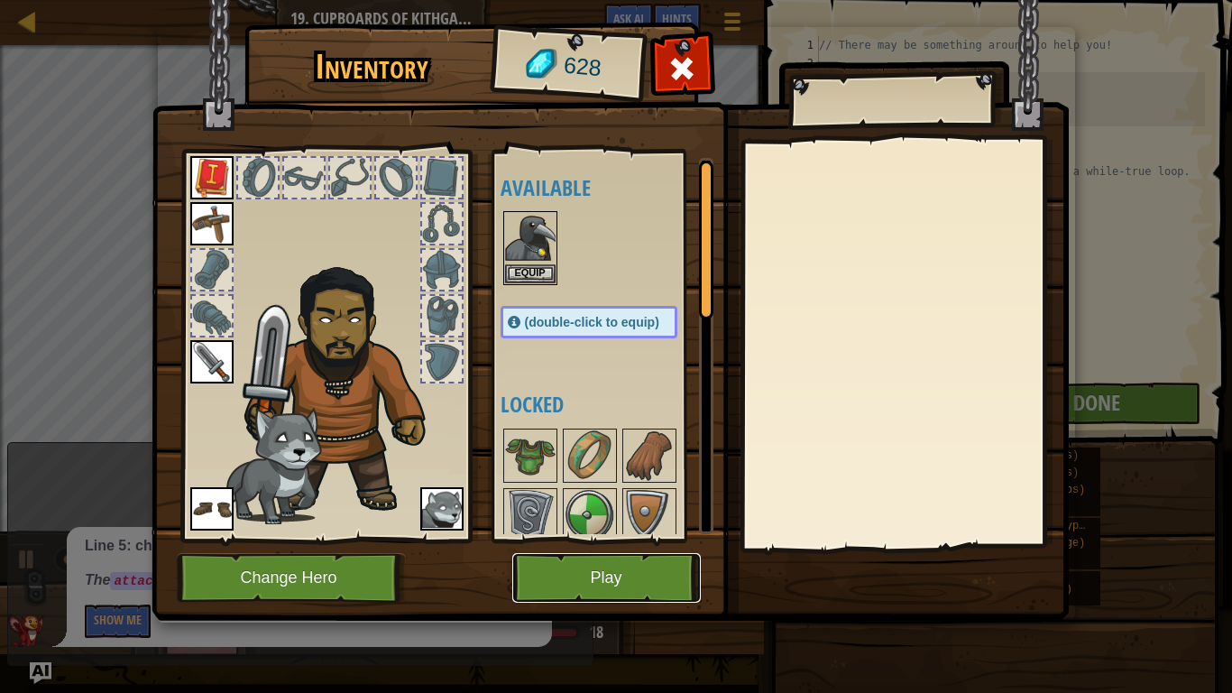
click at [632, 595] on button "Play" at bounding box center [606, 578] width 189 height 50
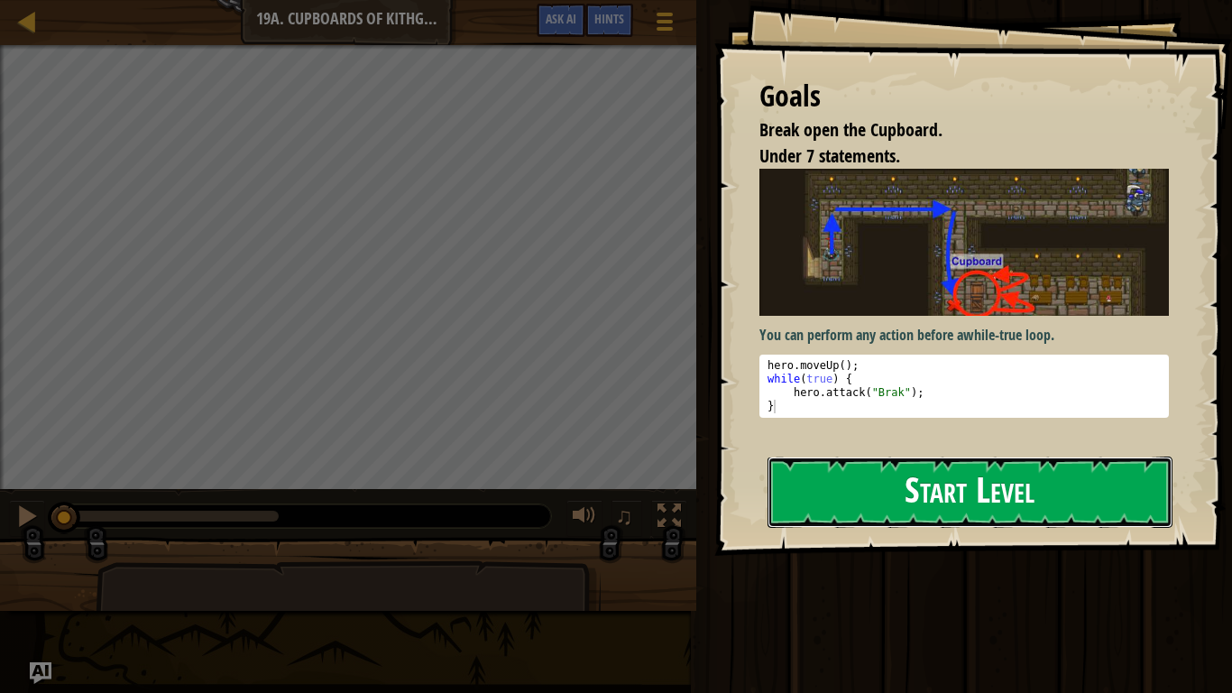
click at [1113, 482] on button "Start Level" at bounding box center [970, 491] width 405 height 71
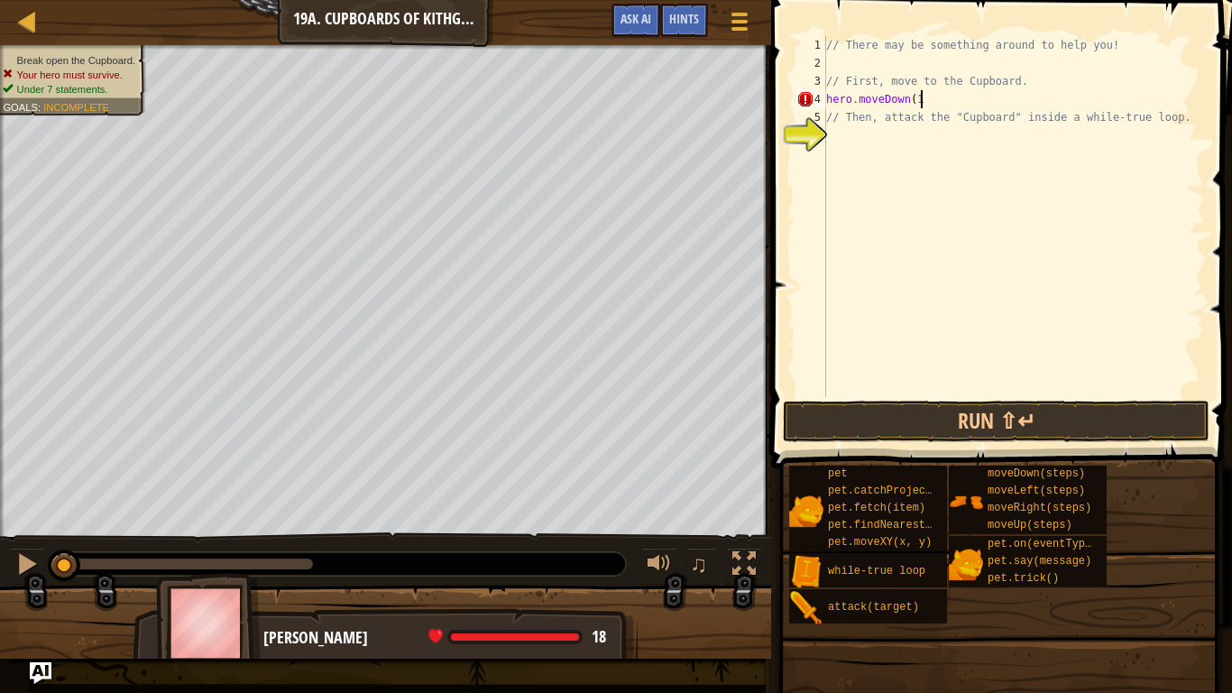
scroll to position [8, 13]
type textarea "hero.moveDown(1)"
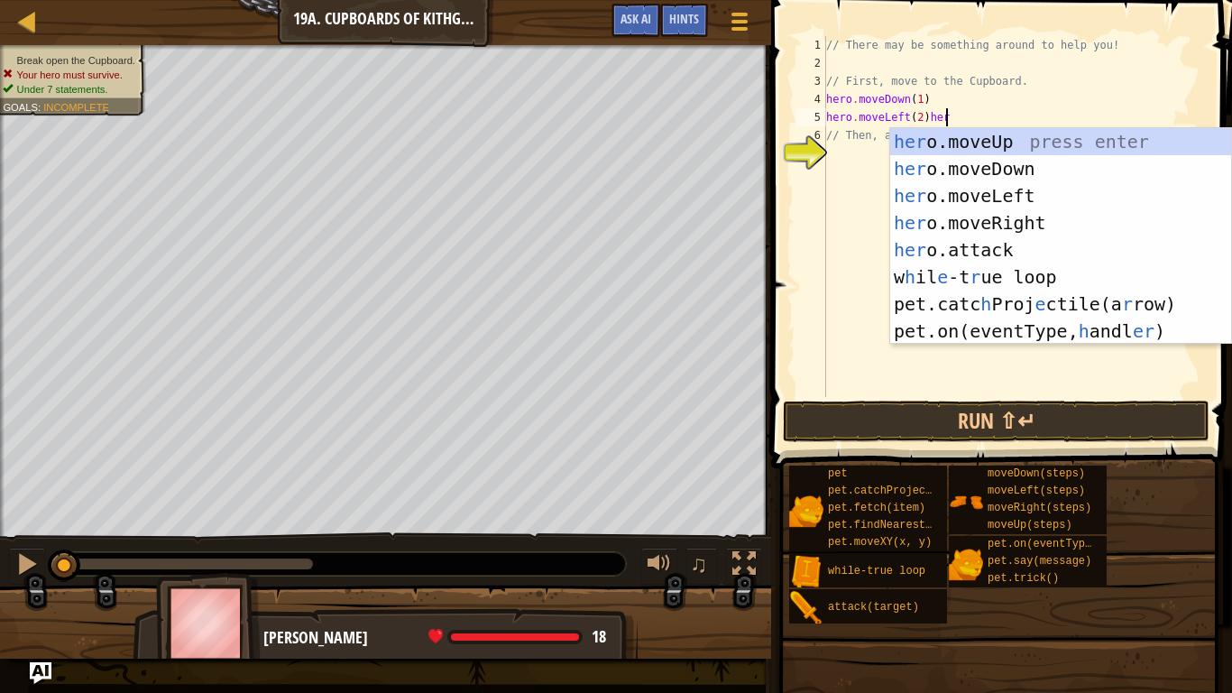
scroll to position [8, 17]
type textarea "hero.moveLeft(2)"
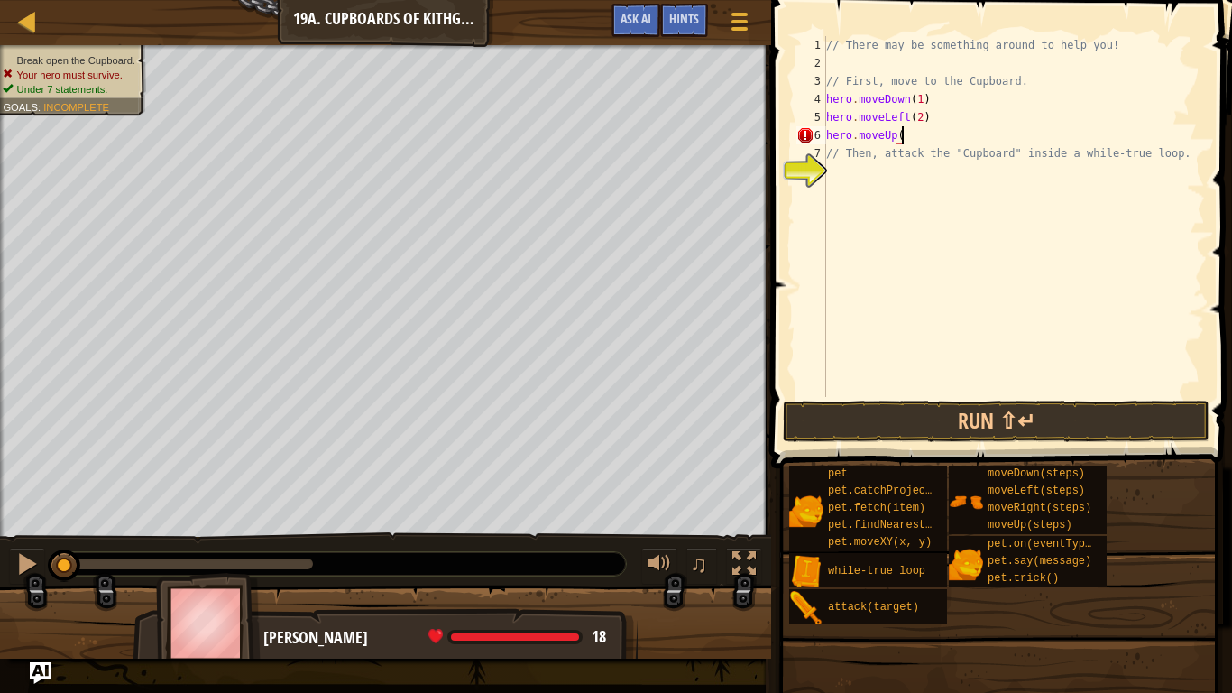
scroll to position [8, 11]
type textarea "hero.moveUp(2)"
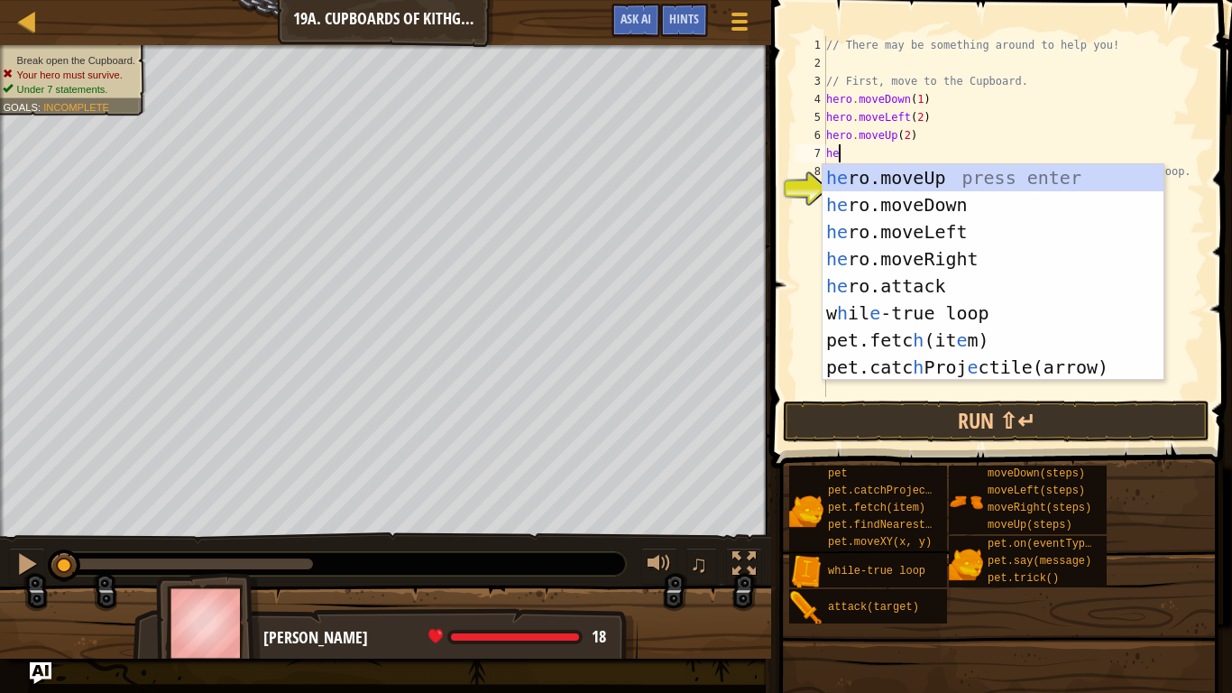
scroll to position [8, 1]
type textarea "h"
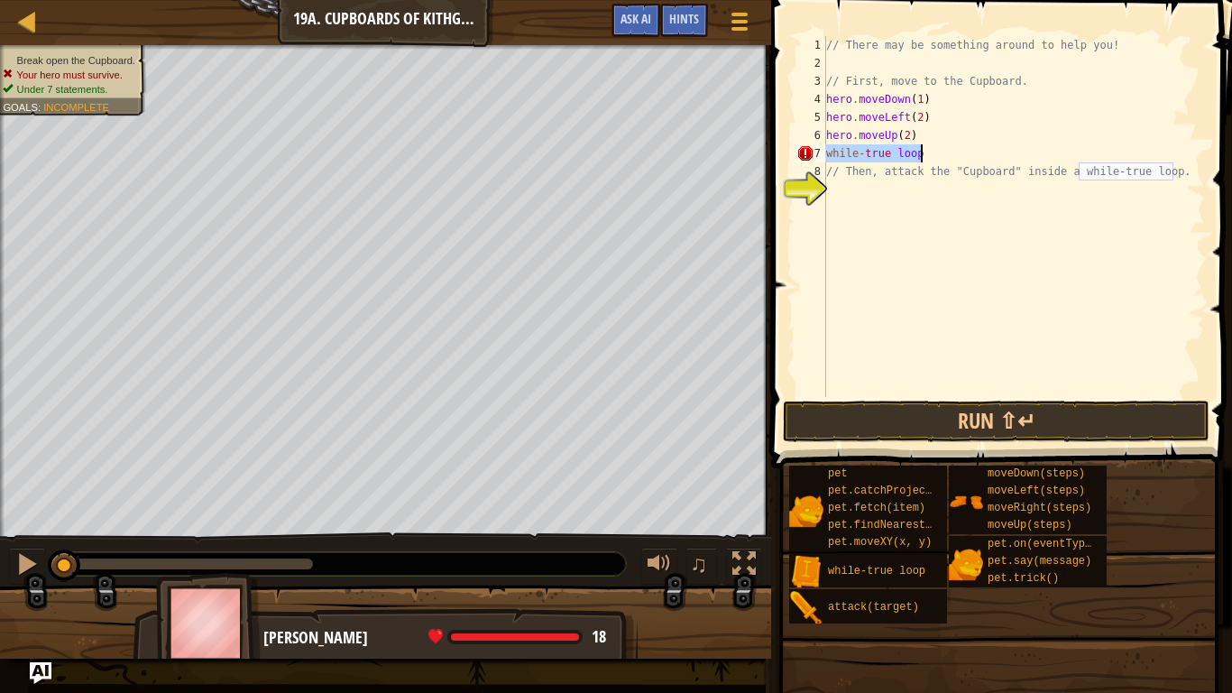
click at [957, 143] on div "// There may be something around to help you! // First, move to the Cupboard. h…" at bounding box center [1014, 234] width 382 height 397
click at [864, 158] on div "// There may be something around to help you! // First, move to the Cupboard. h…" at bounding box center [1014, 234] width 382 height 397
click at [889, 154] on div "// There may be something around to help you! // First, move to the Cupboard. h…" at bounding box center [1014, 234] width 382 height 397
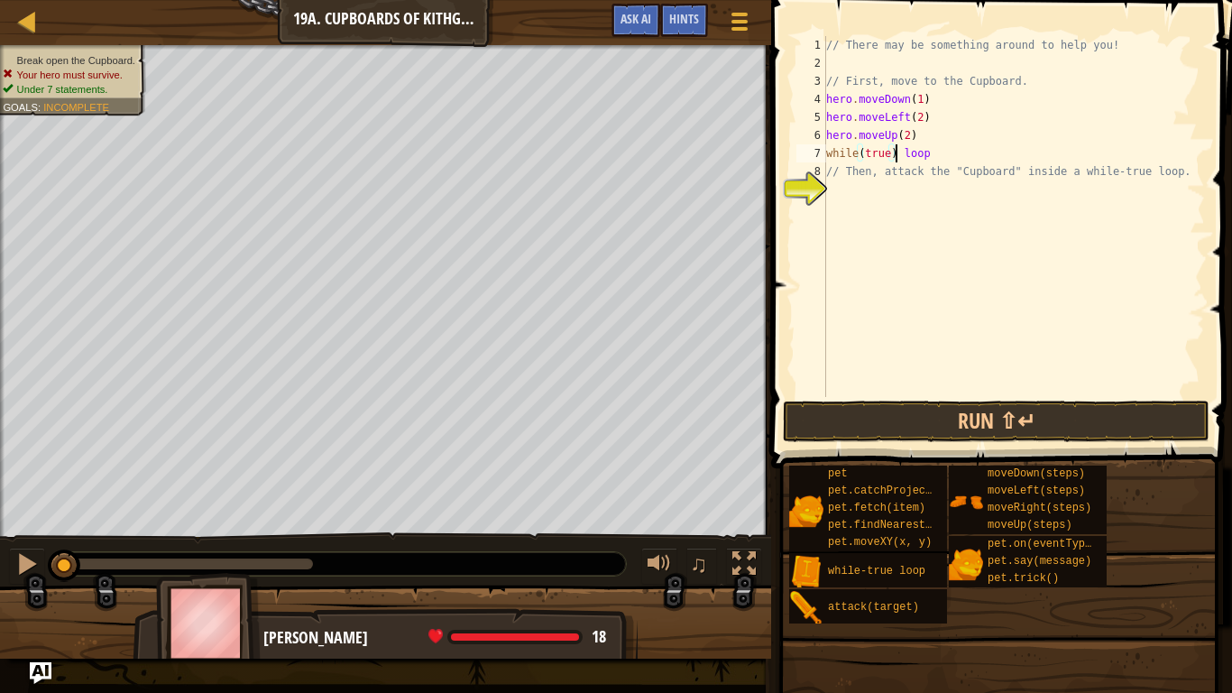
click at [939, 152] on div "// There may be something around to help you! // First, move to the Cupboard. h…" at bounding box center [1014, 234] width 382 height 397
click at [817, 170] on div "8" at bounding box center [812, 171] width 30 height 18
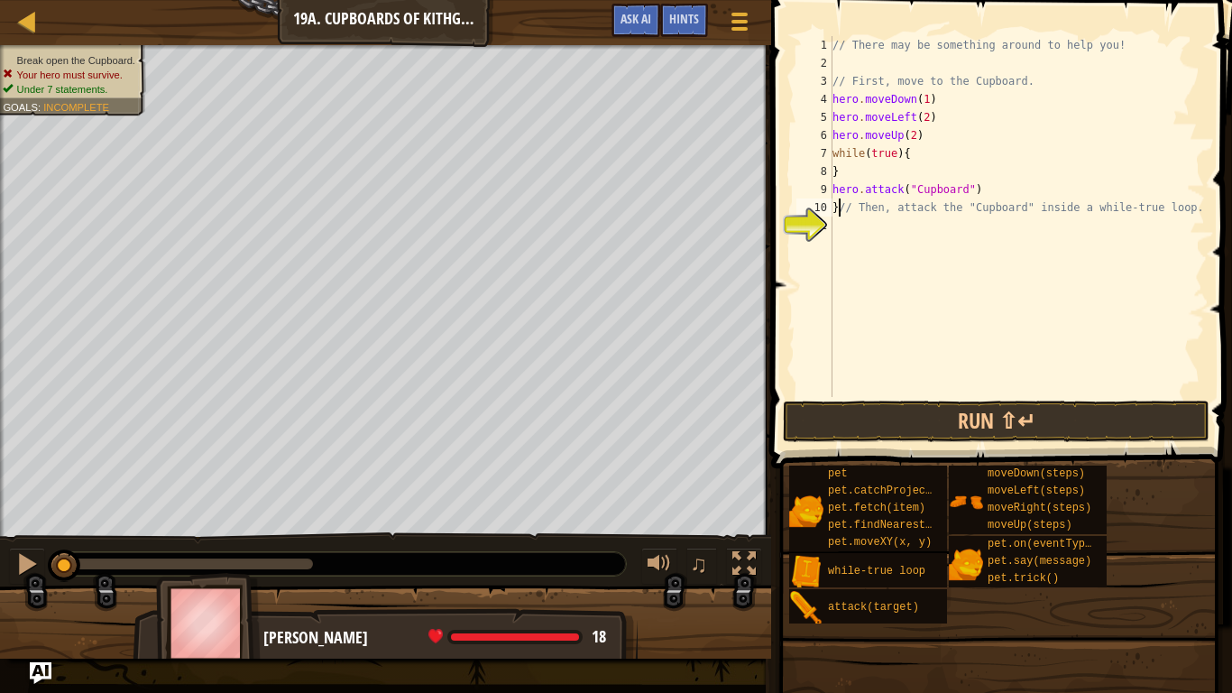
scroll to position [8, 1]
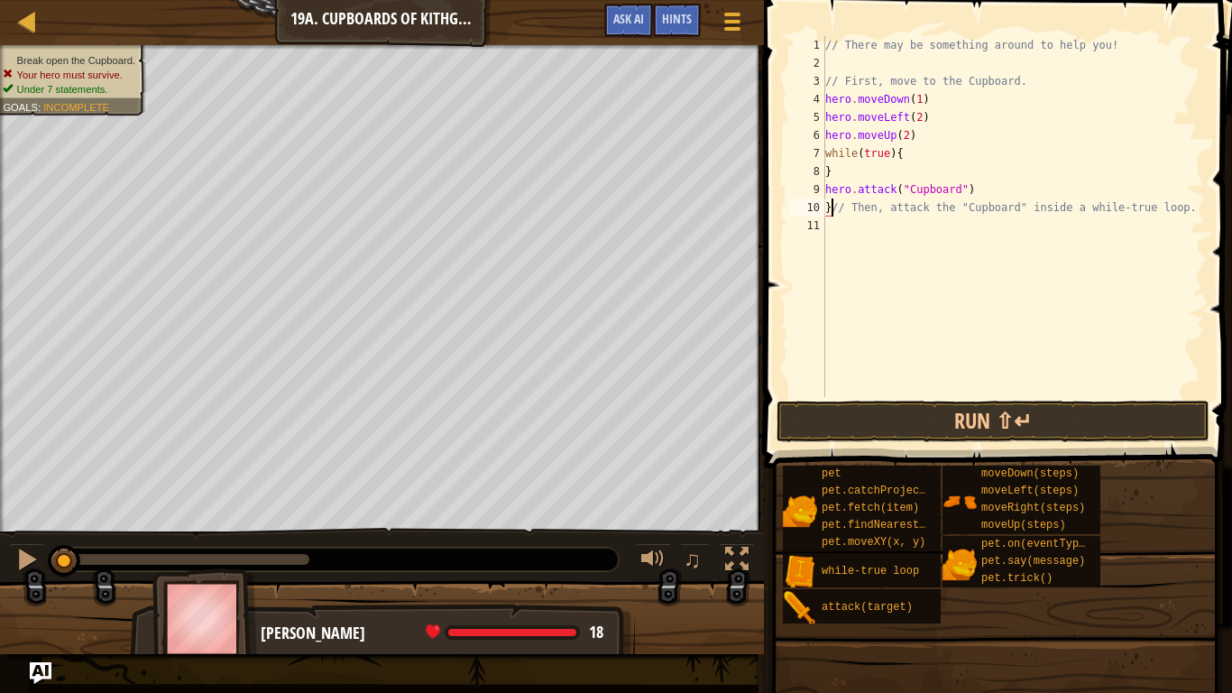
click at [846, 164] on div "// There may be something around to help you! // First, move to the Cupboard. h…" at bounding box center [1013, 234] width 383 height 397
type textarea "}"
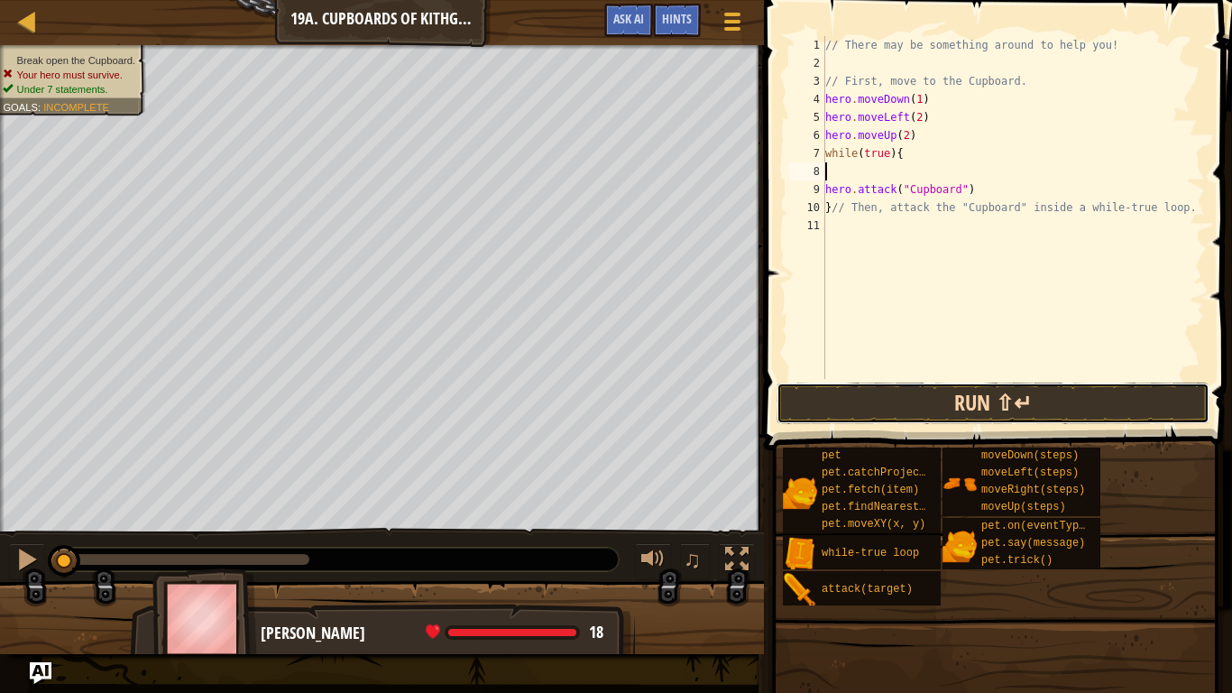
click at [1136, 391] on button "Run ⇧↵" at bounding box center [993, 402] width 433 height 41
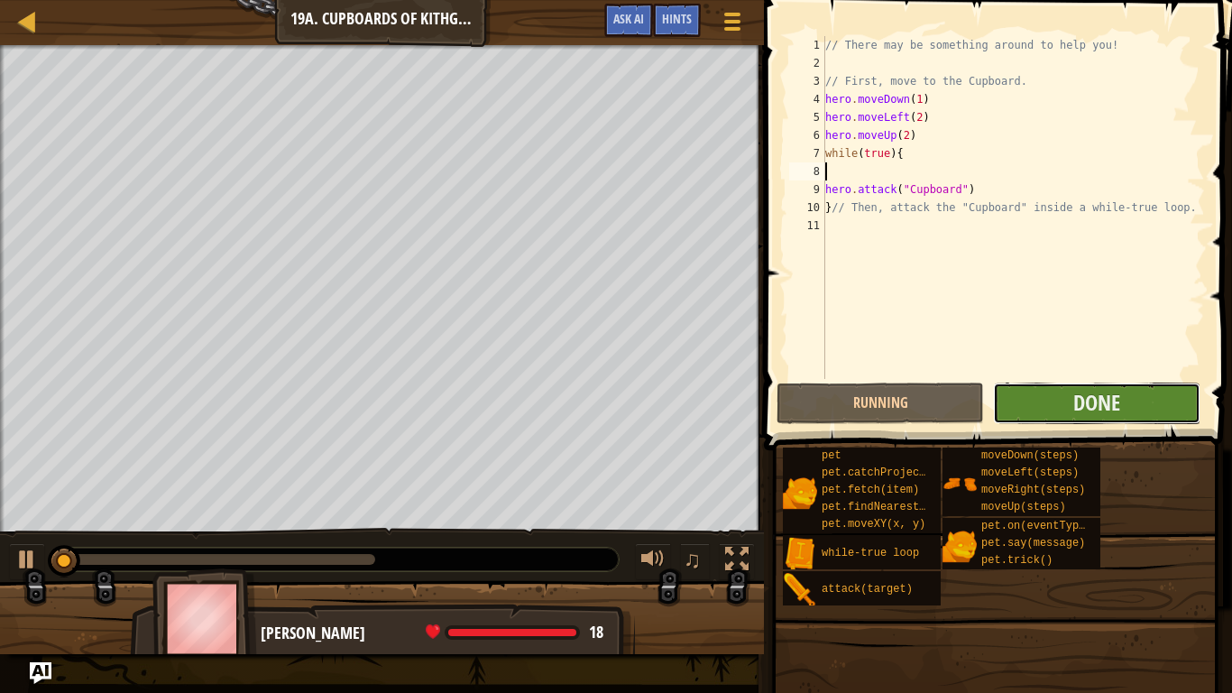
click at [1142, 404] on button "Done" at bounding box center [1096, 402] width 207 height 41
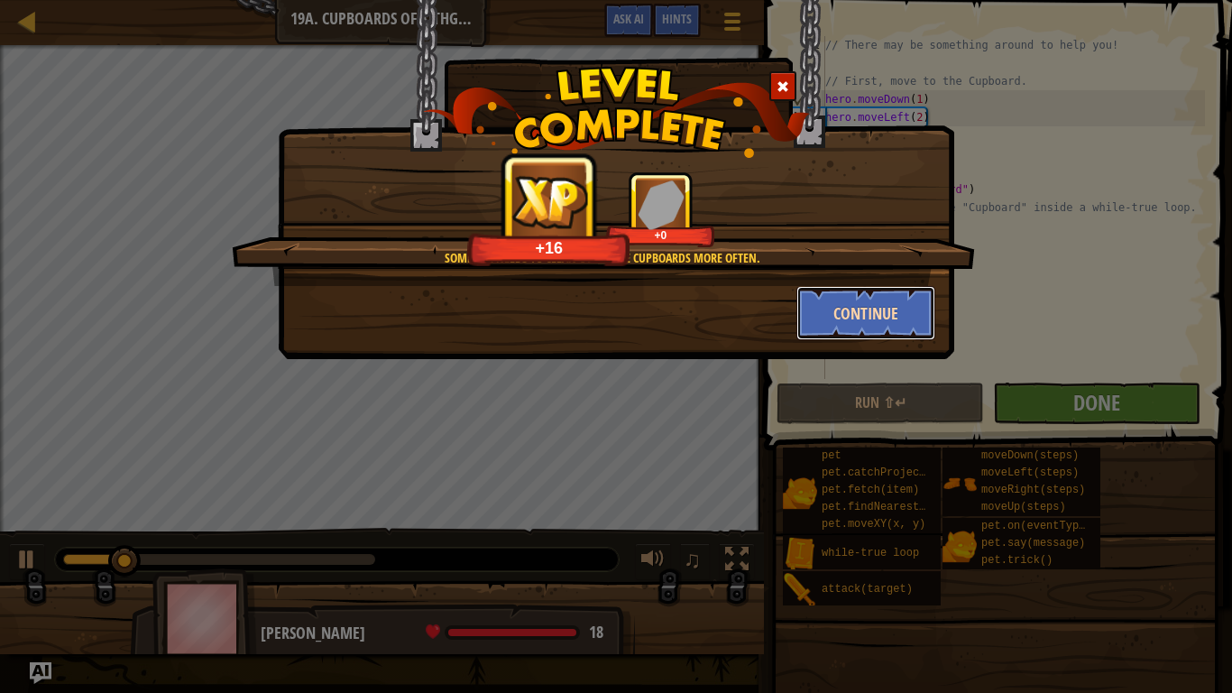
click at [885, 317] on button "Continue" at bounding box center [867, 313] width 140 height 54
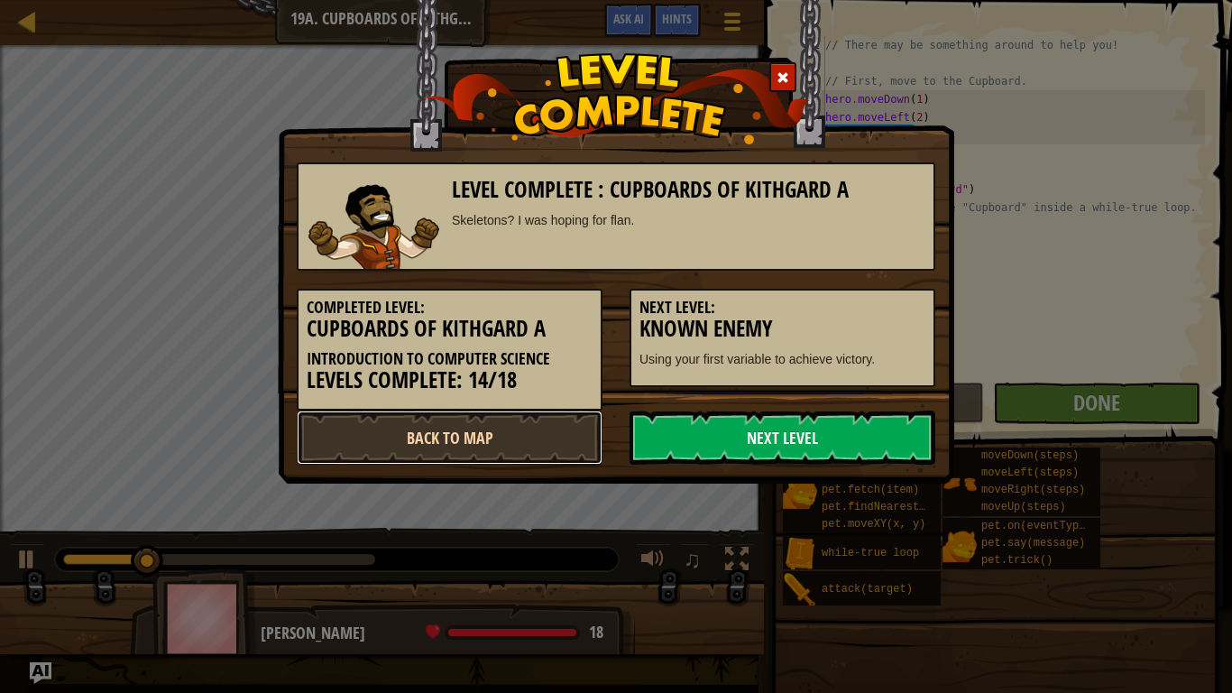
click at [548, 445] on link "Back to Map" at bounding box center [450, 437] width 306 height 54
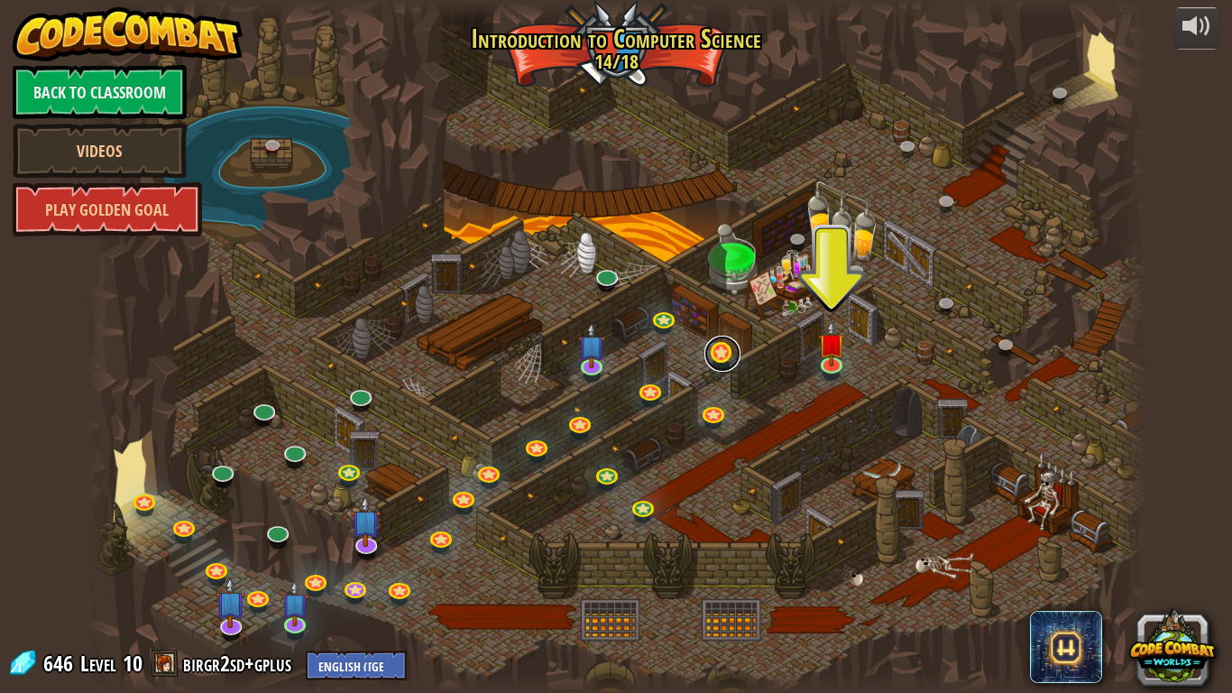
click at [731, 364] on link at bounding box center [723, 354] width 36 height 36
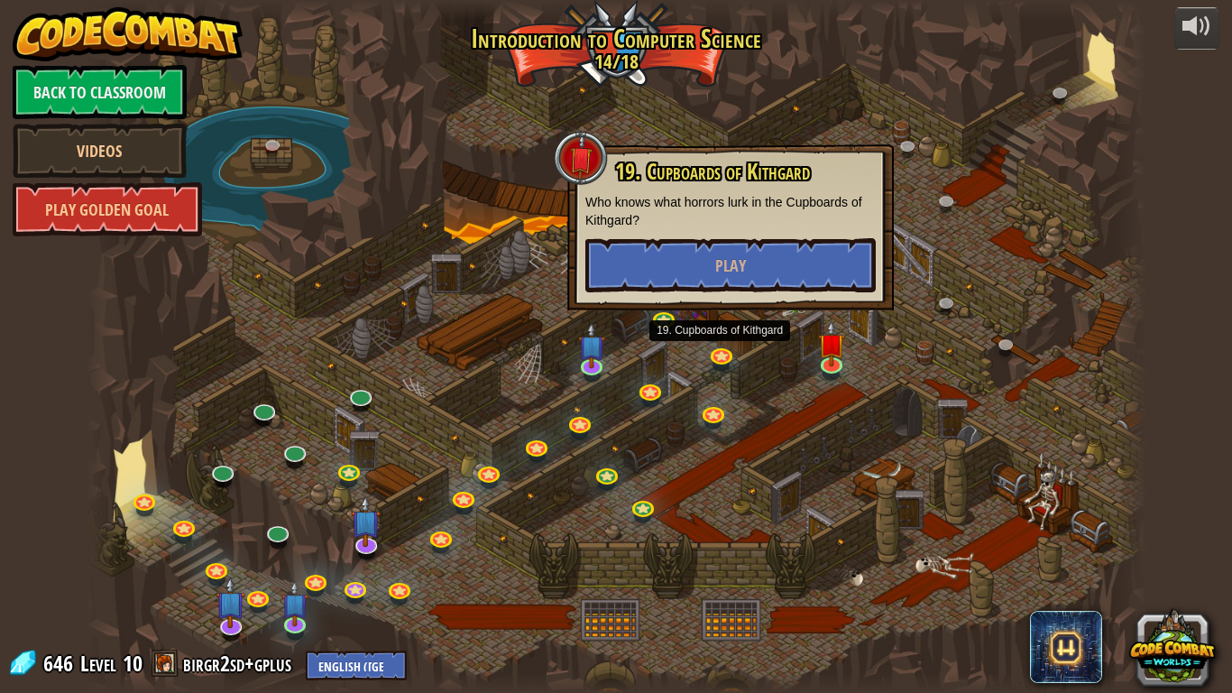
click at [828, 408] on div at bounding box center [617, 346] width 1060 height 693
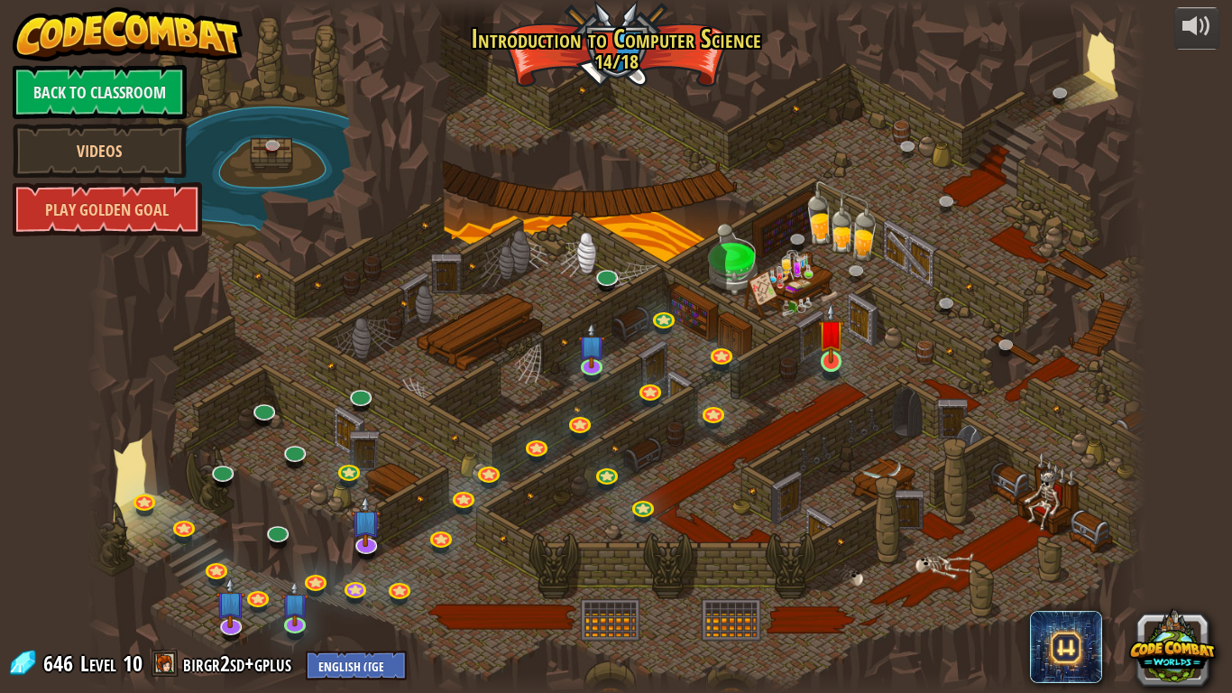
click at [842, 364] on img at bounding box center [831, 332] width 27 height 61
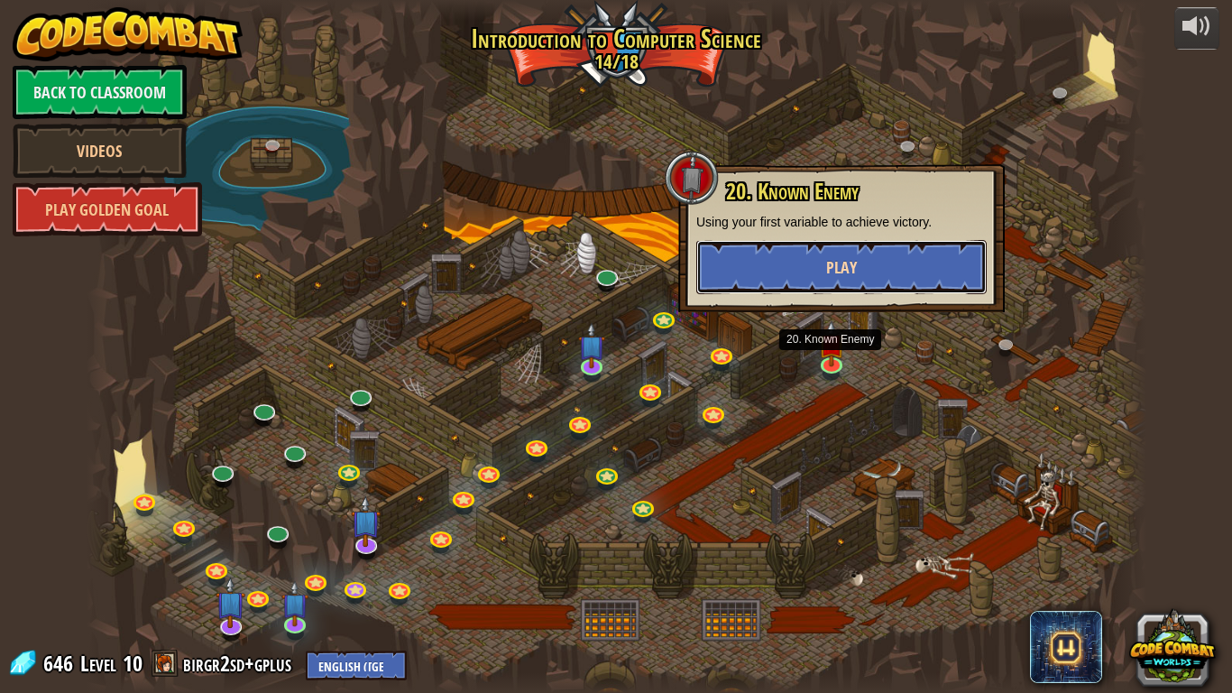
click at [928, 266] on button "Play" at bounding box center [841, 267] width 290 height 54
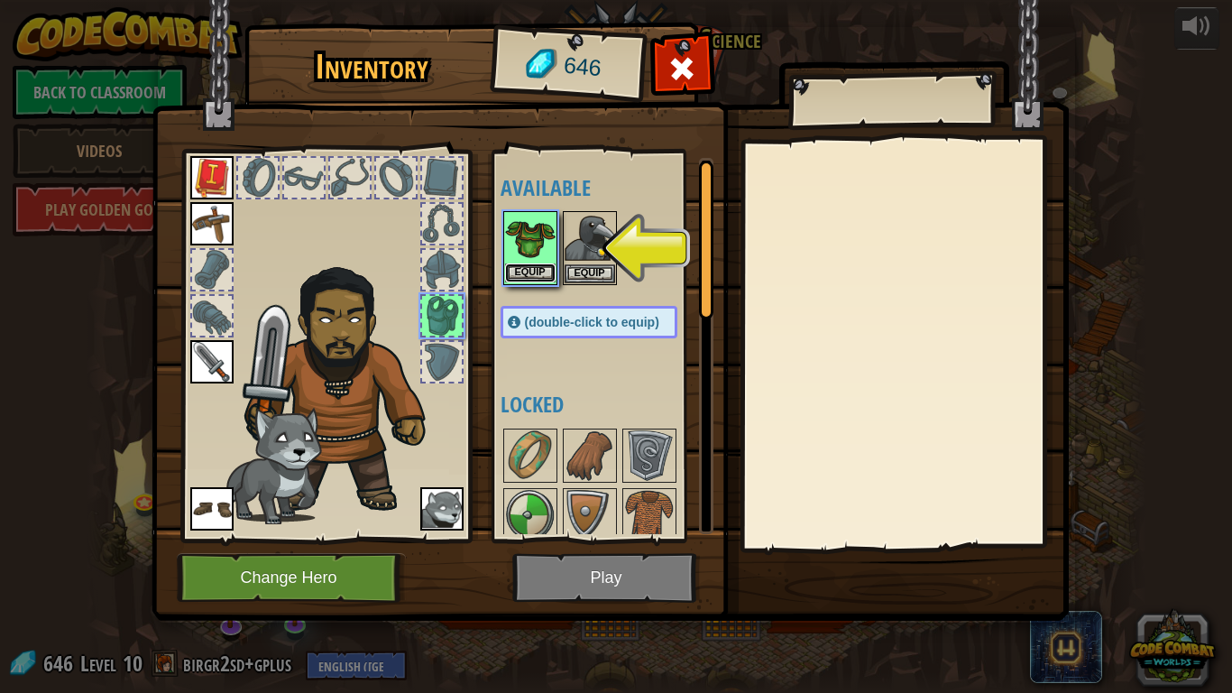
click at [529, 266] on button "Equip" at bounding box center [530, 272] width 51 height 19
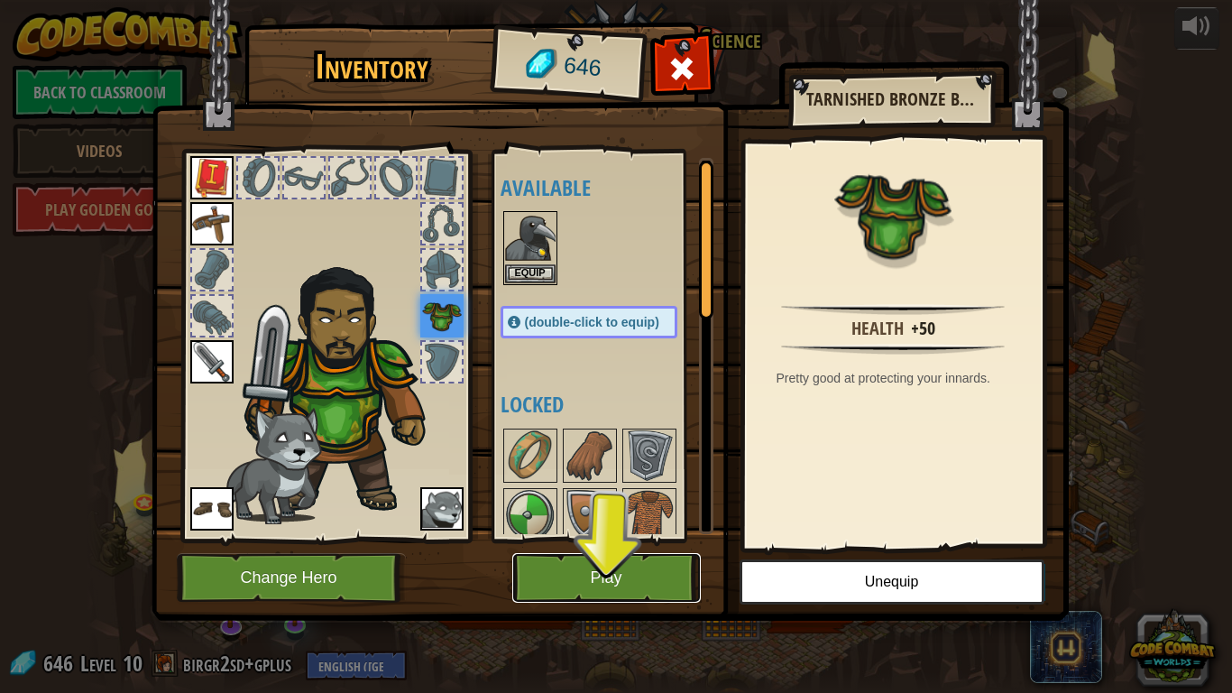
click at [636, 559] on button "Play" at bounding box center [606, 578] width 189 height 50
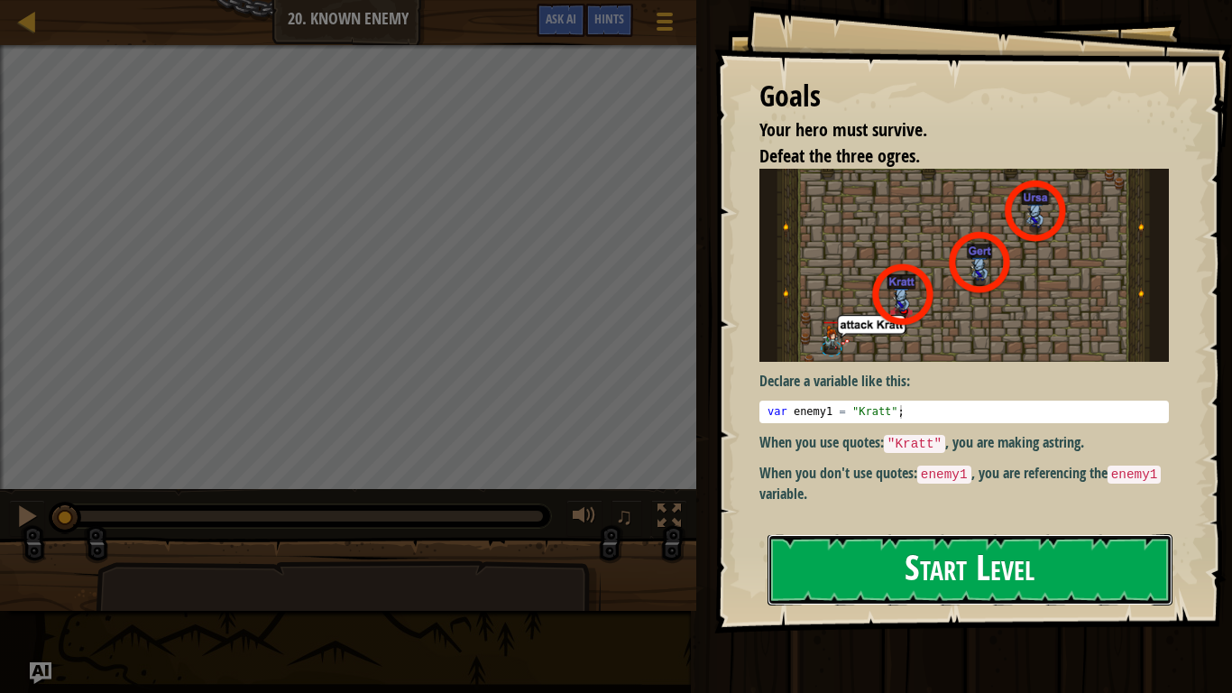
click at [998, 563] on button "Start Level" at bounding box center [970, 569] width 405 height 71
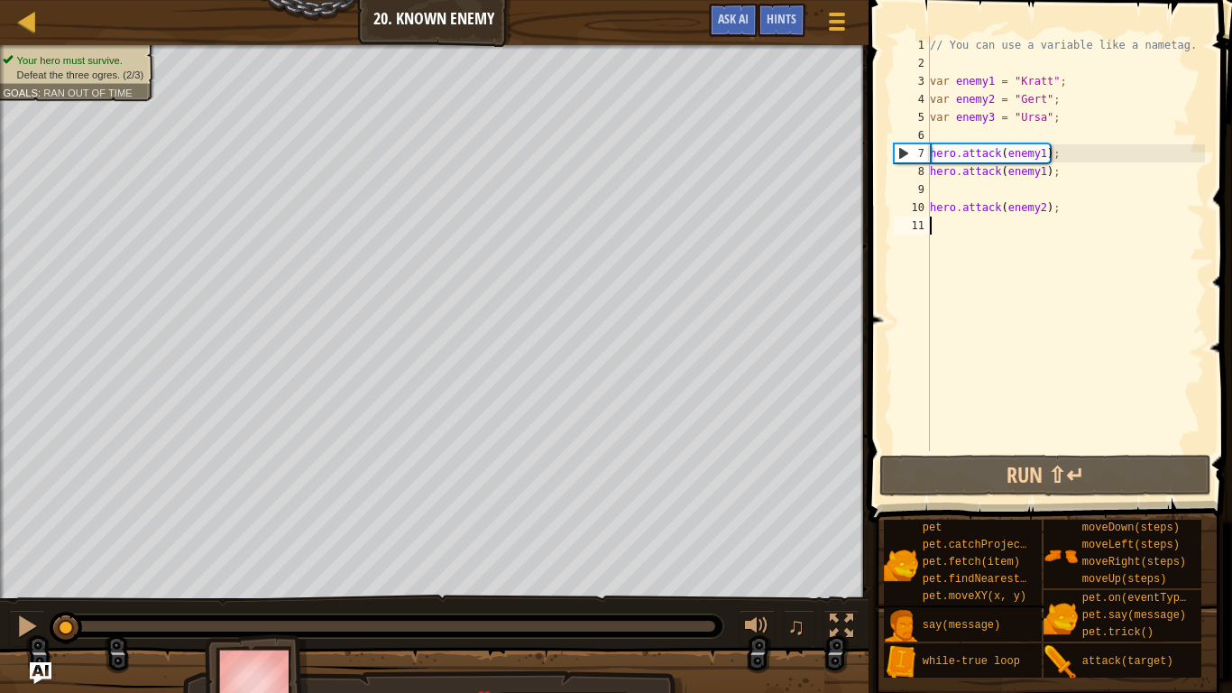
click at [1045, 155] on div "// You can use a variable like a nametag. var enemy1 = "[PERSON_NAME]" ; var en…" at bounding box center [1065, 261] width 279 height 451
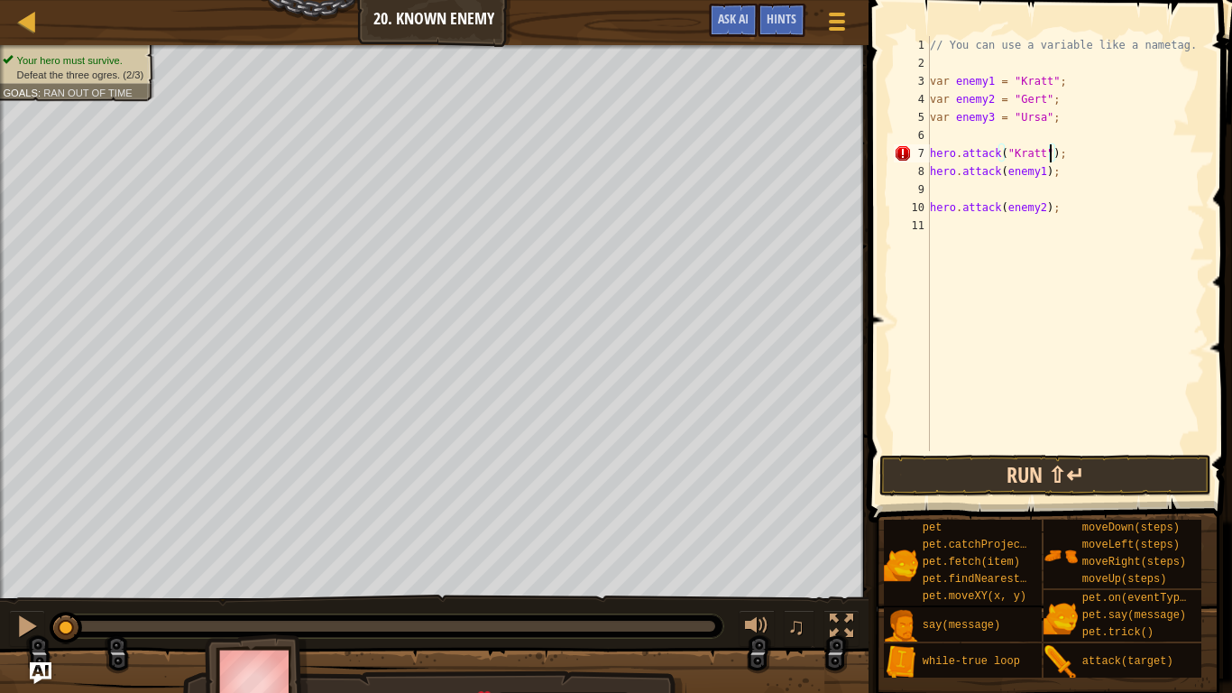
scroll to position [8, 17]
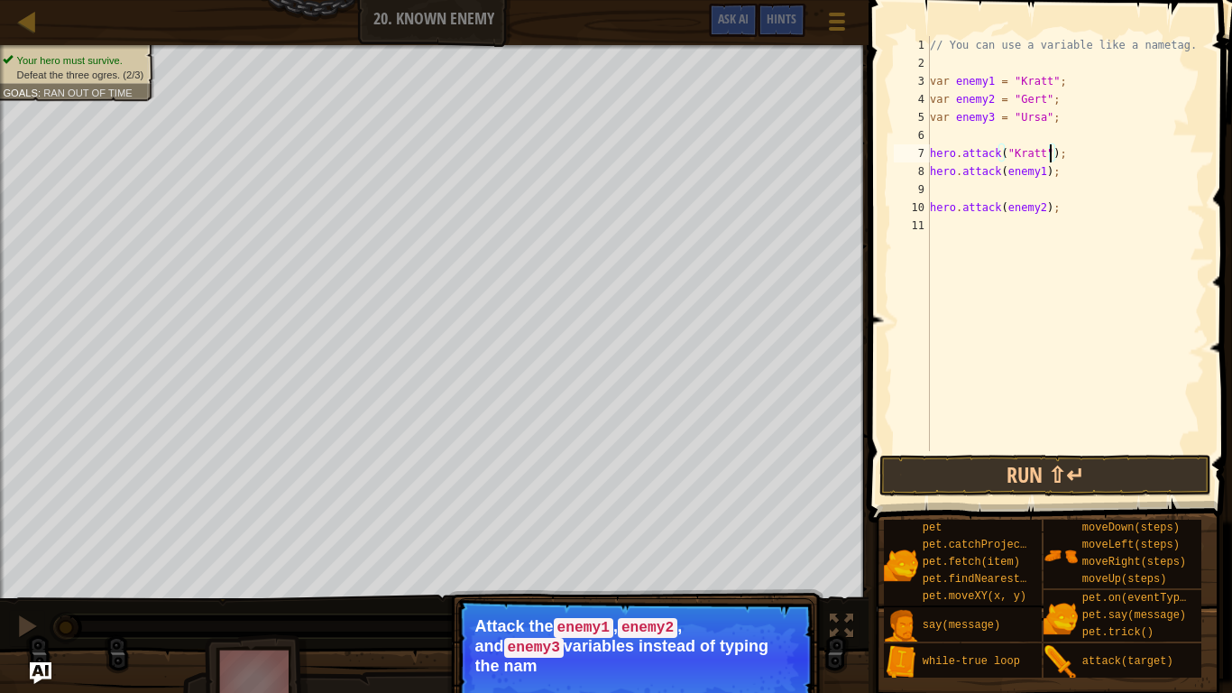
click at [1044, 172] on div "// You can use a variable like a nametag. var enemy1 = "[PERSON_NAME]" ; var en…" at bounding box center [1065, 261] width 279 height 451
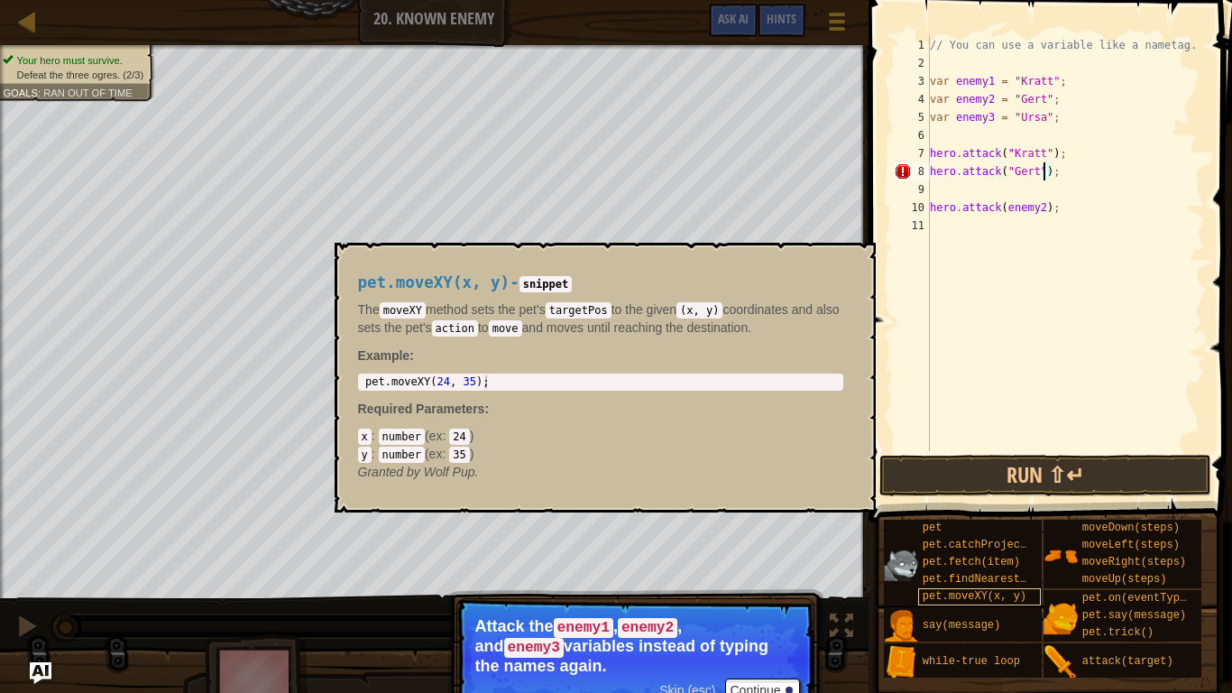
scroll to position [8, 16]
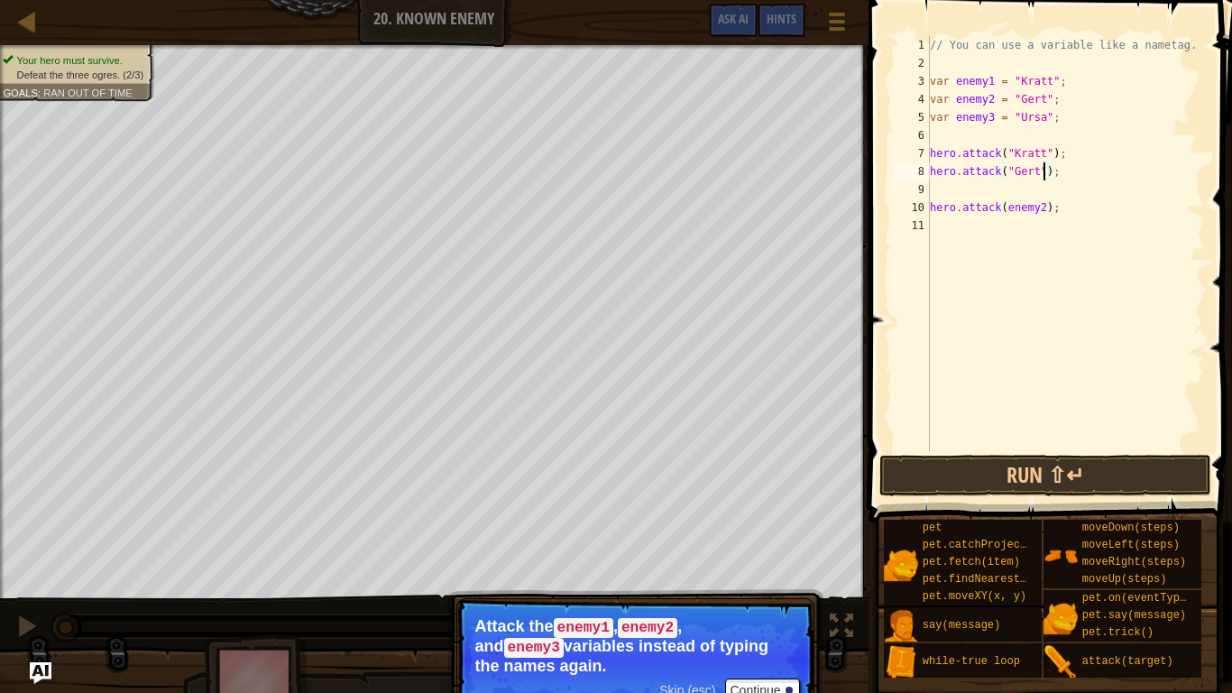
click at [1037, 208] on div "// You can use a variable like a nametag. var enemy1 = "[PERSON_NAME]" ; var en…" at bounding box center [1065, 261] width 279 height 451
click at [1044, 209] on div "// You can use a variable like a nametag. var enemy1 = "[PERSON_NAME]" ; var en…" at bounding box center [1065, 261] width 279 height 451
click at [1127, 467] on button "Run ⇧↵" at bounding box center [1046, 475] width 332 height 41
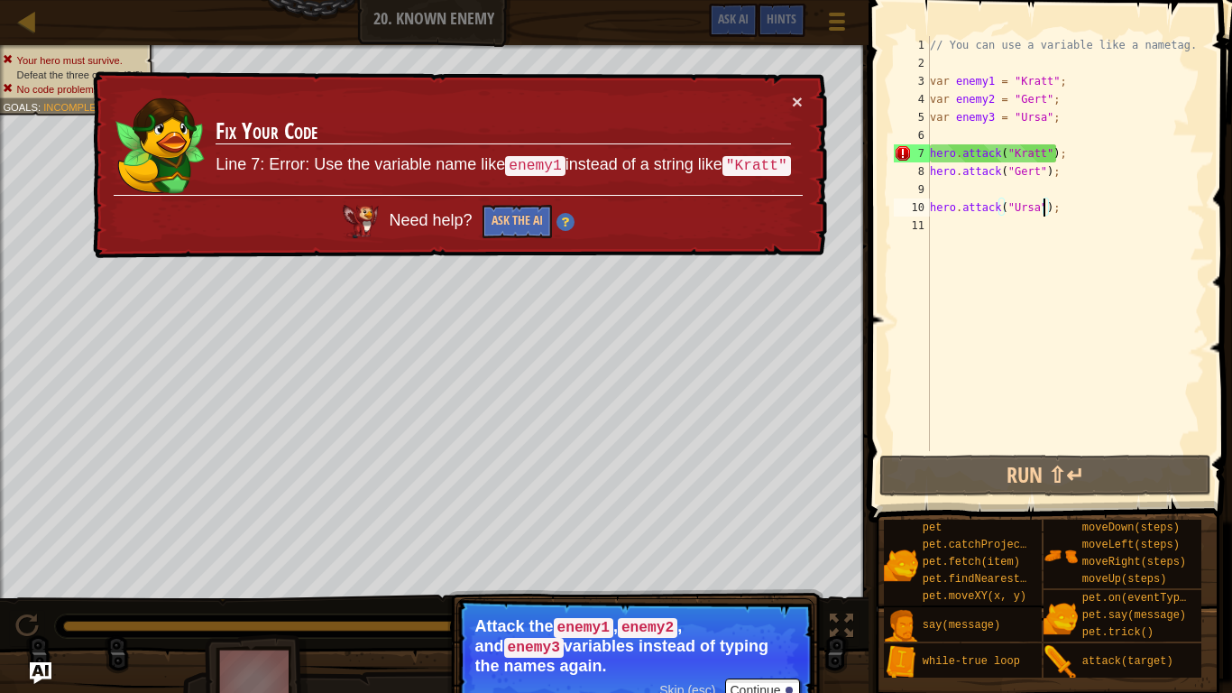
click at [1055, 157] on div "// You can use a variable like a nametag. var enemy1 = "[PERSON_NAME]" ; var en…" at bounding box center [1065, 261] width 279 height 451
click at [1047, 157] on div "// You can use a variable like a nametag. var enemy1 = "[PERSON_NAME]" ; var en…" at bounding box center [1065, 261] width 279 height 451
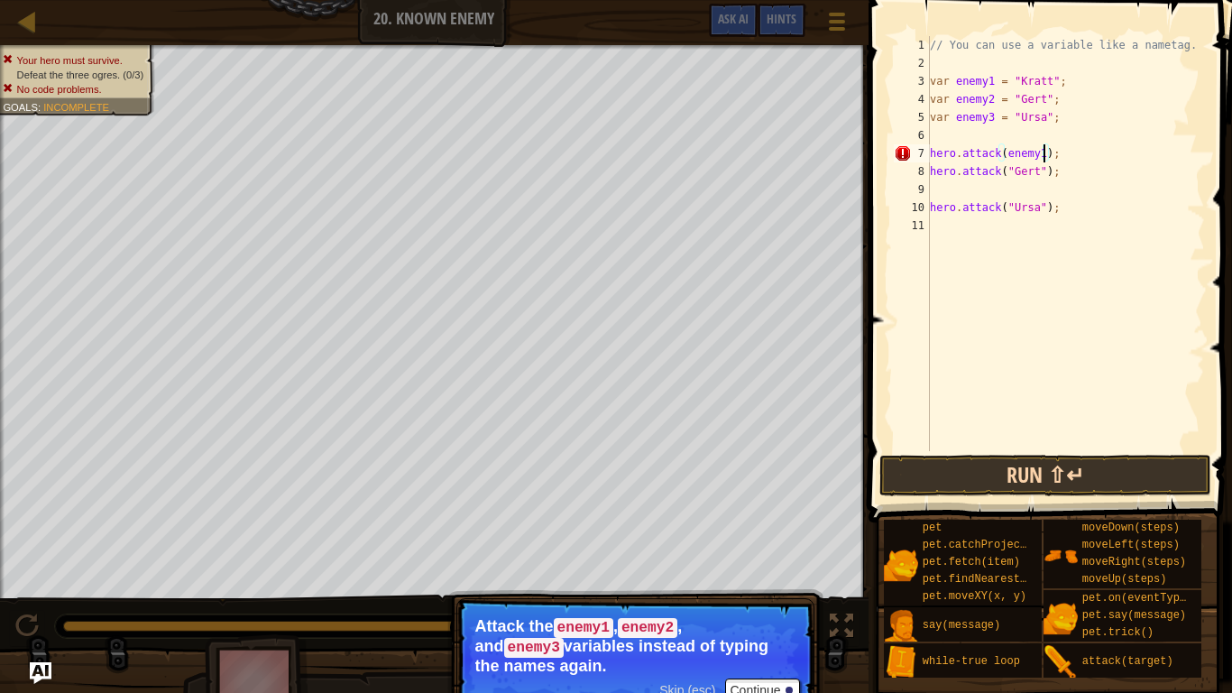
type textarea "hero.attack(enemy1);"
click at [1145, 469] on button "Run ⇧↵" at bounding box center [1046, 475] width 332 height 41
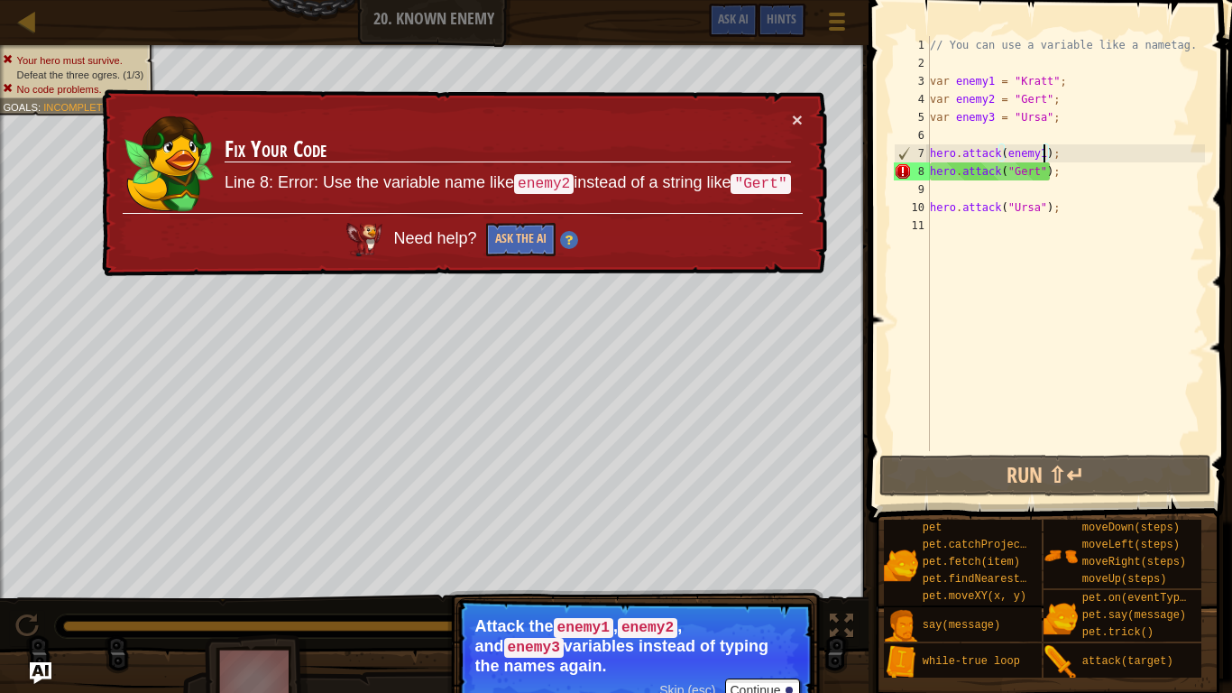
click at [1035, 183] on div "// You can use a variable like a nametag. var enemy1 = "[PERSON_NAME]" ; var en…" at bounding box center [1065, 261] width 279 height 451
click at [1034, 185] on div "// You can use a variable like a nametag. var enemy1 = "[PERSON_NAME]" ; var en…" at bounding box center [1065, 261] width 279 height 451
click at [1045, 177] on div "// You can use a variable like a nametag. var enemy1 = "[PERSON_NAME]" ; var en…" at bounding box center [1065, 261] width 279 height 451
type textarea "hero.attack("Gert");"
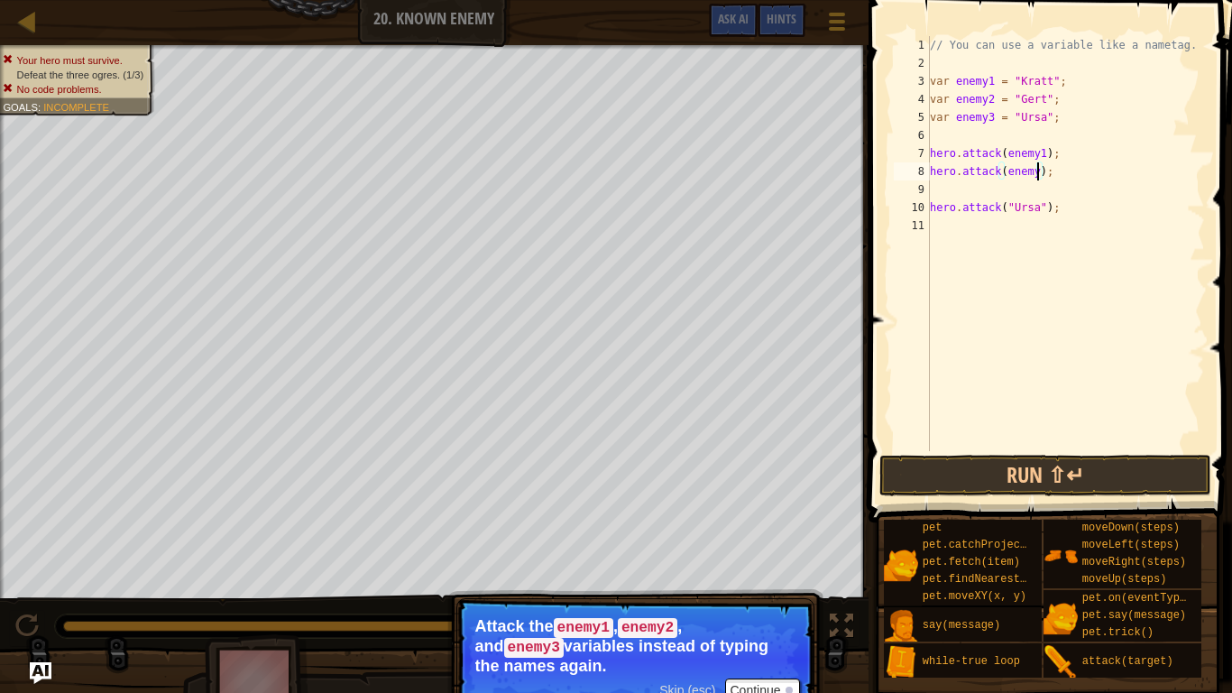
scroll to position [8, 16]
click at [1042, 211] on div "// You can use a variable like a nametag. var enemy1 = "[PERSON_NAME]" ; var en…" at bounding box center [1065, 261] width 279 height 451
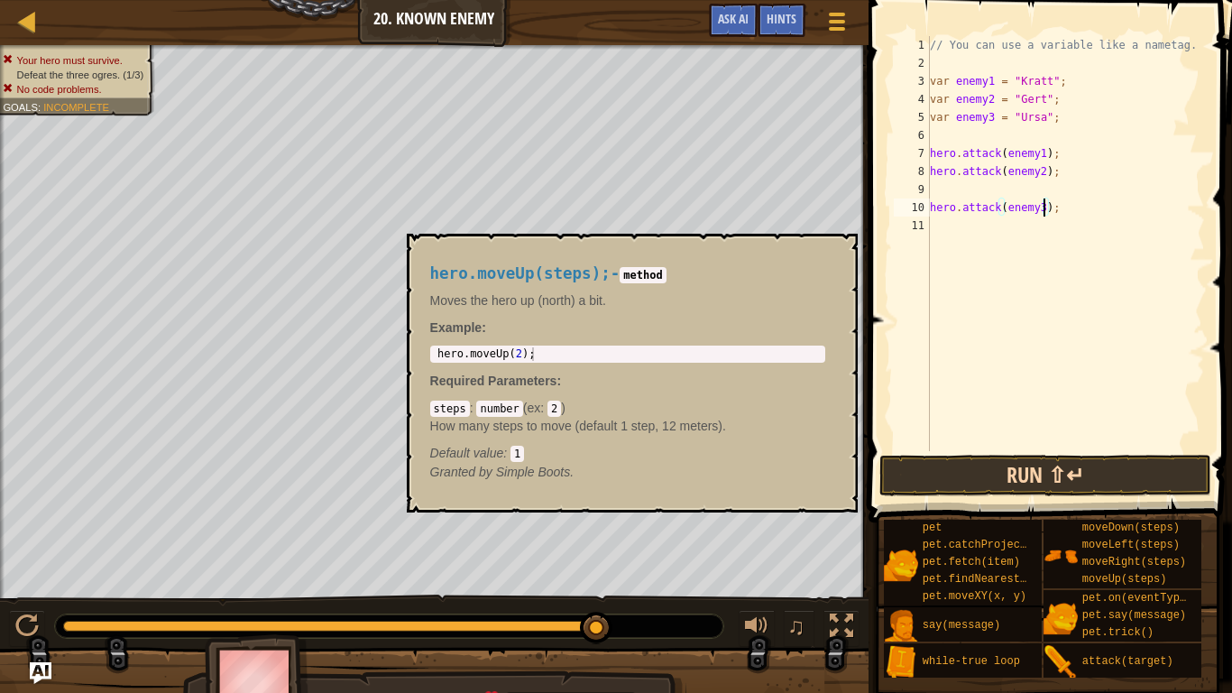
type textarea "hero.attack(enemy3);"
click at [1123, 474] on button "Run ⇧↵" at bounding box center [1046, 475] width 332 height 41
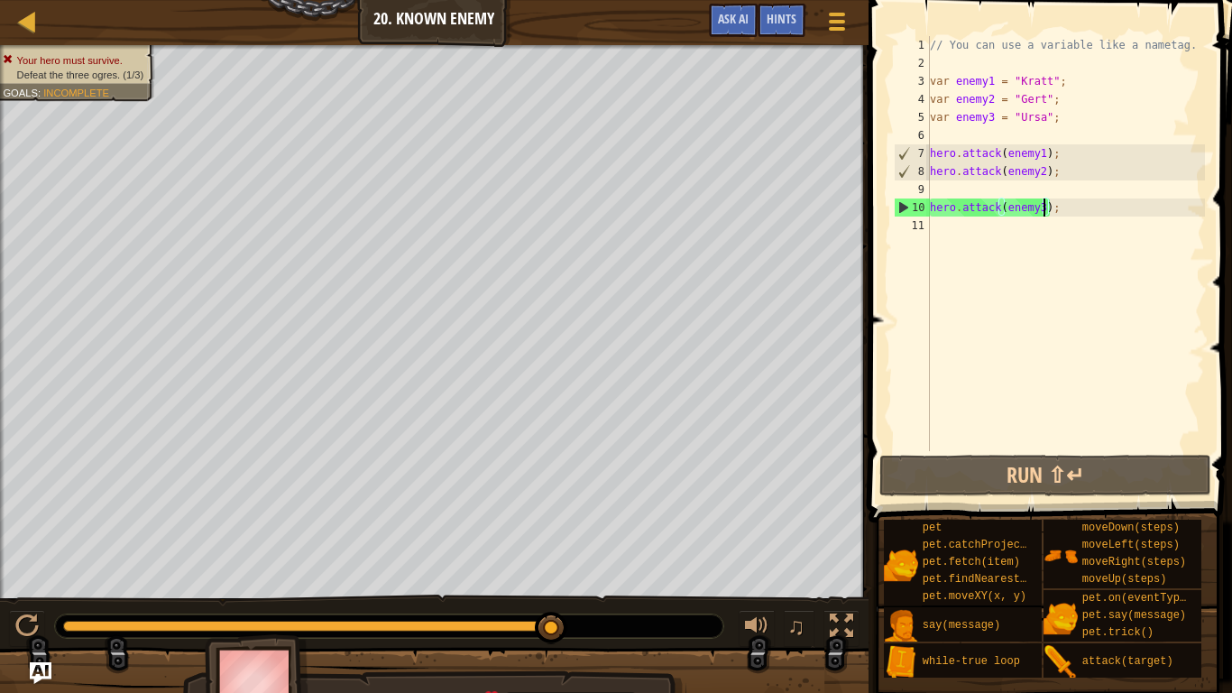
click at [953, 189] on div "// You can use a variable like a nametag. var enemy1 = "[PERSON_NAME]" ; var en…" at bounding box center [1065, 261] width 279 height 451
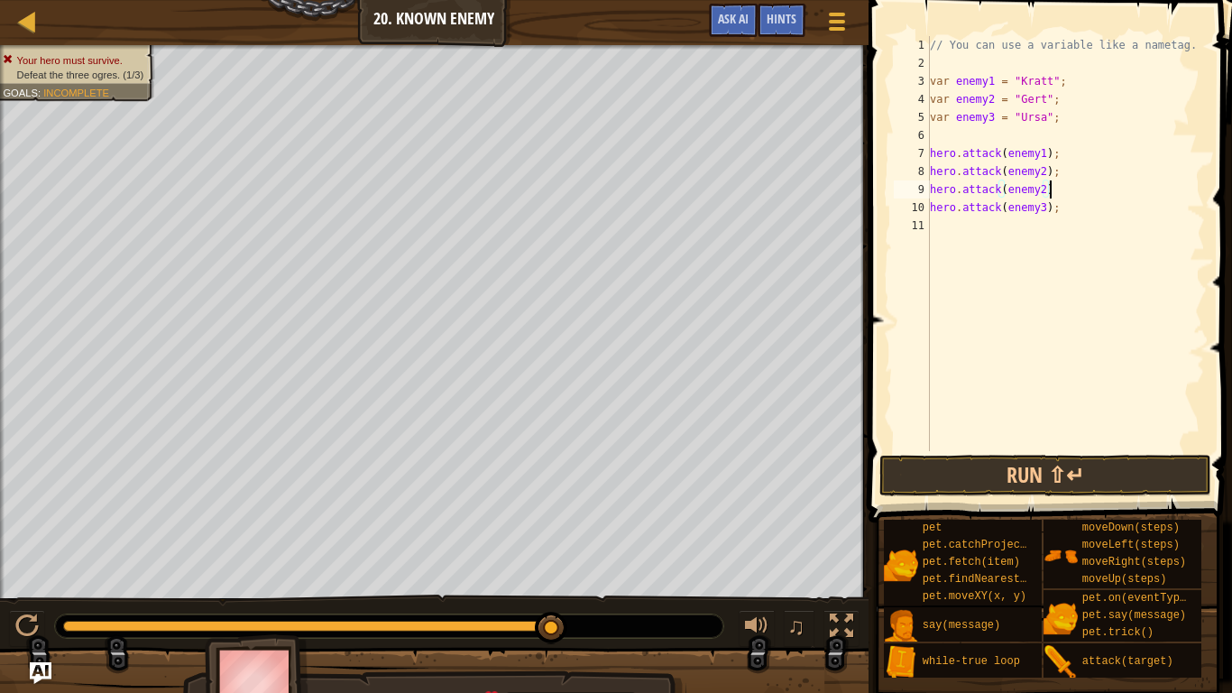
type textarea "hero.attack(enemy2);"
click at [1149, 482] on button "Run ⇧↵" at bounding box center [1046, 475] width 332 height 41
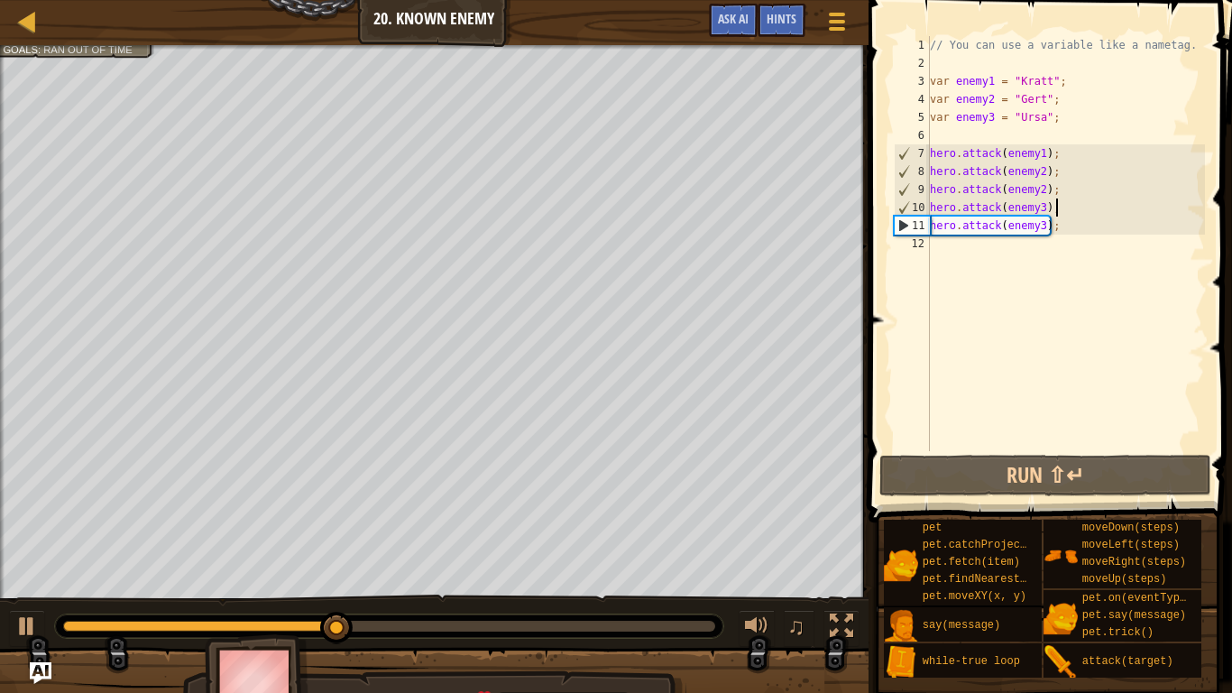
click at [1043, 209] on div "// You can use a variable like a nametag. var enemy1 = "Kratt" ; var enemy2 = "…" at bounding box center [1065, 261] width 279 height 451
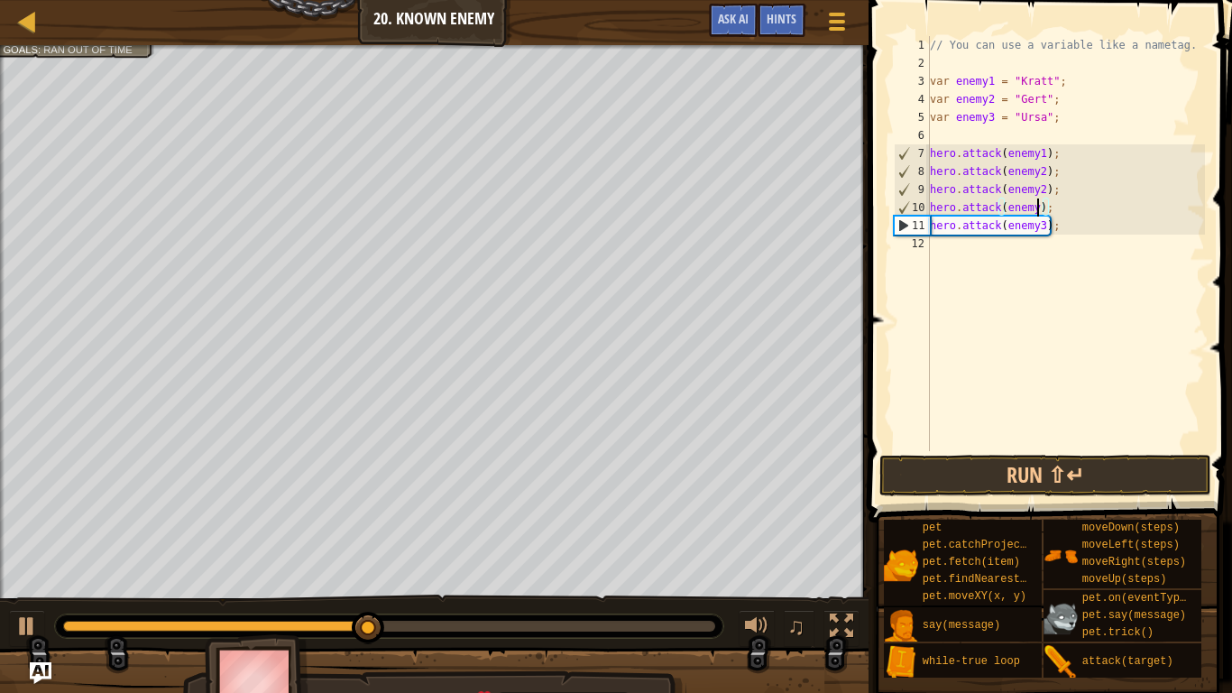
scroll to position [8, 16]
type textarea "hero.attack(enemy1);"
click at [1152, 477] on button "Run ⇧↵" at bounding box center [1046, 475] width 332 height 41
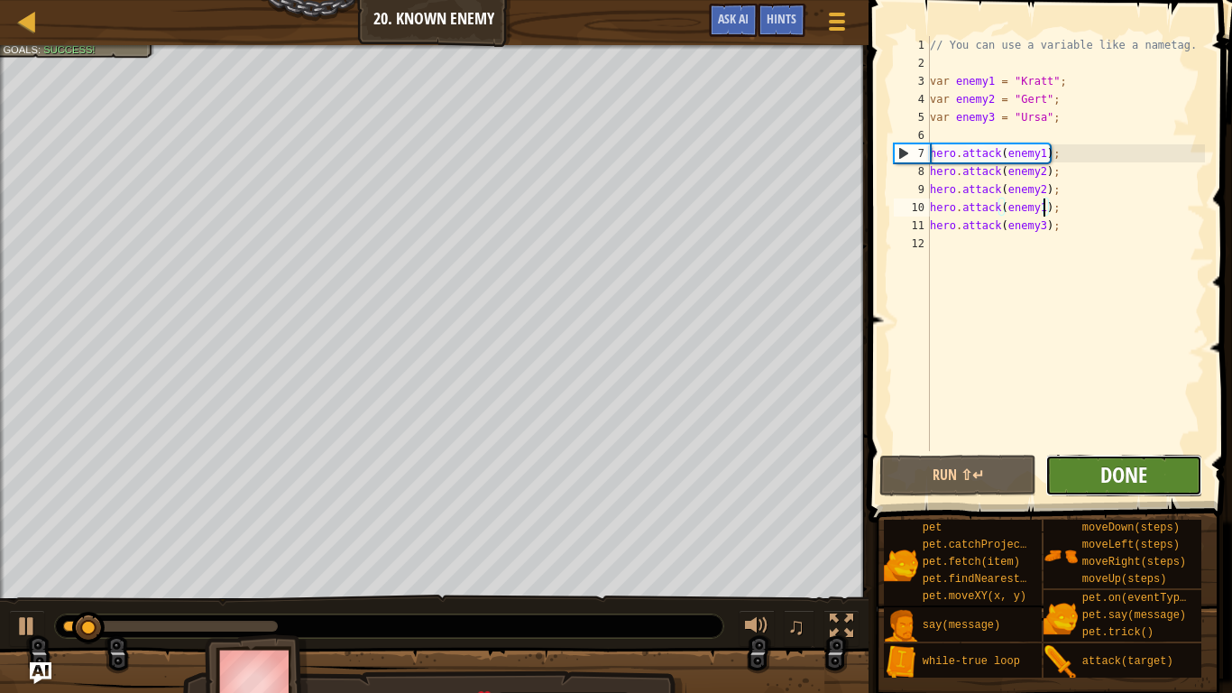
click at [1144, 477] on span "Done" at bounding box center [1124, 474] width 47 height 29
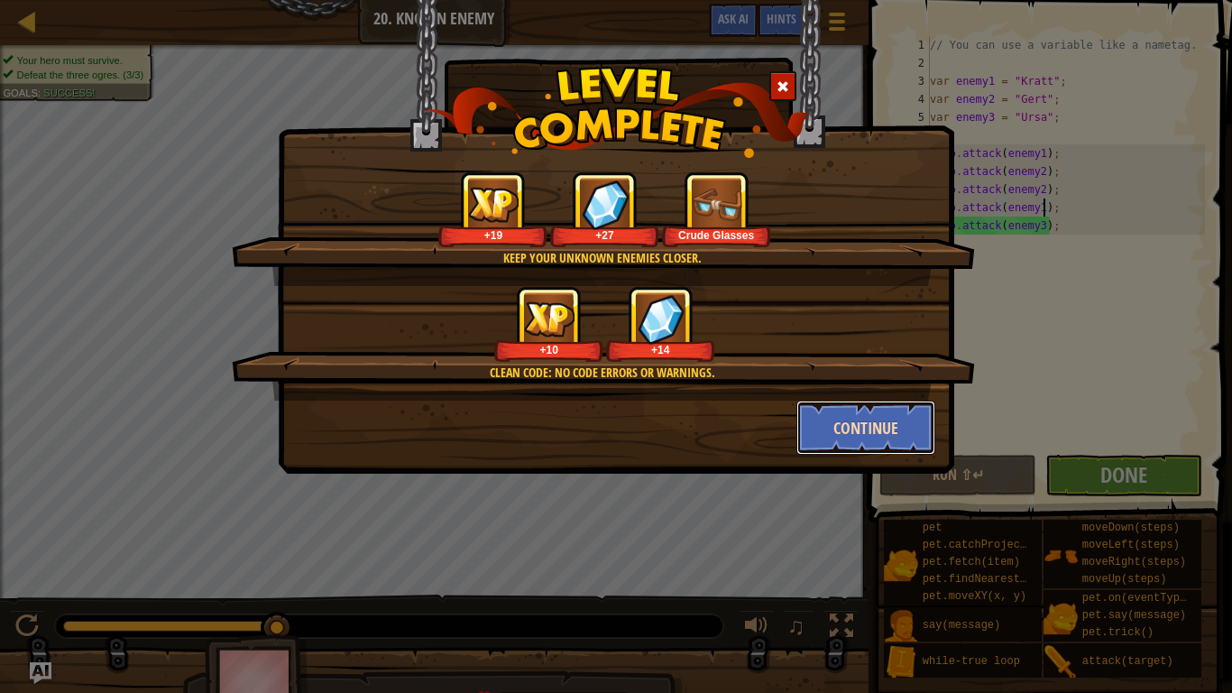
click at [929, 416] on button "Continue" at bounding box center [867, 428] width 140 height 54
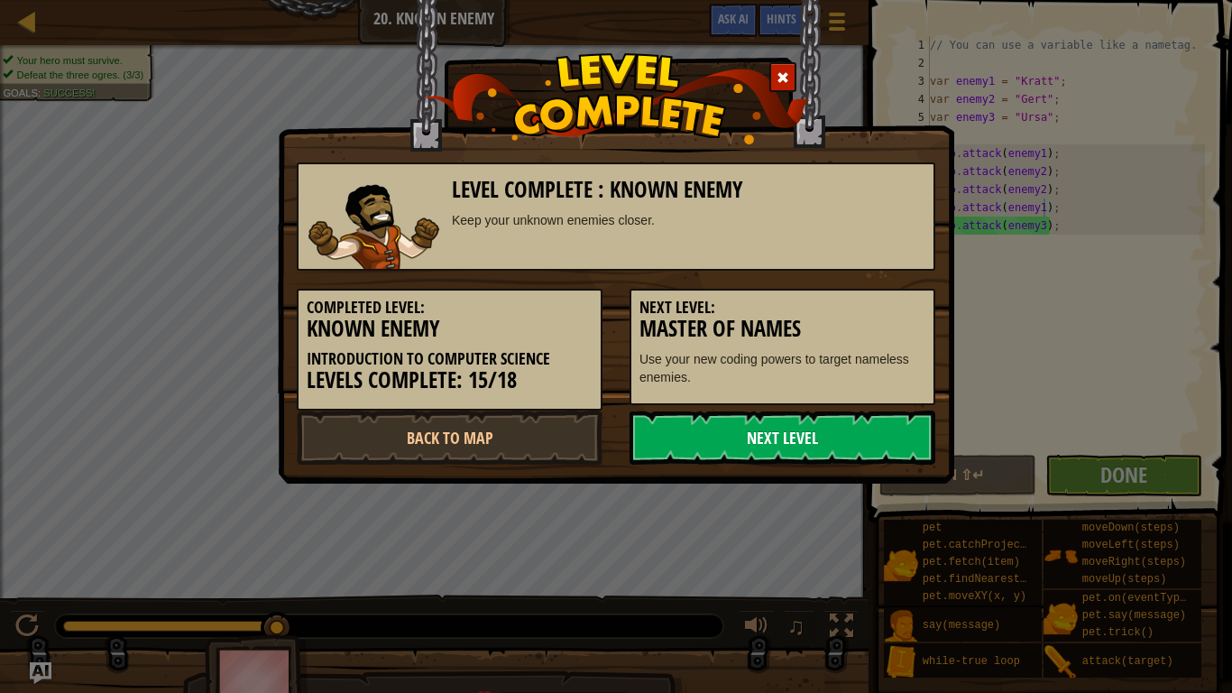
click at [908, 442] on link "Next Level" at bounding box center [783, 437] width 306 height 54
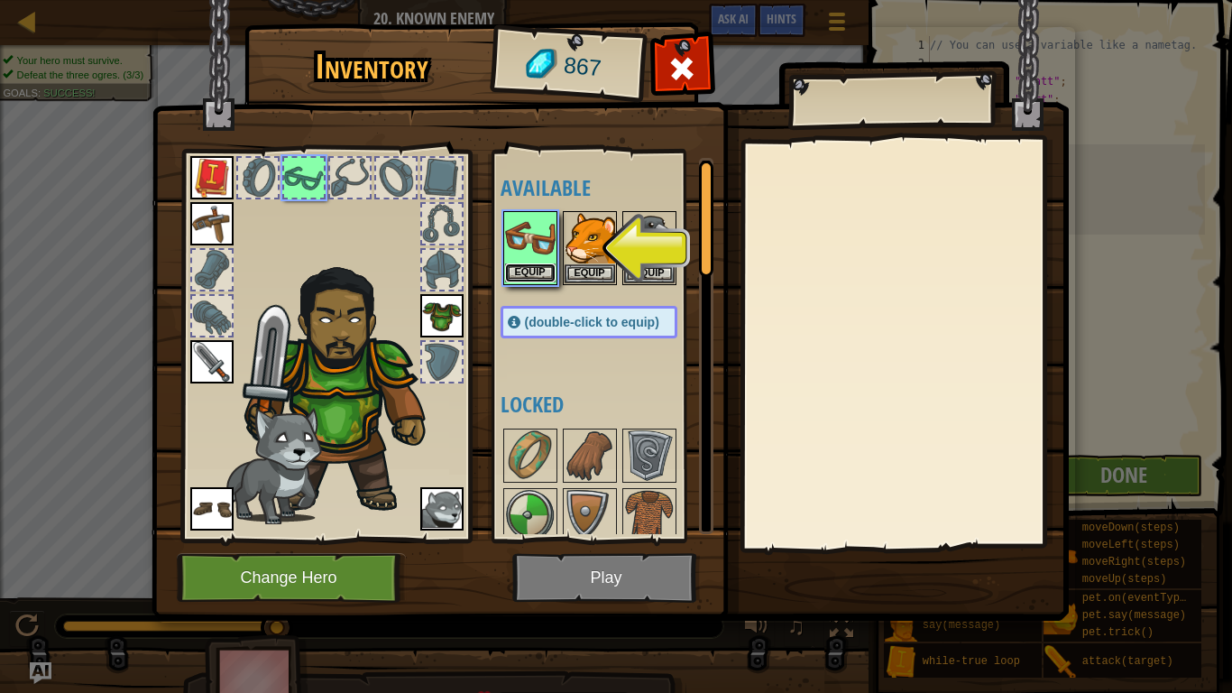
click at [535, 277] on button "Equip" at bounding box center [530, 272] width 51 height 19
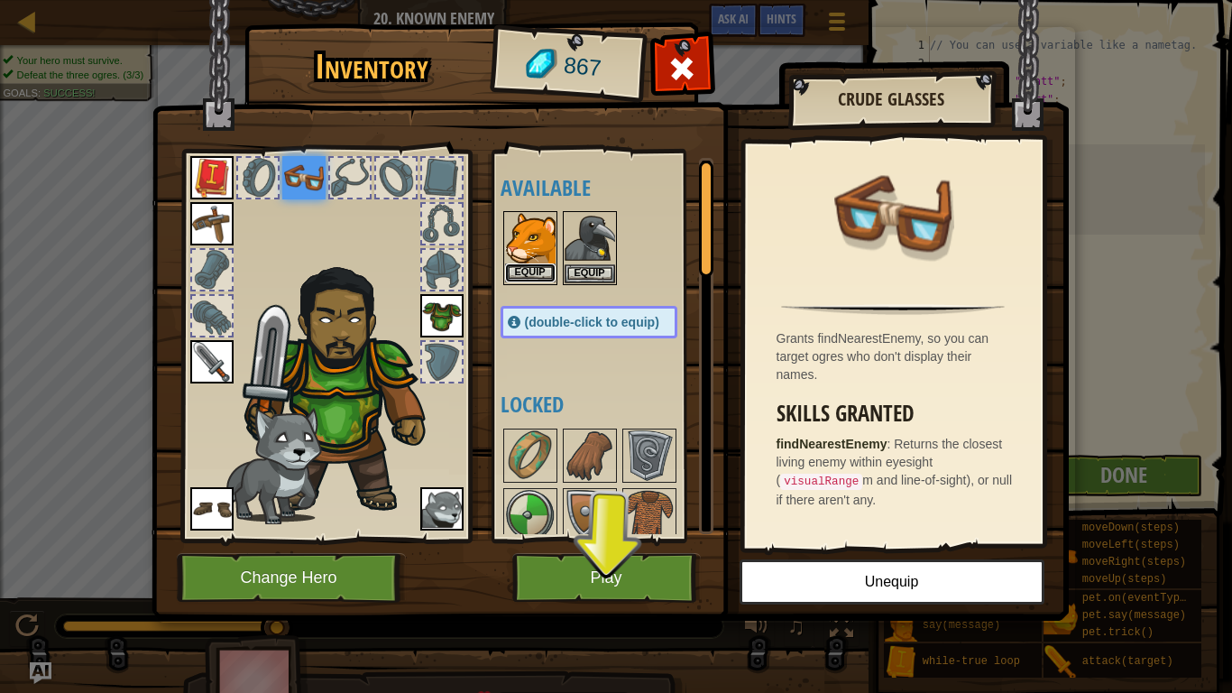
click at [534, 270] on button "Equip" at bounding box center [530, 272] width 51 height 19
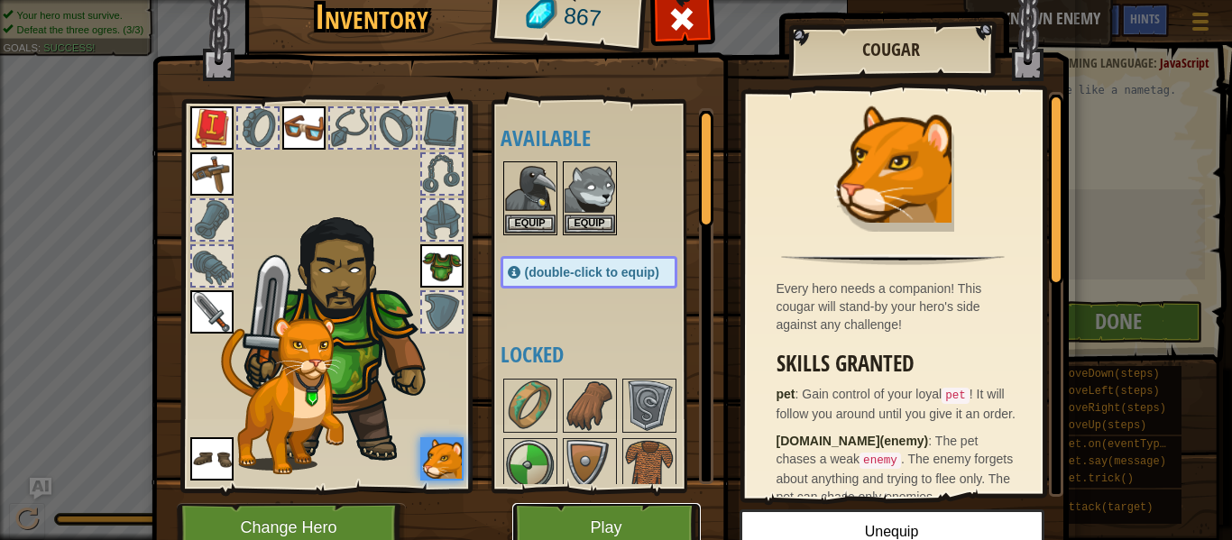
click at [579, 517] on button "Play" at bounding box center [606, 528] width 189 height 50
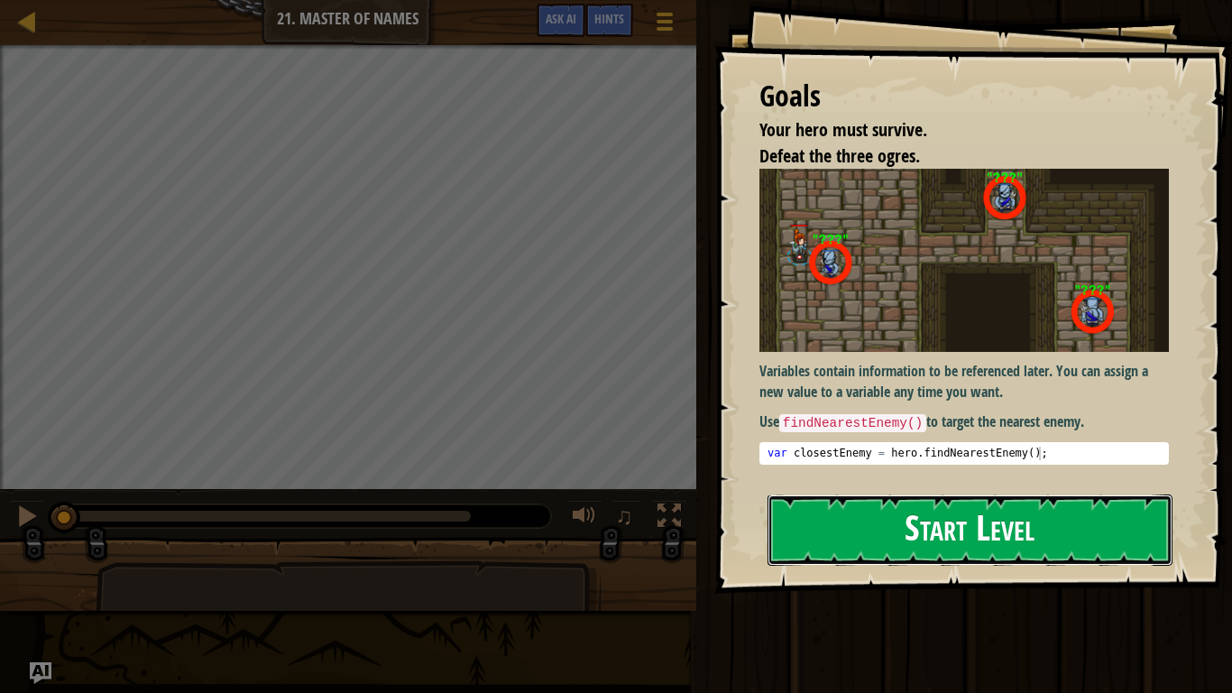
click at [1100, 531] on button "Start Level" at bounding box center [970, 529] width 405 height 71
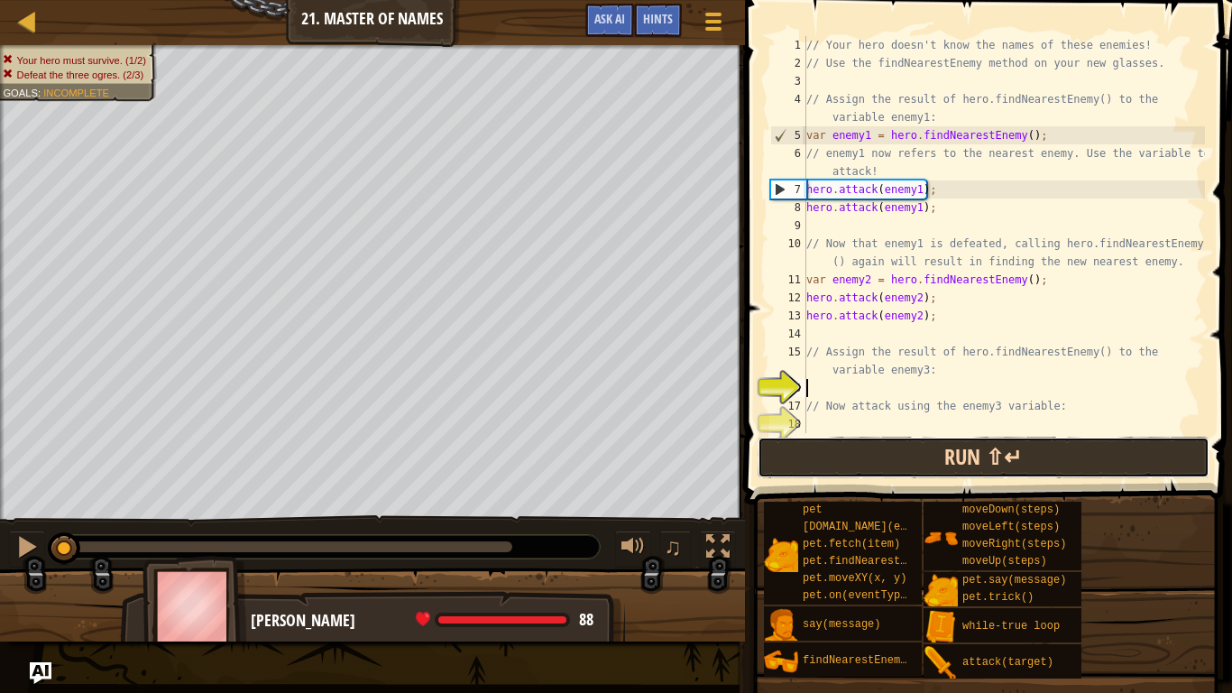
click at [1114, 469] on button "Run ⇧↵" at bounding box center [984, 457] width 452 height 41
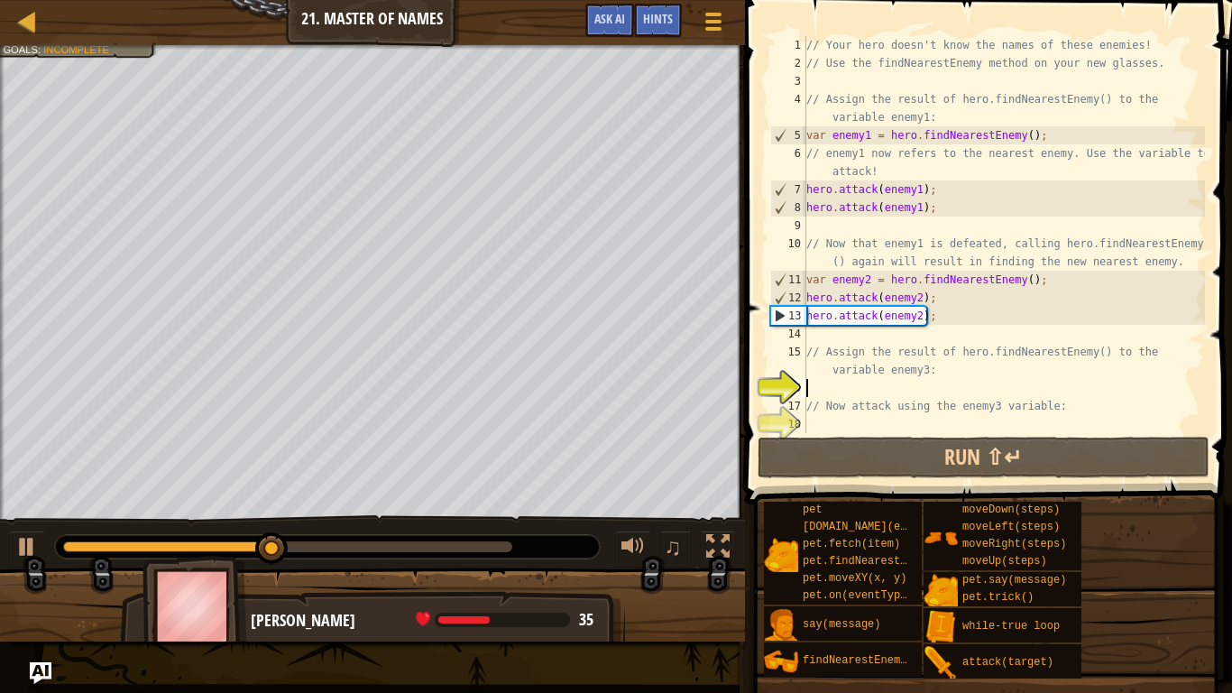
click at [810, 331] on div "// Your hero doesn't know the names of these enemies! // Use the findNearestEne…" at bounding box center [1004, 252] width 402 height 433
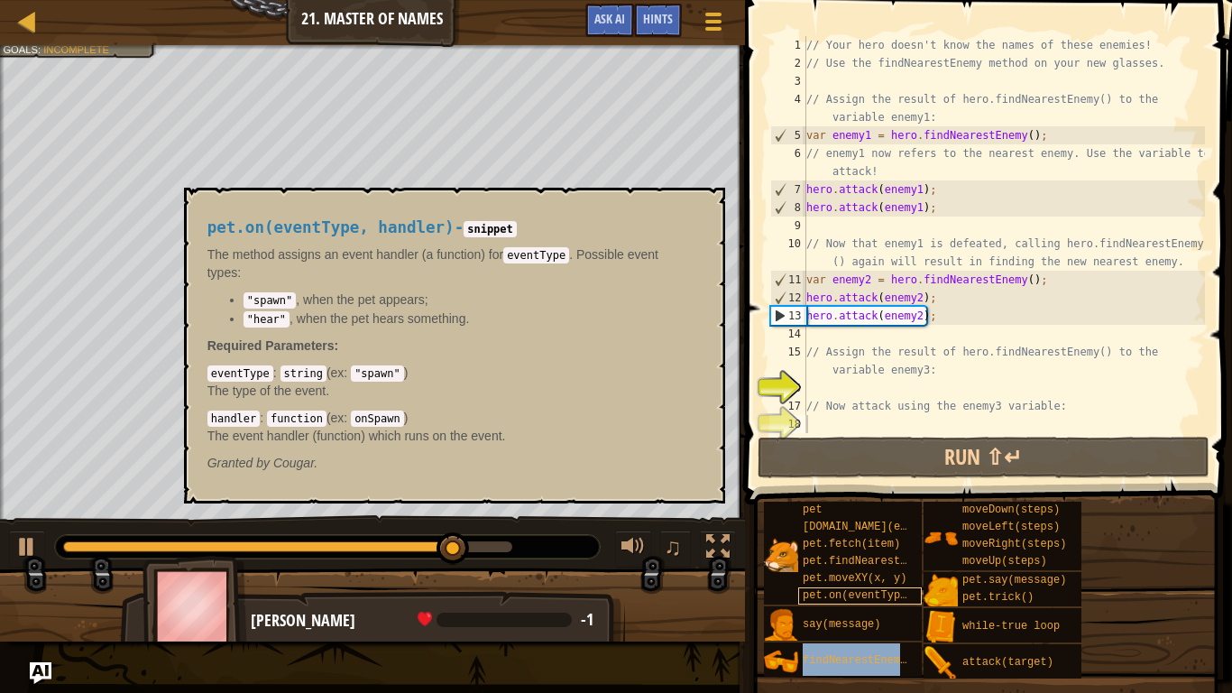
type textarea "// Now attack findNearestEnemy()using the enemy3 variable:"
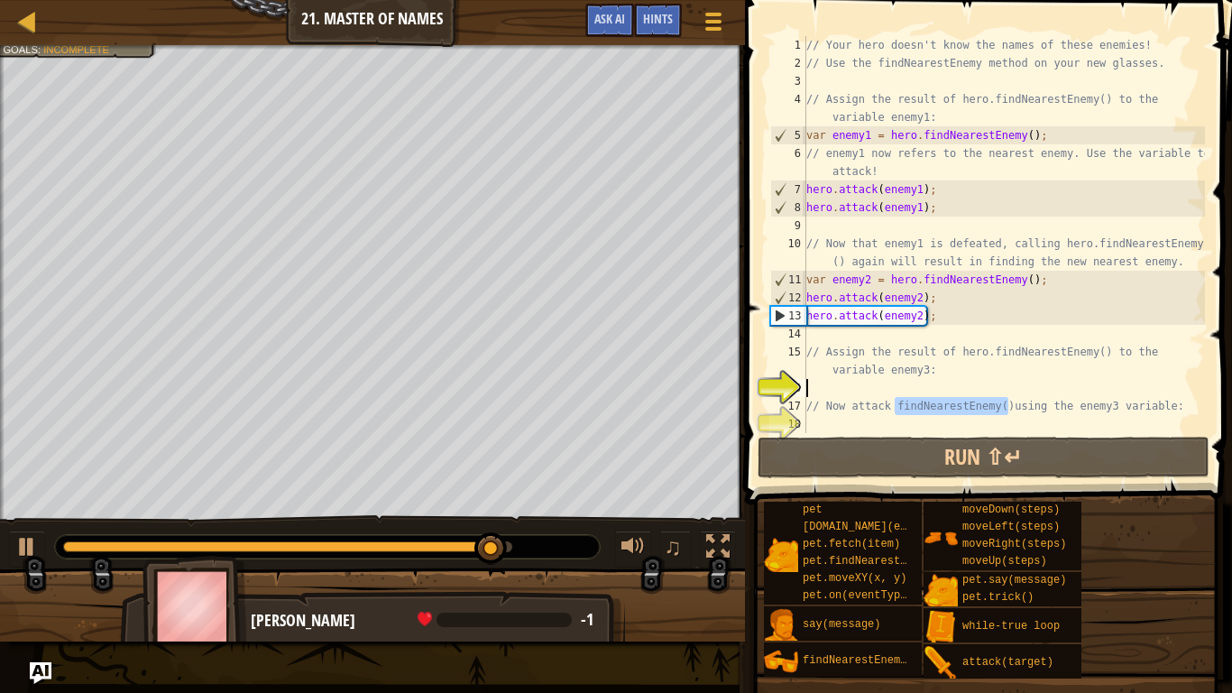
type textarea "// Assign the result of hero.findNearestEnemy() to the variable enemy3:"
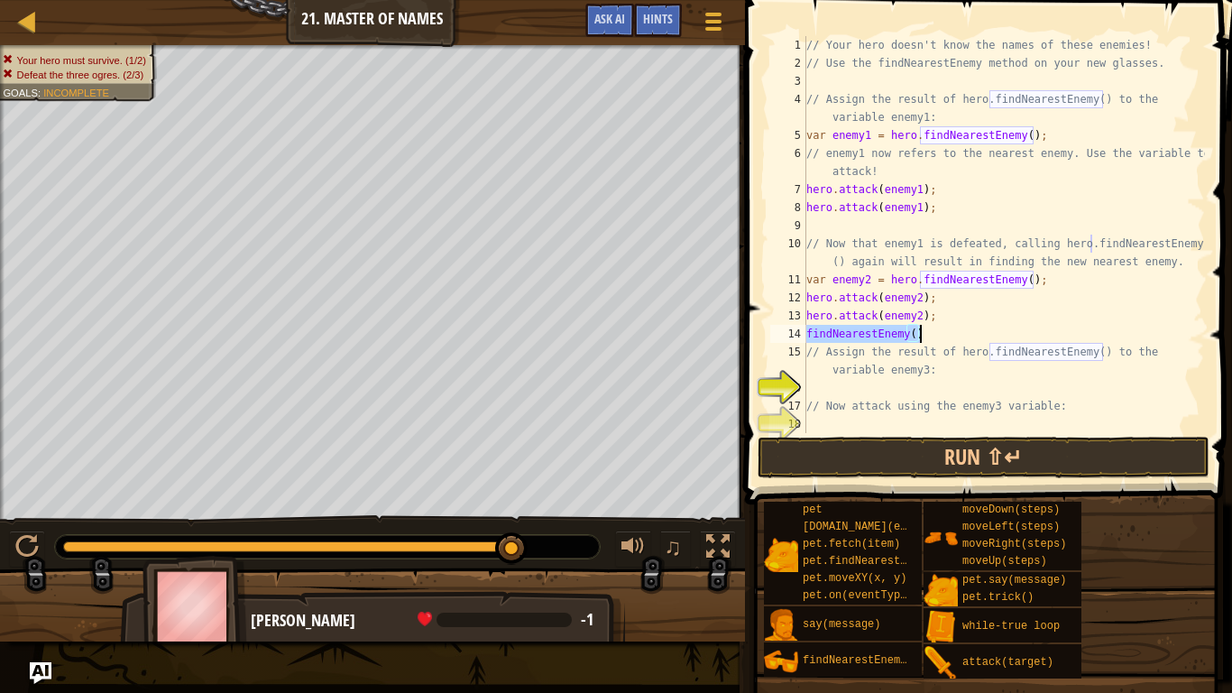
click at [1064, 405] on div "// Your hero doesn't know the names of these enemies! // Use the findNearestEne…" at bounding box center [1004, 252] width 402 height 433
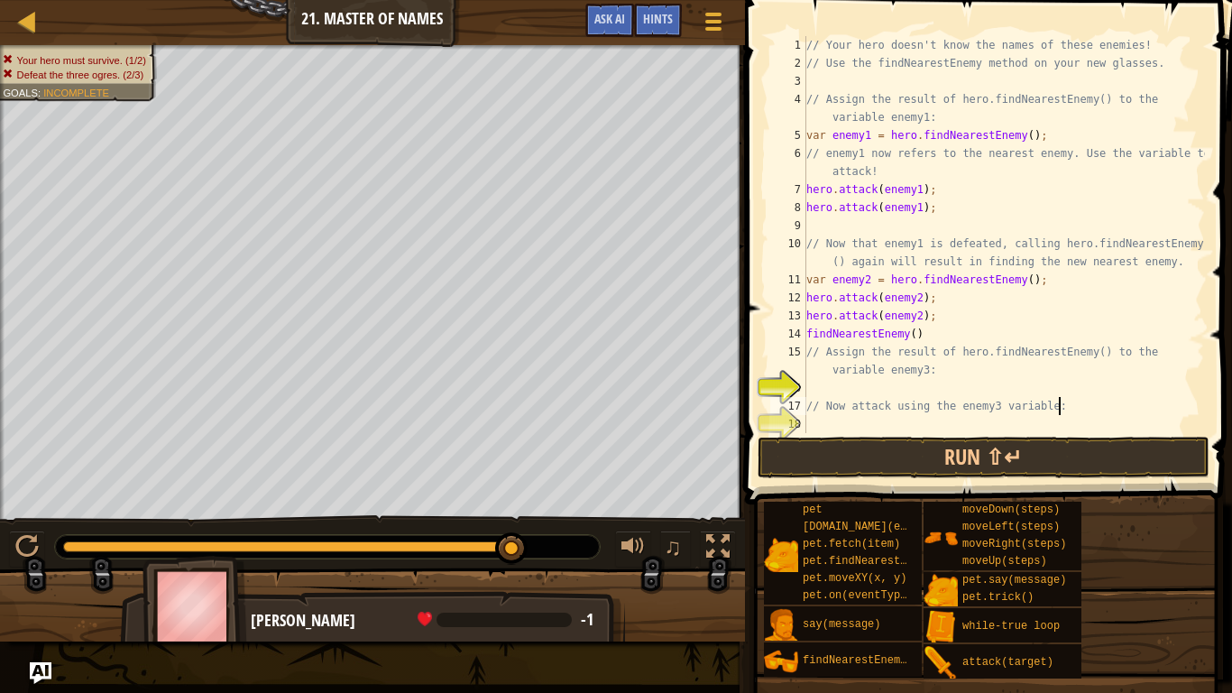
click at [807, 336] on div "// Your hero doesn't know the names of these enemies! // Use the findNearestEne…" at bounding box center [1004, 252] width 402 height 433
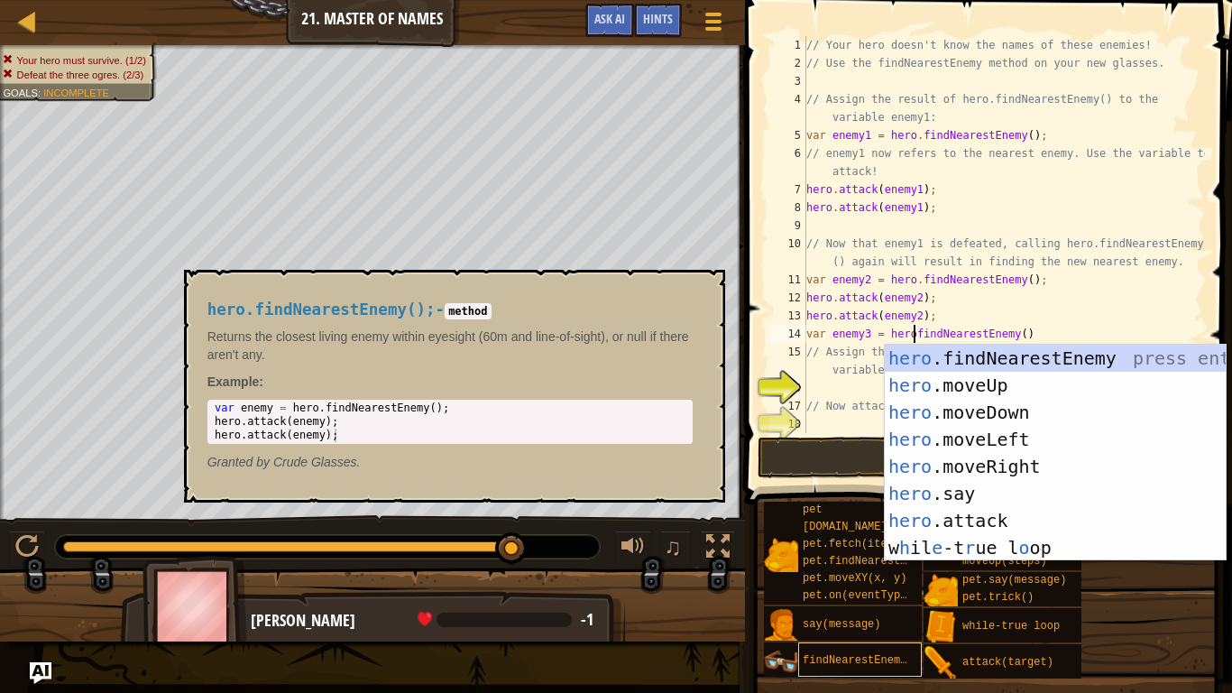
scroll to position [8, 16]
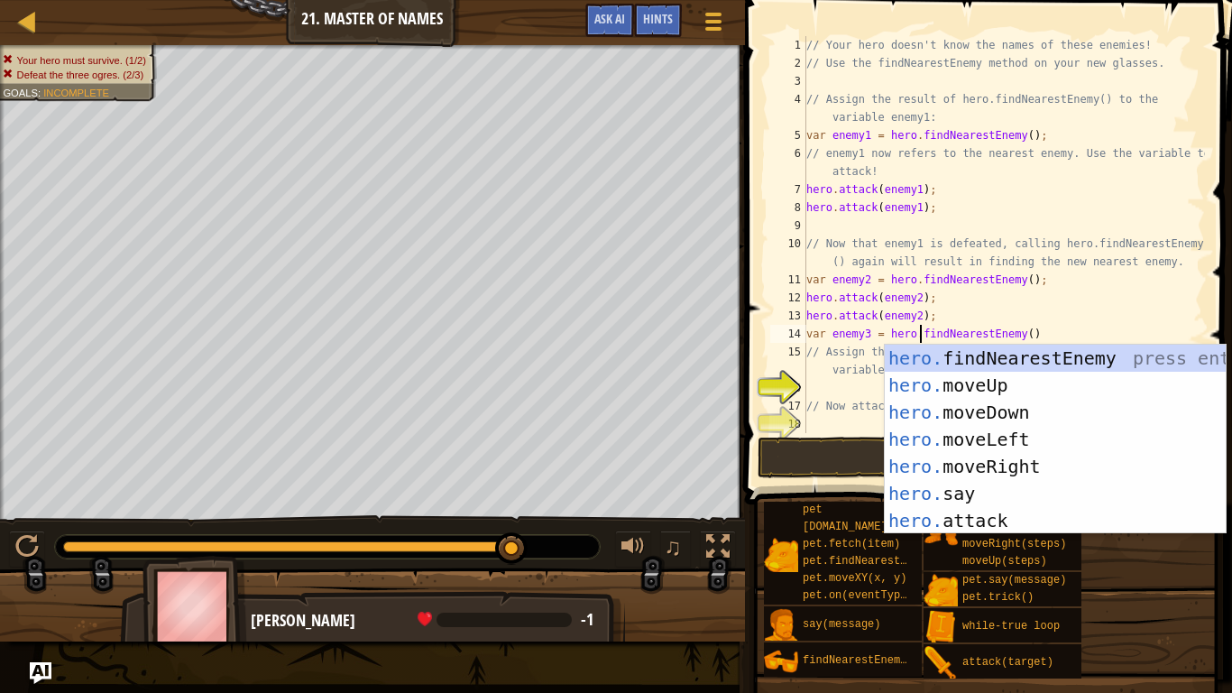
click at [1031, 334] on div "// Your hero doesn't know the names of these enemies! // Use the findNearestEne…" at bounding box center [1004, 252] width 402 height 433
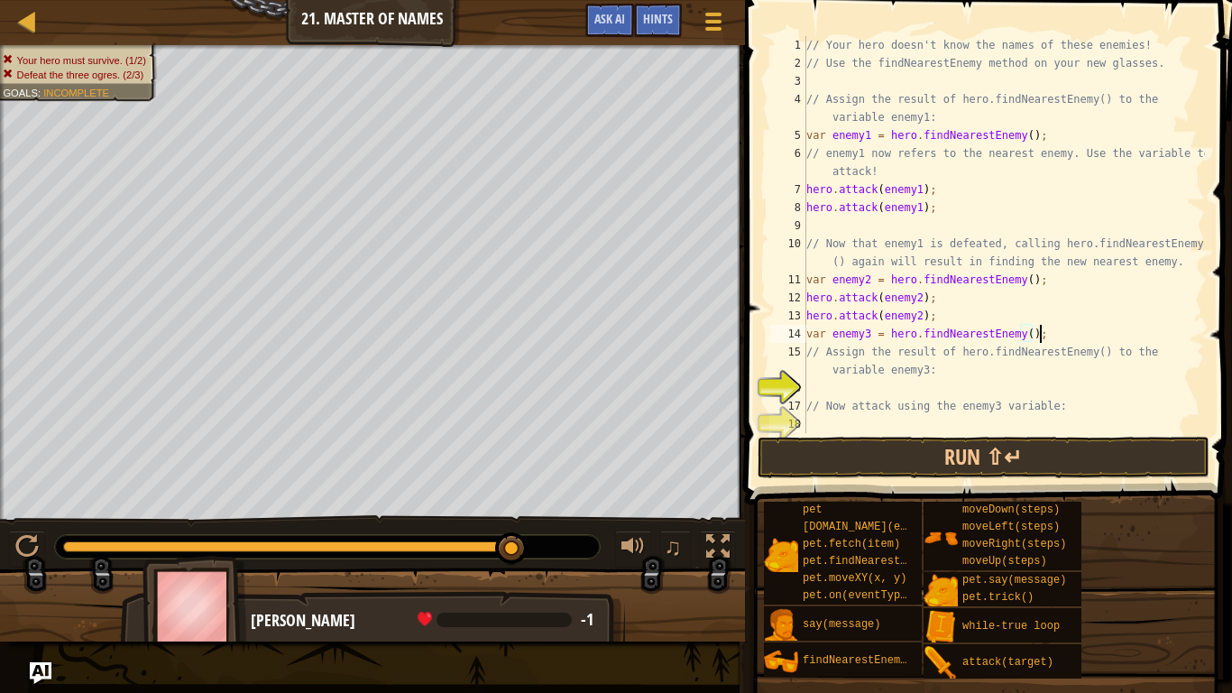
scroll to position [8, 32]
type textarea "var enemy3 = hero.findNearestEnemy();"
click at [1131, 449] on button "Run ⇧↵" at bounding box center [984, 457] width 452 height 41
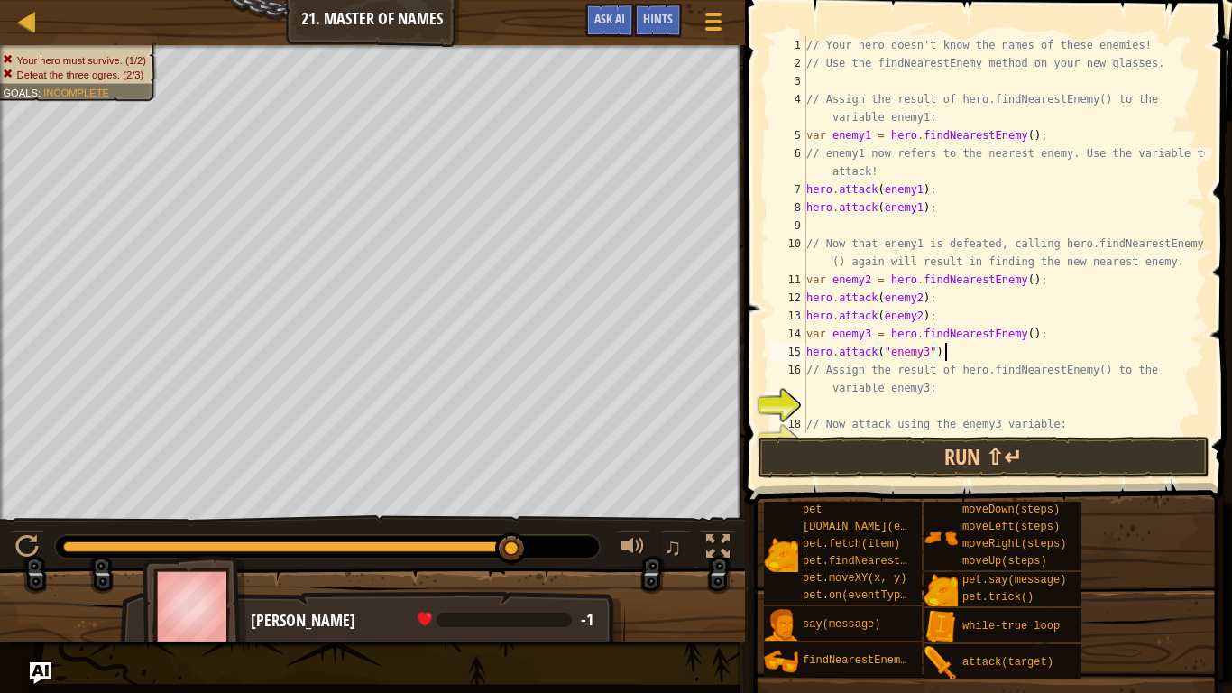
scroll to position [8, 19]
click at [1143, 463] on button "Run ⇧↵" at bounding box center [984, 457] width 452 height 41
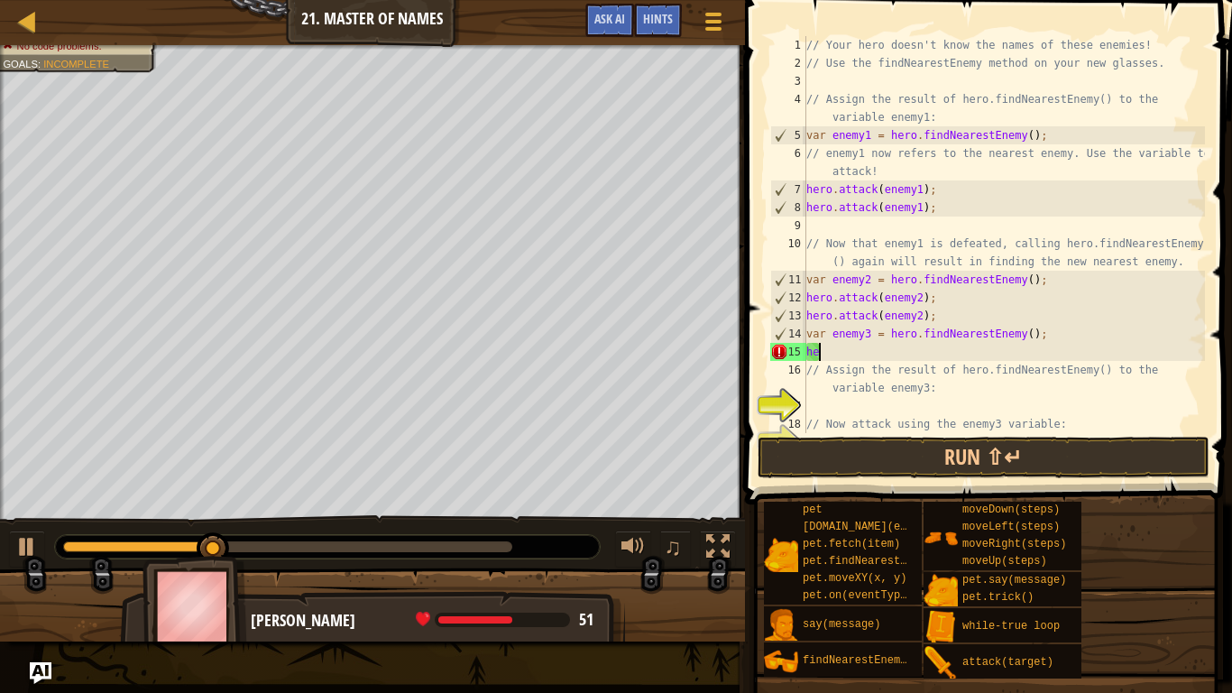
scroll to position [8, 1]
type textarea "h"
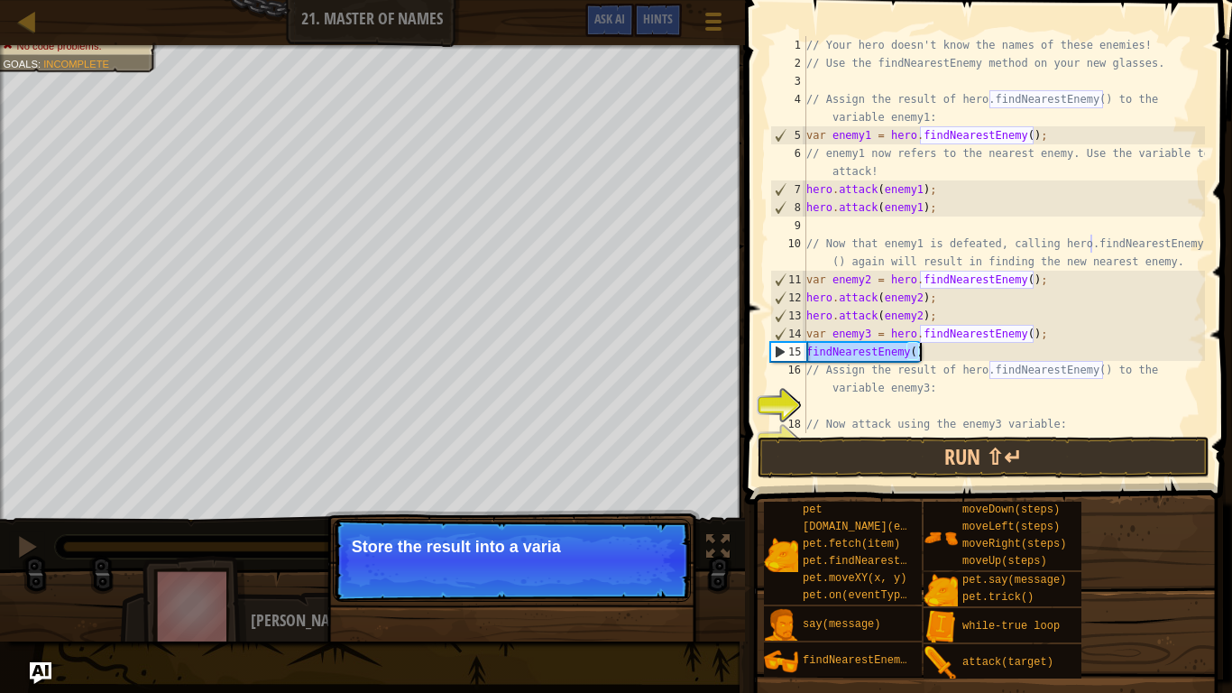
click at [806, 345] on div "// Your hero doesn't know the names of these enemies! // Use the findNearestEne…" at bounding box center [1004, 234] width 402 height 397
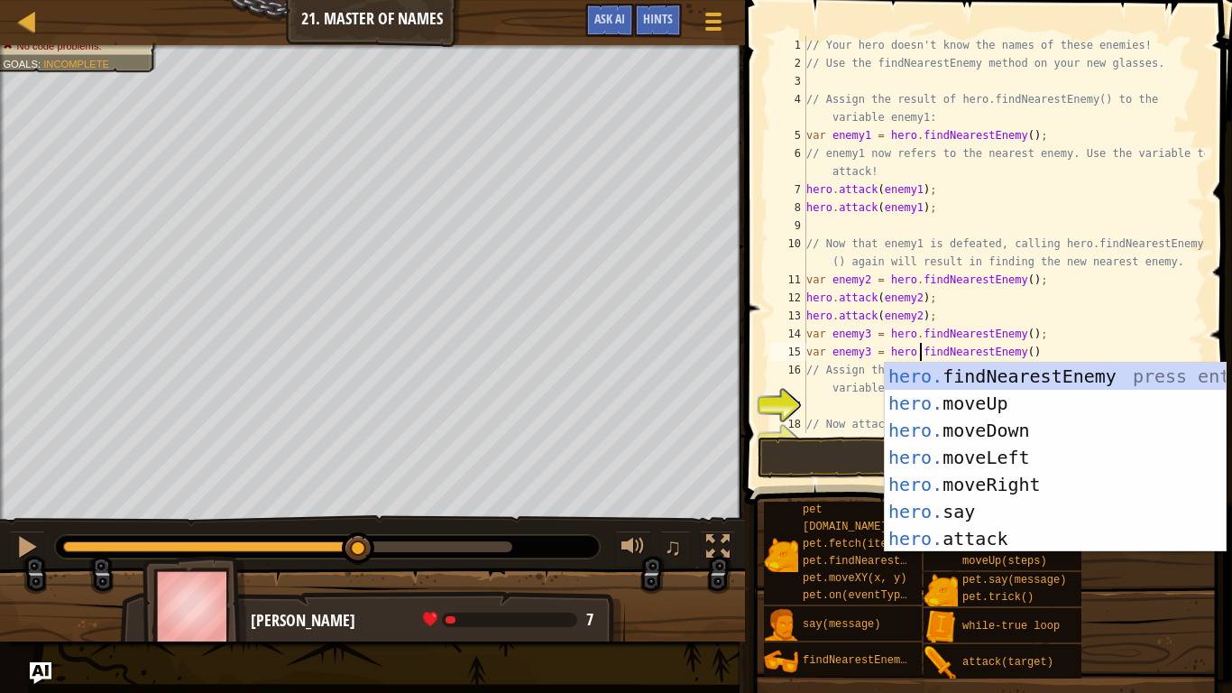
scroll to position [8, 16]
click at [1037, 351] on div "// Your hero doesn't know the names of these enemies! // Use the findNearestEne…" at bounding box center [1004, 252] width 402 height 433
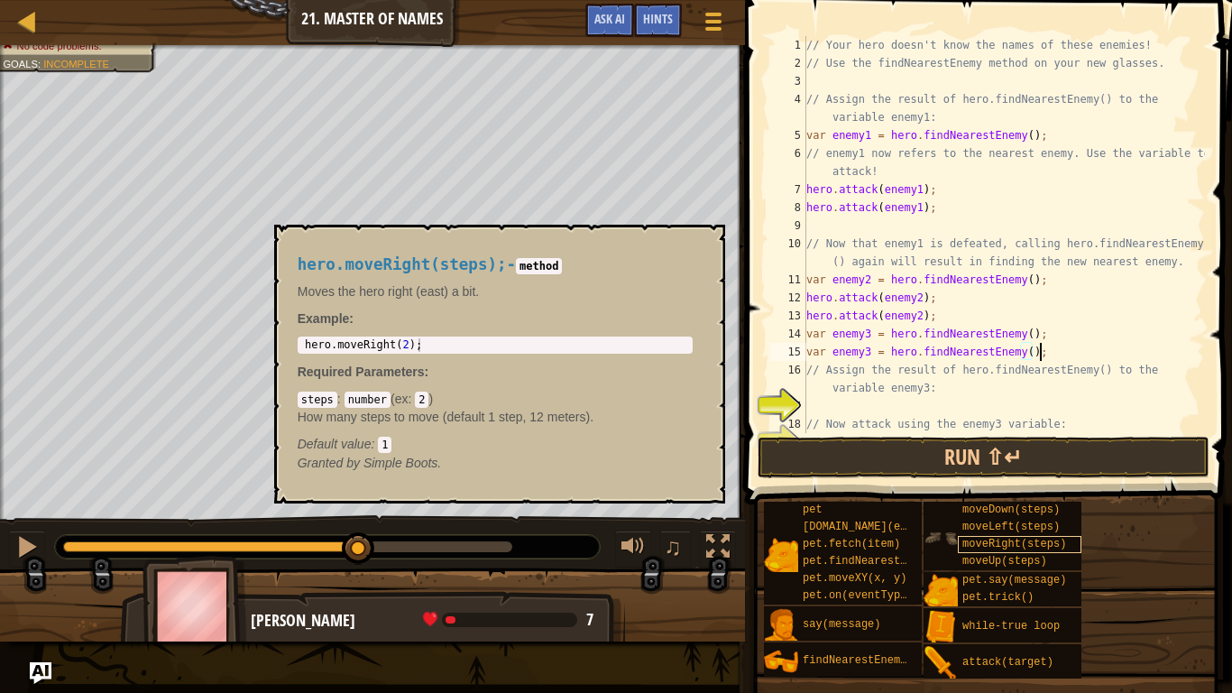
scroll to position [8, 32]
type textarea "var enemy3 = hero.findNearestEnemy();"
click at [1128, 456] on button "Run ⇧↵" at bounding box center [984, 457] width 452 height 41
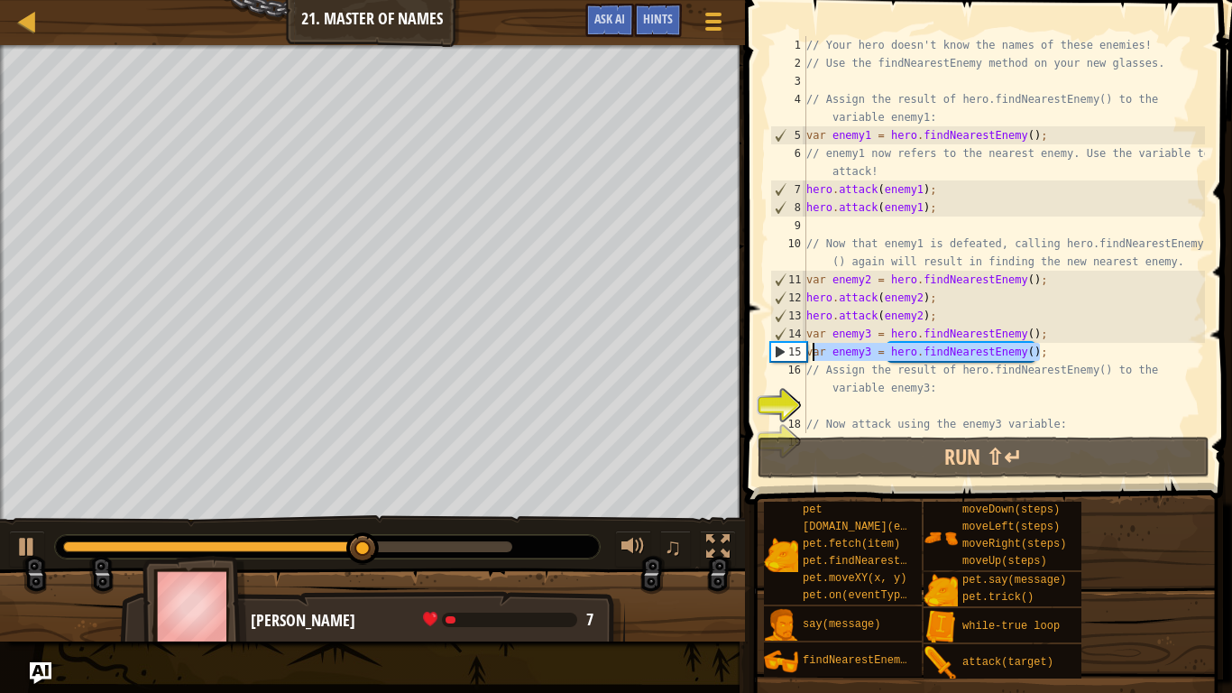
drag, startPoint x: 1049, startPoint y: 355, endPoint x: 811, endPoint y: 357, distance: 238.1
click at [811, 357] on div "// Your hero doesn't know the names of these enemies! // Use the findNearestEne…" at bounding box center [1004, 252] width 402 height 433
click at [1048, 357] on div "// Your hero doesn't know the names of these enemies! // Use the findNearestEne…" at bounding box center [1004, 234] width 402 height 397
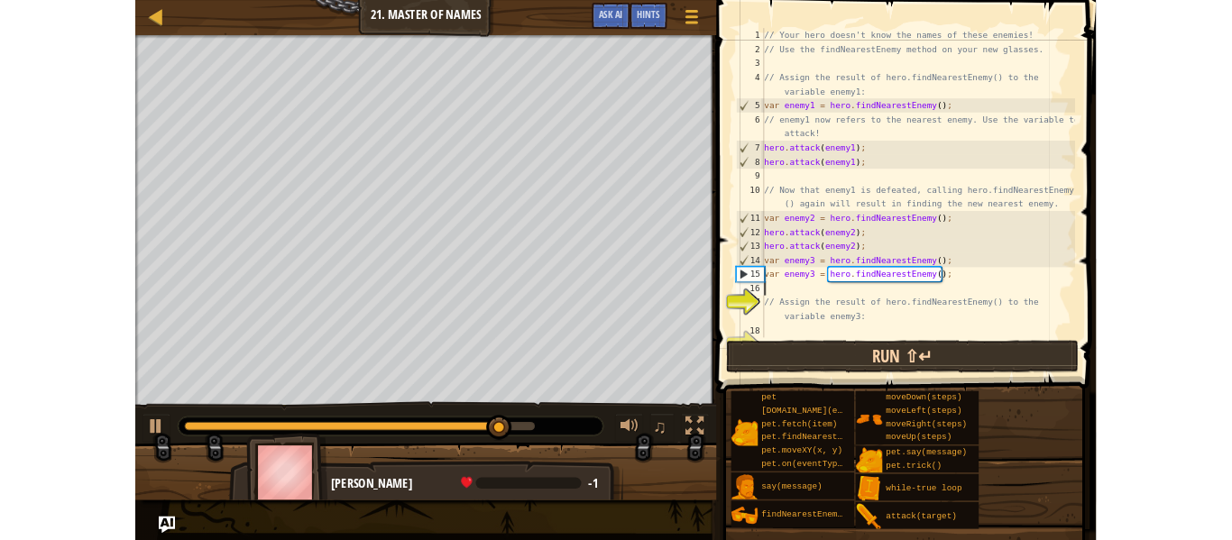
scroll to position [8, 0]
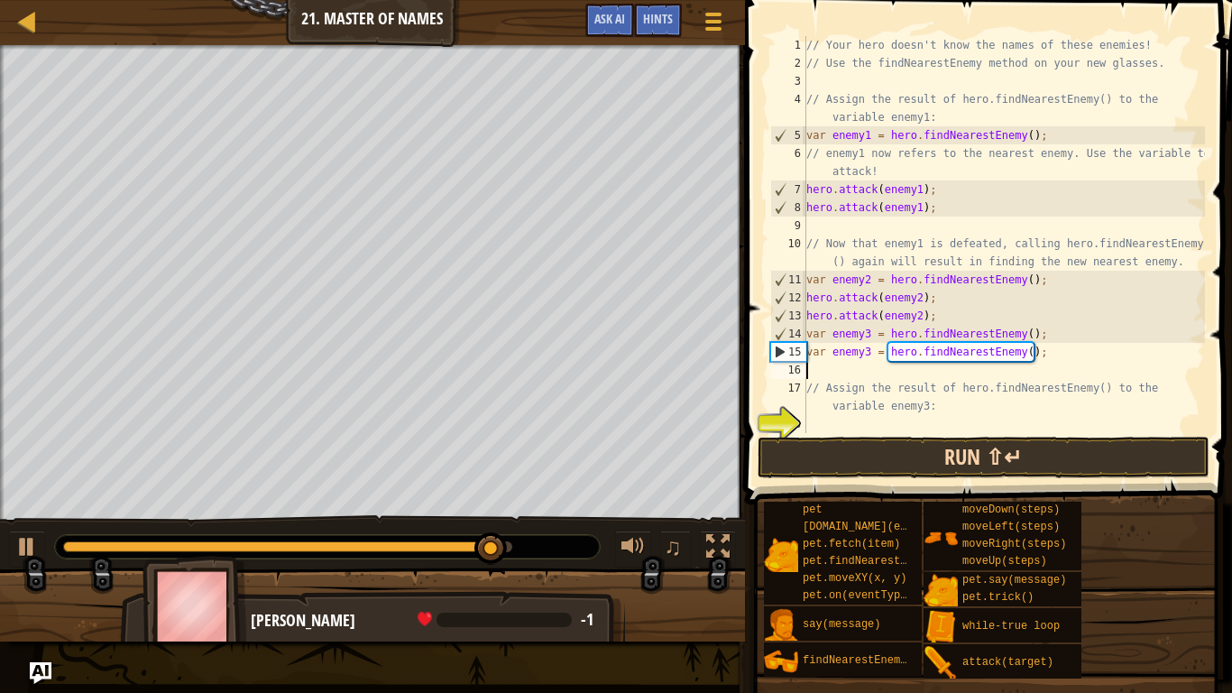
paste textarea "ar enemy3 = hero.findNearestEnemy();"
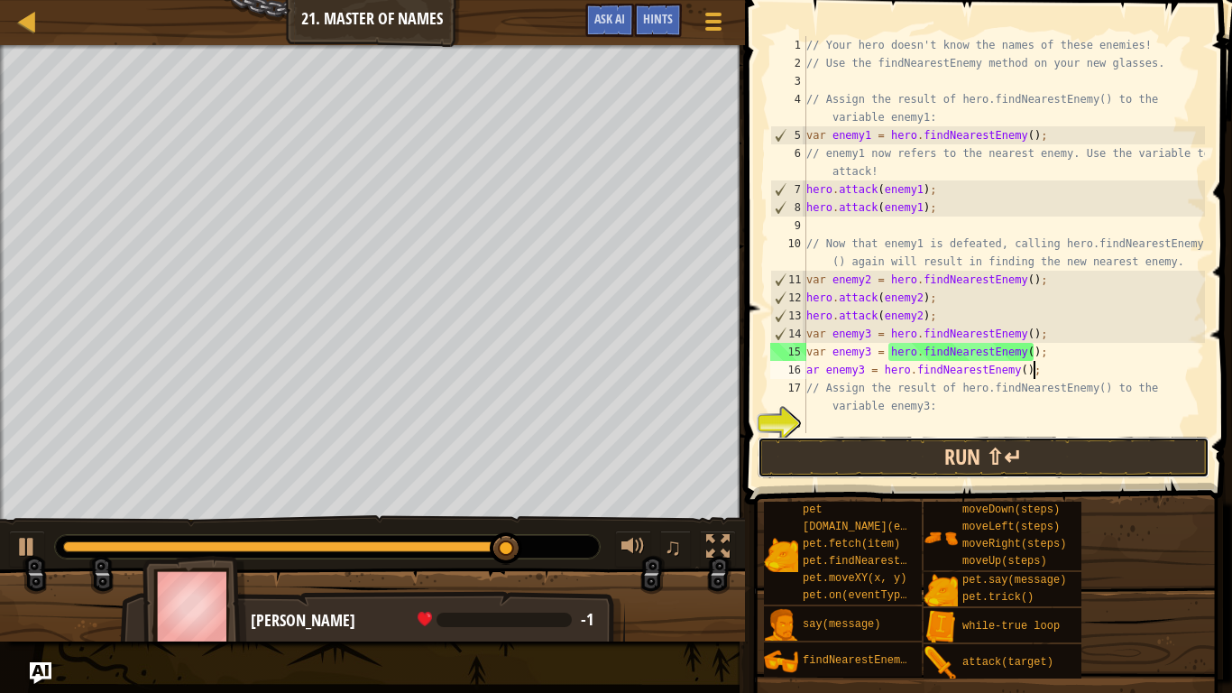
click at [1108, 462] on button "Run ⇧↵" at bounding box center [984, 457] width 452 height 41
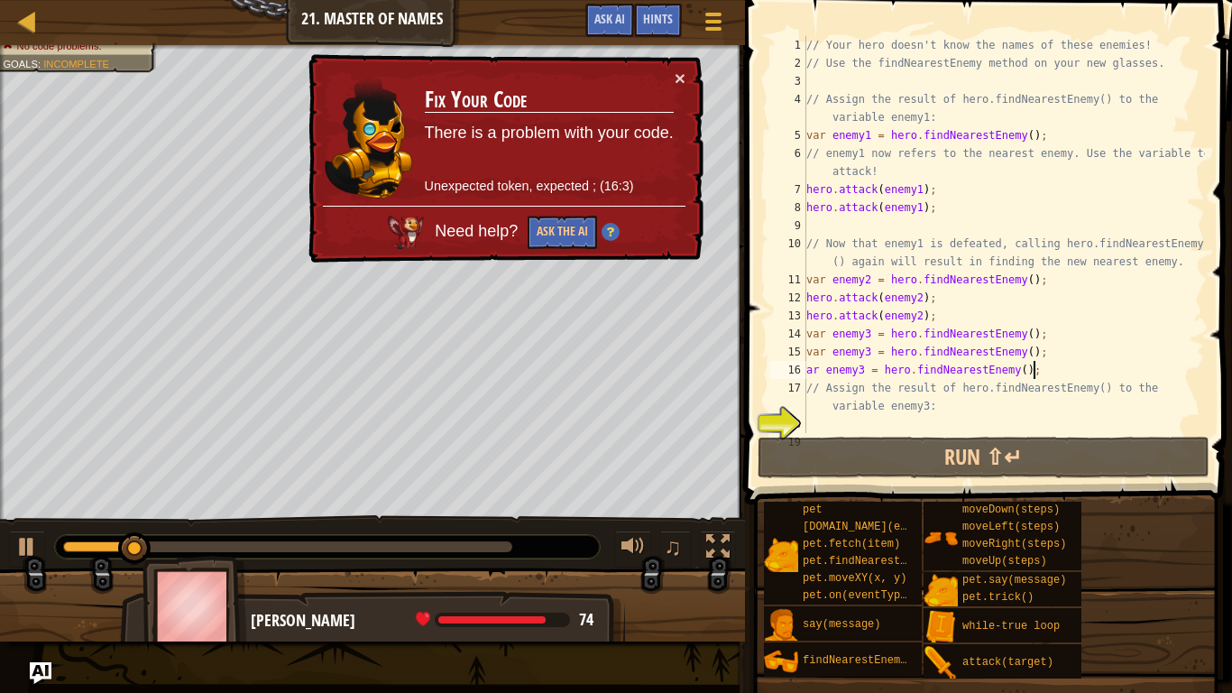
click at [1204, 246] on div at bounding box center [1196, 252] width 18 height 433
click at [1193, 246] on div at bounding box center [1196, 252] width 18 height 433
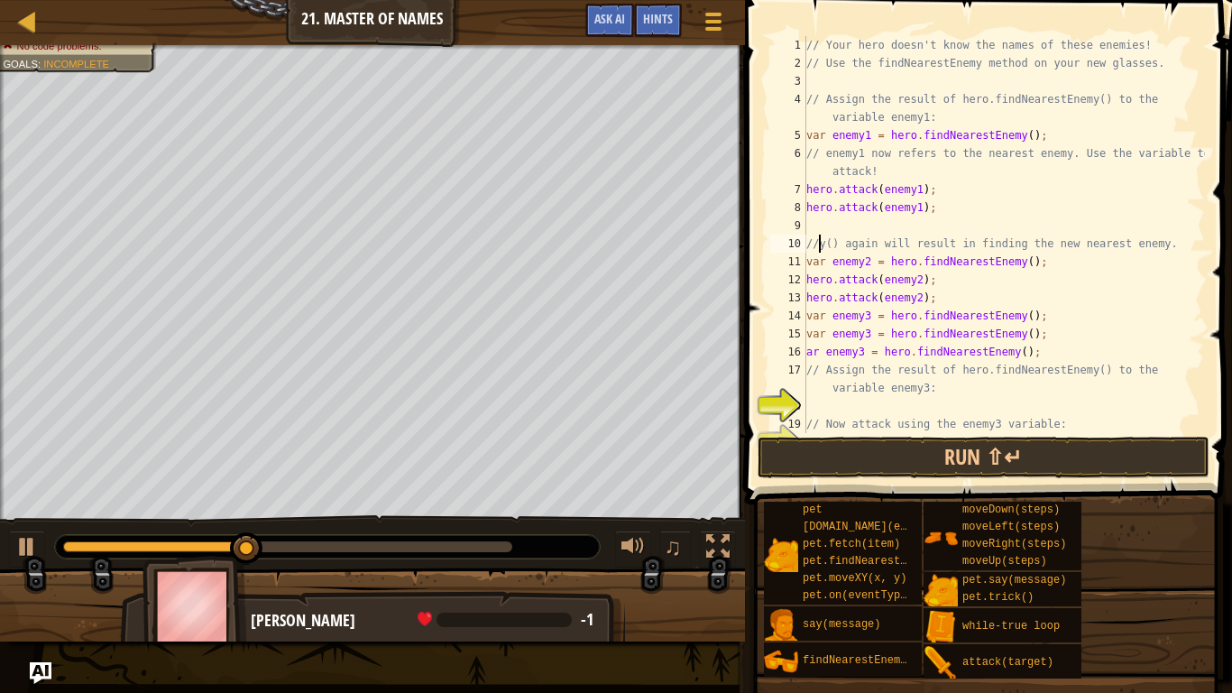
type textarea "//y() again will result in finding the new nearest enemy."
click at [1170, 222] on div "// Your hero doesn't know the names of these enemies! // Use the findNearestEne…" at bounding box center [1004, 252] width 402 height 433
click at [1183, 263] on div "// Your hero doesn't know the names of these enemies! // Use the findNearestEne…" at bounding box center [1004, 252] width 402 height 433
click at [1174, 246] on div "// Your hero doesn't know the names of these enemies! // Use the findNearestEne…" at bounding box center [1004, 252] width 402 height 433
type textarea "/"
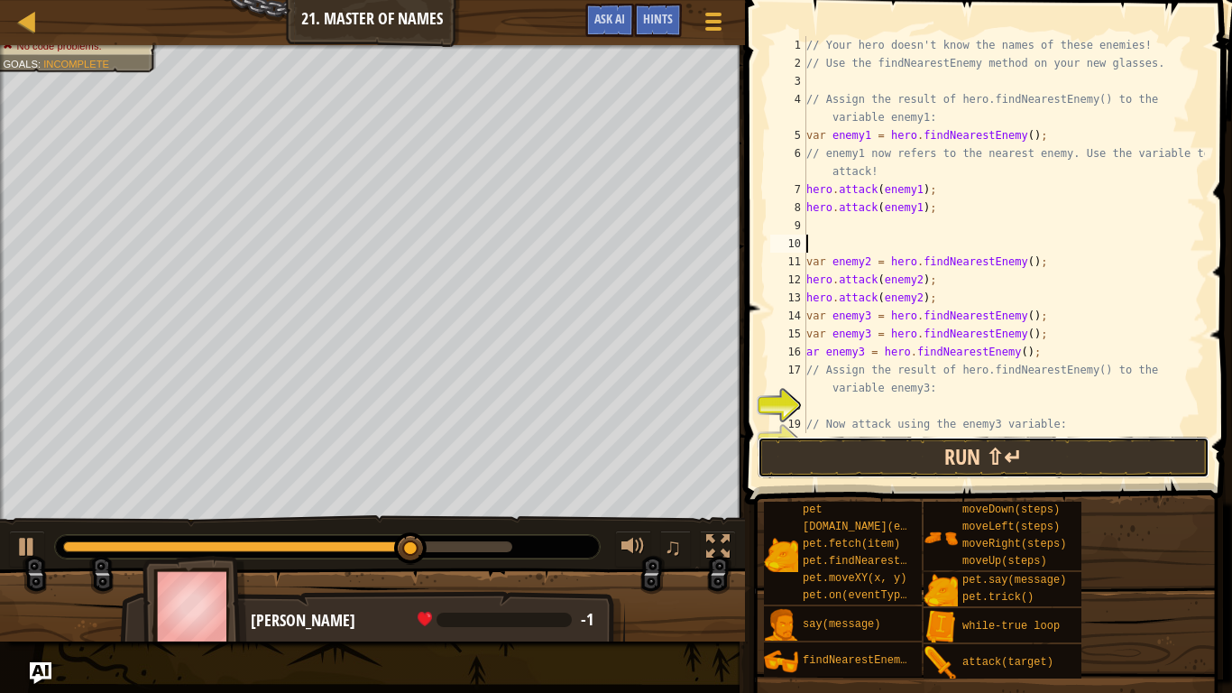
click at [1140, 463] on button "Run ⇧↵" at bounding box center [984, 457] width 452 height 41
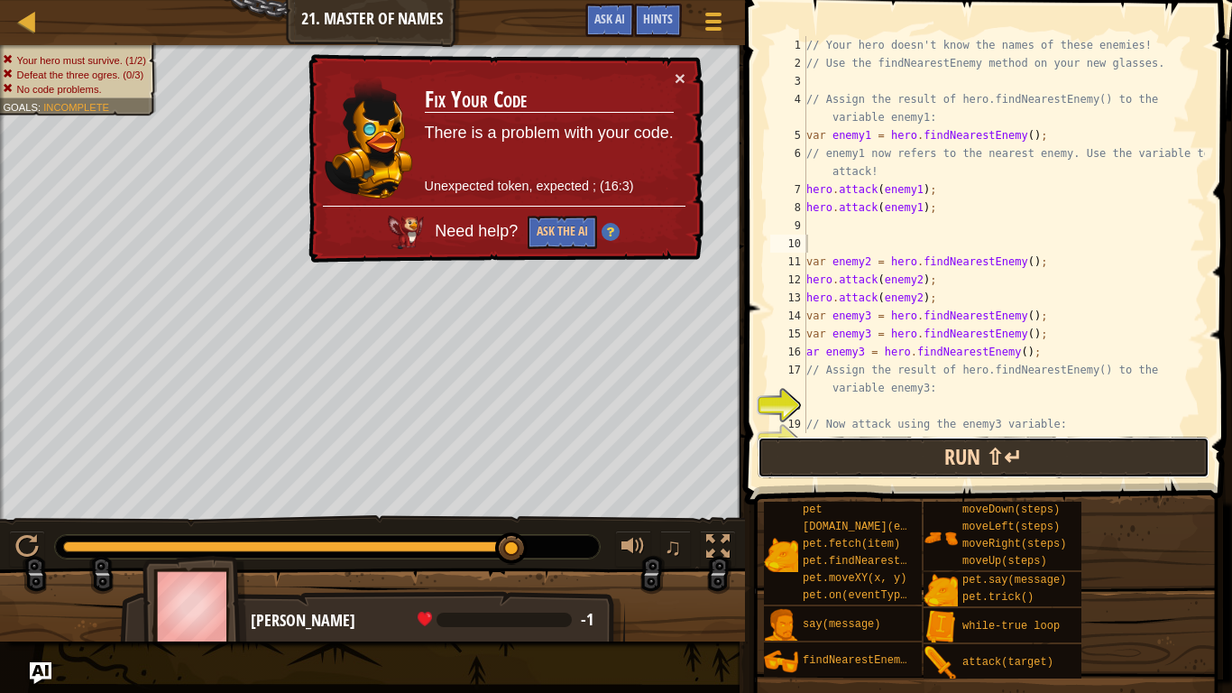
click at [1034, 444] on button "Run ⇧↵" at bounding box center [984, 457] width 452 height 41
